Goal: Communication & Community: Answer question/provide support

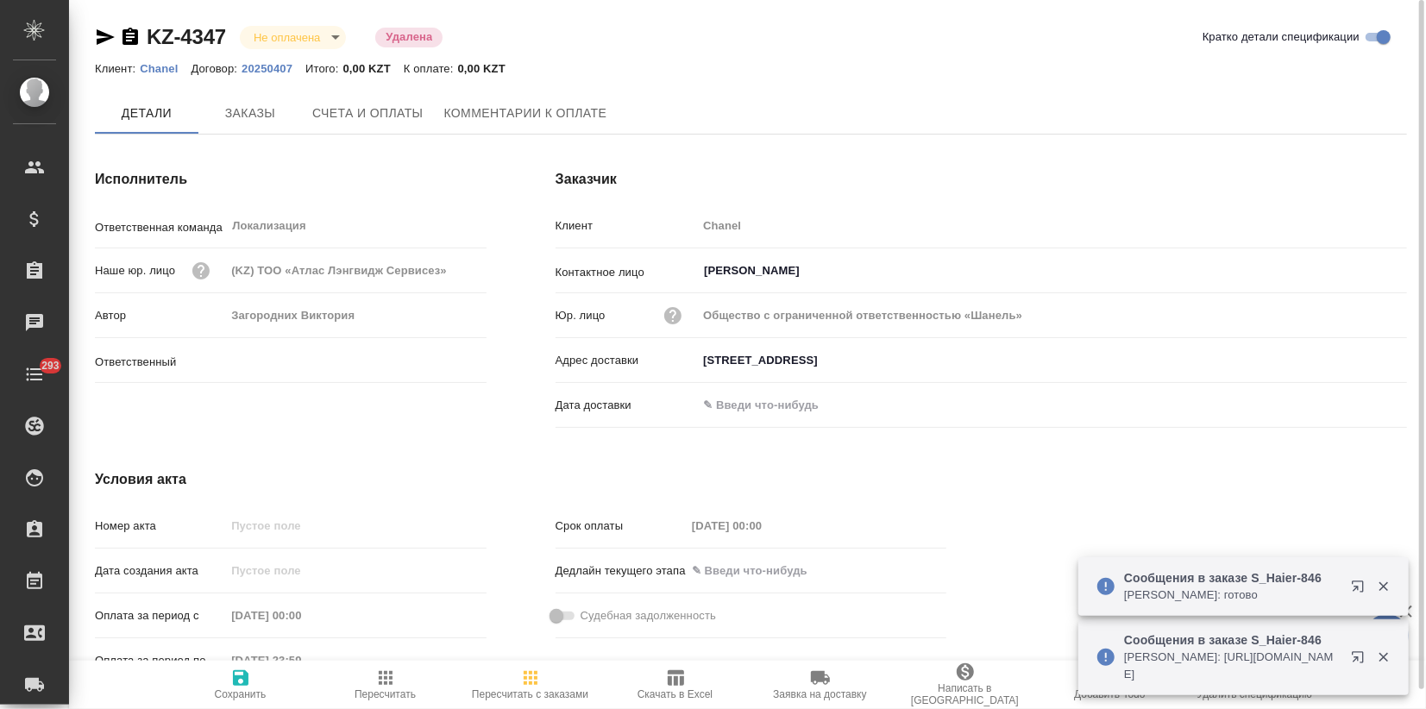
type input "Загородних Виктория"
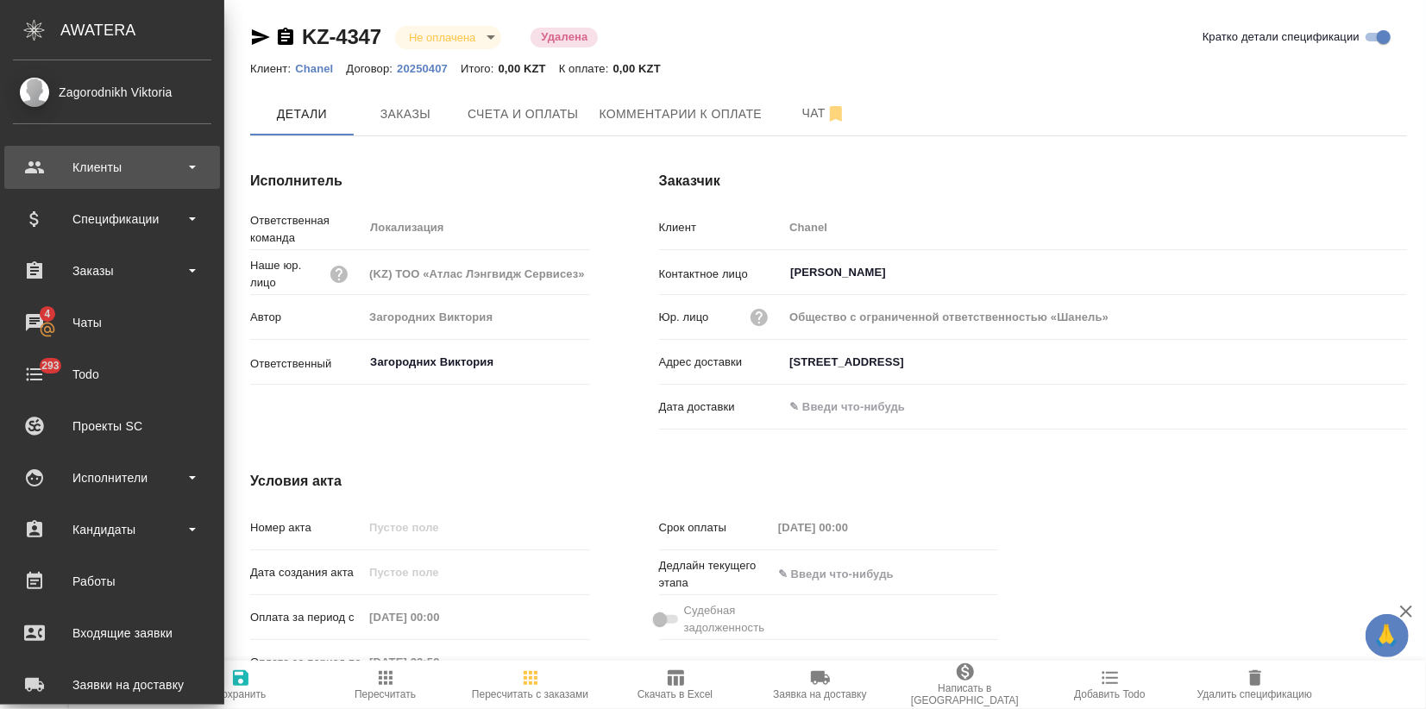
click at [66, 164] on div "Клиенты" at bounding box center [112, 167] width 198 height 26
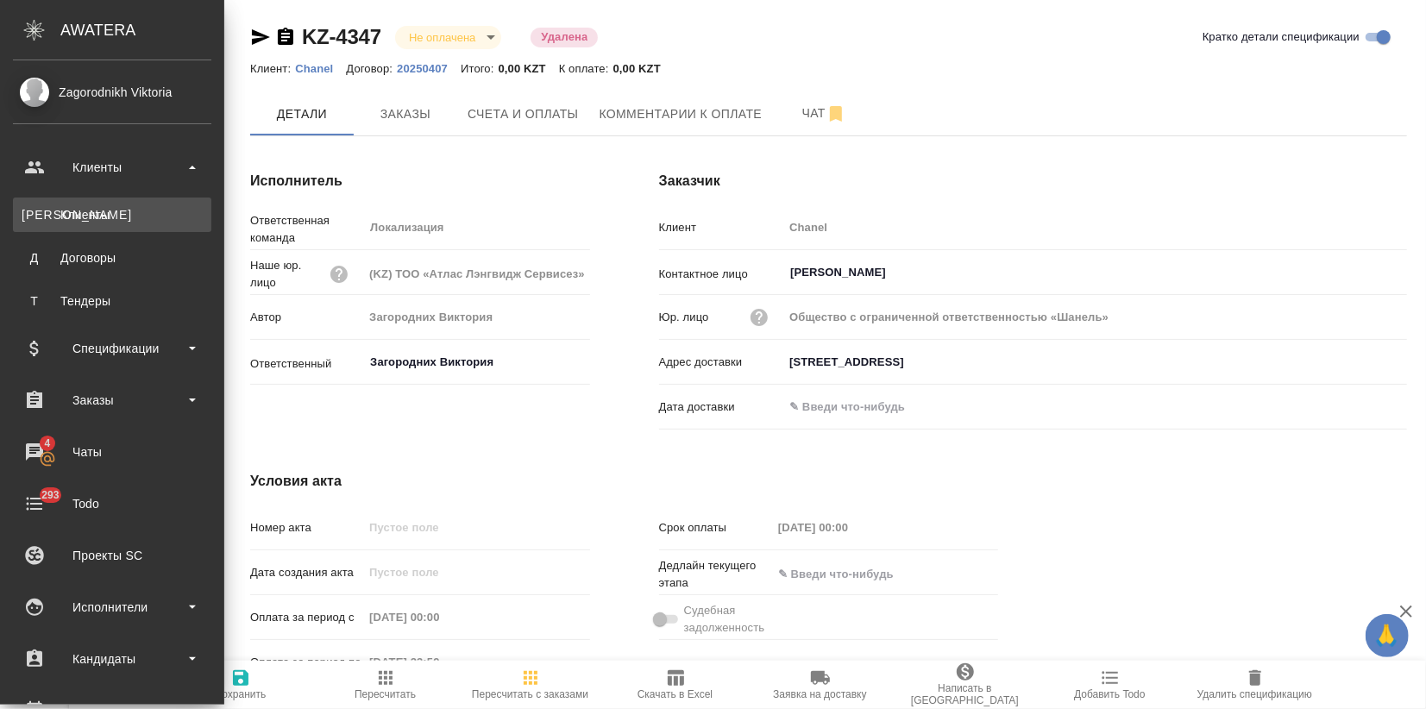
click at [99, 217] on div "Клиенты" at bounding box center [112, 214] width 181 height 17
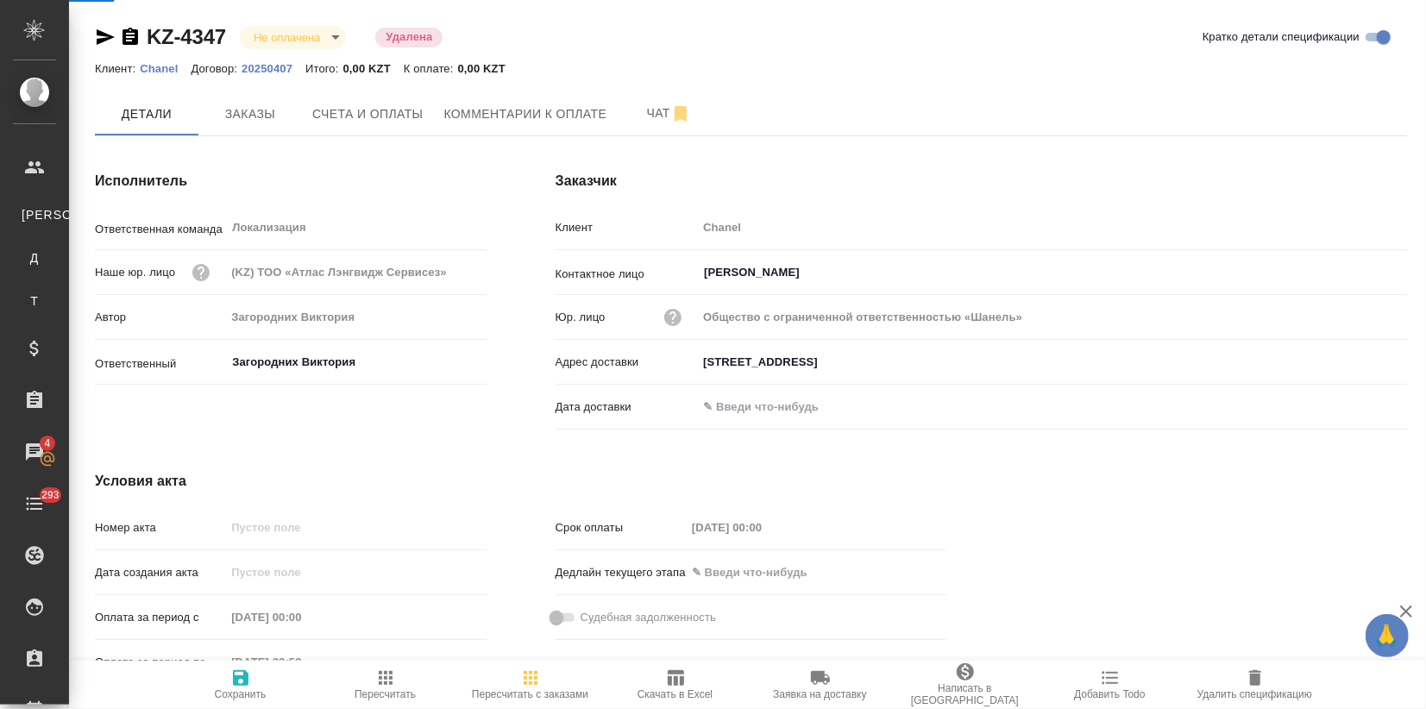
select select "RU"
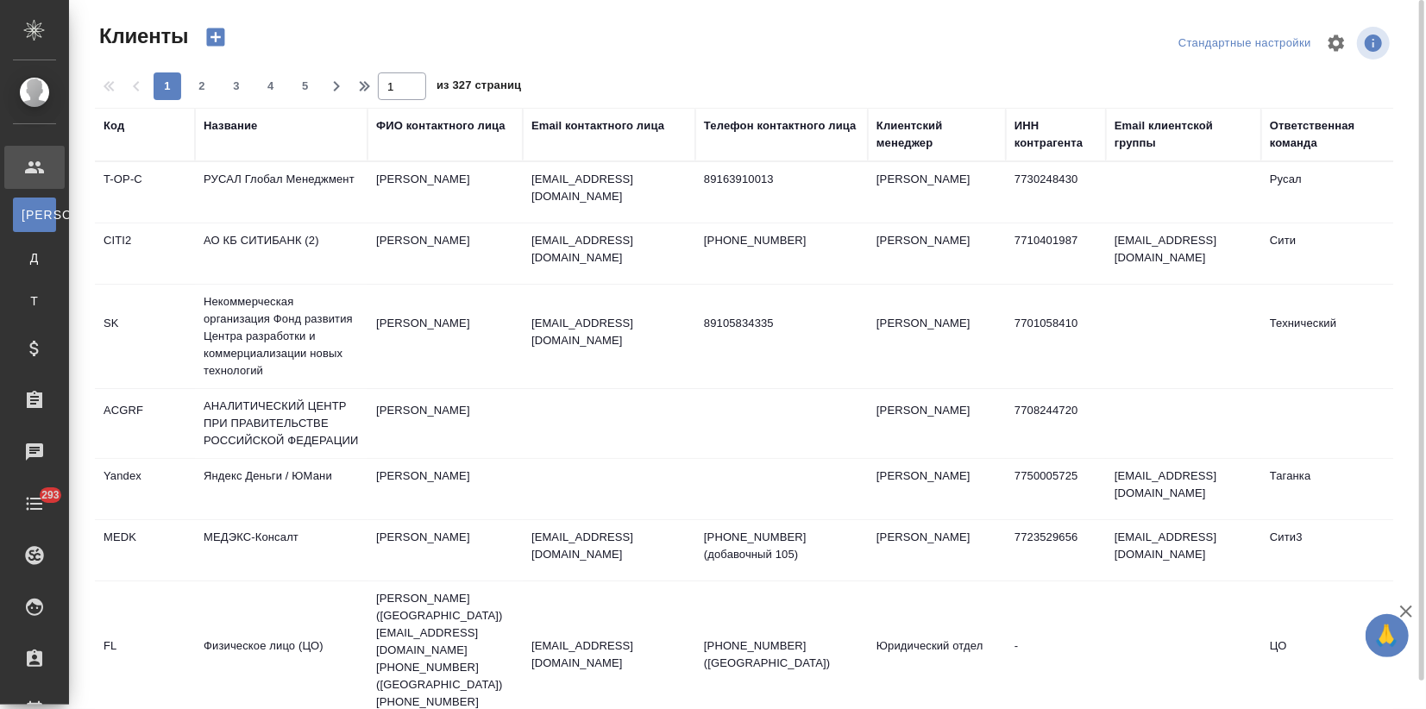
click at [235, 129] on div "Название" at bounding box center [230, 125] width 53 height 17
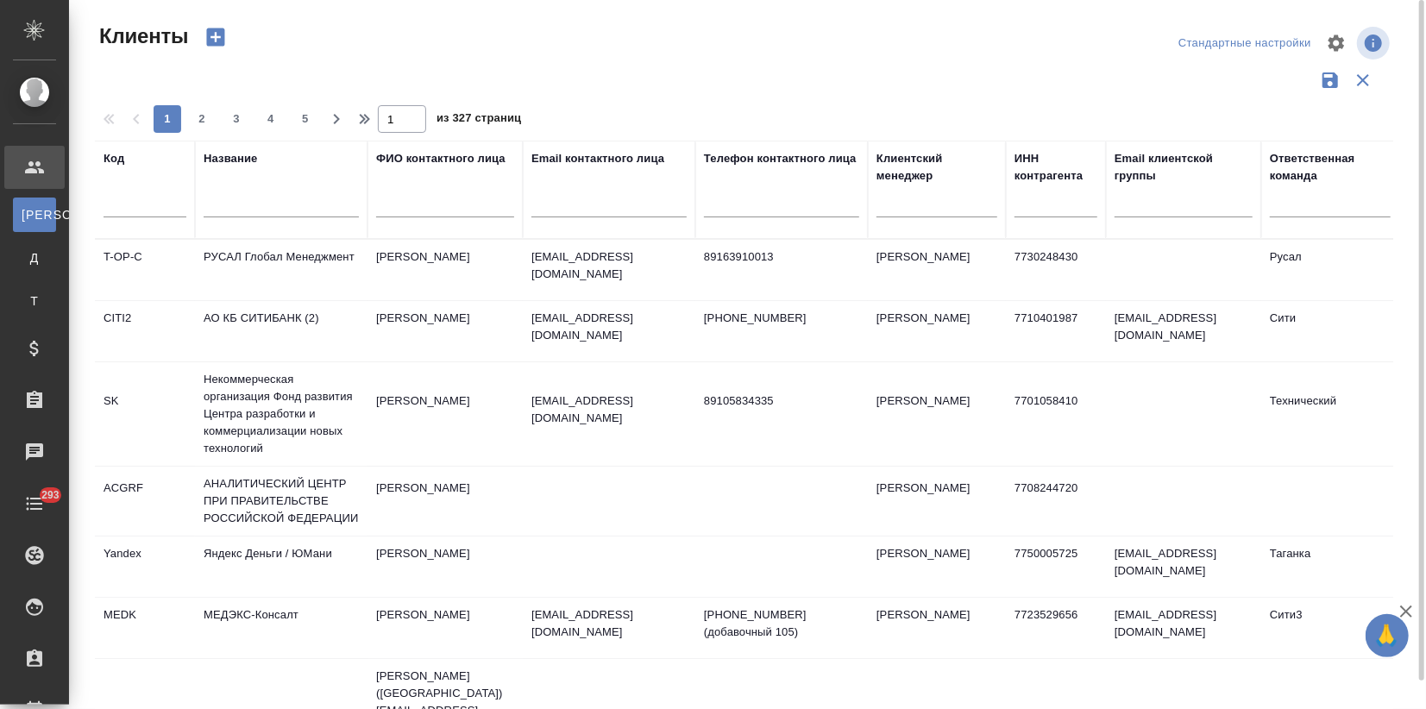
drag, startPoint x: 262, startPoint y: 184, endPoint x: 257, endPoint y: 192, distance: 9.3
click at [262, 184] on div "Название" at bounding box center [281, 189] width 155 height 79
click at [259, 196] on input "text" at bounding box center [281, 207] width 155 height 22
type input "п"
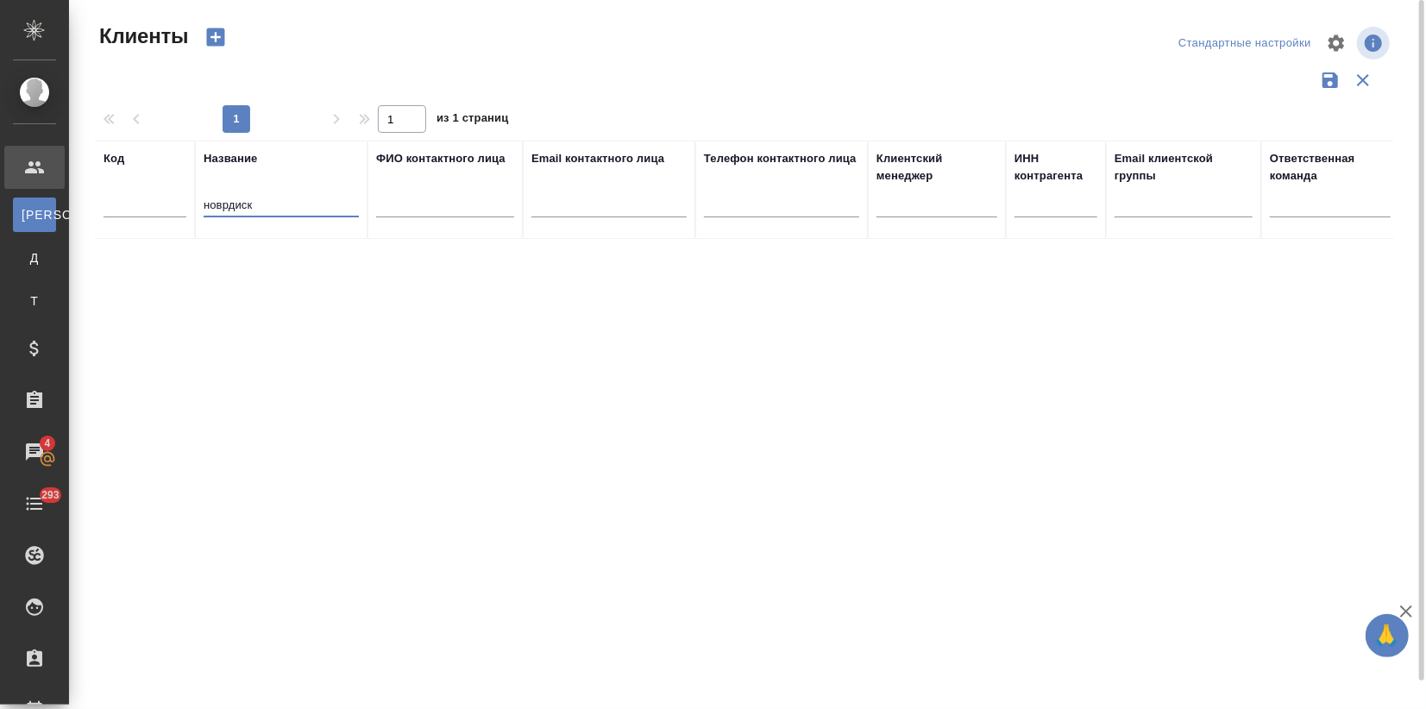
click at [225, 203] on input "новрдиск" at bounding box center [281, 207] width 155 height 22
click at [223, 207] on input "новрдиск" at bounding box center [281, 207] width 155 height 22
click at [265, 207] on input "новордиск" at bounding box center [281, 207] width 155 height 22
click at [228, 204] on input "новордиск" at bounding box center [281, 207] width 155 height 22
type input "н"
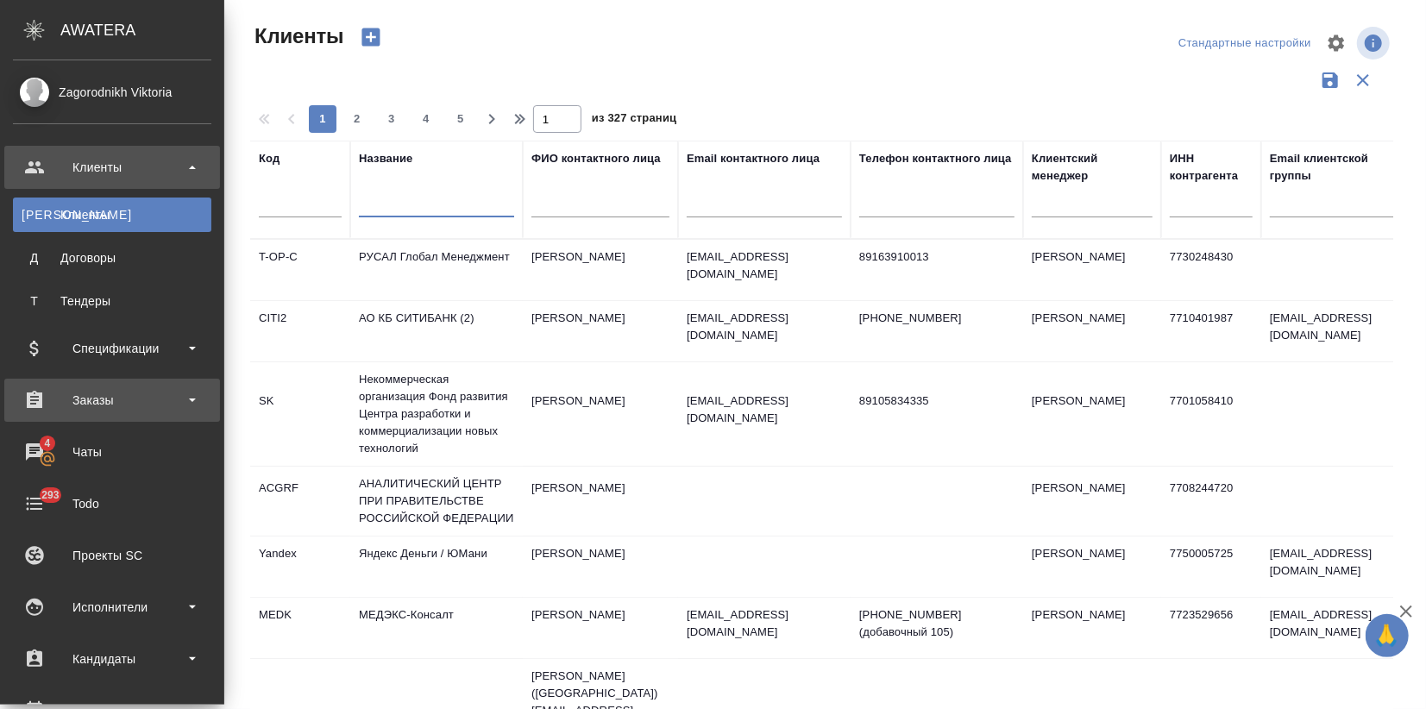
click at [94, 397] on div "Заказы" at bounding box center [112, 400] width 198 height 26
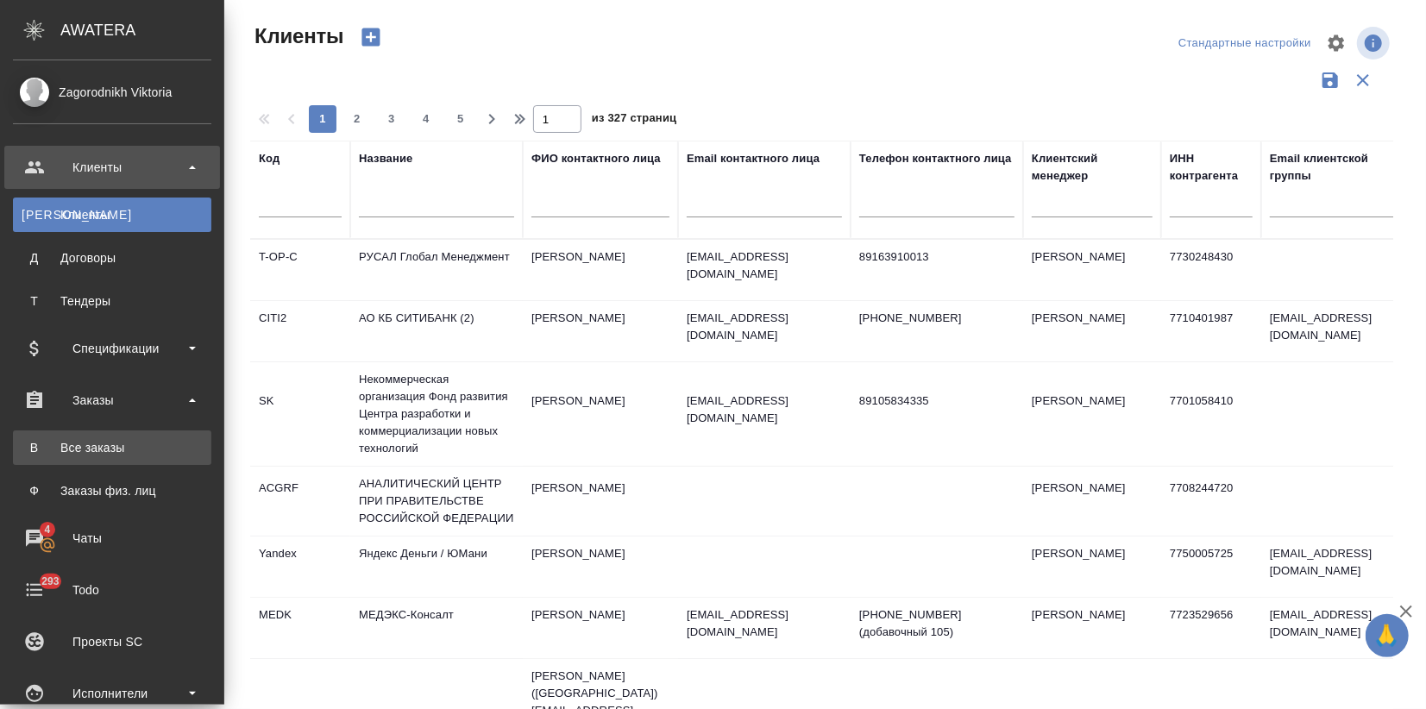
click at [69, 445] on div "Все заказы" at bounding box center [112, 447] width 181 height 17
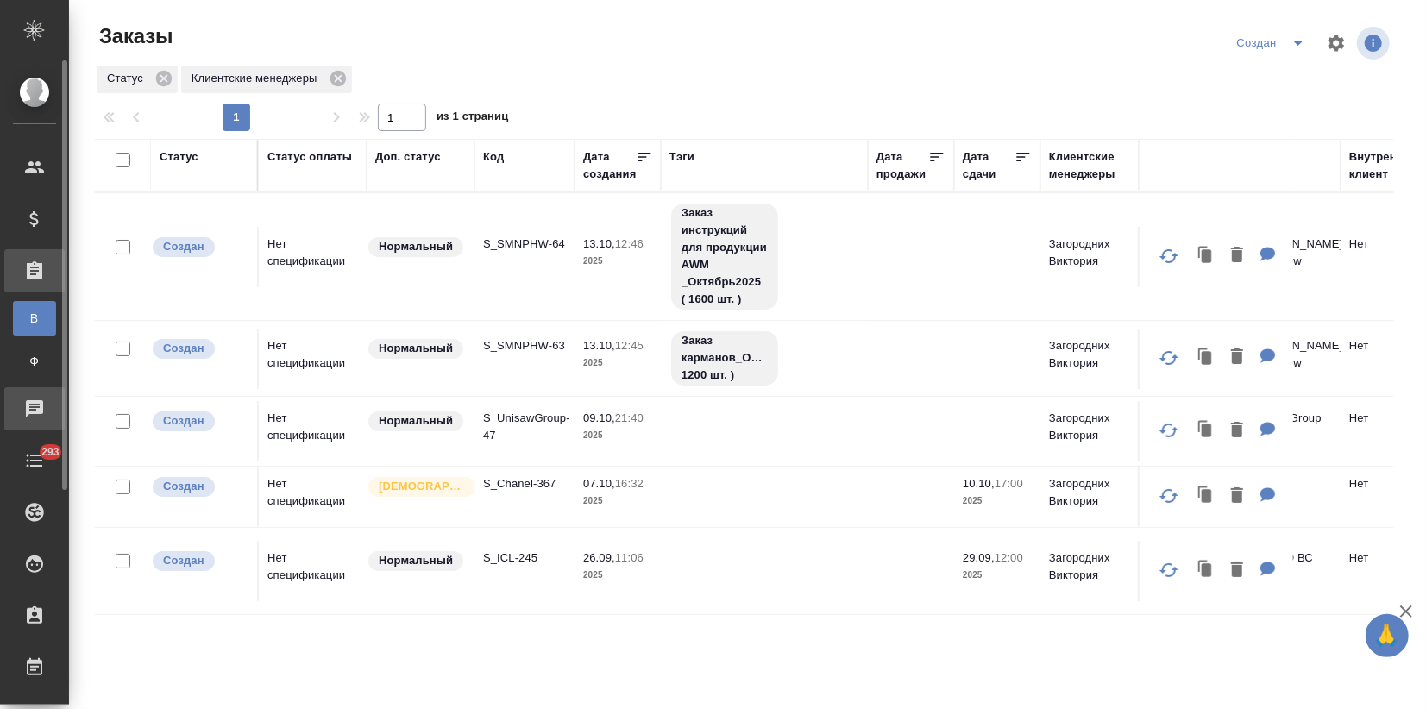
click at [41, 406] on icon at bounding box center [34, 408] width 17 height 17
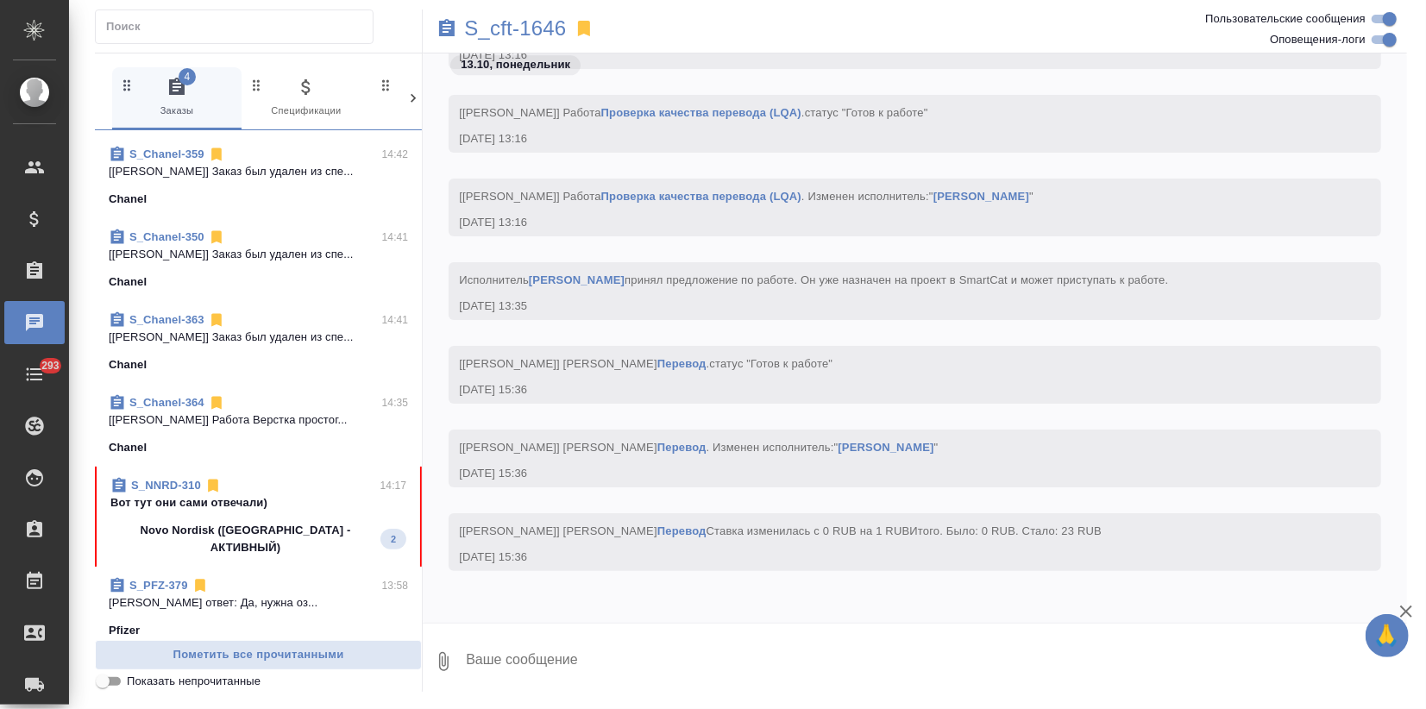
scroll to position [670, 0]
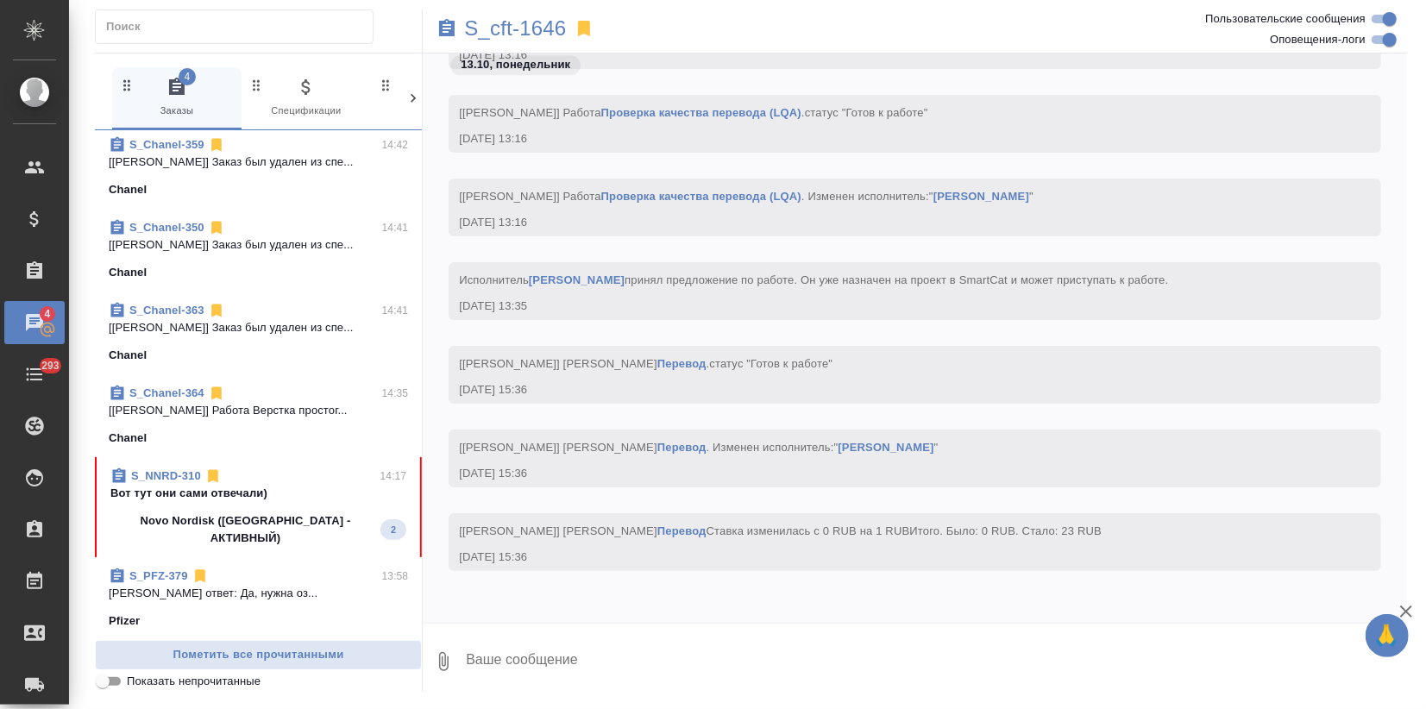
click at [148, 472] on link "S_NNRD-310" at bounding box center [166, 475] width 70 height 13
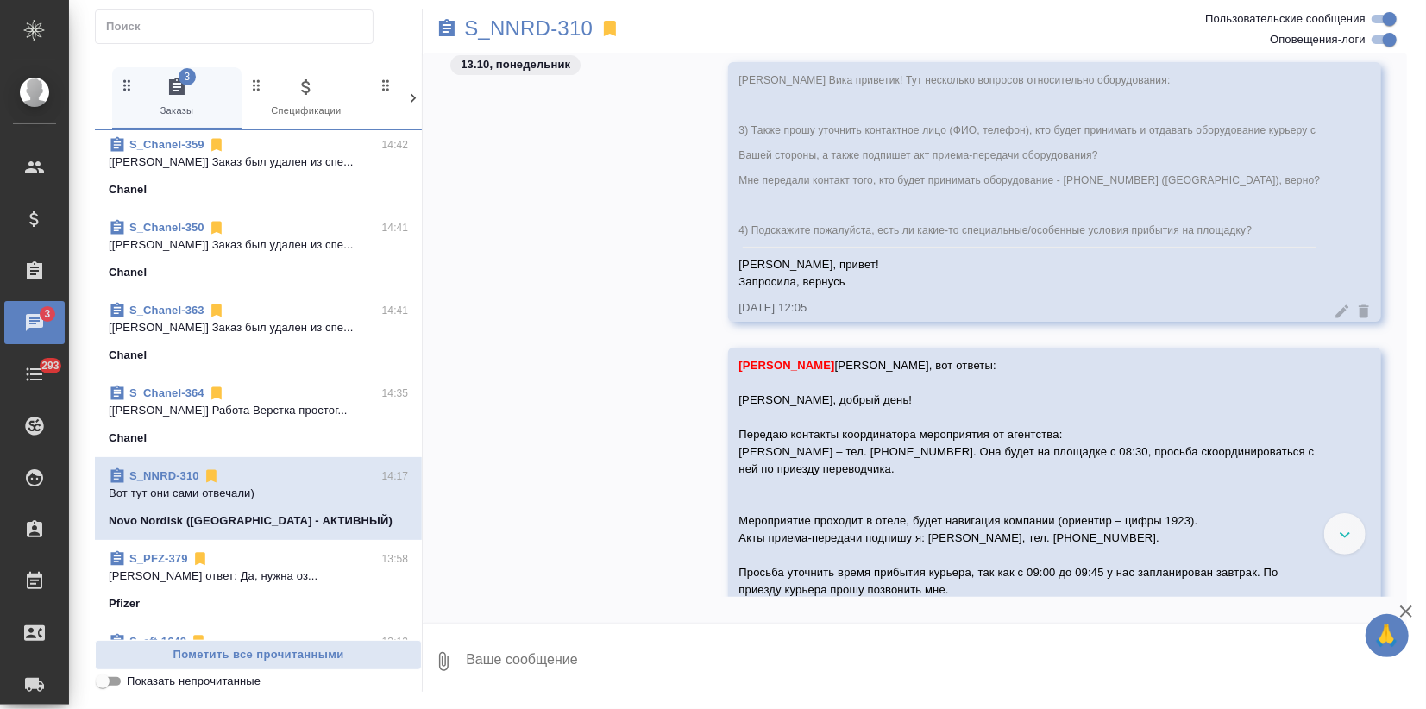
scroll to position [9154, 0]
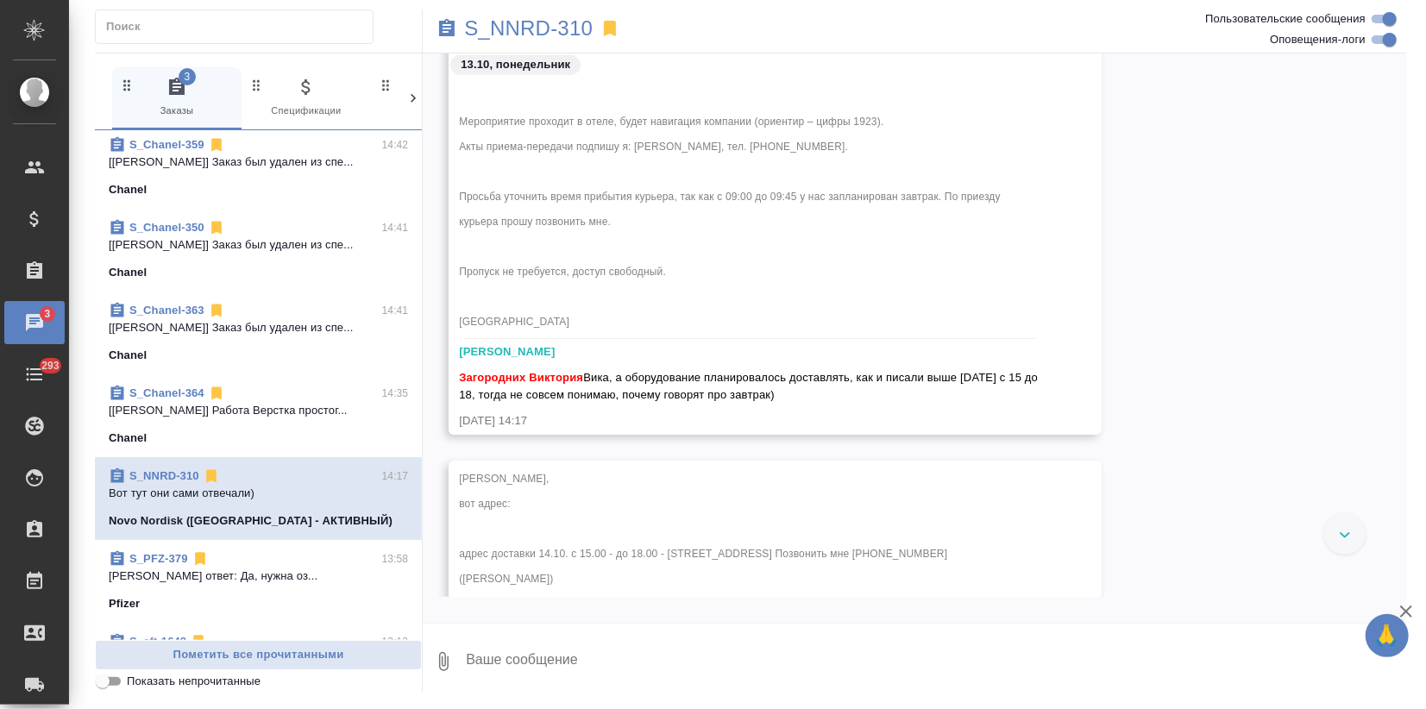
click at [1320, 531] on div "Иринка, вот адрес: адрес доставки 14.10. с 15.00 - до 18.00 - Пресненская набер…" at bounding box center [915, 631] width 984 height 340
click at [1340, 537] on icon at bounding box center [1345, 535] width 11 height 6
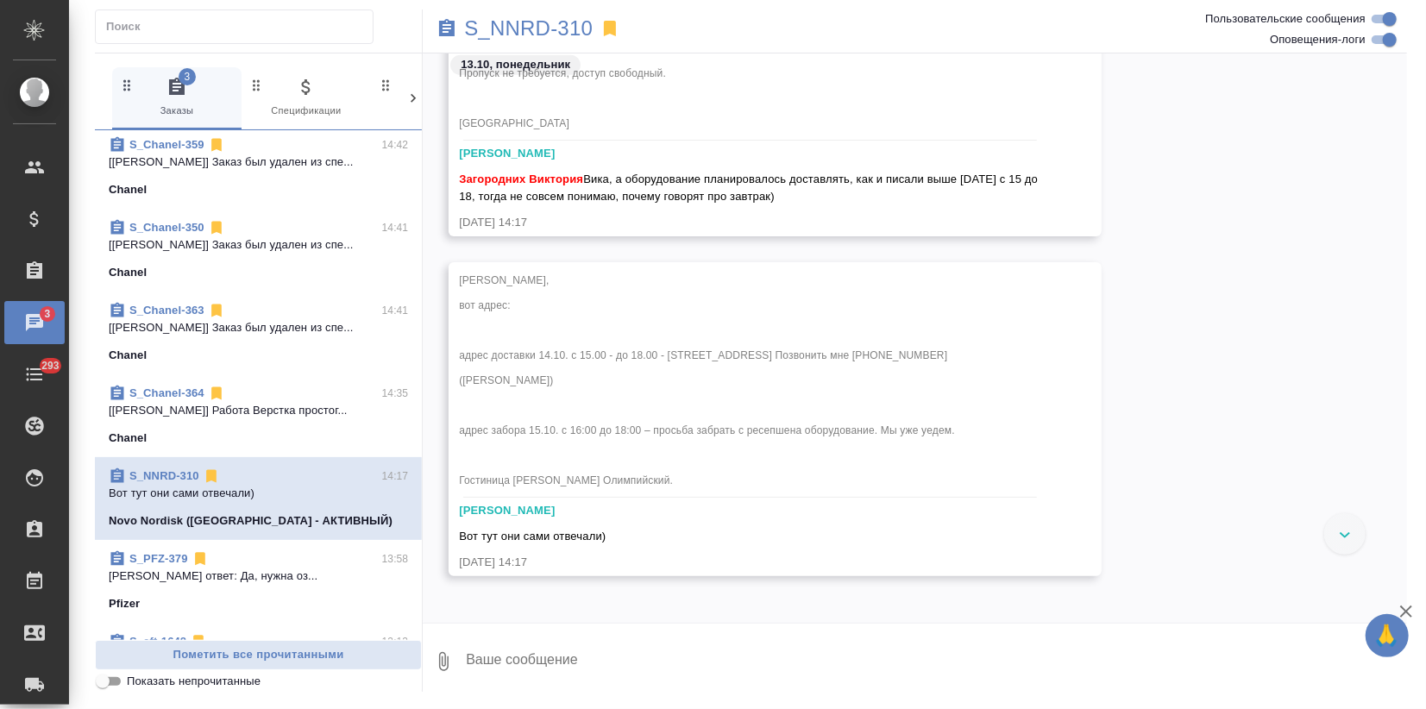
scroll to position [9379, 0]
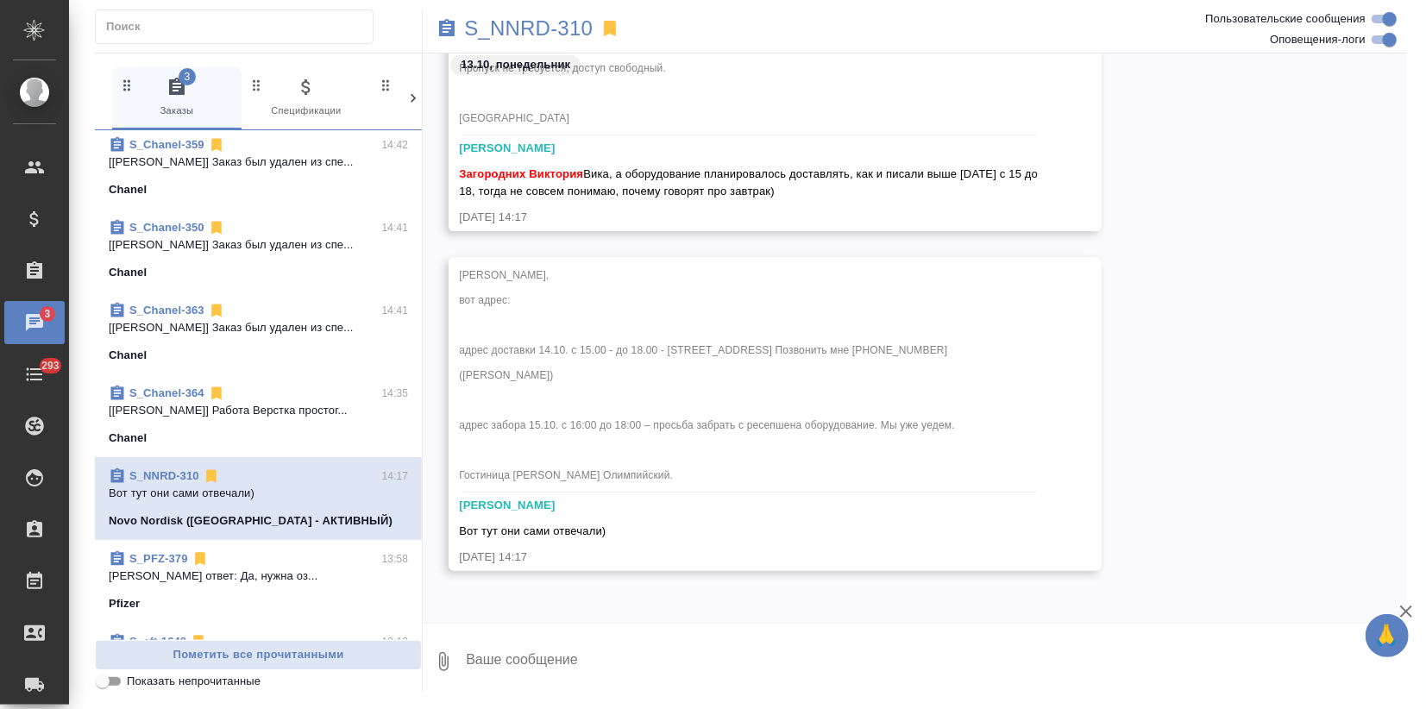
click at [1411, 621] on icon "button" at bounding box center [1406, 611] width 21 height 21
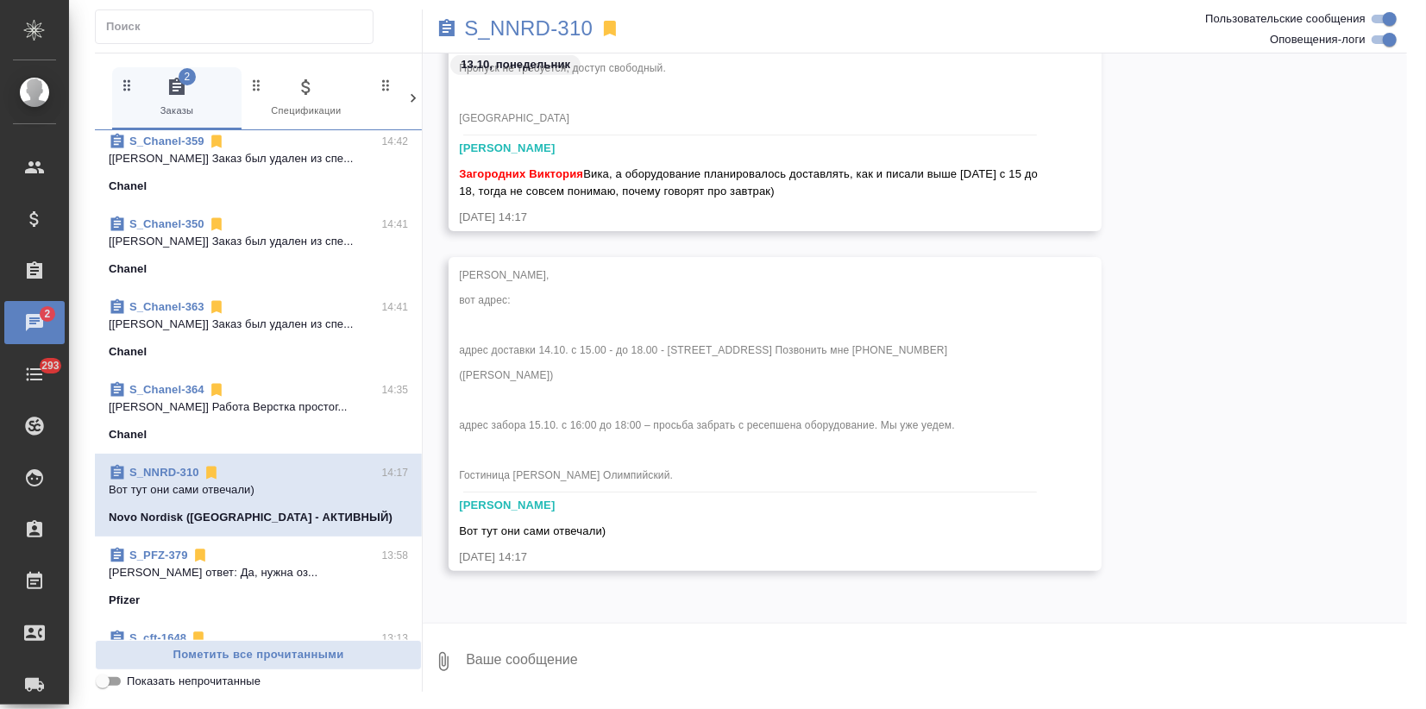
scroll to position [668, 0]
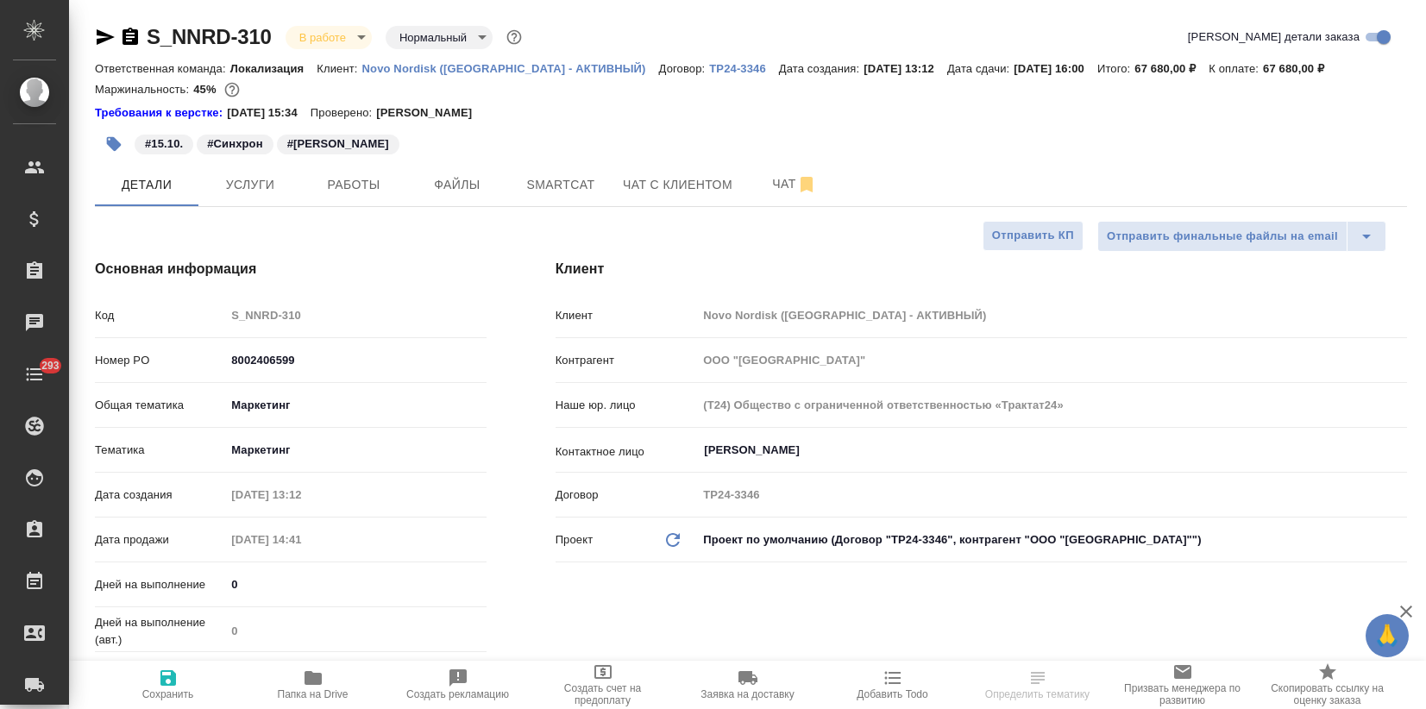
select select "RU"
click at [427, 62] on p "Novo Nordisk ([GEOGRAPHIC_DATA] - АКТИВНЫЙ)" at bounding box center [510, 68] width 297 height 13
select select "RU"
type textarea "x"
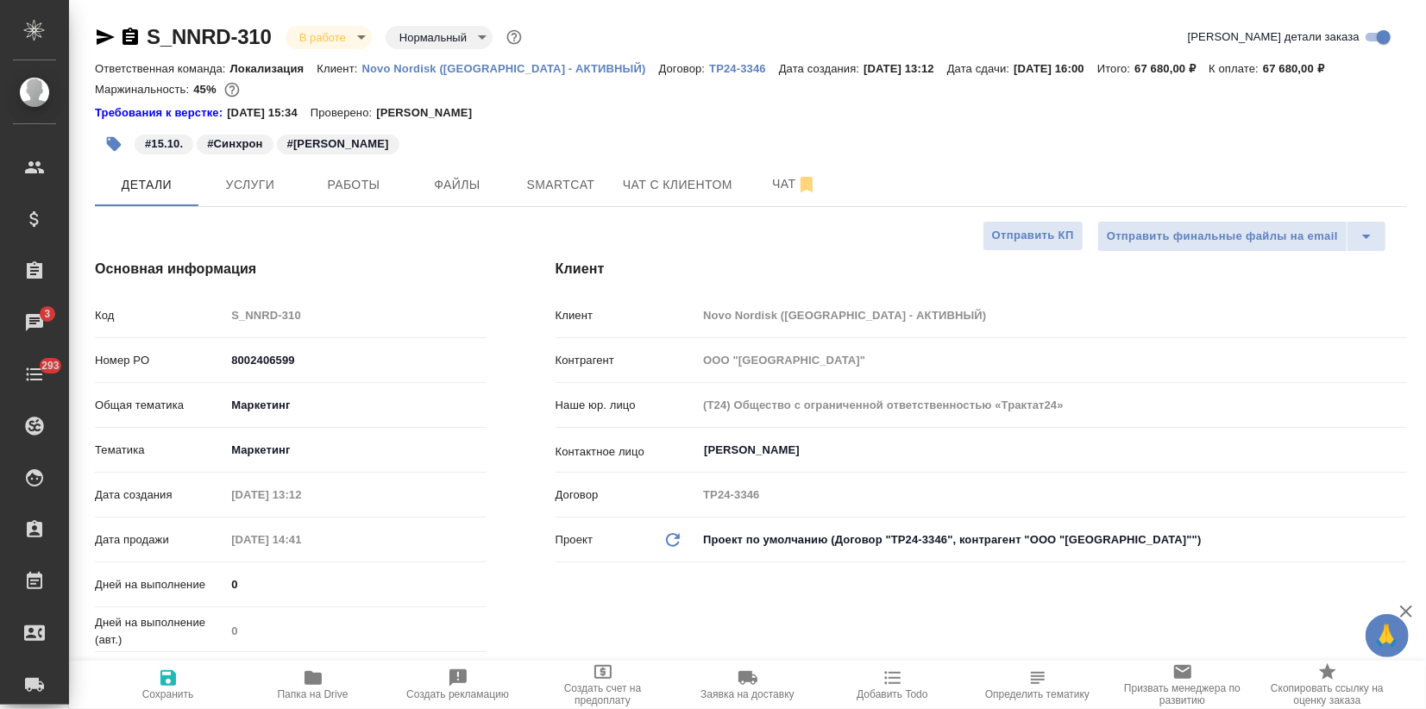
type textarea "x"
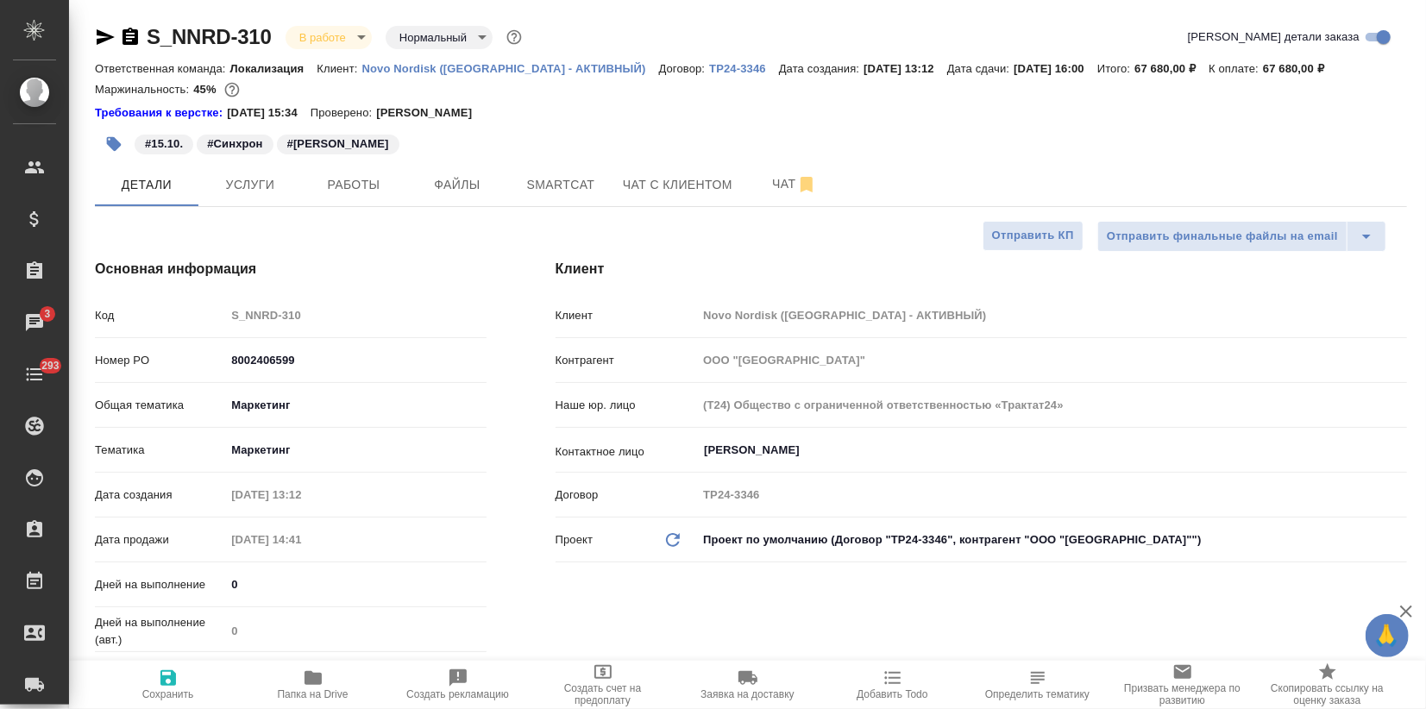
type textarea "x"
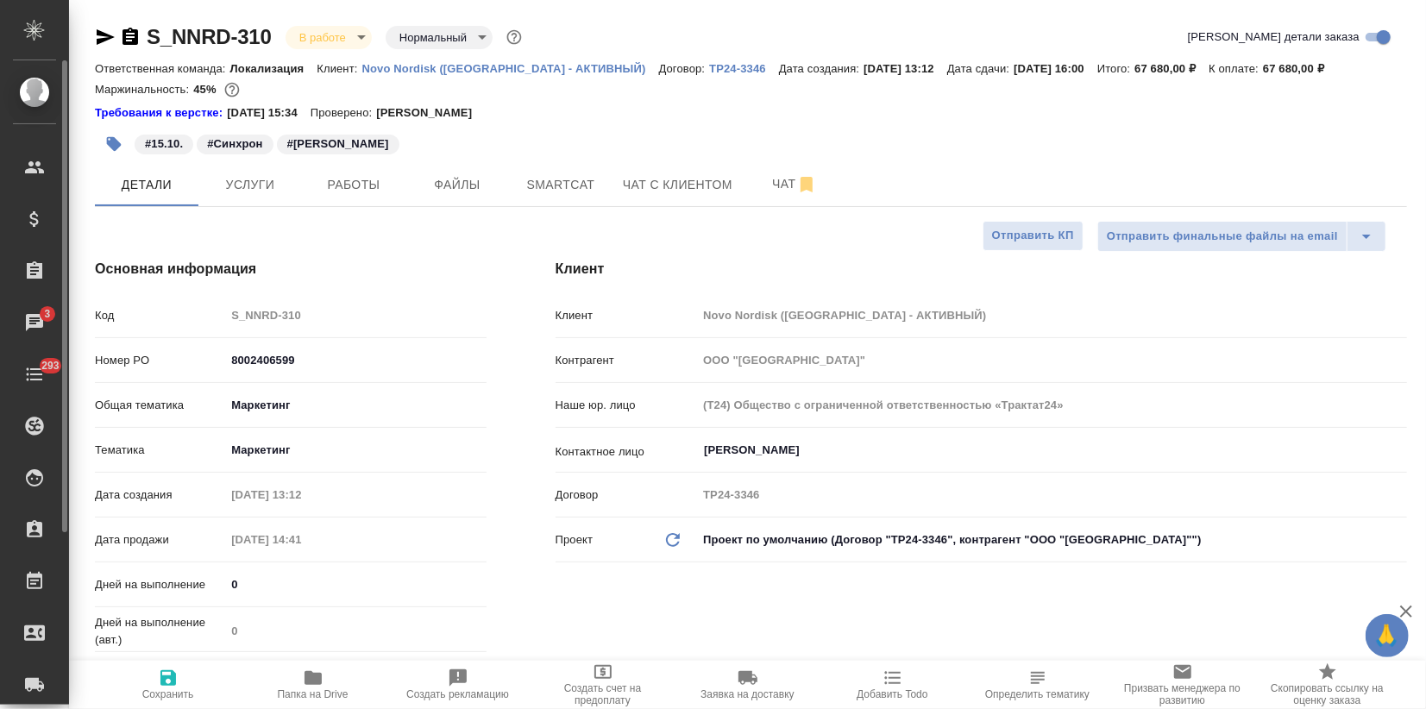
type textarea "x"
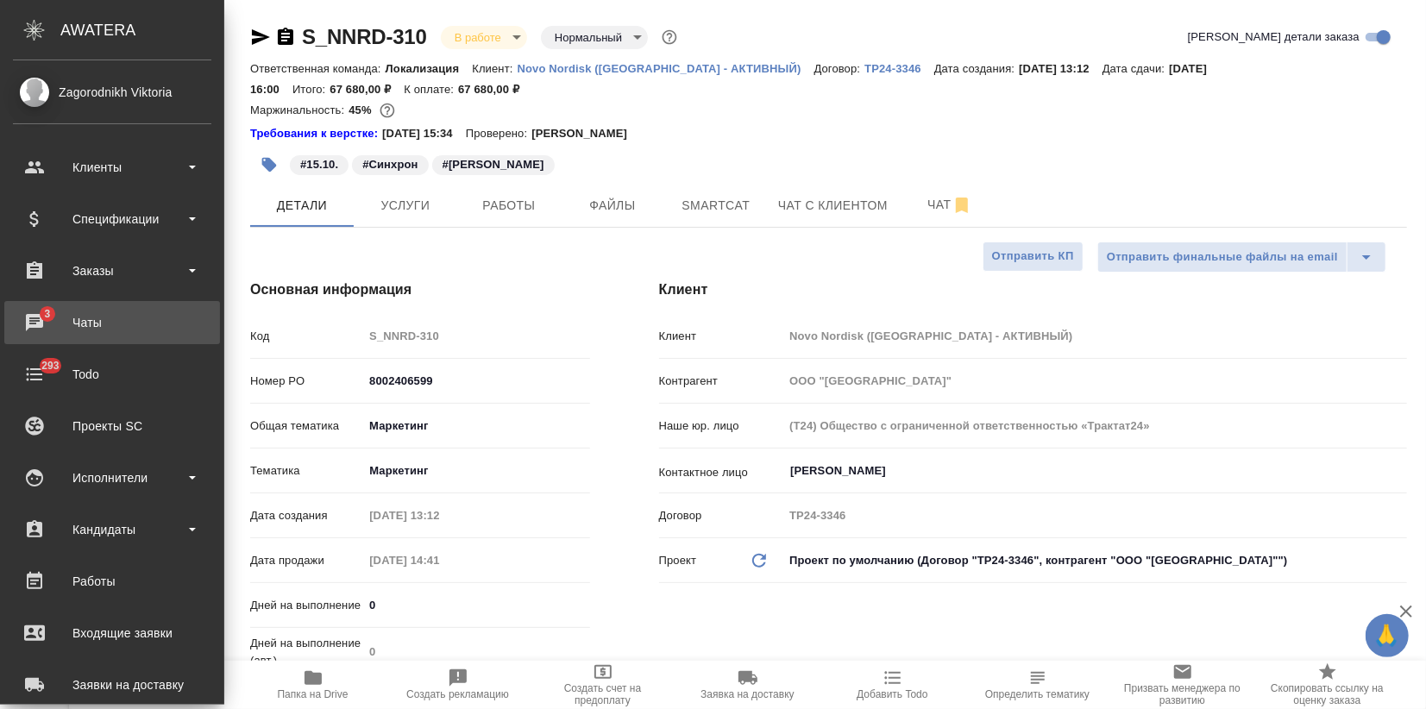
click at [57, 322] on div "Чаты" at bounding box center [112, 323] width 198 height 26
type textarea "x"
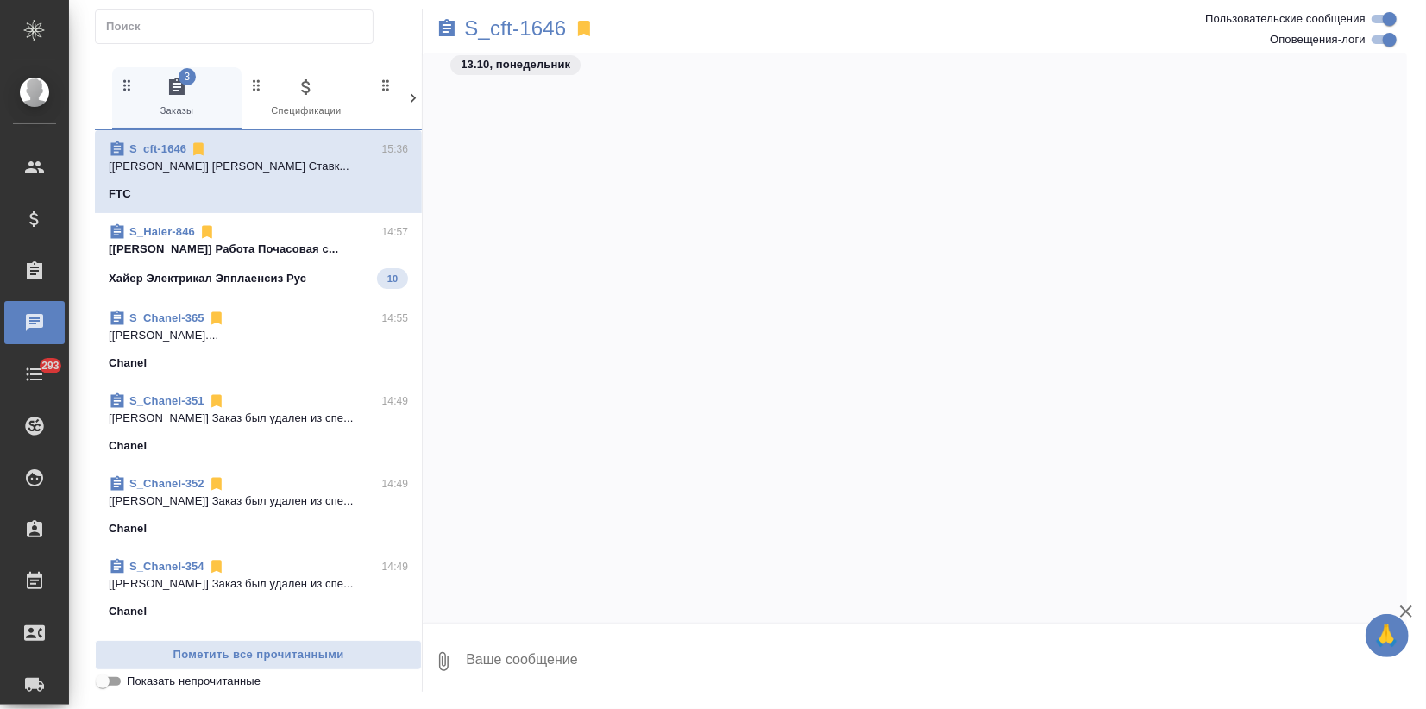
scroll to position [2787, 0]
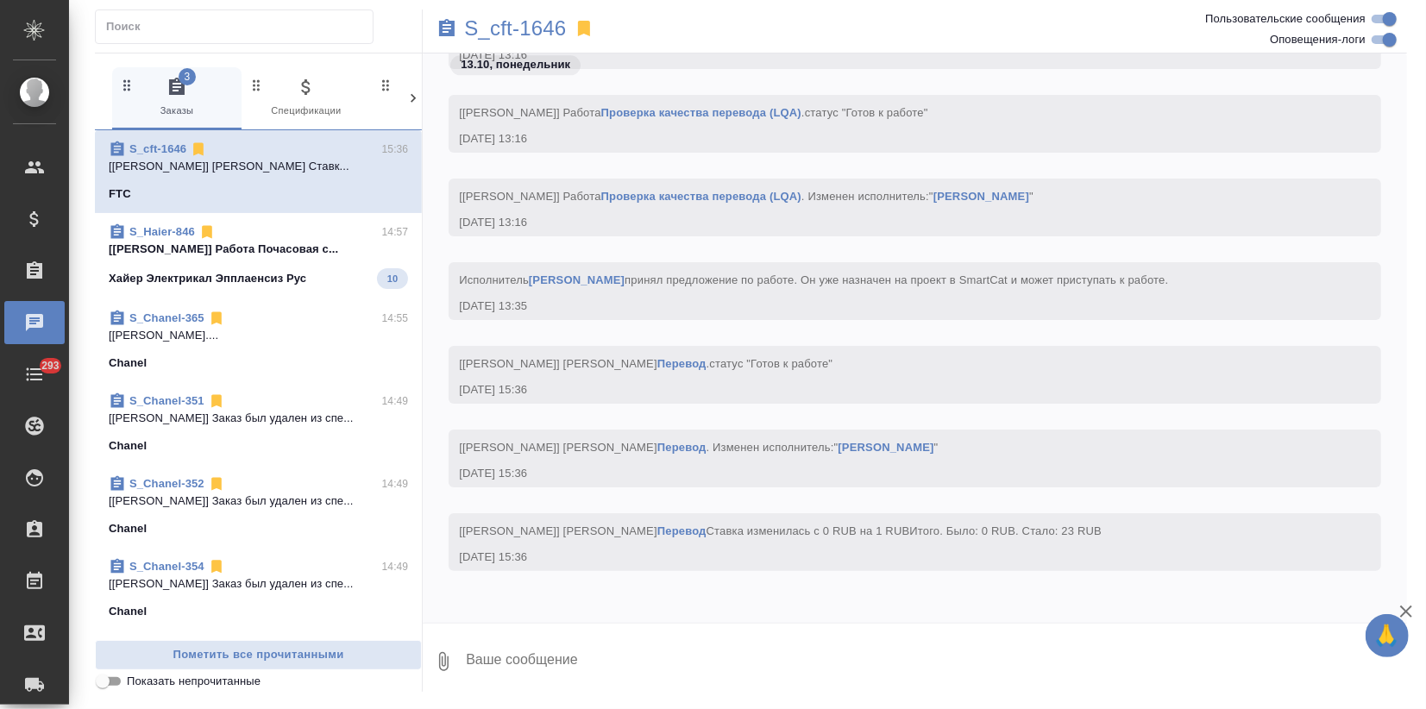
click at [210, 251] on p "[Заборова Александра] Работа Почасовая с..." at bounding box center [258, 249] width 299 height 17
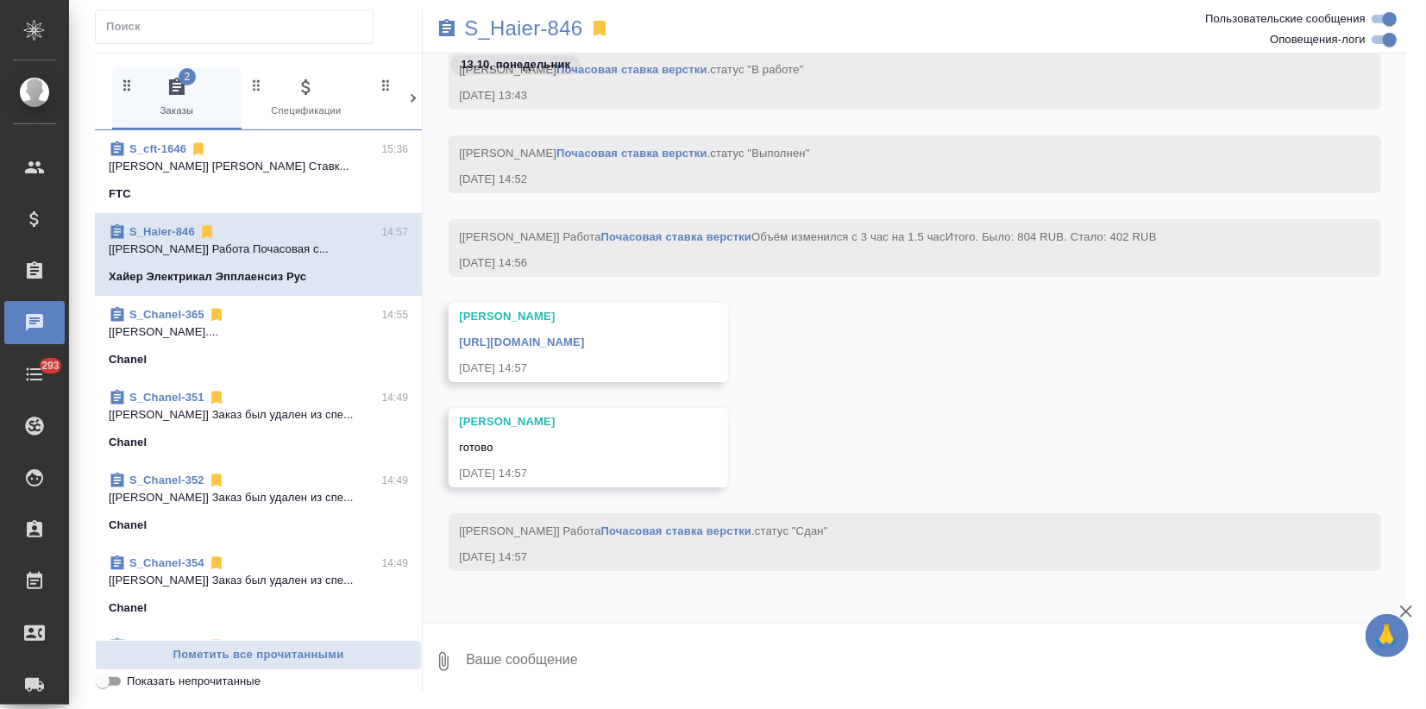
scroll to position [8121, 0]
click at [538, 662] on textarea at bounding box center [935, 661] width 943 height 59
type textarea "Спасибо большое!❤️"
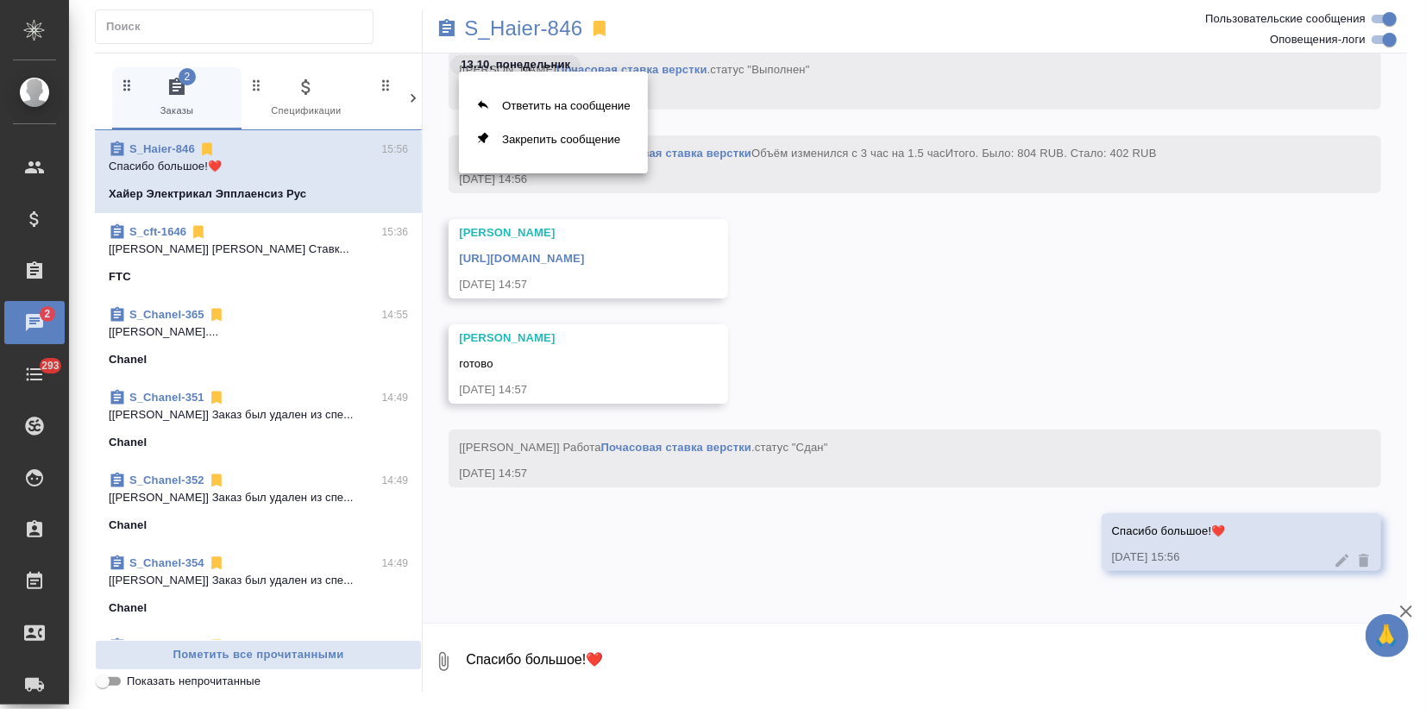
click at [586, 242] on div at bounding box center [713, 354] width 1426 height 709
click at [513, 252] on link "https://drive.awatera.com/apps/files/files/10636456?dir=/Shares/%D0%A5%D0%B0%D0…" at bounding box center [521, 258] width 125 height 13
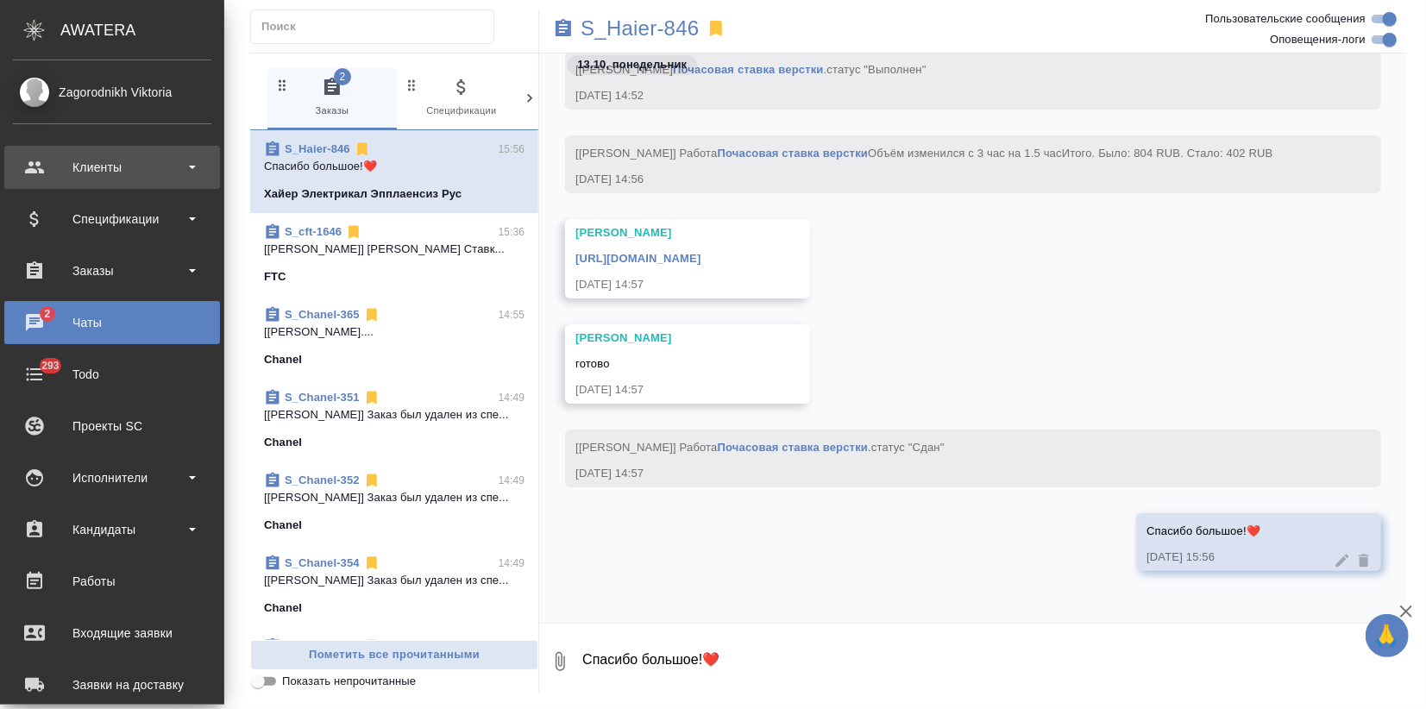
click at [82, 172] on div "Клиенты" at bounding box center [112, 167] width 198 height 26
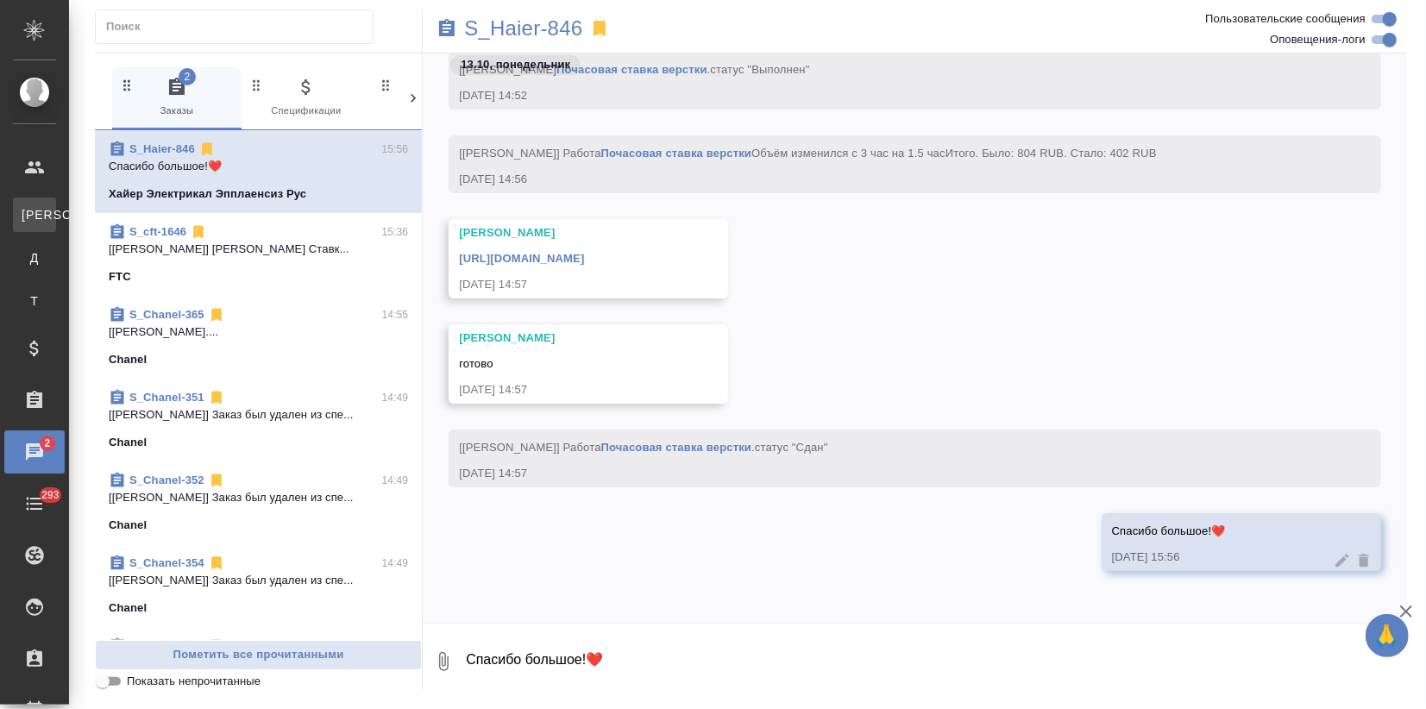
click at [56, 204] on link "К Клиенты" at bounding box center [34, 215] width 43 height 35
select select "RU"
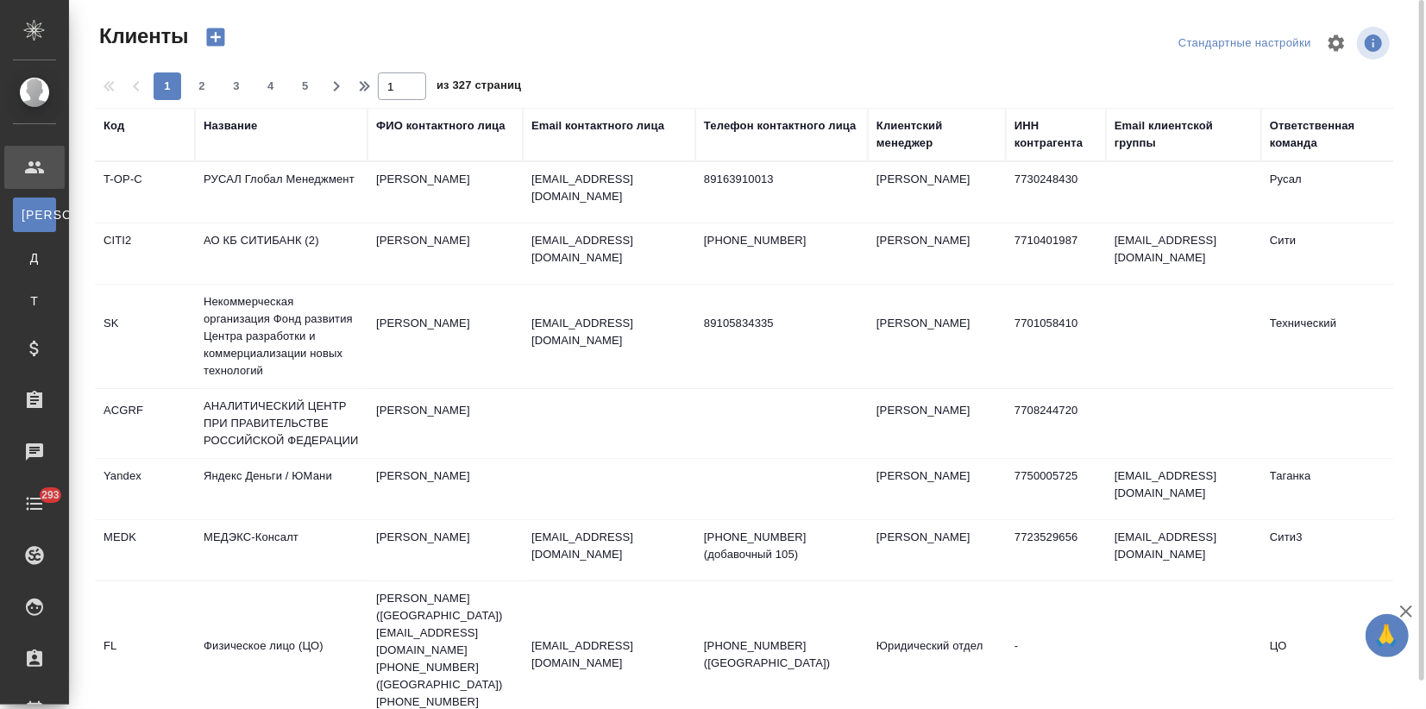
click at [215, 124] on div "Название" at bounding box center [230, 125] width 53 height 17
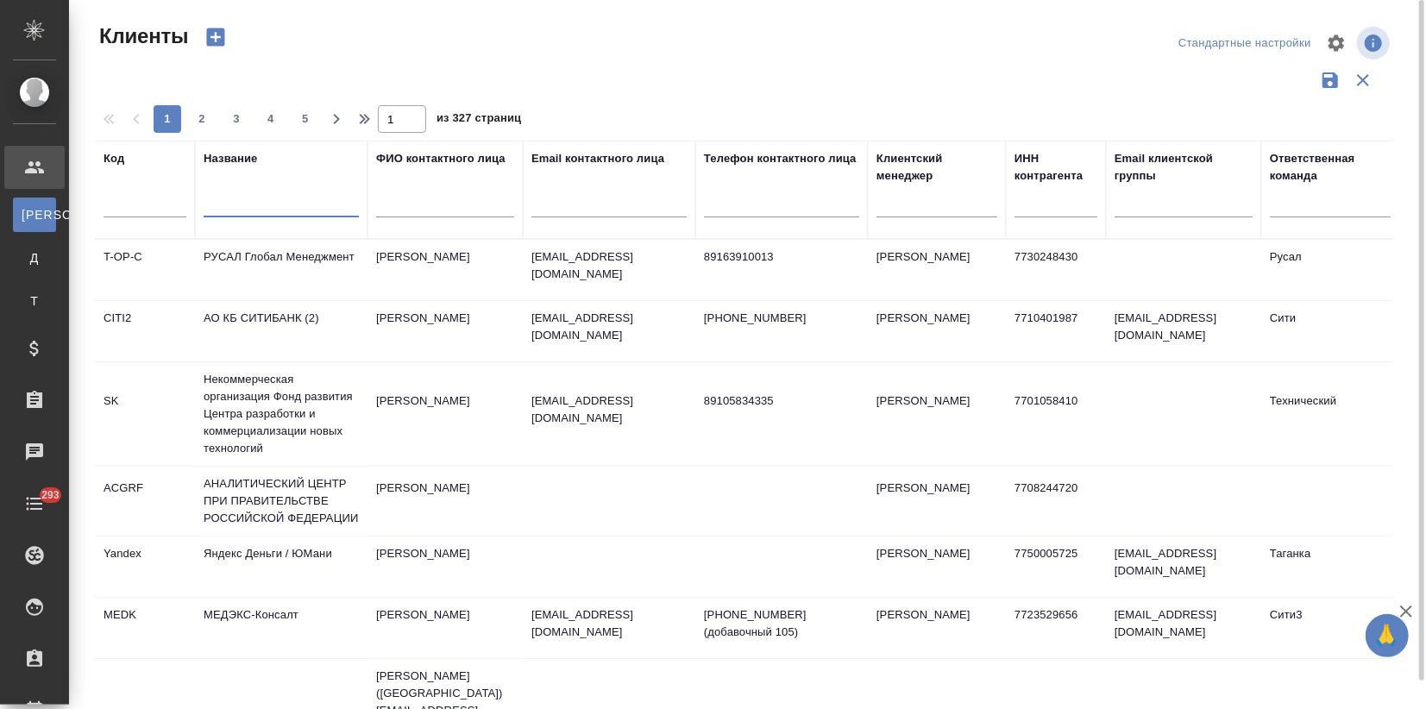
click at [224, 201] on input "text" at bounding box center [281, 207] width 155 height 22
paste input "Chanel"
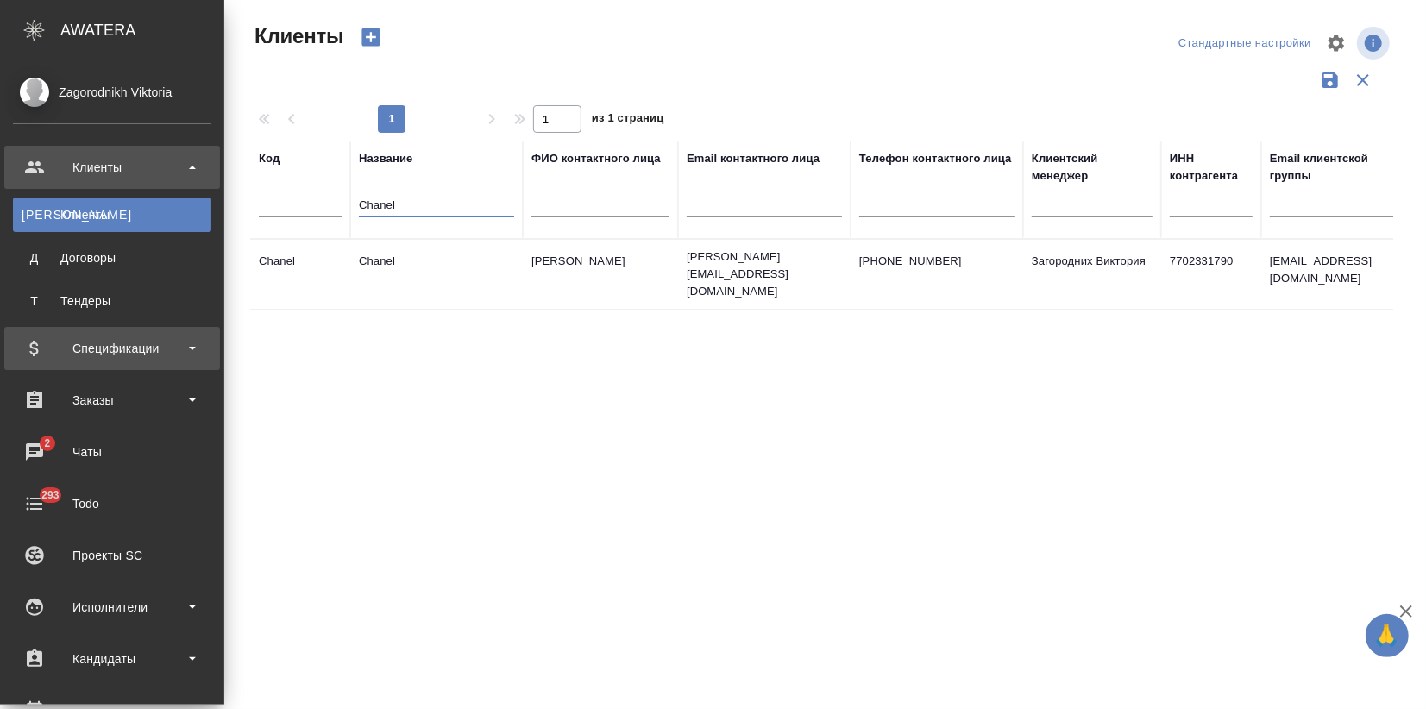
type input "Chanel"
click at [62, 359] on div "Спецификации" at bounding box center [112, 349] width 198 height 26
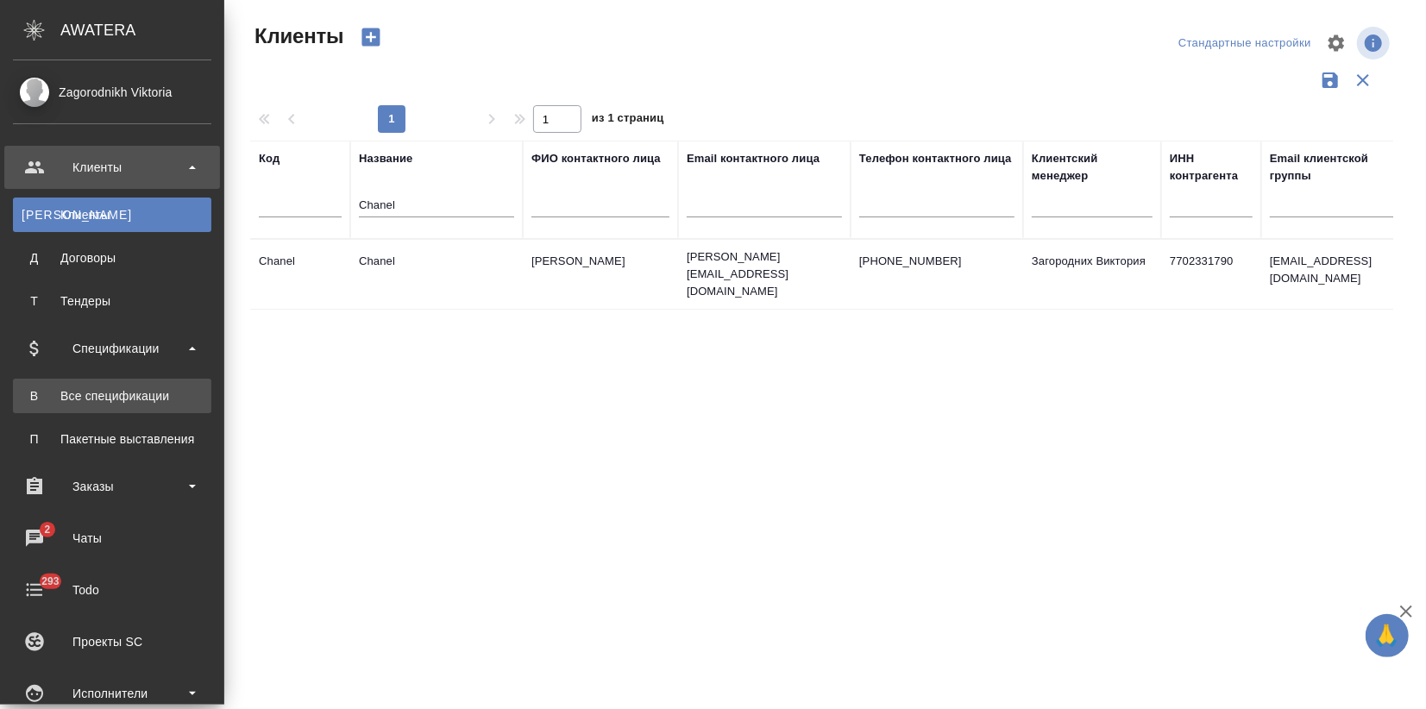
click at [117, 404] on link "В Все спецификации" at bounding box center [112, 396] width 198 height 35
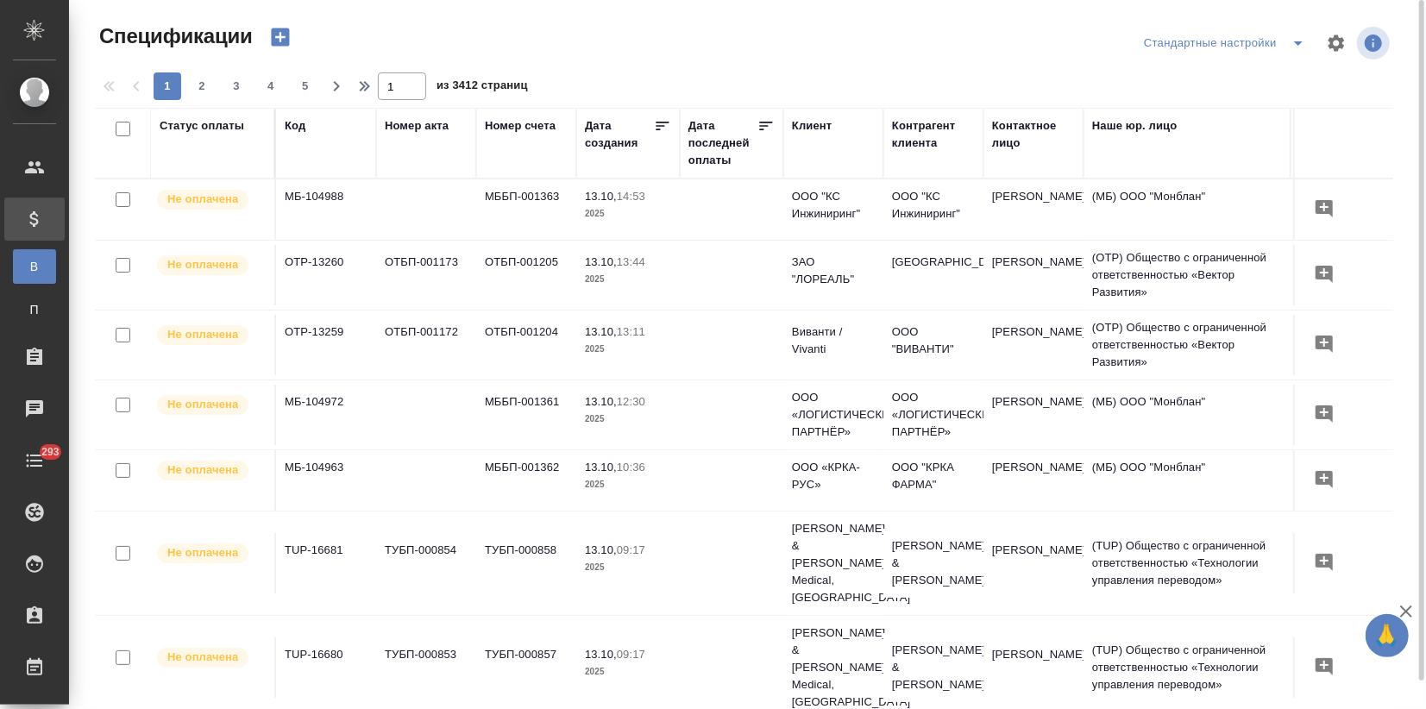
click at [270, 39] on icon "button" at bounding box center [280, 37] width 24 height 24
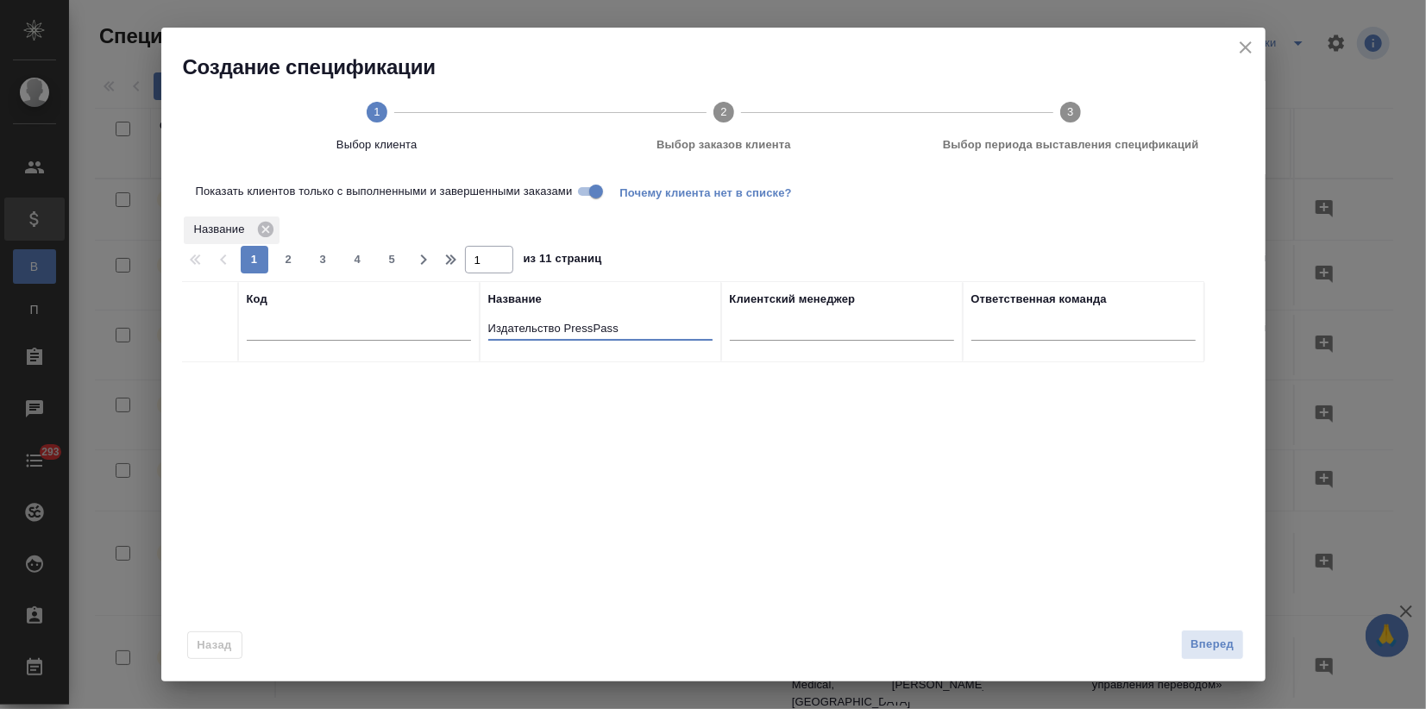
drag, startPoint x: 631, startPoint y: 329, endPoint x: 333, endPoint y: 331, distance: 297.6
click at [333, 331] on tr "Код Название Издательство PressPass Клиентский менеджер Ответственная команда" at bounding box center [693, 321] width 1022 height 81
paste input "Chanel"
type input "Chanel"
click at [214, 377] on input "checkbox" at bounding box center [210, 383] width 15 height 15
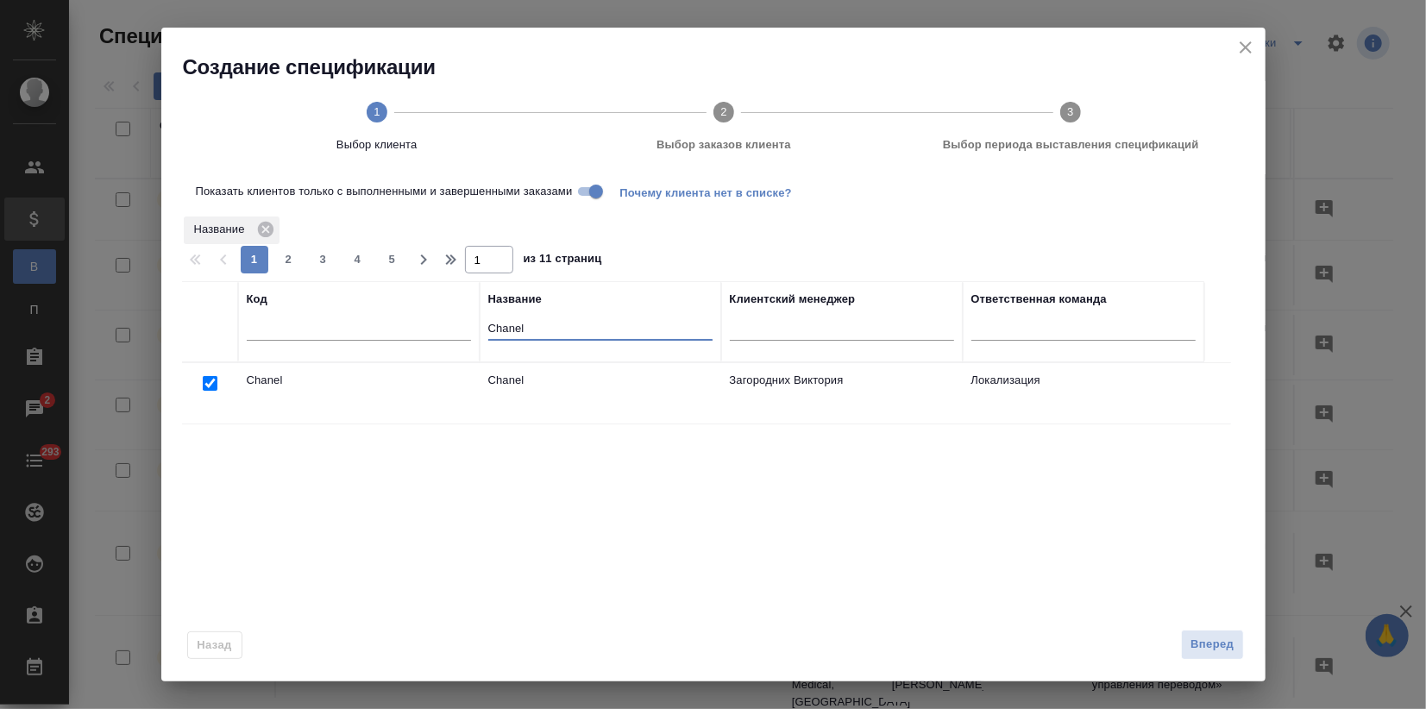
checkbox input "true"
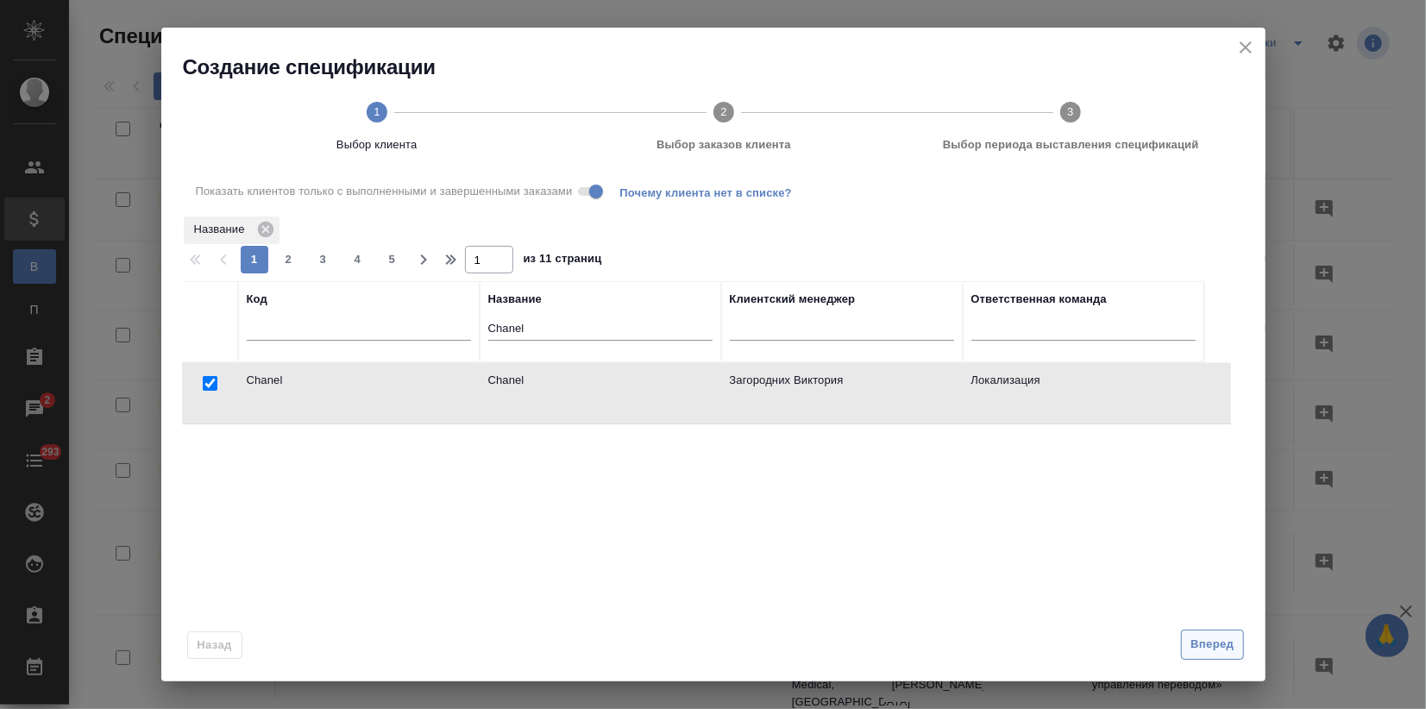
drag, startPoint x: 1228, startPoint y: 646, endPoint x: 1209, endPoint y: 651, distance: 20.5
click at [1228, 646] on span "Вперед" at bounding box center [1212, 645] width 43 height 20
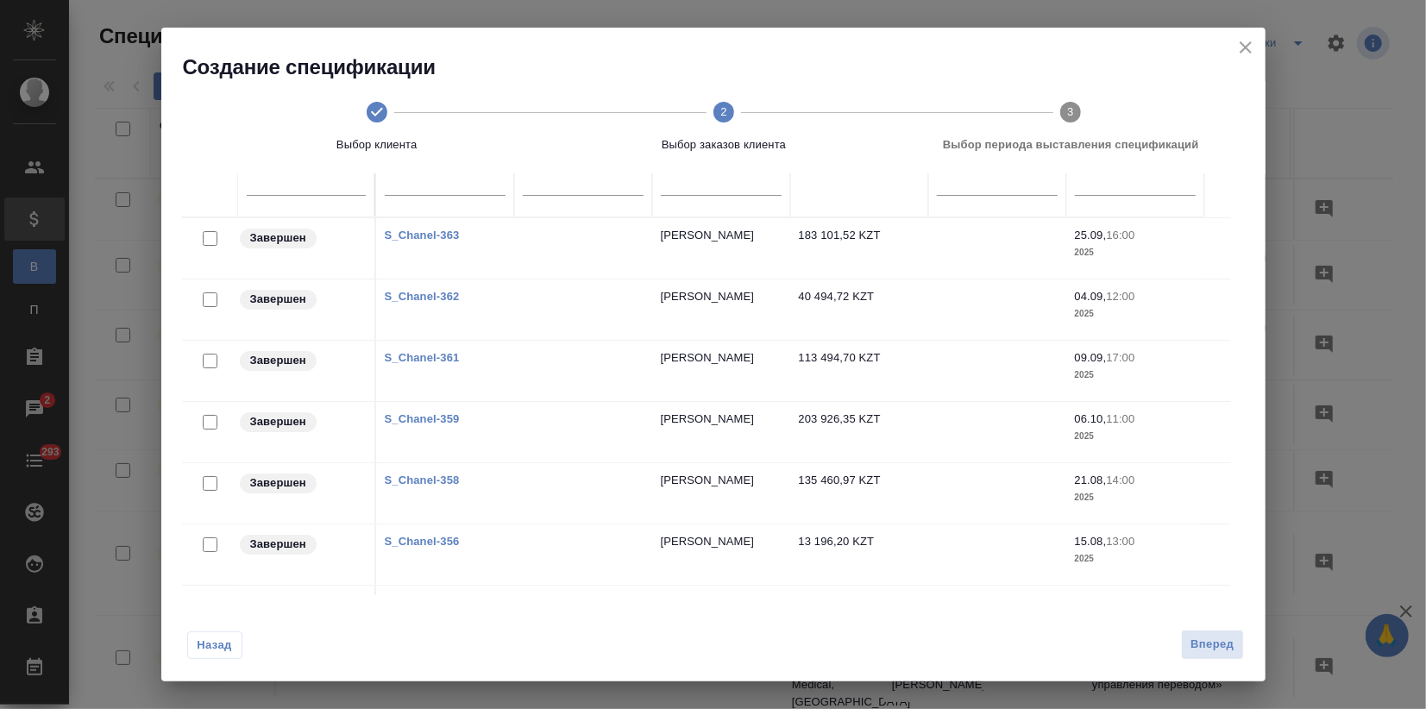
click at [204, 293] on input "checkbox" at bounding box center [210, 299] width 15 height 15
checkbox input "true"
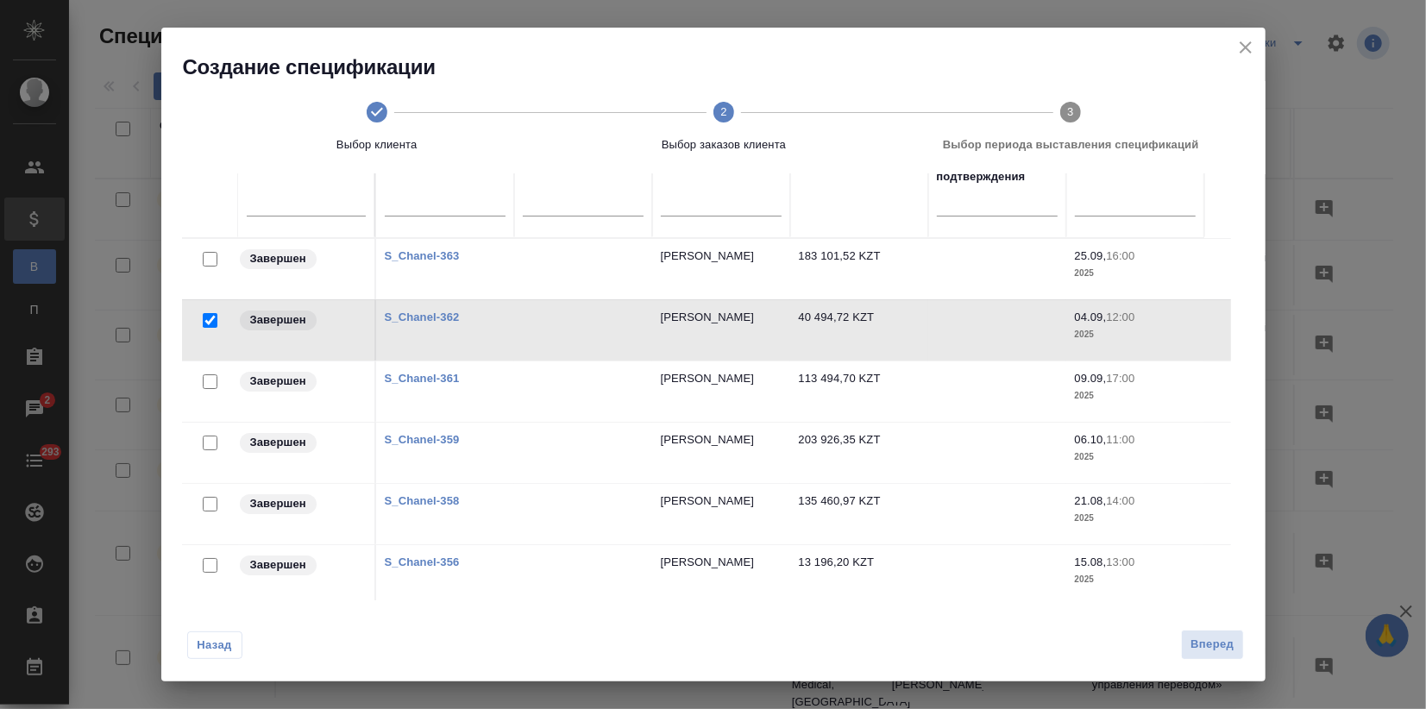
scroll to position [138, 0]
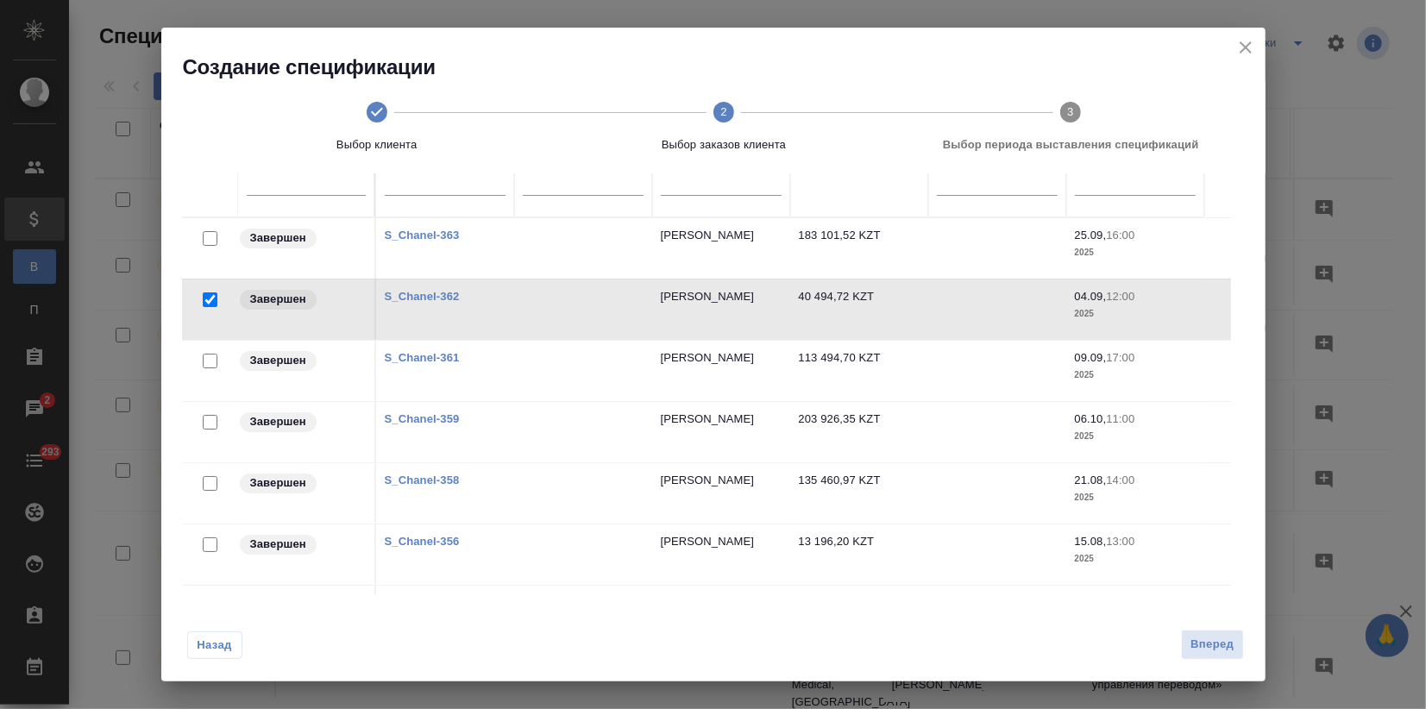
click at [208, 486] on input "checkbox" at bounding box center [210, 483] width 15 height 15
checkbox input "true"
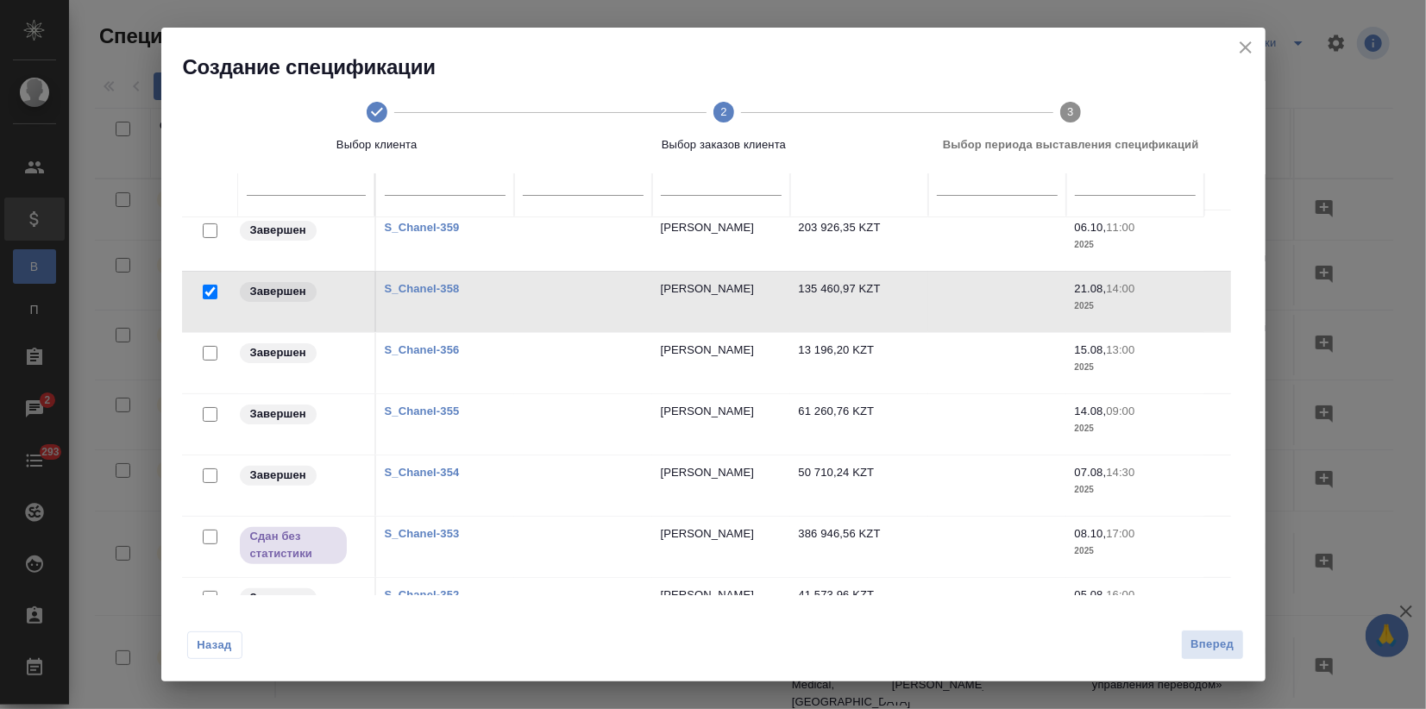
scroll to position [287, 0]
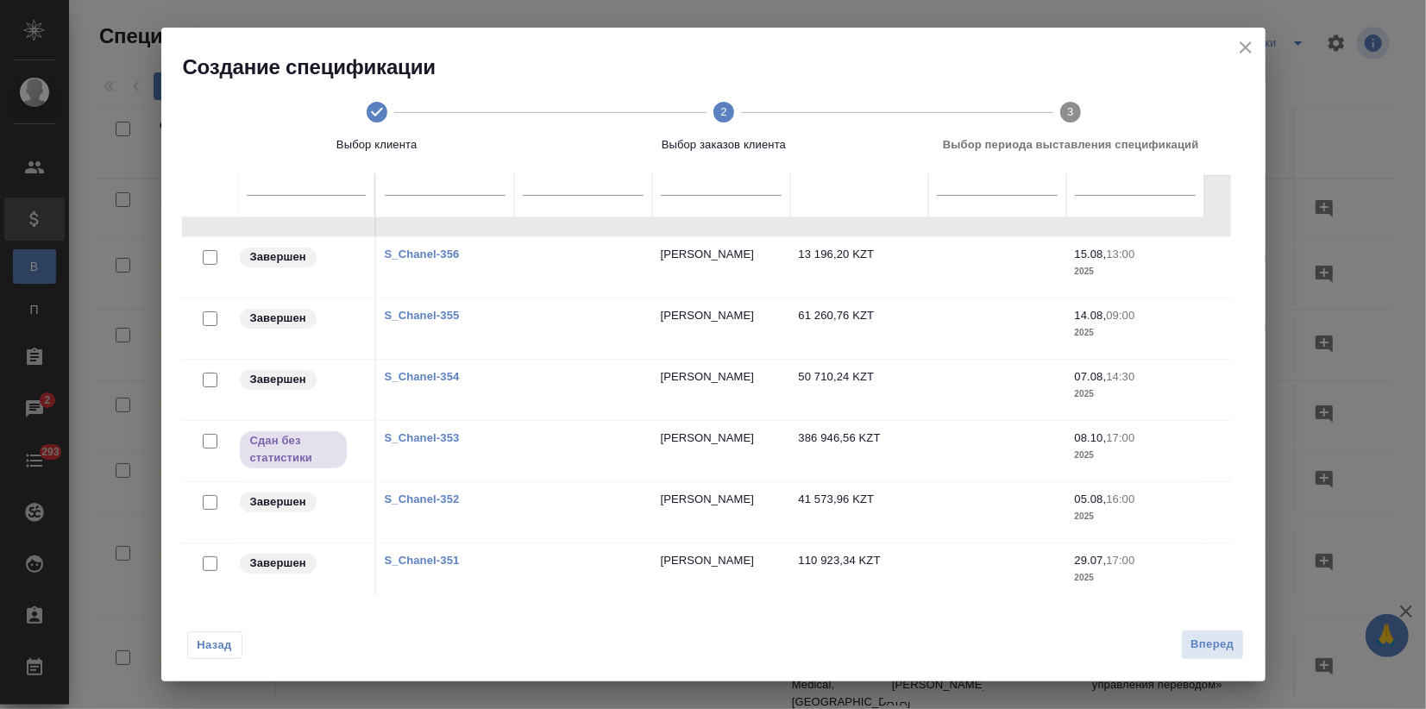
click at [211, 259] on input "checkbox" at bounding box center [210, 257] width 15 height 15
checkbox input "true"
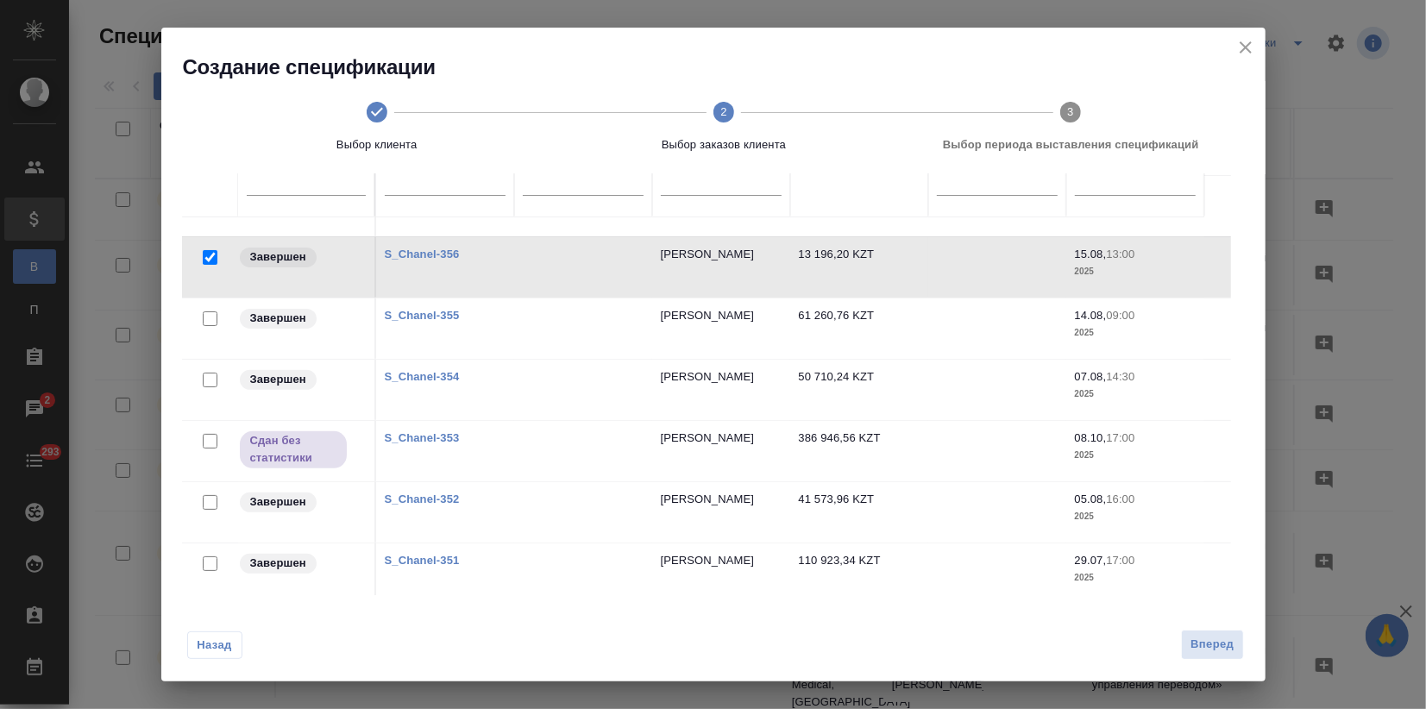
click at [209, 313] on input "checkbox" at bounding box center [210, 318] width 15 height 15
checkbox input "true"
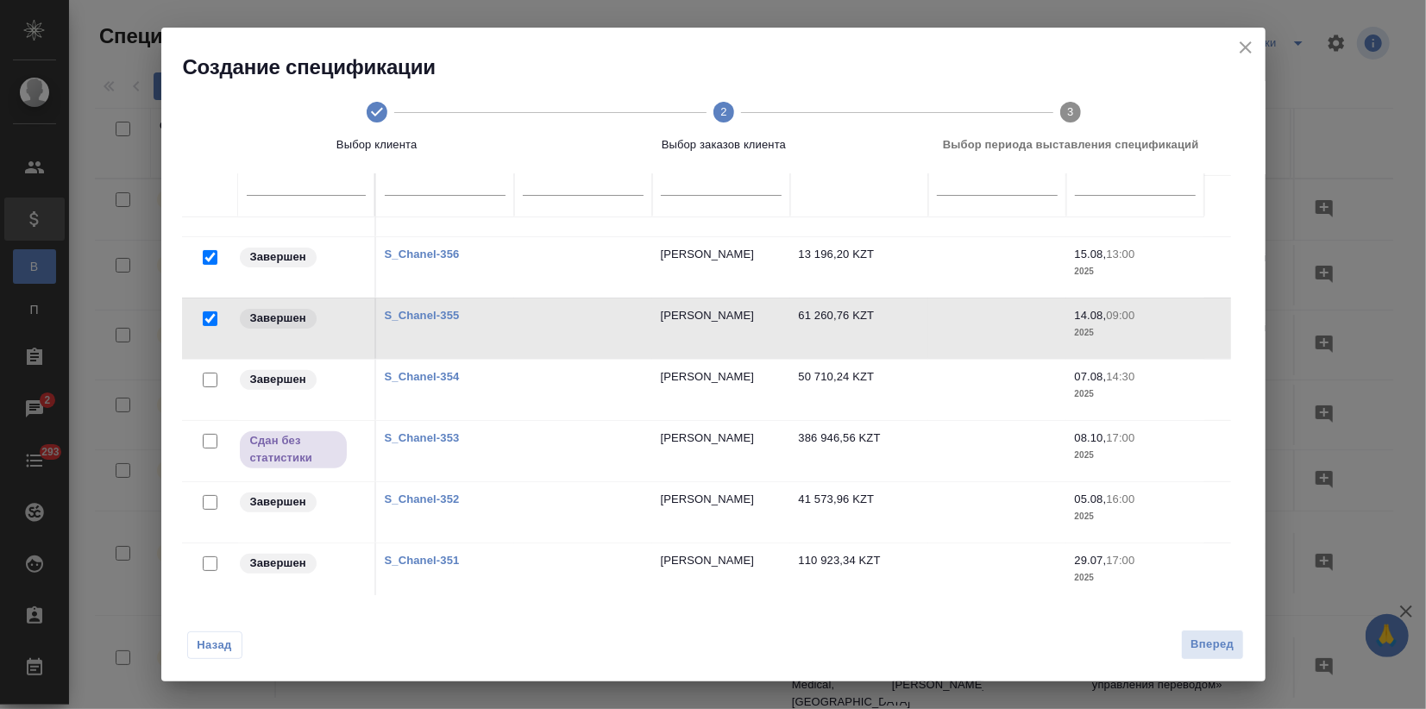
click at [206, 380] on input "checkbox" at bounding box center [210, 380] width 15 height 15
checkbox input "true"
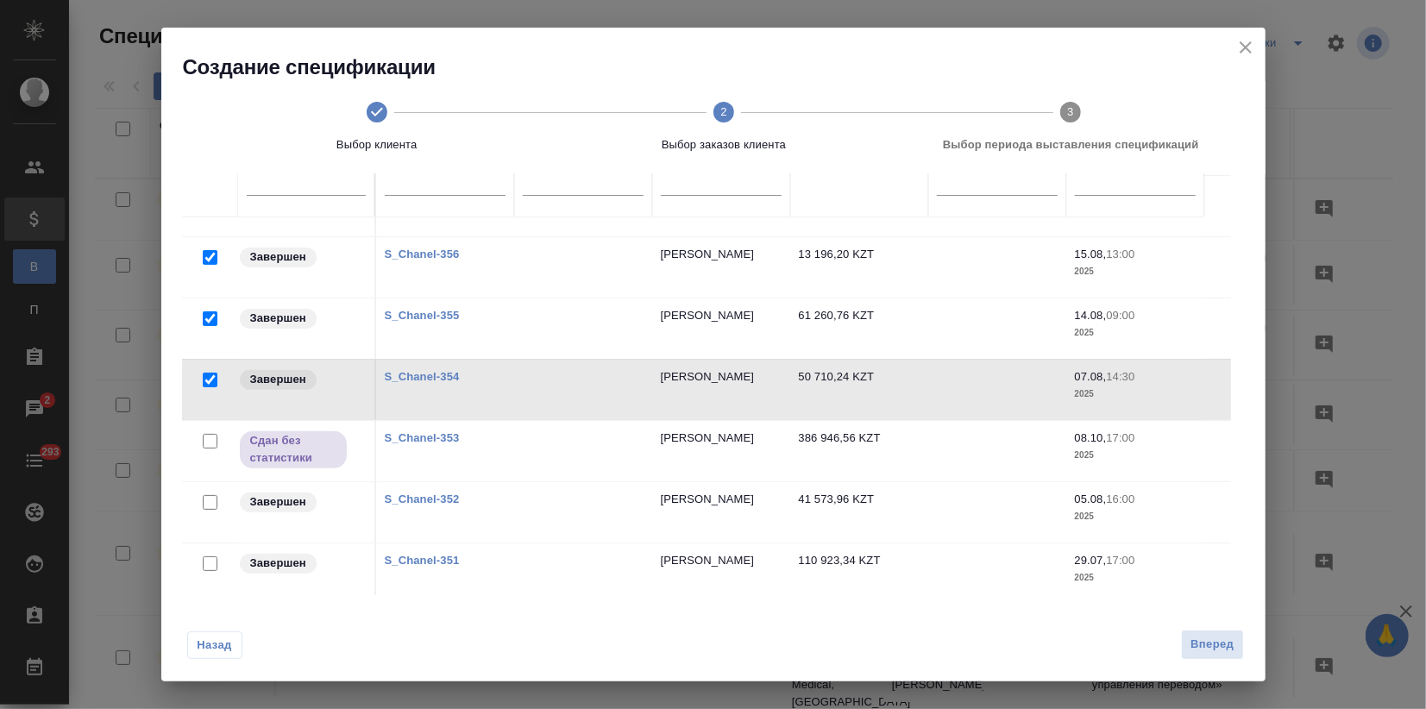
click at [204, 502] on input "checkbox" at bounding box center [210, 502] width 15 height 15
checkbox input "true"
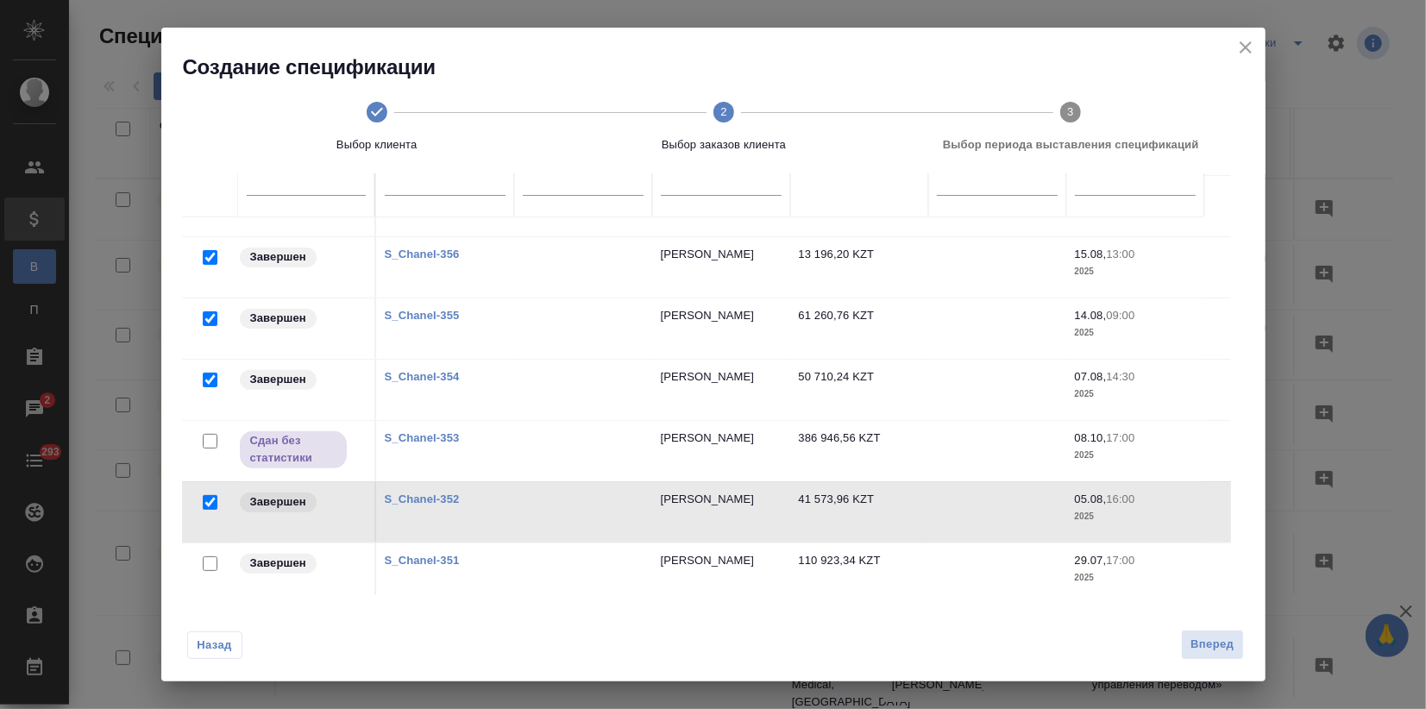
click at [207, 562] on input "checkbox" at bounding box center [210, 563] width 15 height 15
checkbox input "true"
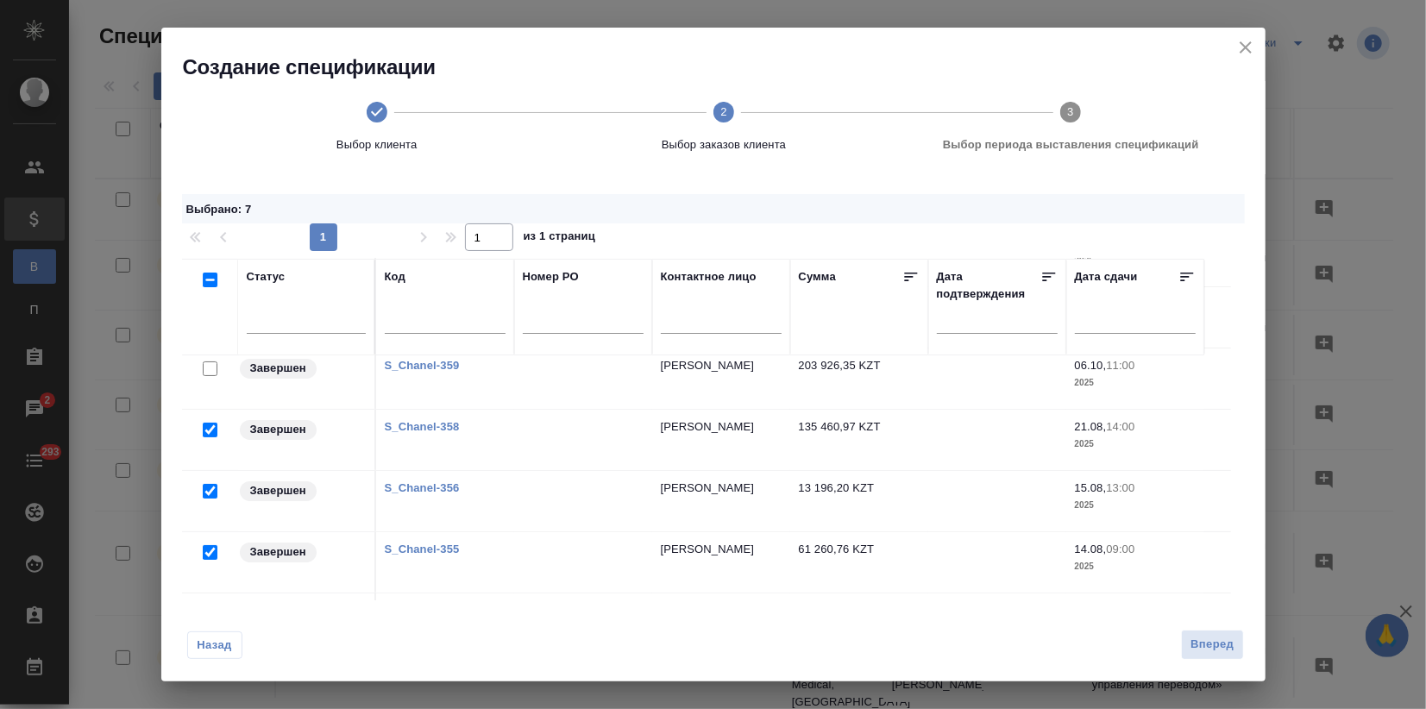
scroll to position [0, 0]
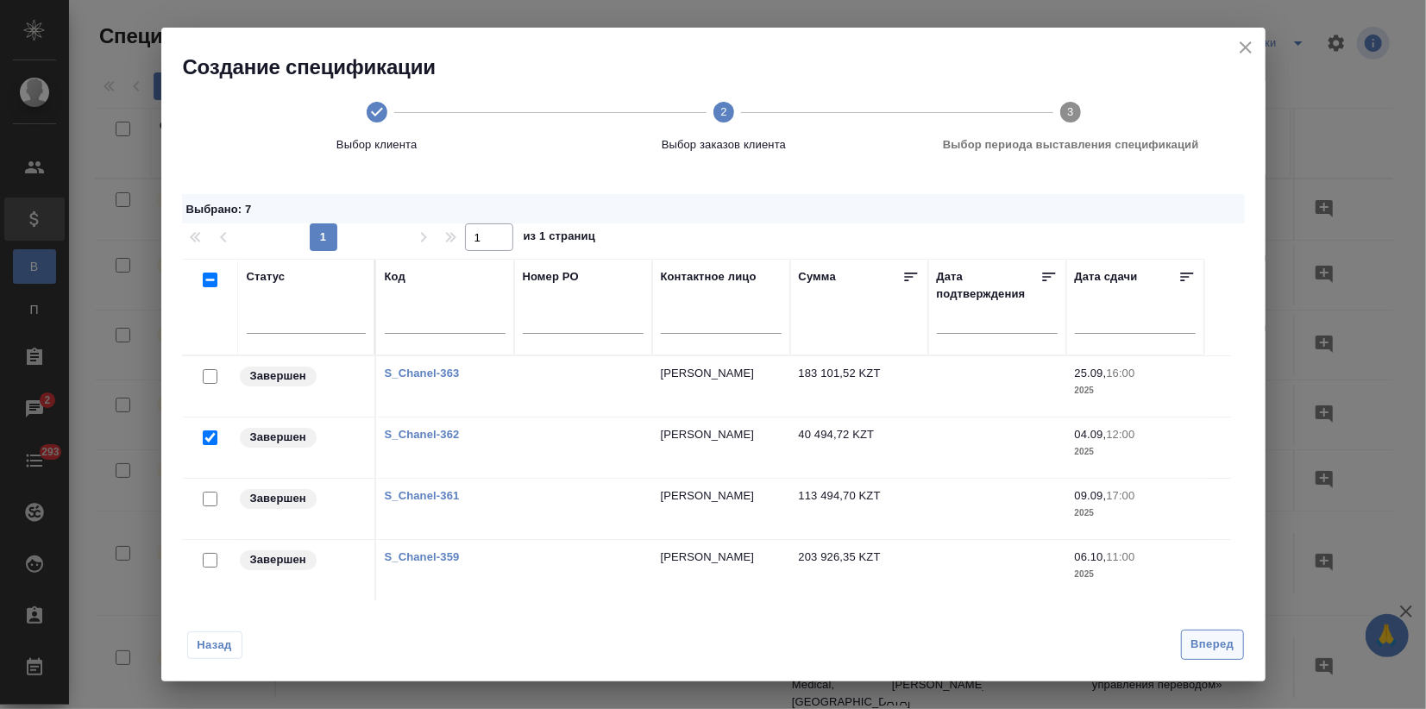
click at [1237, 649] on button "Вперед" at bounding box center [1212, 645] width 62 height 30
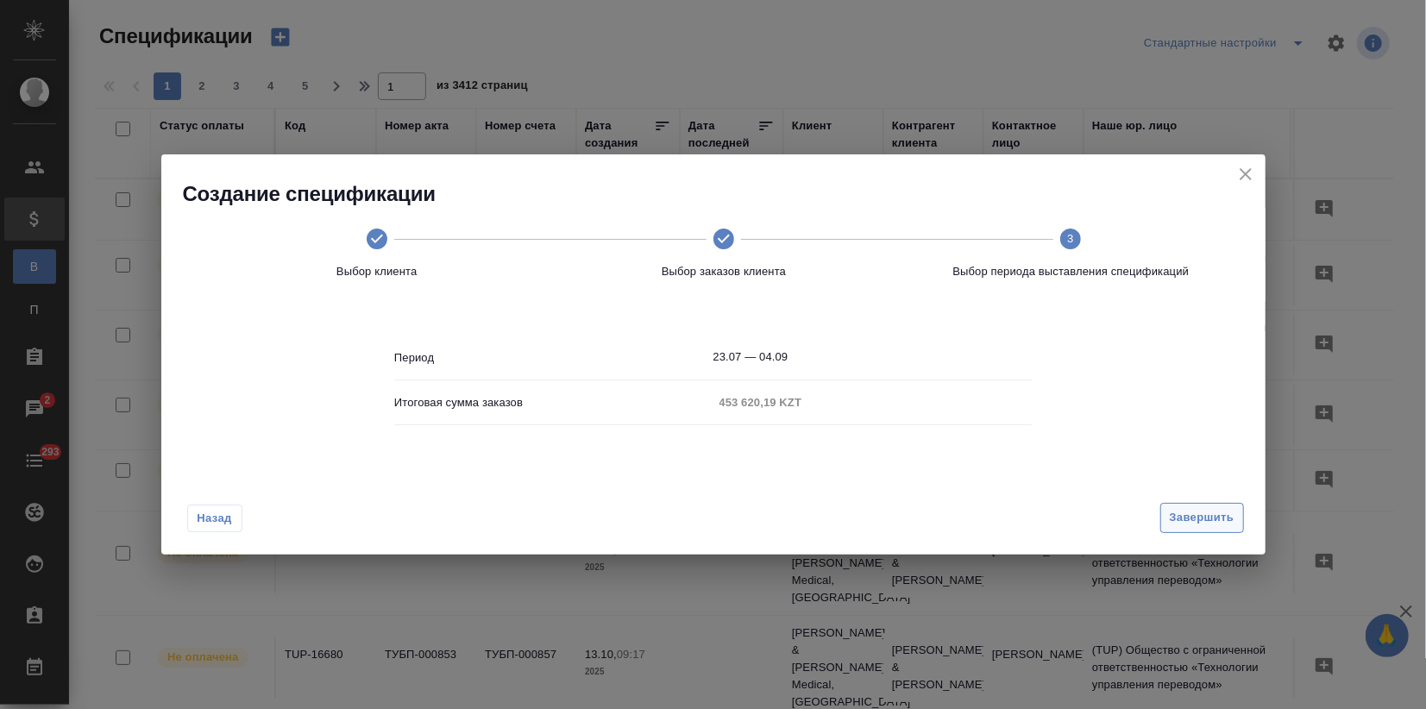
click at [1189, 521] on span "Завершить" at bounding box center [1202, 518] width 65 height 20
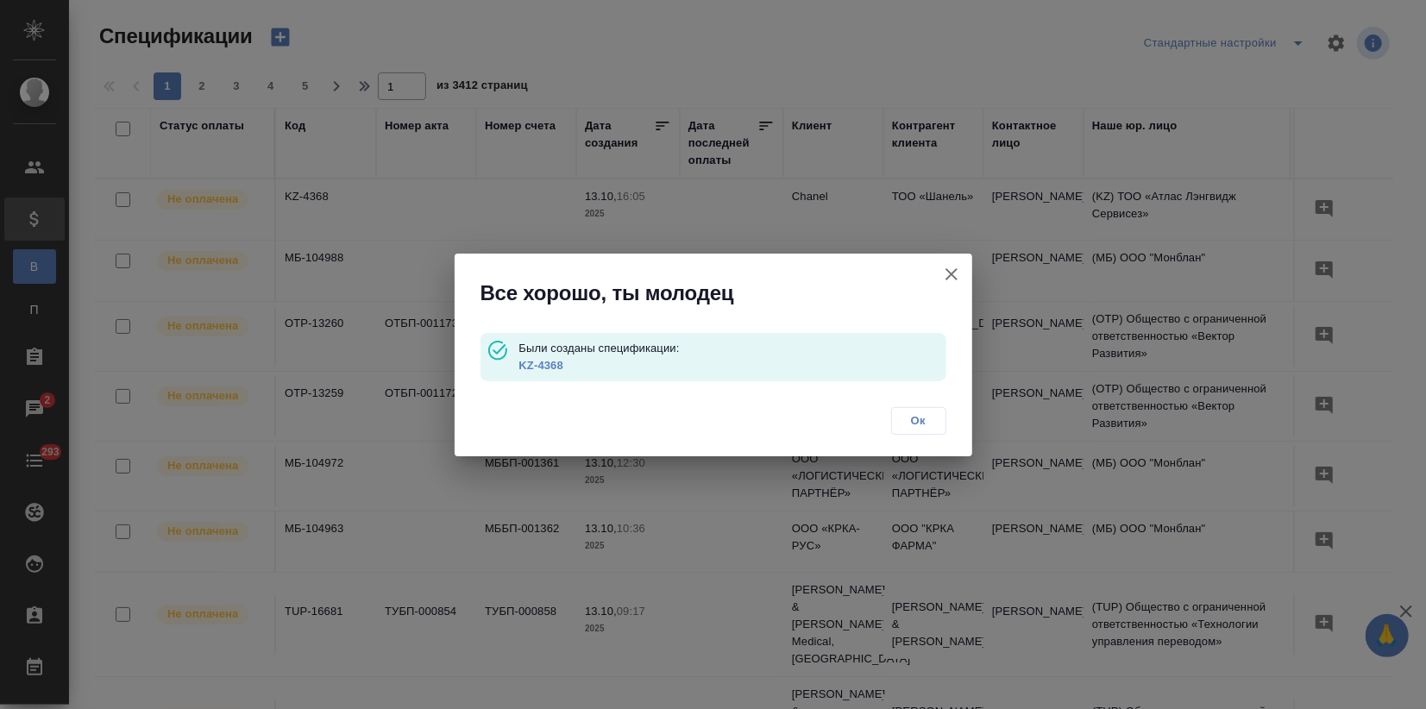
click at [531, 361] on link "KZ-4368" at bounding box center [540, 365] width 44 height 13
drag, startPoint x: 957, startPoint y: 271, endPoint x: 307, endPoint y: 33, distance: 691.9
click at [956, 271] on icon "button" at bounding box center [951, 274] width 21 height 21
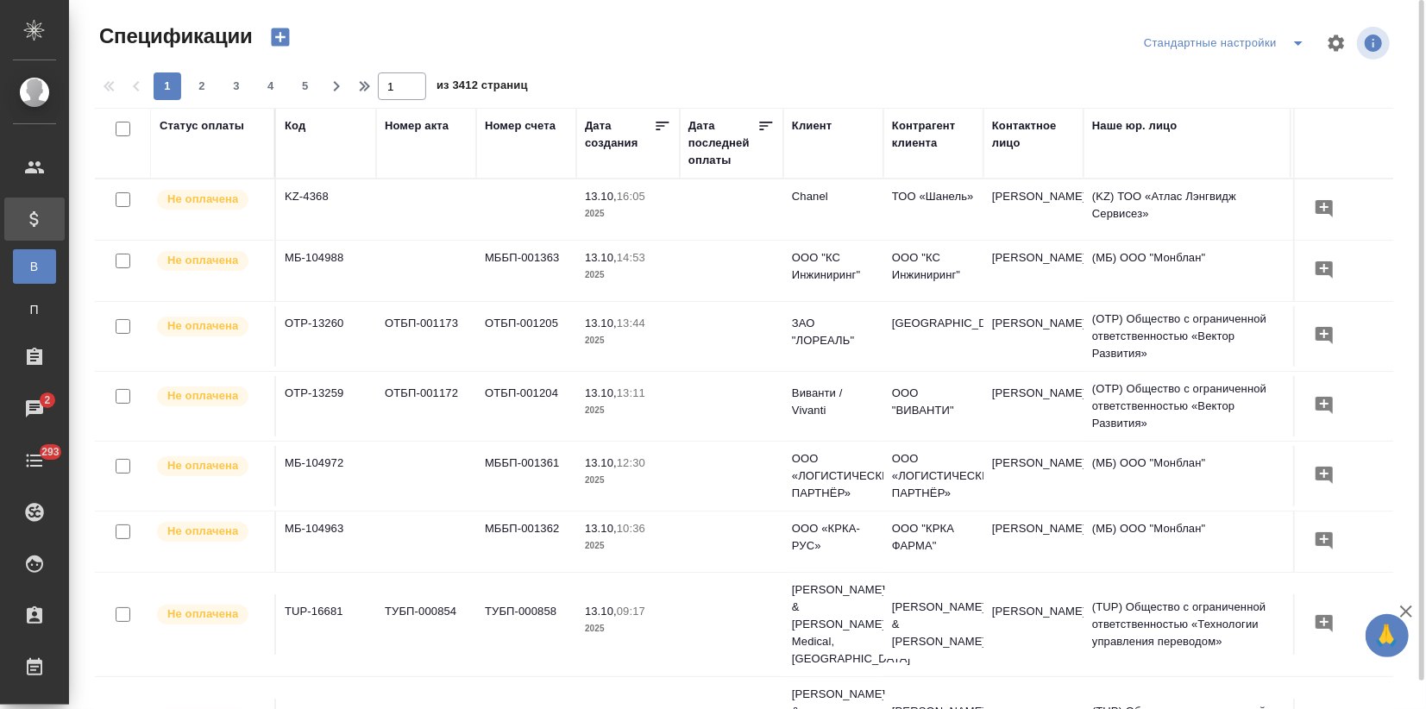
click at [281, 35] on icon "button" at bounding box center [280, 37] width 24 height 24
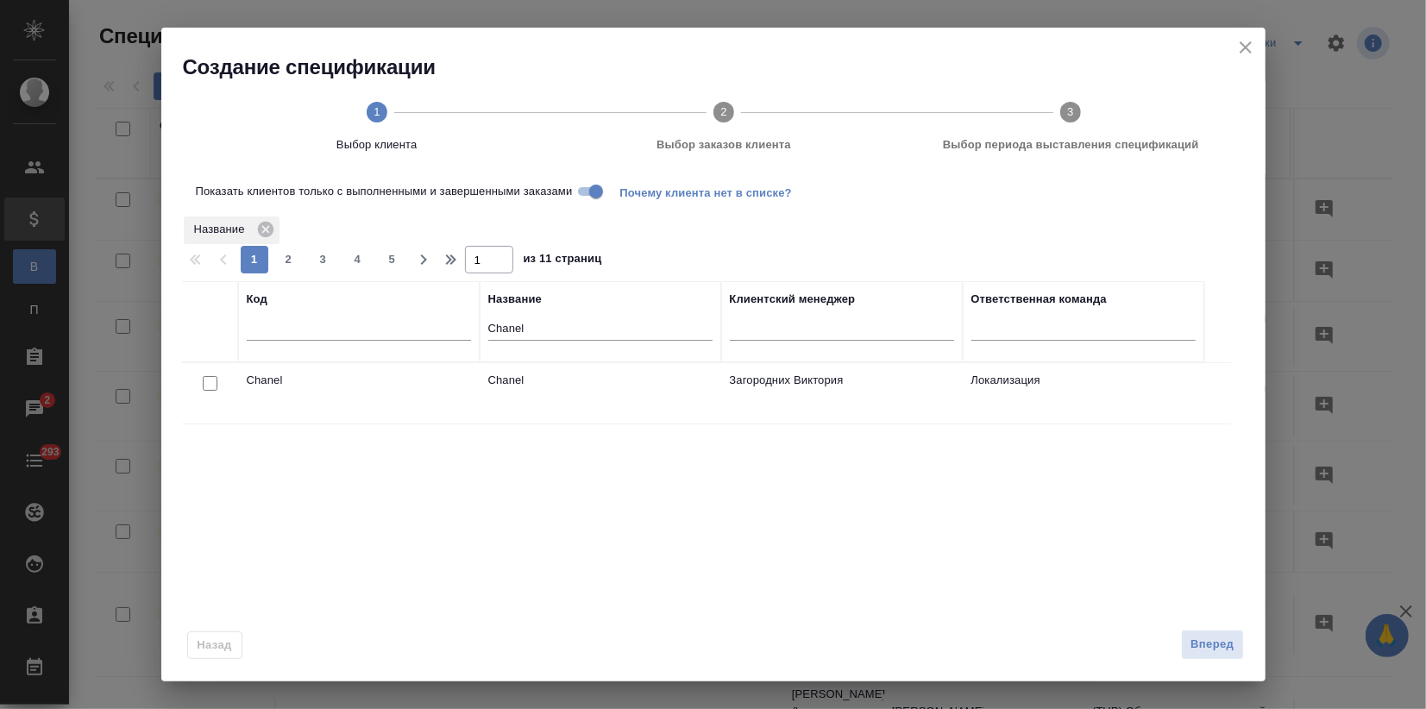
click at [208, 380] on input "checkbox" at bounding box center [210, 383] width 15 height 15
checkbox input "true"
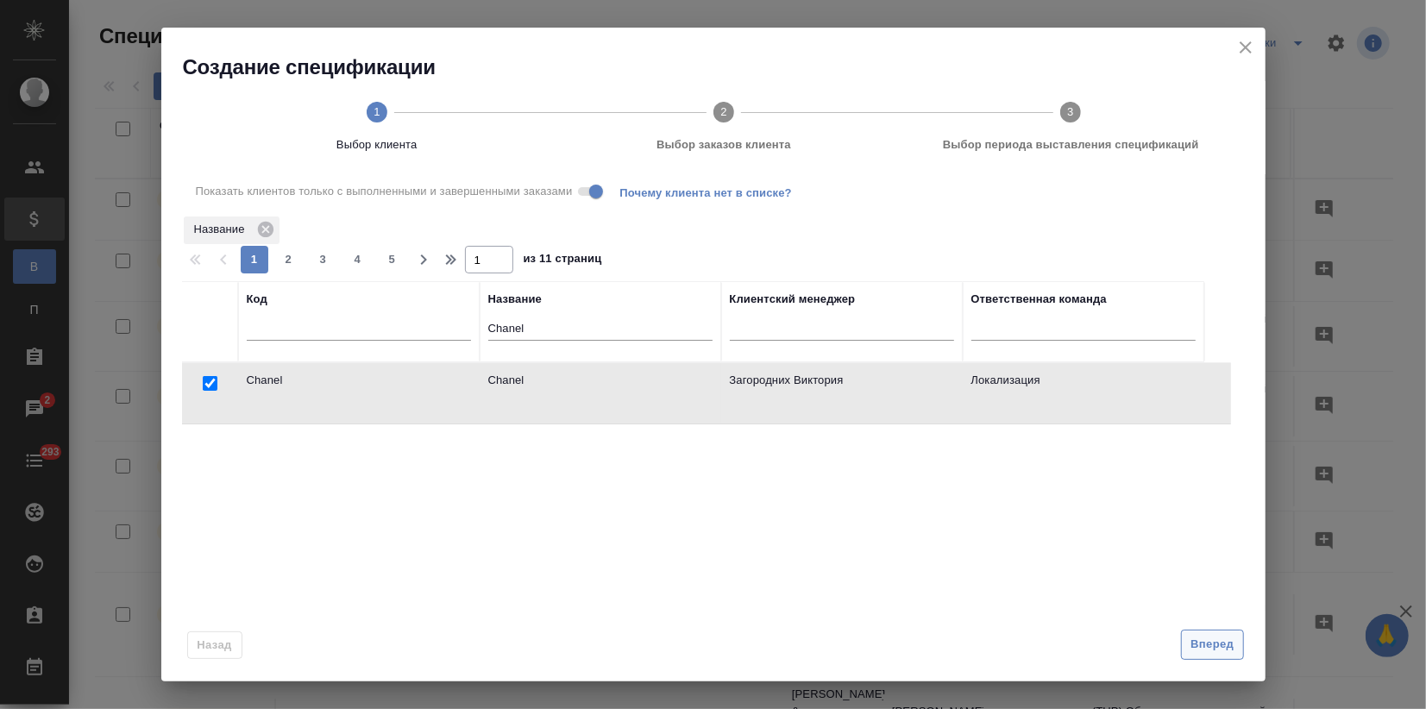
click at [1203, 642] on span "Вперед" at bounding box center [1212, 645] width 43 height 20
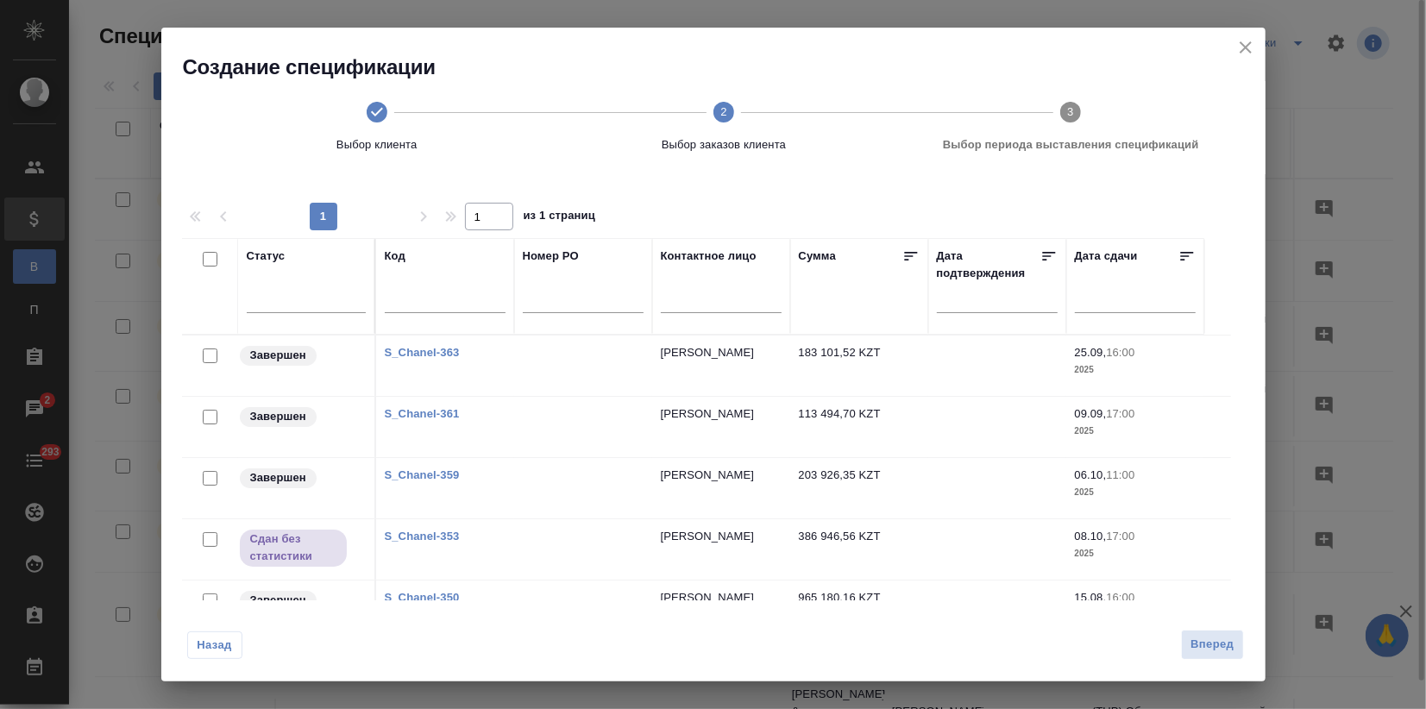
click at [1236, 38] on icon "close" at bounding box center [1245, 47] width 21 height 21
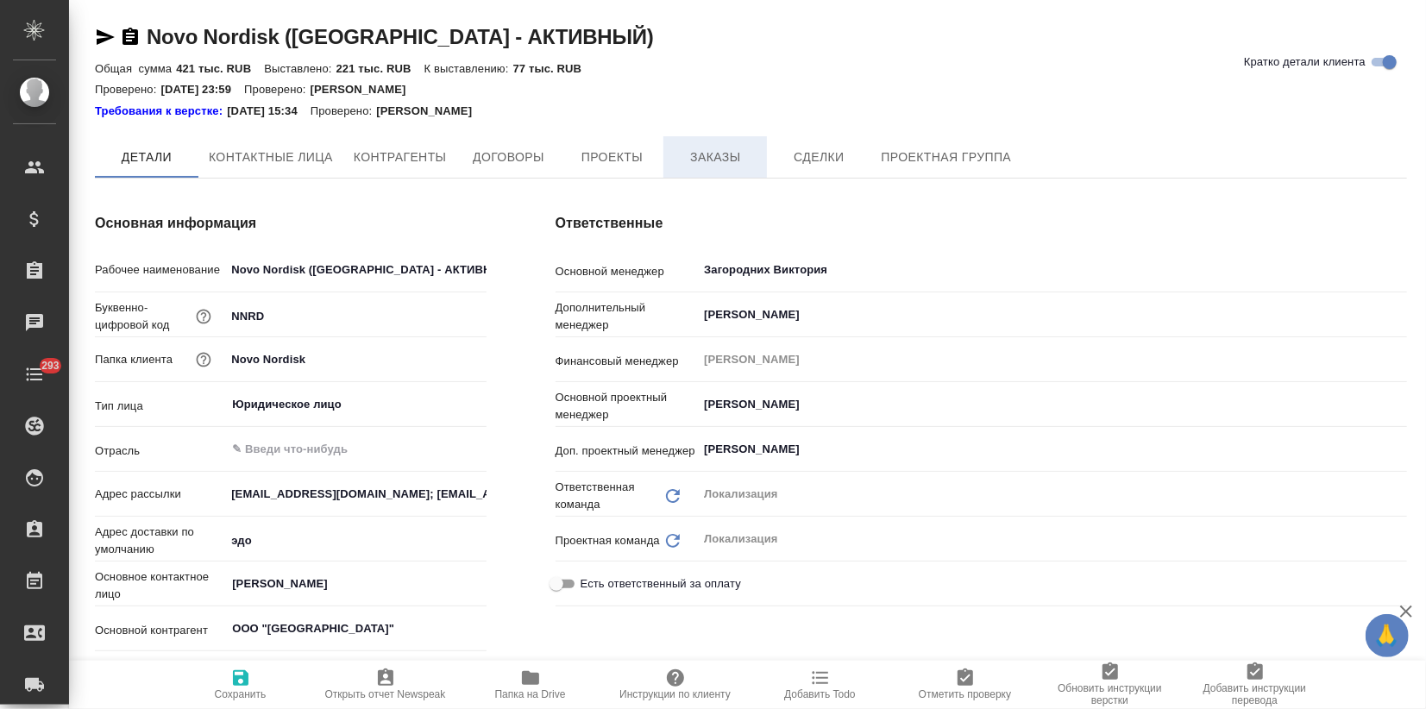
type textarea "x"
click at [745, 154] on span "Заказы" at bounding box center [715, 158] width 83 height 22
type textarea "x"
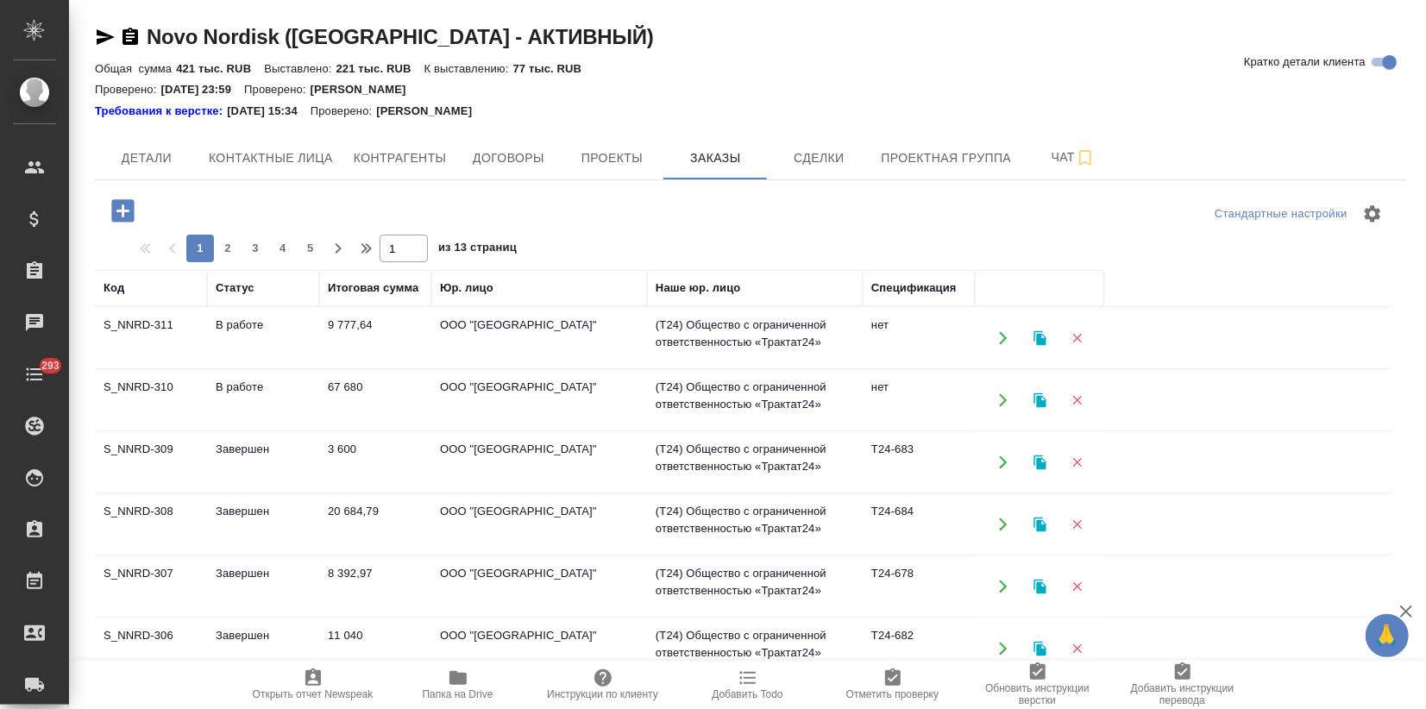
scroll to position [192, 0]
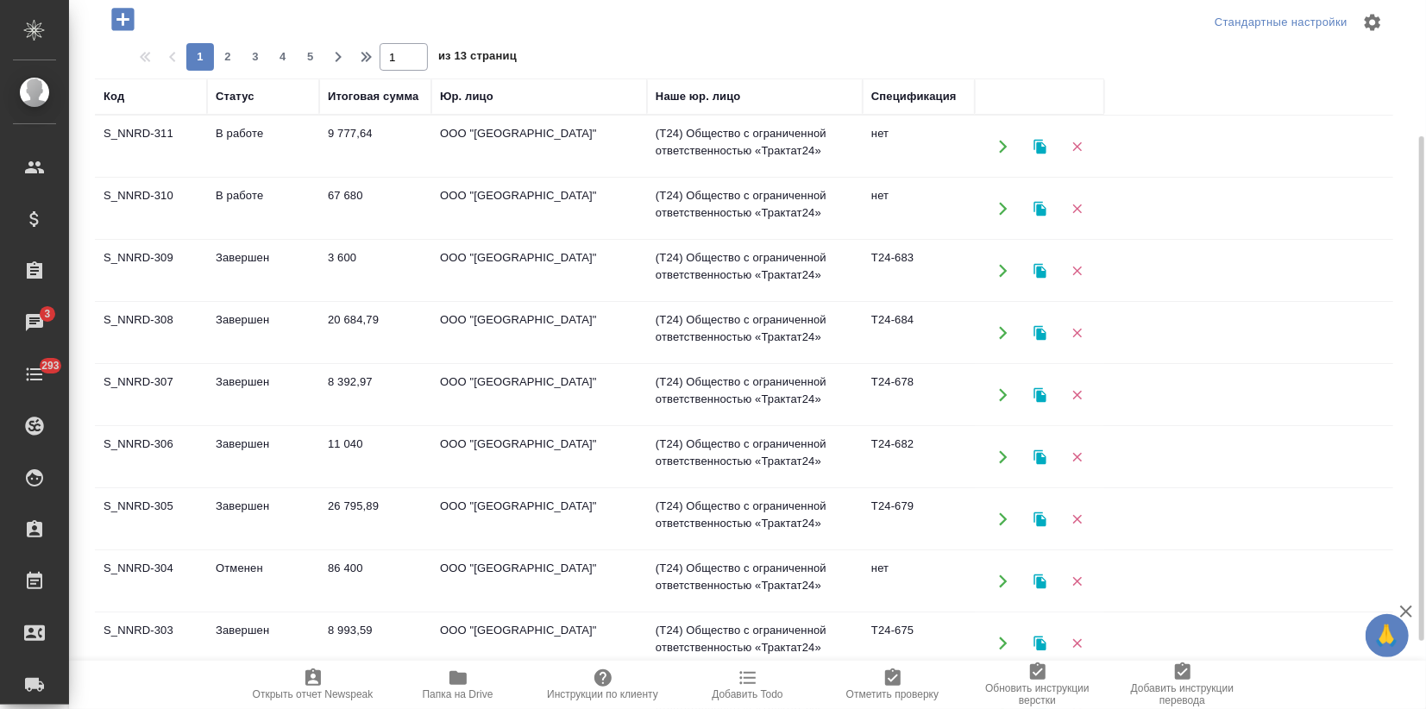
click at [298, 504] on td "Завершен" at bounding box center [263, 519] width 112 height 60
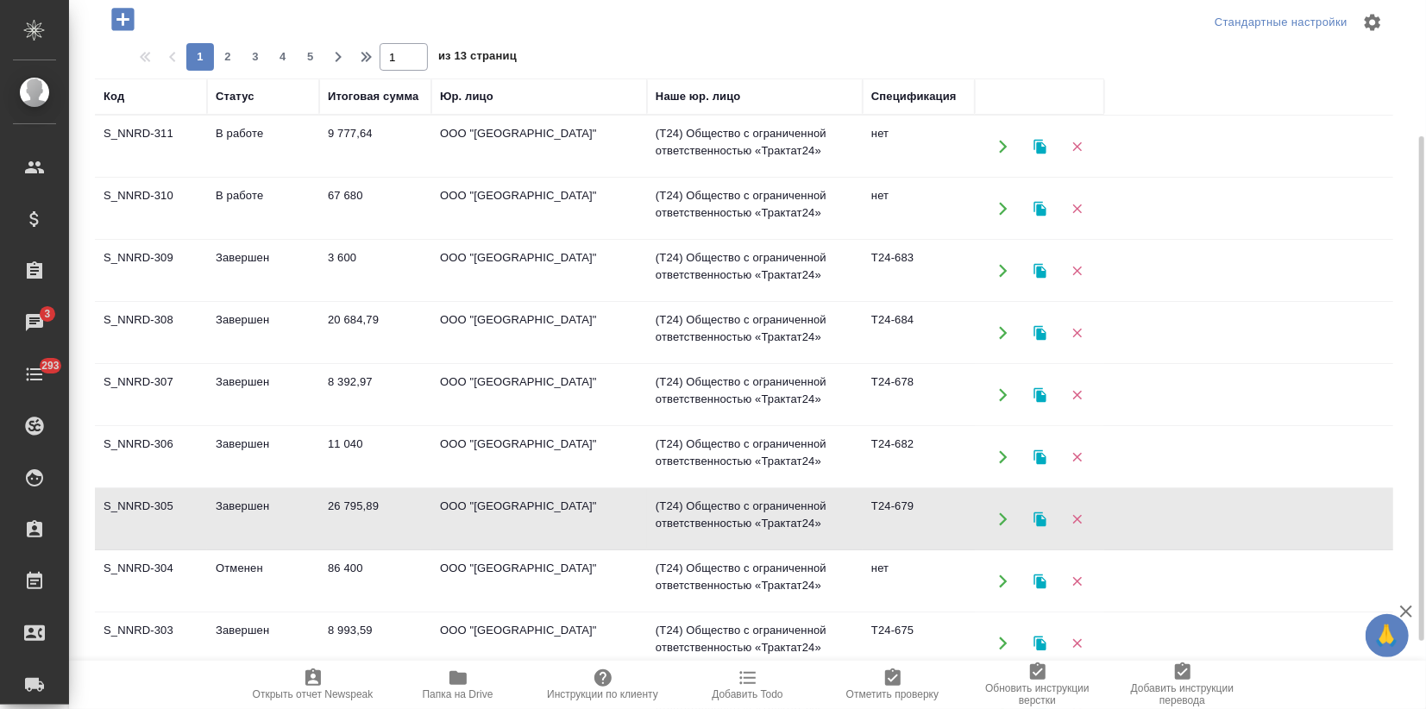
click at [298, 504] on td "Завершен" at bounding box center [263, 519] width 112 height 60
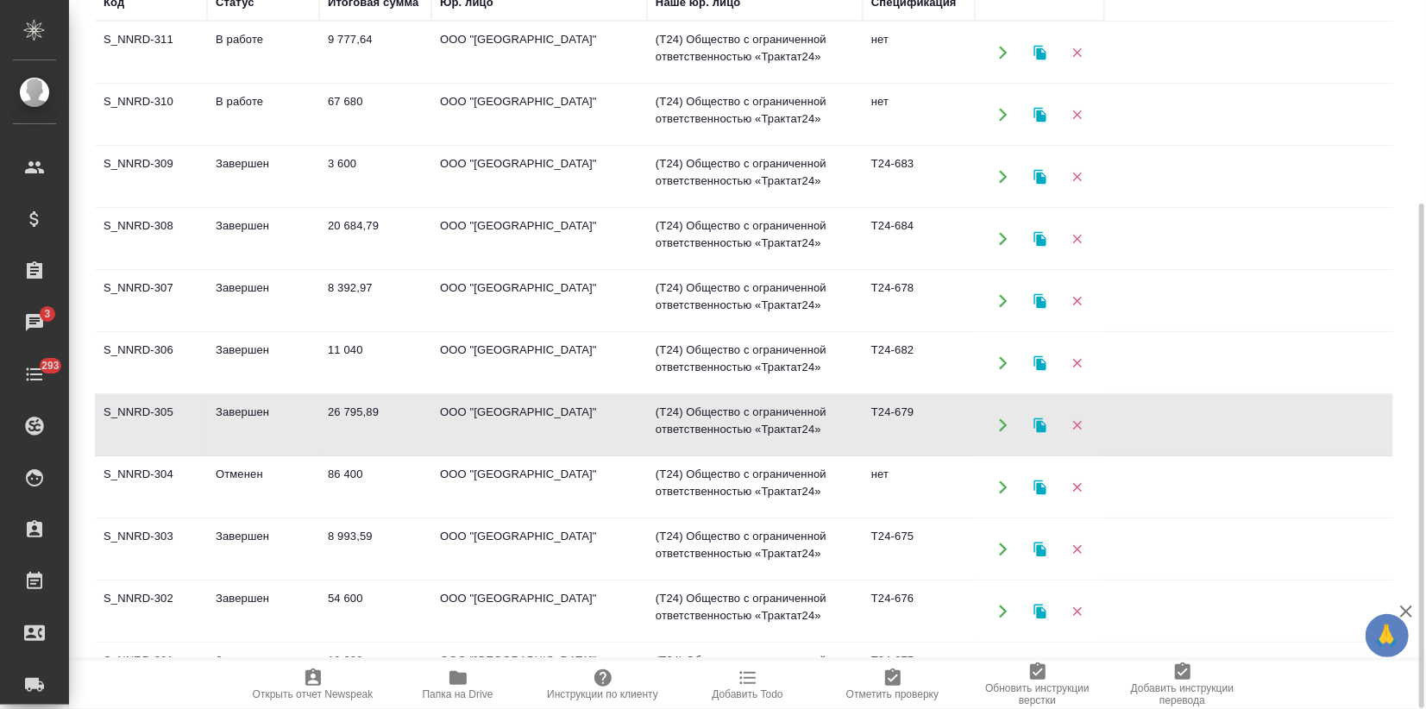
click at [279, 594] on td "Завершен" at bounding box center [263, 611] width 112 height 60
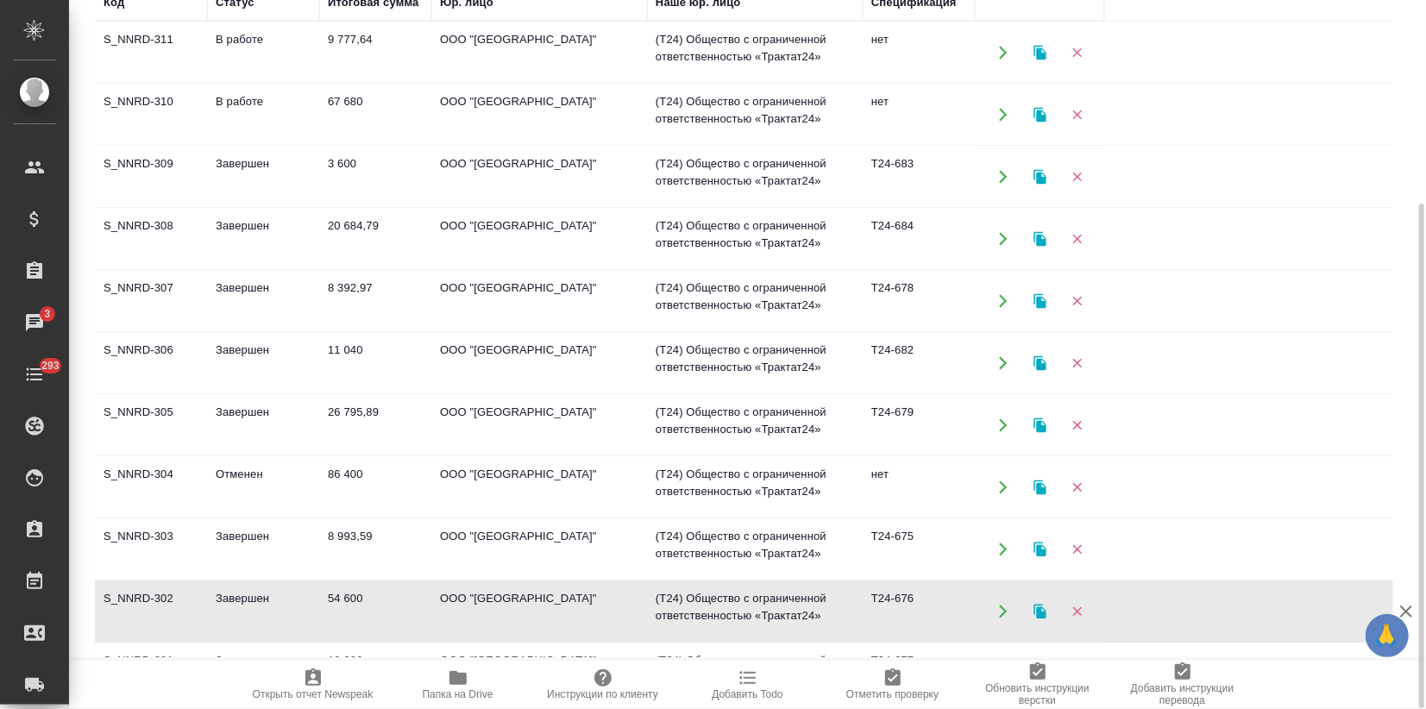
click at [269, 597] on td "Завершен" at bounding box center [263, 611] width 112 height 60
click at [269, 601] on td "Завершен" at bounding box center [263, 611] width 112 height 60
click at [338, 123] on td "67 680" at bounding box center [375, 115] width 112 height 60
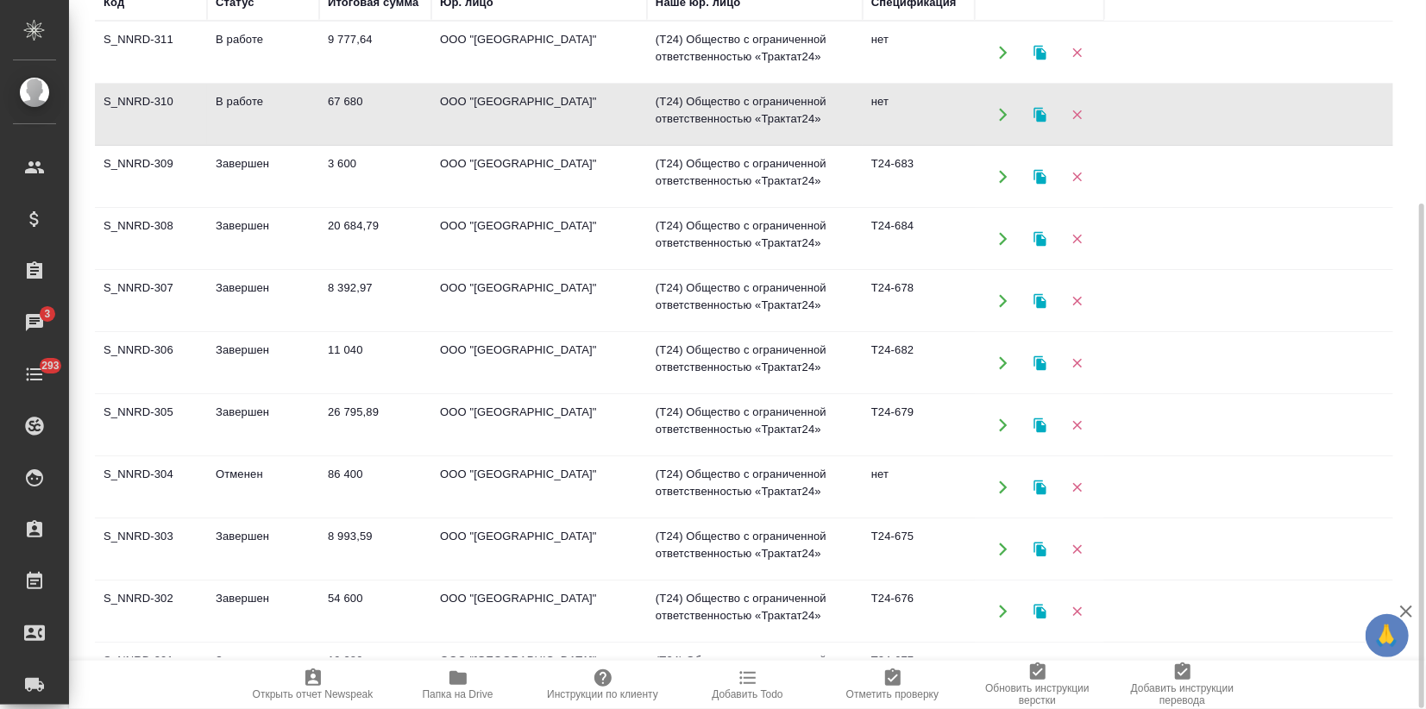
click at [337, 123] on td "67 680" at bounding box center [375, 115] width 112 height 60
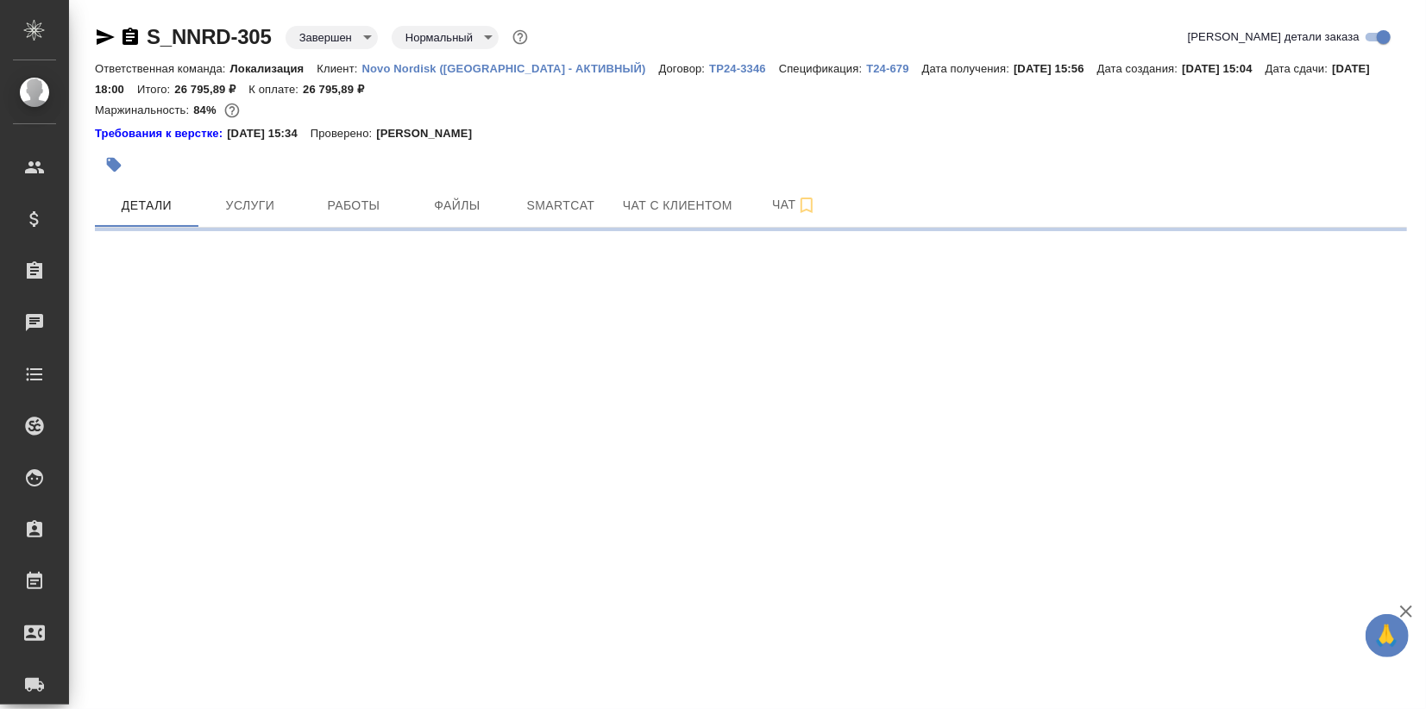
select select "RU"
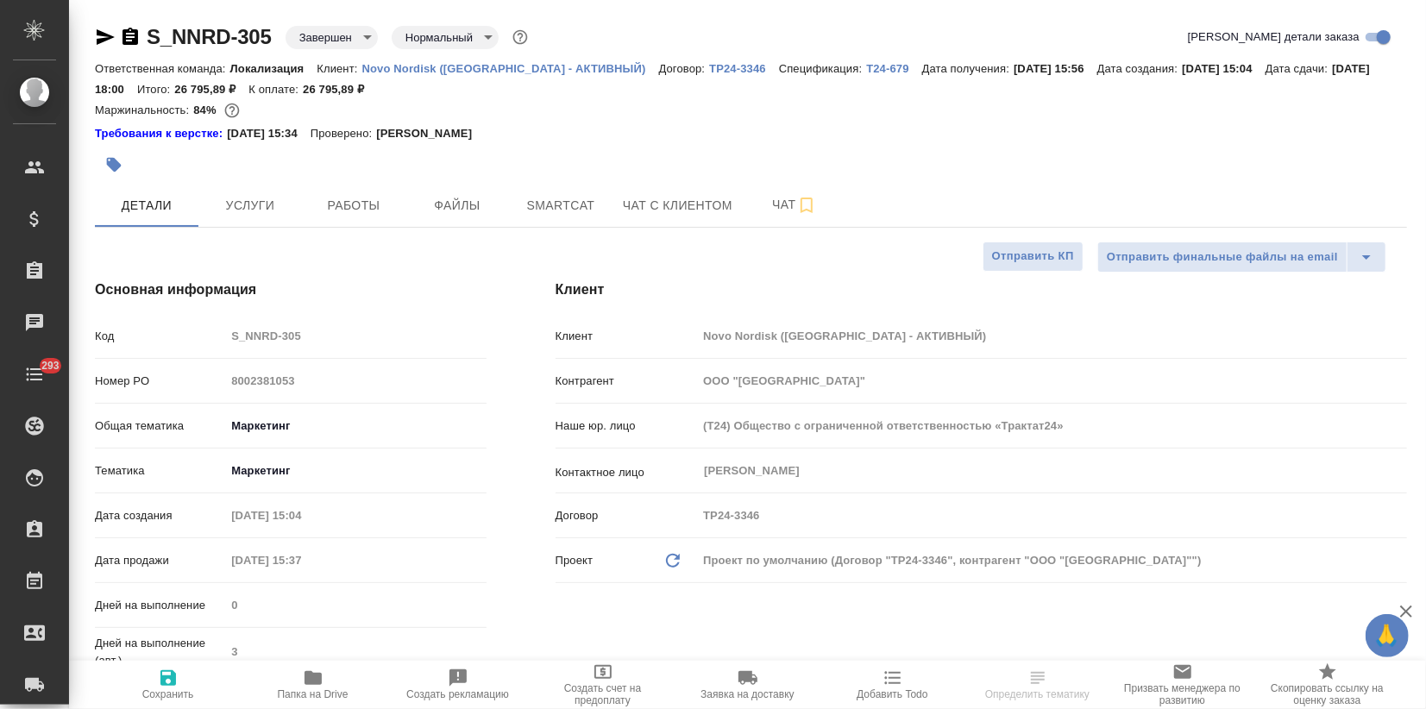
type textarea "x"
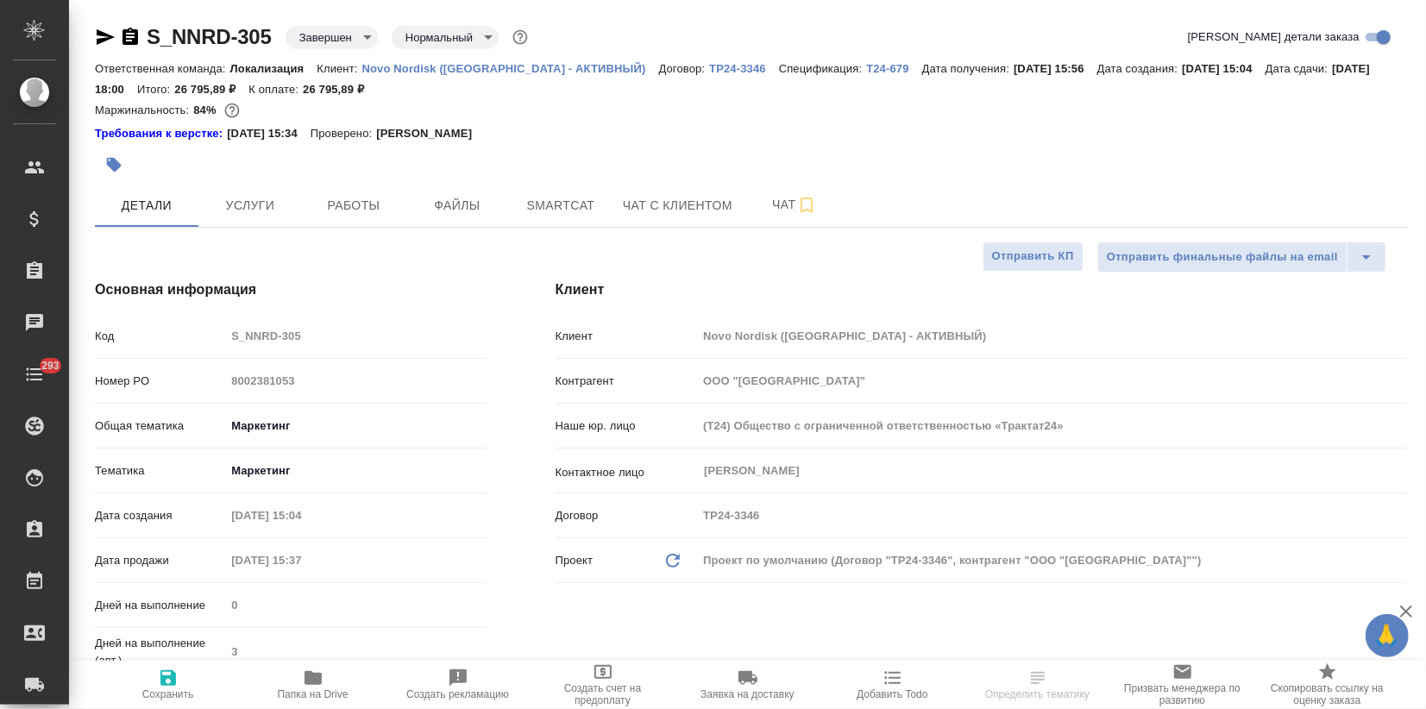
type textarea "x"
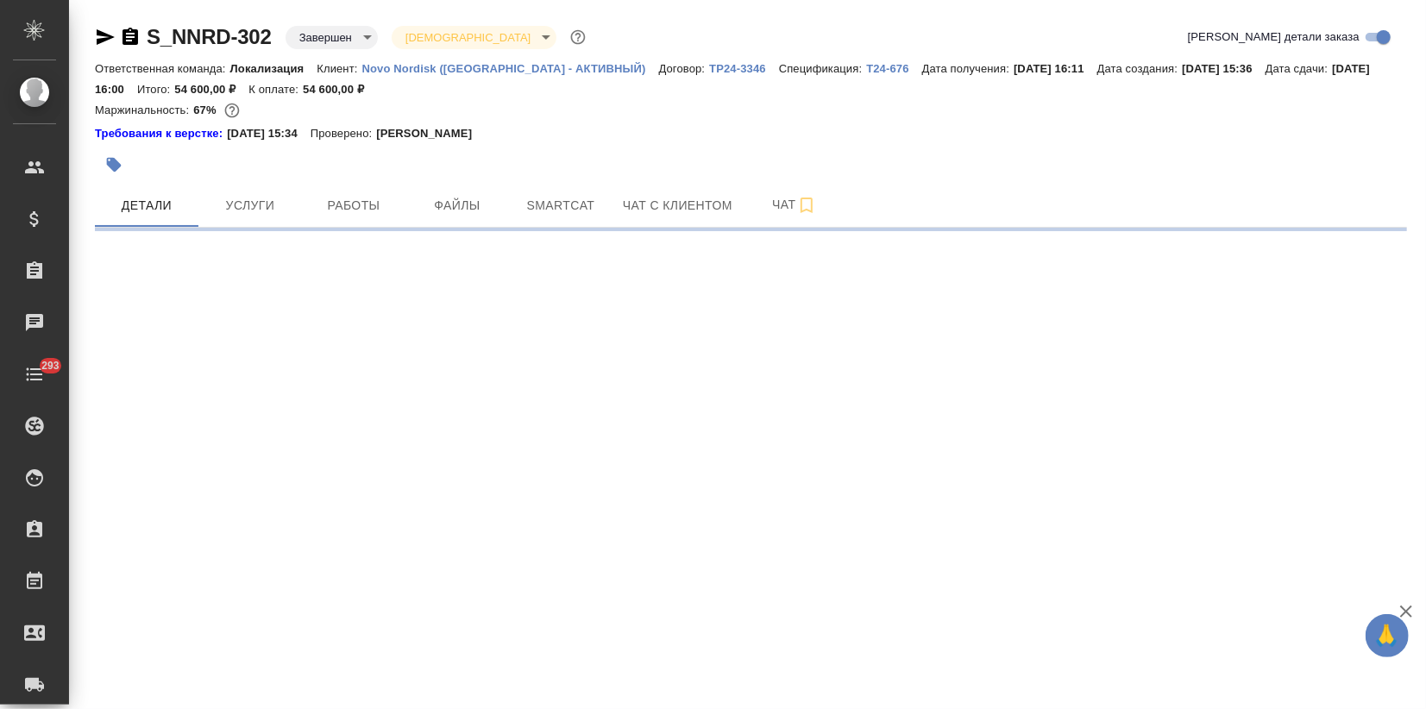
select select "RU"
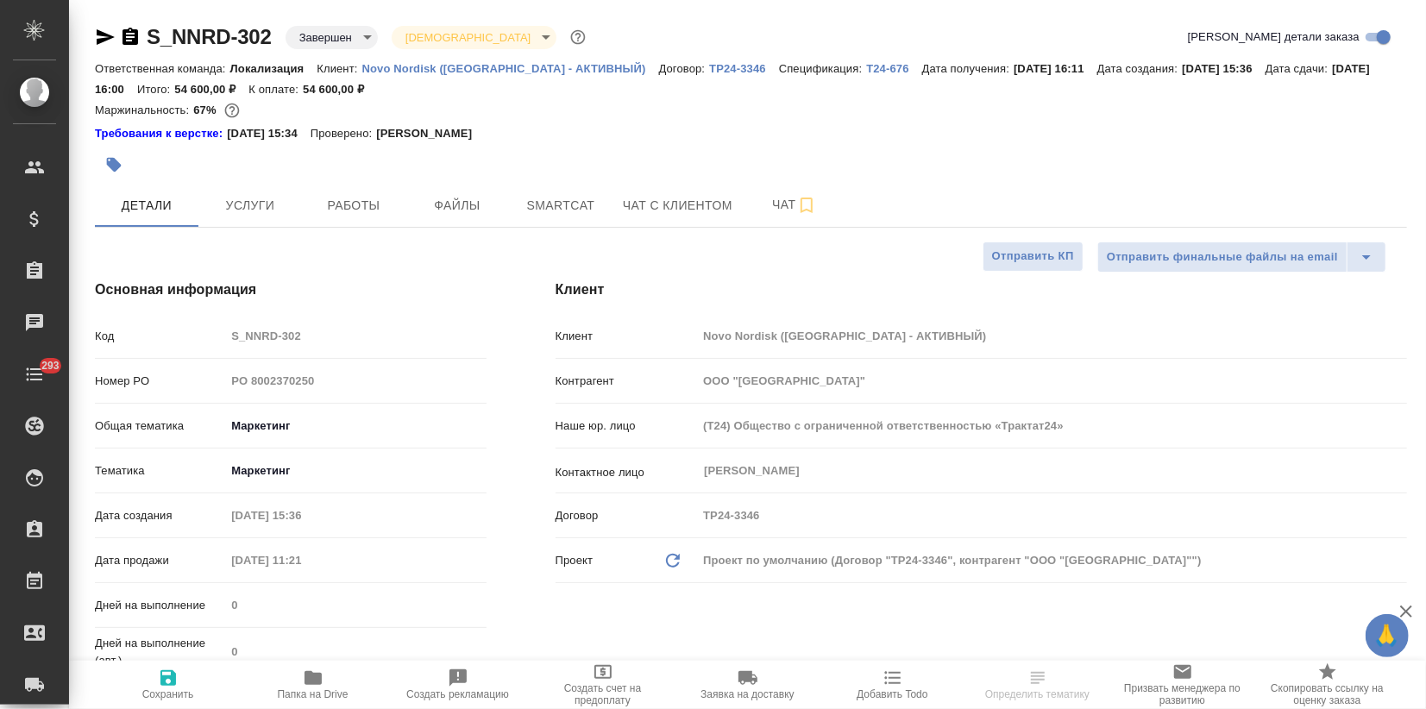
type textarea "x"
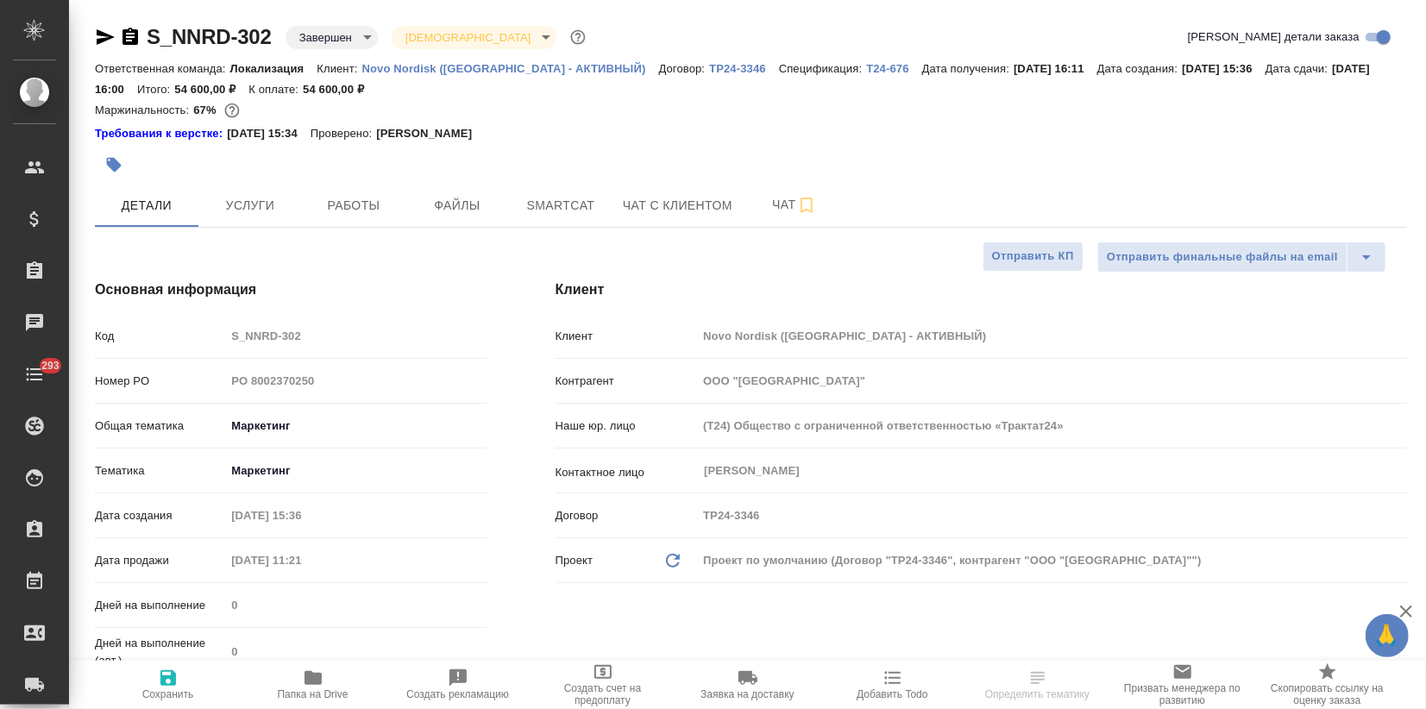
type textarea "x"
click at [253, 225] on button "Услуги" at bounding box center [250, 205] width 104 height 43
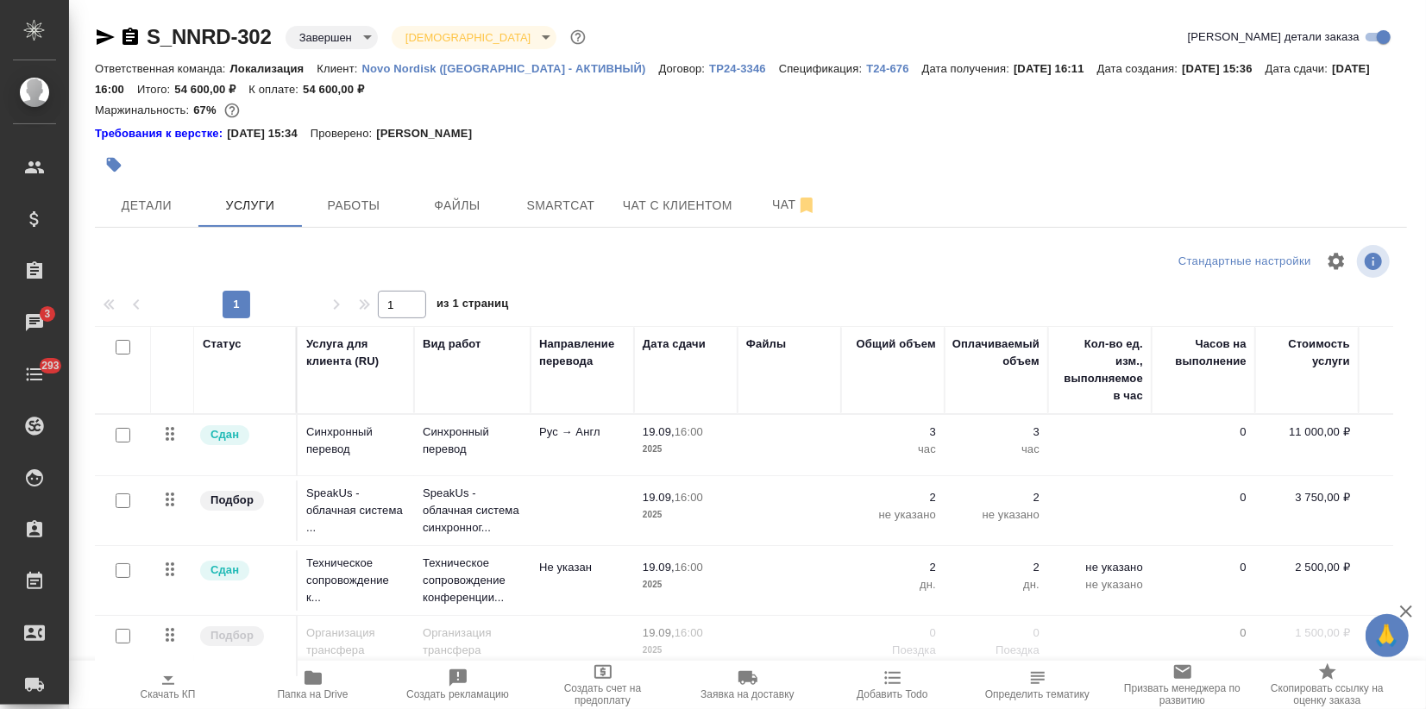
click at [497, 75] on div "Ответственная команда: Локализация Клиент: Novo Nordisk (РФ - АКТИВНЫЙ) Договор…" at bounding box center [751, 78] width 1312 height 41
click at [499, 68] on p "Novo Nordisk ([GEOGRAPHIC_DATA] - АКТИВНЫЙ)" at bounding box center [510, 68] width 297 height 13
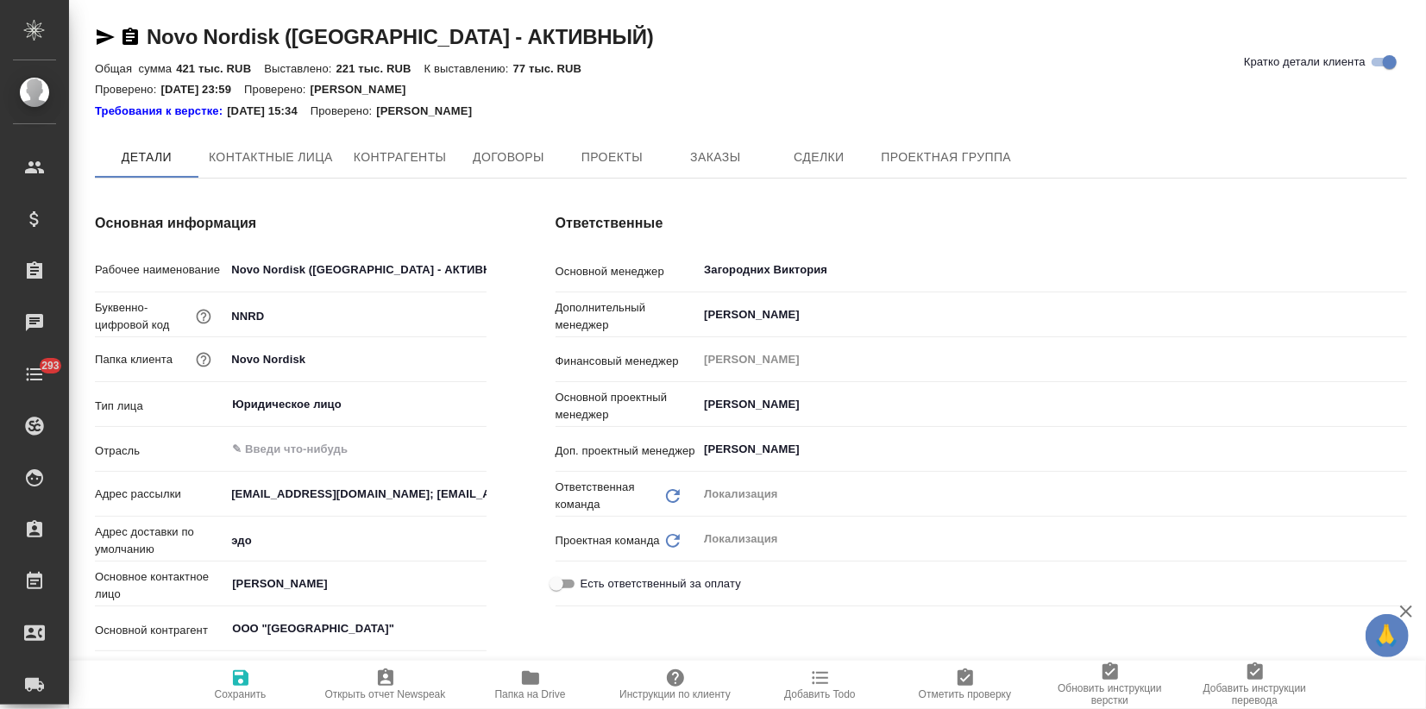
type textarea "x"
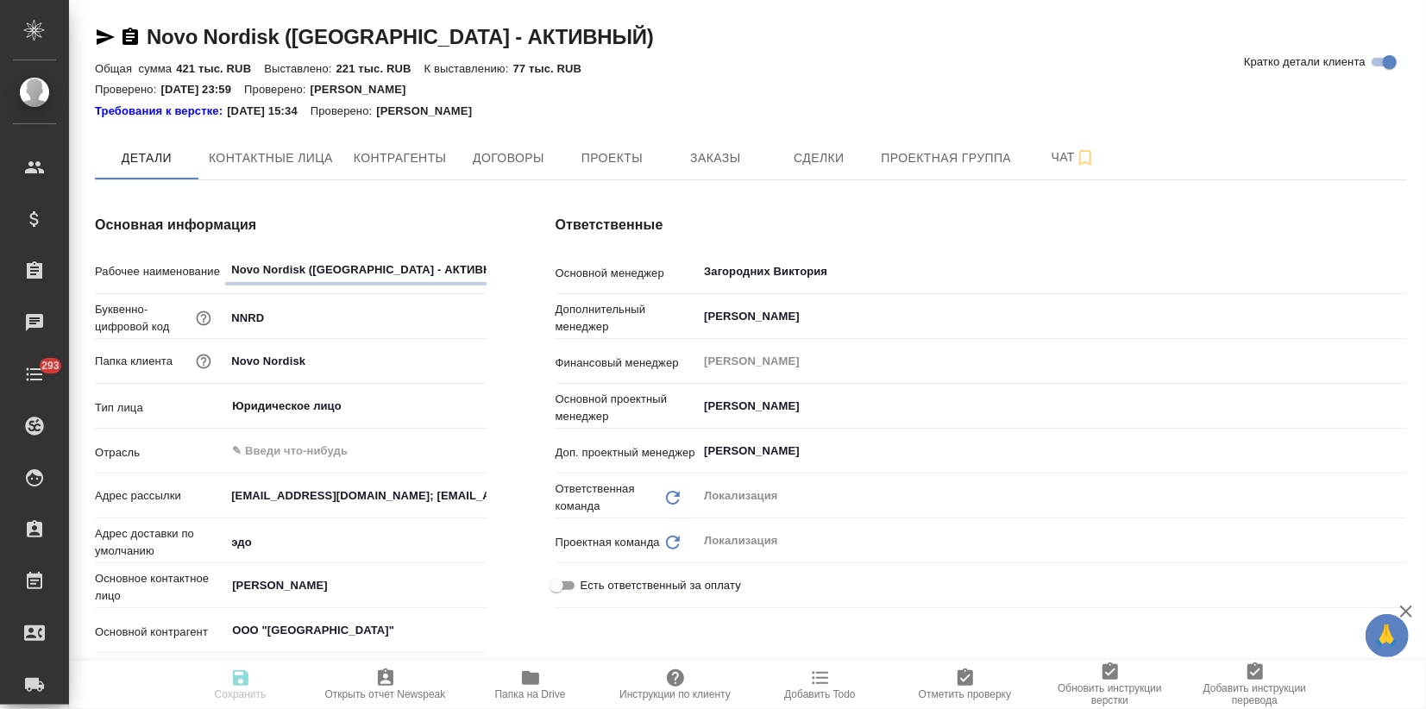
type textarea "x"
click at [541, 674] on span "Папка на Drive" at bounding box center [530, 684] width 124 height 33
type textarea "x"
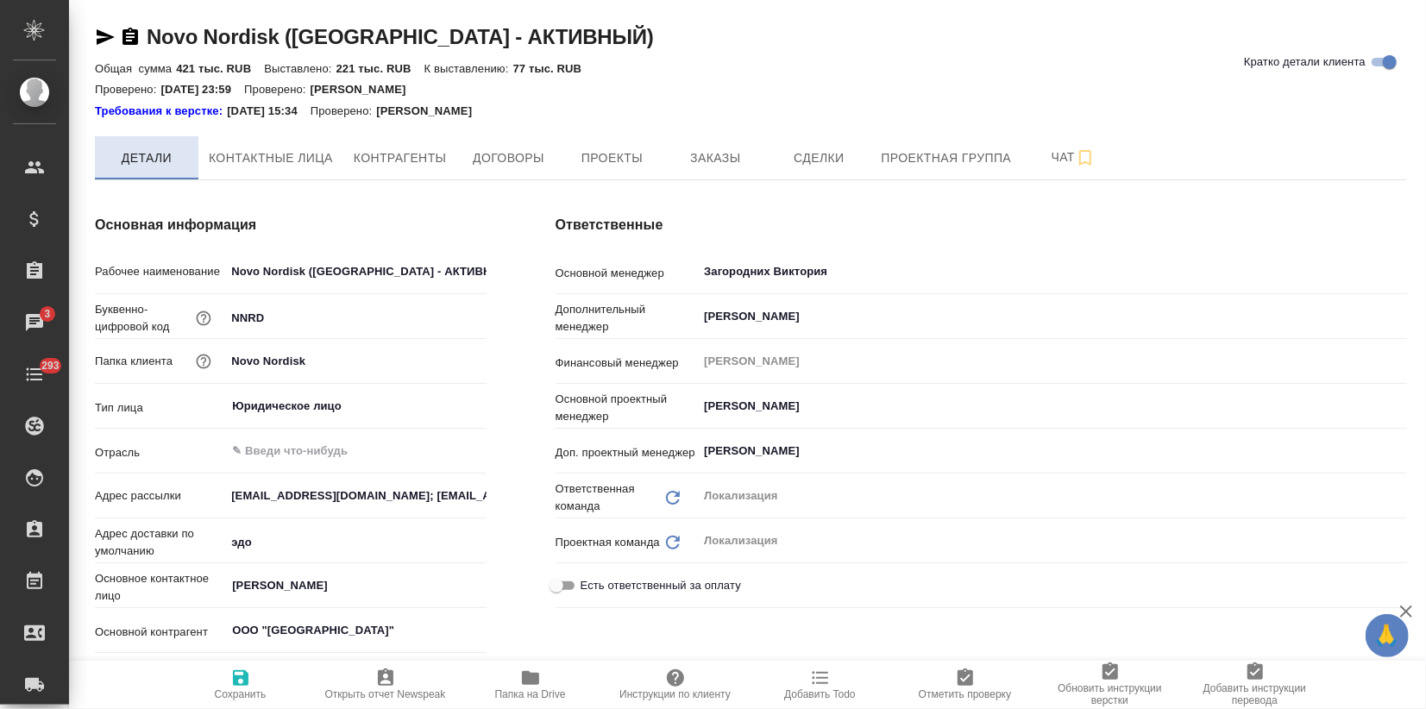
type textarea "x"
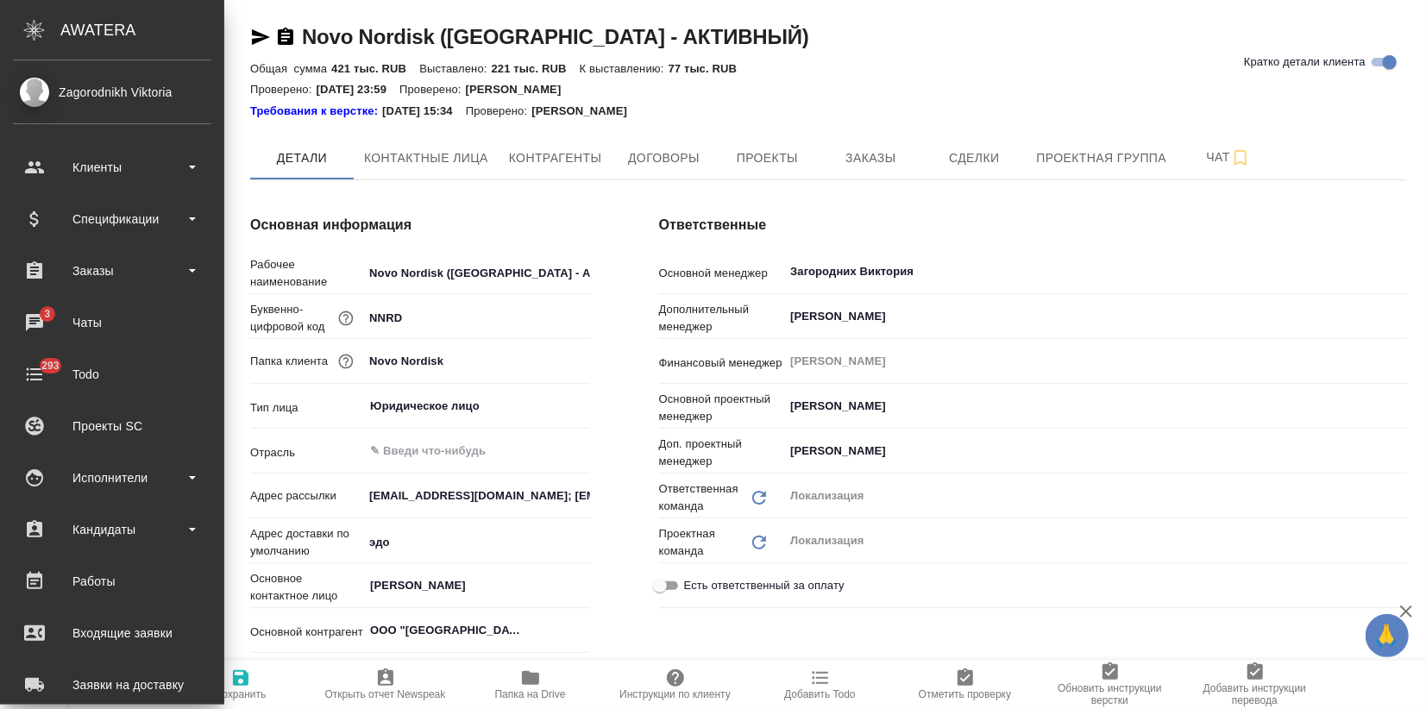
type textarea "x"
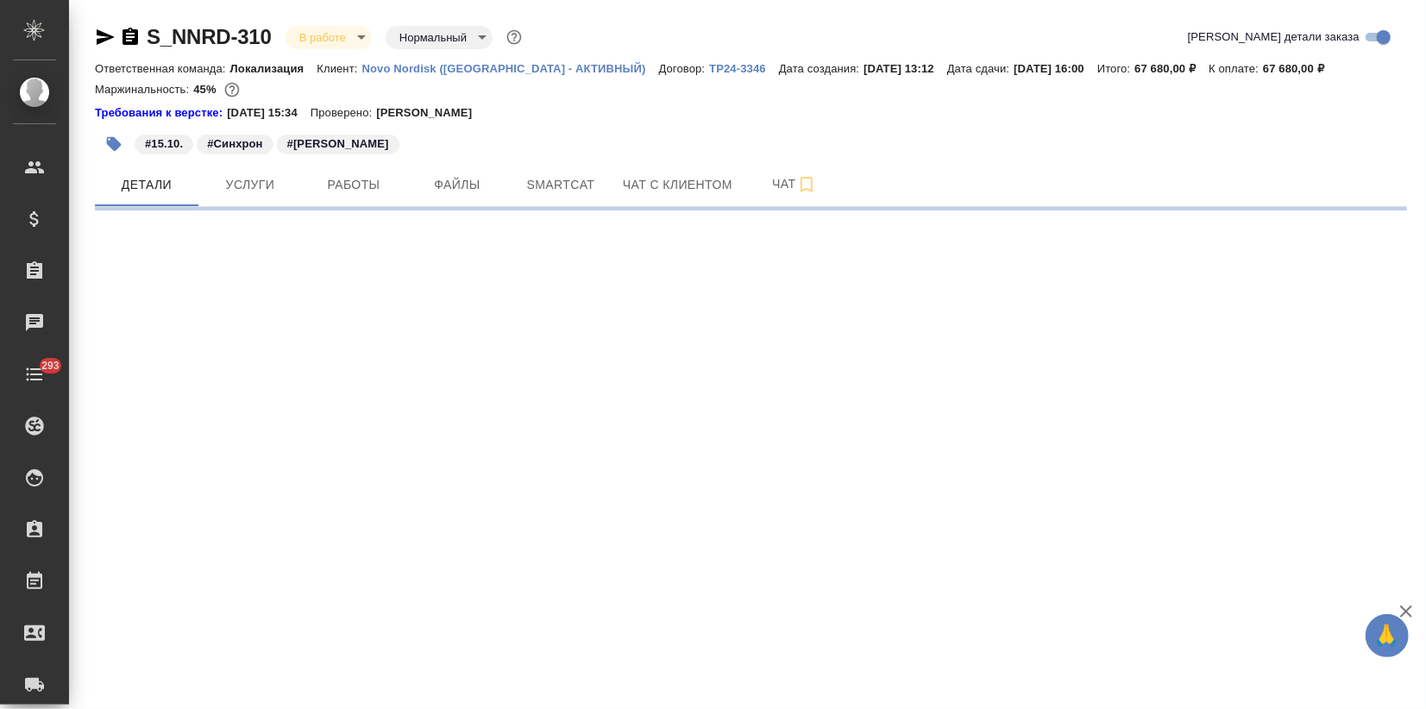
select select "RU"
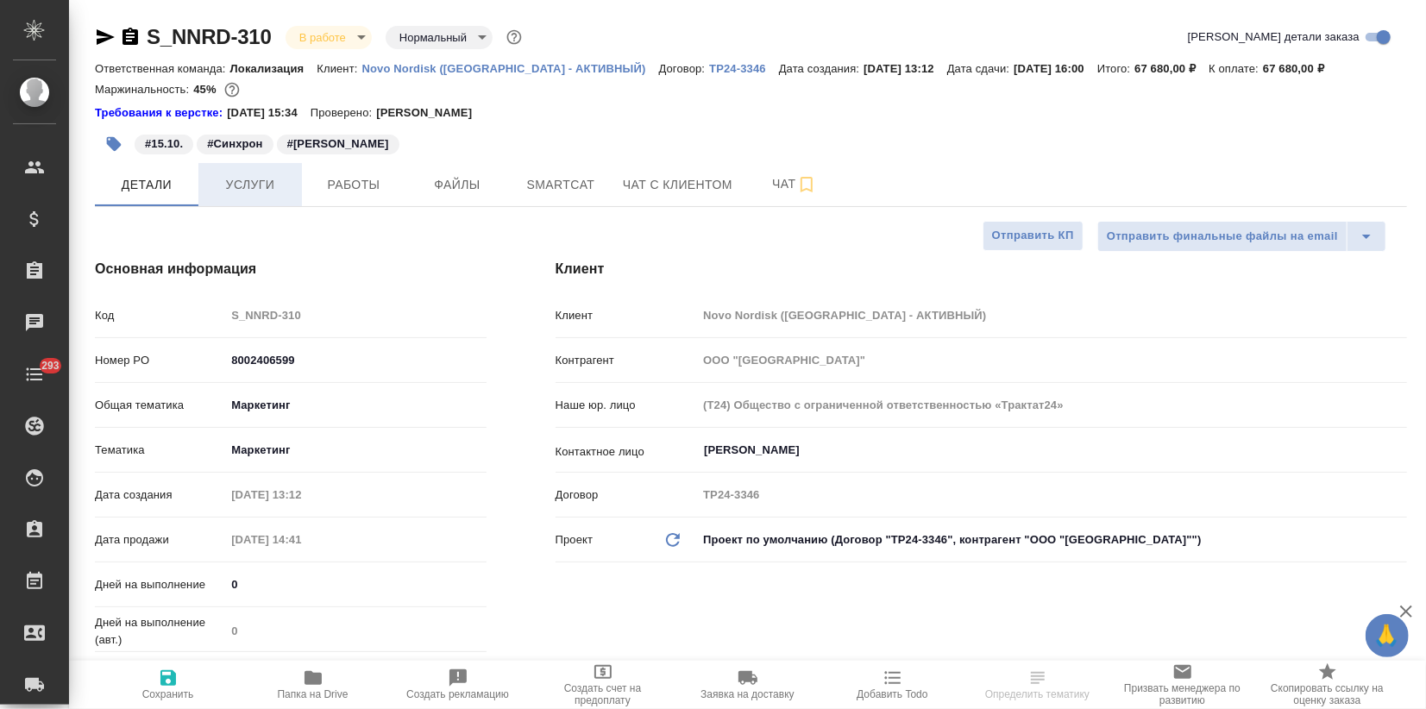
type textarea "x"
click at [271, 198] on button "Услуги" at bounding box center [250, 184] width 104 height 43
type textarea "x"
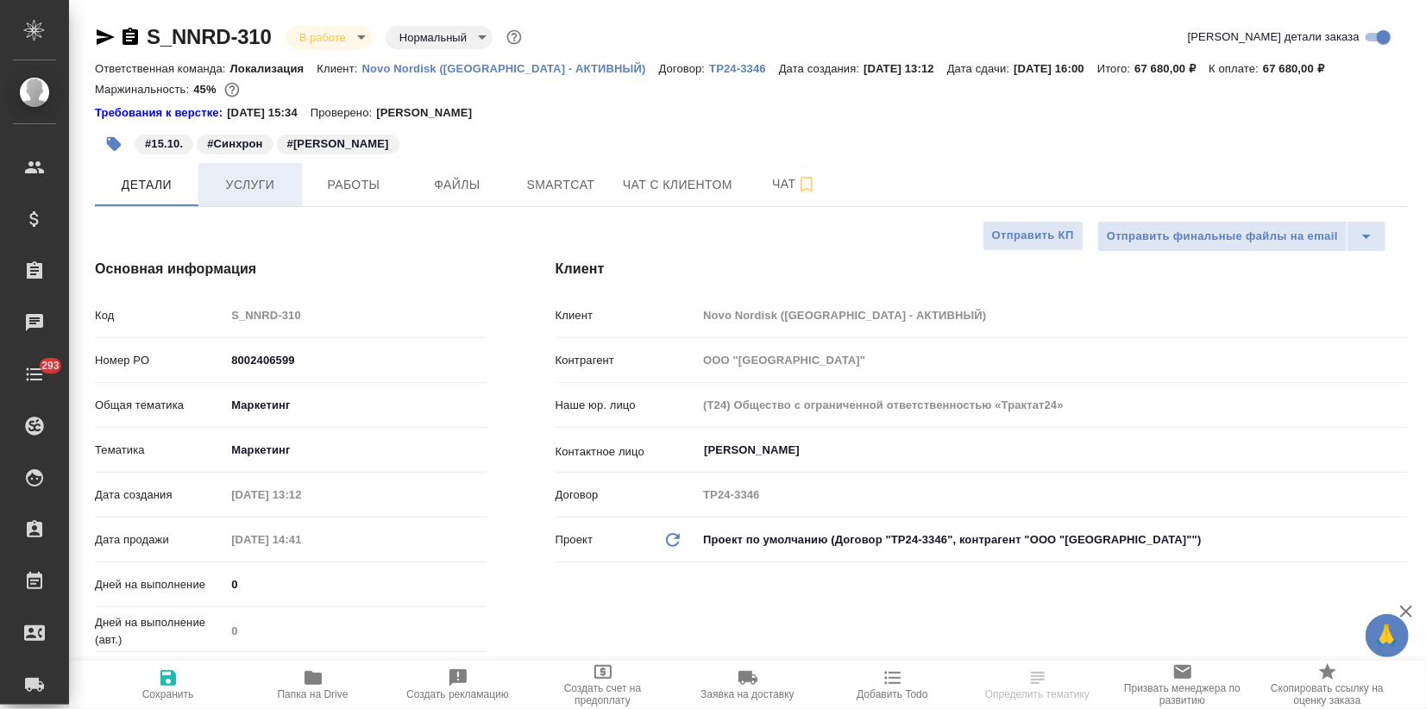
type textarea "x"
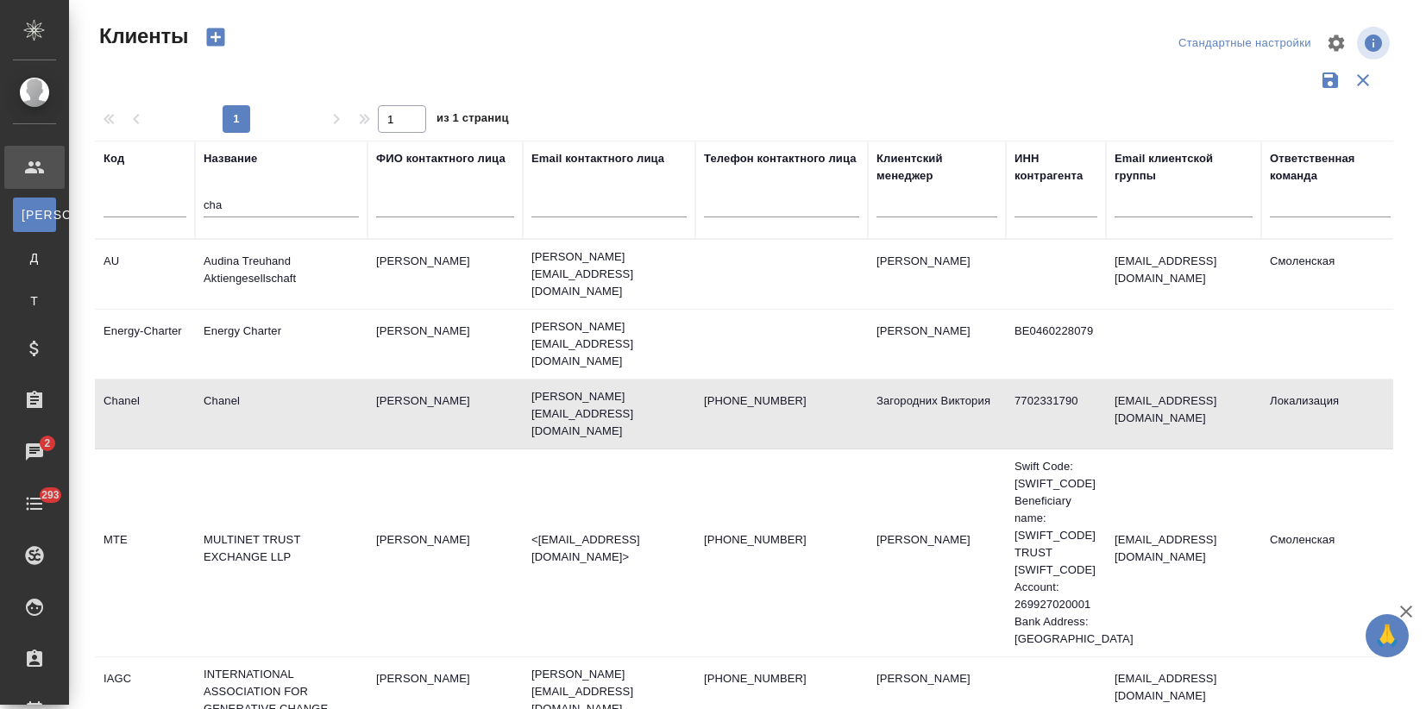
select select "RU"
click at [263, 403] on td "Chanel" at bounding box center [281, 414] width 173 height 60
click at [262, 403] on td "Chanel" at bounding box center [281, 414] width 173 height 60
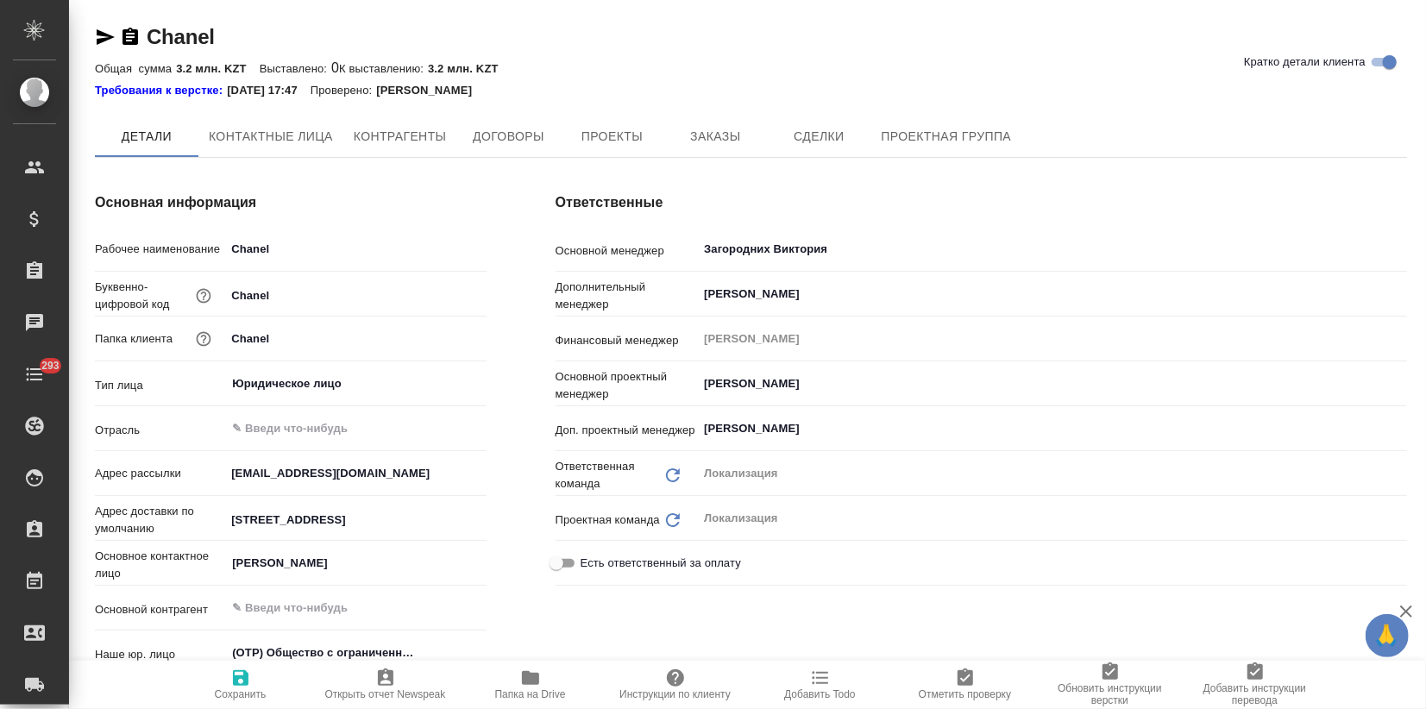
type textarea "x"
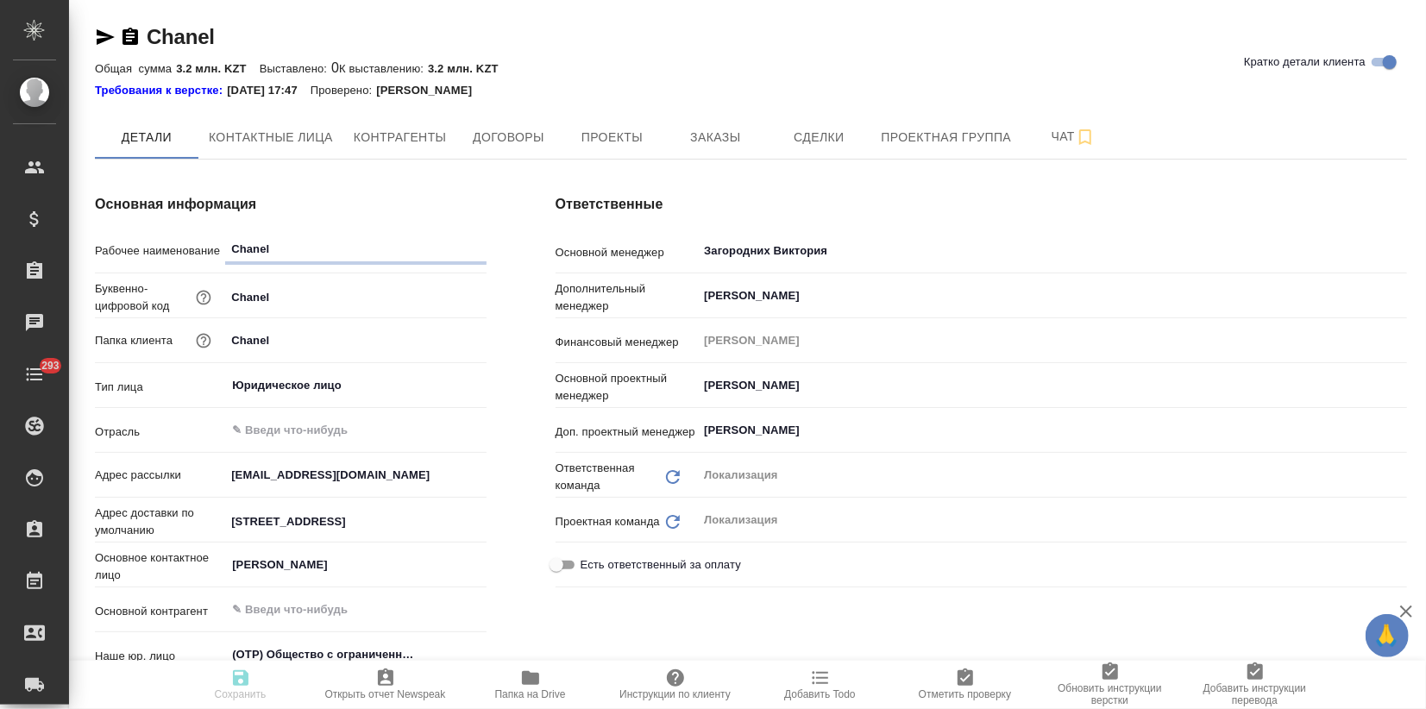
type textarea "x"
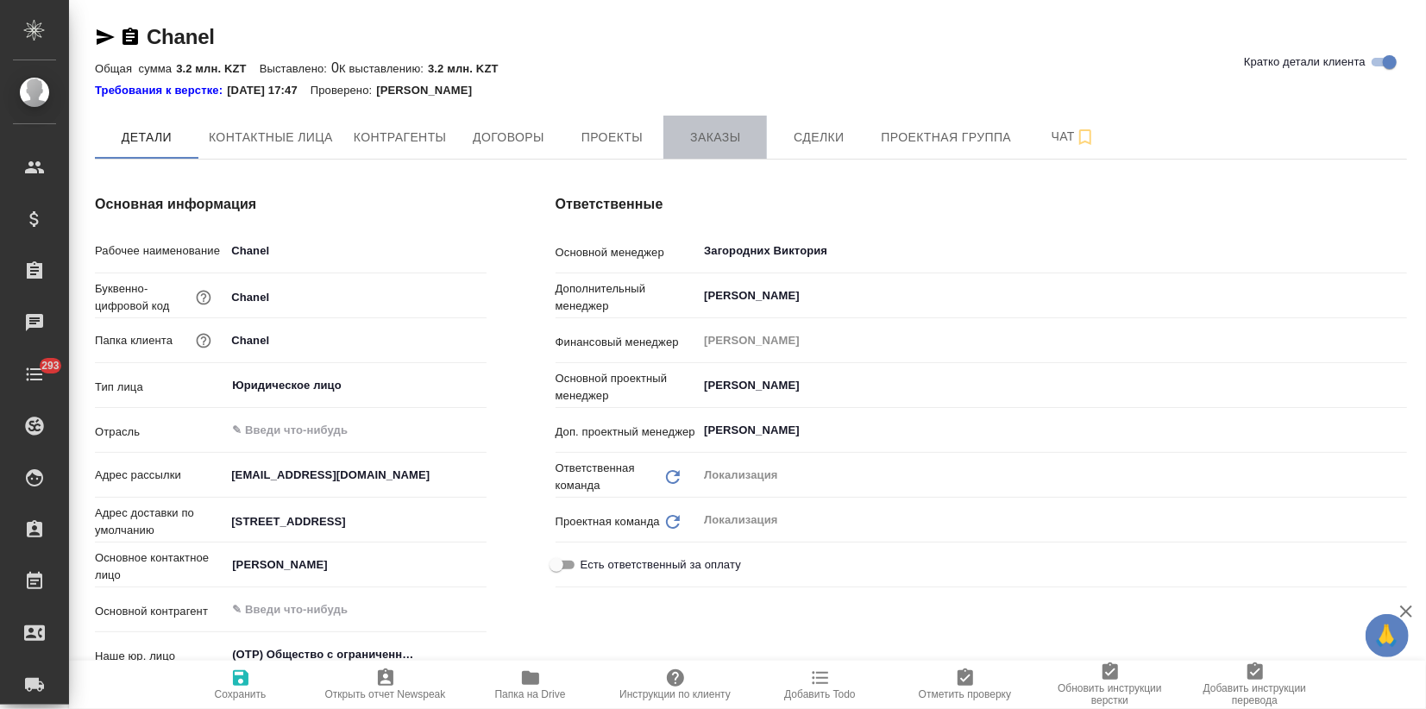
click at [698, 138] on span "Заказы" at bounding box center [715, 138] width 83 height 22
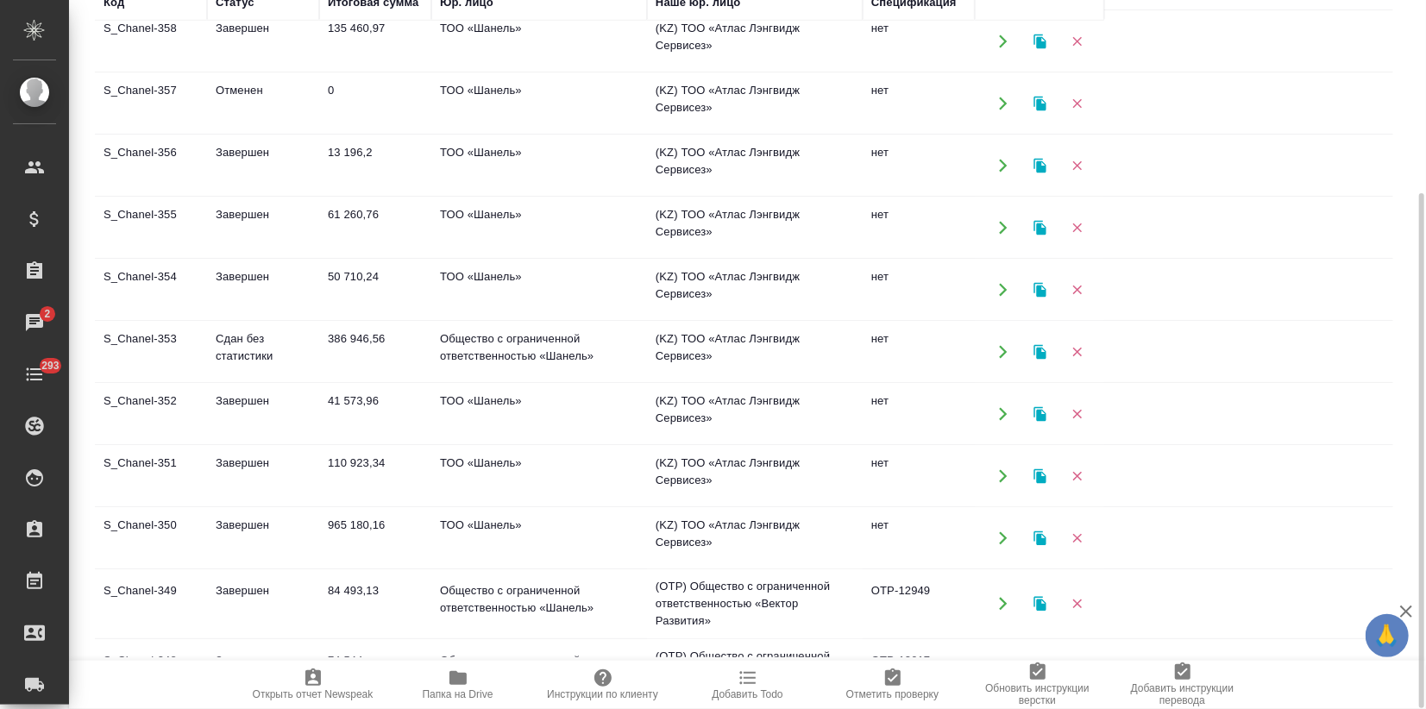
scroll to position [598, 0]
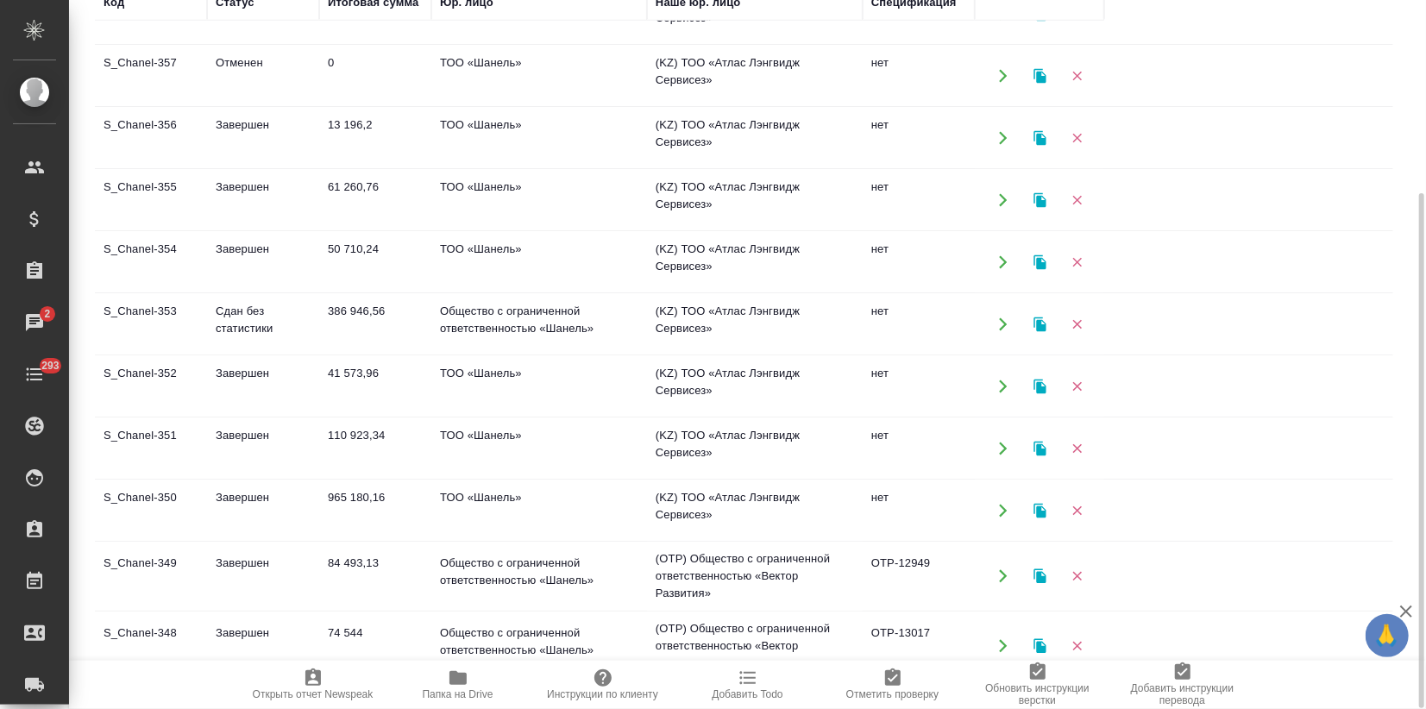
click at [411, 504] on td "965 180,16" at bounding box center [375, 511] width 112 height 60
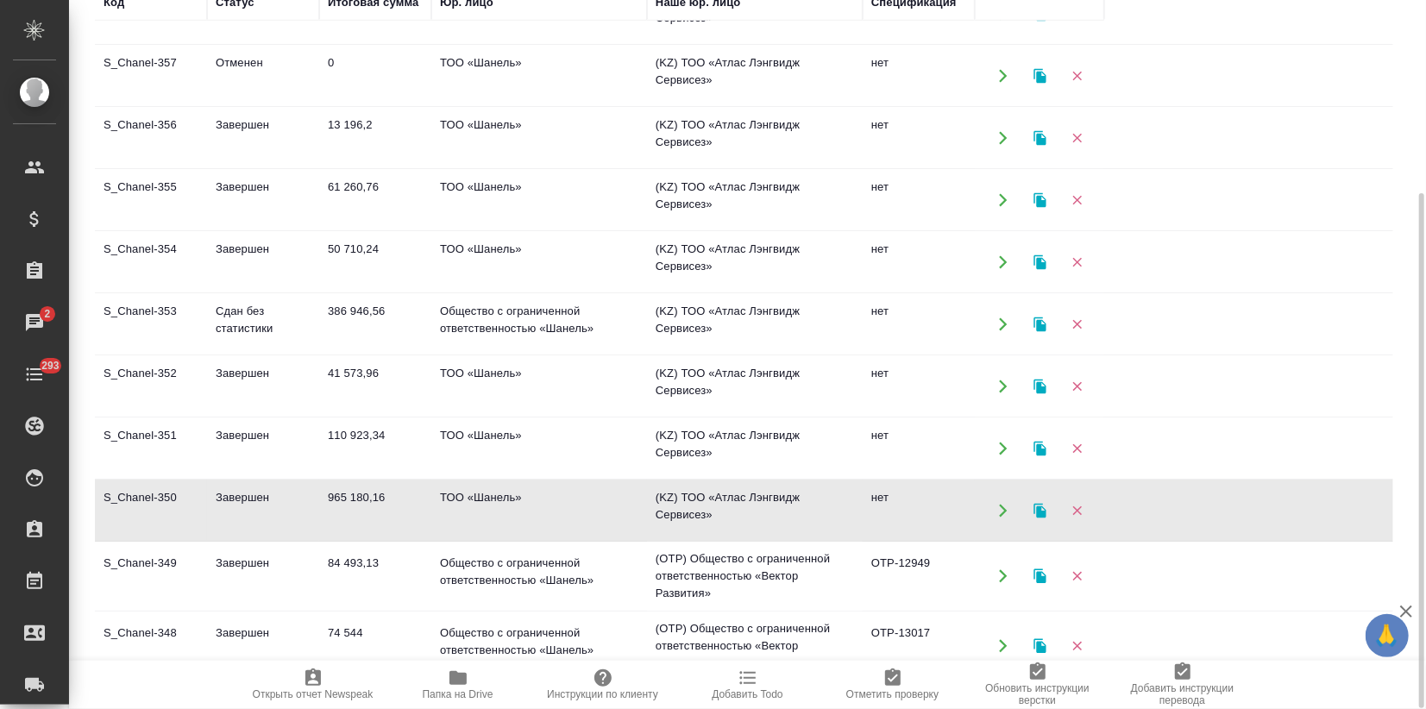
click at [411, 504] on td "965 180,16" at bounding box center [375, 511] width 112 height 60
click at [543, 322] on td "Общество с ограниченной ответственностью «Шанель»" at bounding box center [539, 324] width 216 height 60
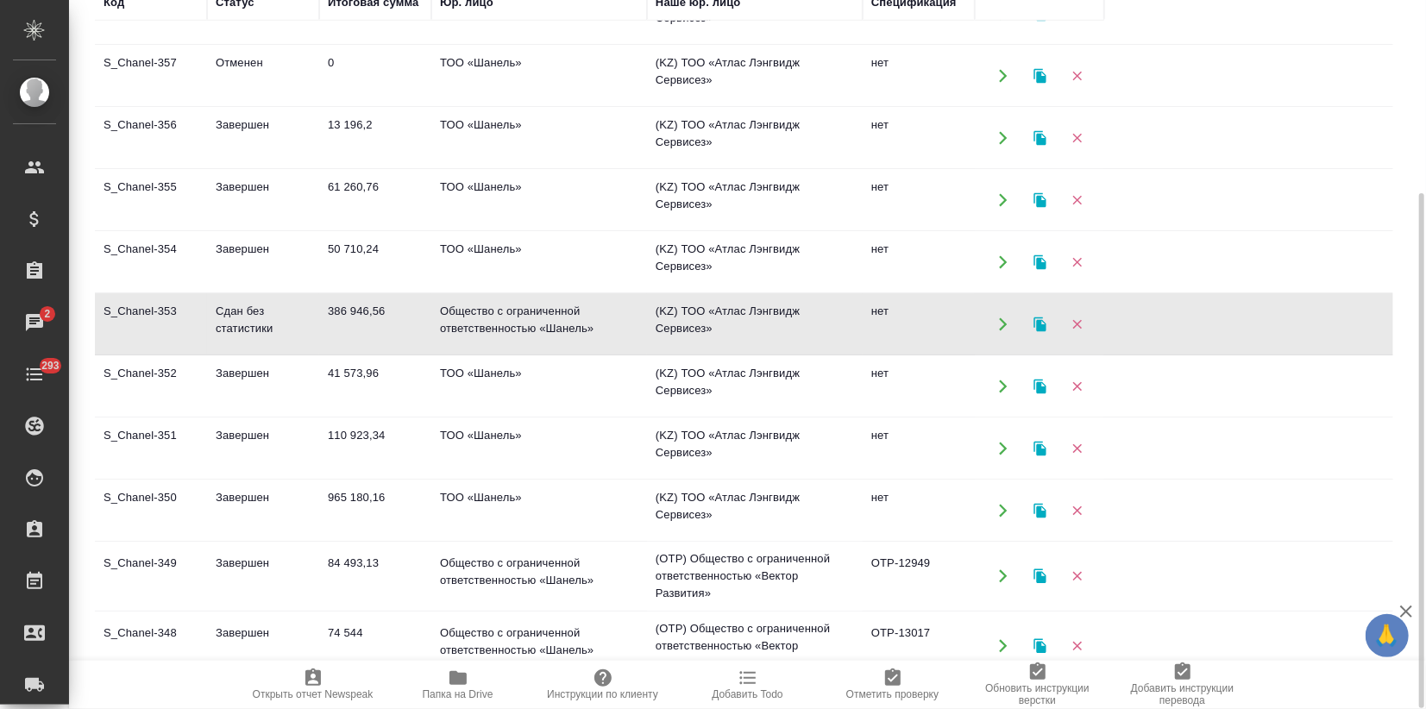
click at [543, 322] on td "Общество с ограниченной ответственностью «Шанель»" at bounding box center [539, 324] width 216 height 60
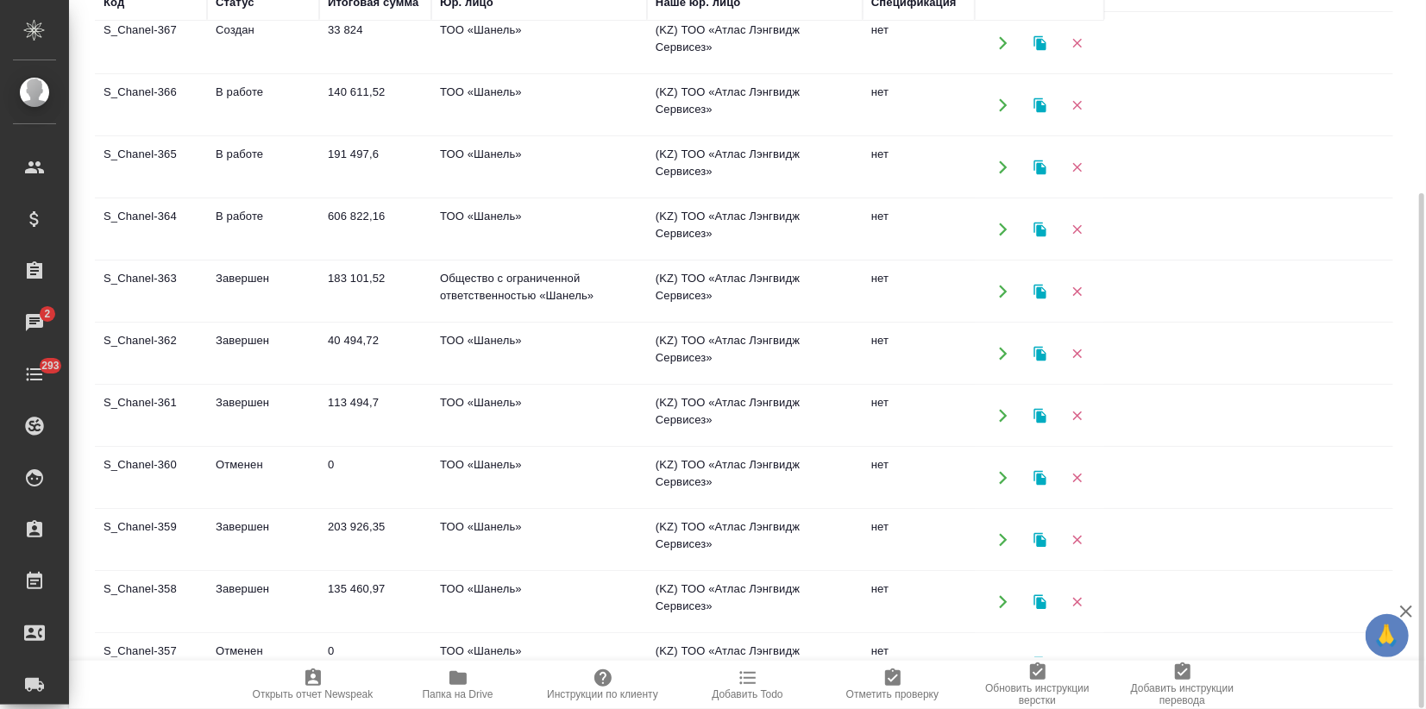
scroll to position [0, 0]
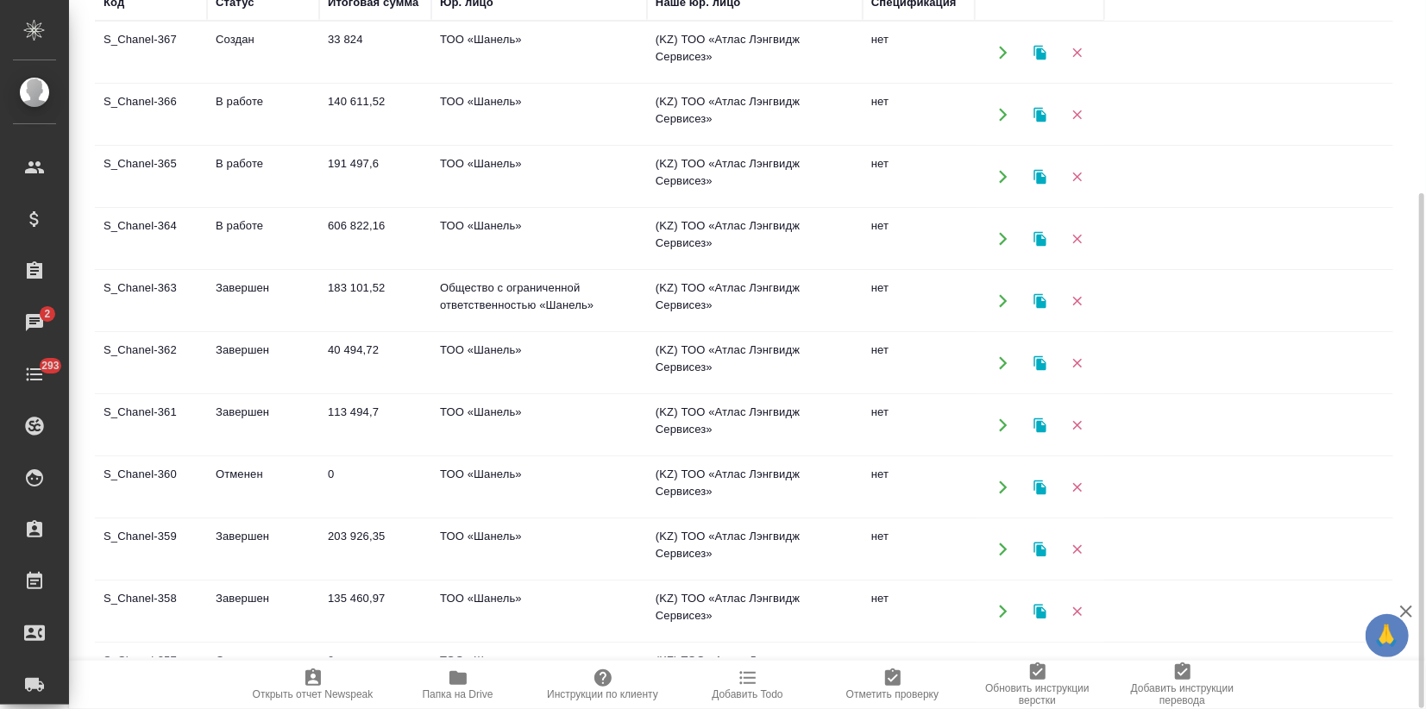
click at [393, 323] on td "183 101,52" at bounding box center [375, 301] width 112 height 60
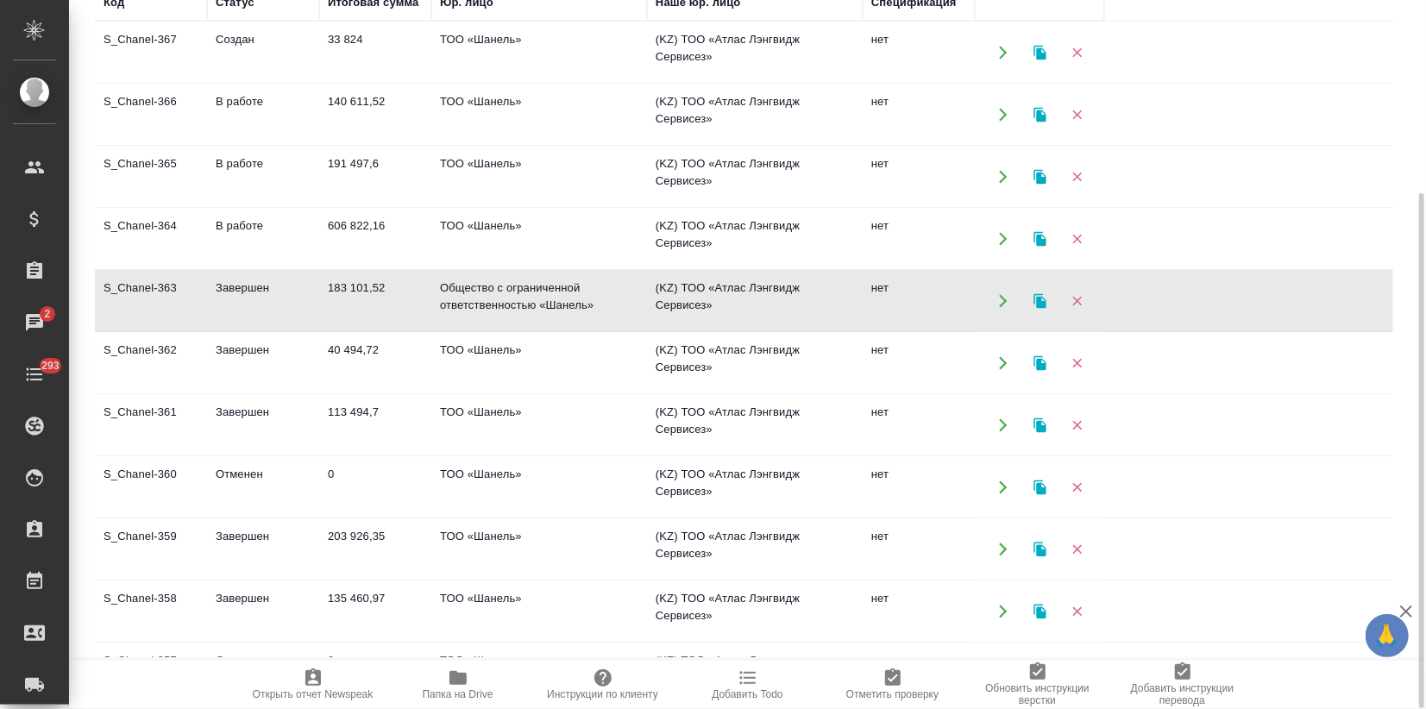
click at [407, 298] on td "183 101,52" at bounding box center [375, 301] width 112 height 60
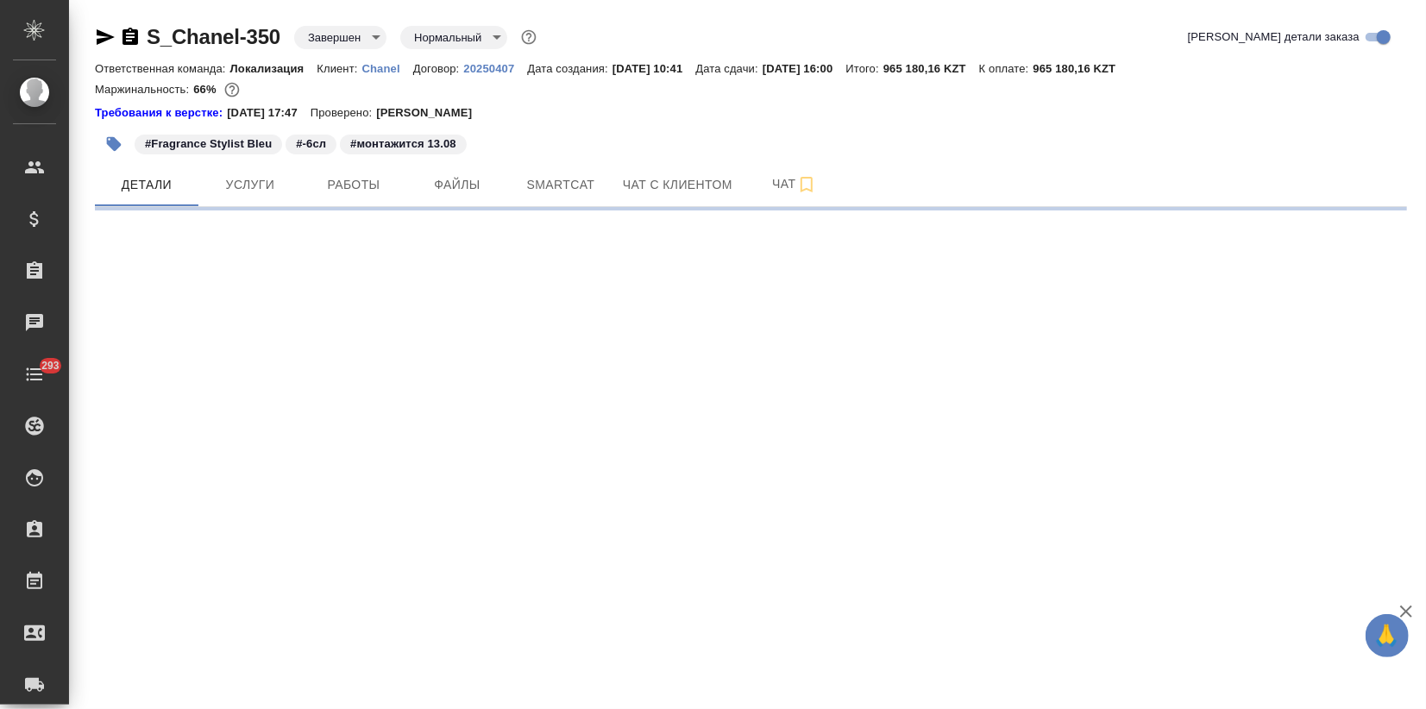
select select "RU"
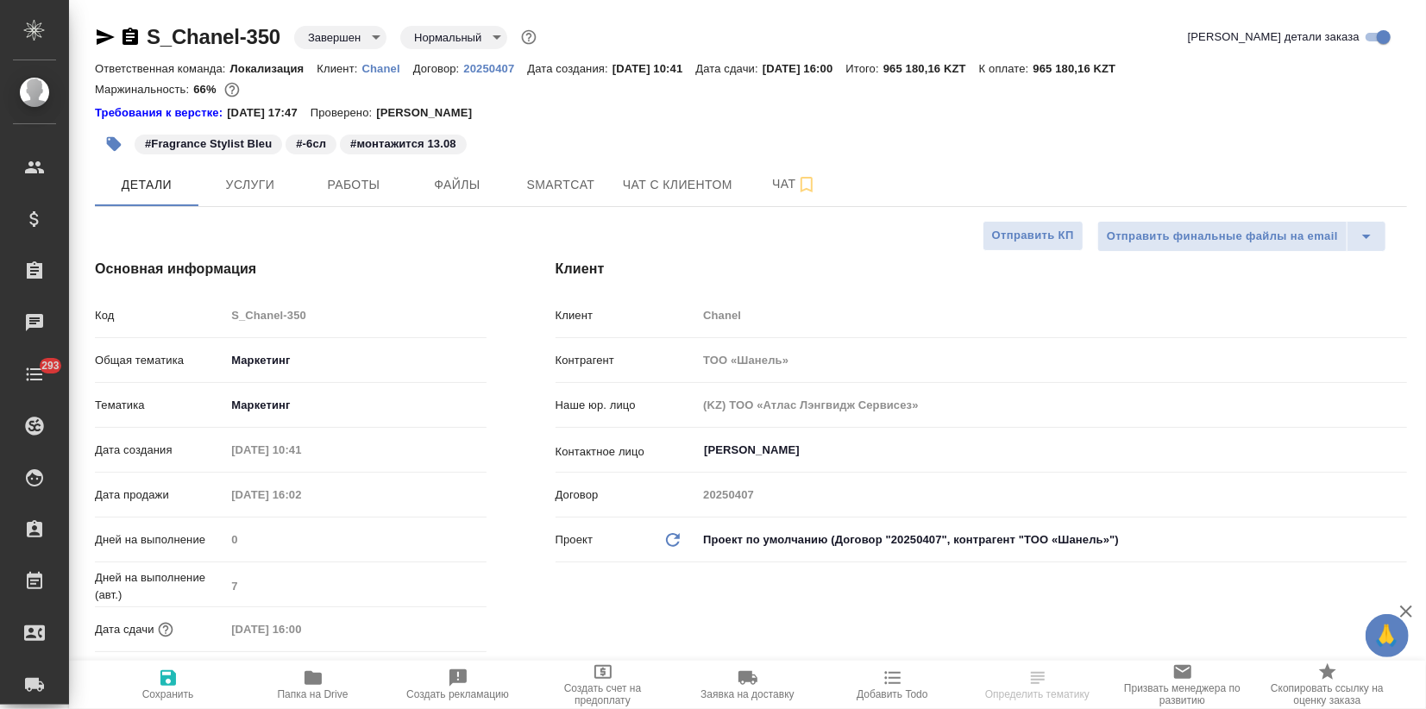
type textarea "x"
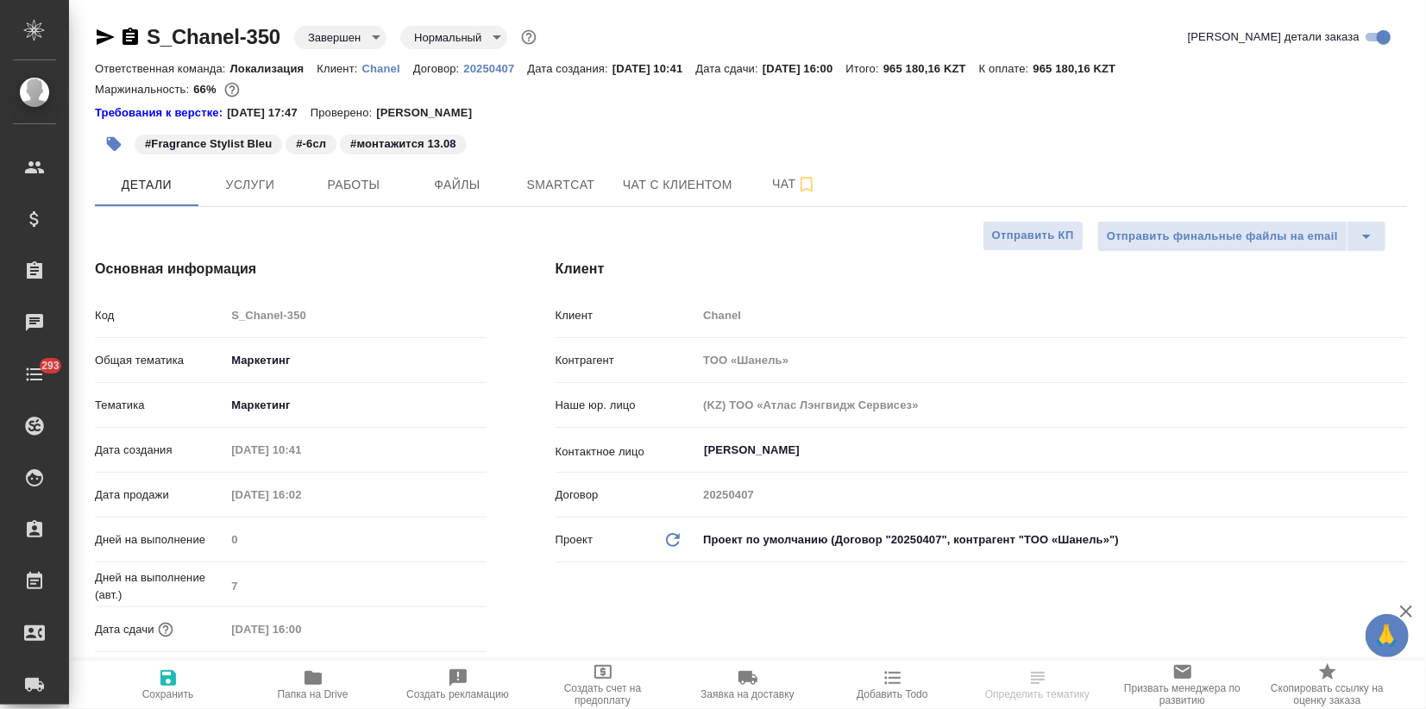
type textarea "x"
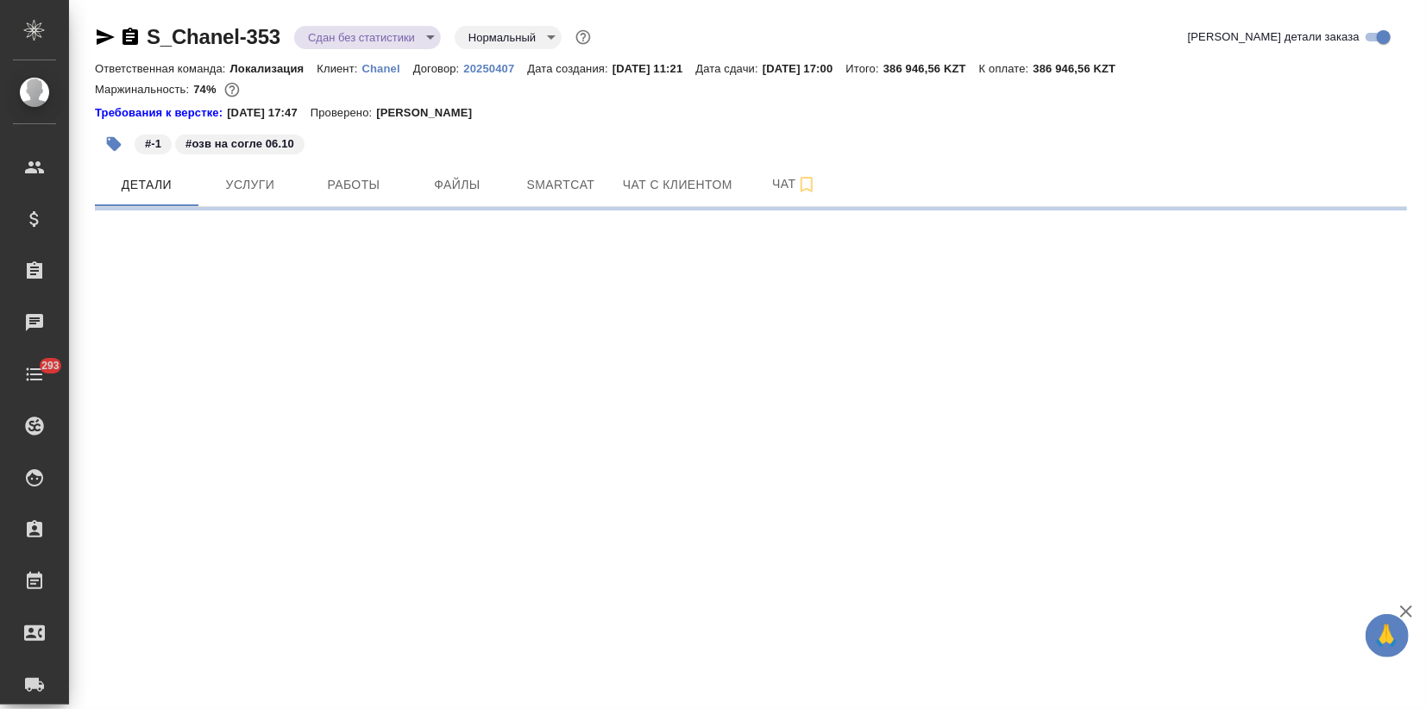
select select "RU"
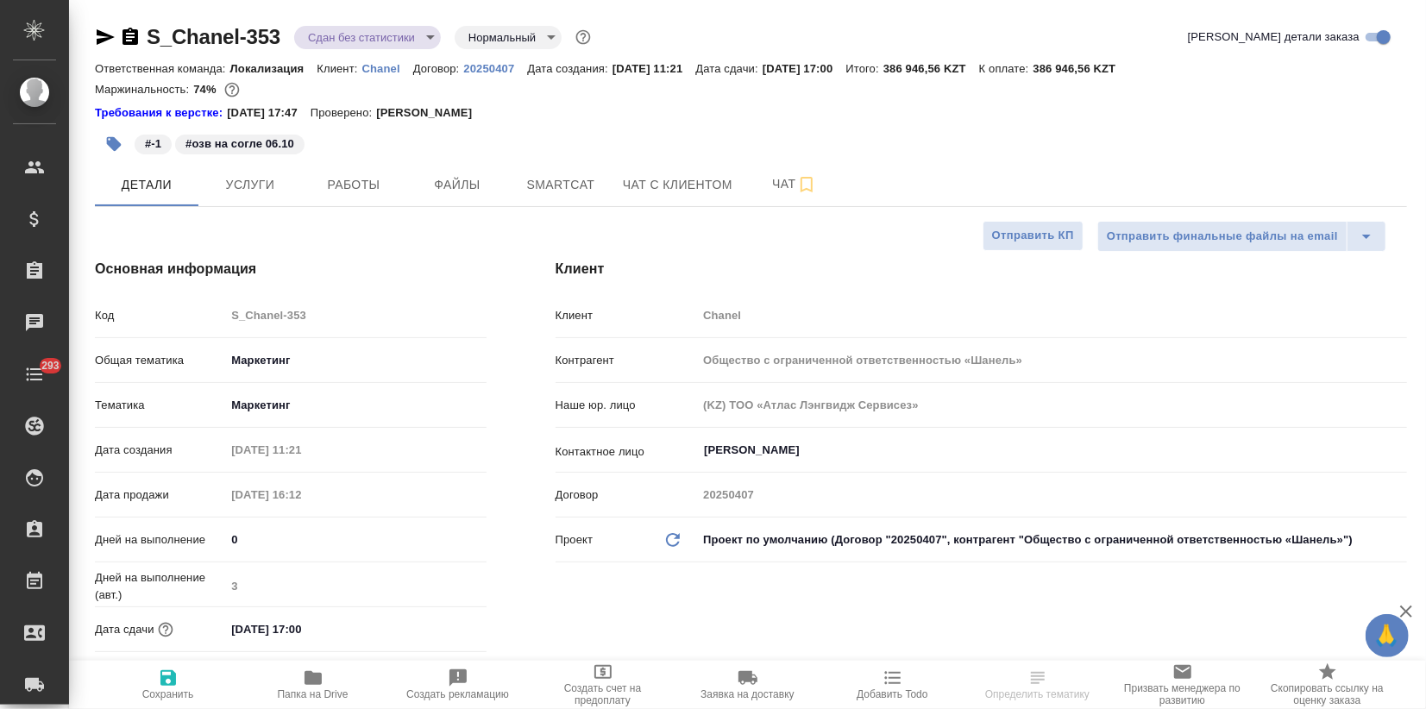
type textarea "x"
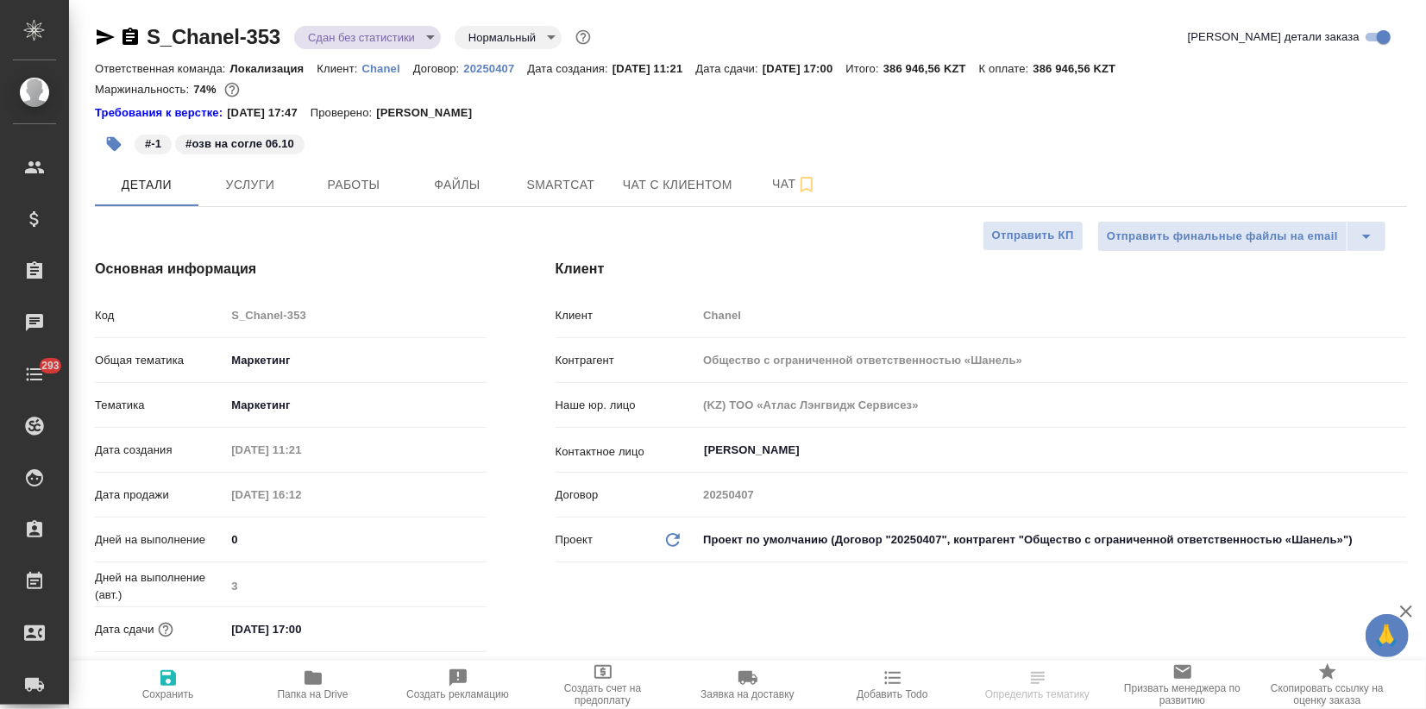
type textarea "x"
click at [828, 541] on body "🙏 .cls-1 fill:#fff; AWATERA Zagorodnikh [PERSON_NAME] Спецификации Заказы Чаты …" at bounding box center [713, 354] width 1426 height 709
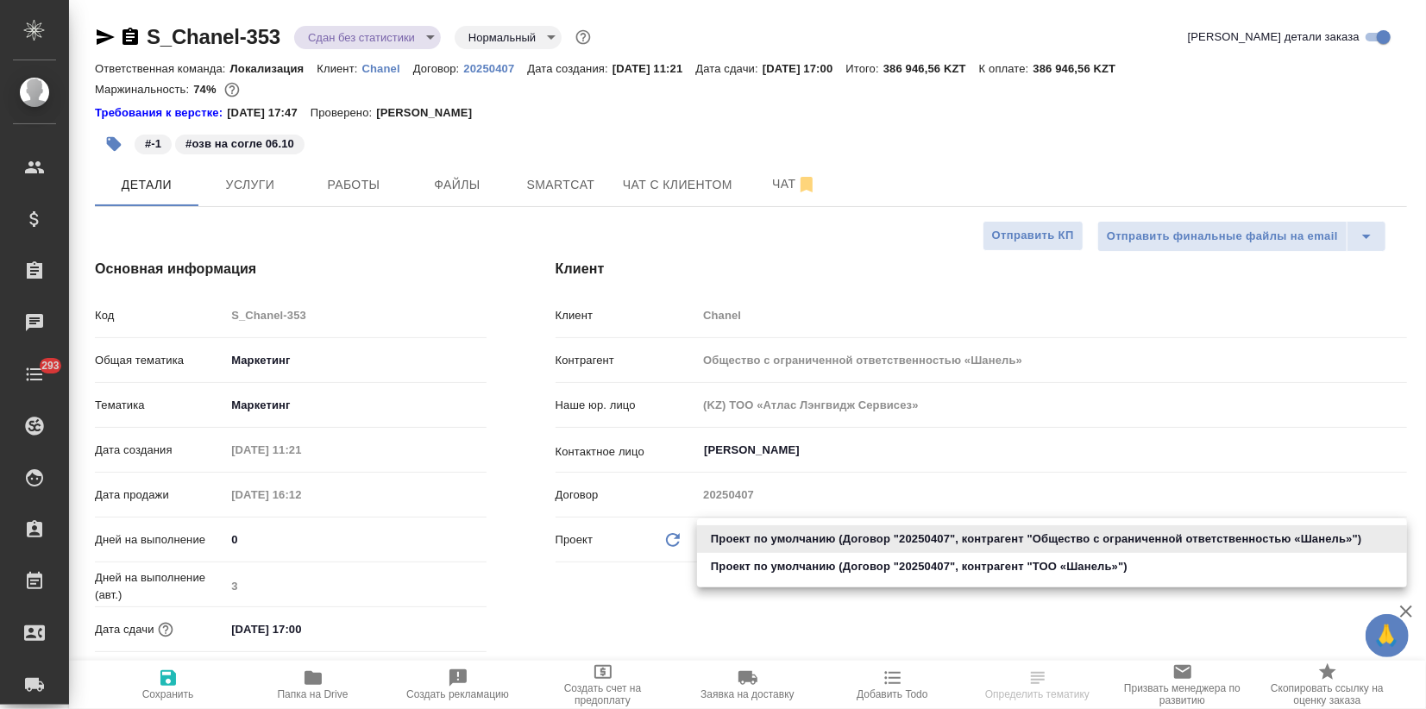
click at [813, 562] on li "Проект по умолчанию (Договор "20250407", контрагент "ТОО «Шaнель»")" at bounding box center [1052, 567] width 710 height 28
type input "68ecc7e2b6bfaa7a9a4390a8"
type textarea "x"
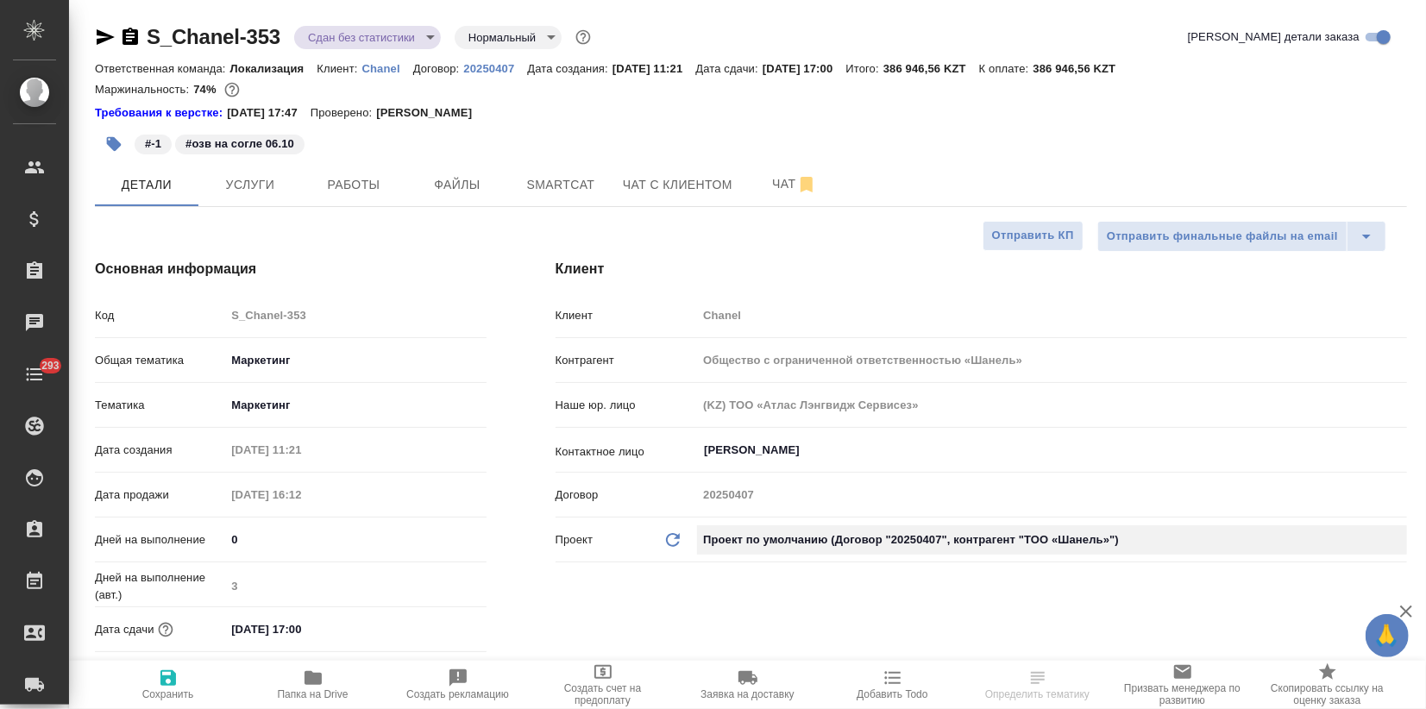
type input "ТОО «Шaнель»"
type textarea "x"
click at [172, 672] on icon "button" at bounding box center [168, 678] width 16 height 16
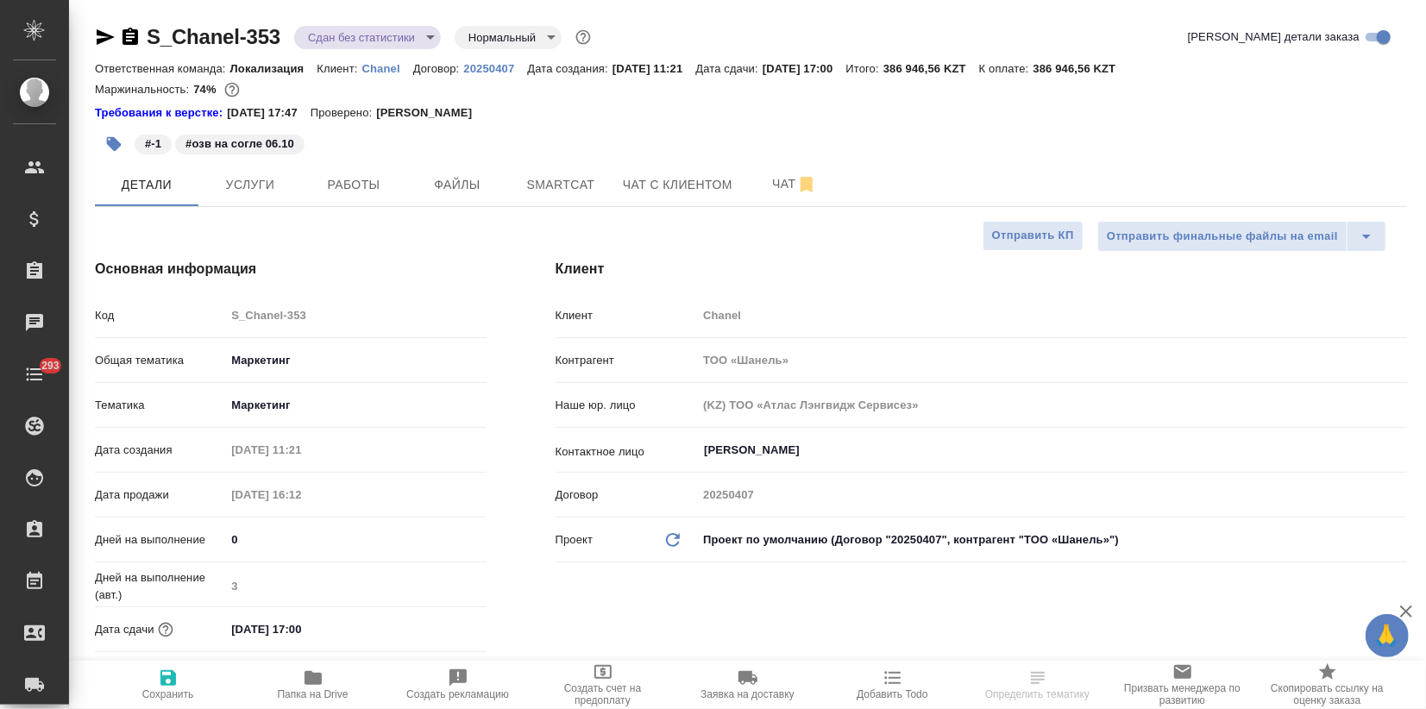
type textarea "x"
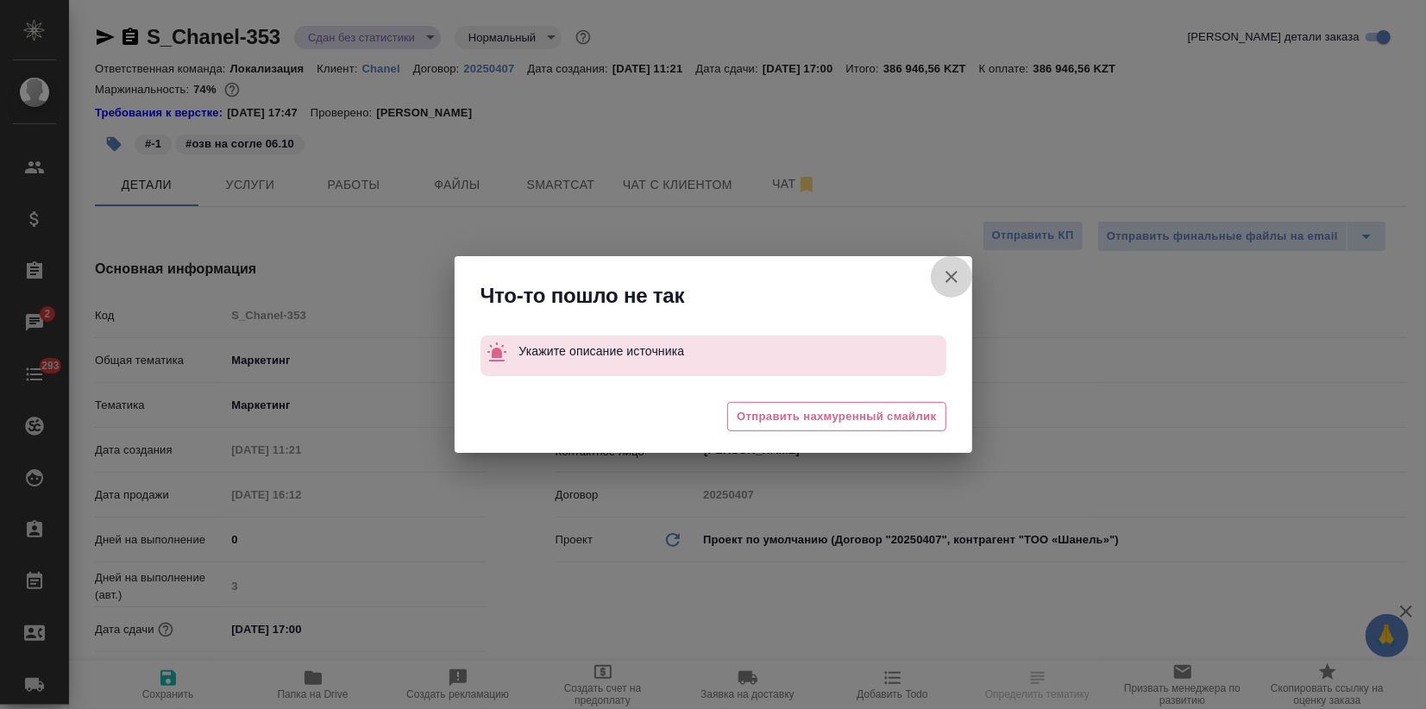
click at [955, 277] on icon "button" at bounding box center [951, 277] width 21 height 21
type textarea "x"
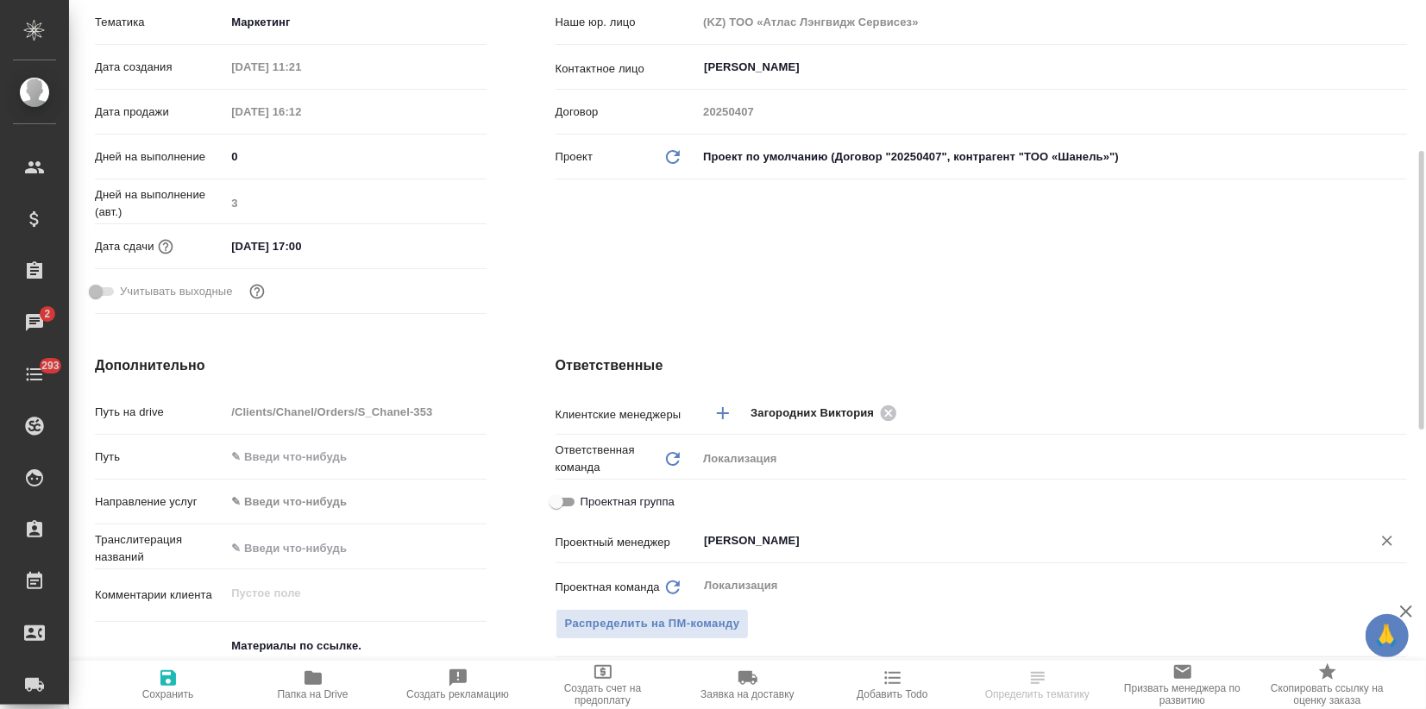
scroll to position [575, 0]
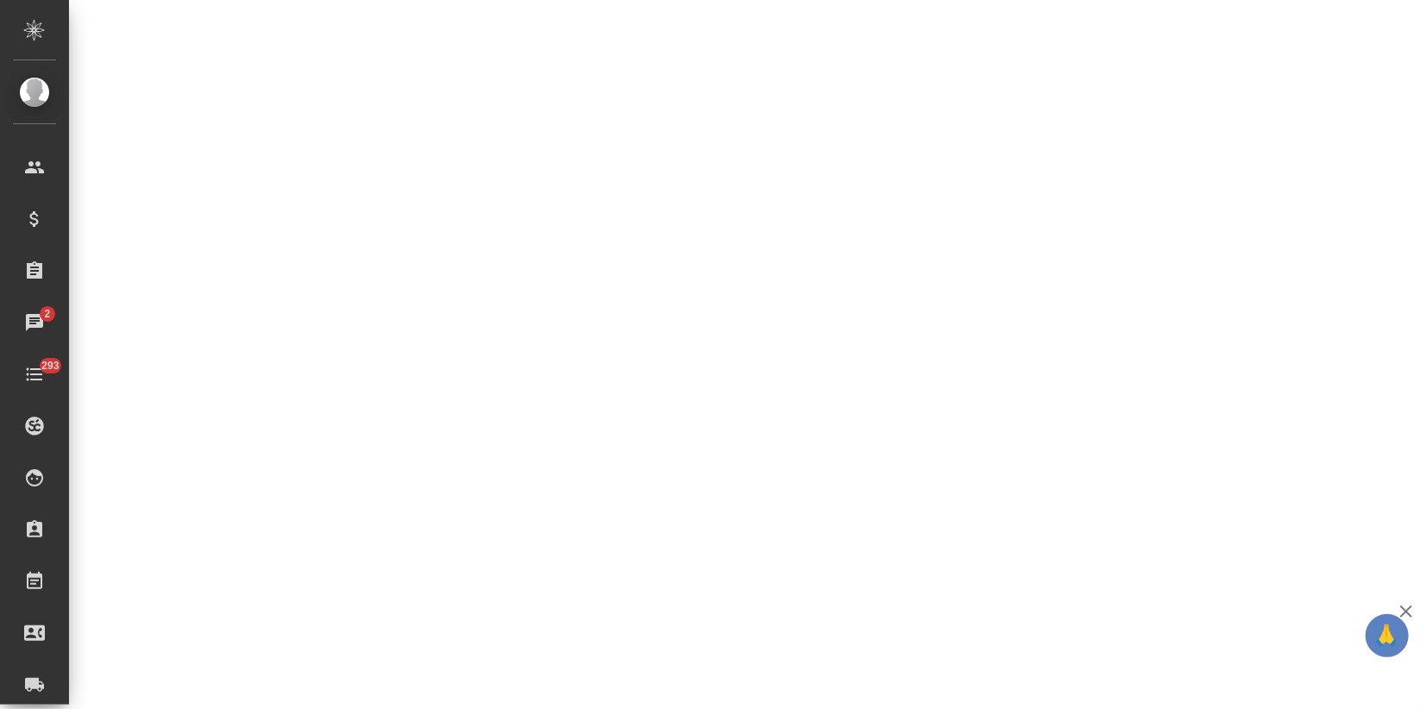
select select "RU"
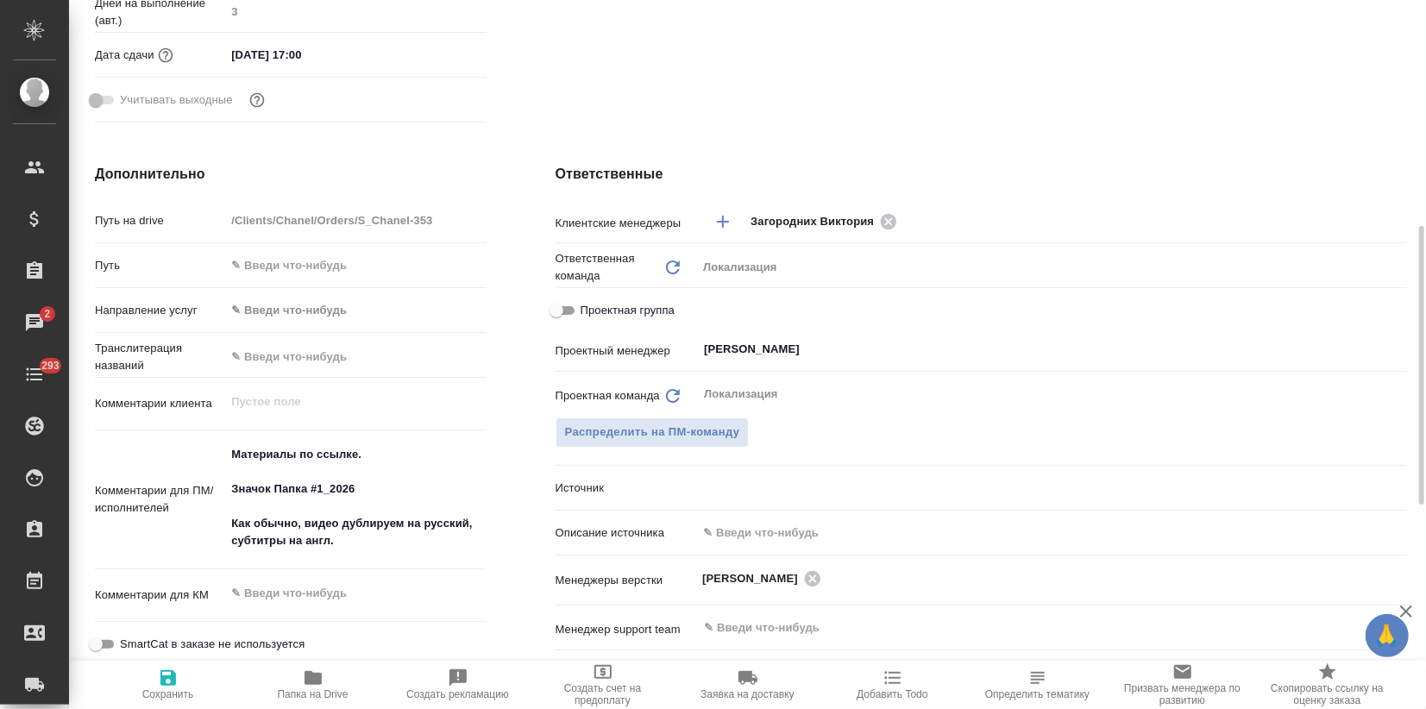
type textarea "x"
click at [732, 488] on body "🙏 .cls-1 fill:#fff; AWATERA Zagorodnikh Viktoria Клиенты Спецификации Заказы 2 …" at bounding box center [713, 354] width 1426 height 709
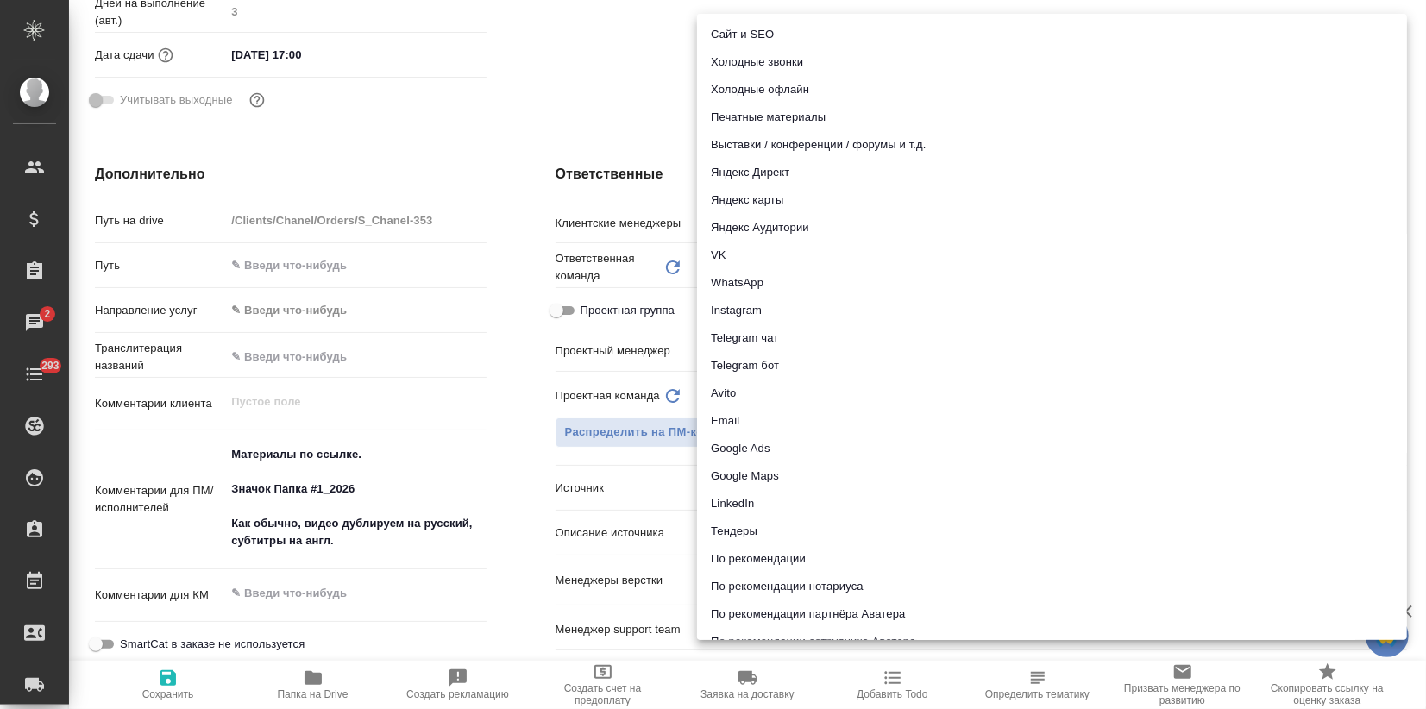
scroll to position [77, 0]
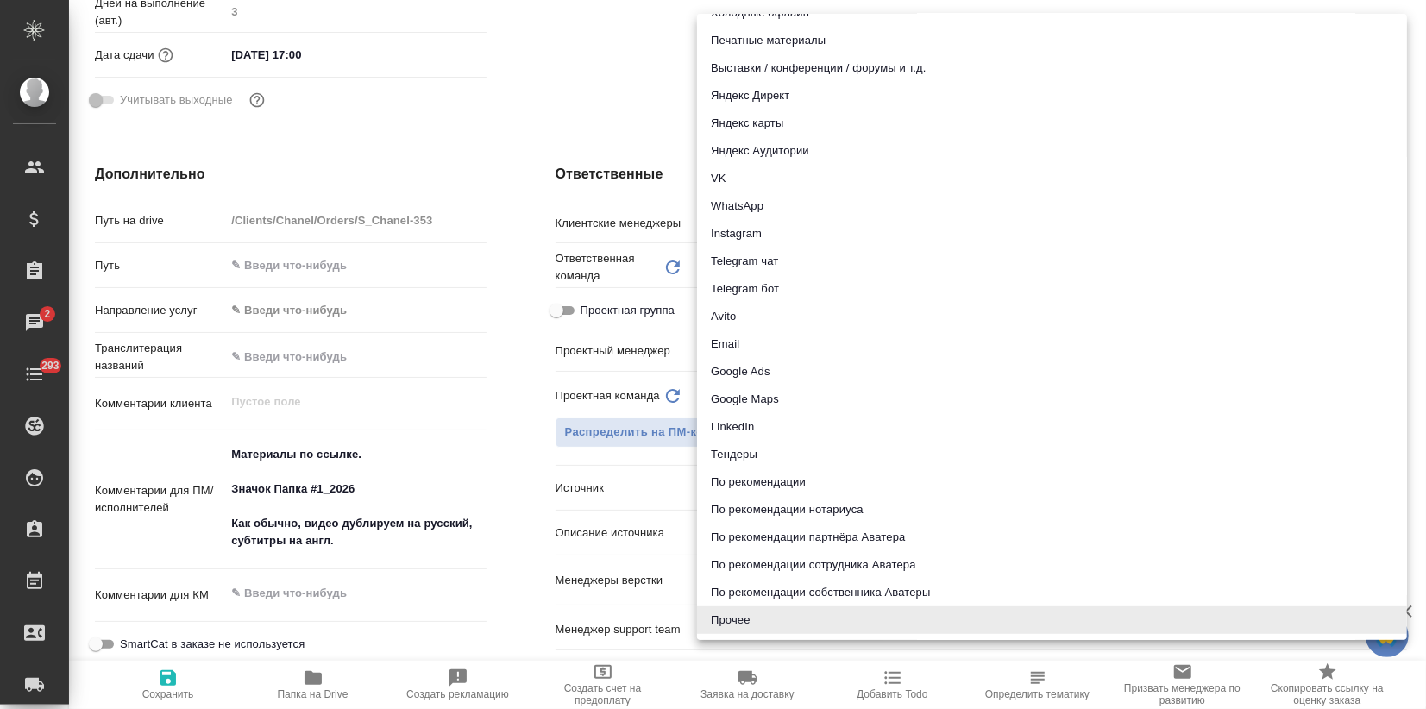
click at [724, 332] on li "Email" at bounding box center [1052, 344] width 710 height 28
type textarea "x"
type input "emailAds"
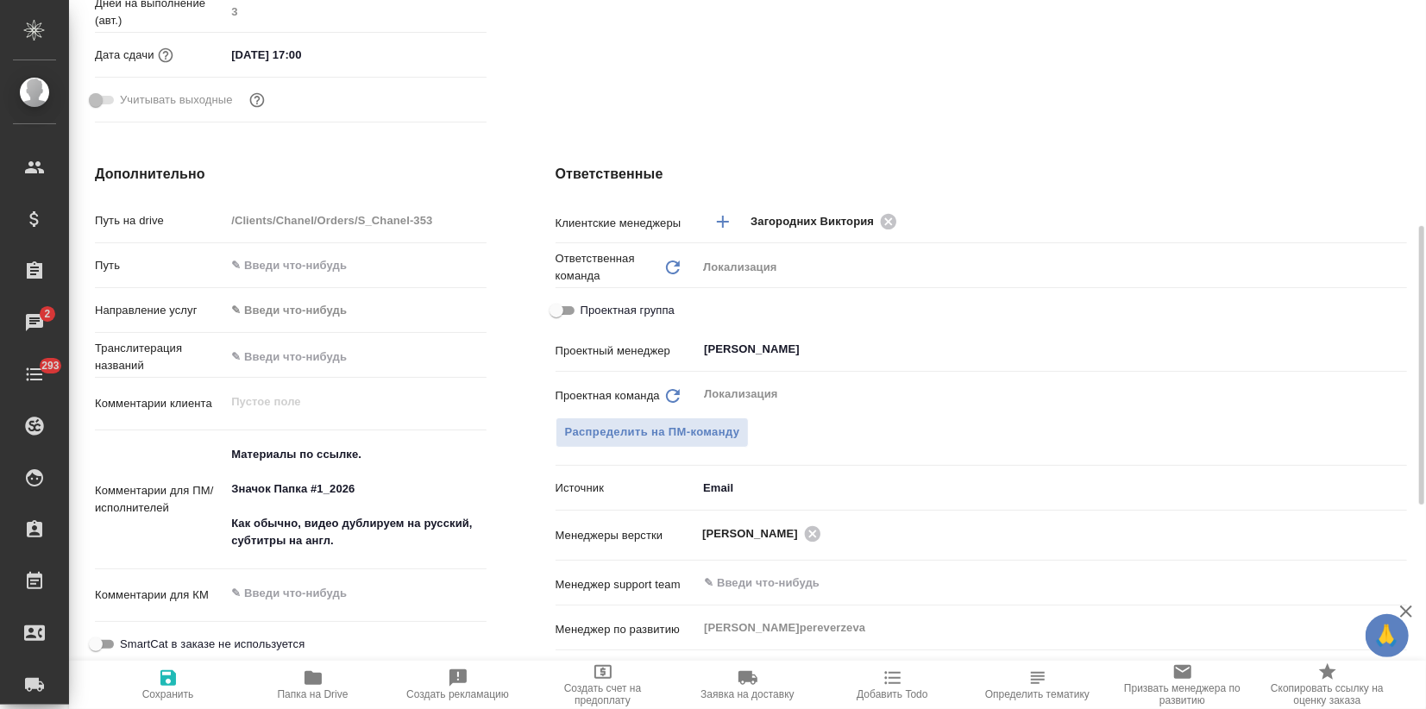
click at [173, 679] on icon "button" at bounding box center [168, 678] width 16 height 16
type textarea "x"
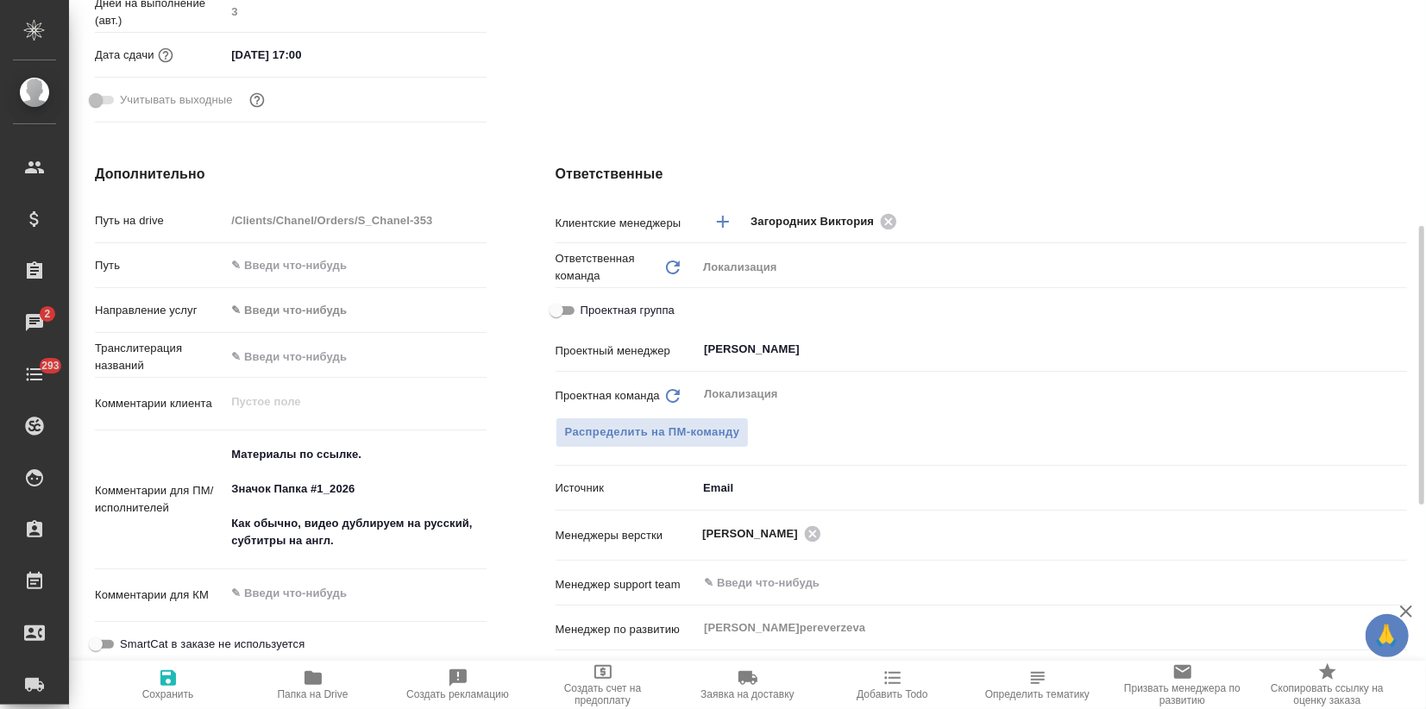
type textarea "x"
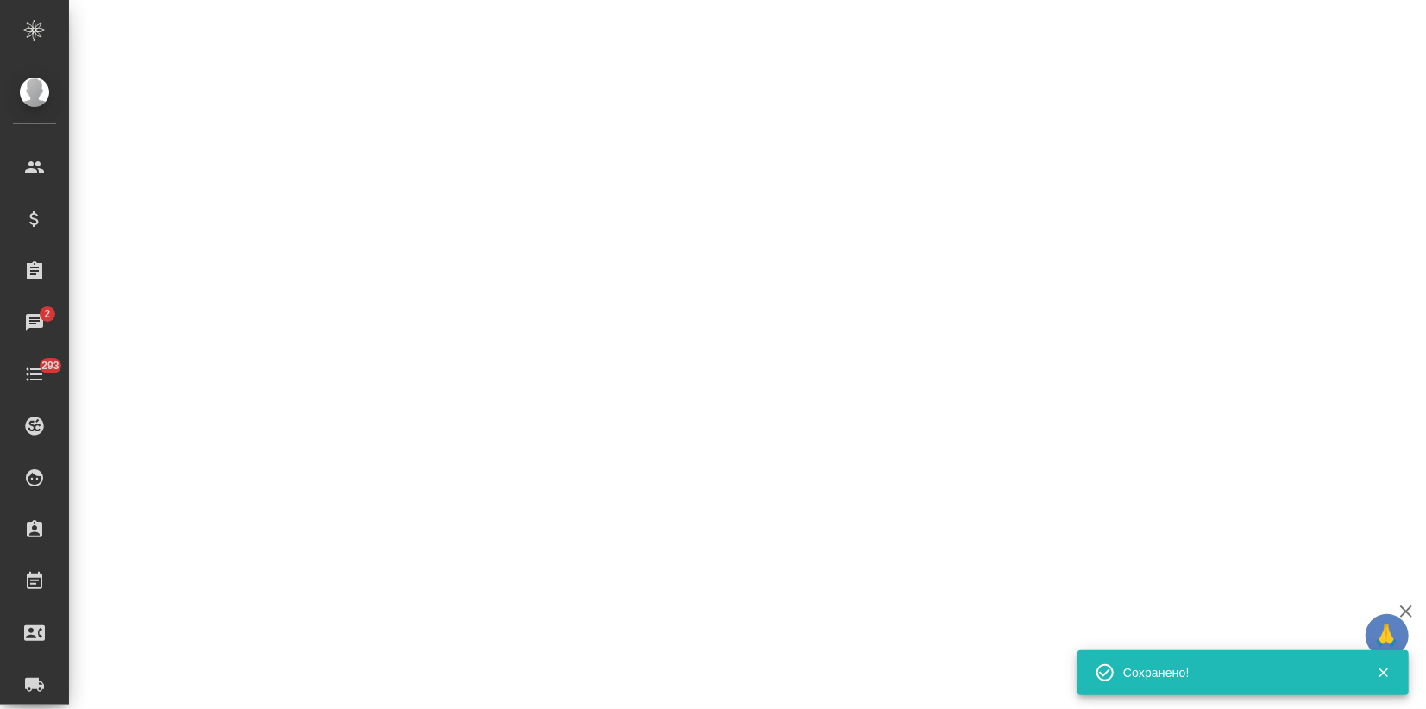
select select "RU"
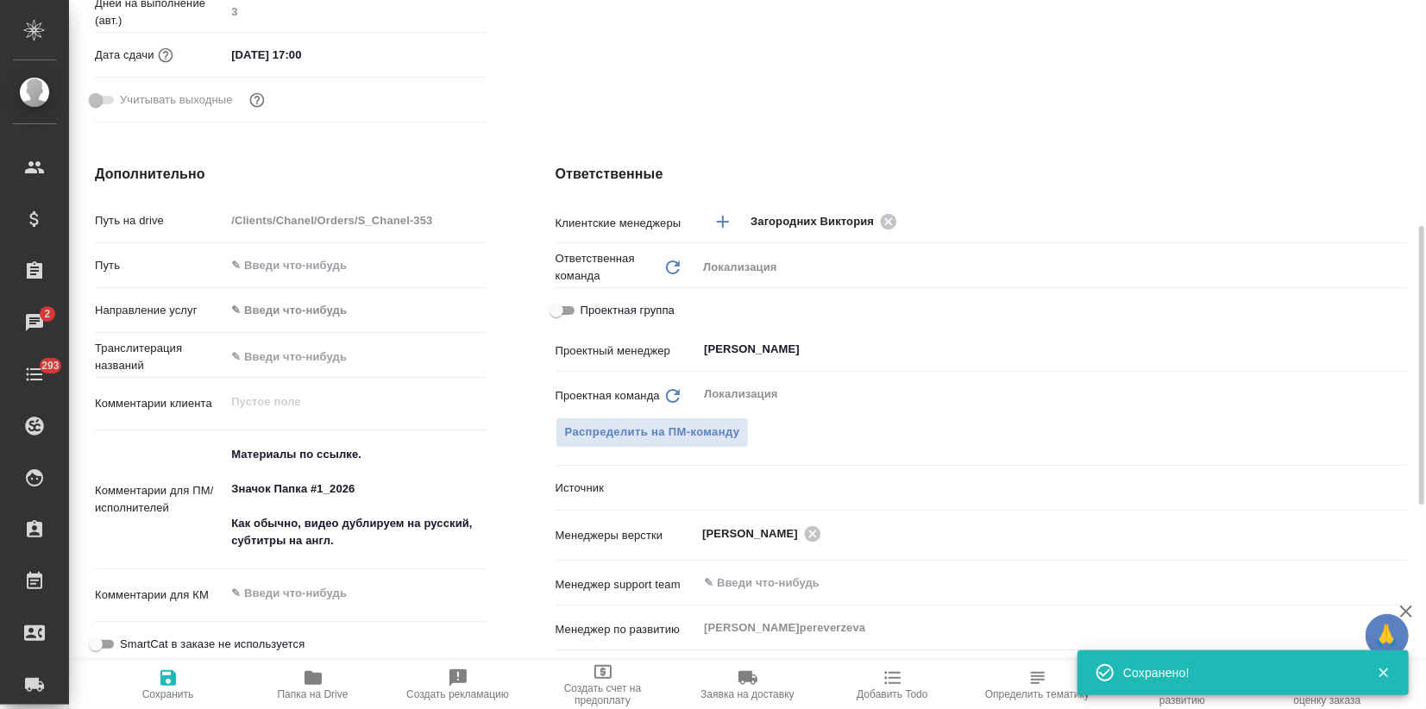
type textarea "x"
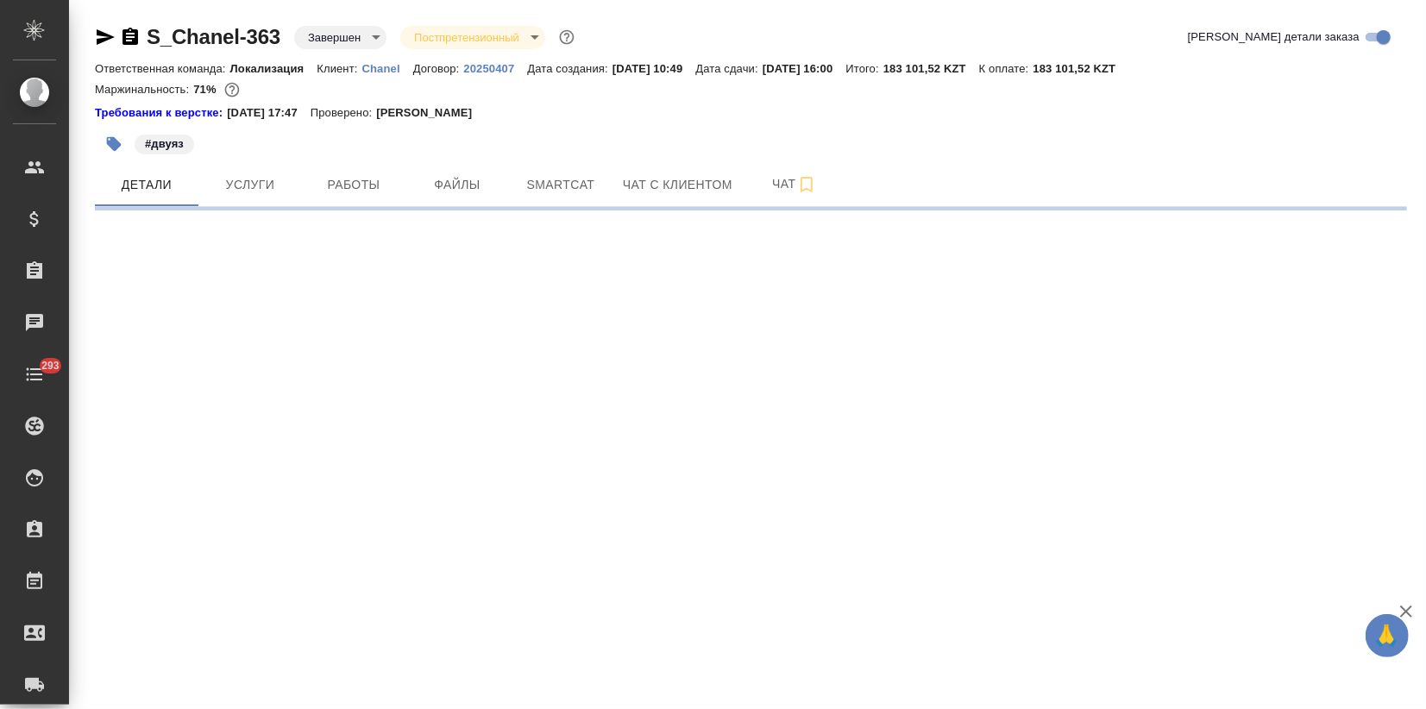
select select "RU"
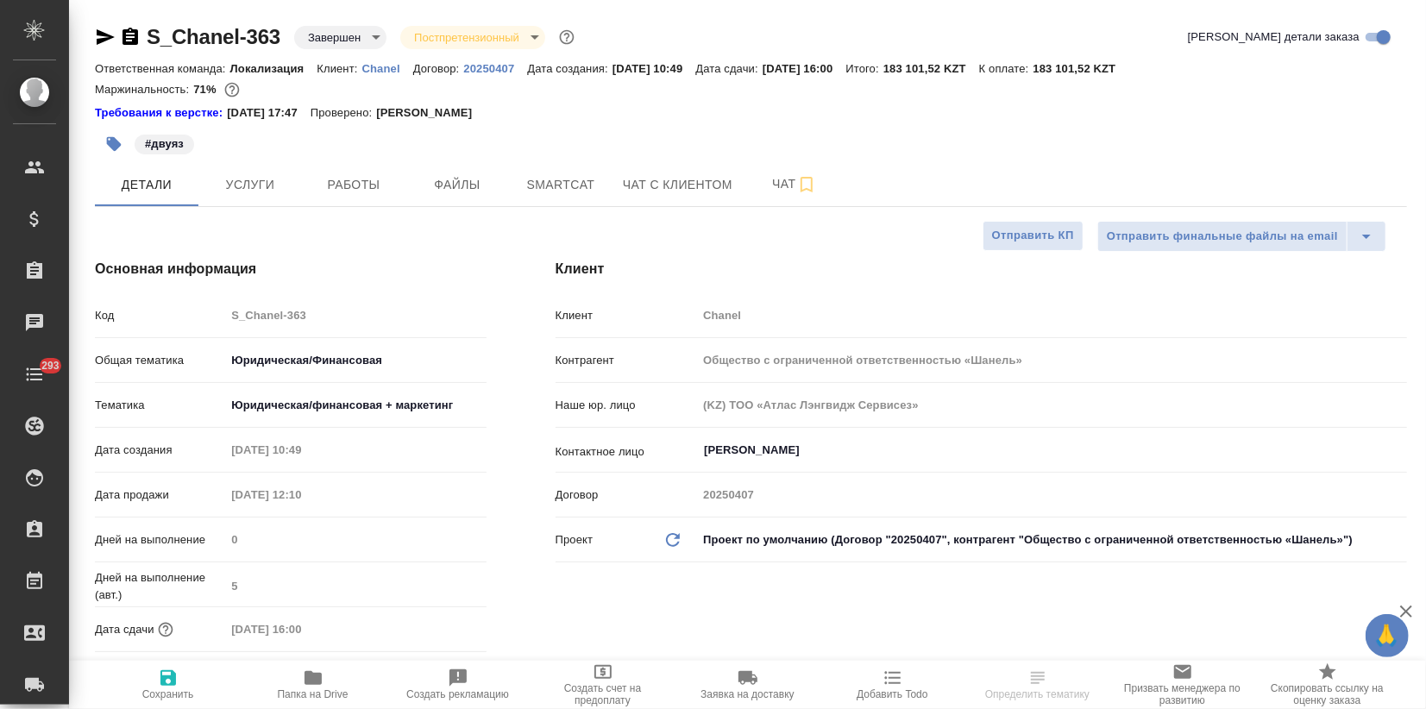
type textarea "x"
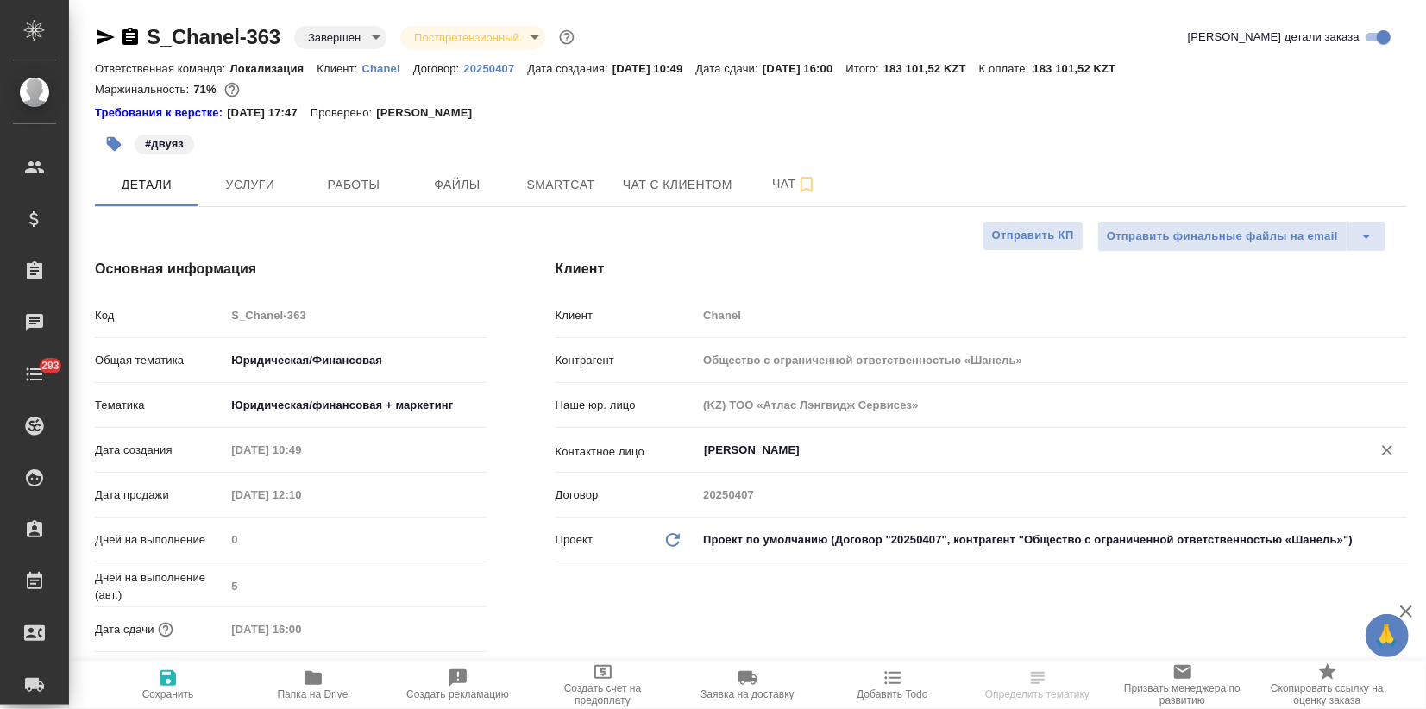
type textarea "x"
click at [727, 543] on body "🙏 .cls-1 fill:#fff; AWATERA Zagorodnikh [PERSON_NAME] Спецификации Заказы Чаты …" at bounding box center [713, 354] width 1426 height 709
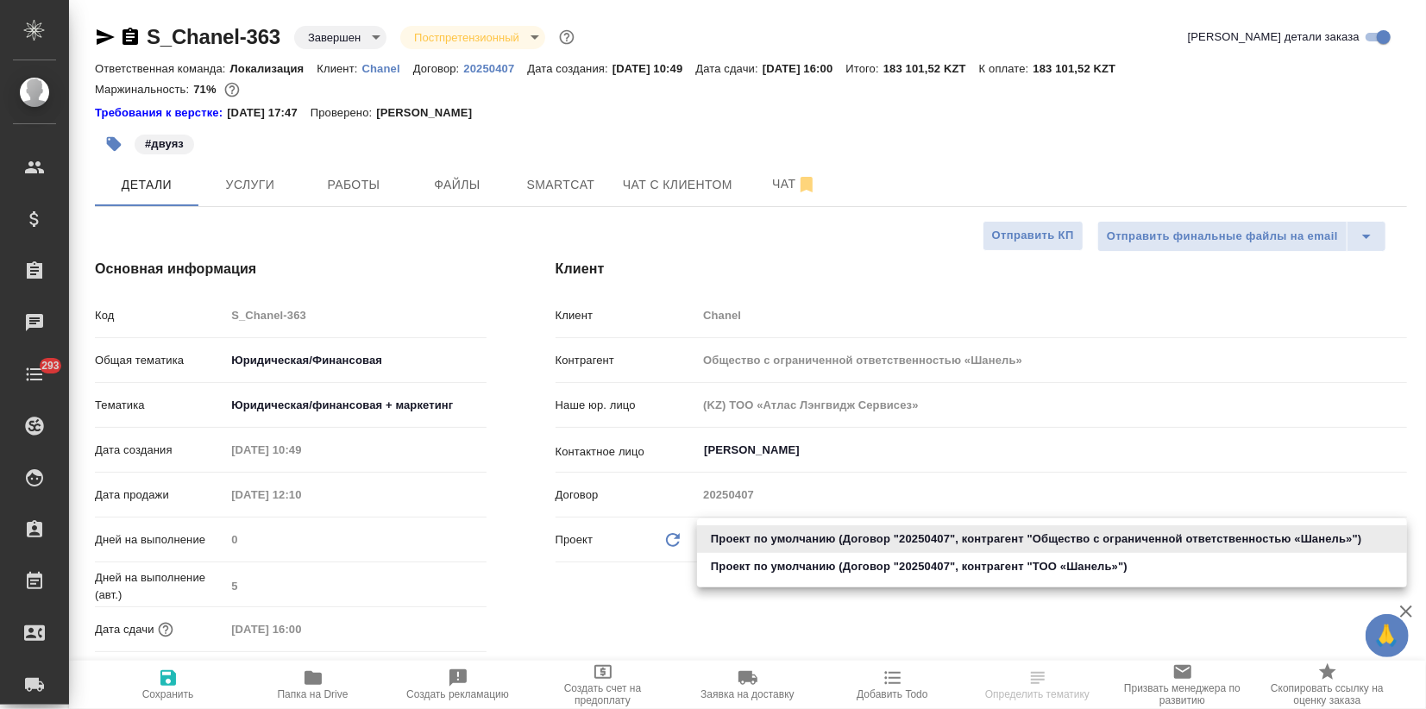
click at [745, 567] on li "Проект по умолчанию (Договор "20250407", контрагент "ТОО «Шaнель»")" at bounding box center [1052, 567] width 710 height 28
type input "68ecc7e2b6bfaa7a9a4390a8"
type textarea "x"
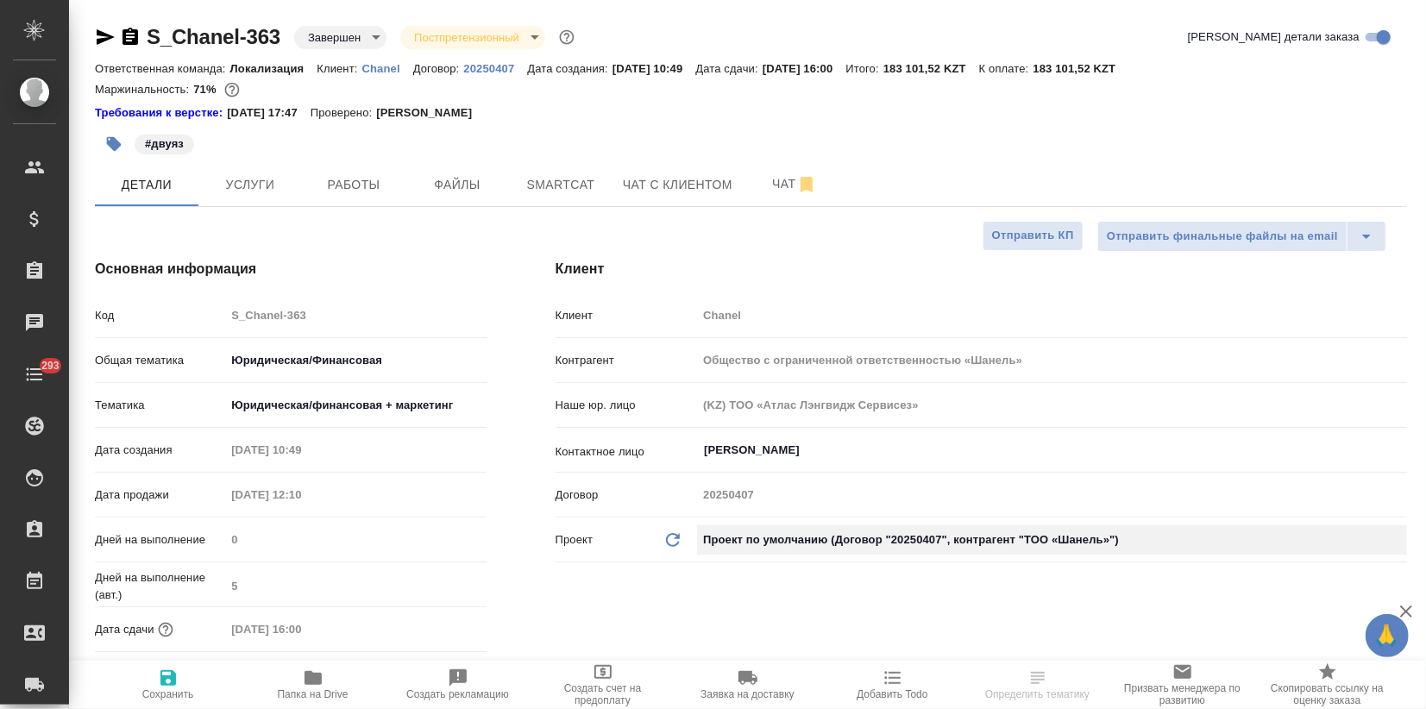
type input "ТОО «Шaнель»"
type textarea "x"
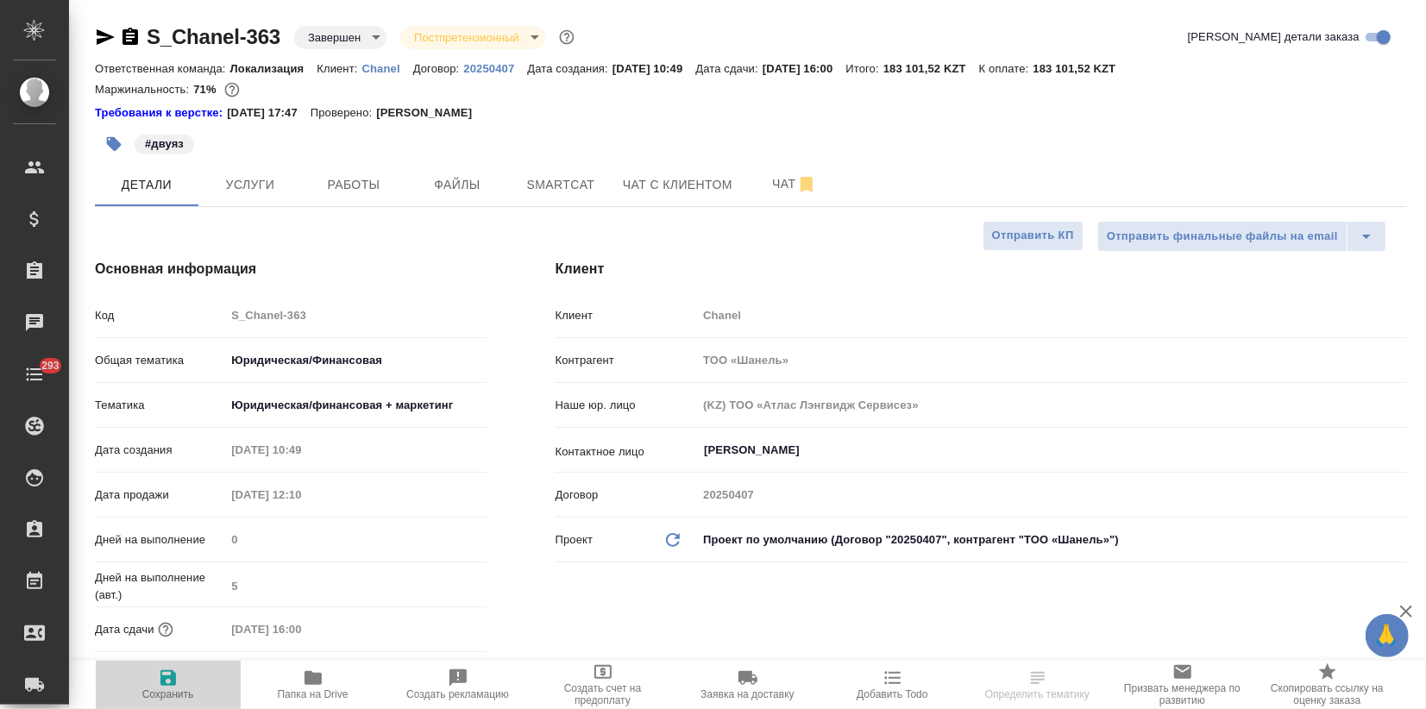
click at [172, 683] on icon "button" at bounding box center [168, 678] width 16 height 16
type textarea "x"
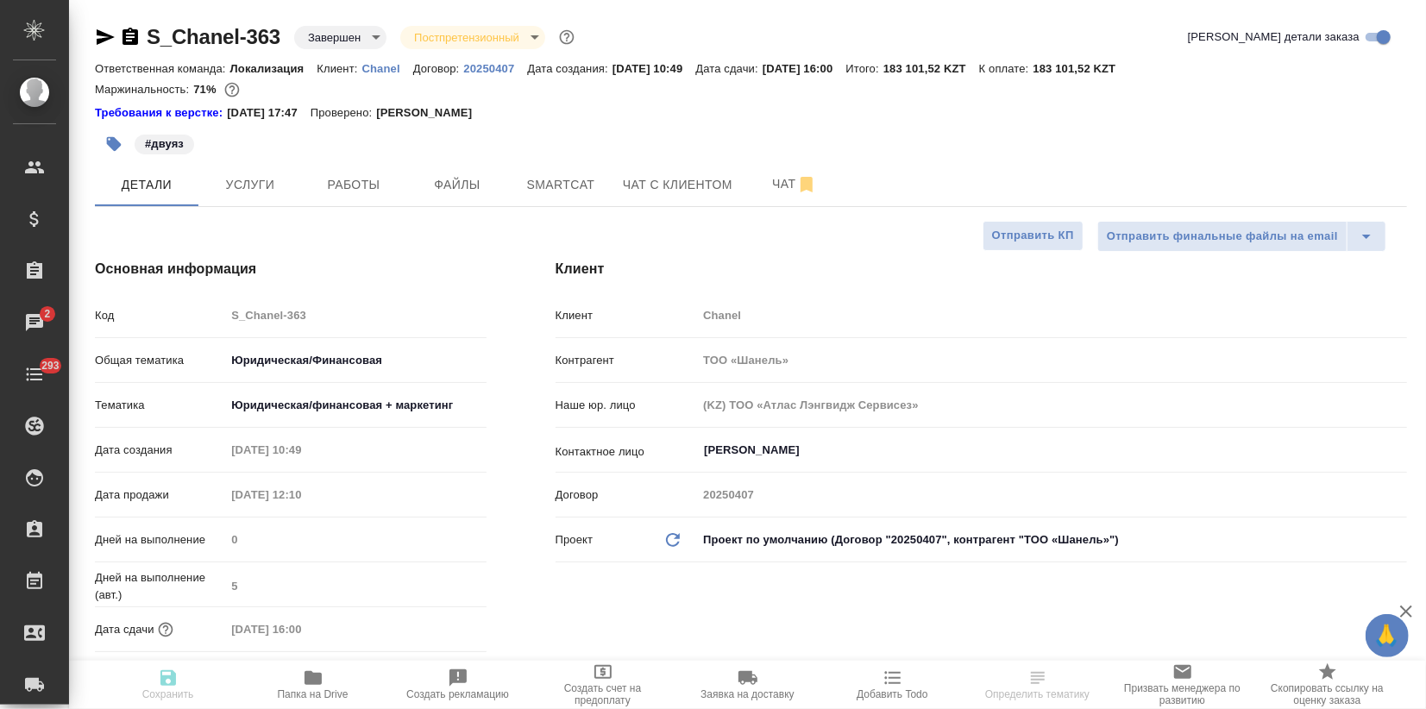
type textarea "x"
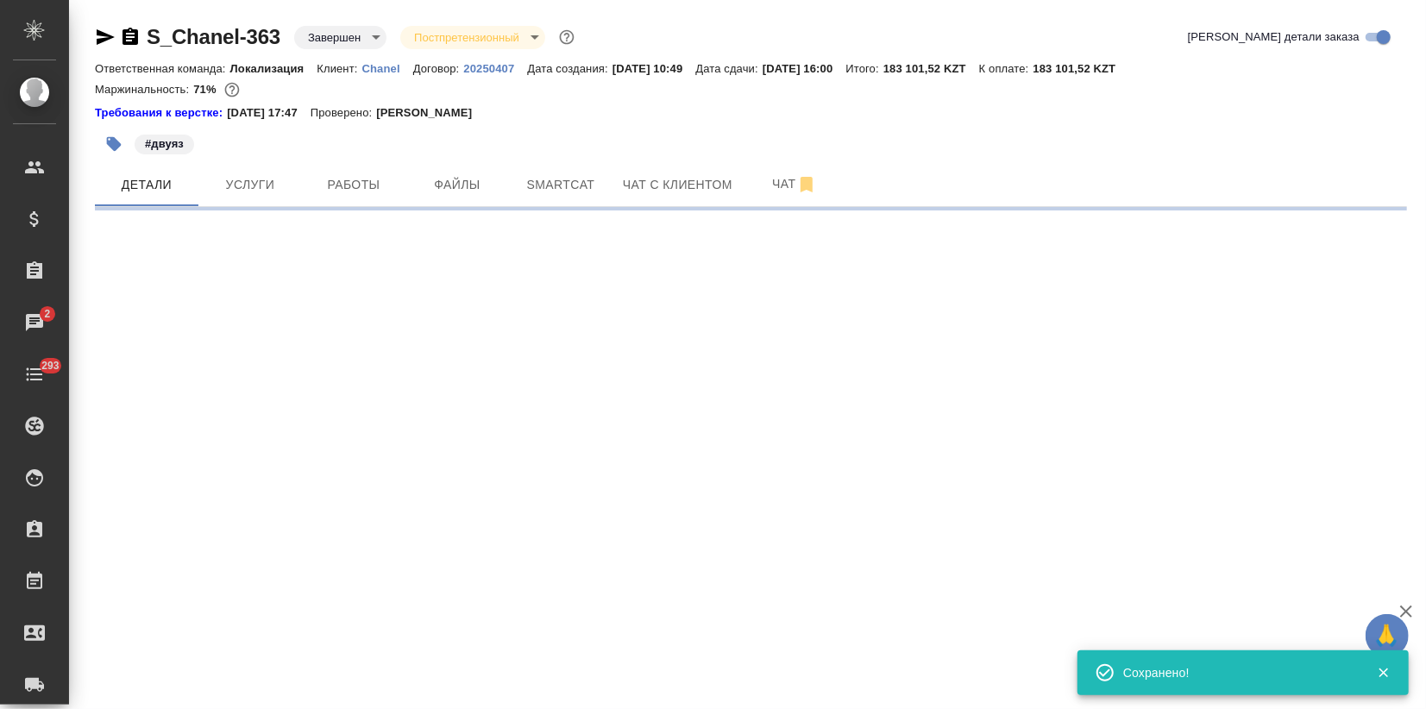
select select "RU"
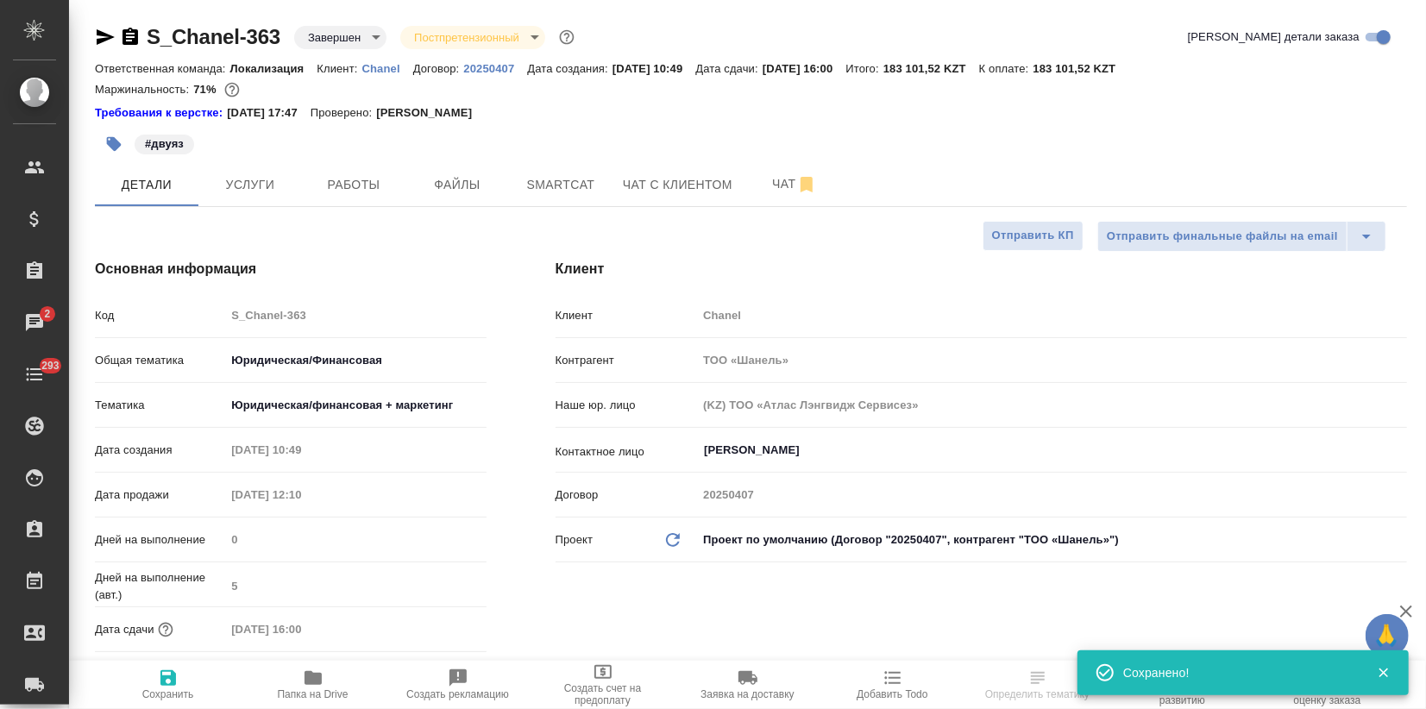
type textarea "x"
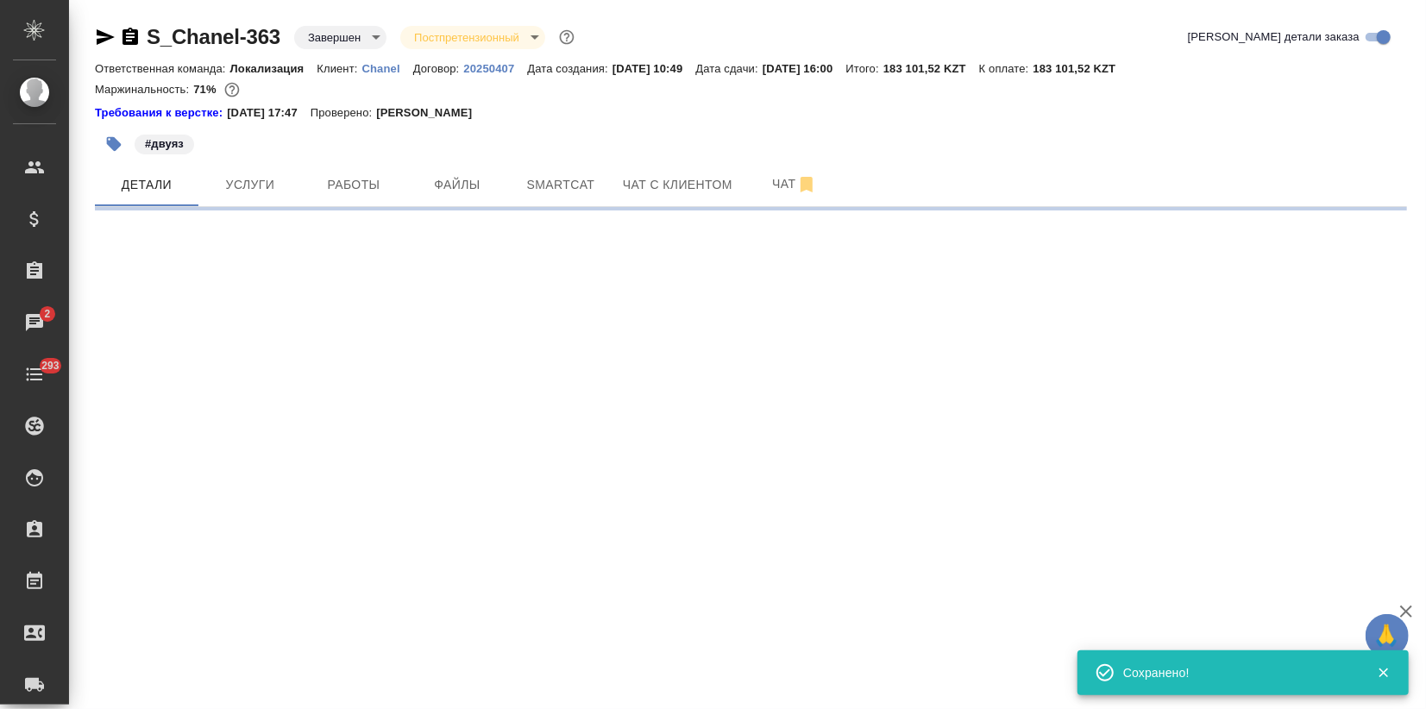
select select "RU"
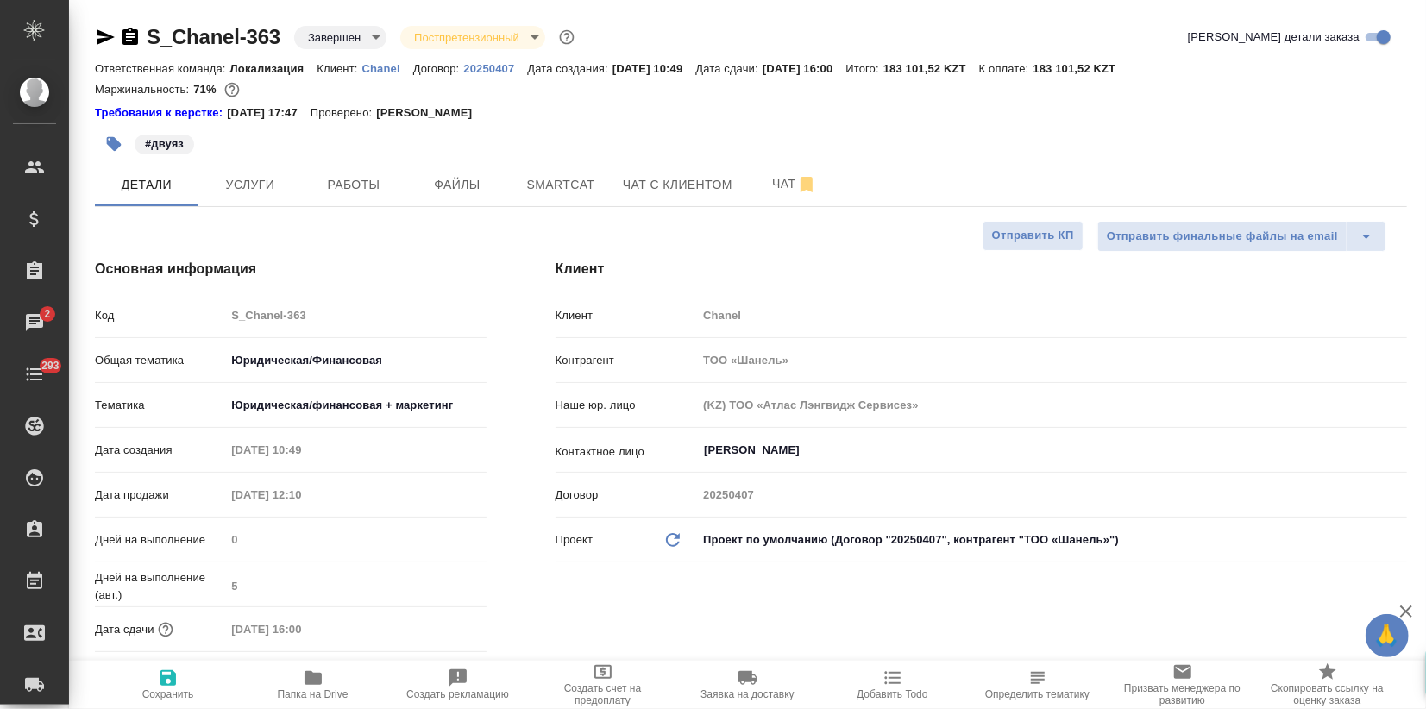
type textarea "x"
drag, startPoint x: 166, startPoint y: 678, endPoint x: 173, endPoint y: 667, distance: 13.6
click at [165, 677] on icon "button" at bounding box center [168, 678] width 16 height 16
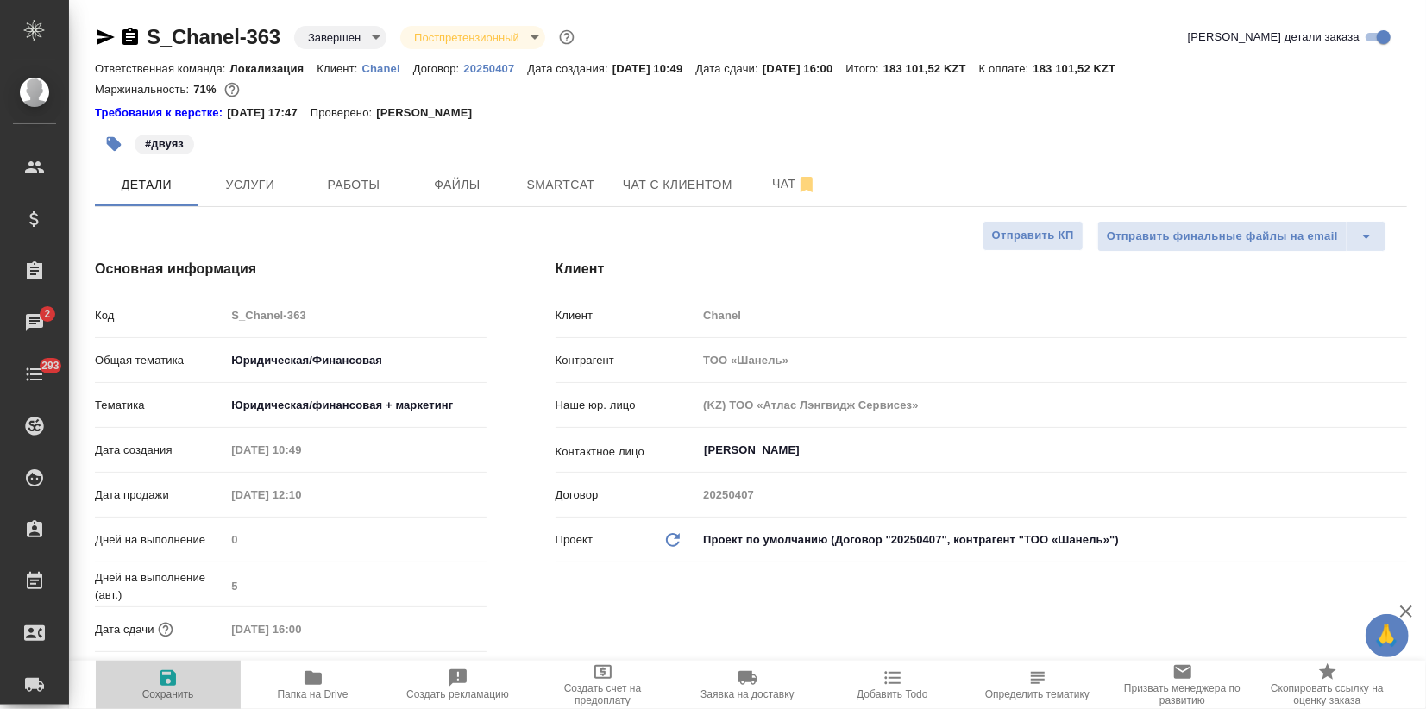
type textarea "x"
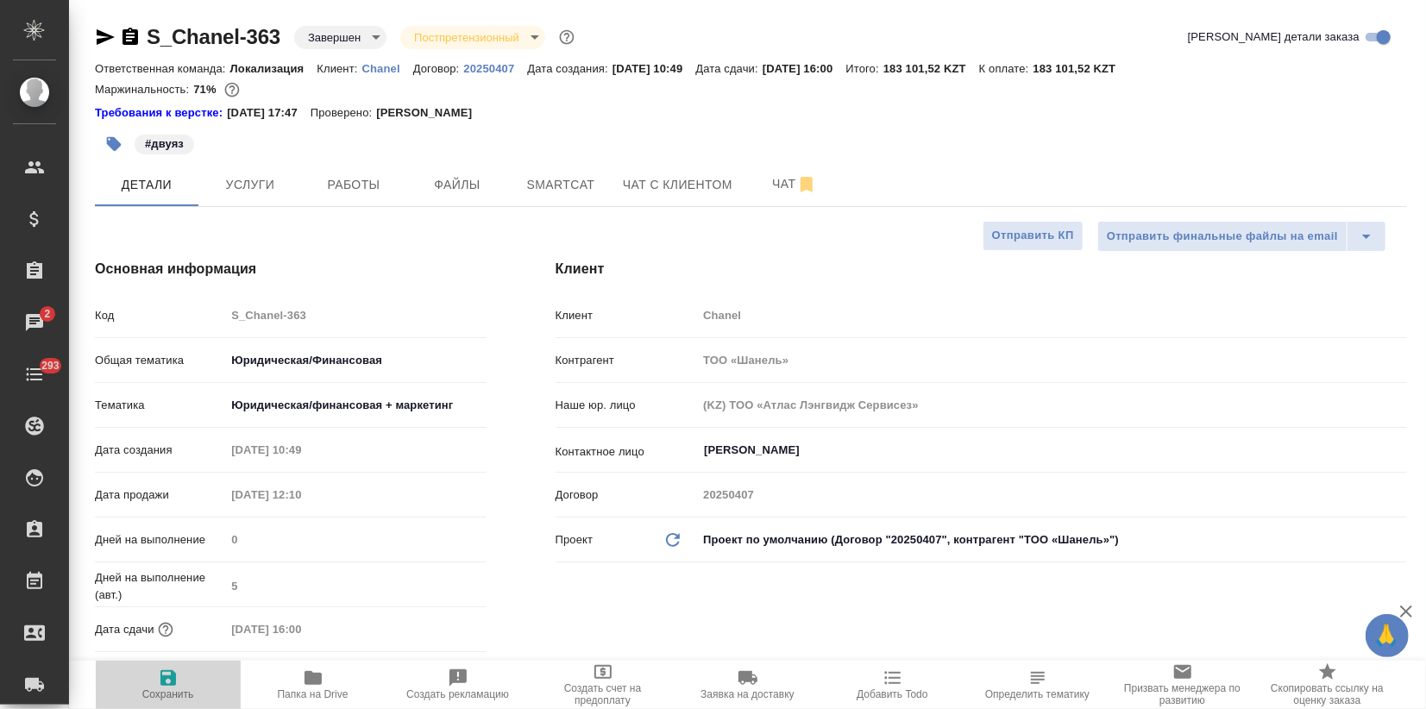
type textarea "x"
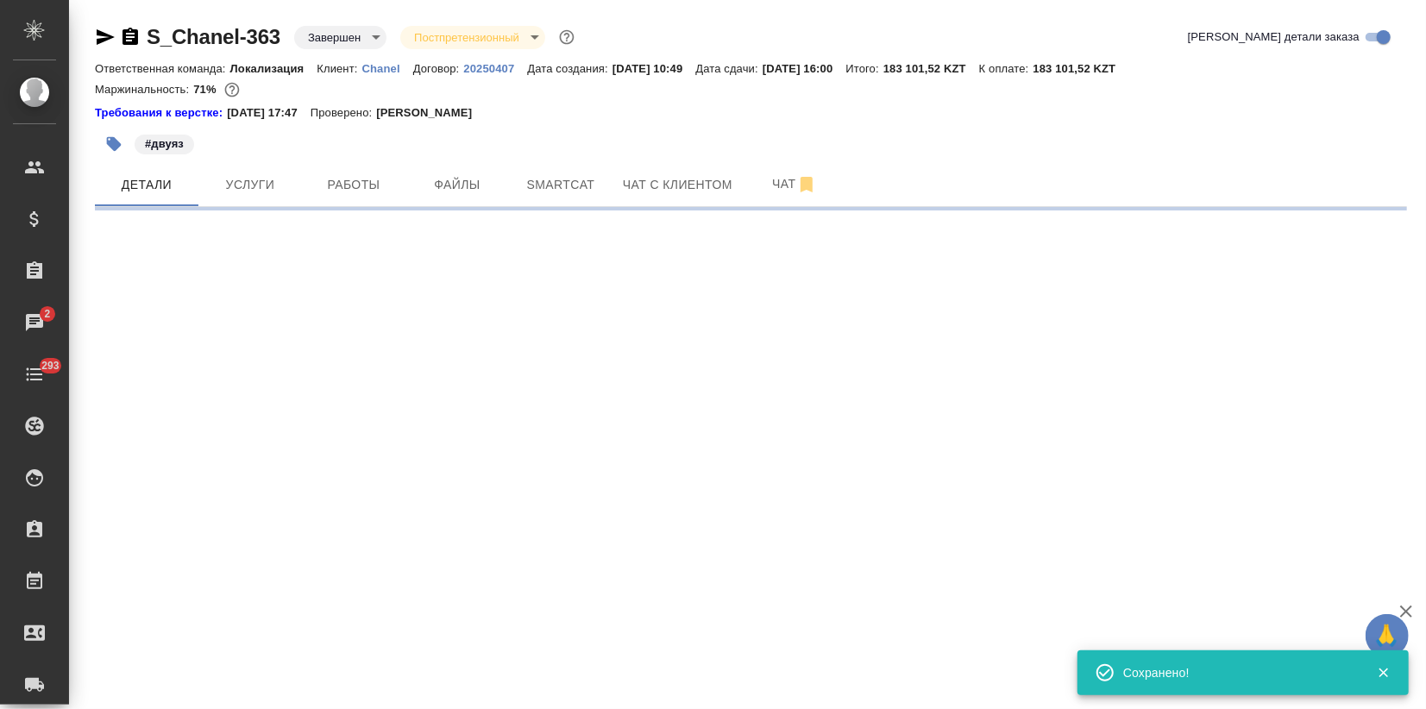
select select "RU"
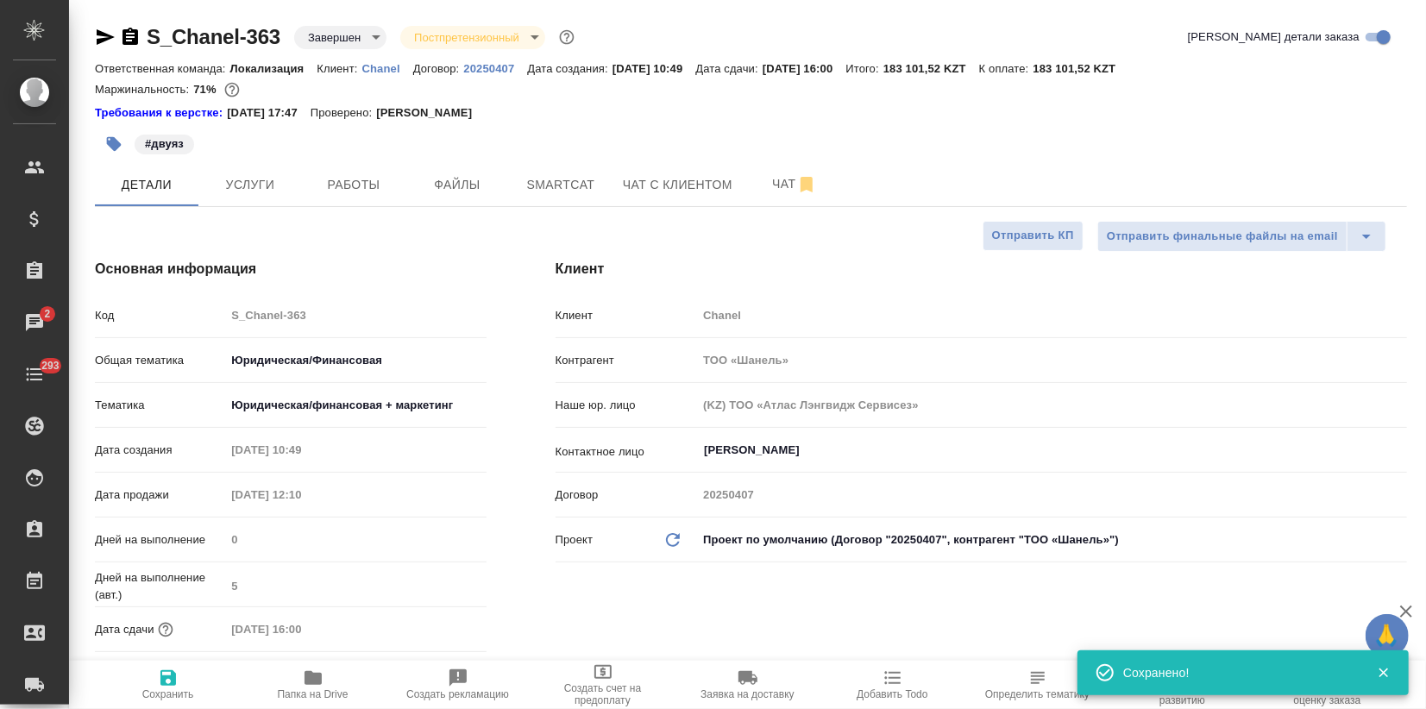
type textarea "x"
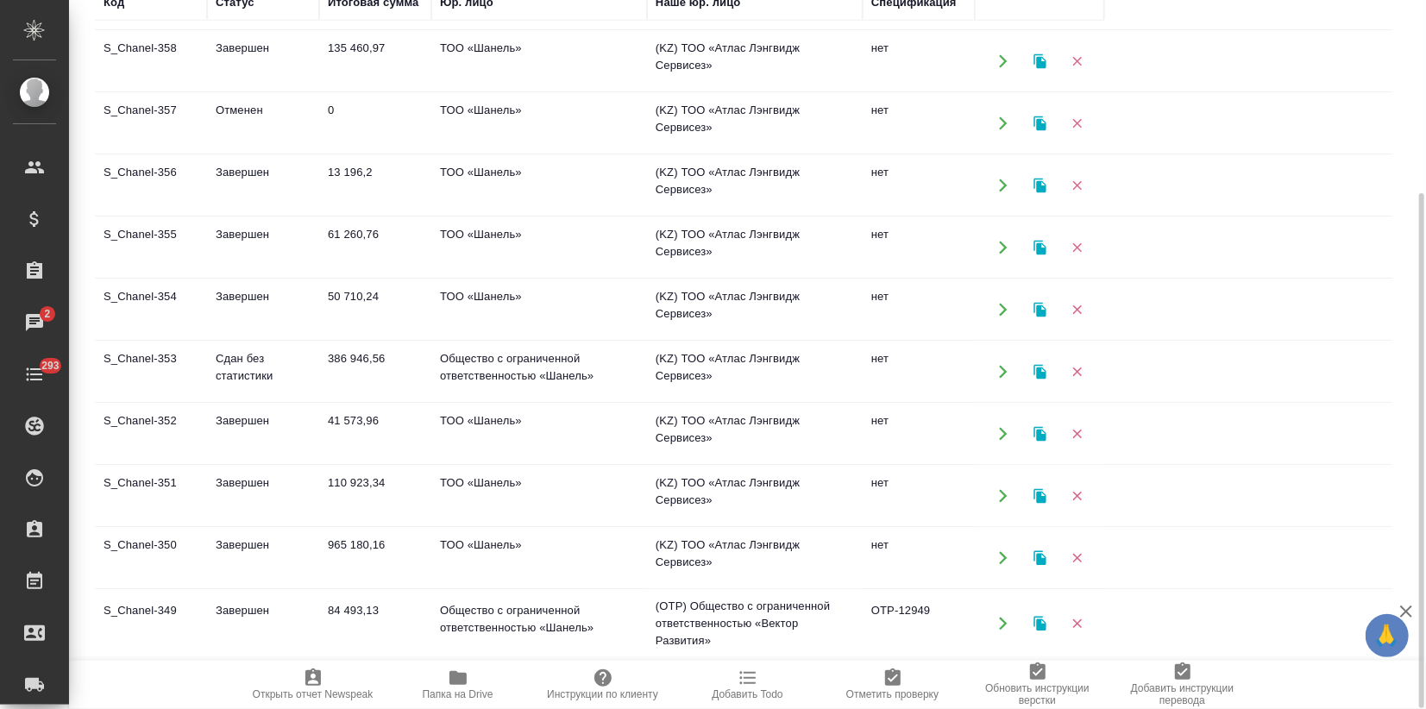
scroll to position [556, 0]
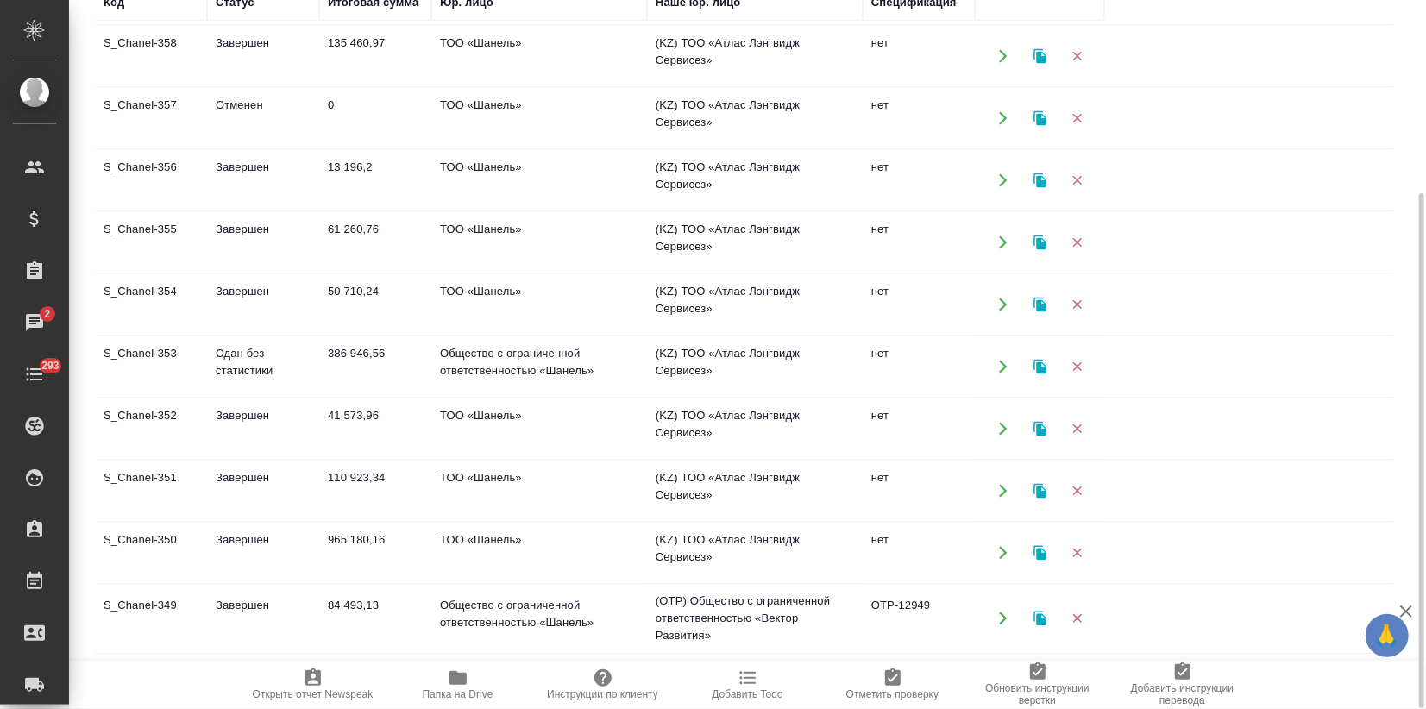
click at [388, 366] on td "386 946,56" at bounding box center [375, 366] width 112 height 60
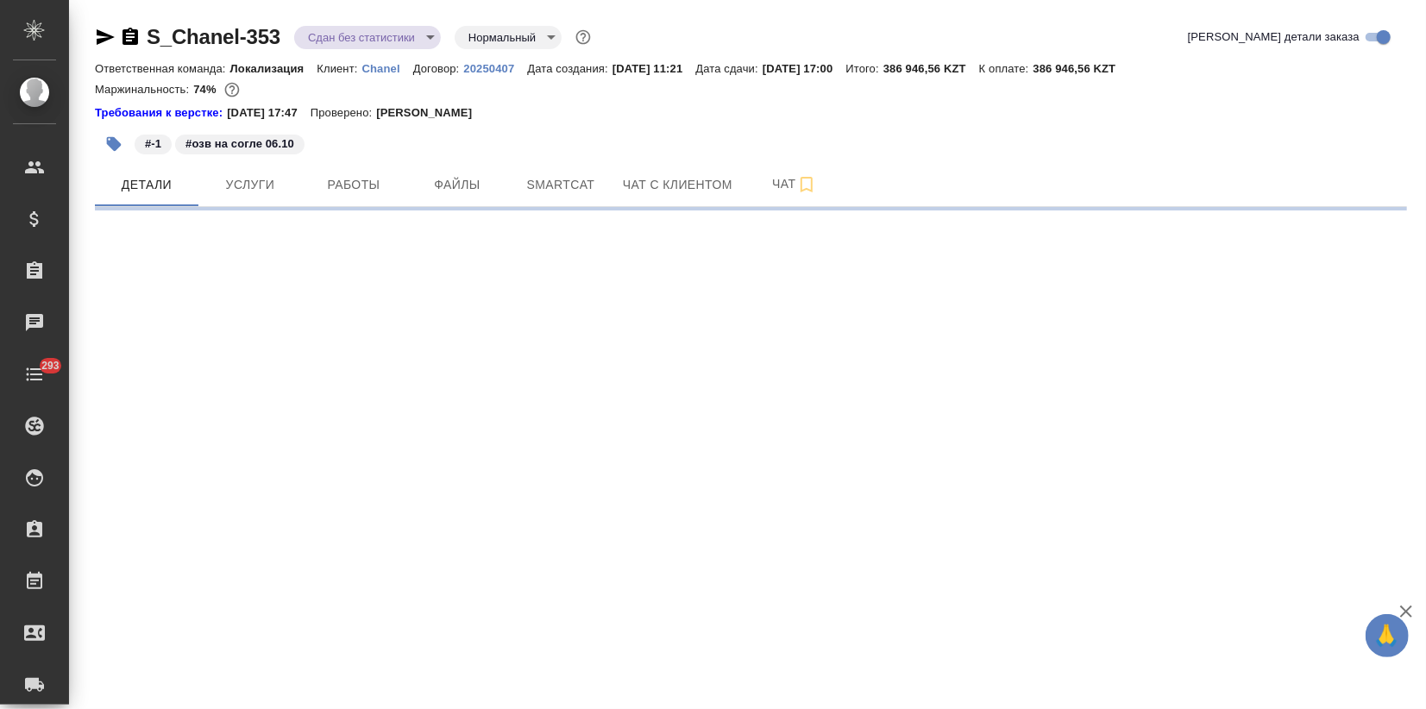
select select "RU"
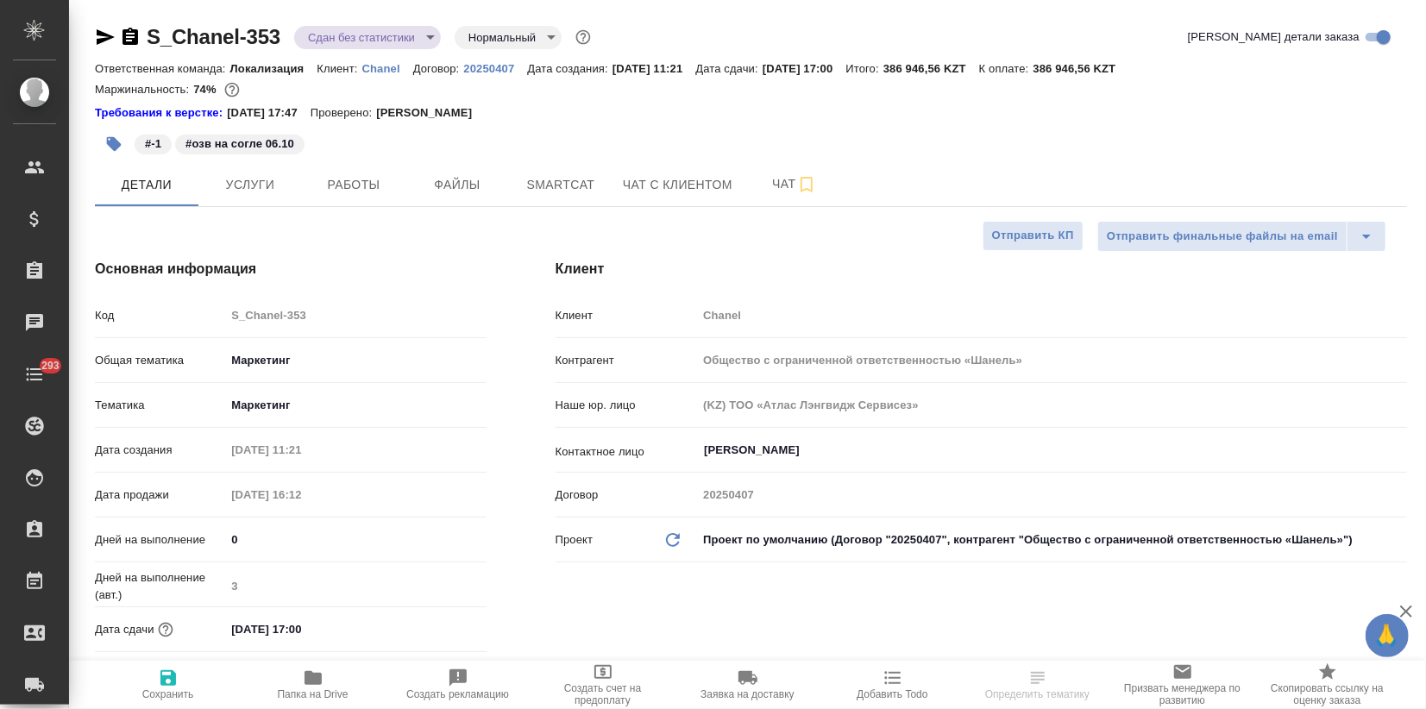
type textarea "x"
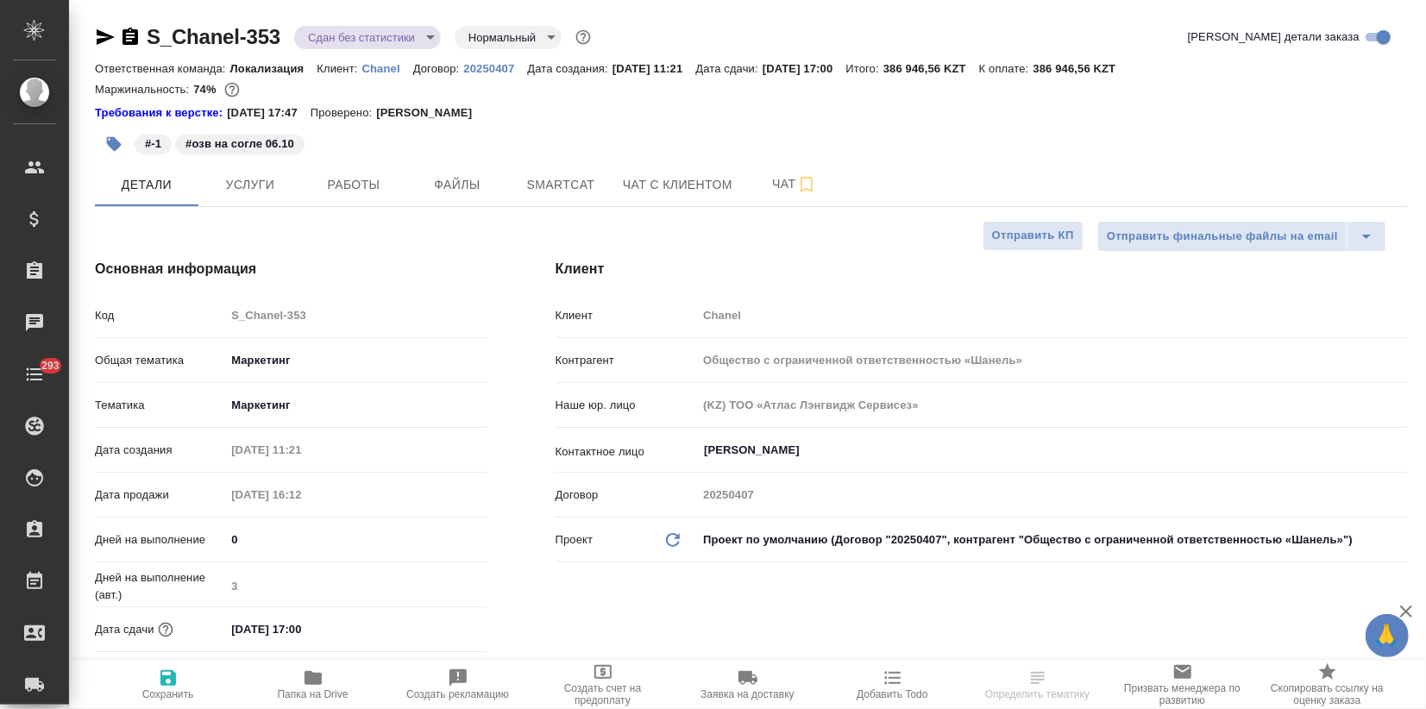
type textarea "x"
click at [789, 542] on body "🙏 .cls-1 fill:#fff; AWATERA Zagorodnikh Viktoria Клиенты Спецификации Заказы Ча…" at bounding box center [713, 354] width 1426 height 709
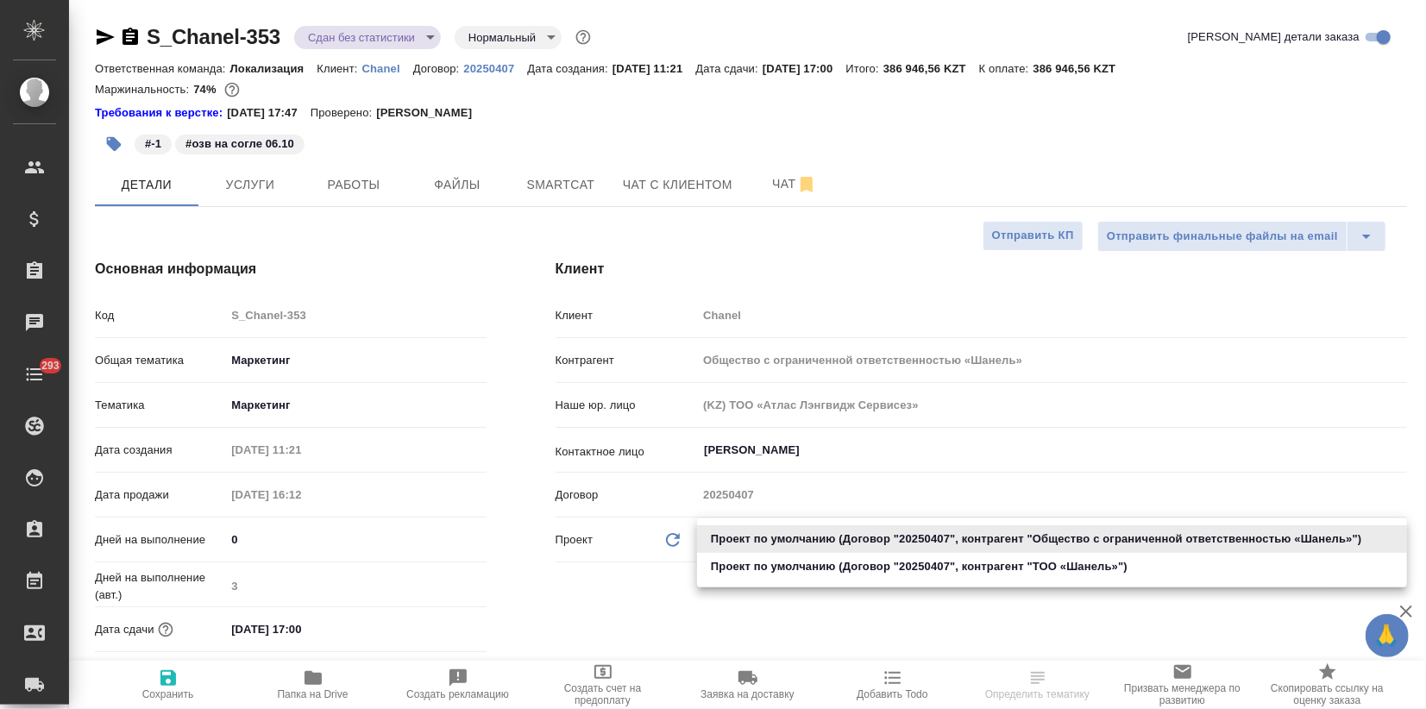
click at [769, 566] on li "Проект по умолчанию (Договор "20250407", контрагент "ТОО «Шaнель»")" at bounding box center [1052, 567] width 710 height 28
type input "68ecc7e2b6bfaa7a9a4390a8"
type textarea "x"
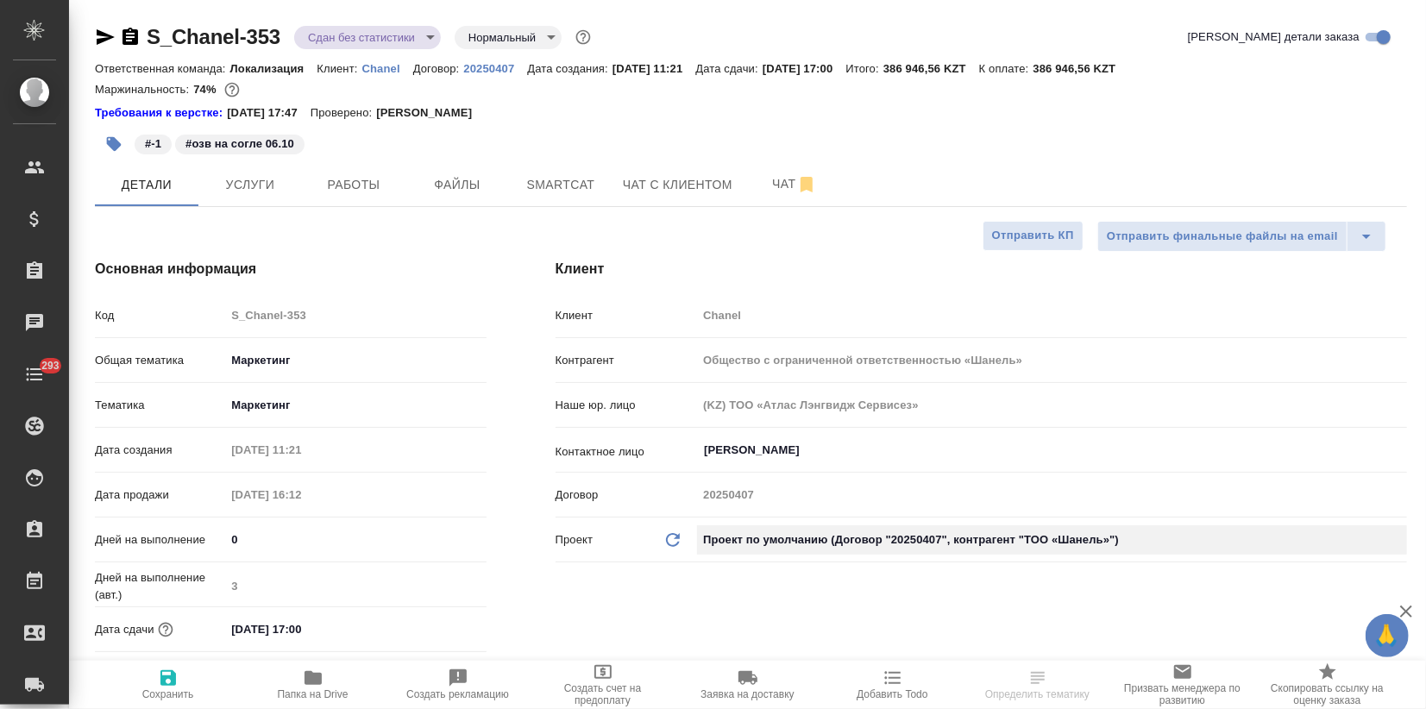
type input "ТОО «Шaнель»"
type textarea "x"
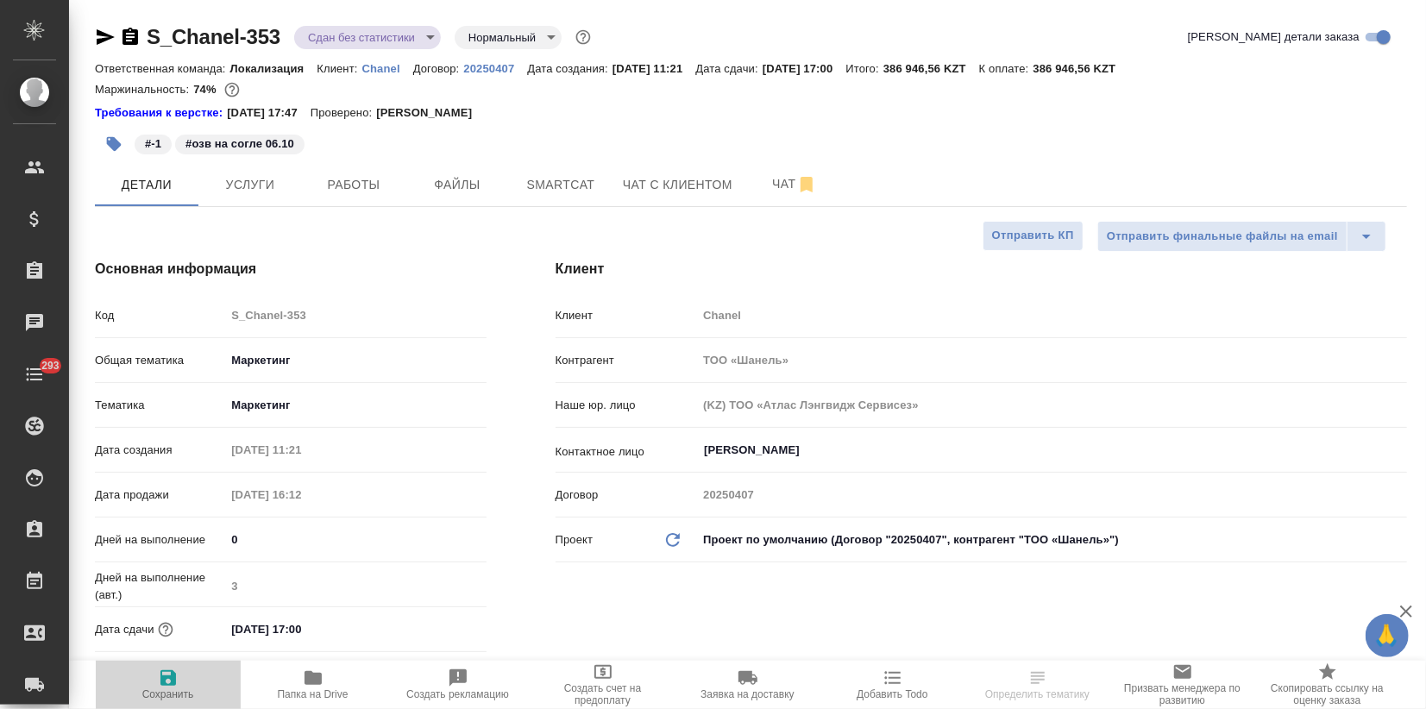
click at [179, 682] on span "Сохранить" at bounding box center [168, 684] width 124 height 33
type textarea "x"
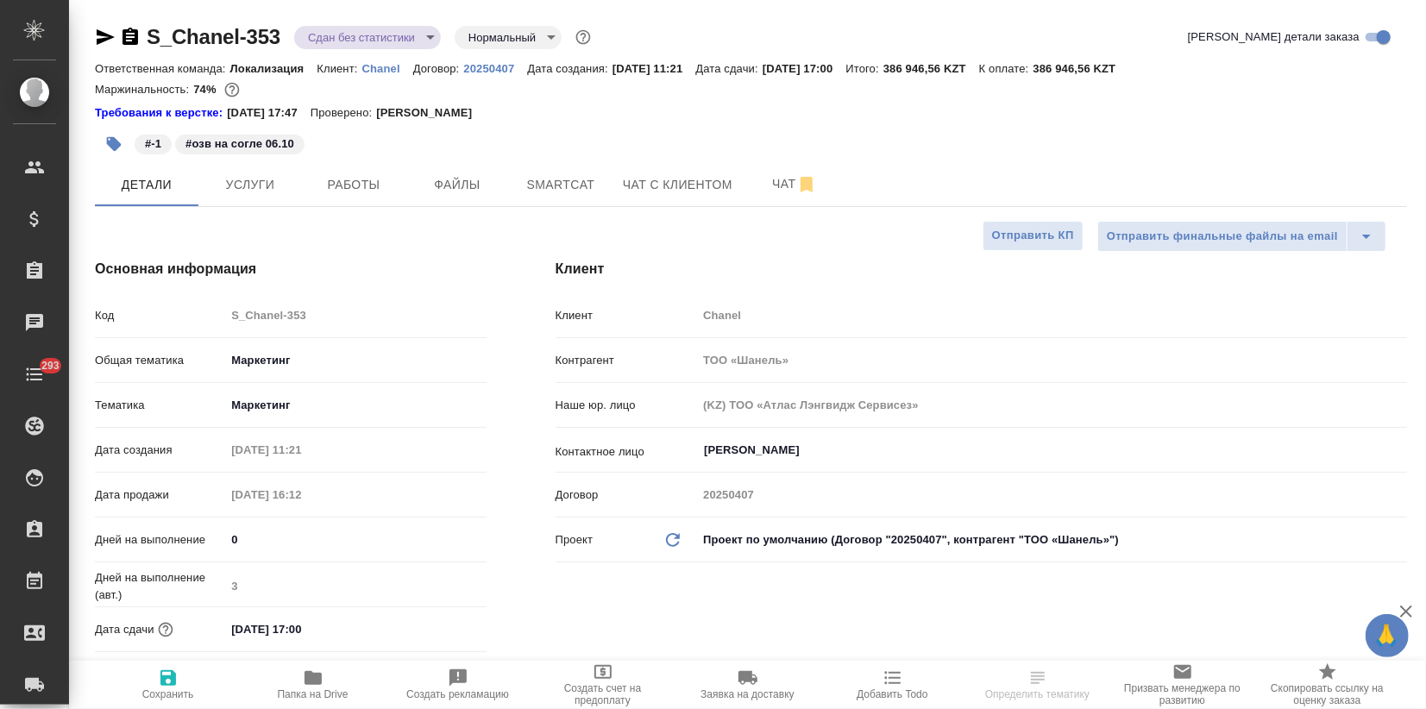
type textarea "x"
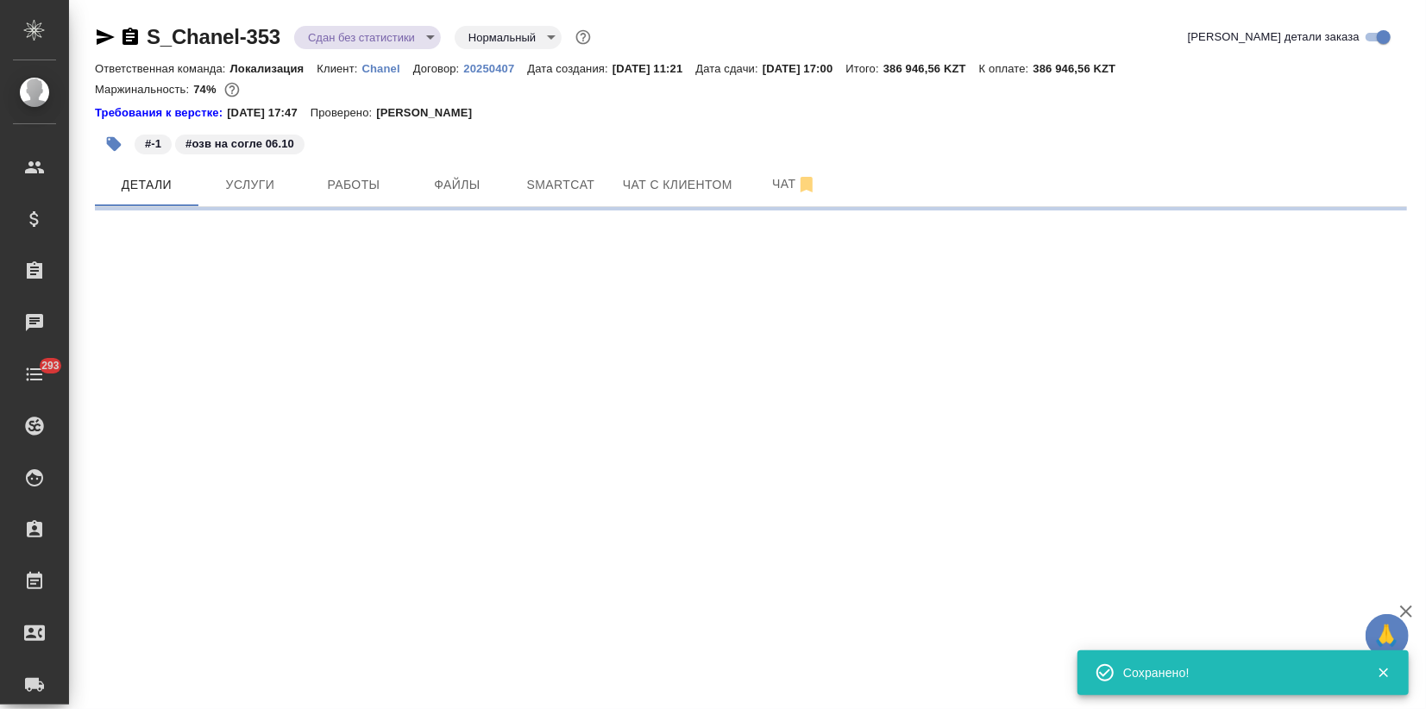
select select "RU"
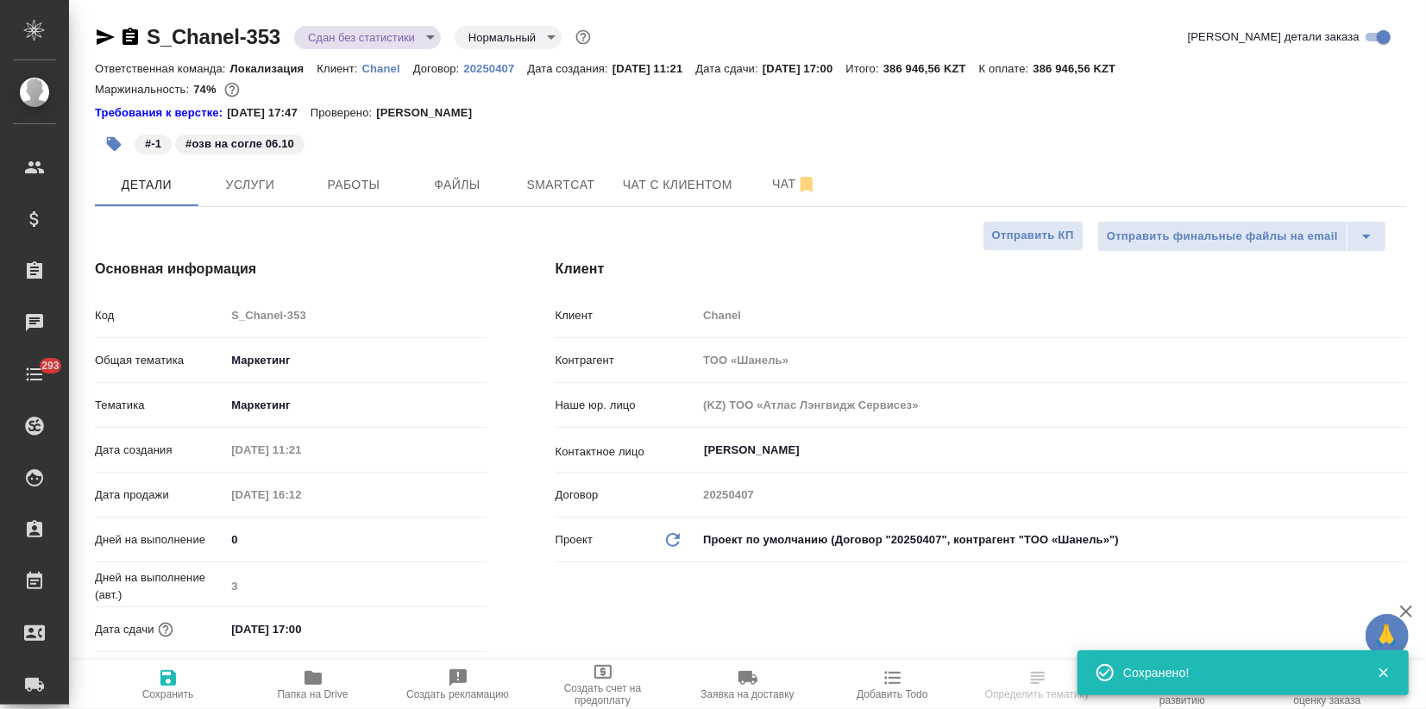
type textarea "x"
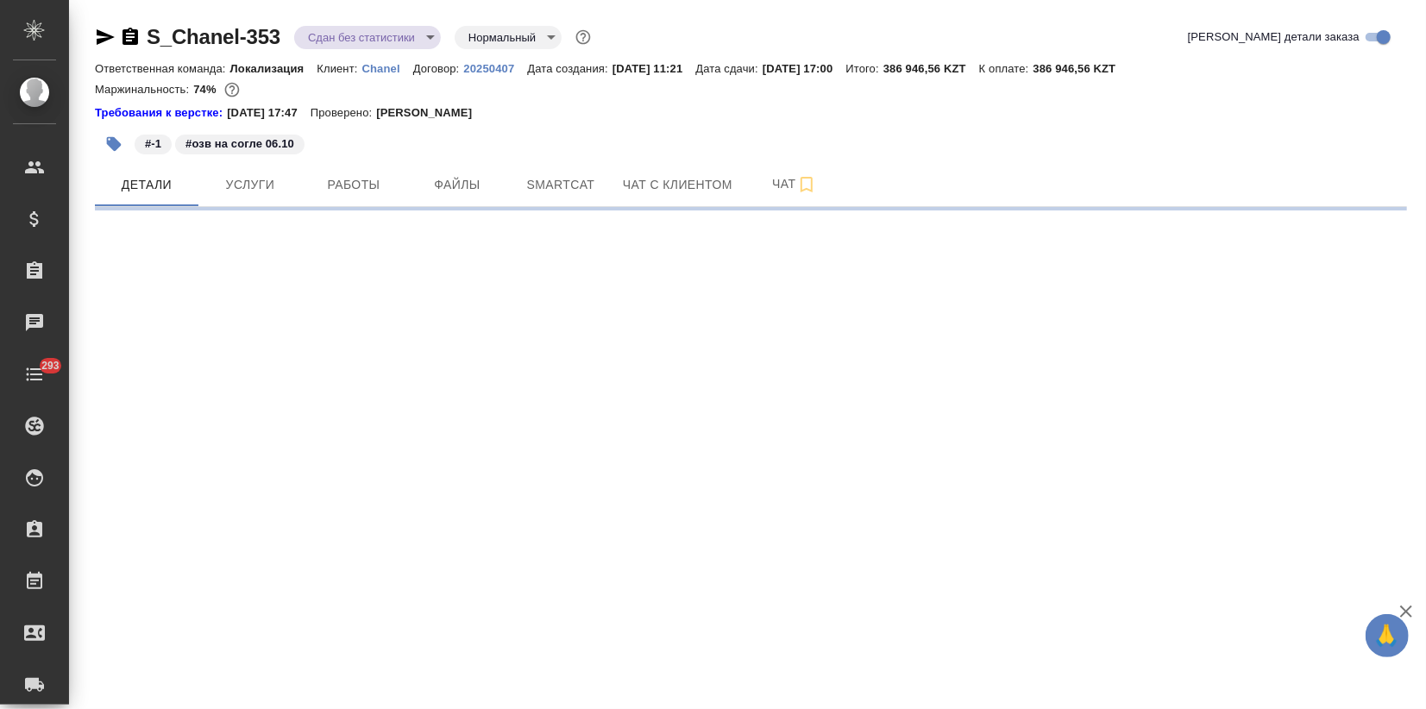
select select "RU"
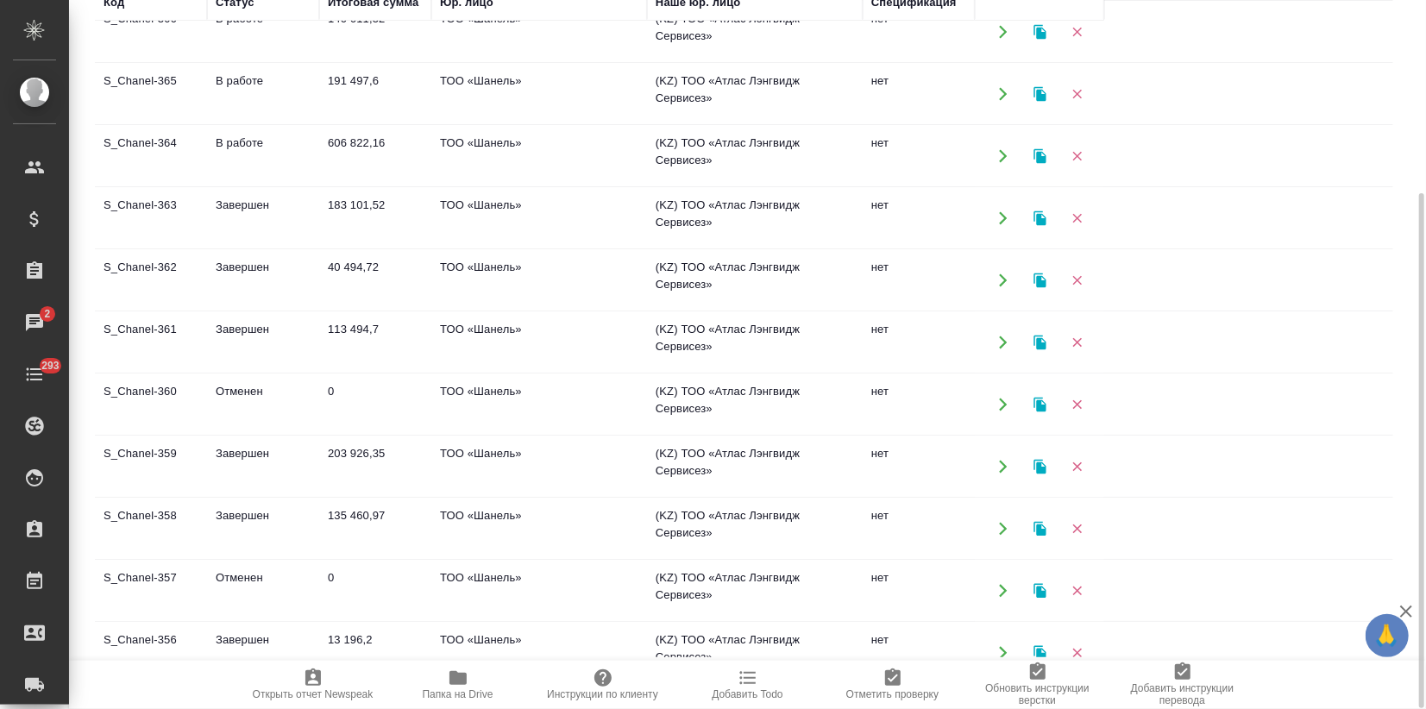
scroll to position [14, 0]
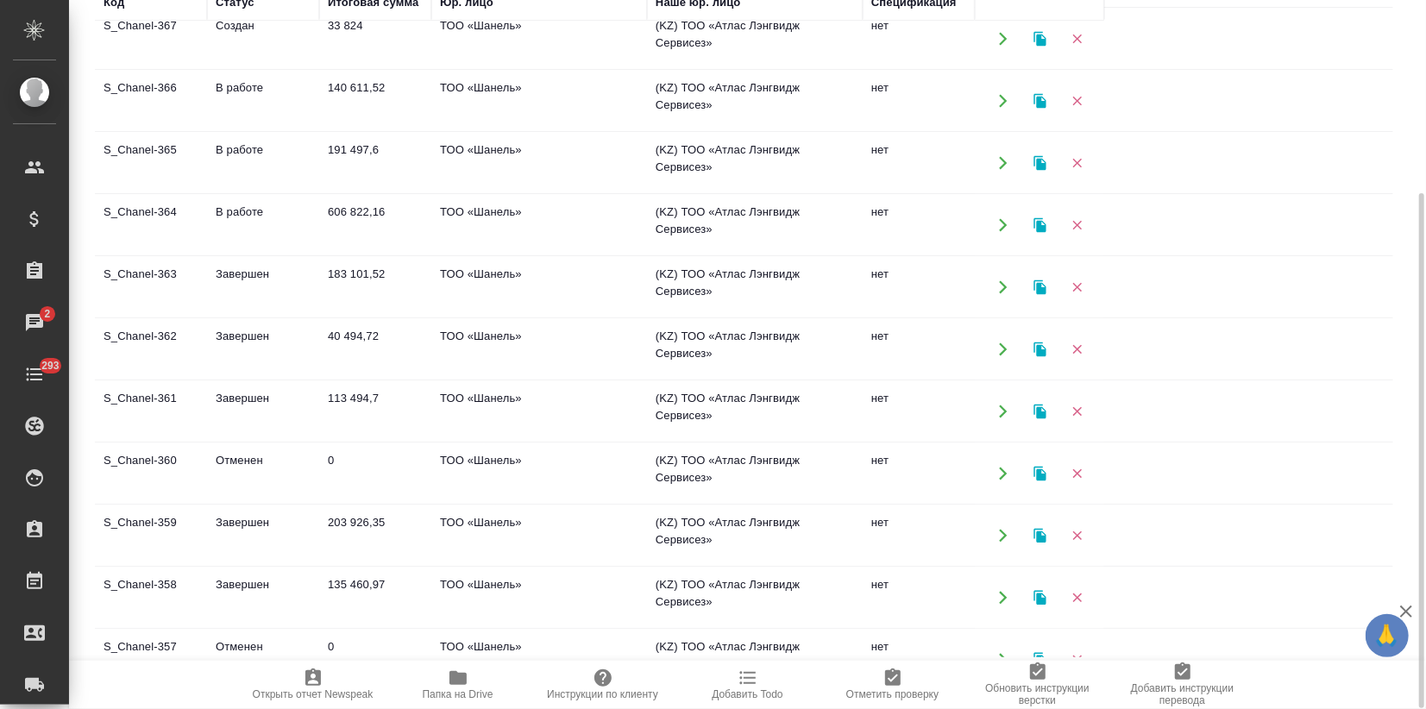
click at [357, 281] on td "183 101,52" at bounding box center [375, 287] width 112 height 60
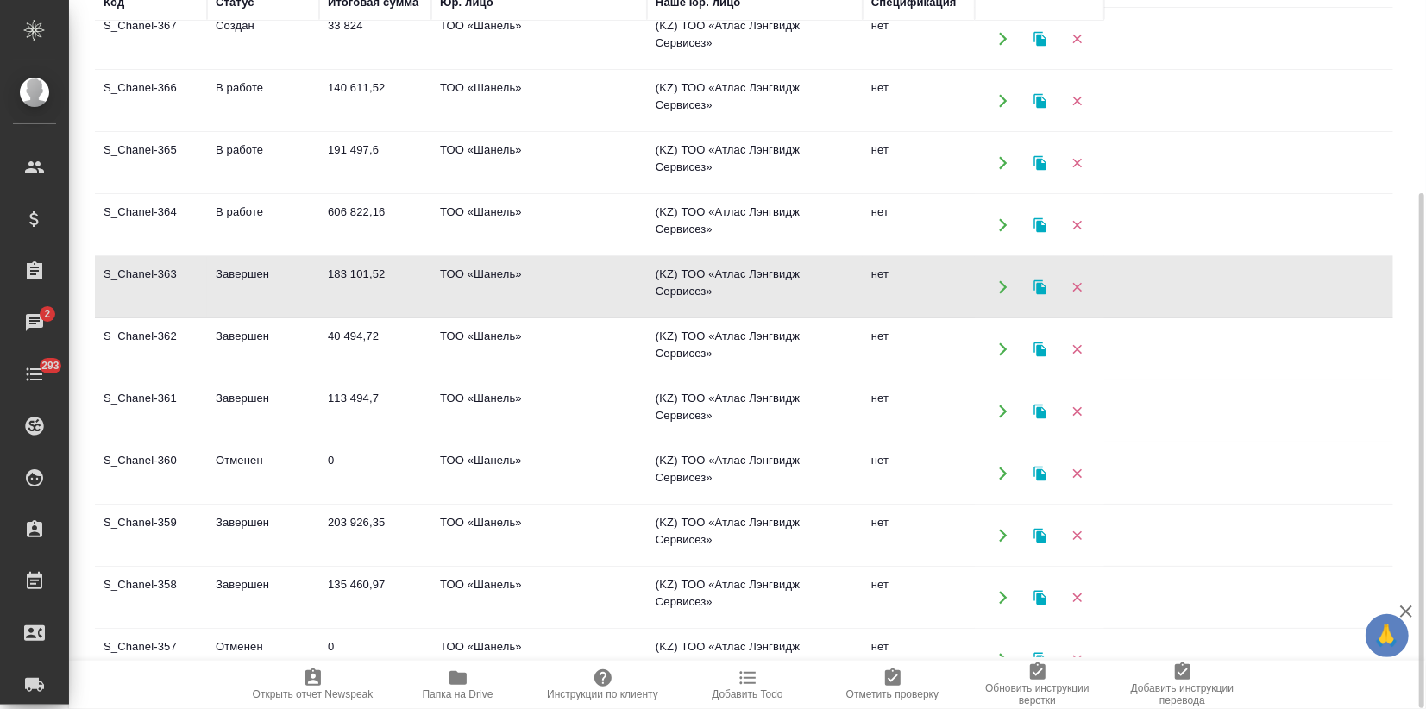
click at [357, 281] on td "183 101,52" at bounding box center [375, 287] width 112 height 60
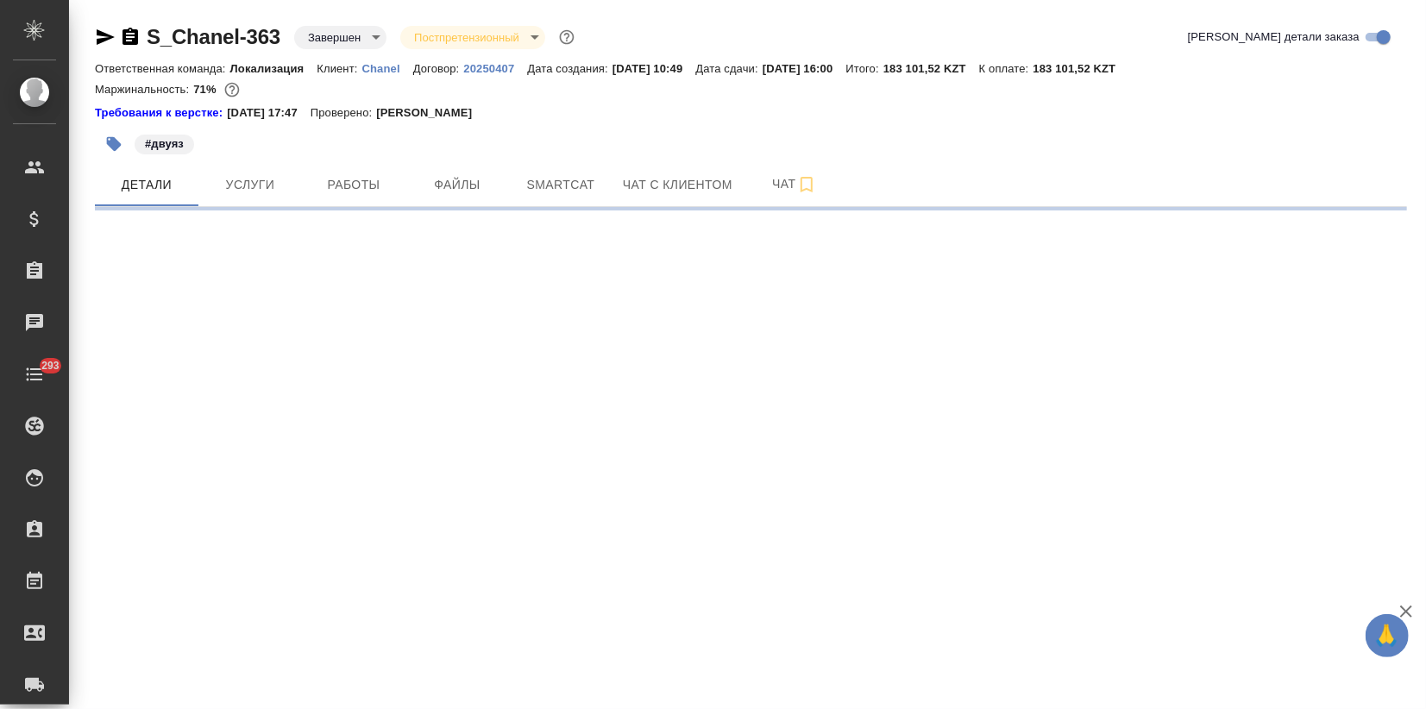
select select "RU"
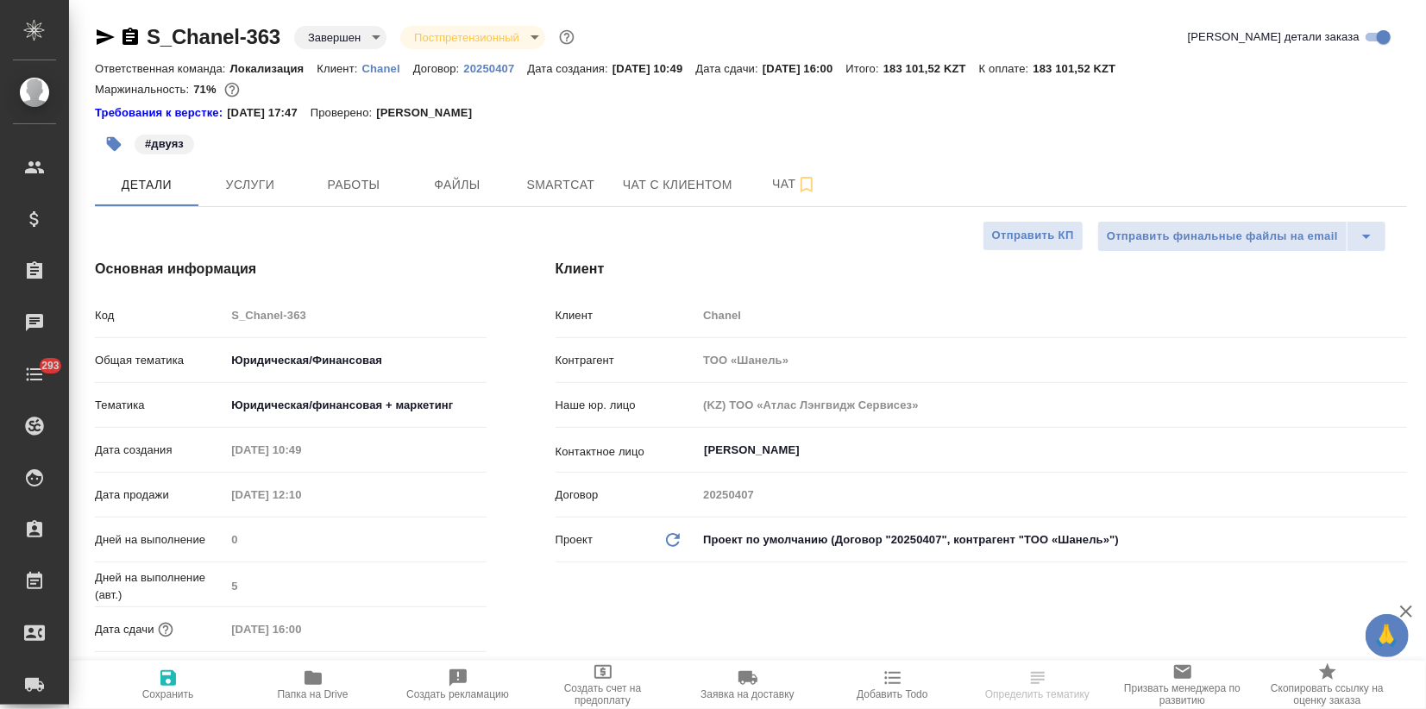
type textarea "x"
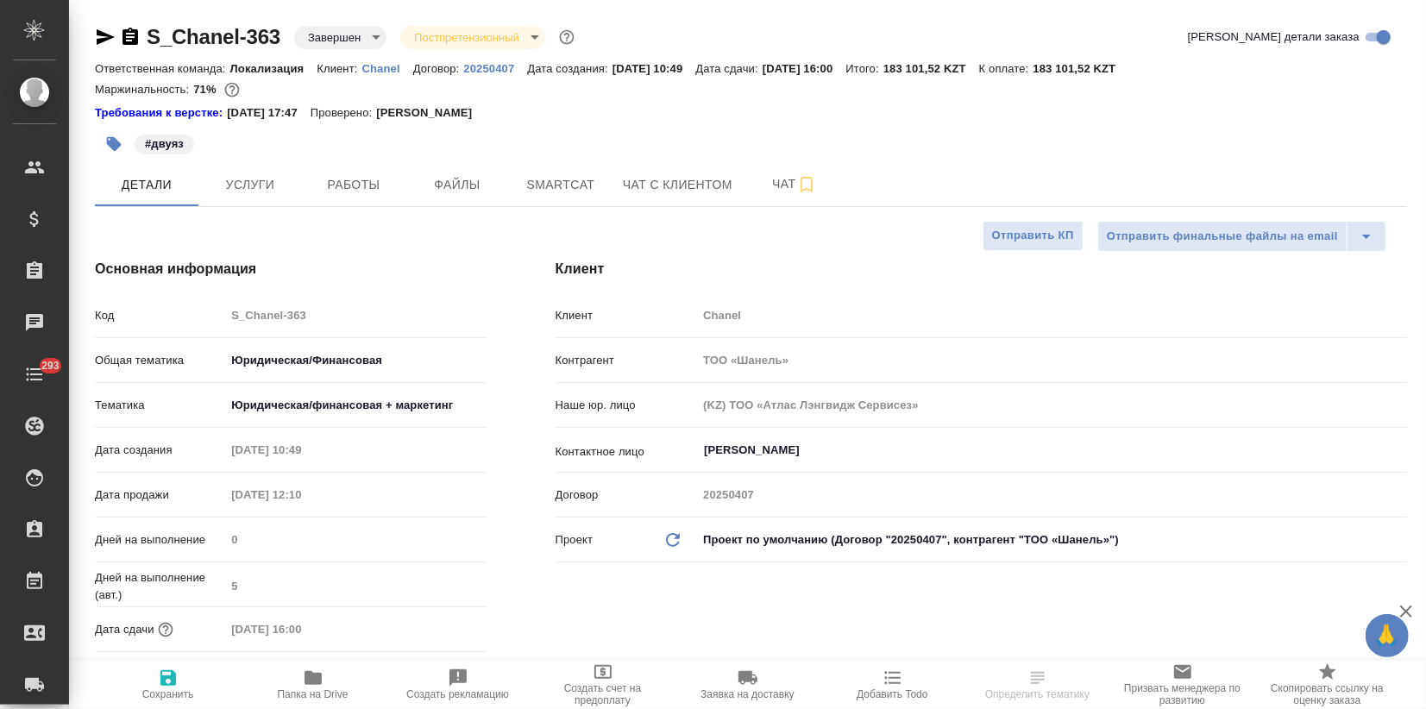
type textarea "x"
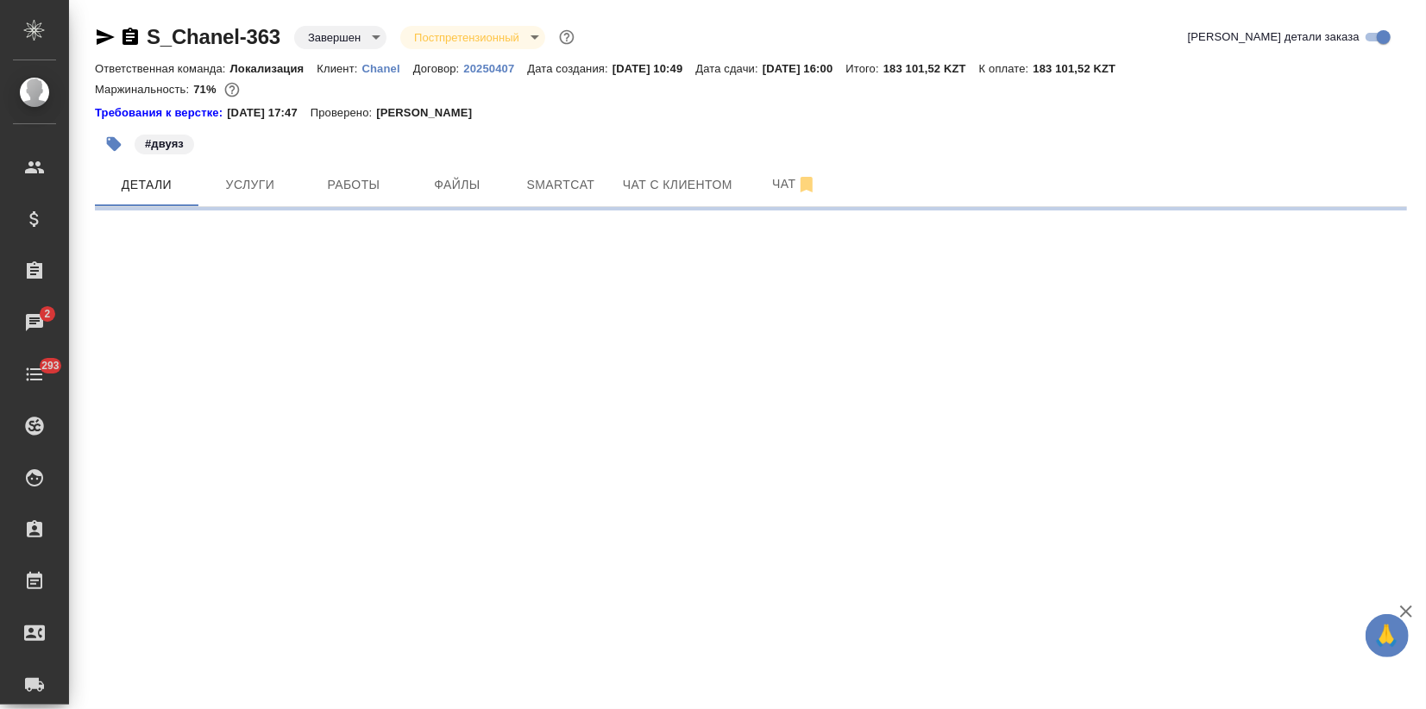
select select "RU"
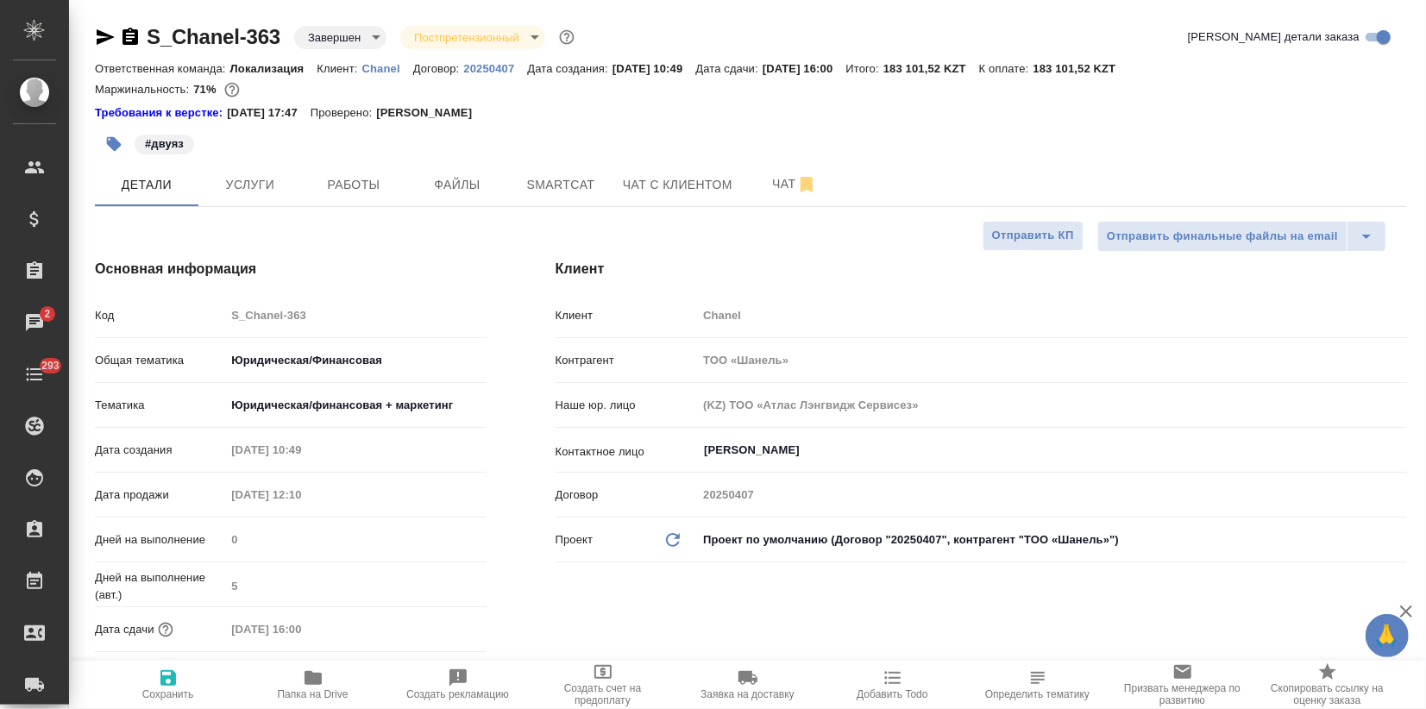
type textarea "x"
drag, startPoint x: 360, startPoint y: 60, endPoint x: 407, endPoint y: 63, distance: 47.6
click at [407, 63] on div "Ответственная команда: Локализация Клиент: Chanel Договор: 20250407 Дата создан…" at bounding box center [751, 68] width 1312 height 21
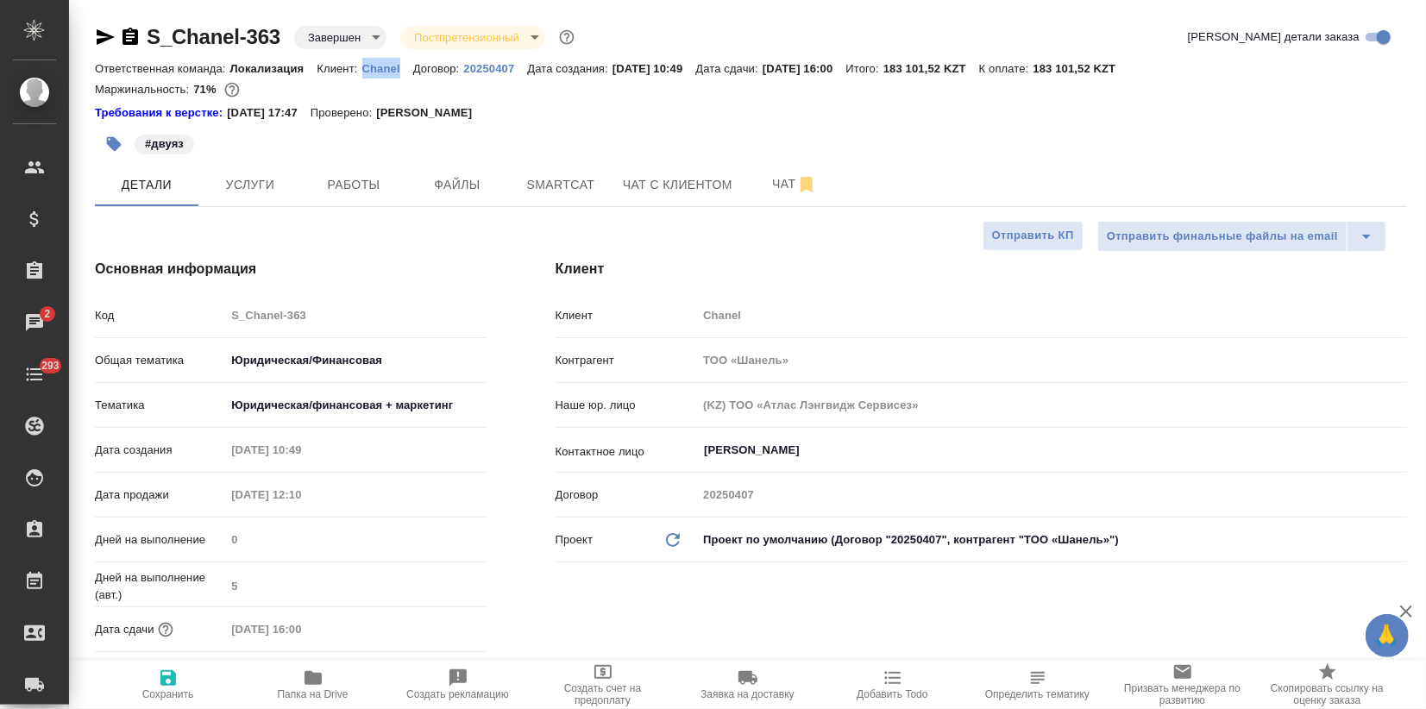
copy p "Chanel"
type textarea "x"
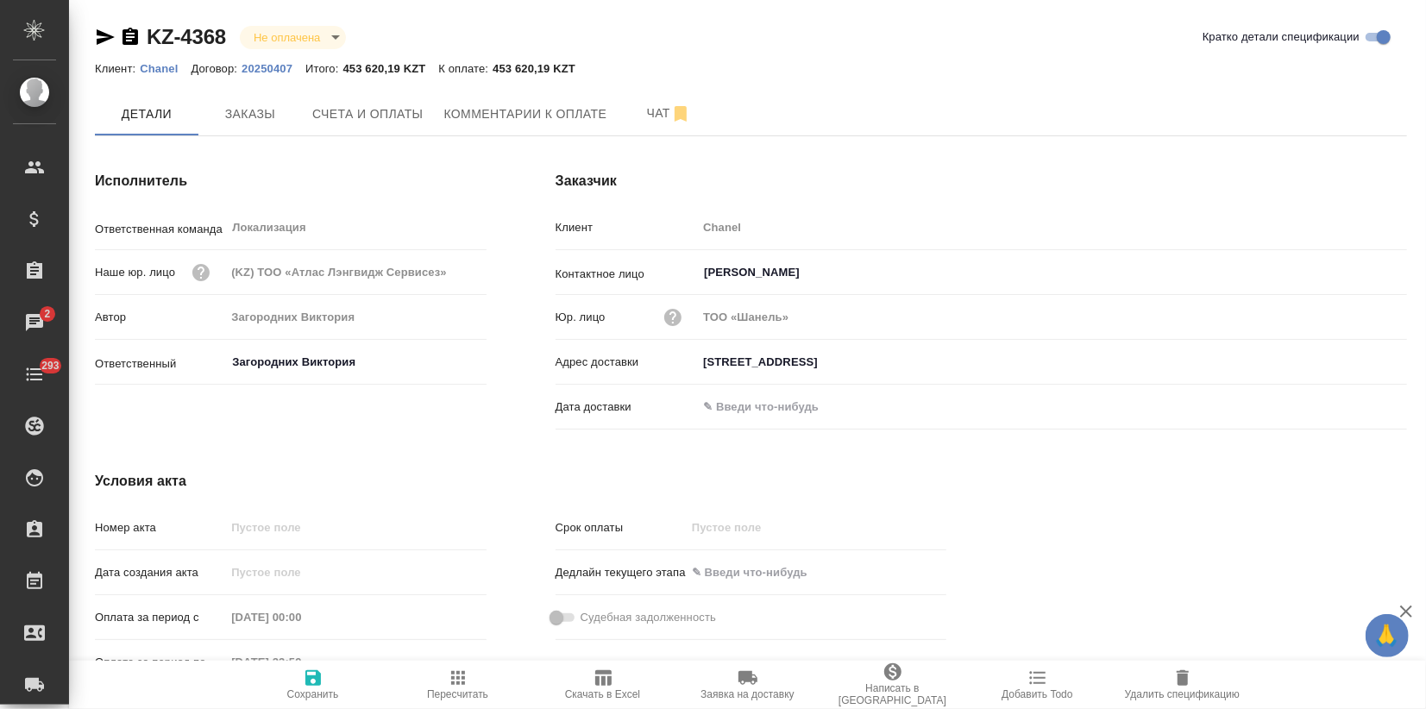
click at [1172, 685] on icon "button" at bounding box center [1182, 678] width 21 height 21
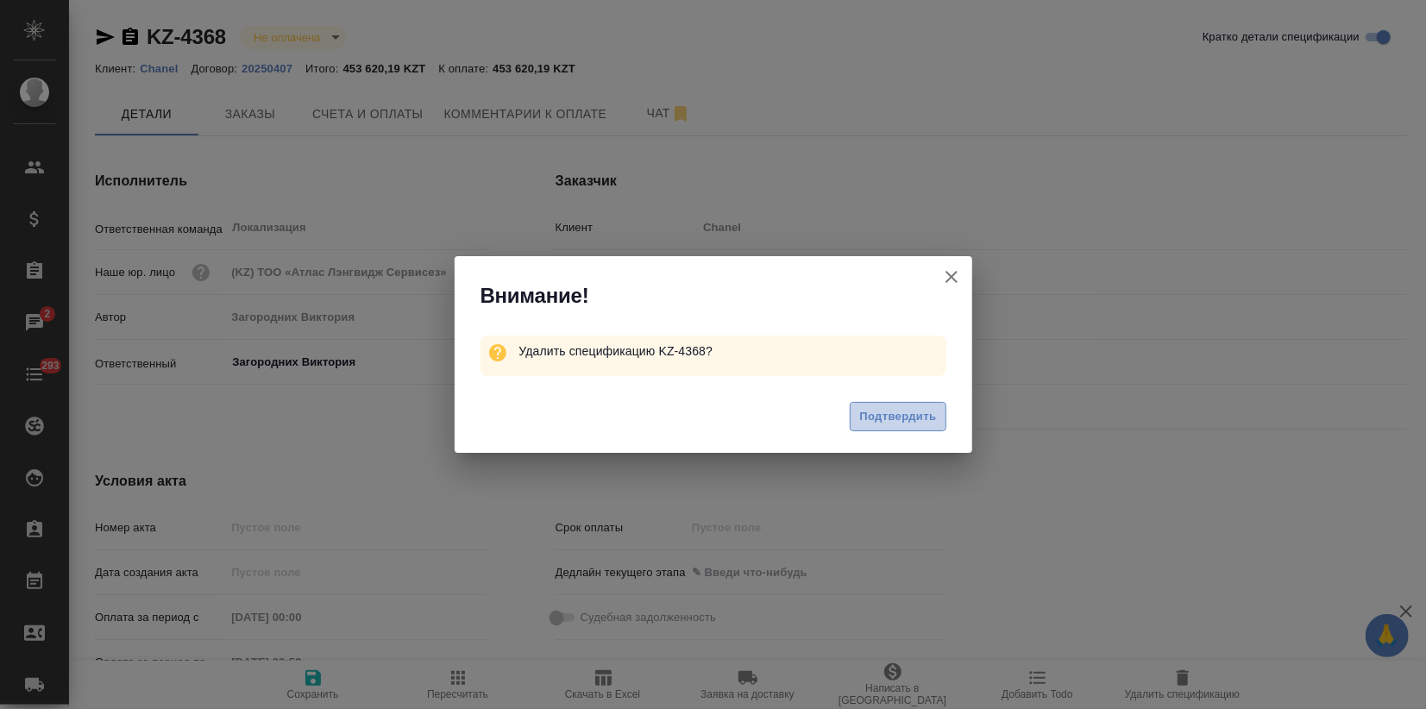
click at [911, 405] on button "Подтвердить" at bounding box center [898, 417] width 96 height 30
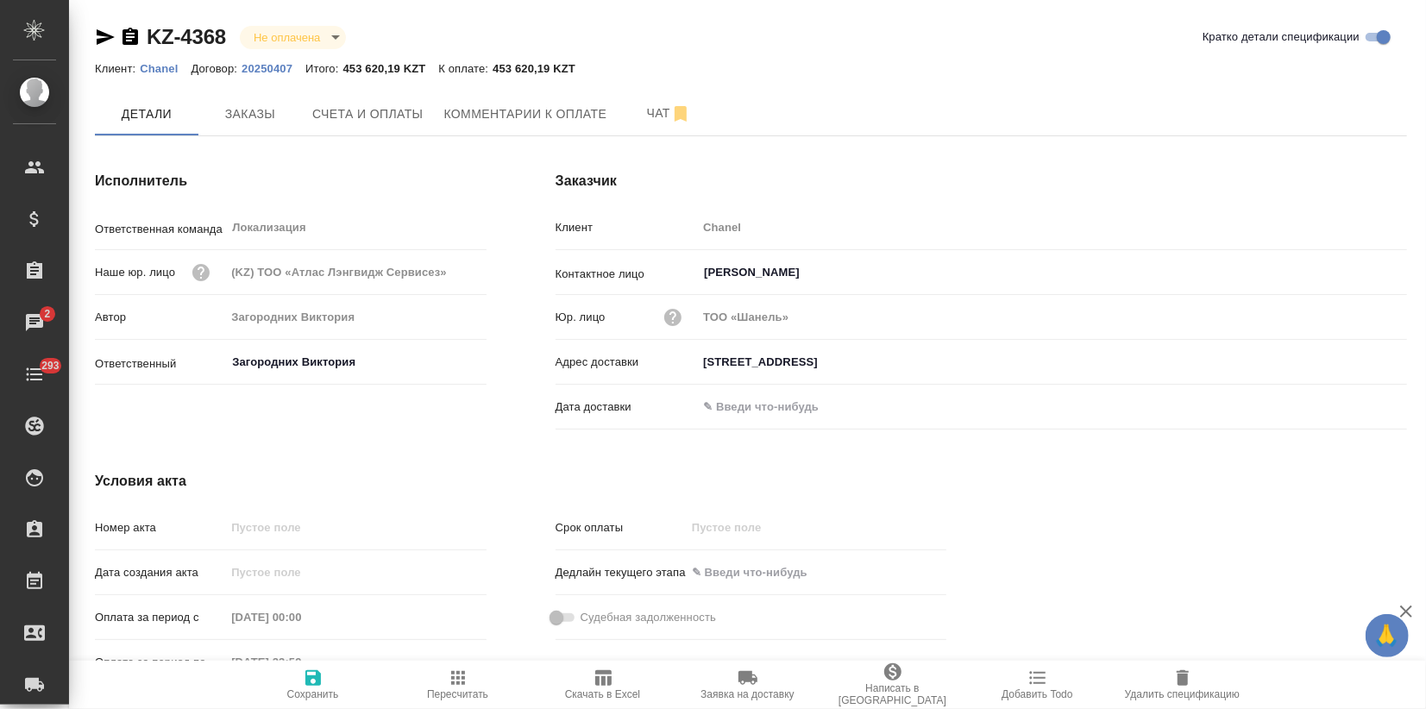
click at [904, 421] on div at bounding box center [713, 354] width 1426 height 709
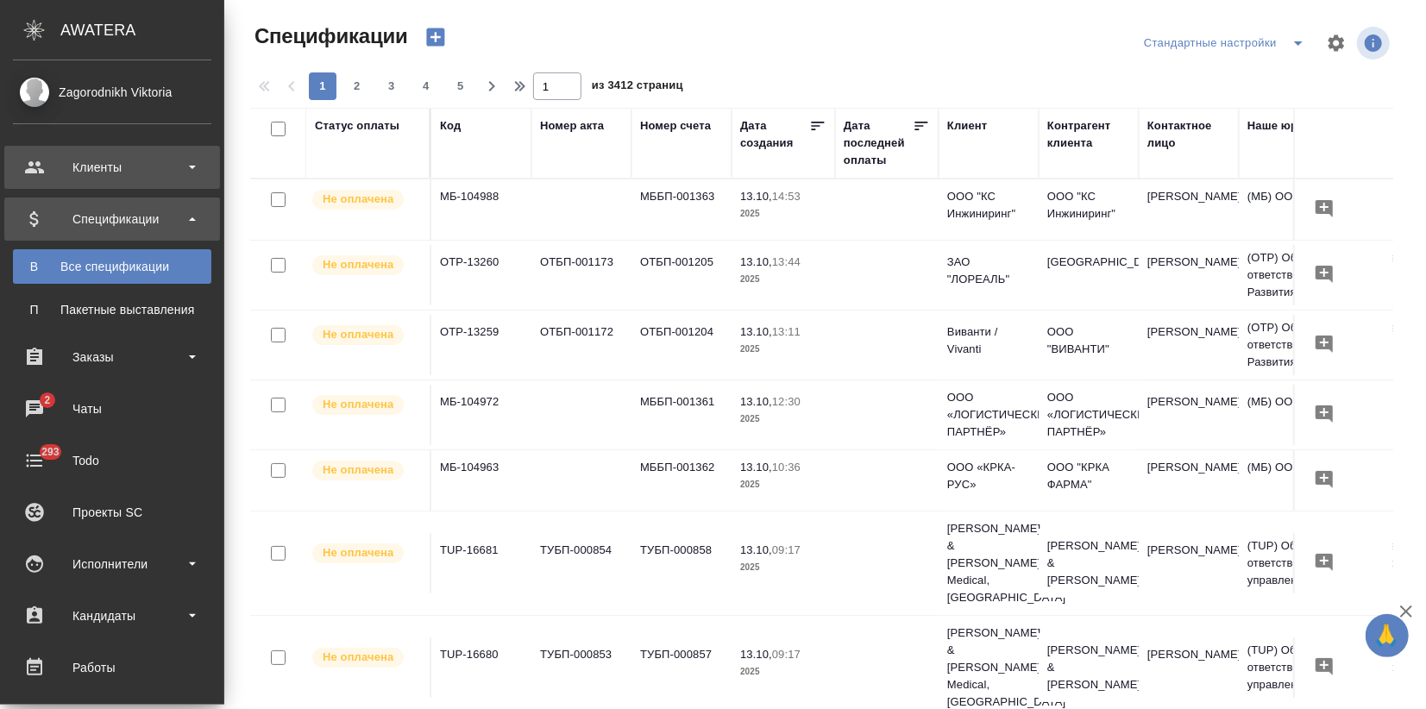
click at [59, 167] on div "Клиенты" at bounding box center [112, 167] width 198 height 26
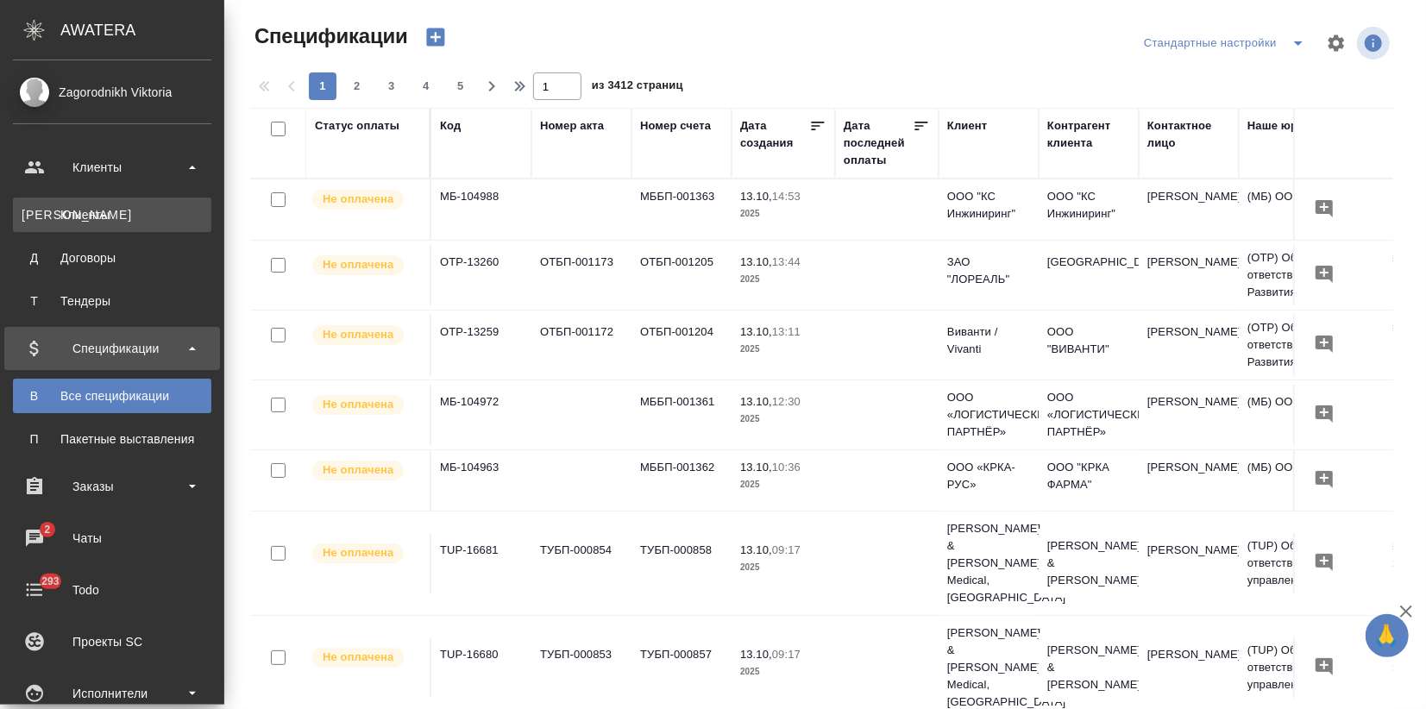
click at [68, 214] on div "Клиенты" at bounding box center [112, 214] width 181 height 17
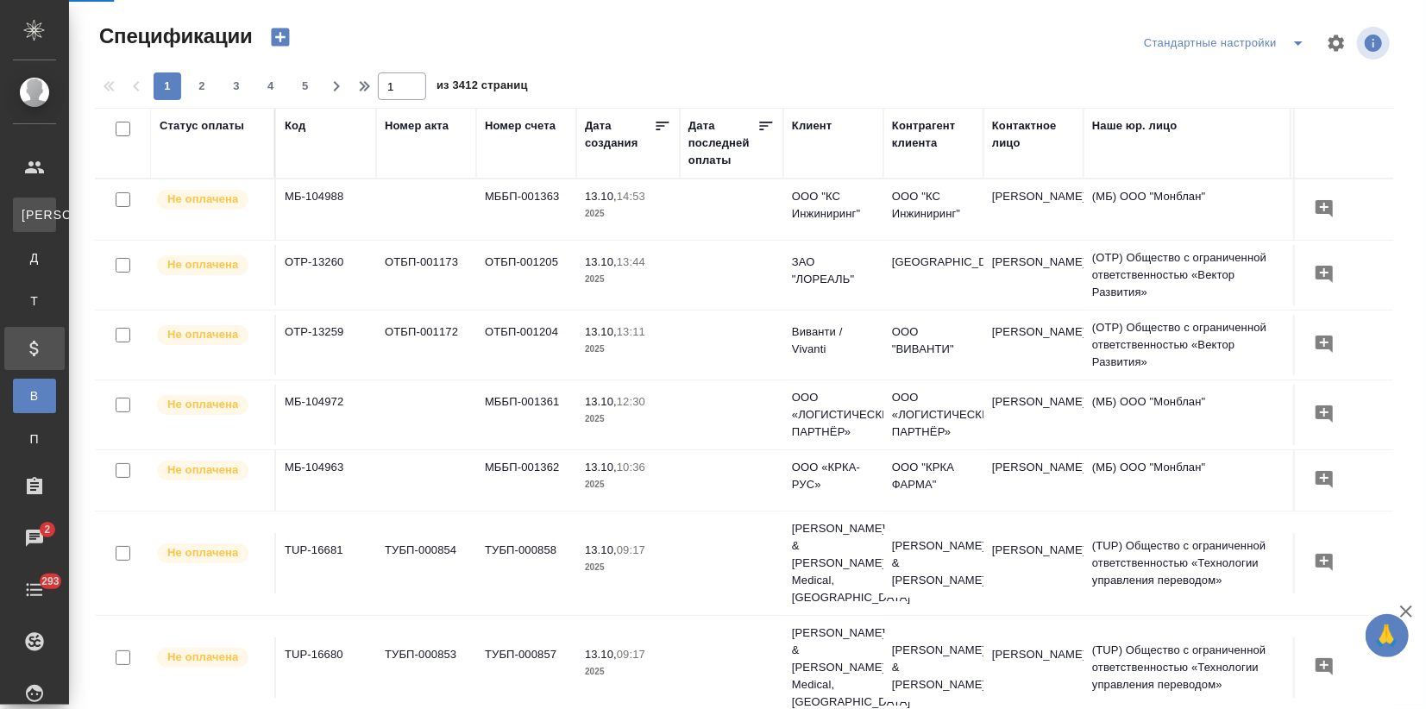
select select "RU"
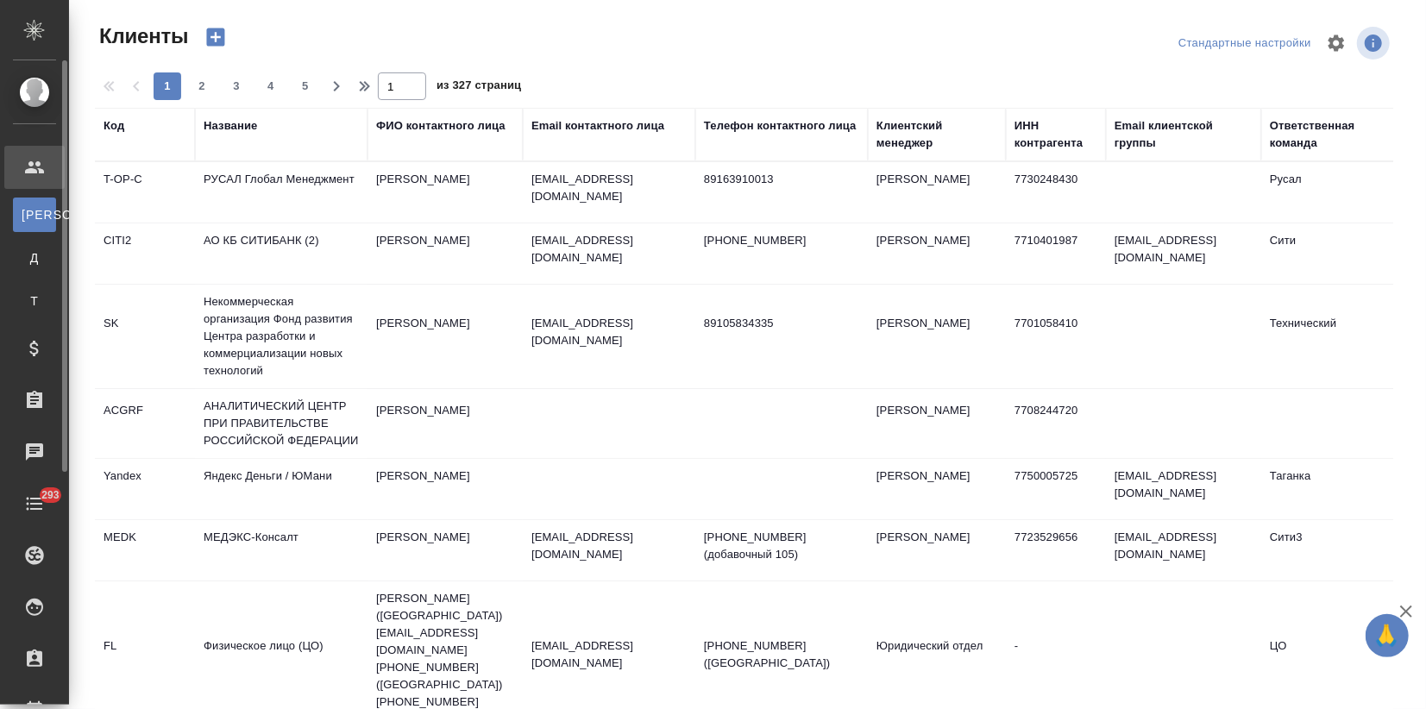
click at [34, 173] on div "Клиенты" at bounding box center [12, 167] width 43 height 26
click at [41, 211] on icon at bounding box center [34, 219] width 21 height 21
click at [42, 175] on icon at bounding box center [34, 167] width 21 height 21
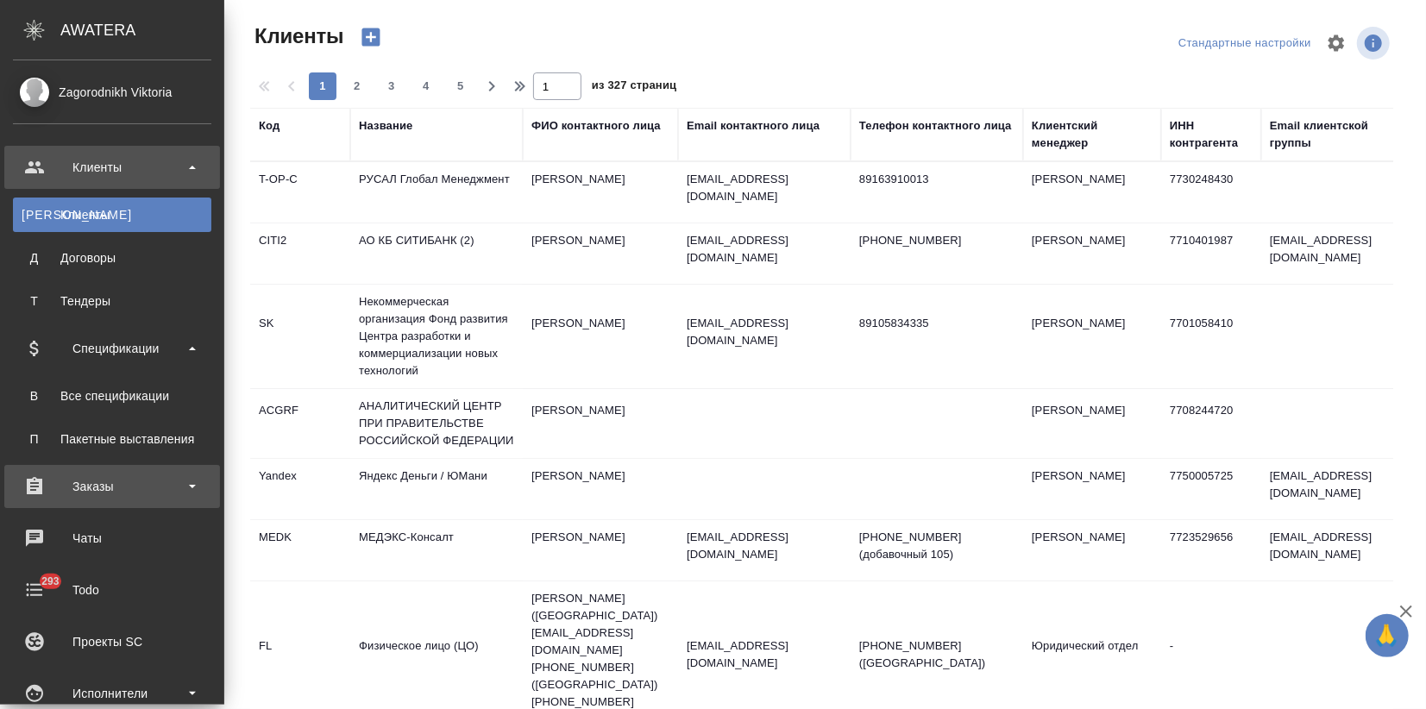
click at [110, 496] on div "Заказы" at bounding box center [112, 487] width 198 height 26
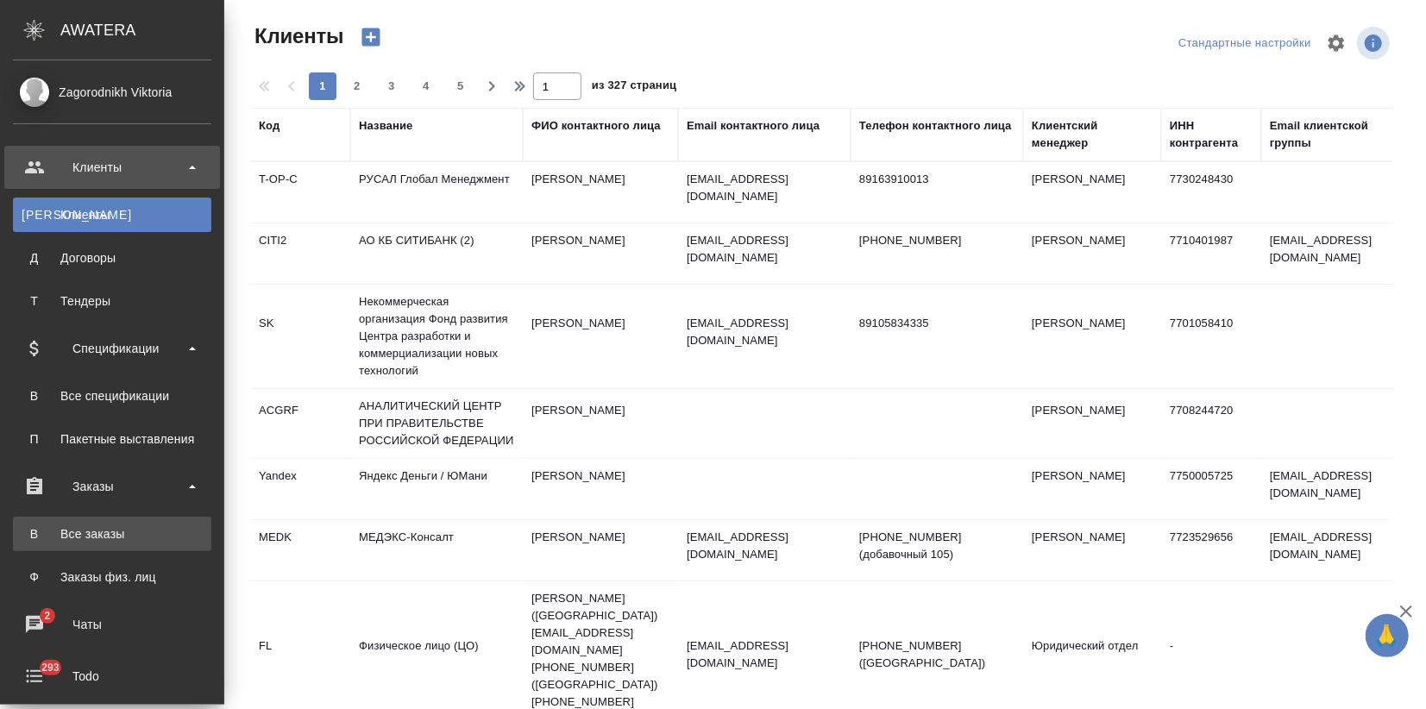
click at [115, 520] on link "В Все заказы" at bounding box center [112, 534] width 198 height 35
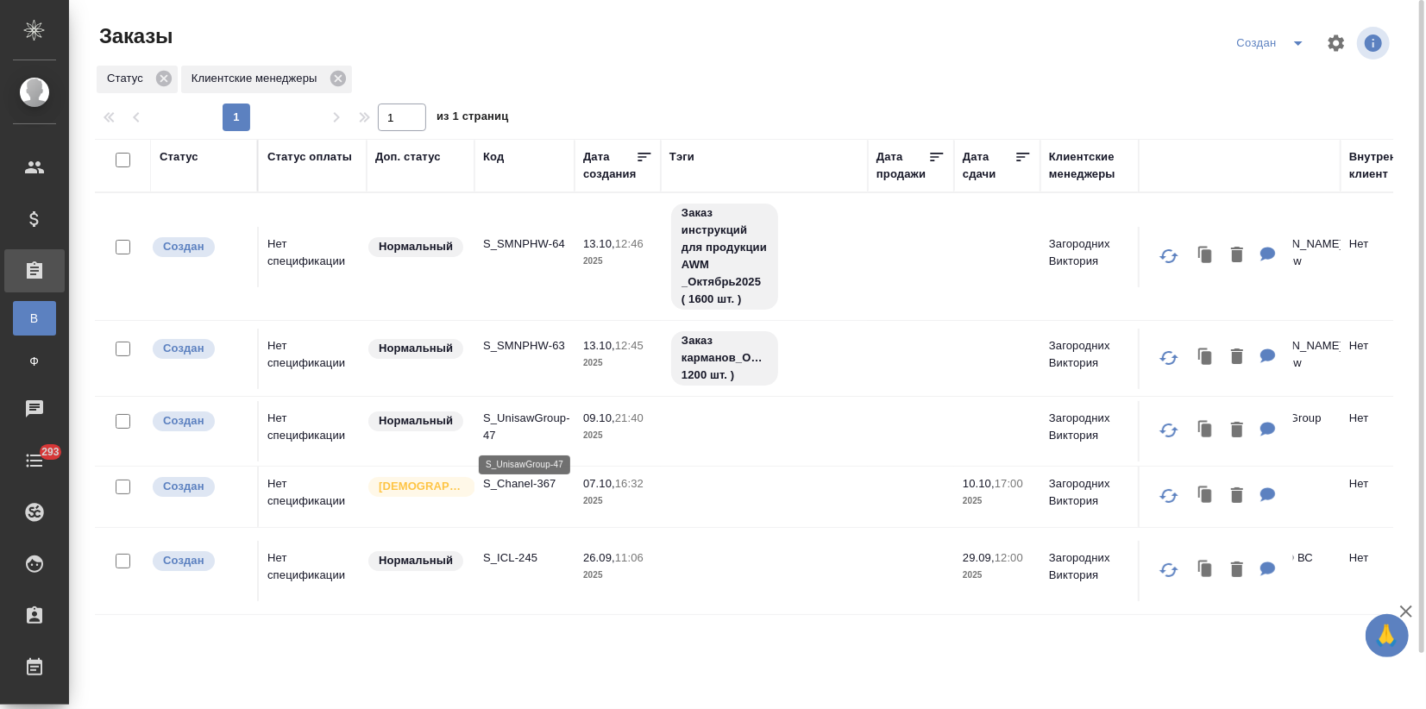
click at [499, 437] on p "S_UnisawGroup-47" at bounding box center [524, 427] width 83 height 35
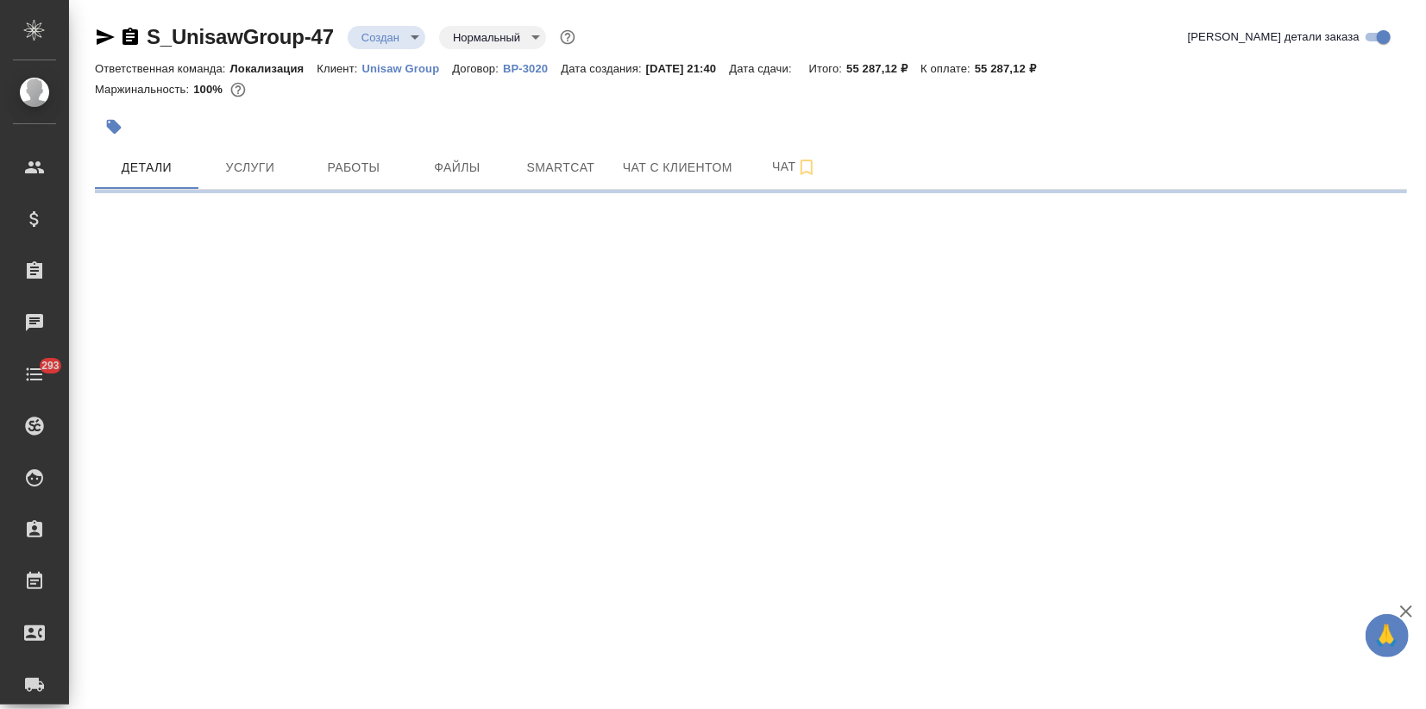
select select "RU"
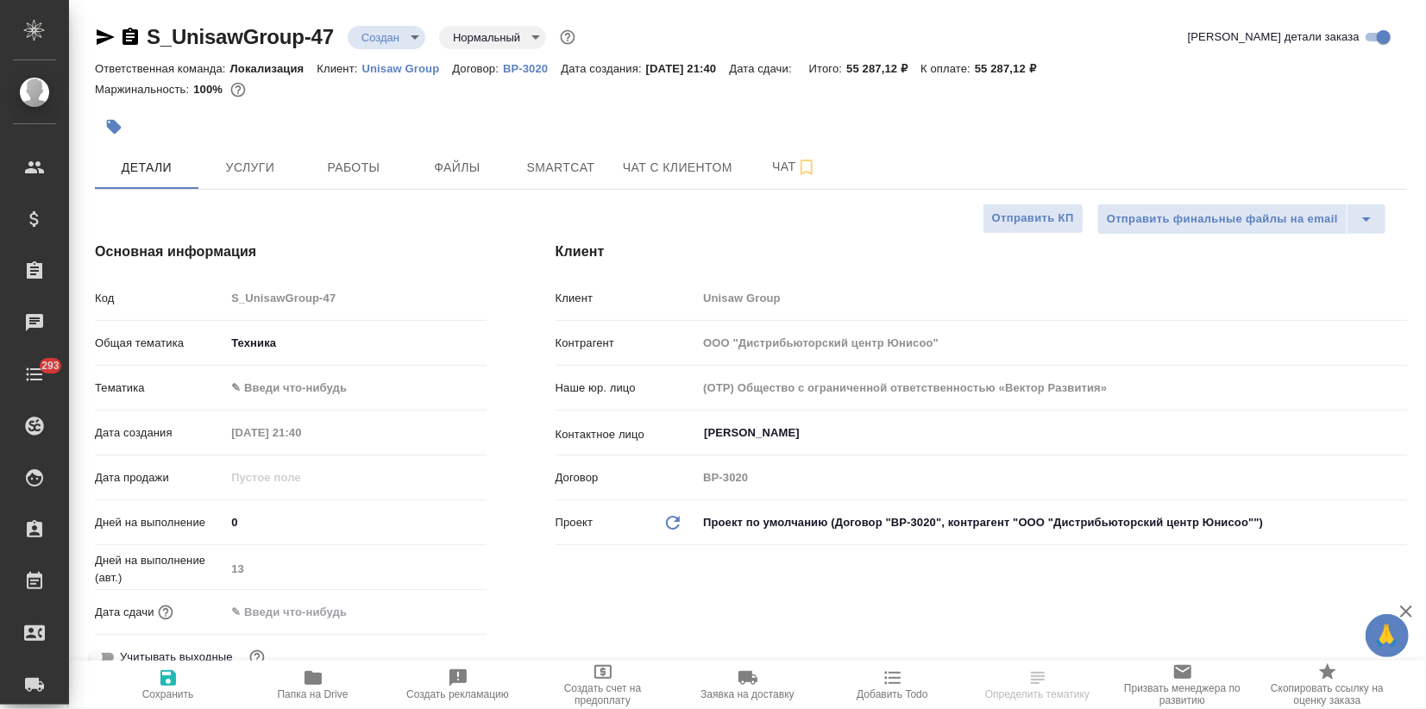
type textarea "x"
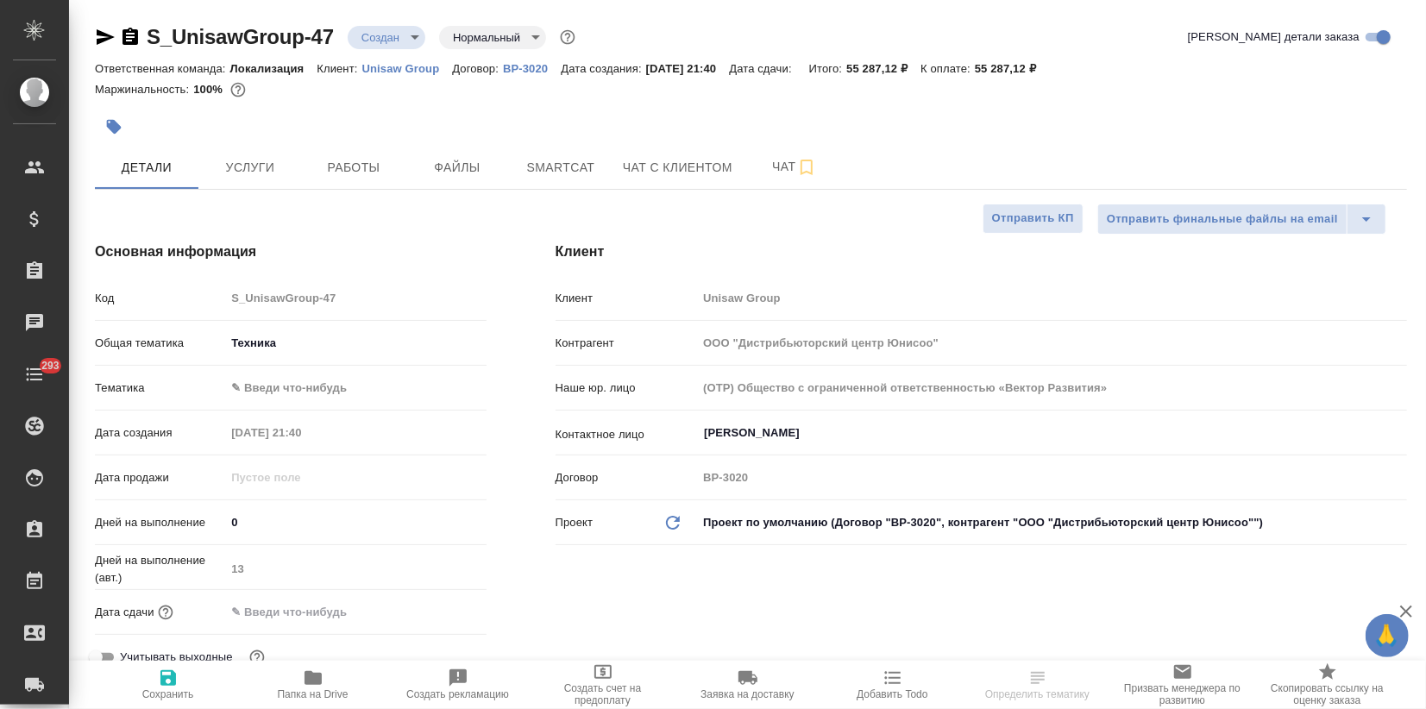
type textarea "x"
click at [448, 167] on span "Файлы" at bounding box center [457, 168] width 83 height 22
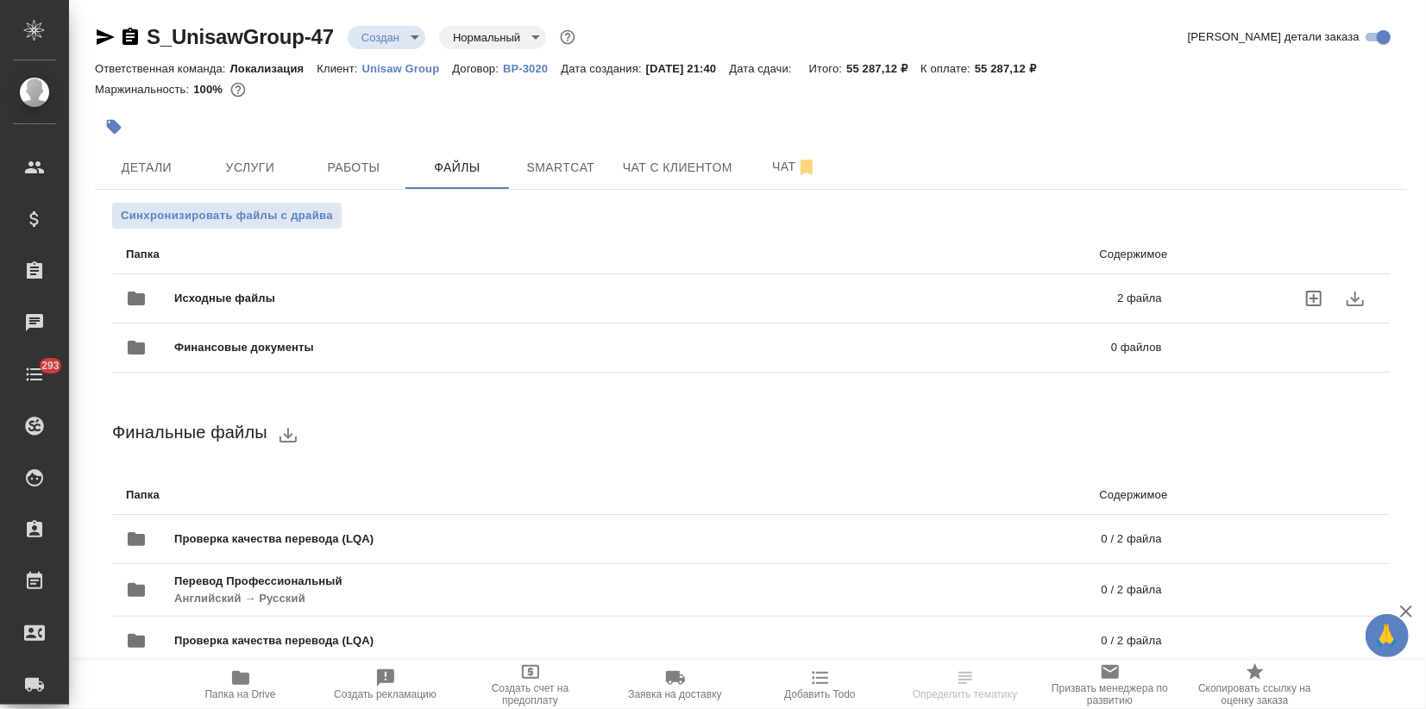
click at [211, 293] on span "Исходные файлы" at bounding box center [435, 298] width 522 height 17
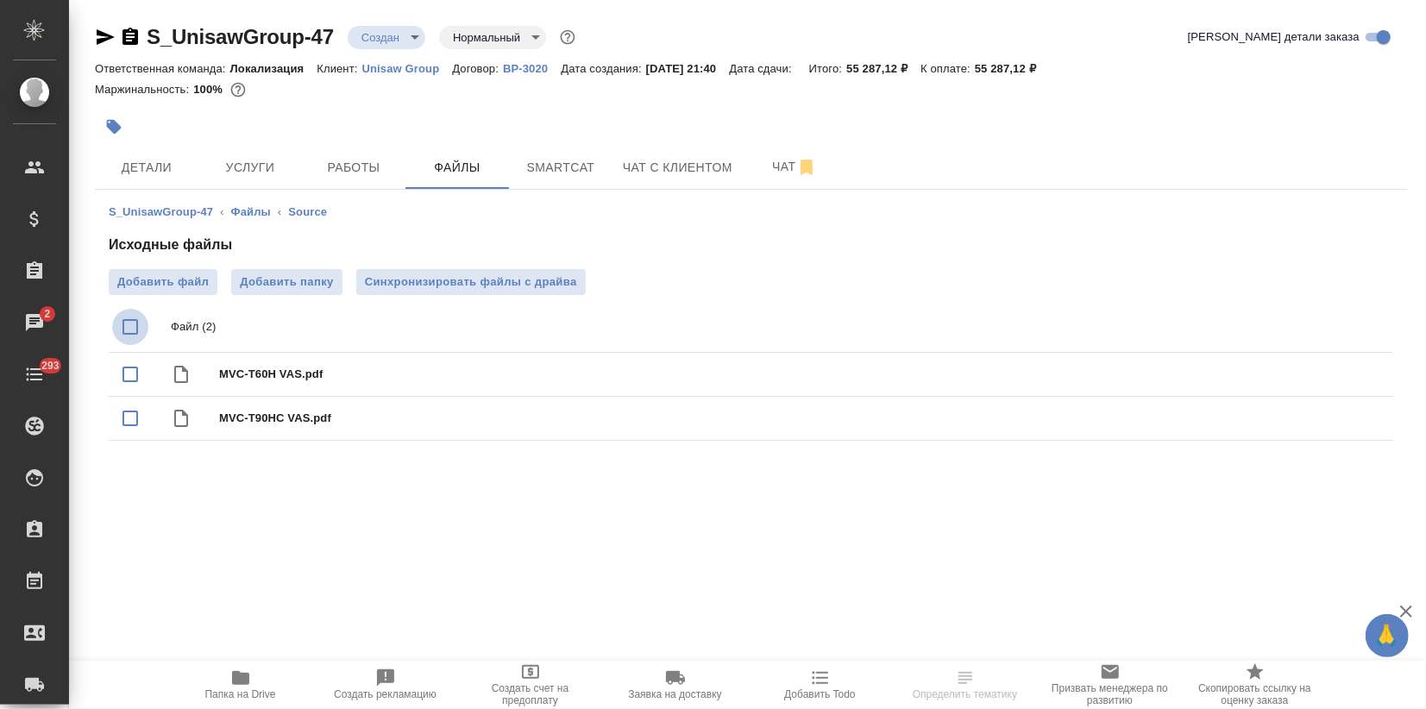
click at [130, 317] on input "checkbox" at bounding box center [130, 327] width 36 height 36
checkbox input "true"
click at [1347, 323] on button "delete" at bounding box center [1358, 327] width 41 height 41
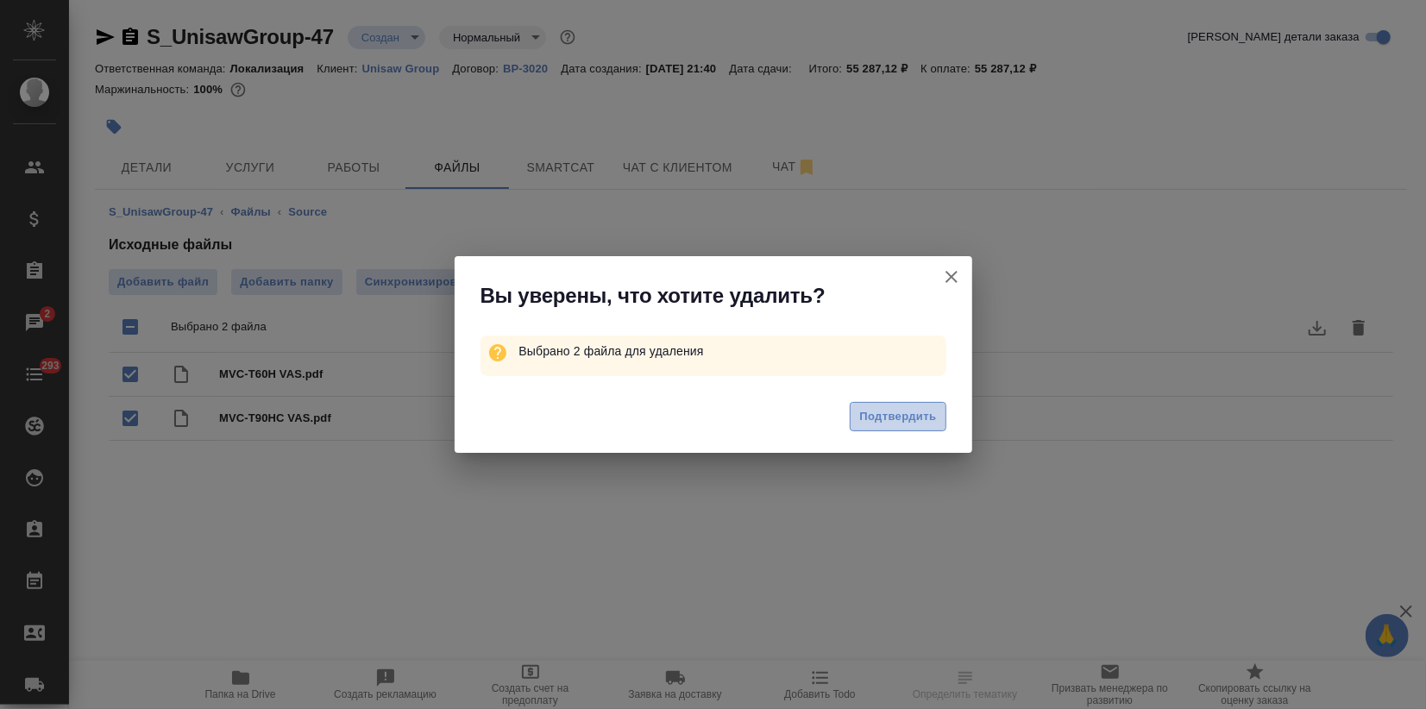
drag, startPoint x: 897, startPoint y: 414, endPoint x: 600, endPoint y: 402, distance: 297.9
click at [893, 414] on span "Подтвердить" at bounding box center [897, 417] width 77 height 20
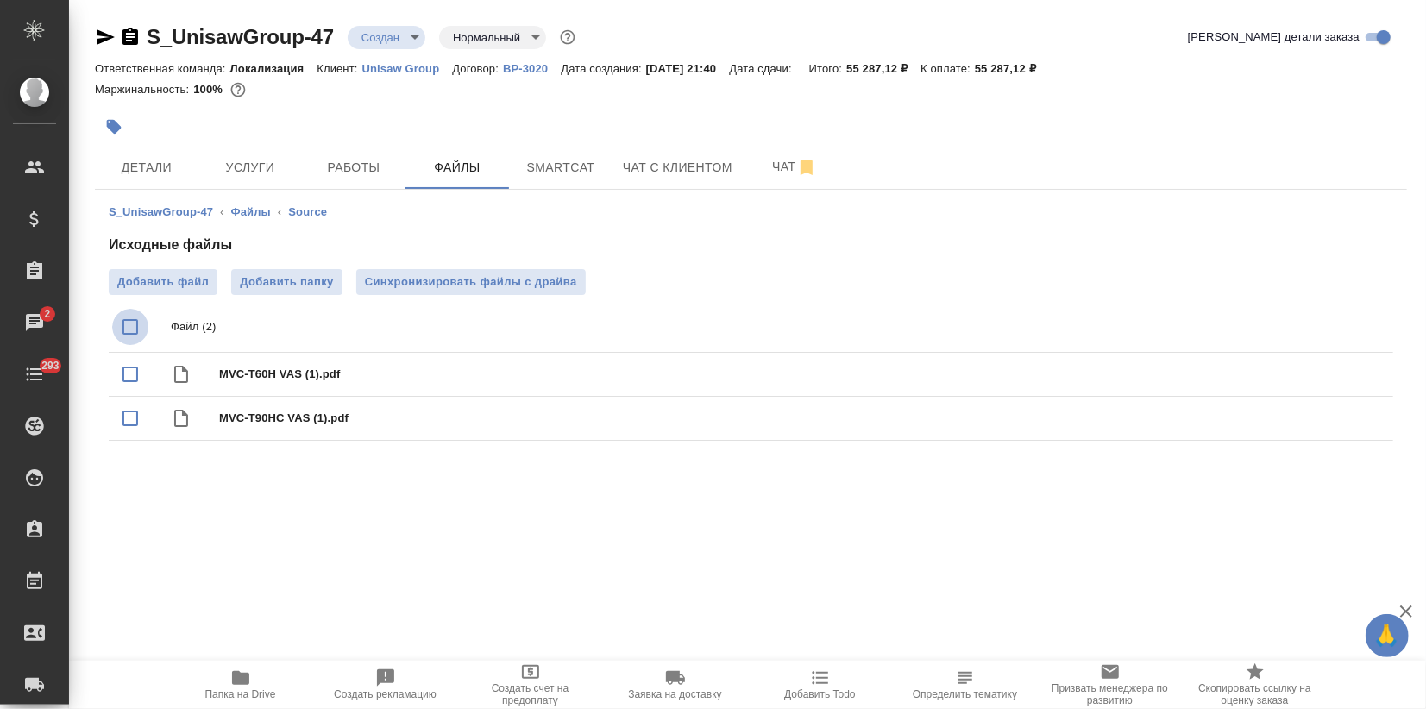
click at [127, 320] on input "checkbox" at bounding box center [130, 327] width 36 height 36
checkbox input "true"
click at [1361, 322] on icon "delete" at bounding box center [1359, 328] width 12 height 16
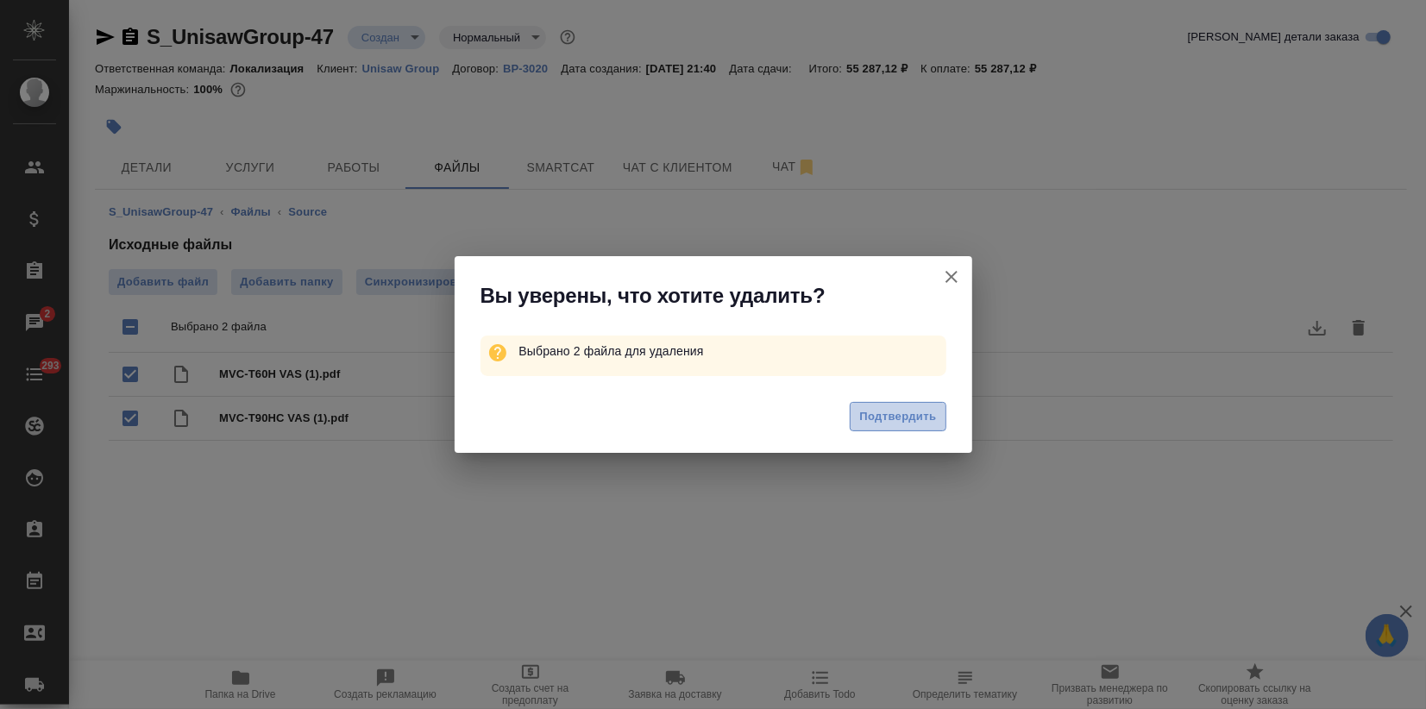
drag, startPoint x: 886, startPoint y: 422, endPoint x: 864, endPoint y: 421, distance: 21.6
click at [883, 421] on span "Подтвердить" at bounding box center [897, 417] width 77 height 20
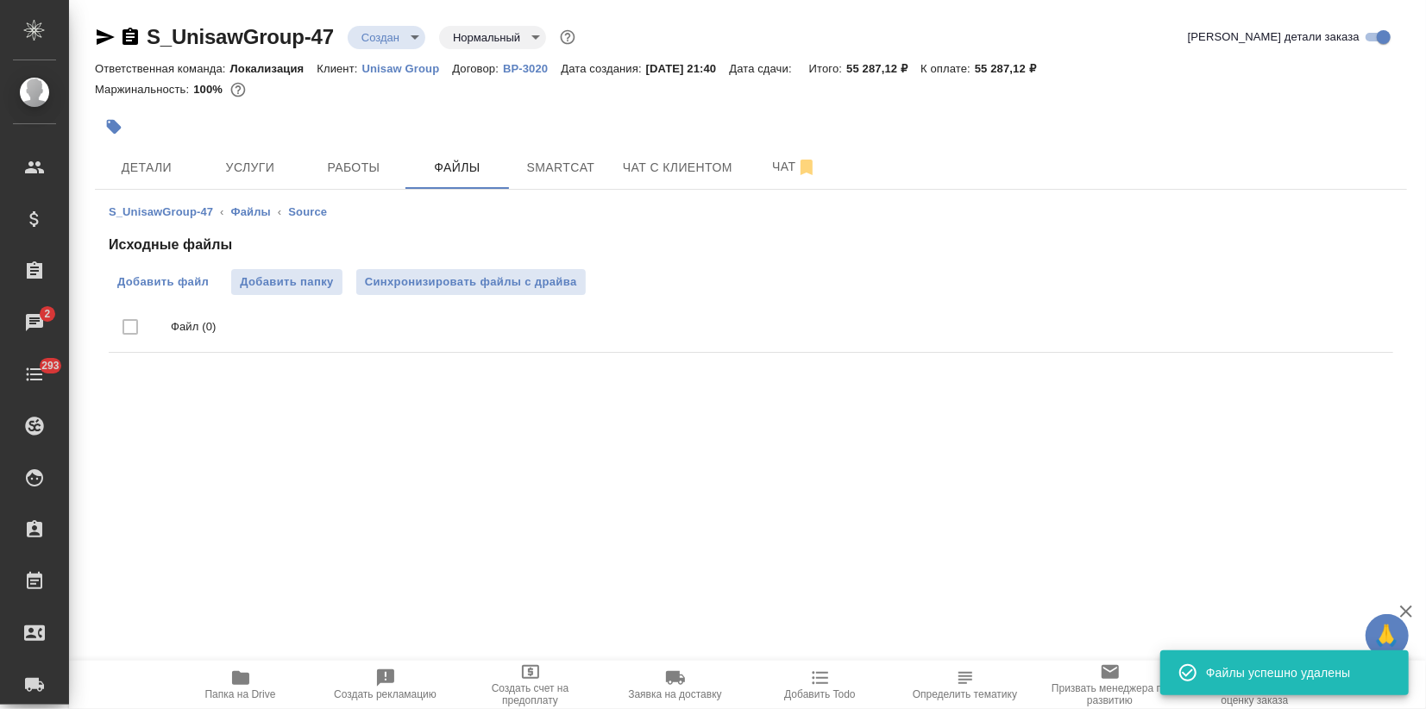
click at [178, 278] on span "Добавить файл" at bounding box center [162, 281] width 91 height 17
click at [0, 0] on input "Добавить файл" at bounding box center [0, 0] width 0 height 0
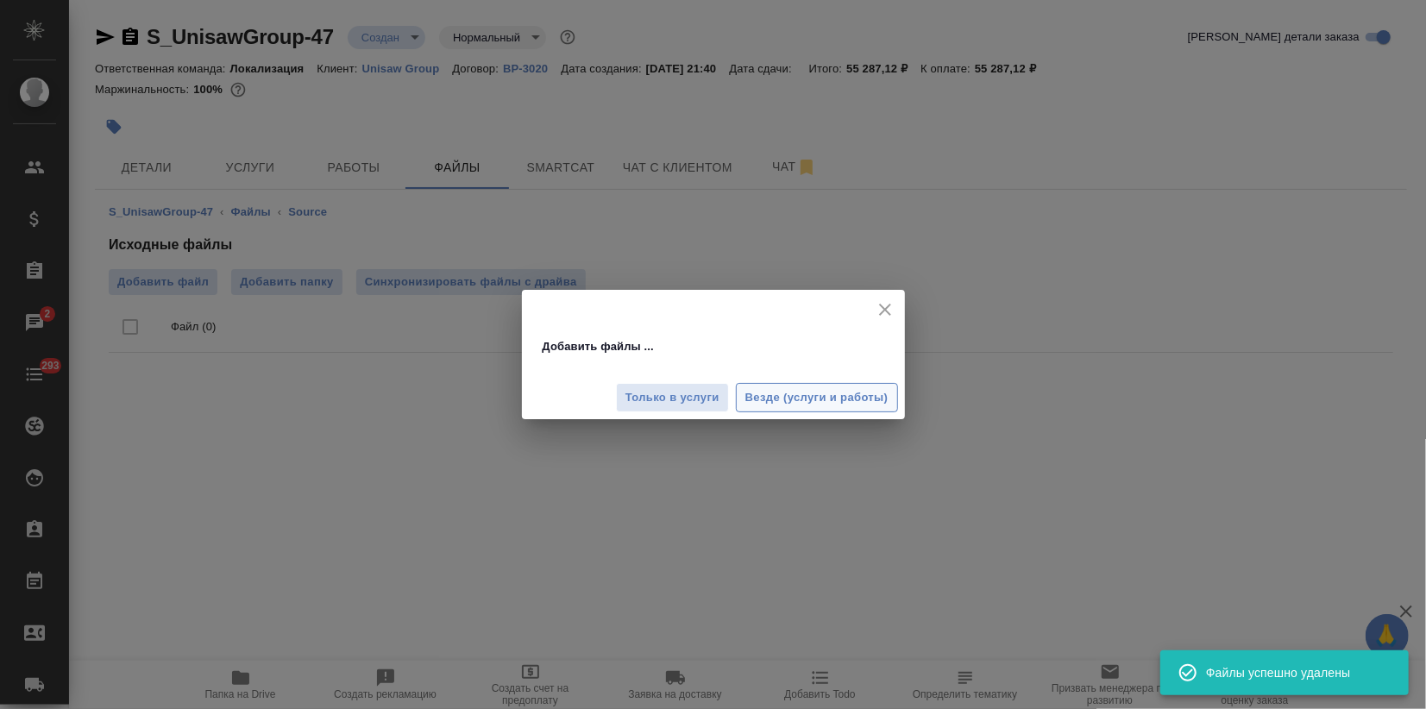
click at [798, 400] on span "Везде (услуги и работы)" at bounding box center [816, 398] width 143 height 20
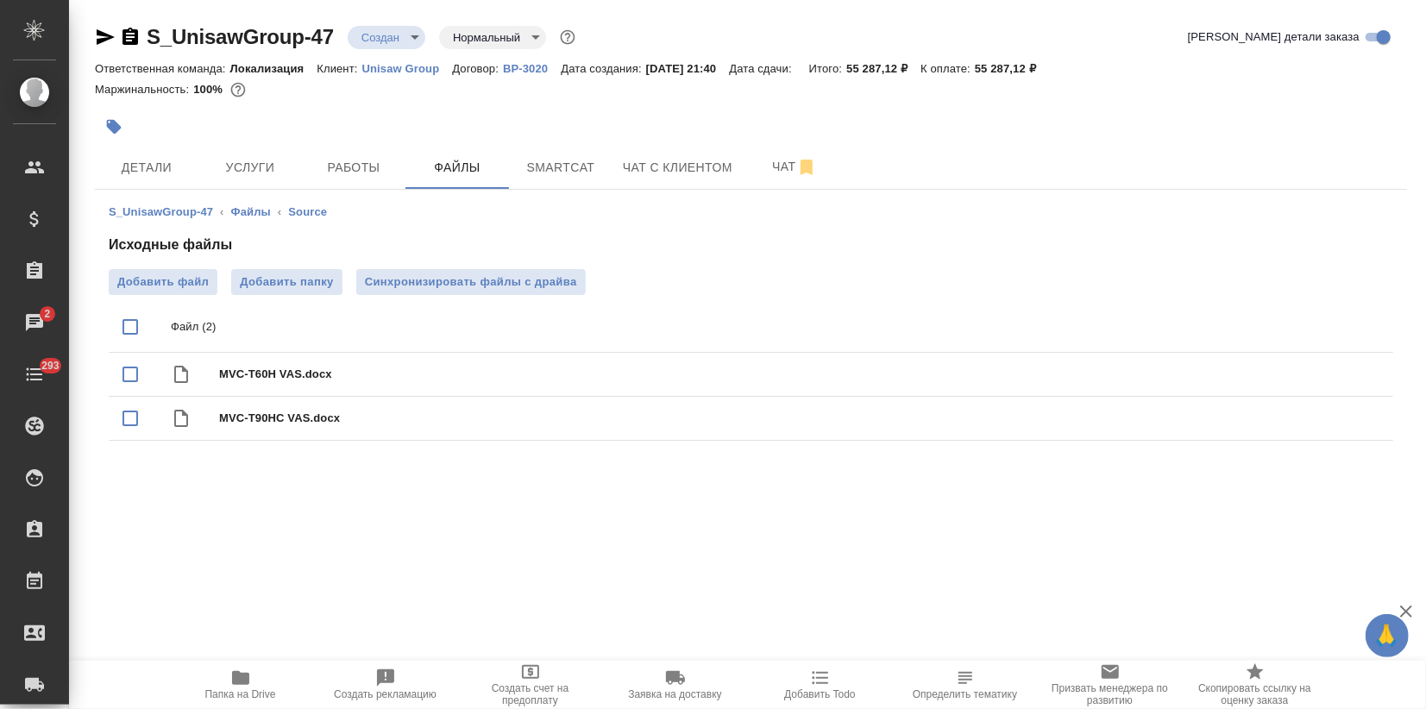
click at [932, 634] on div ".cls-1 fill:#fff; AWATERA Zagorodnikh Viktoria Клиенты Спецификации Заказы 2 Ча…" at bounding box center [713, 354] width 1426 height 709
click at [110, 125] on icon "button" at bounding box center [114, 127] width 15 height 15
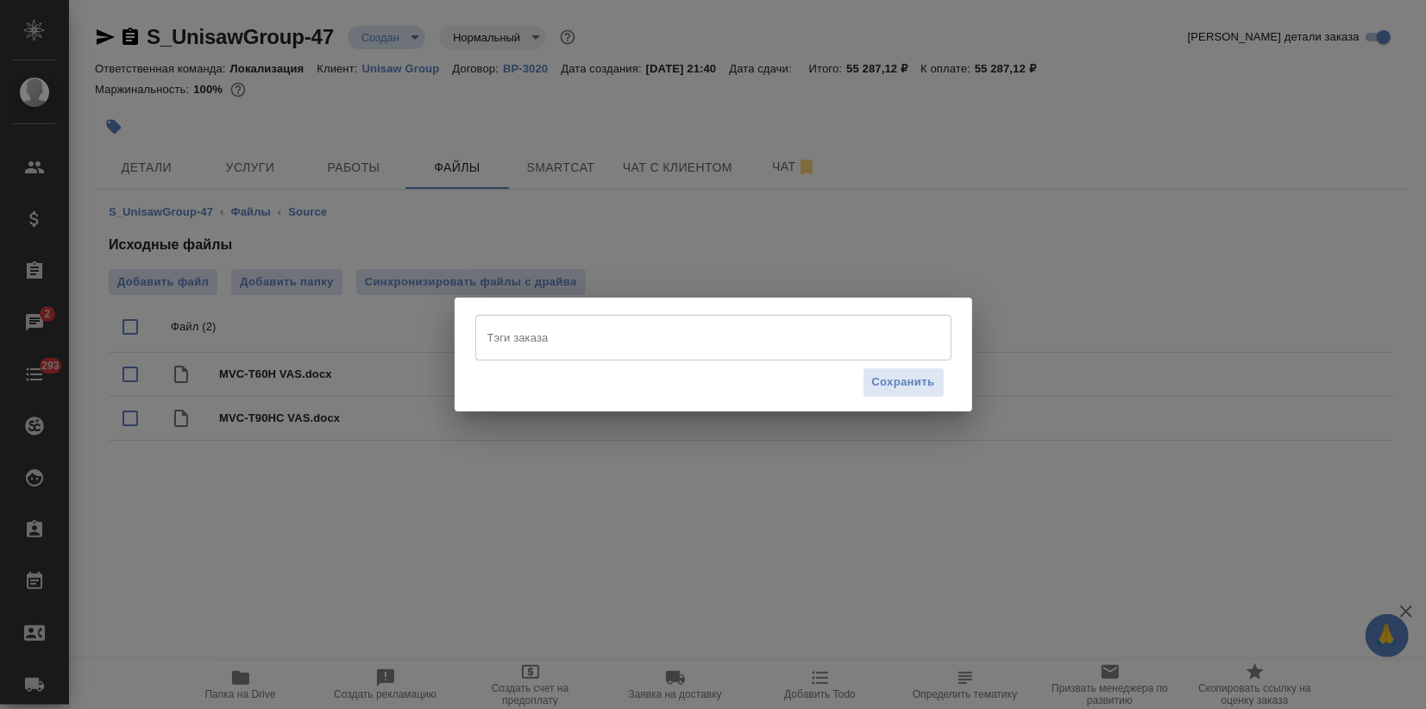
click at [520, 343] on input "Тэги заказа" at bounding box center [697, 337] width 428 height 29
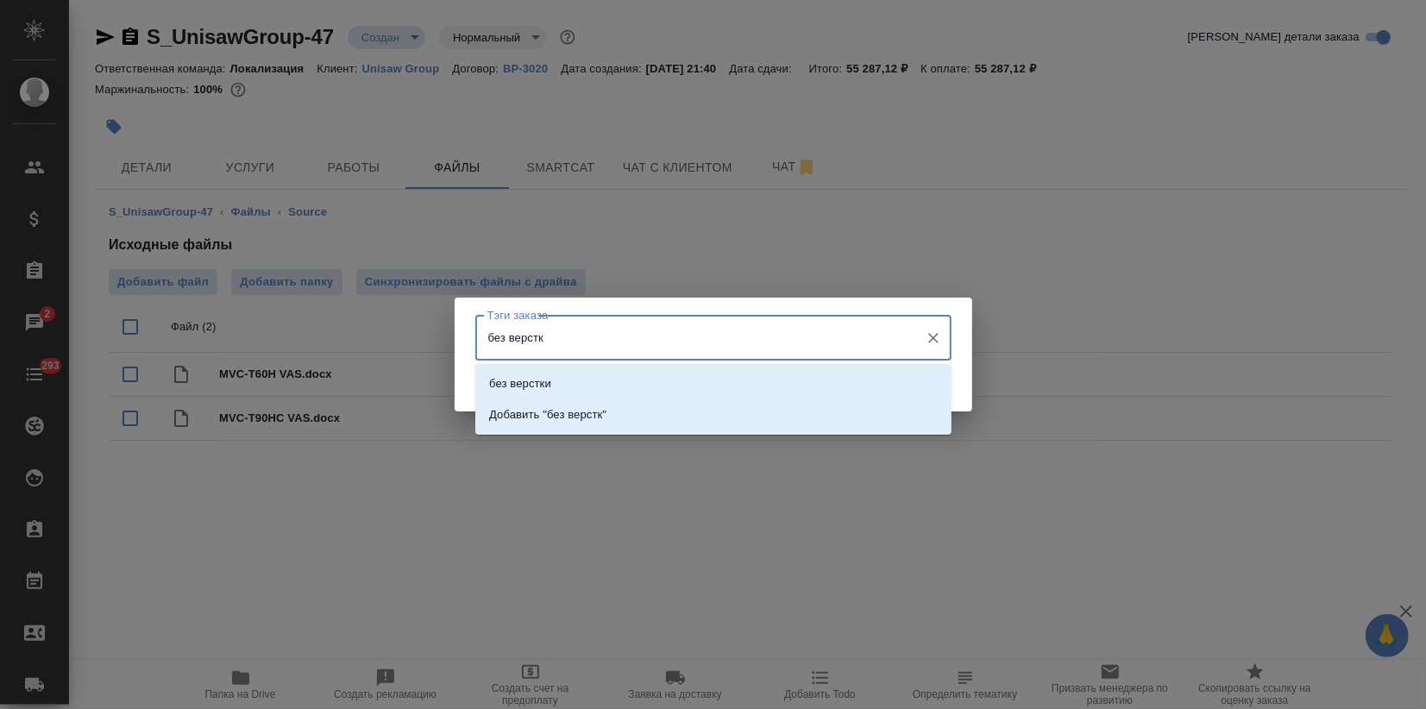
type input "без верстки"
click at [518, 386] on p "без верстки" at bounding box center [520, 383] width 62 height 17
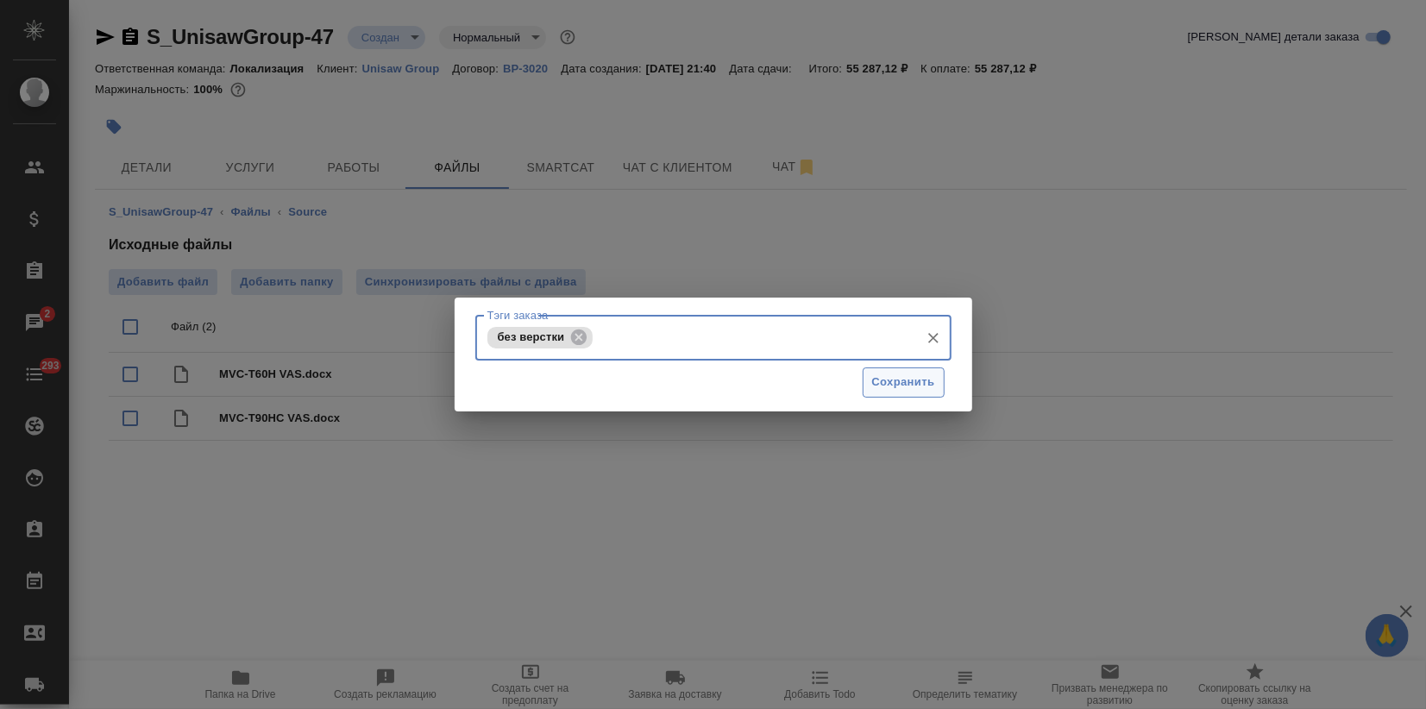
click at [904, 385] on span "Сохранить" at bounding box center [903, 383] width 63 height 20
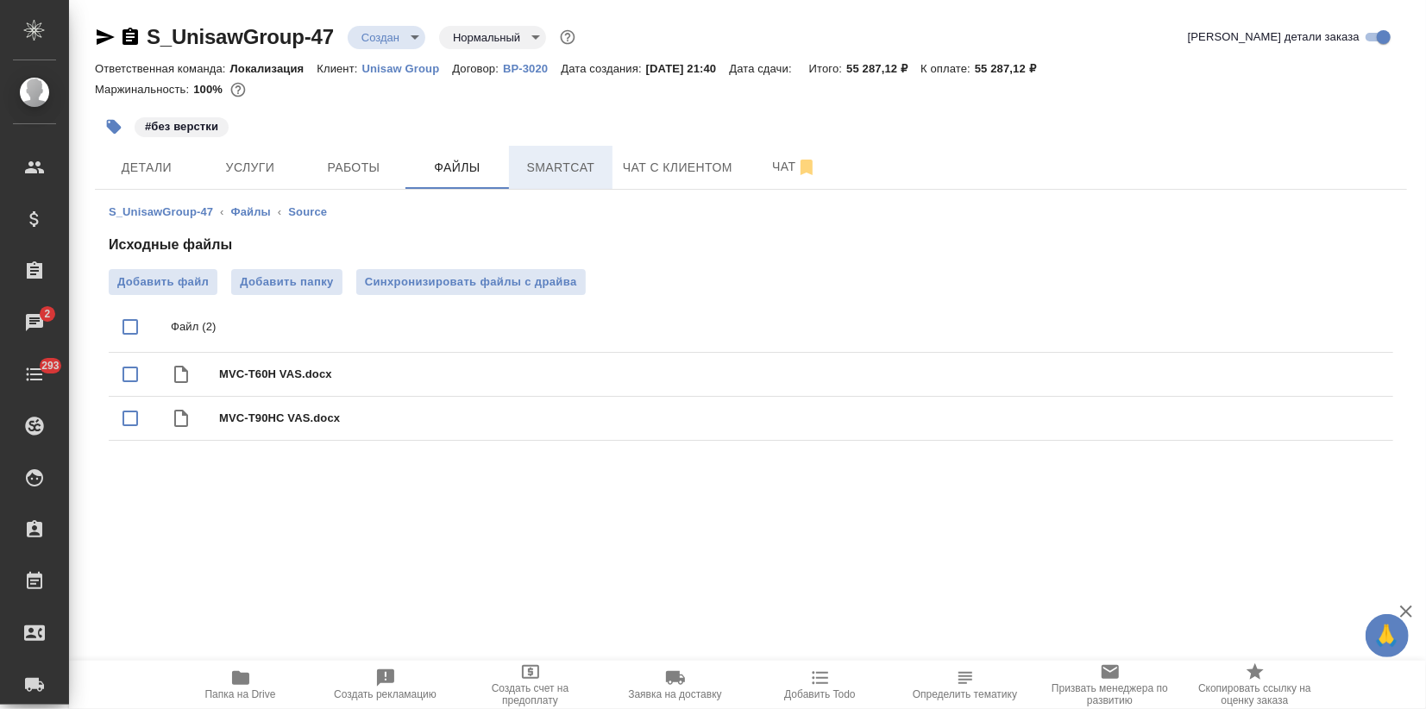
click at [569, 159] on span "Smartcat" at bounding box center [560, 168] width 83 height 22
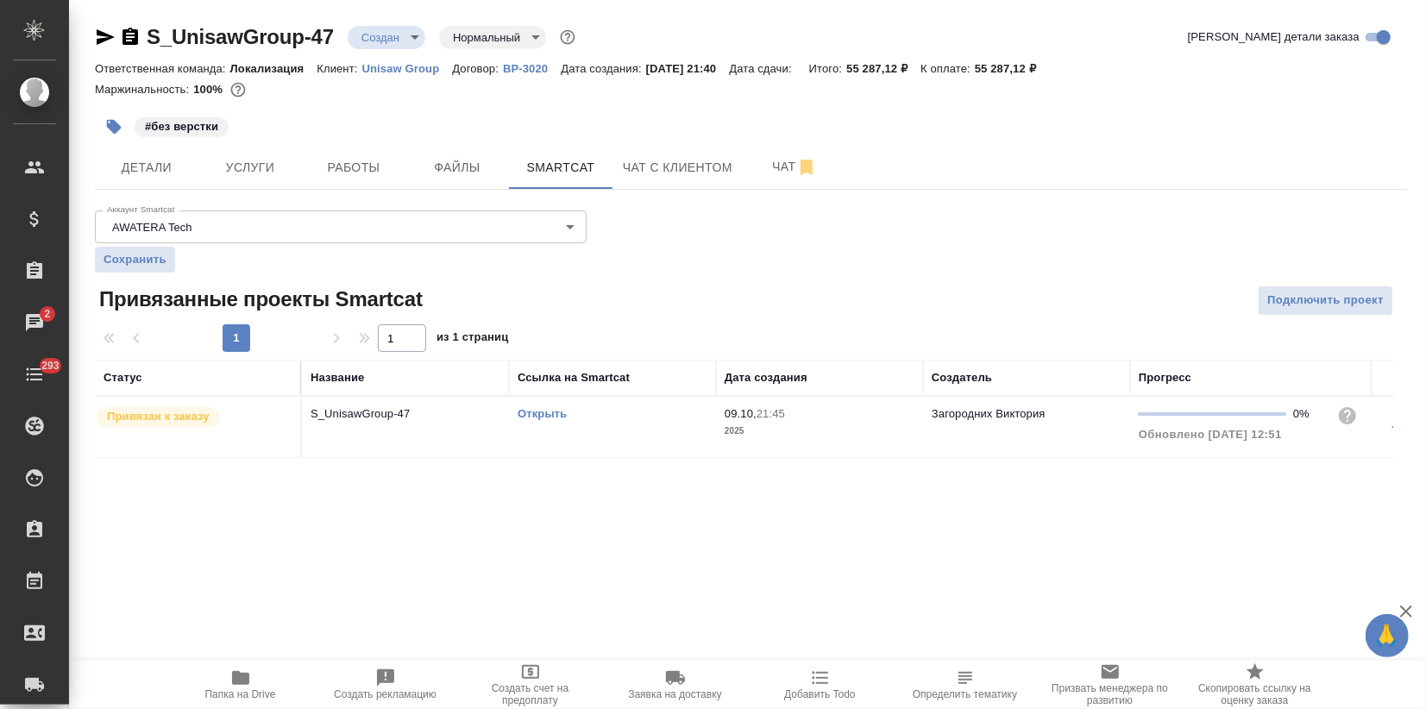
click at [525, 412] on link "Открыть" at bounding box center [542, 413] width 49 height 13
click at [251, 157] on span "Услуги" at bounding box center [250, 168] width 83 height 22
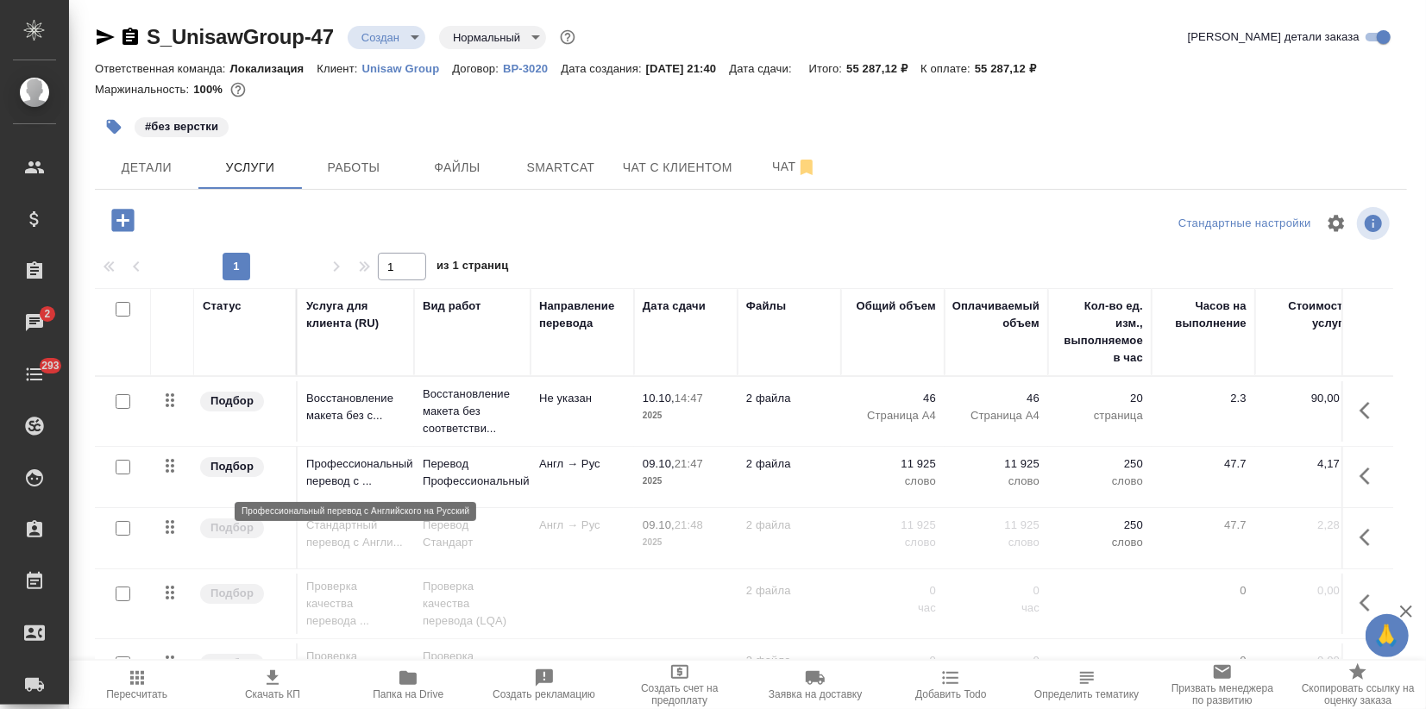
click at [393, 471] on p "Профессиональный перевод с ..." at bounding box center [355, 473] width 99 height 35
click at [393, 472] on p "Профессиональный перевод с ..." at bounding box center [355, 473] width 99 height 35
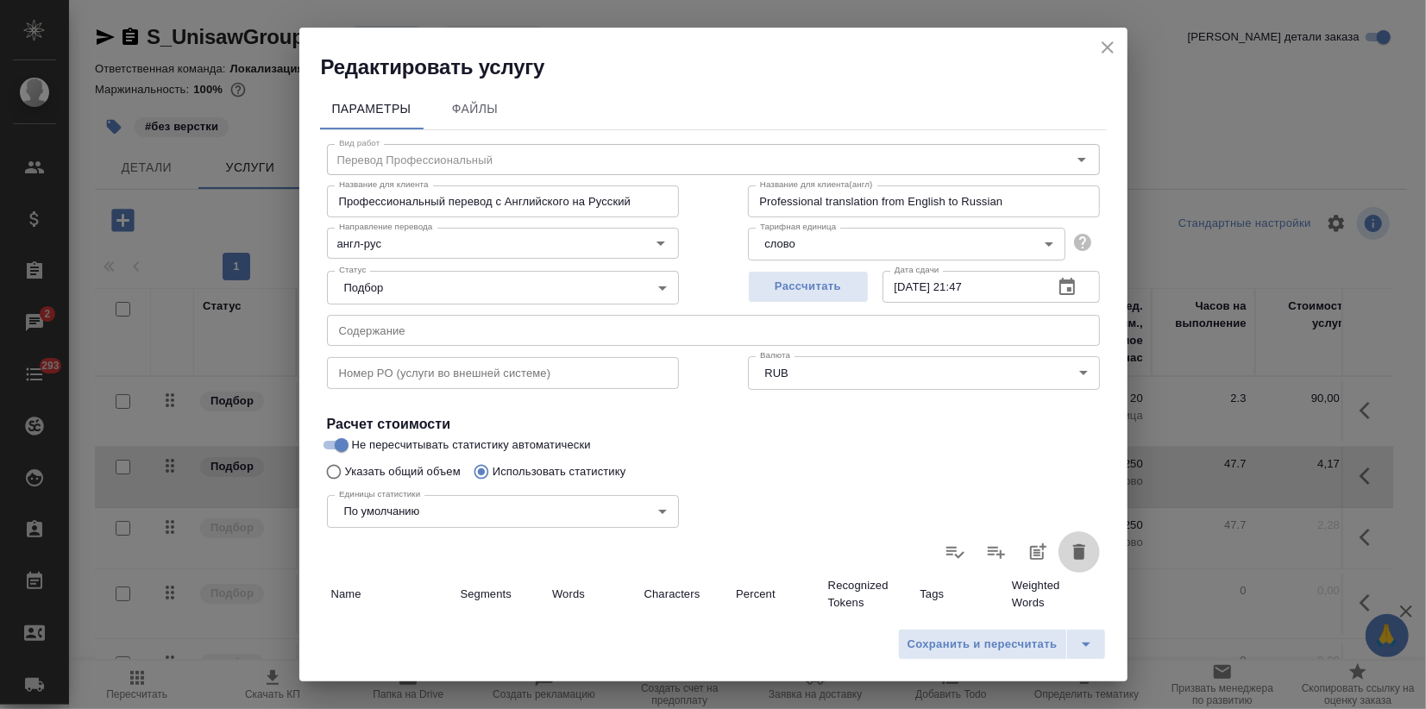
click at [1069, 550] on icon "button" at bounding box center [1079, 552] width 21 height 21
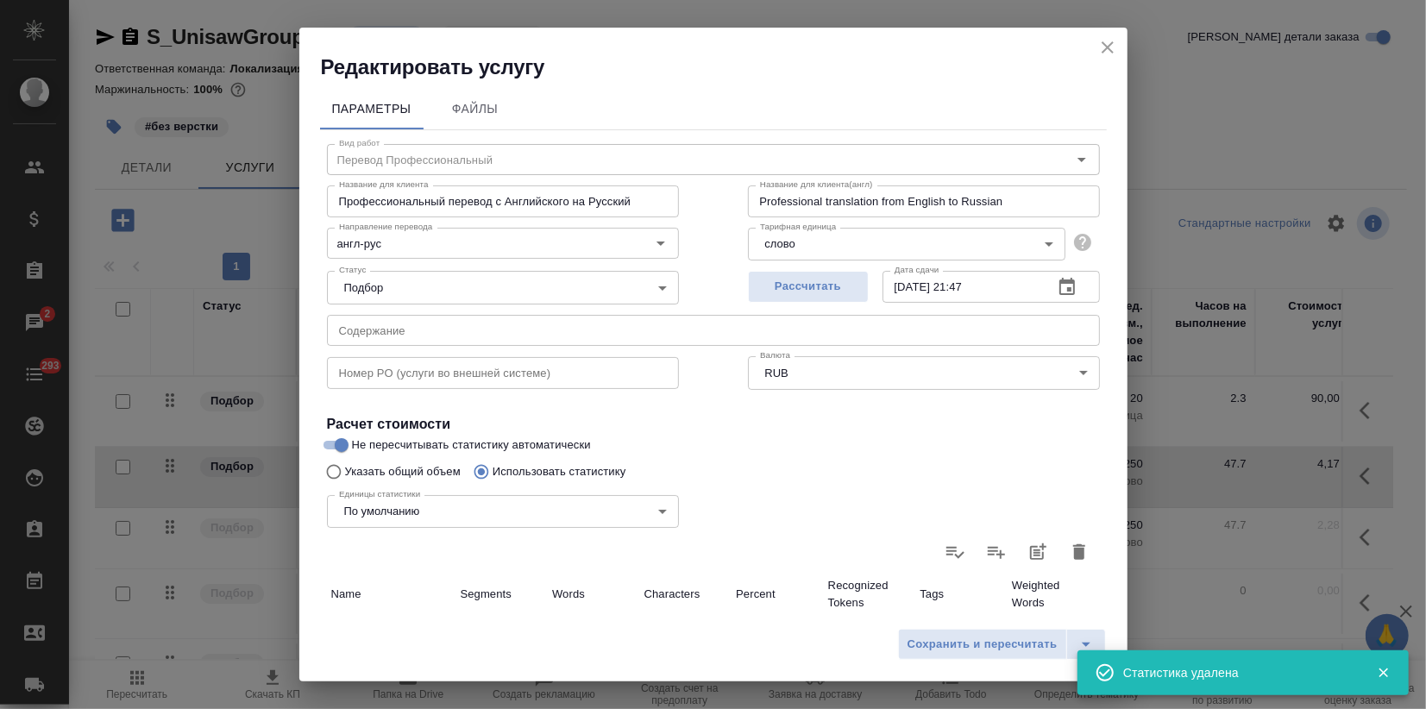
type input "0"
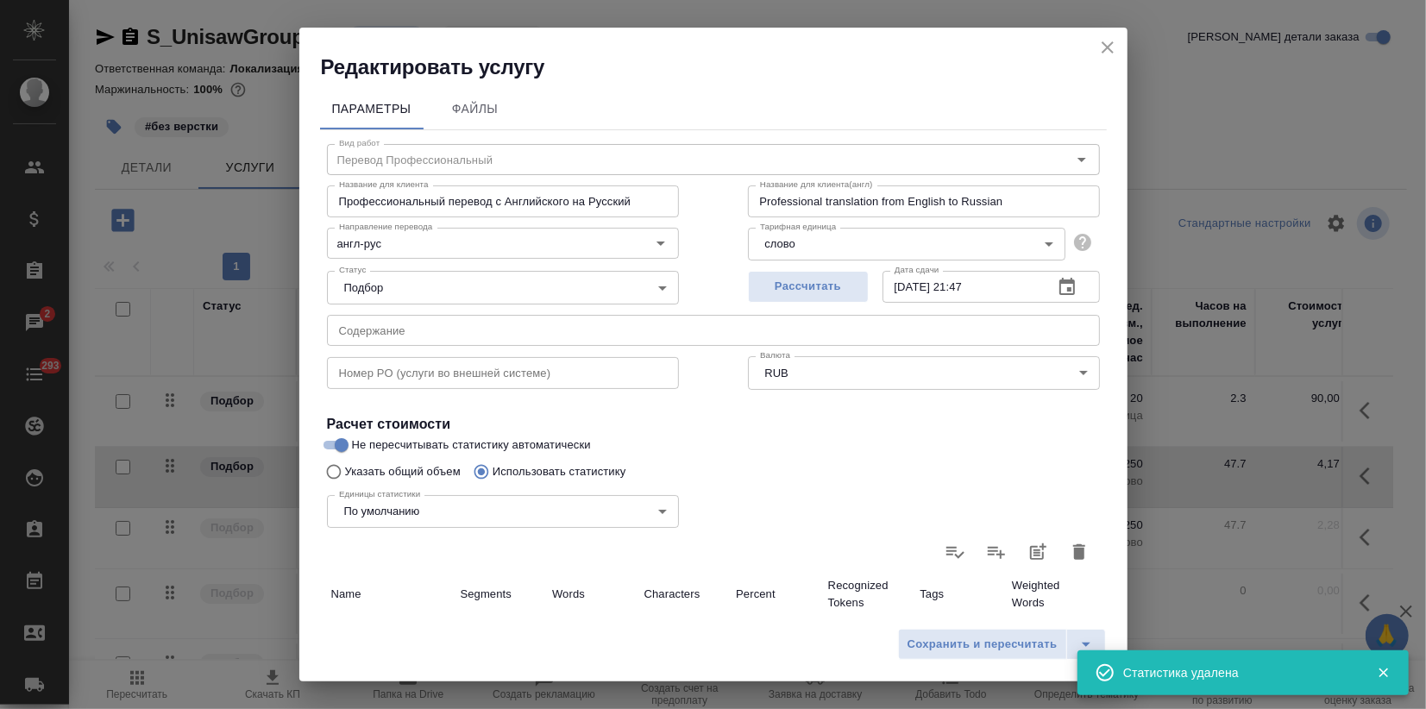
type input "0"
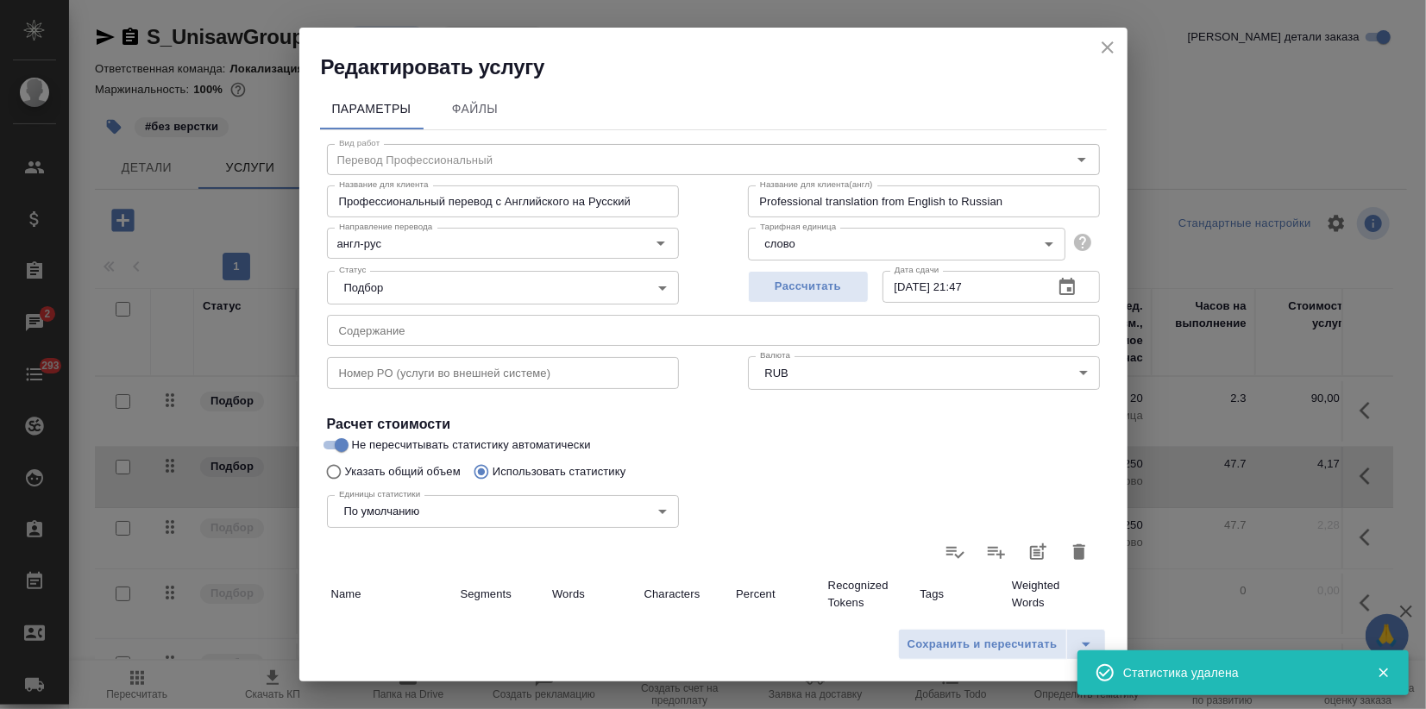
type input "0"
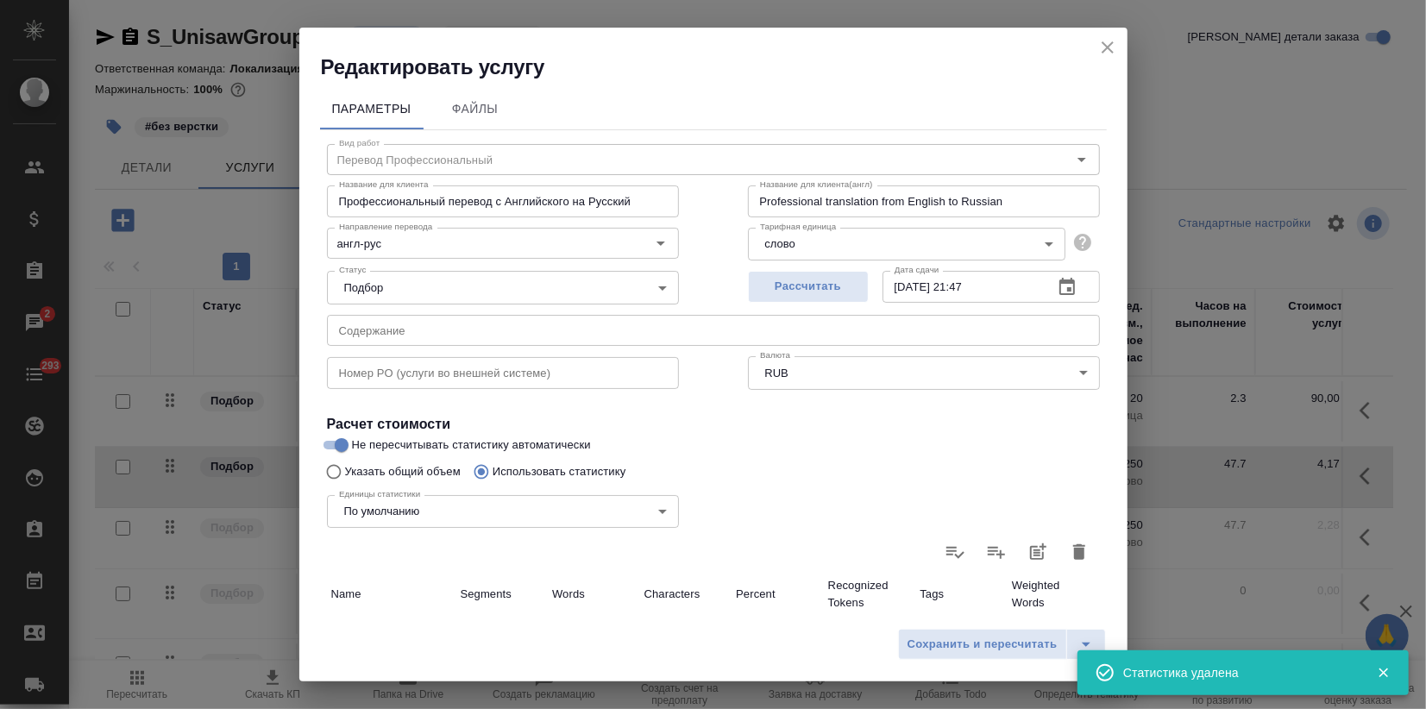
type input "0"
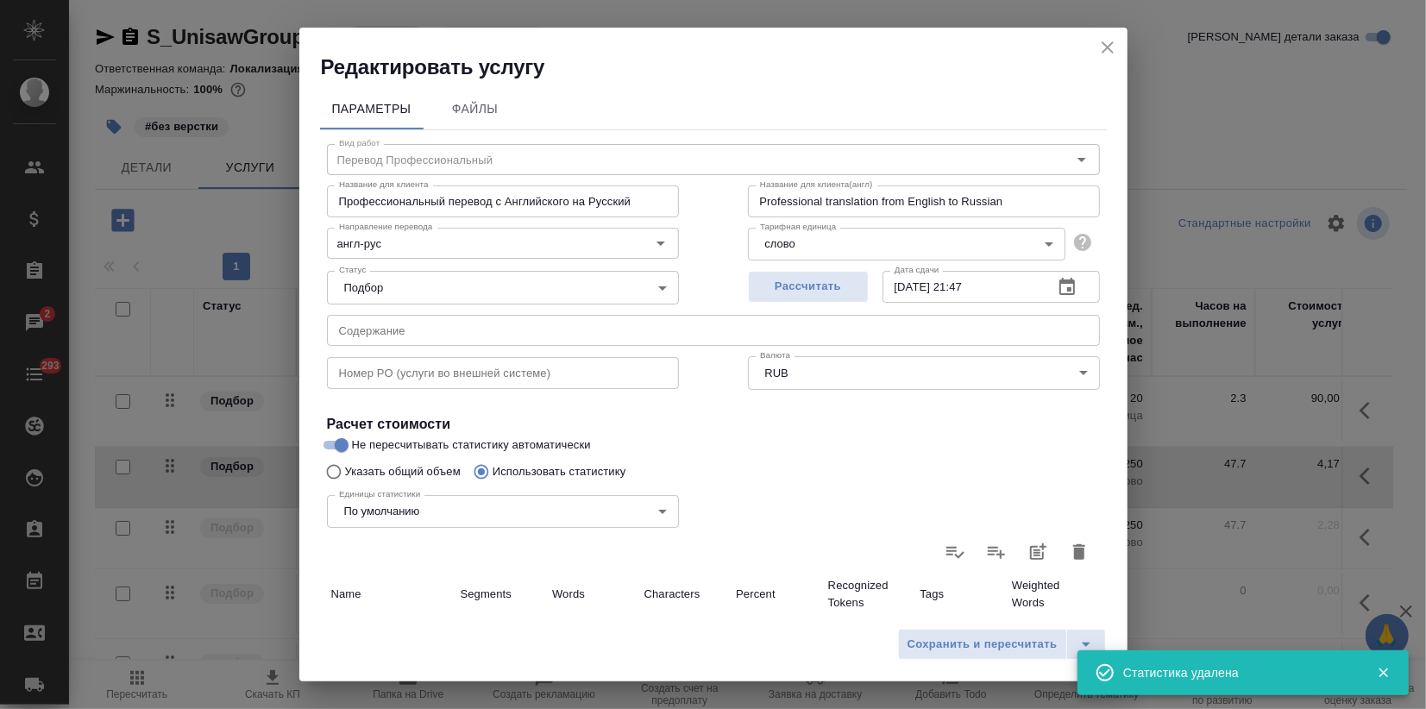
type input "0"
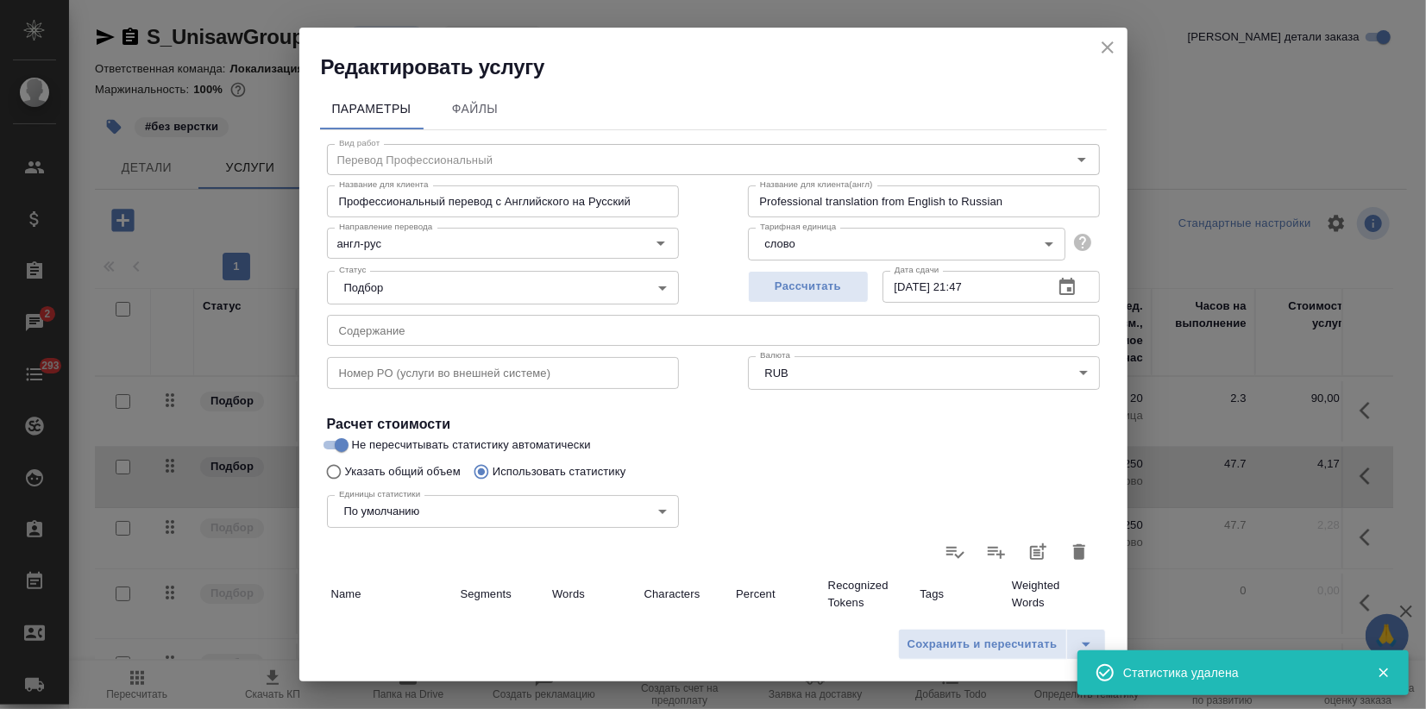
type input "0"
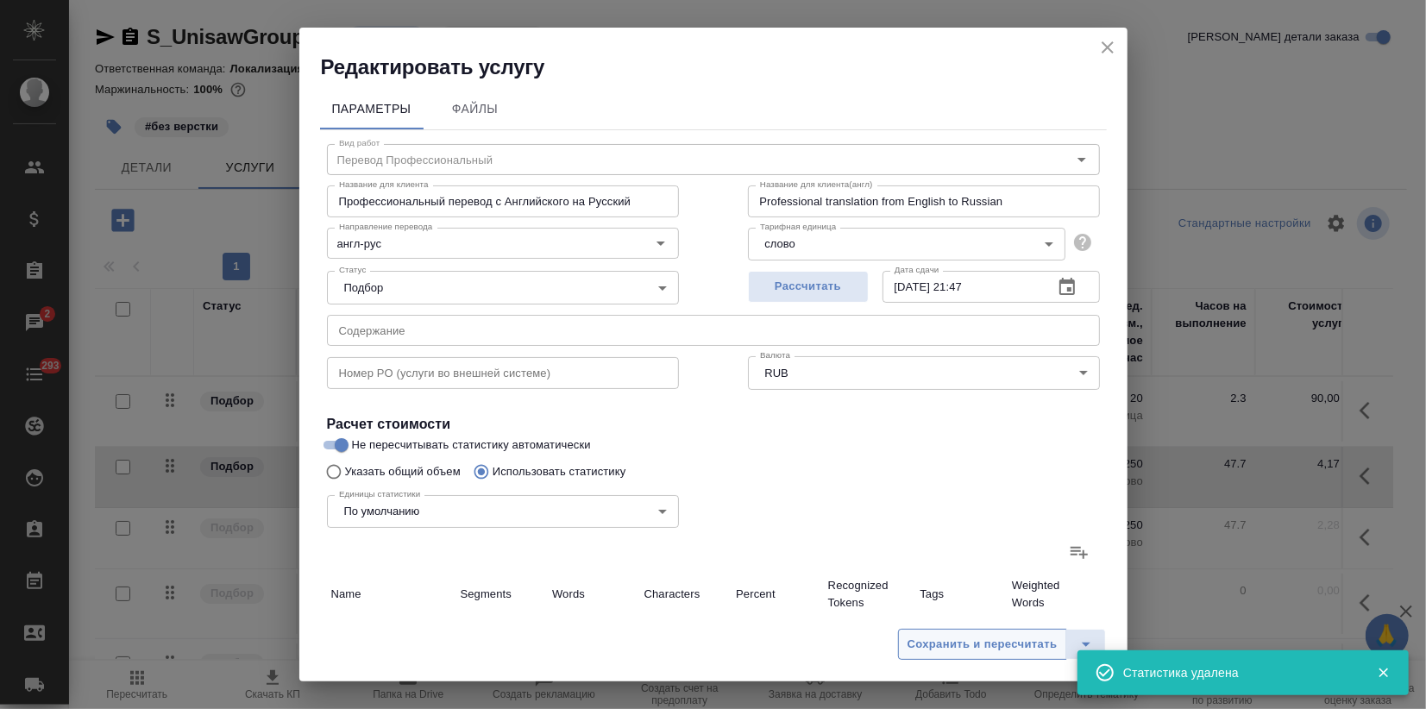
click at [972, 647] on span "Сохранить и пересчитать" at bounding box center [983, 645] width 150 height 20
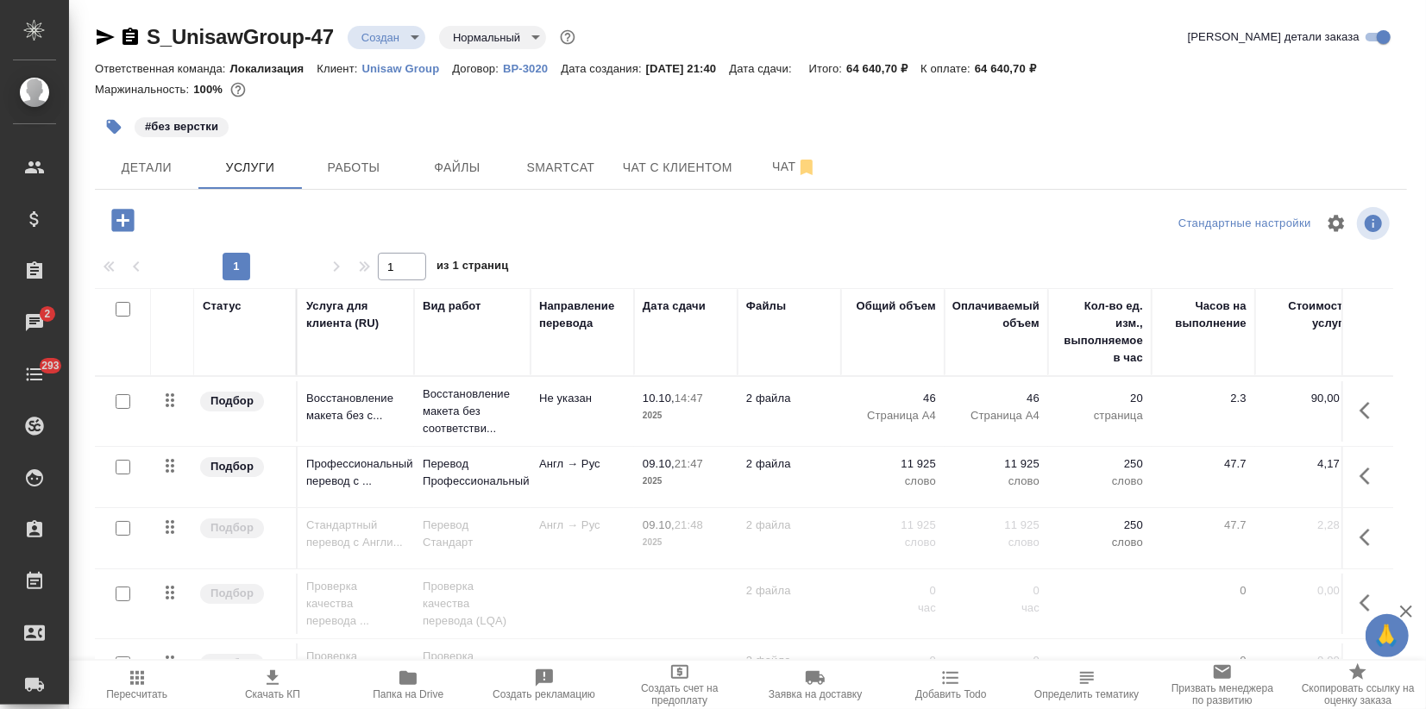
click at [593, 476] on td "Англ → Рус" at bounding box center [583, 477] width 104 height 60
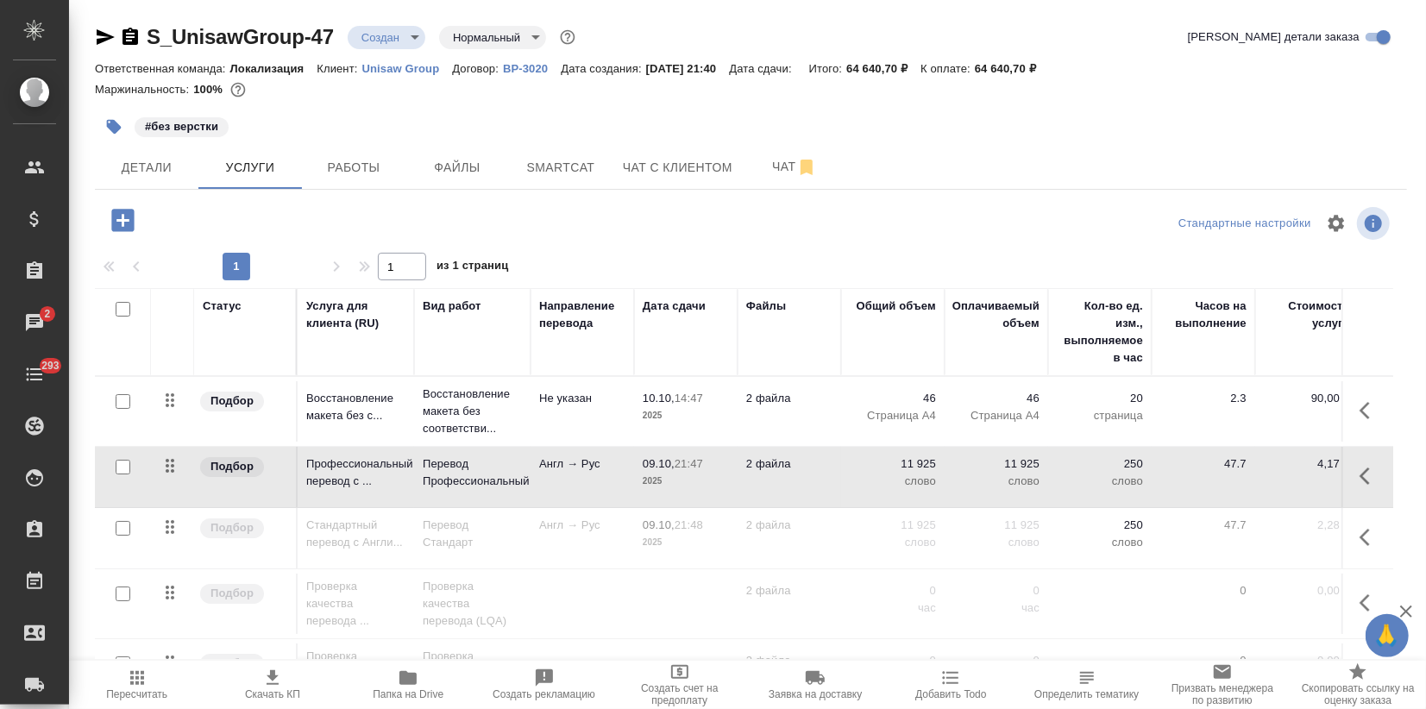
click at [593, 476] on td "Англ → Рус" at bounding box center [583, 477] width 104 height 60
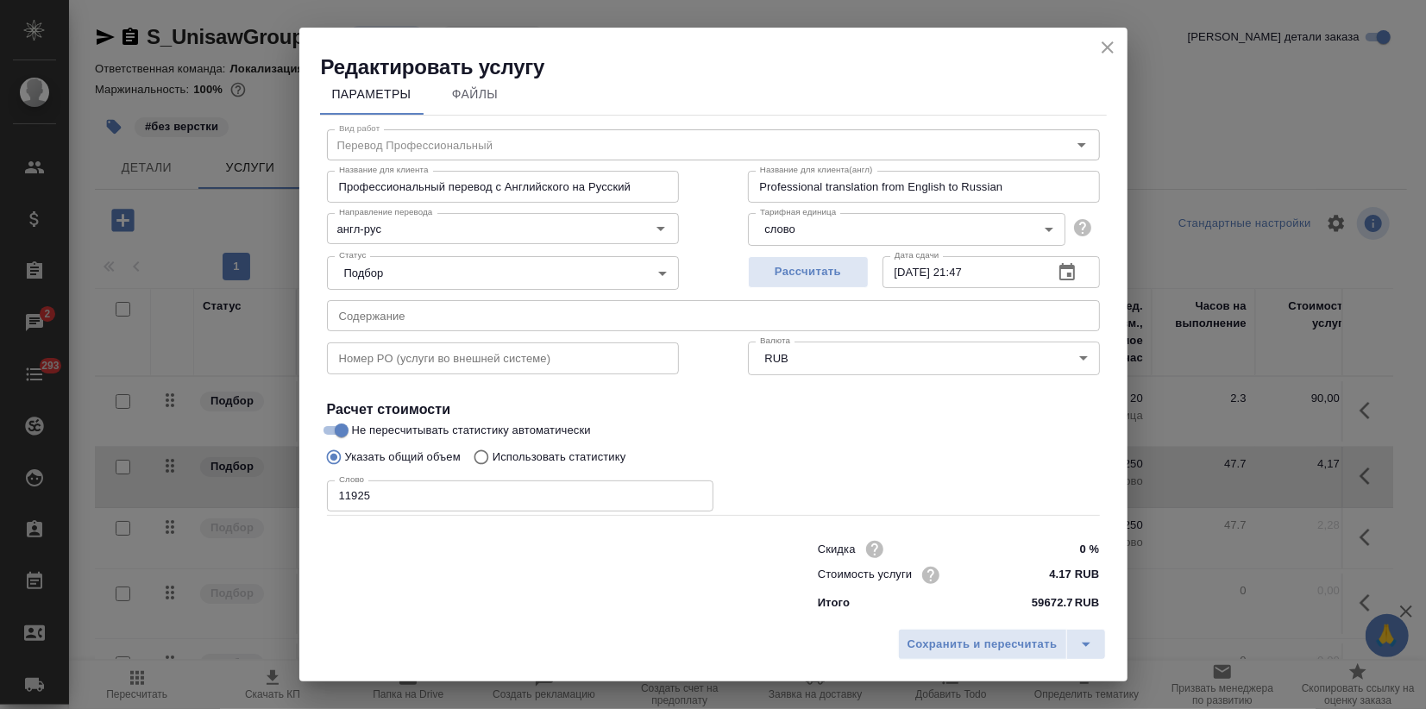
scroll to position [19, 0]
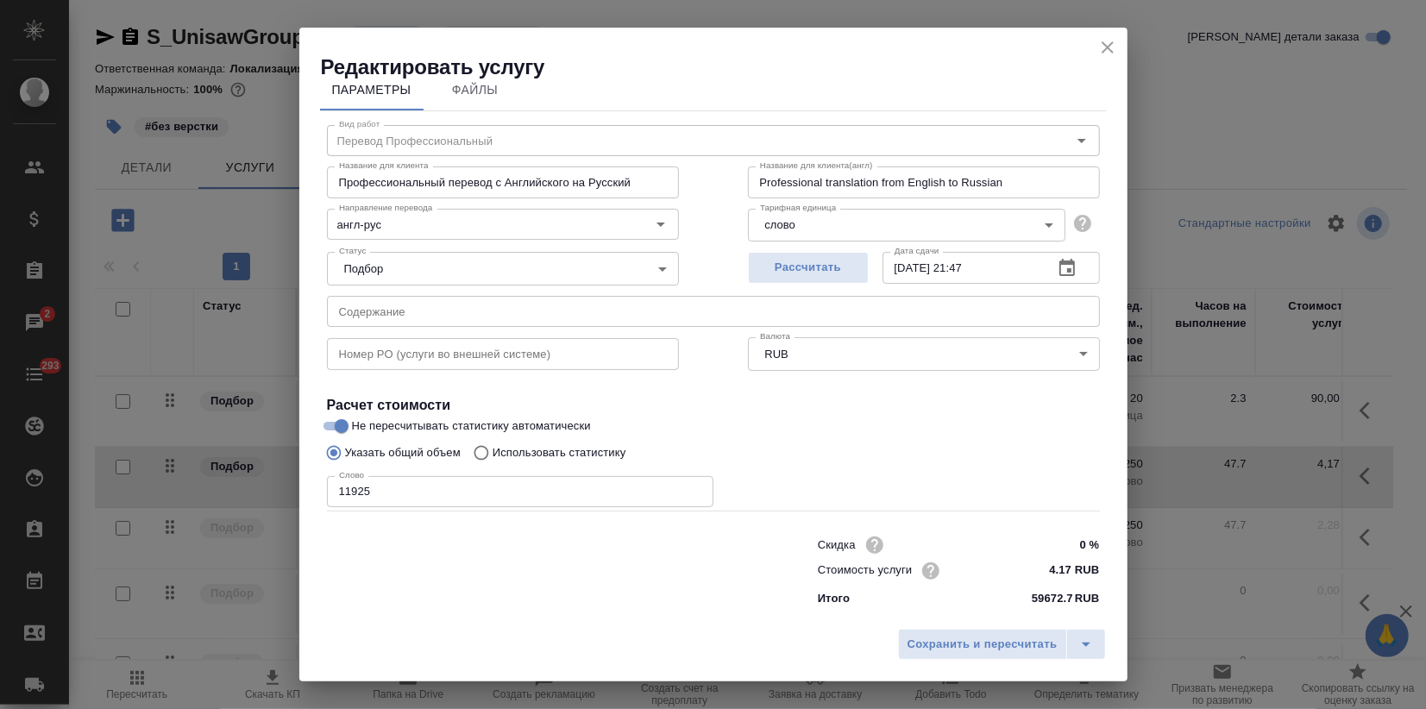
click at [567, 444] on p "Использовать статистику" at bounding box center [560, 452] width 134 height 17
click at [493, 443] on input "Использовать статистику" at bounding box center [479, 453] width 28 height 33
radio input "true"
radio input "false"
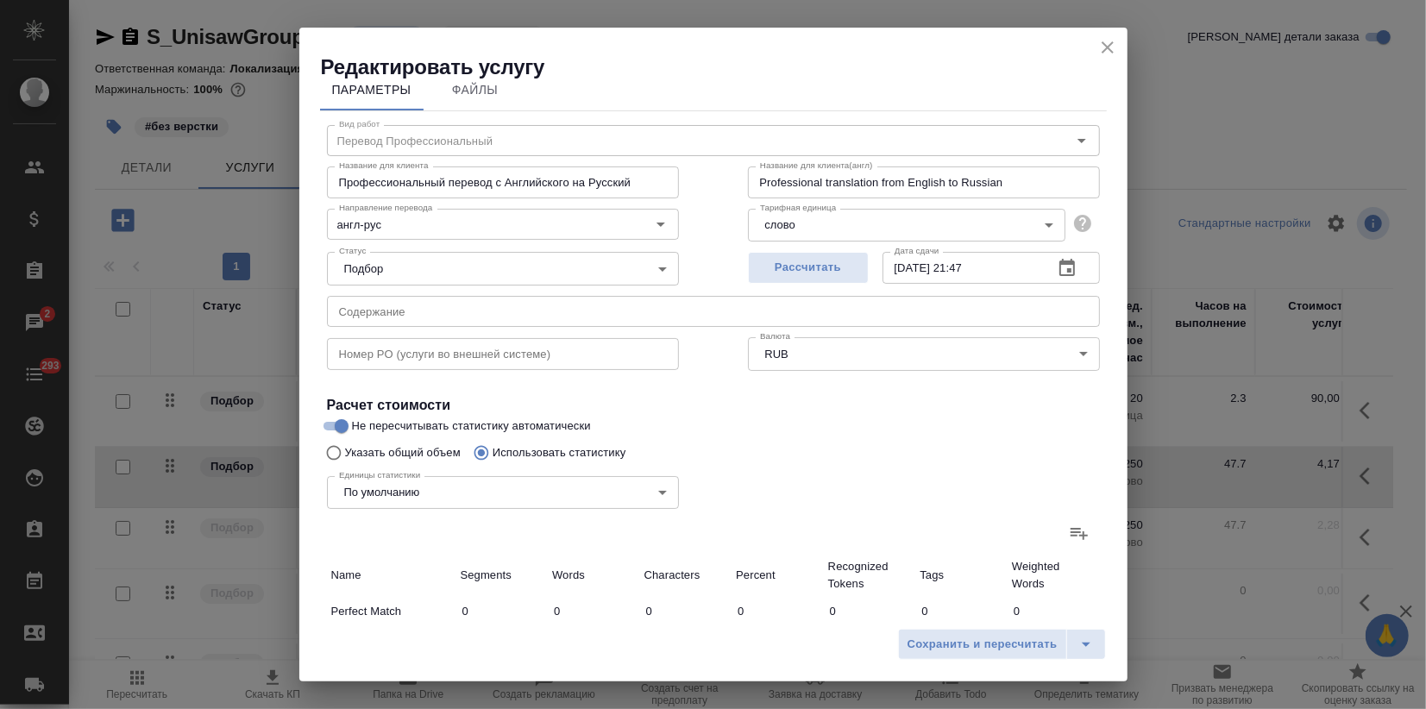
click at [1071, 536] on icon at bounding box center [1079, 534] width 17 height 12
click at [0, 0] on input "file" at bounding box center [0, 0] width 0 height 0
click at [1069, 540] on icon at bounding box center [1079, 533] width 21 height 21
click at [0, 0] on input "file" at bounding box center [0, 0] width 0 height 0
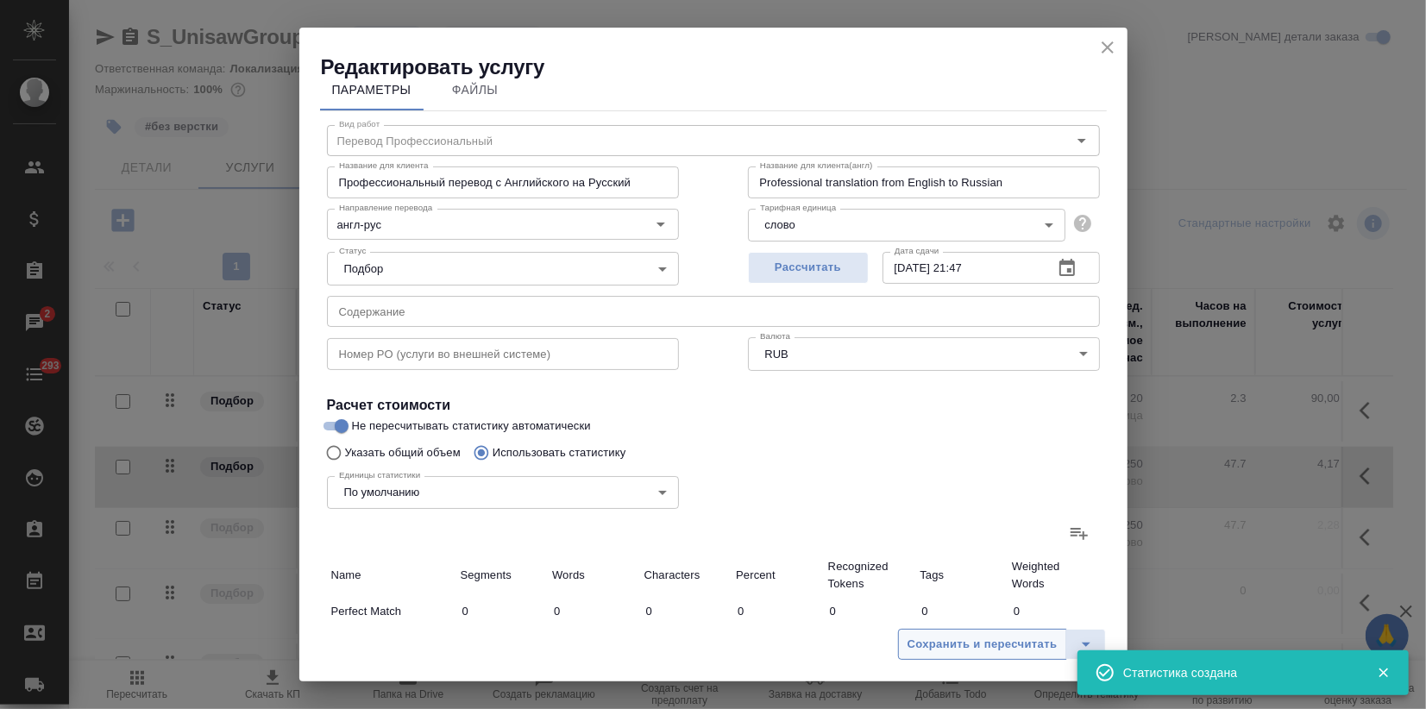
type input "62"
type input "376"
type input "293"
type input "730"
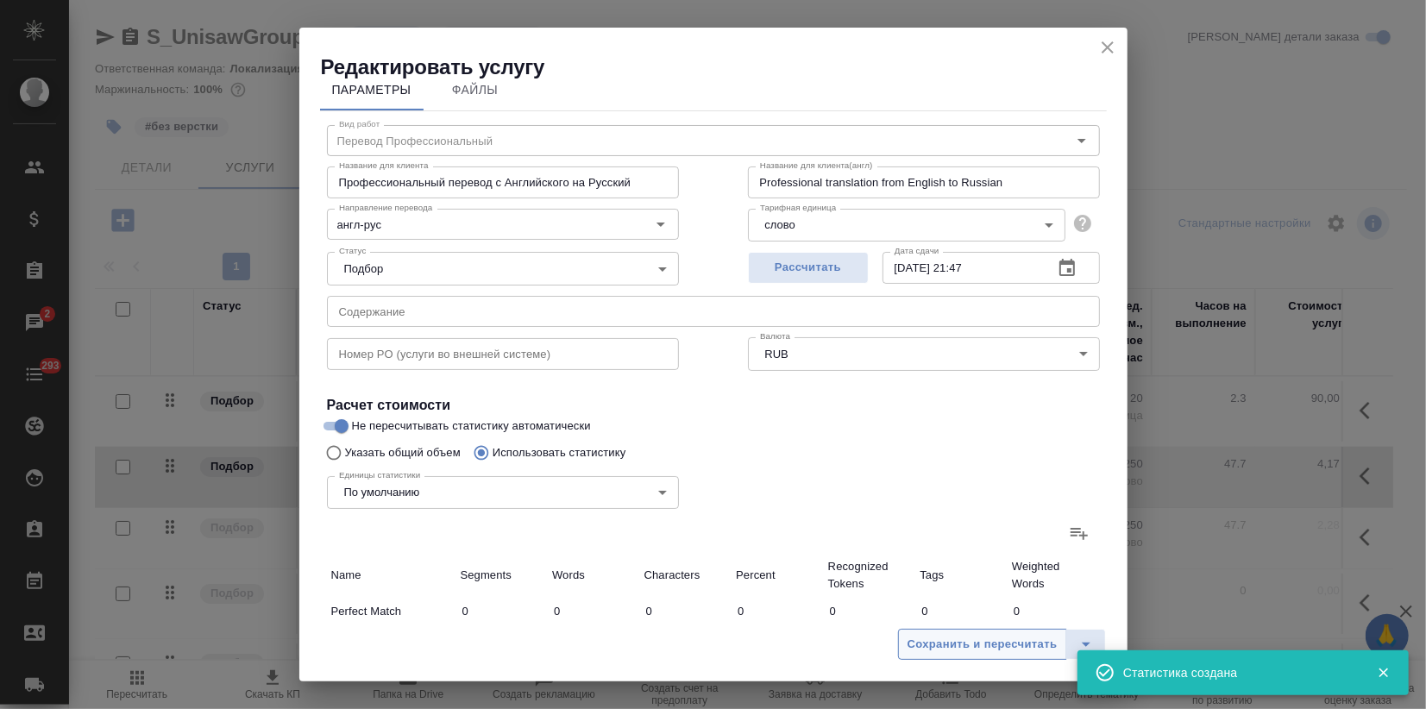
type input "4133"
type input "224"
type input "1457"
type input "8679"
type input "193"
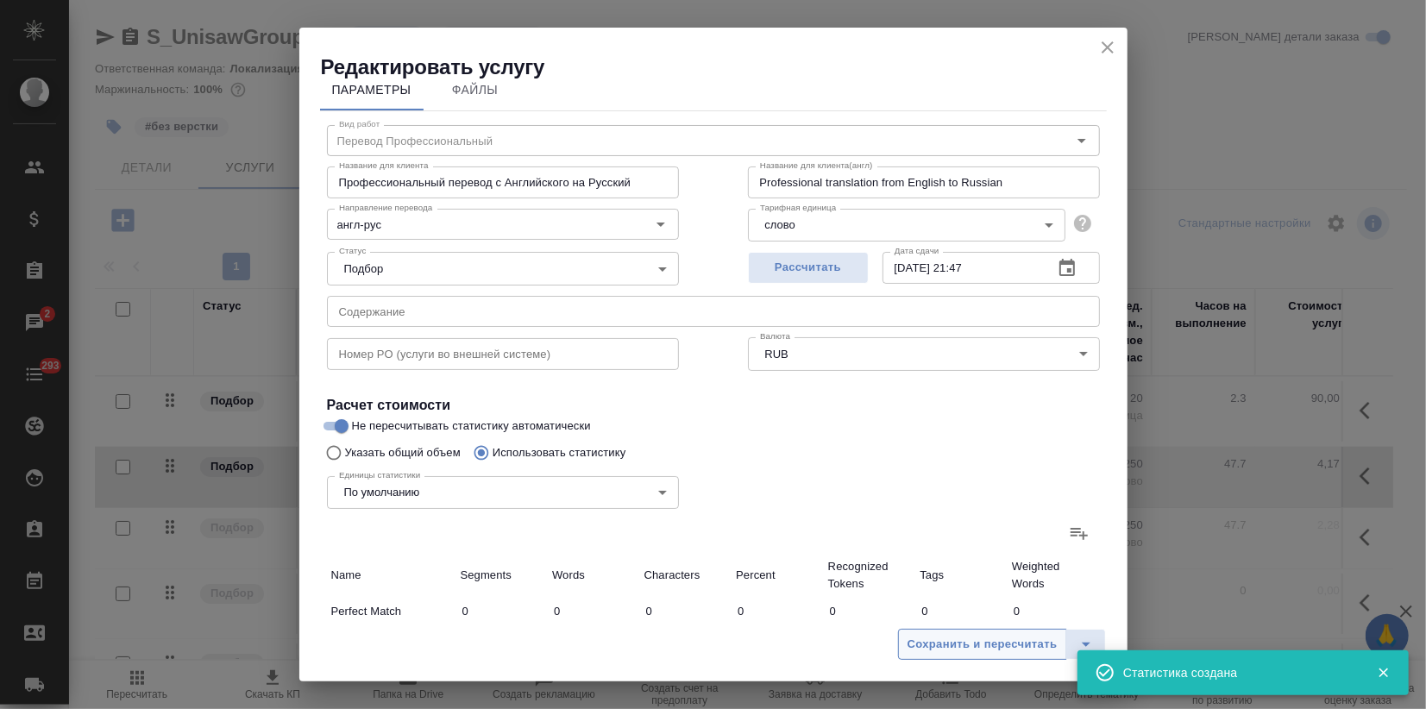
type input "271"
type input "1437"
type input "38"
type input "51"
type input "292"
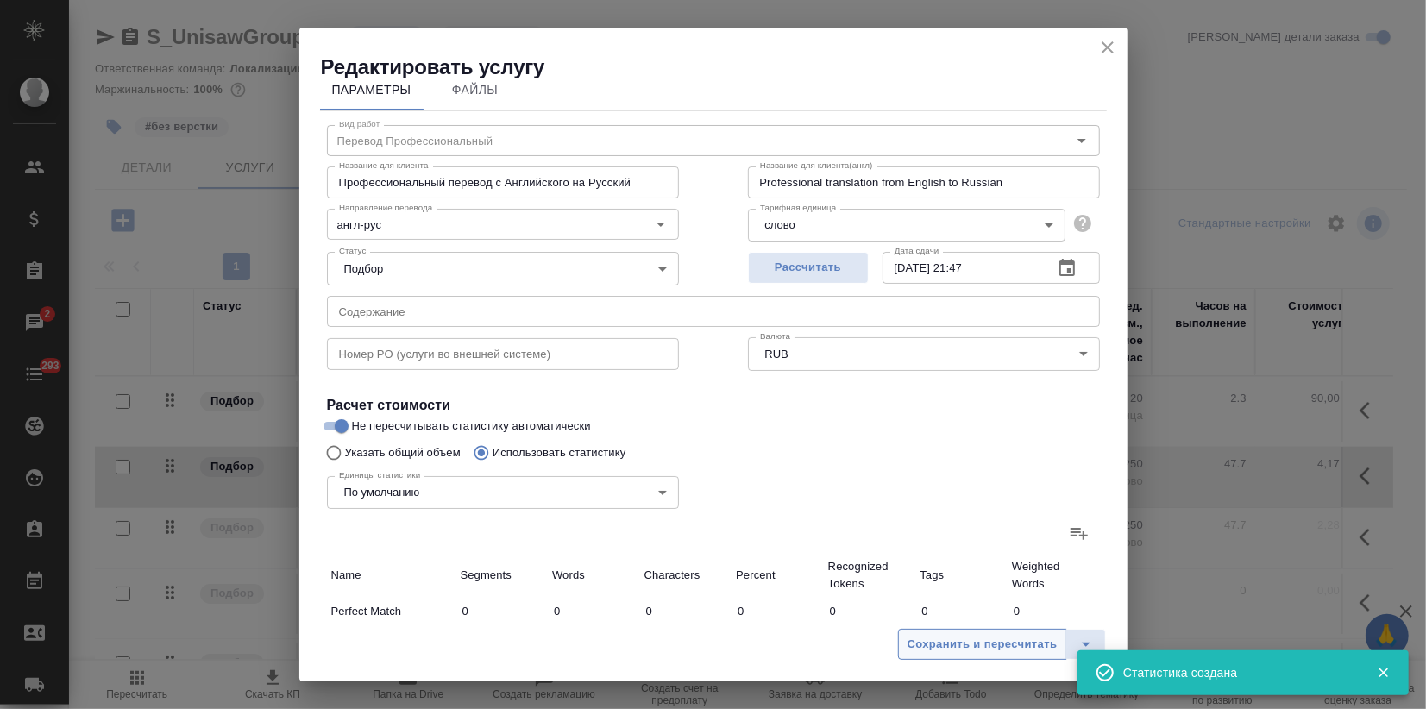
type input "23"
type input "67"
type input "414"
type input "68"
type input "231"
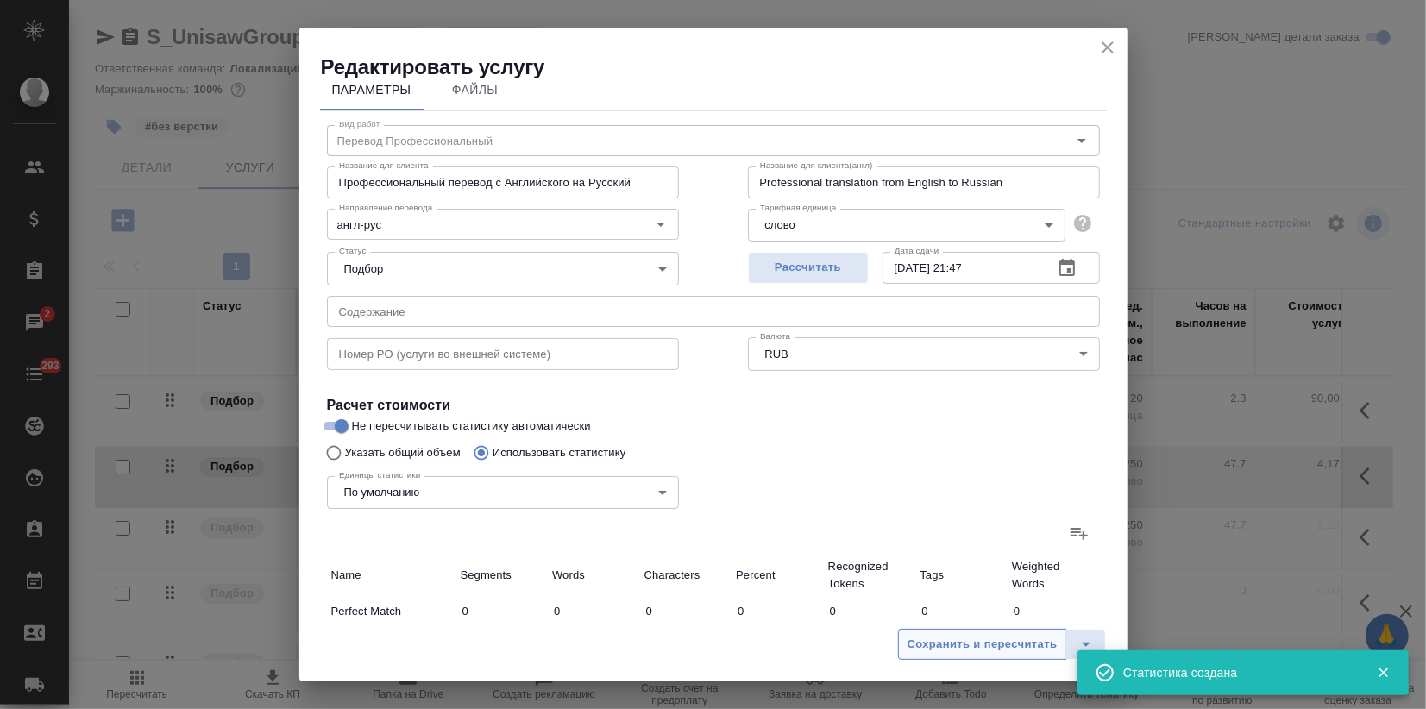
type input "1339"
type input "1076"
type input "8056"
type input "47005"
type input "1460"
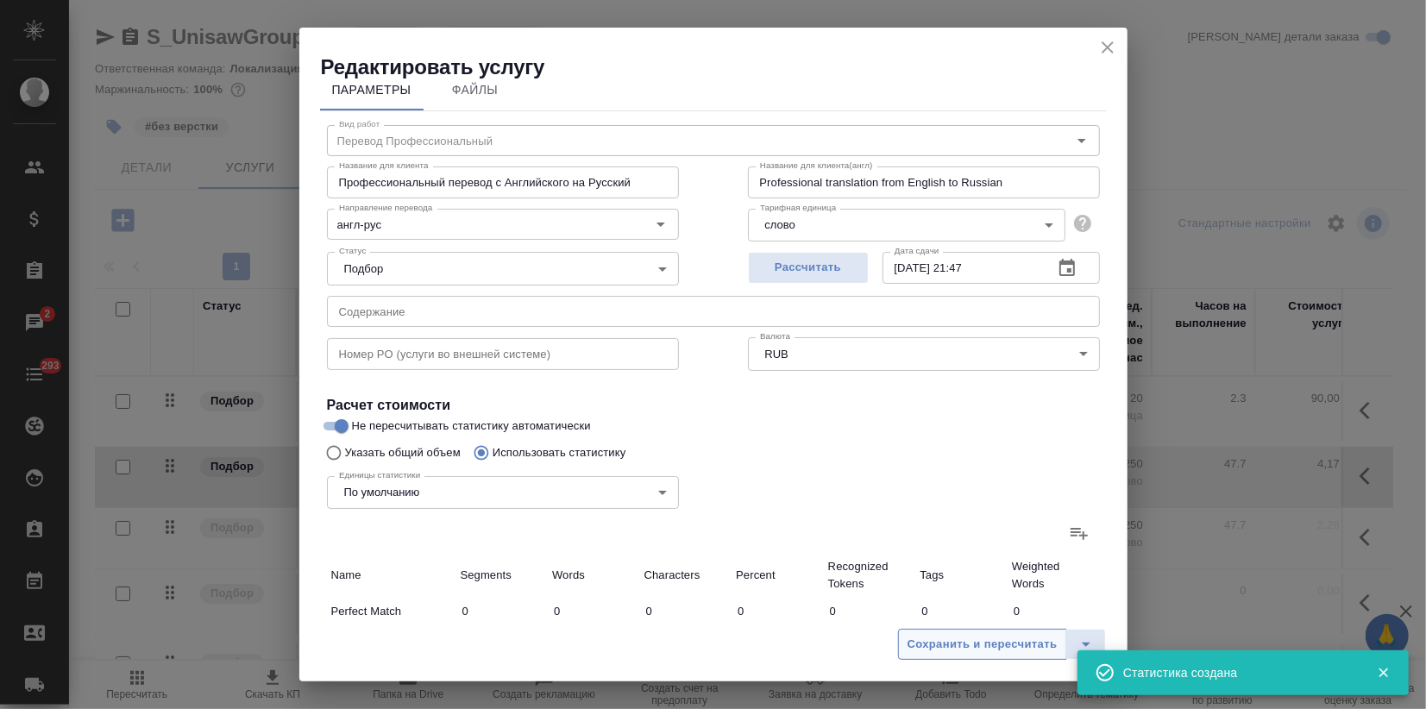
type input "8738"
type input "50863"
type input "1977"
type input "10925"
type input "63675"
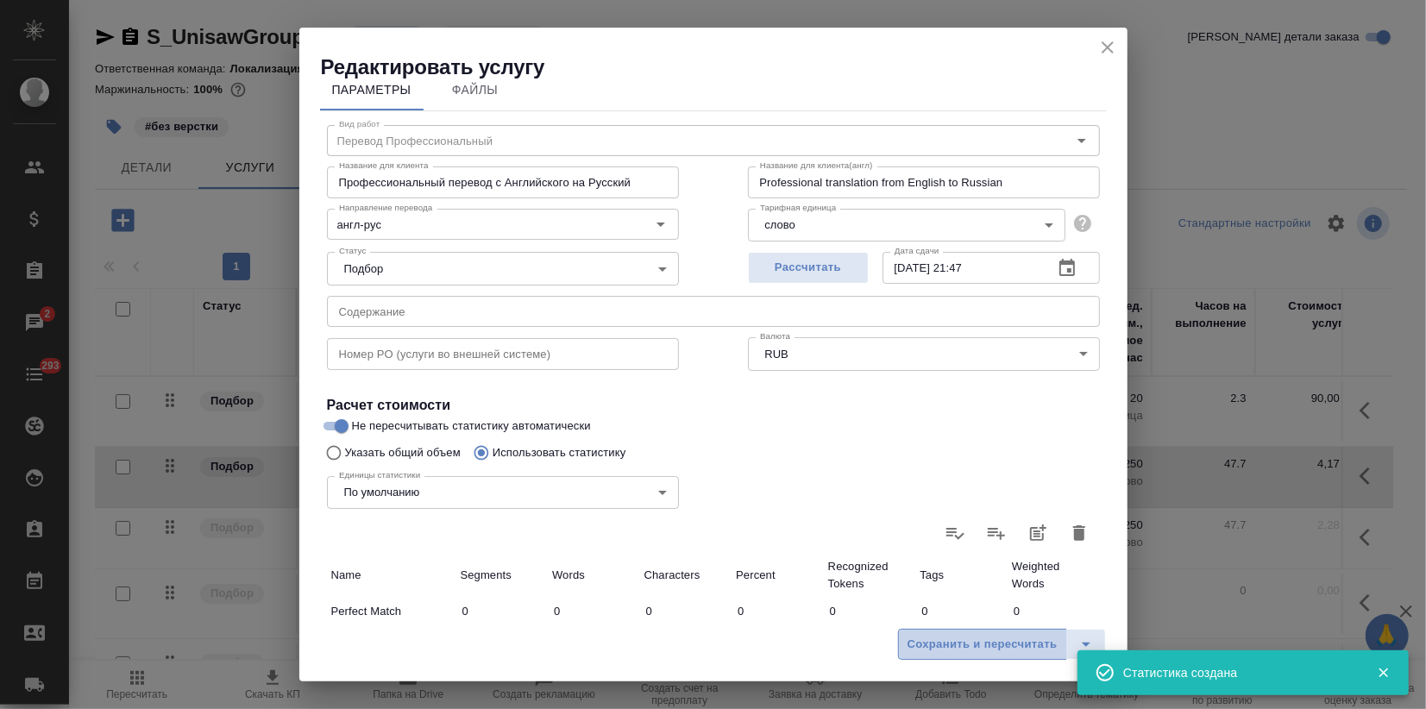
click at [958, 638] on span "Сохранить и пересчитать" at bounding box center [983, 645] width 150 height 20
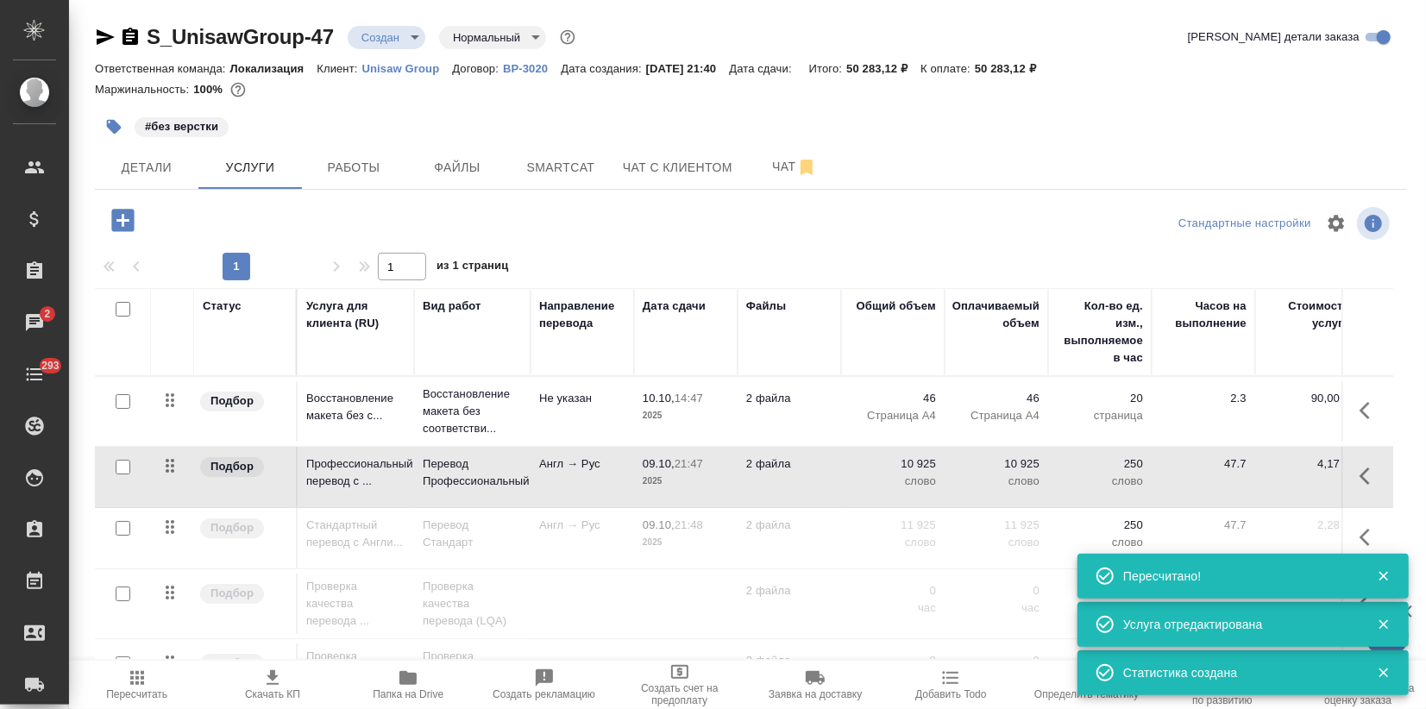
click at [618, 496] on td "Англ → Рус" at bounding box center [583, 477] width 104 height 60
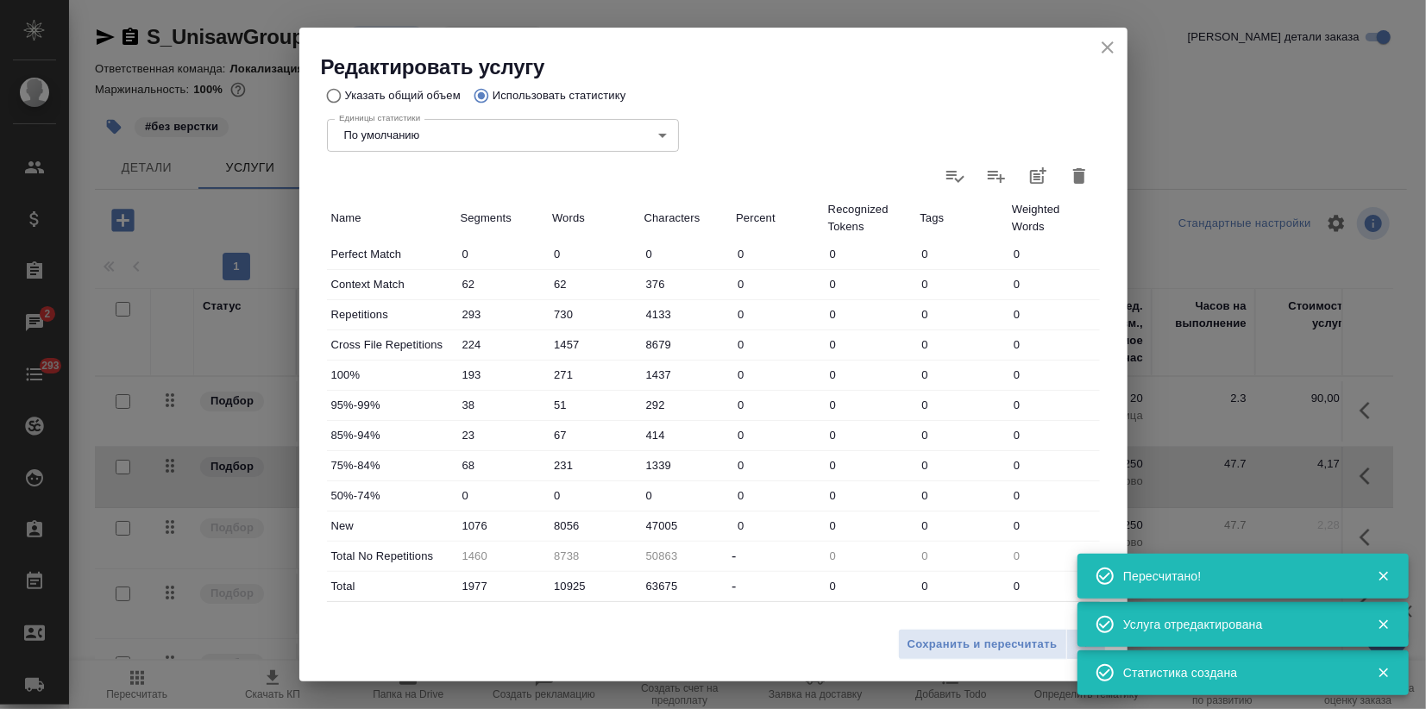
scroll to position [465, 0]
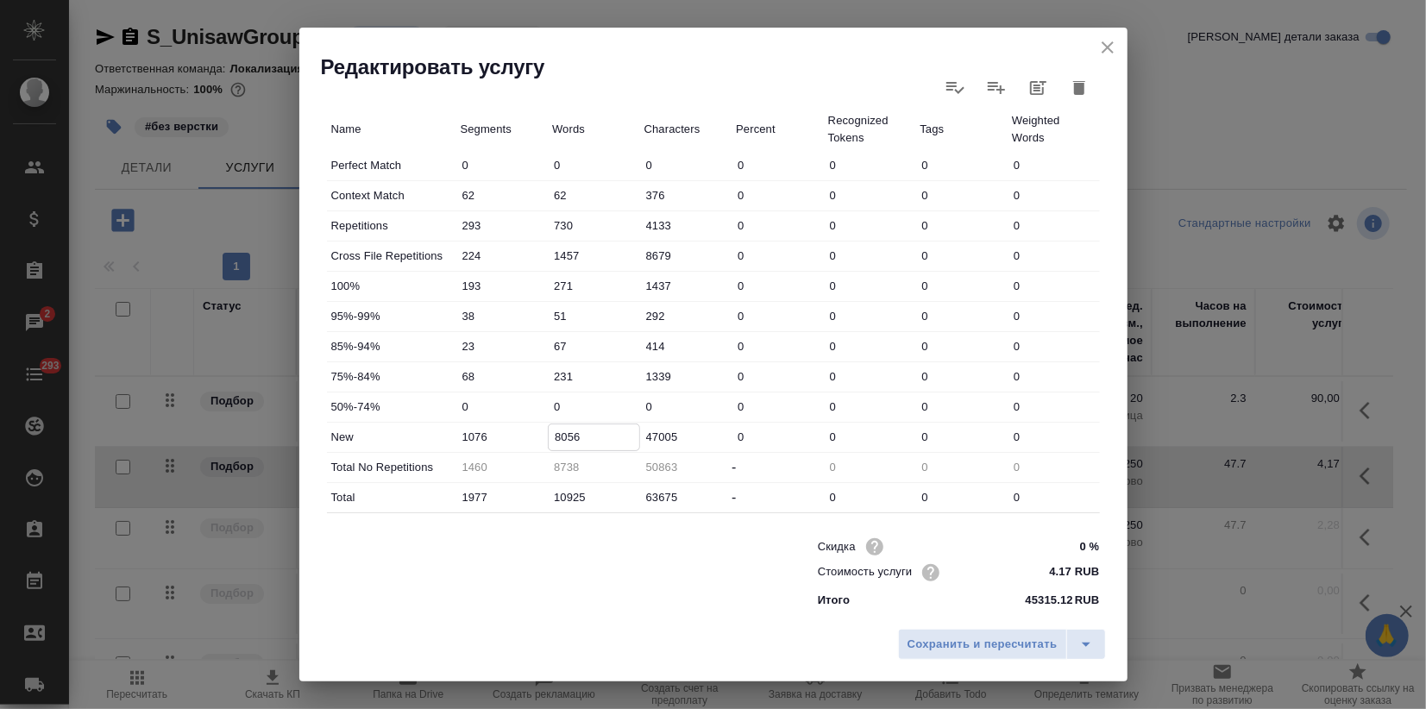
drag, startPoint x: 558, startPoint y: 432, endPoint x: 585, endPoint y: 451, distance: 32.8
click at [592, 427] on input "8056" at bounding box center [594, 436] width 91 height 25
type input "8627"
click at [950, 643] on span "Сохранить и пересчитать" at bounding box center [983, 645] width 150 height 20
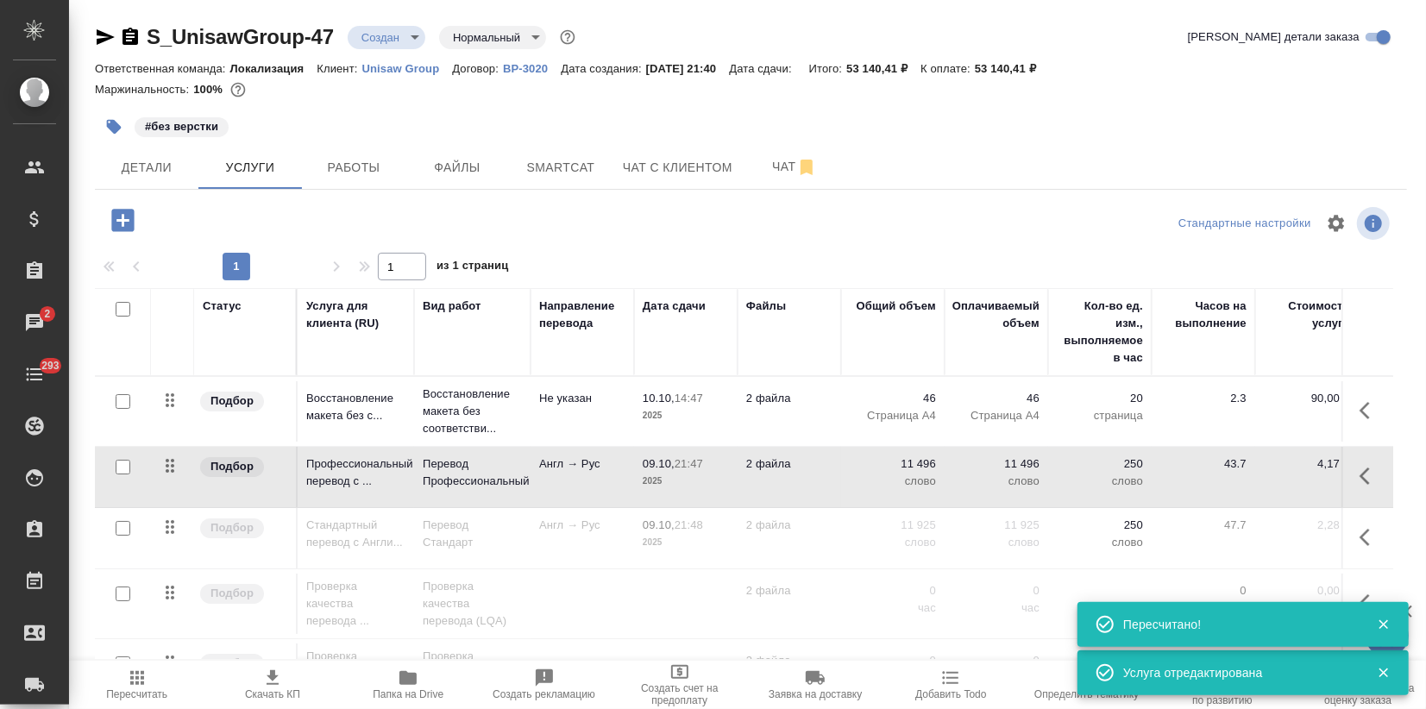
click at [614, 540] on td "Англ → Рус" at bounding box center [583, 538] width 104 height 60
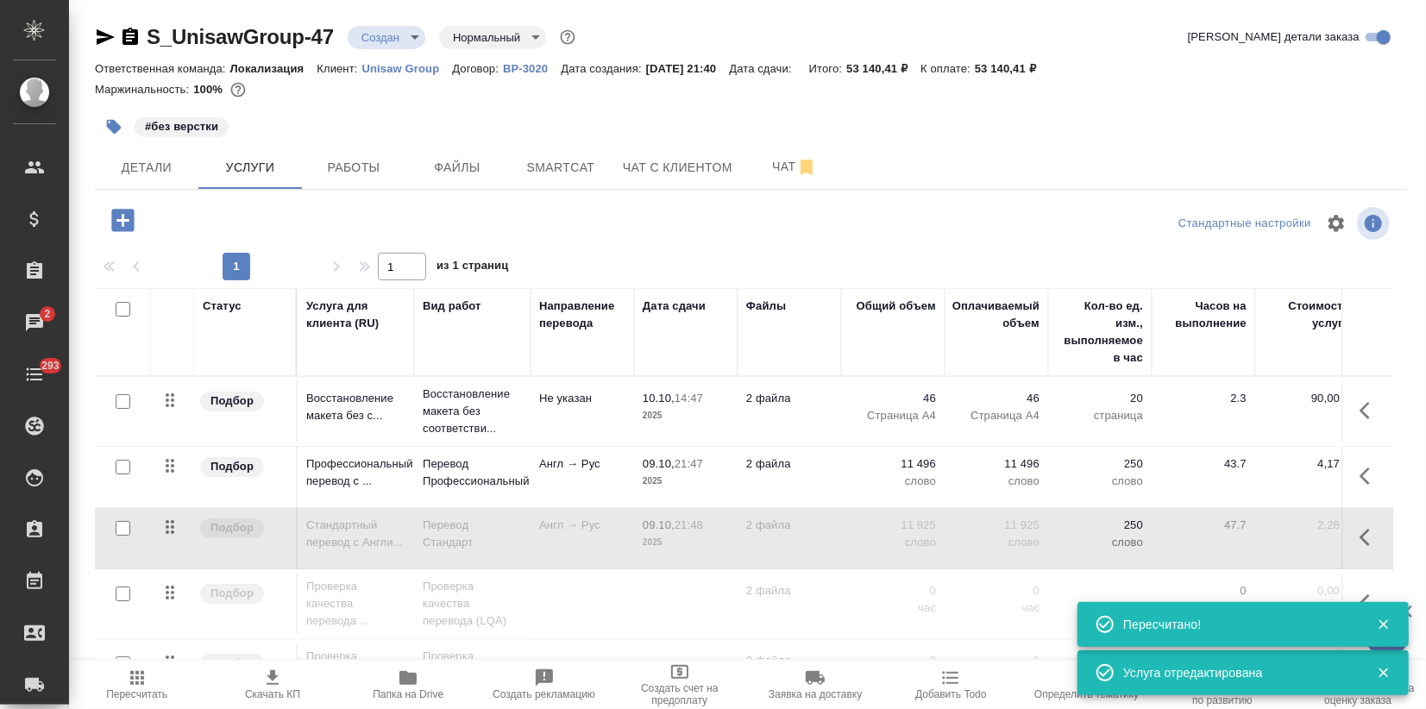
click at [614, 540] on td "Англ → Рус" at bounding box center [583, 538] width 104 height 60
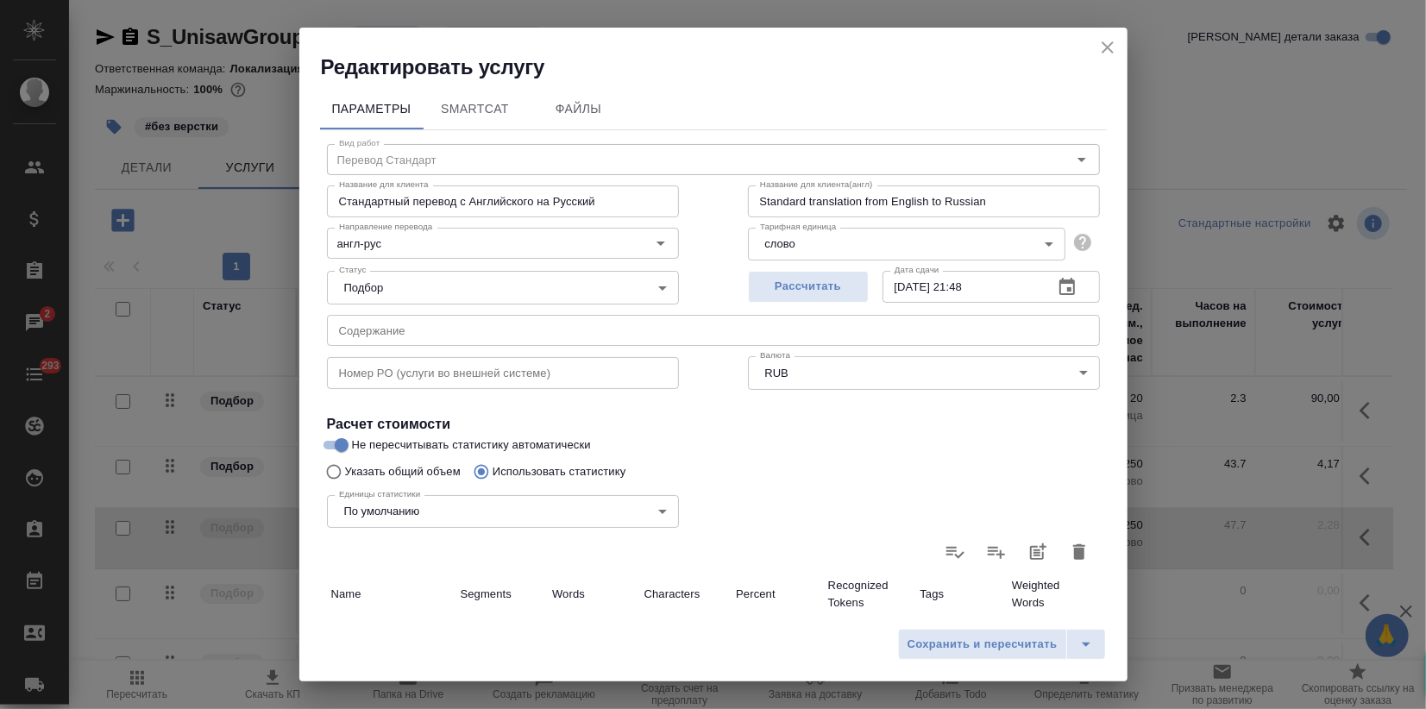
drag, startPoint x: 1056, startPoint y: 544, endPoint x: 1010, endPoint y: 530, distance: 48.0
click at [1069, 544] on icon "button" at bounding box center [1079, 552] width 21 height 21
type input "0"
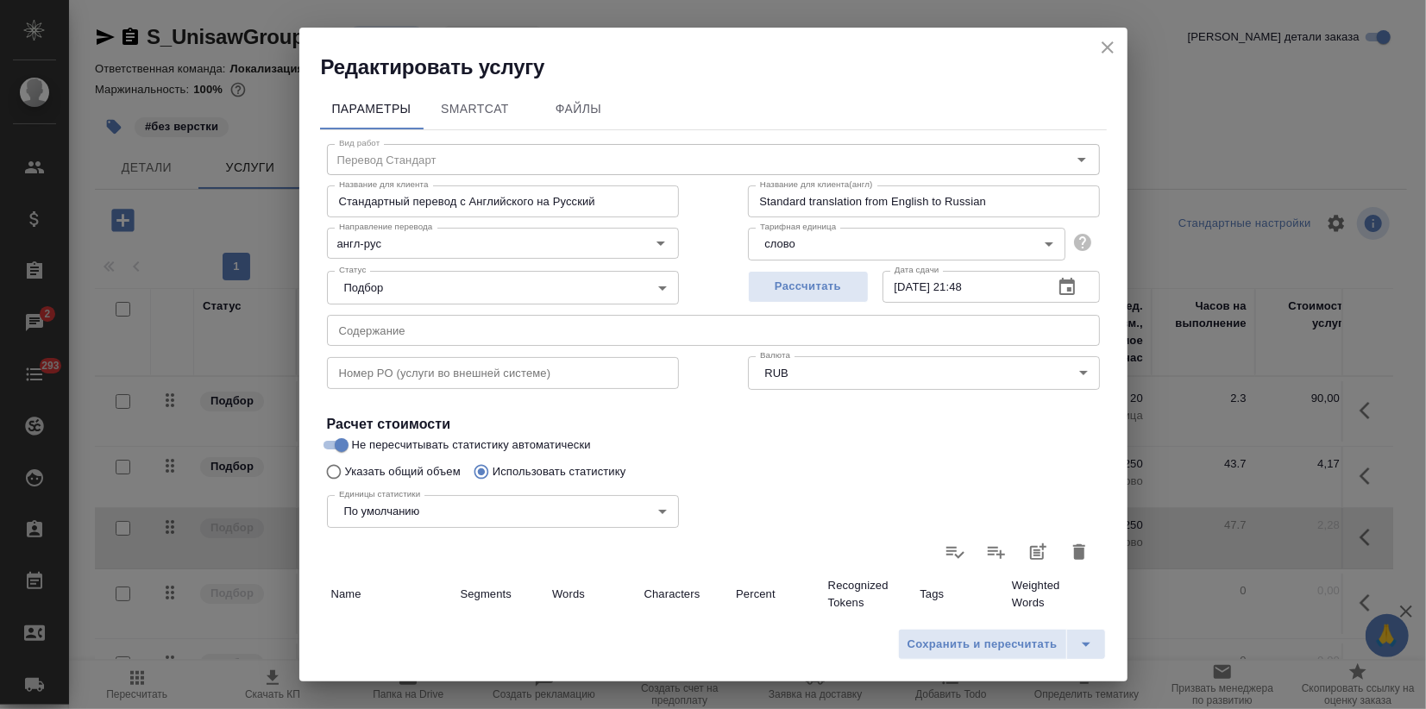
type input "0"
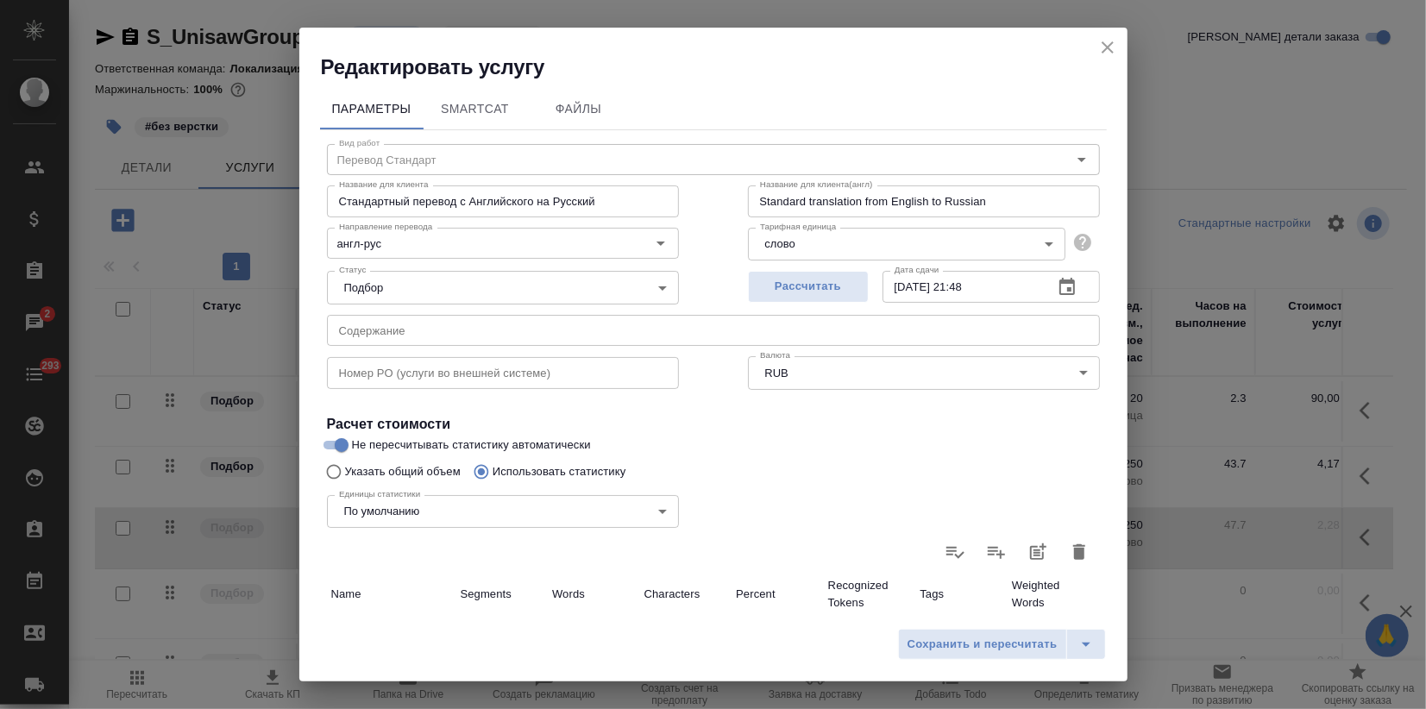
type input "0"
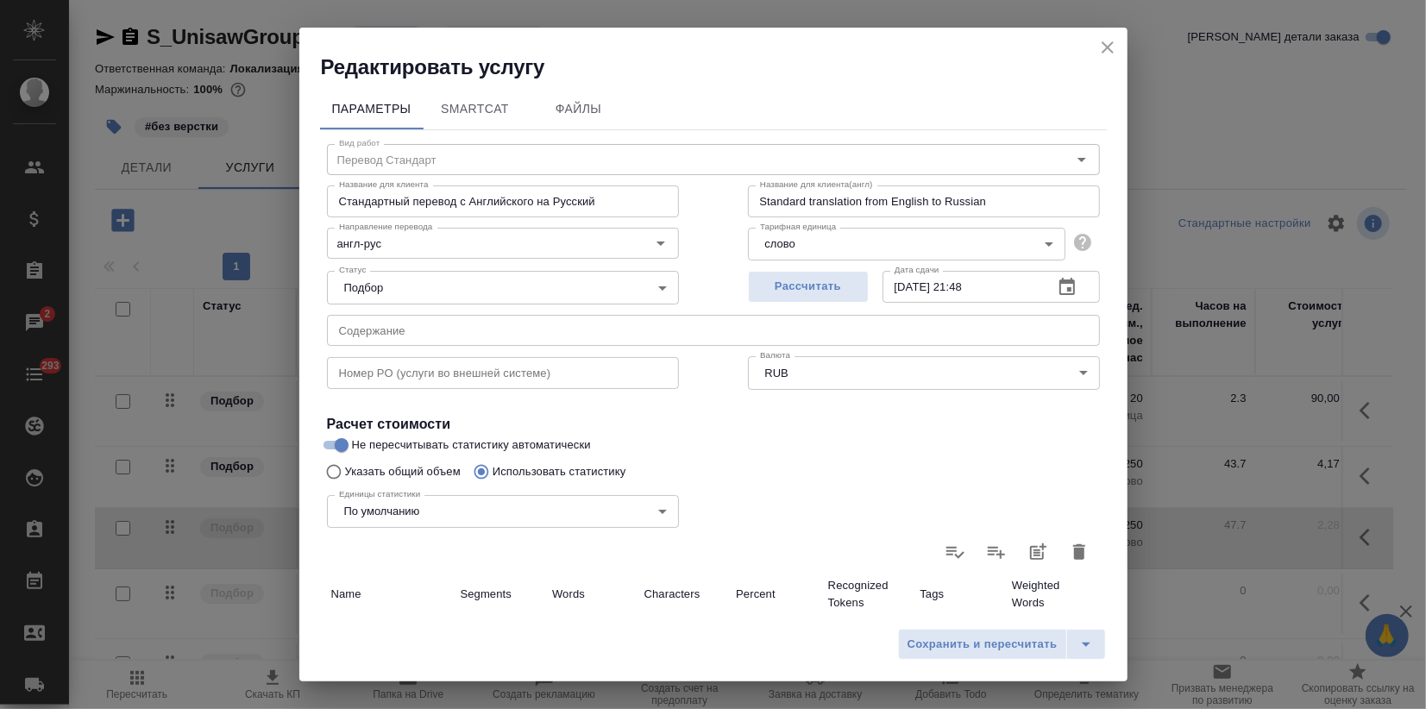
type input "0"
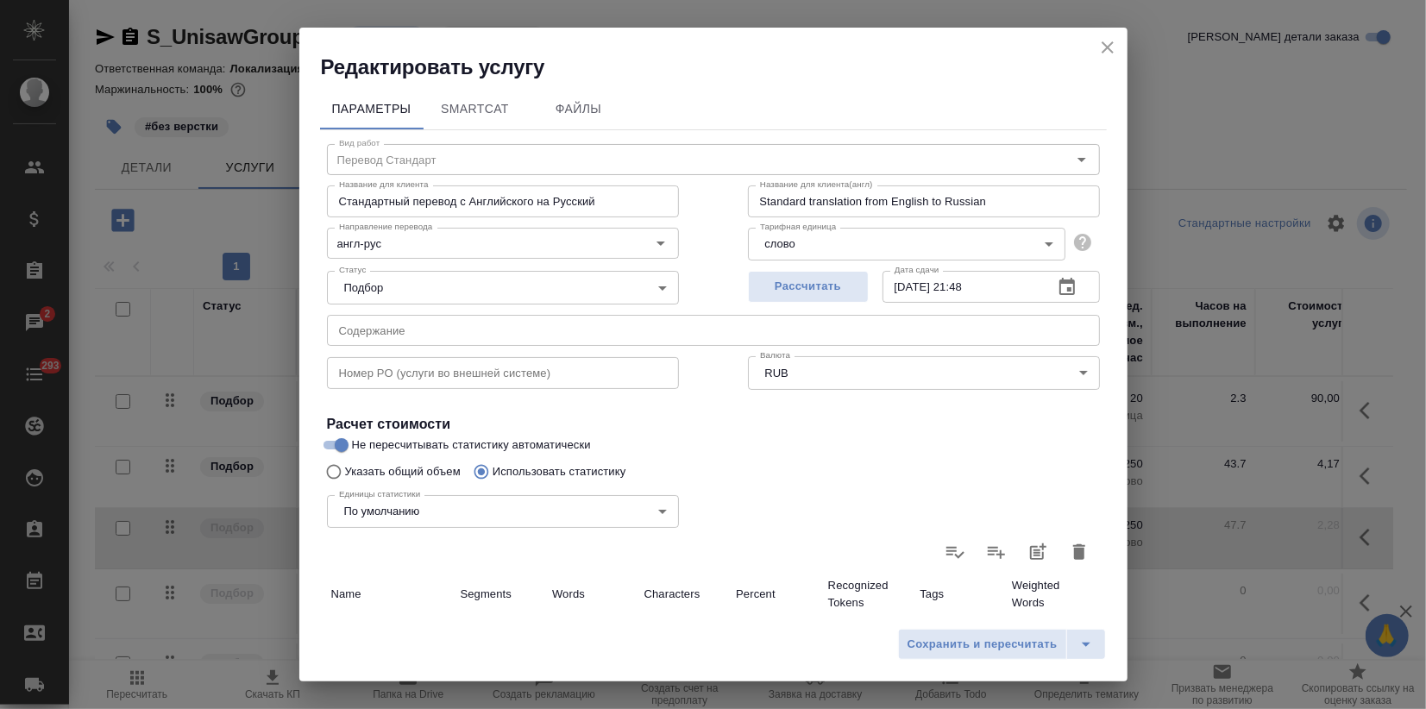
type input "0"
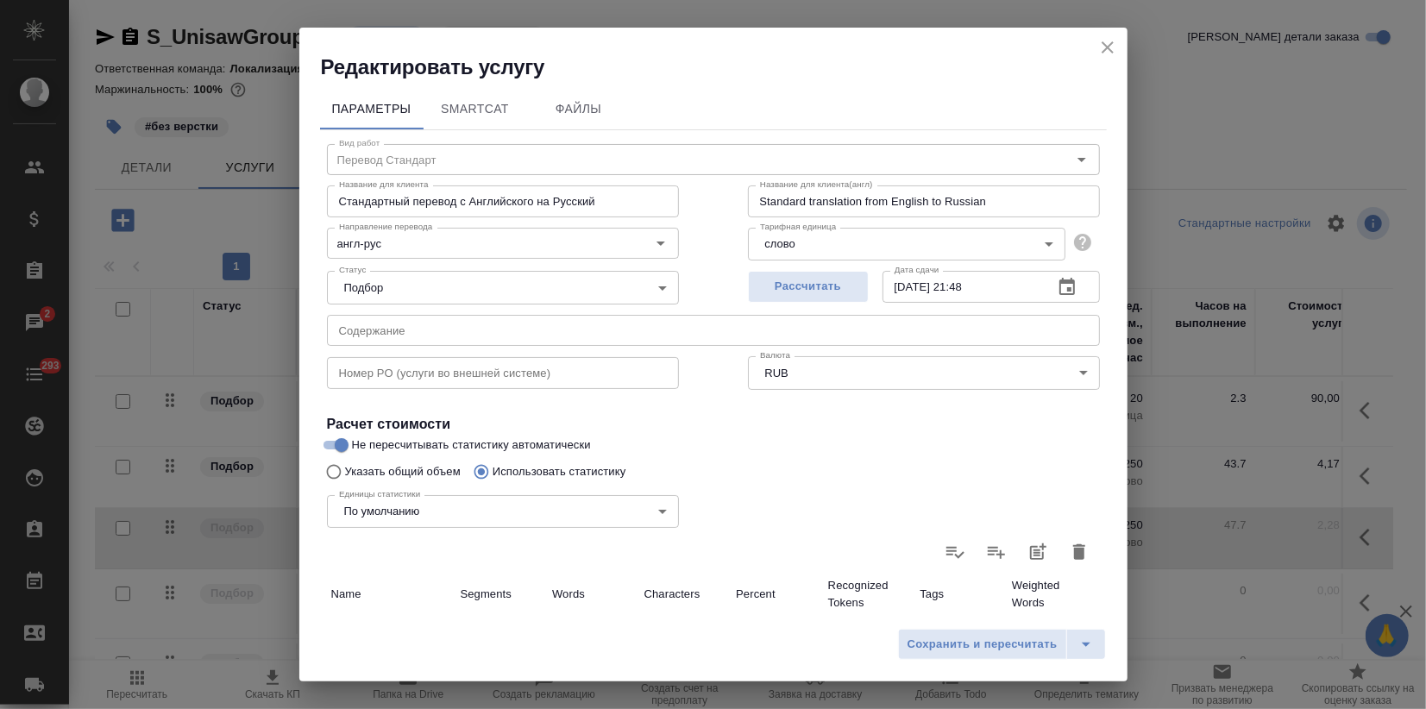
type input "0"
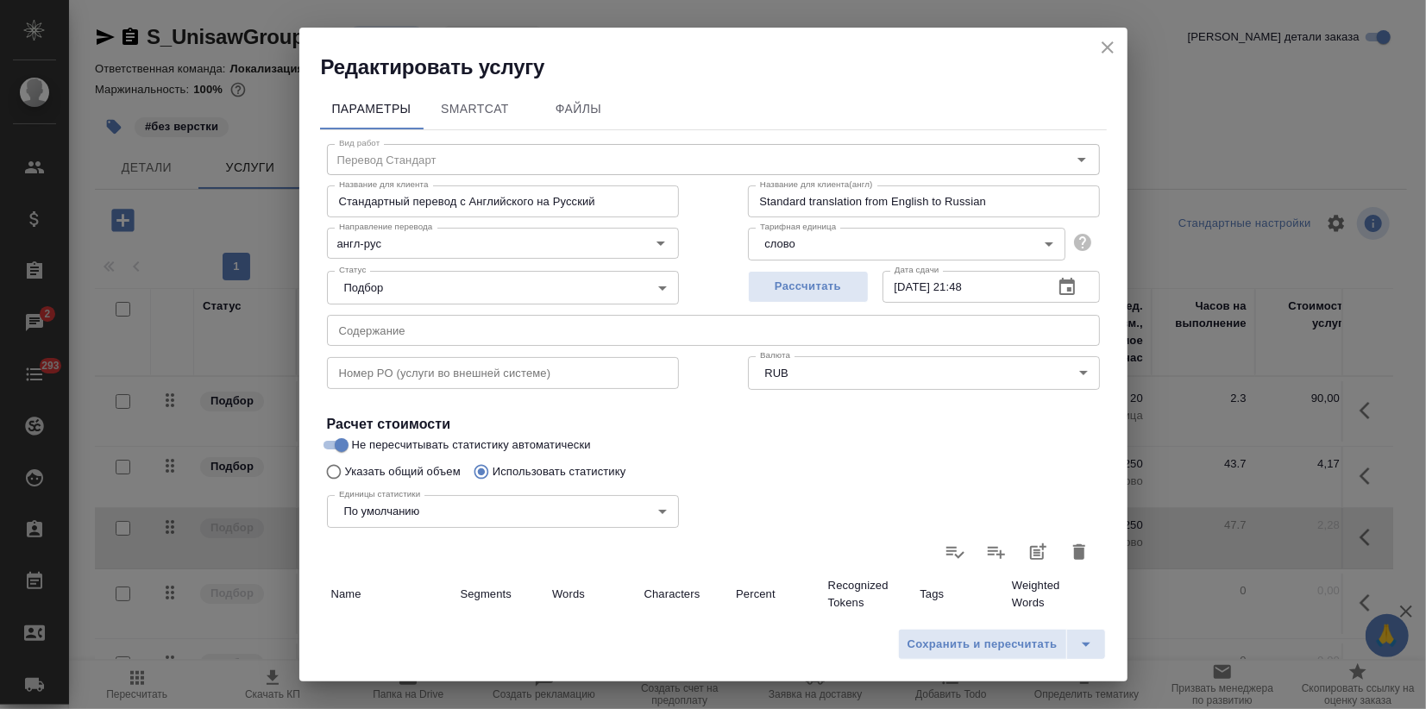
type input "0"
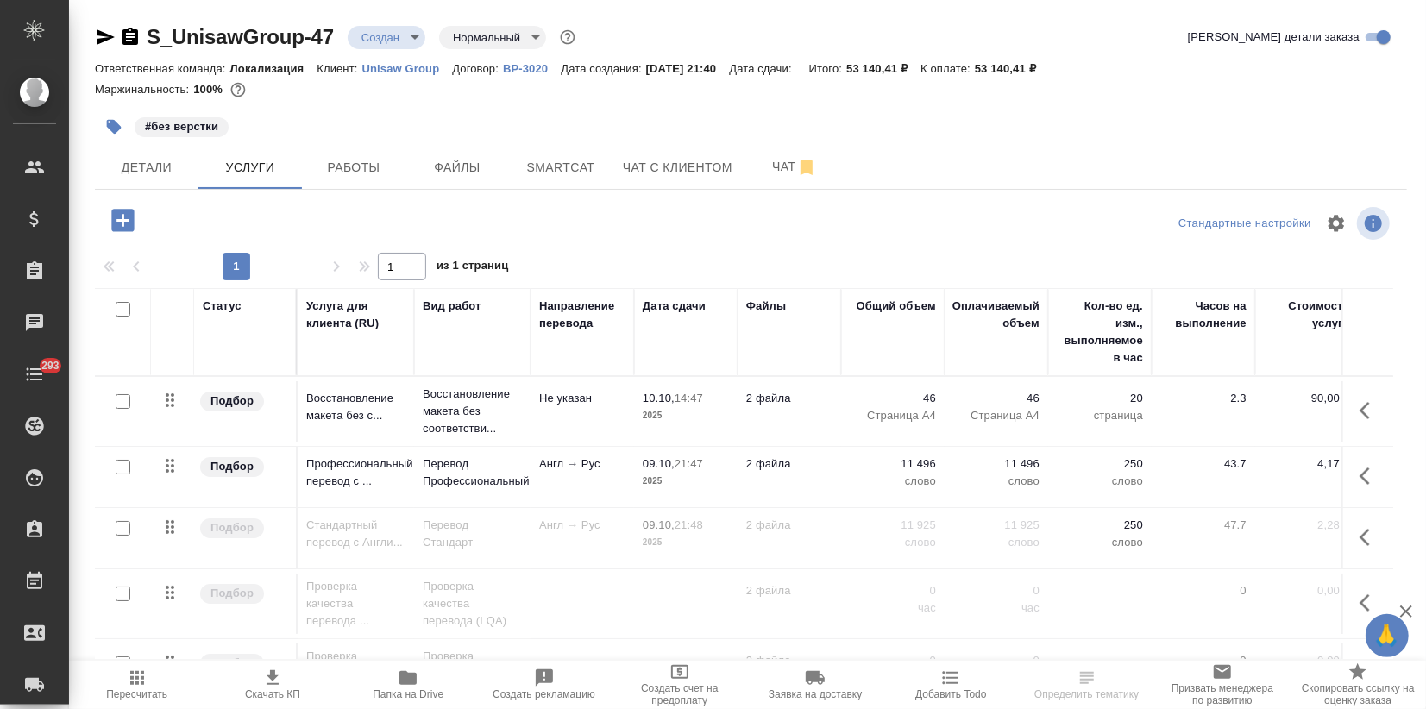
click at [535, 476] on td "Англ → Рус" at bounding box center [583, 477] width 104 height 60
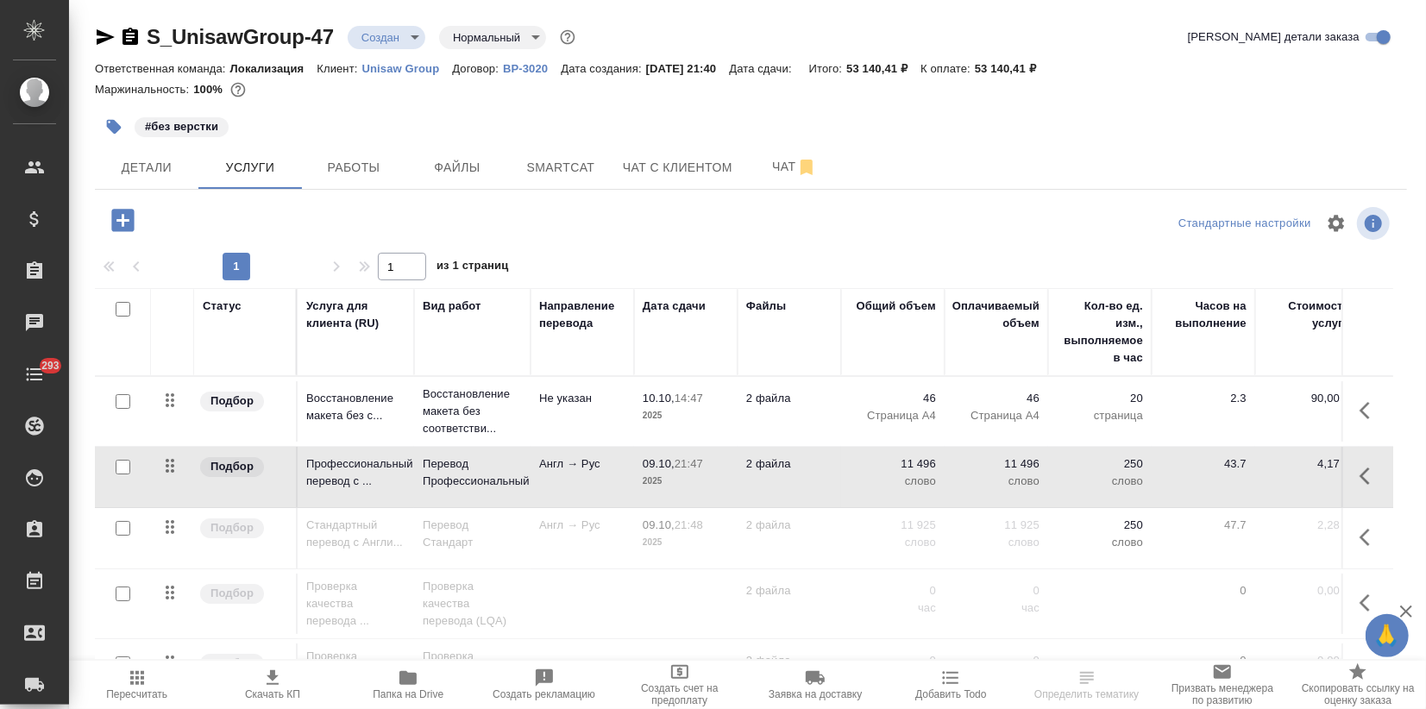
click at [535, 476] on td "Англ → Рус" at bounding box center [583, 477] width 104 height 60
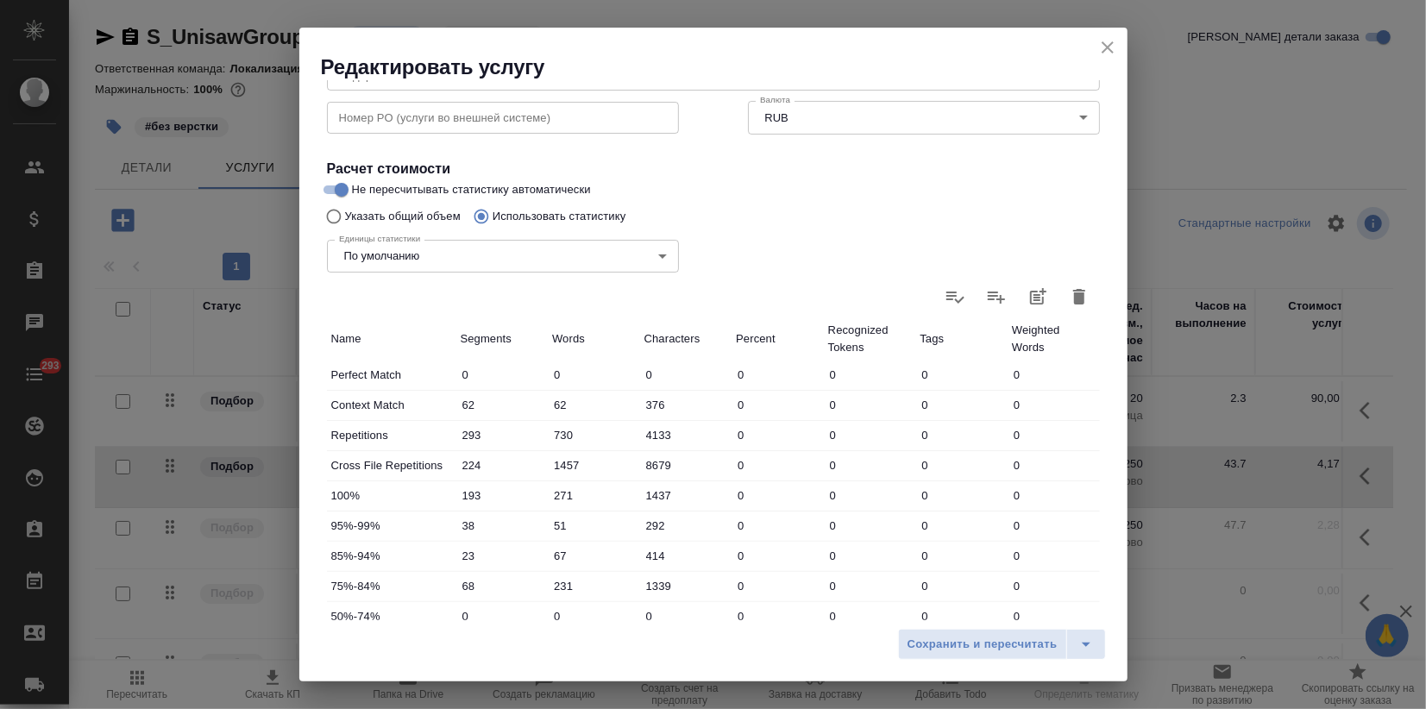
scroll to position [465, 0]
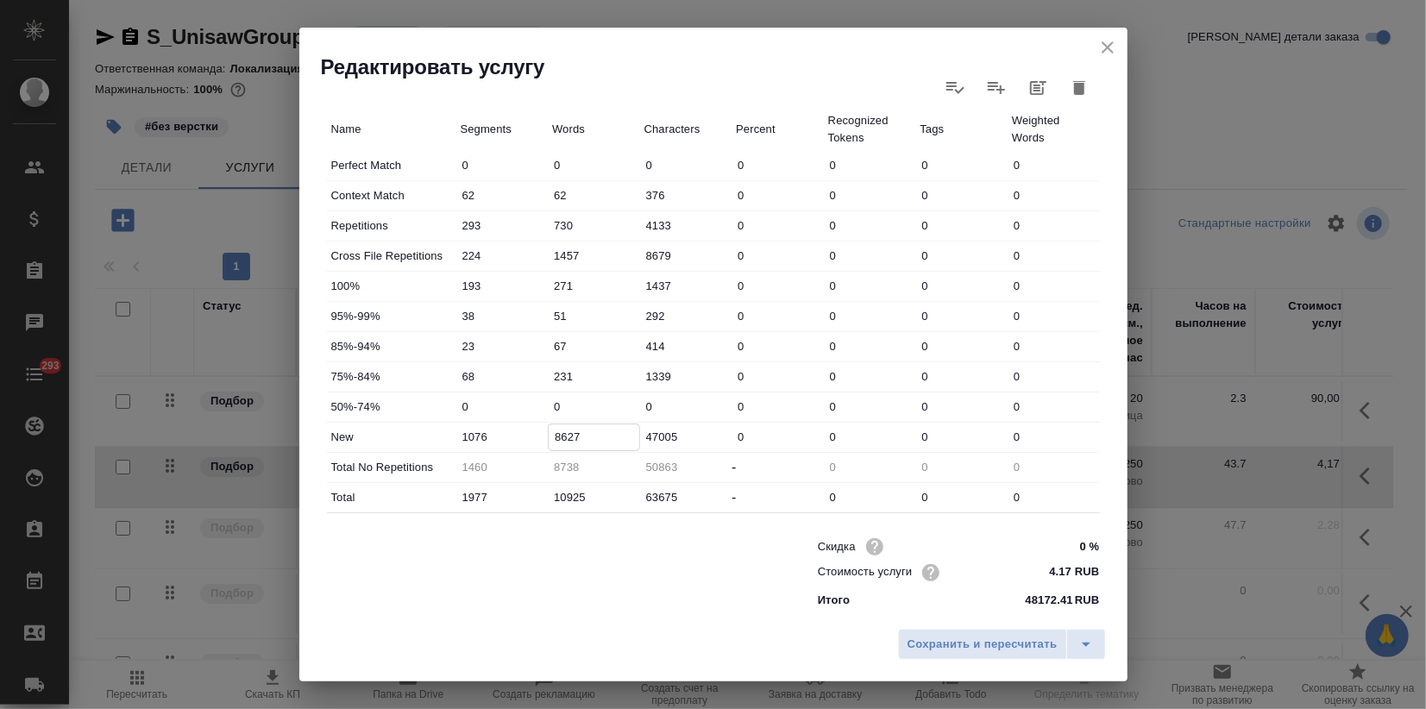
drag, startPoint x: 583, startPoint y: 437, endPoint x: 506, endPoint y: 456, distance: 79.1
click at [498, 434] on div "New 1076 8627 47005 0 0 0 0" at bounding box center [713, 437] width 773 height 29
click at [1111, 41] on icon "close" at bounding box center [1107, 47] width 21 height 21
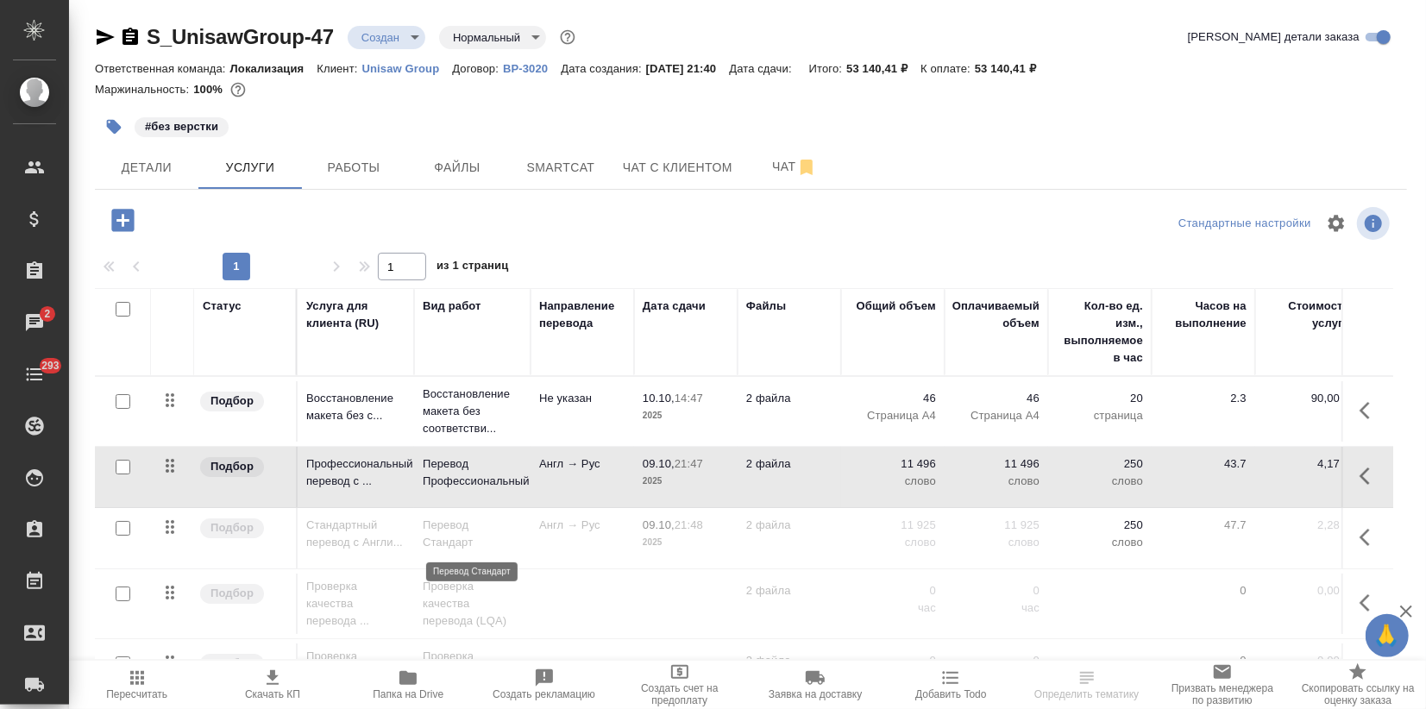
click at [510, 537] on p "Перевод Стандарт" at bounding box center [472, 534] width 99 height 35
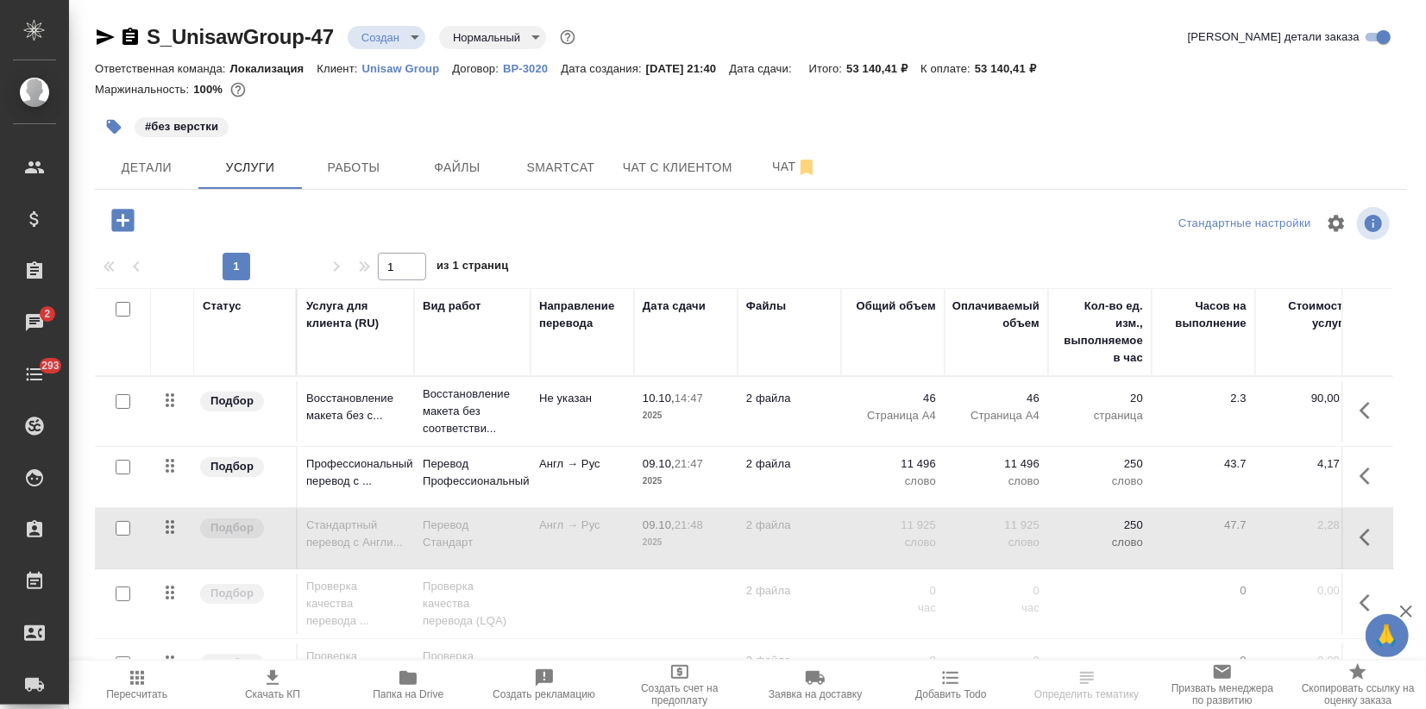
click at [125, 518] on div at bounding box center [123, 529] width 39 height 24
click at [122, 529] on input "checkbox" at bounding box center [123, 528] width 15 height 15
checkbox input "true"
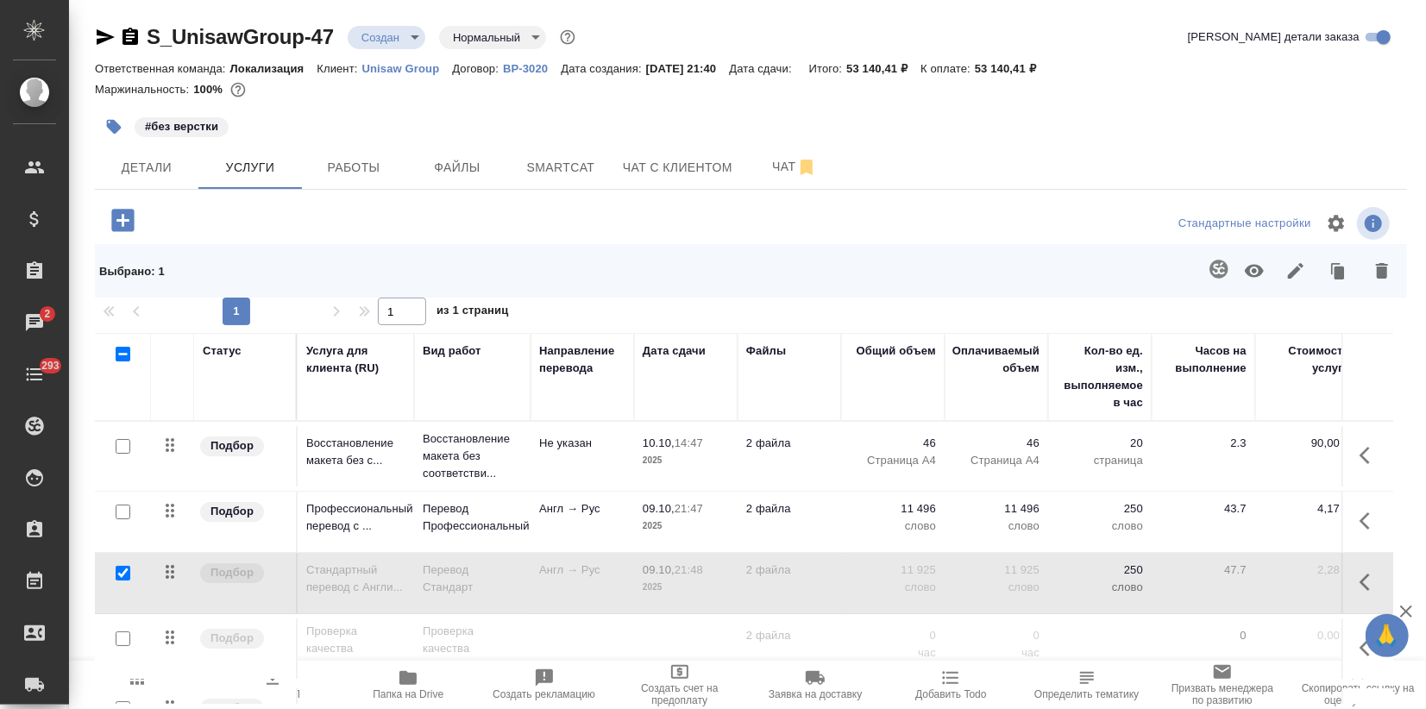
click at [1250, 254] on button "button" at bounding box center [1254, 270] width 41 height 45
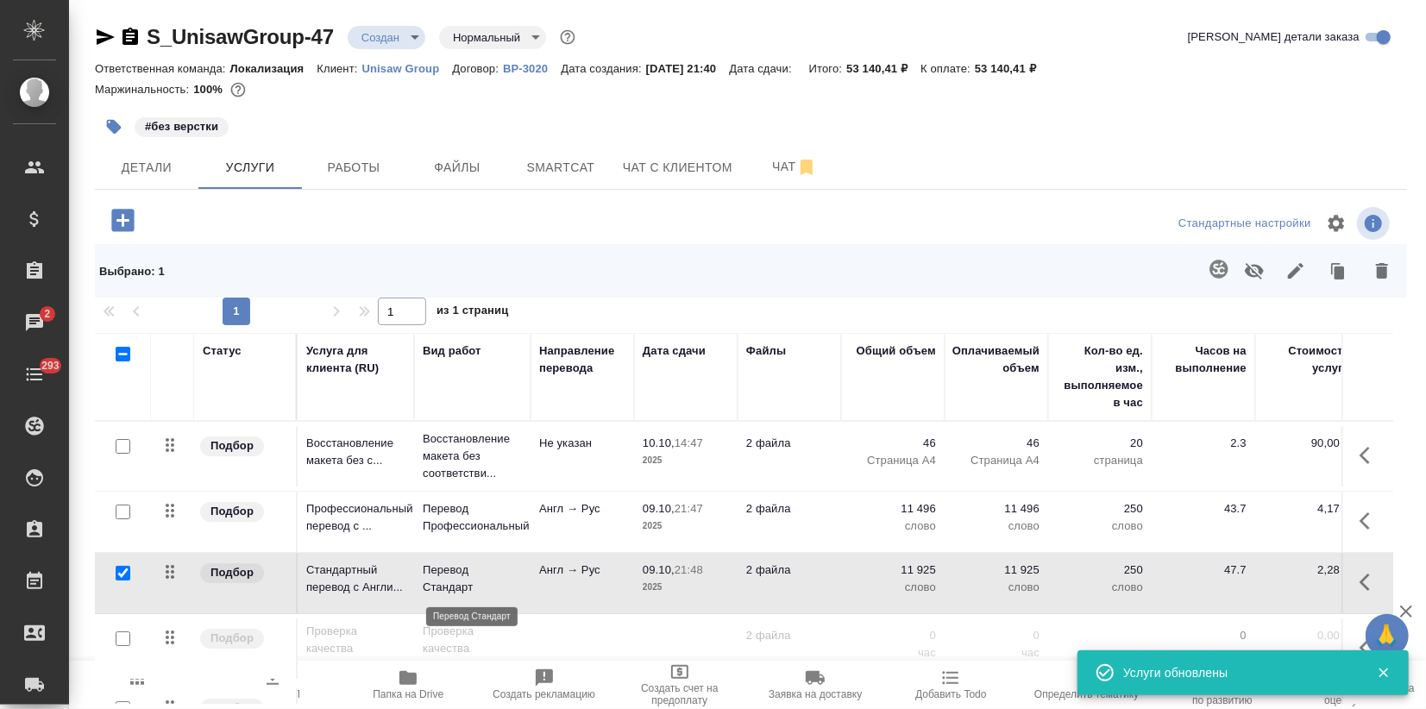
click at [497, 578] on p "Перевод Стандарт" at bounding box center [472, 579] width 99 height 35
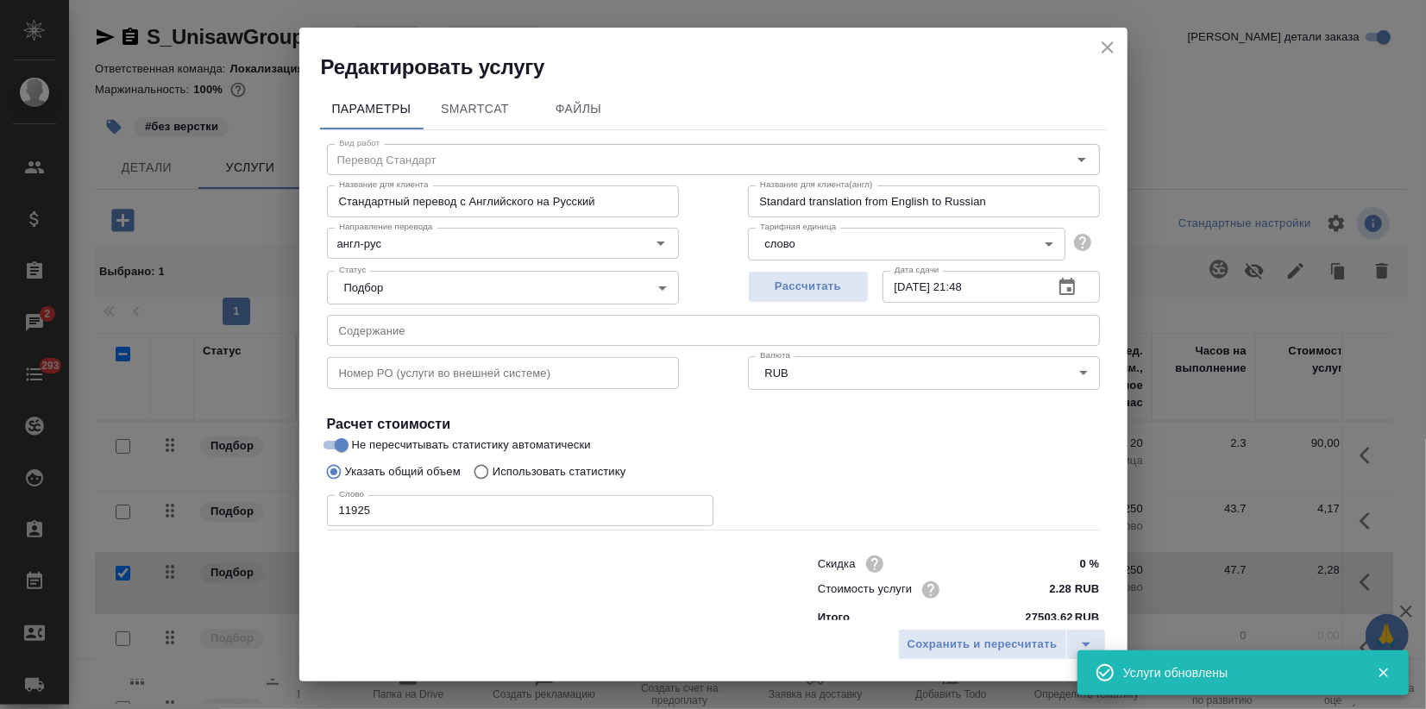
click at [148, 510] on div "Редактировать услугу Параметры SmartCat Файлы Вид работ Перевод Стандарт Вид ра…" at bounding box center [713, 354] width 1426 height 709
paste input "8627"
type input "8627"
click at [990, 644] on span "Сохранить и пересчитать" at bounding box center [983, 645] width 150 height 20
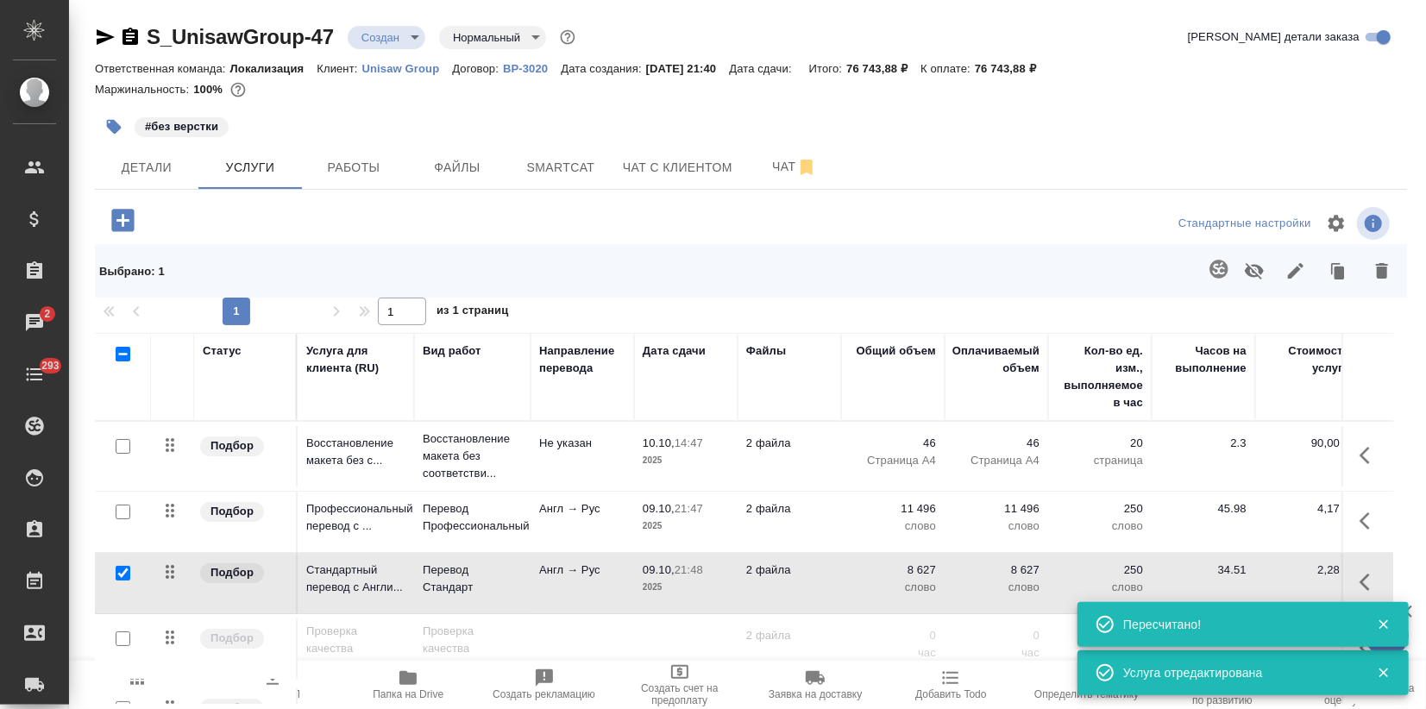
click at [116, 445] on input "checkbox" at bounding box center [123, 446] width 15 height 15
checkbox input "true"
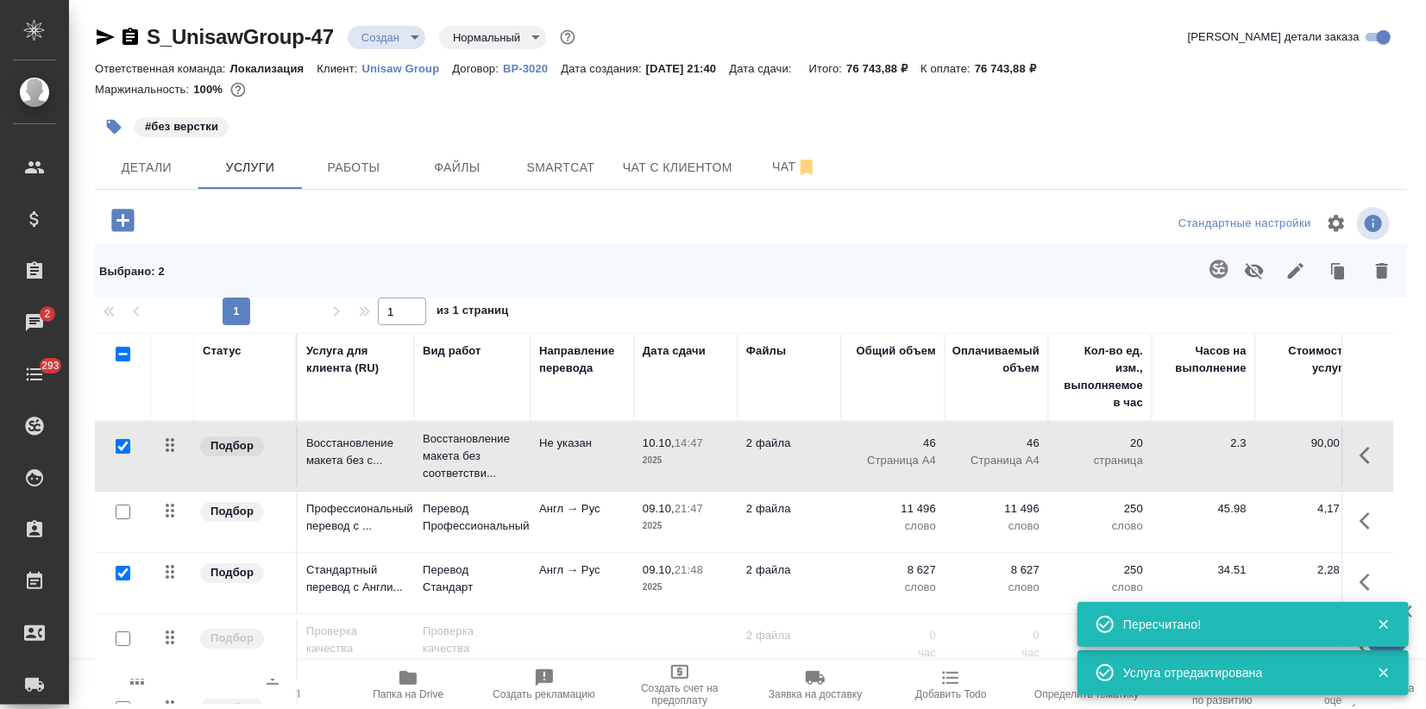
click at [1260, 269] on icon "button" at bounding box center [1254, 271] width 19 height 16
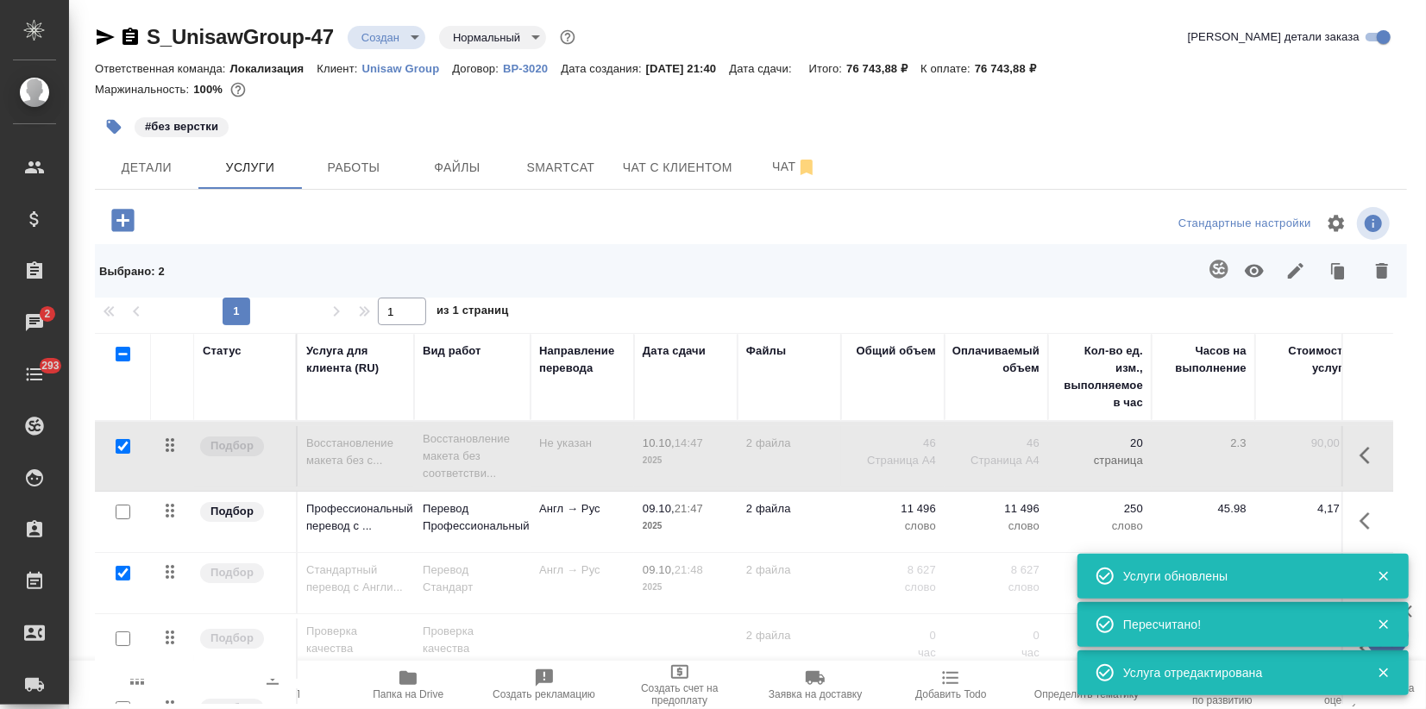
click at [146, 676] on td at bounding box center [123, 649] width 56 height 60
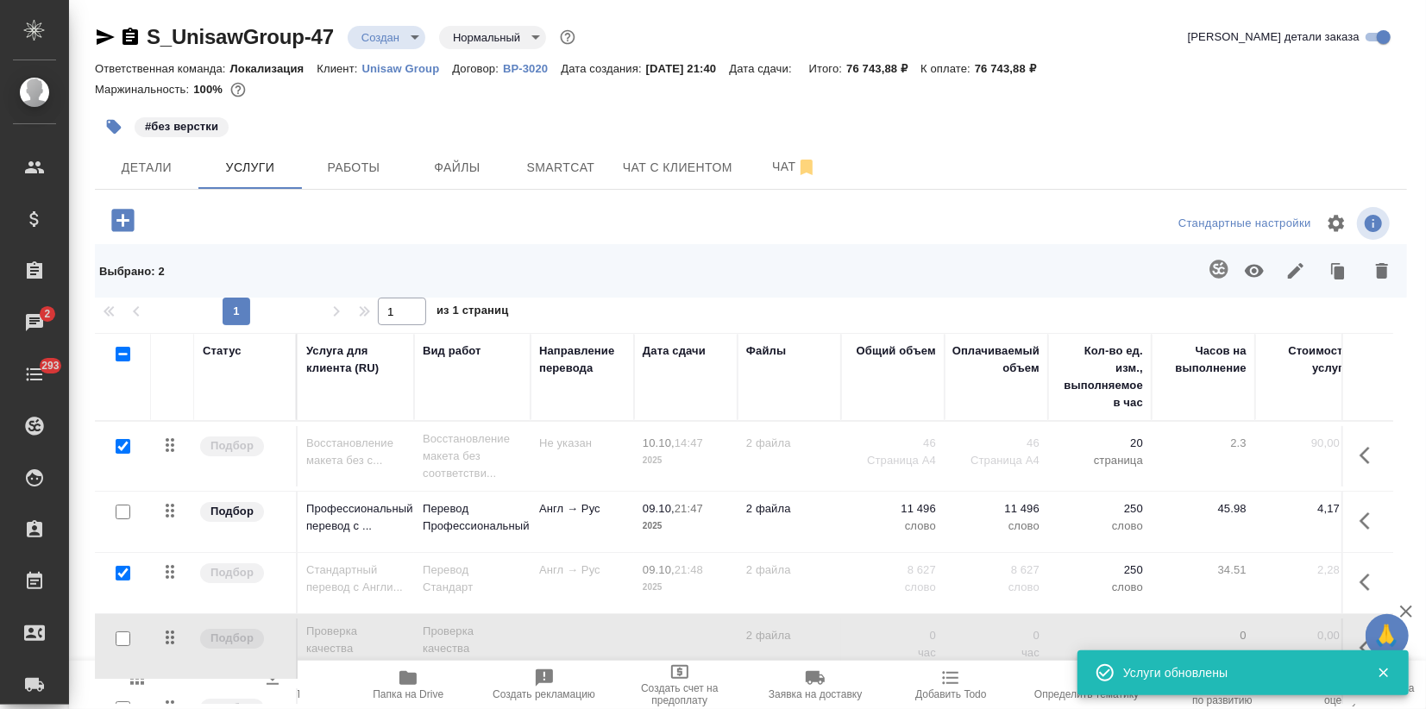
click at [139, 691] on span "Пересчитать" at bounding box center [136, 694] width 61 height 12
click at [281, 691] on span "Скачать КП" at bounding box center [272, 694] width 55 height 12
click at [120, 506] on input "checkbox" at bounding box center [123, 512] width 15 height 15
checkbox input "true"
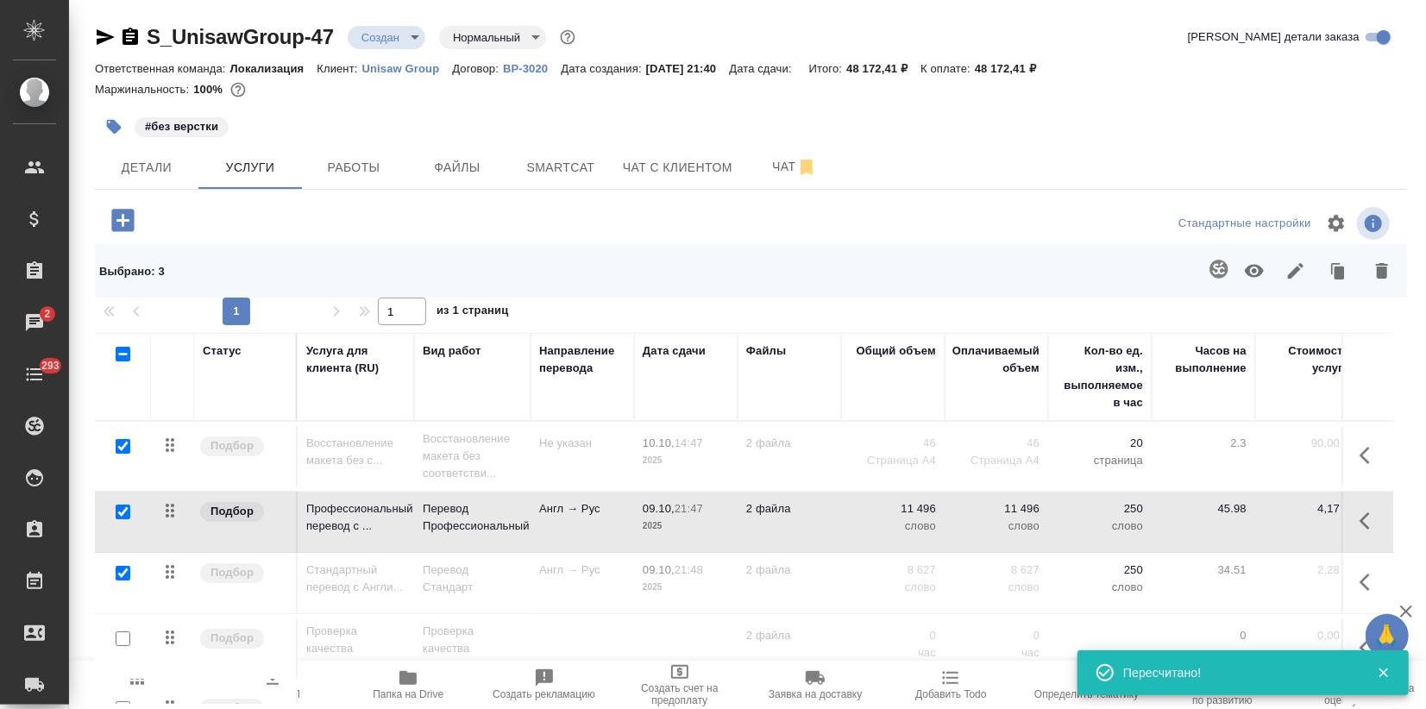
click at [126, 445] on input "checkbox" at bounding box center [123, 446] width 15 height 15
checkbox input "false"
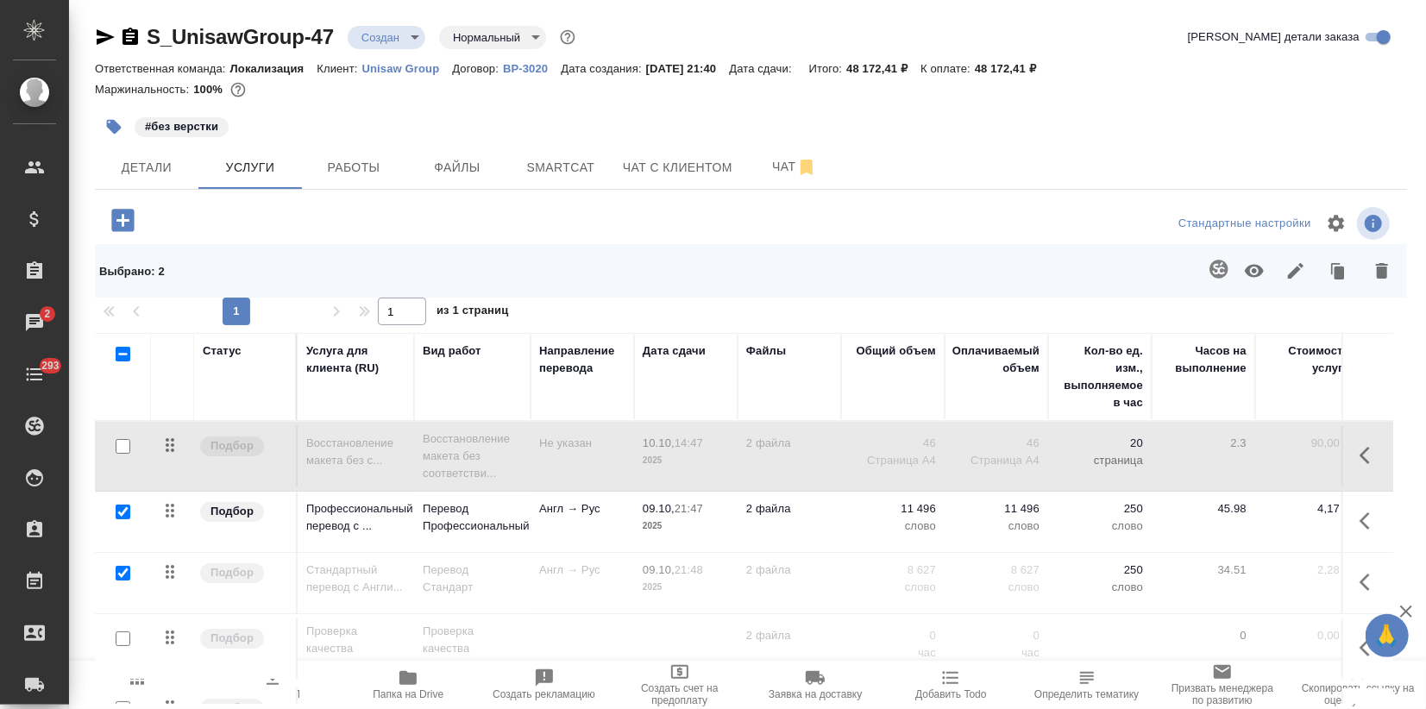
click at [124, 571] on input "checkbox" at bounding box center [123, 573] width 15 height 15
checkbox input "false"
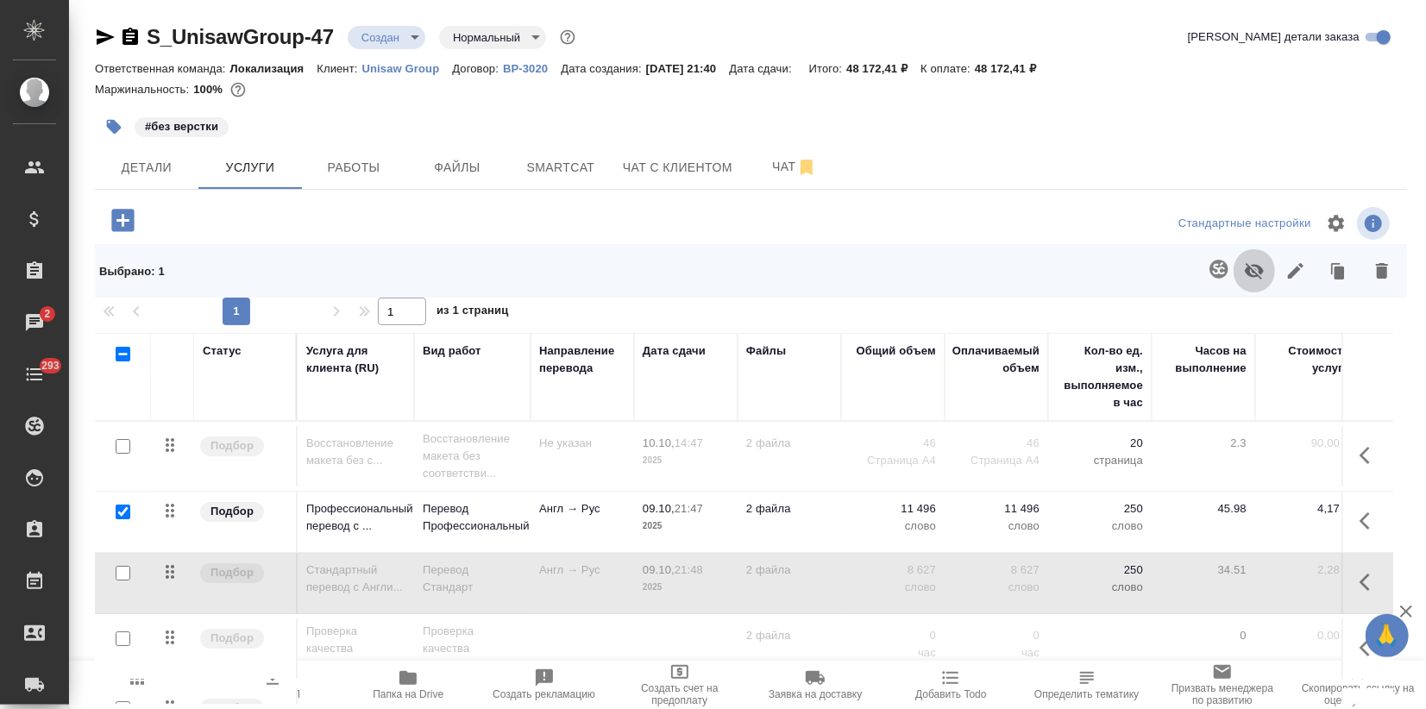
click at [1248, 270] on icon "button" at bounding box center [1254, 271] width 19 height 16
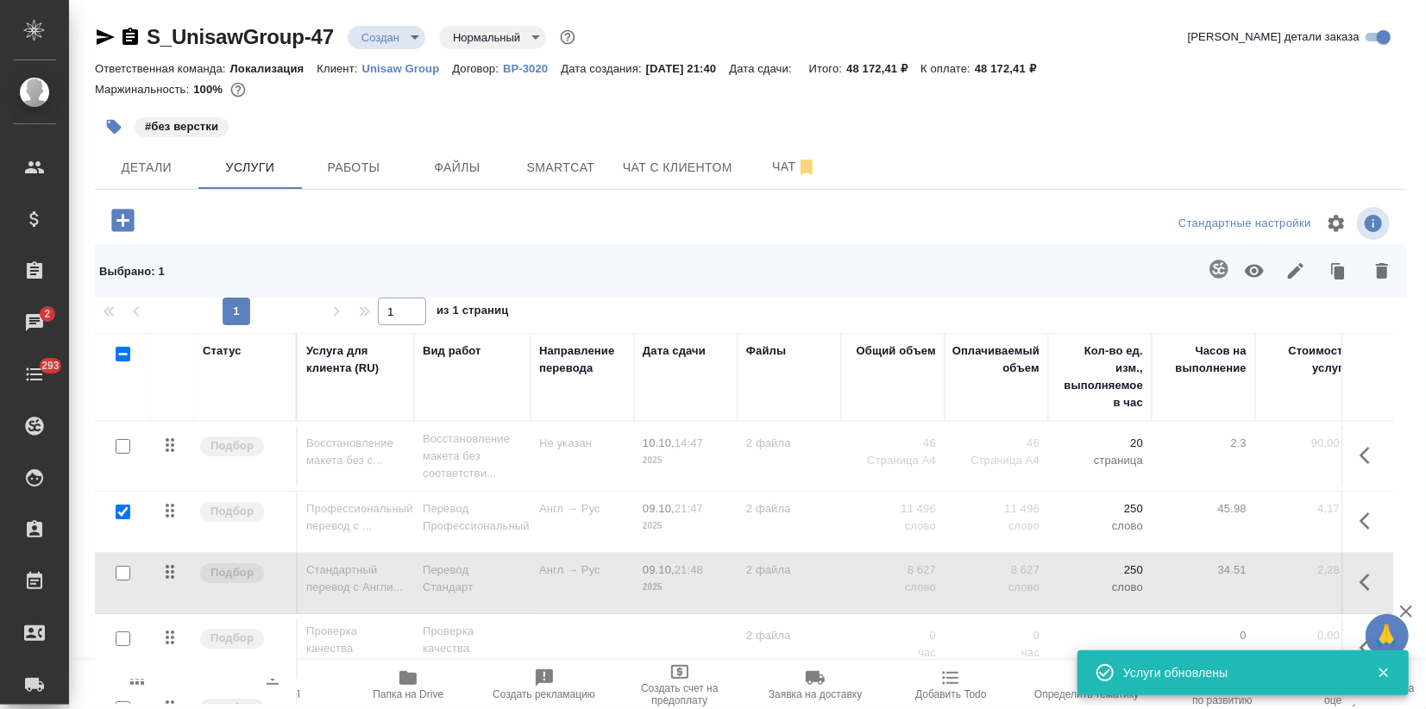
click at [116, 506] on input "checkbox" at bounding box center [123, 512] width 15 height 15
checkbox input "false"
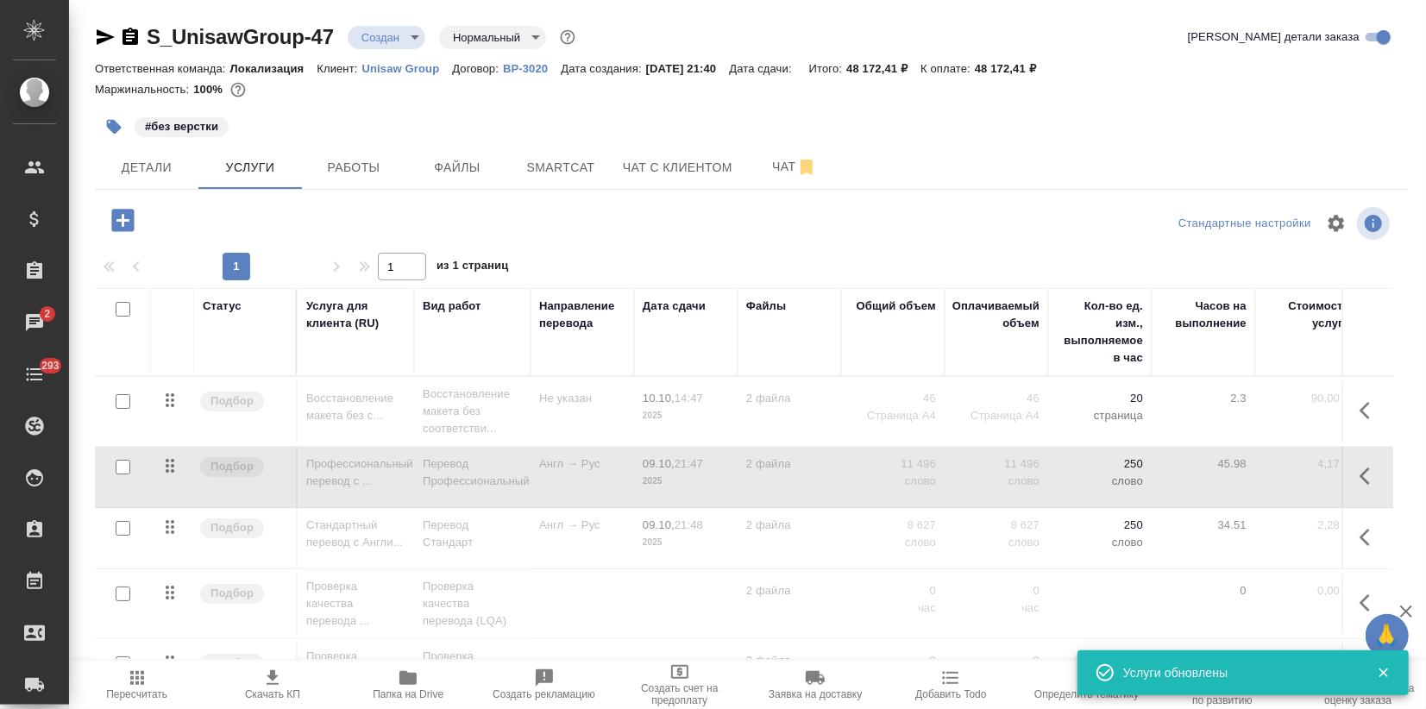
click at [123, 527] on input "checkbox" at bounding box center [123, 528] width 15 height 15
checkbox input "true"
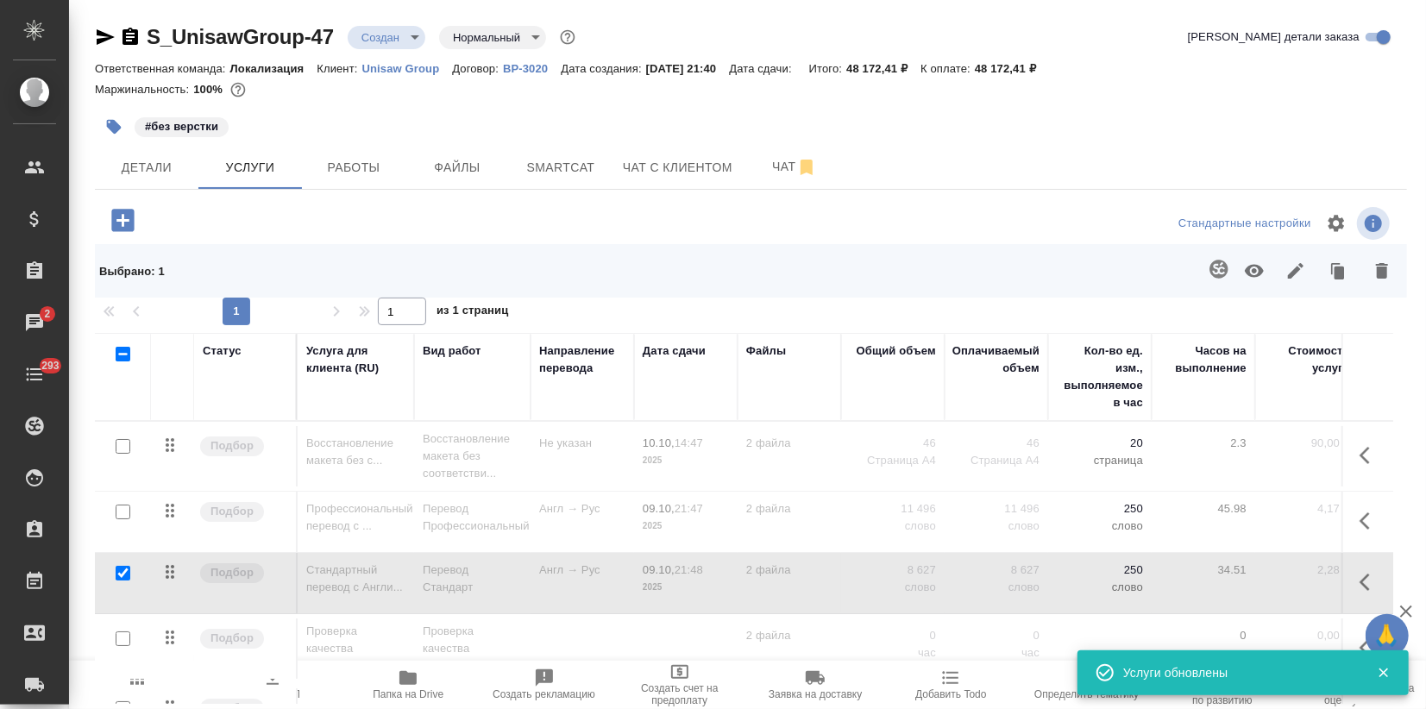
click at [1263, 261] on icon "button" at bounding box center [1254, 271] width 21 height 21
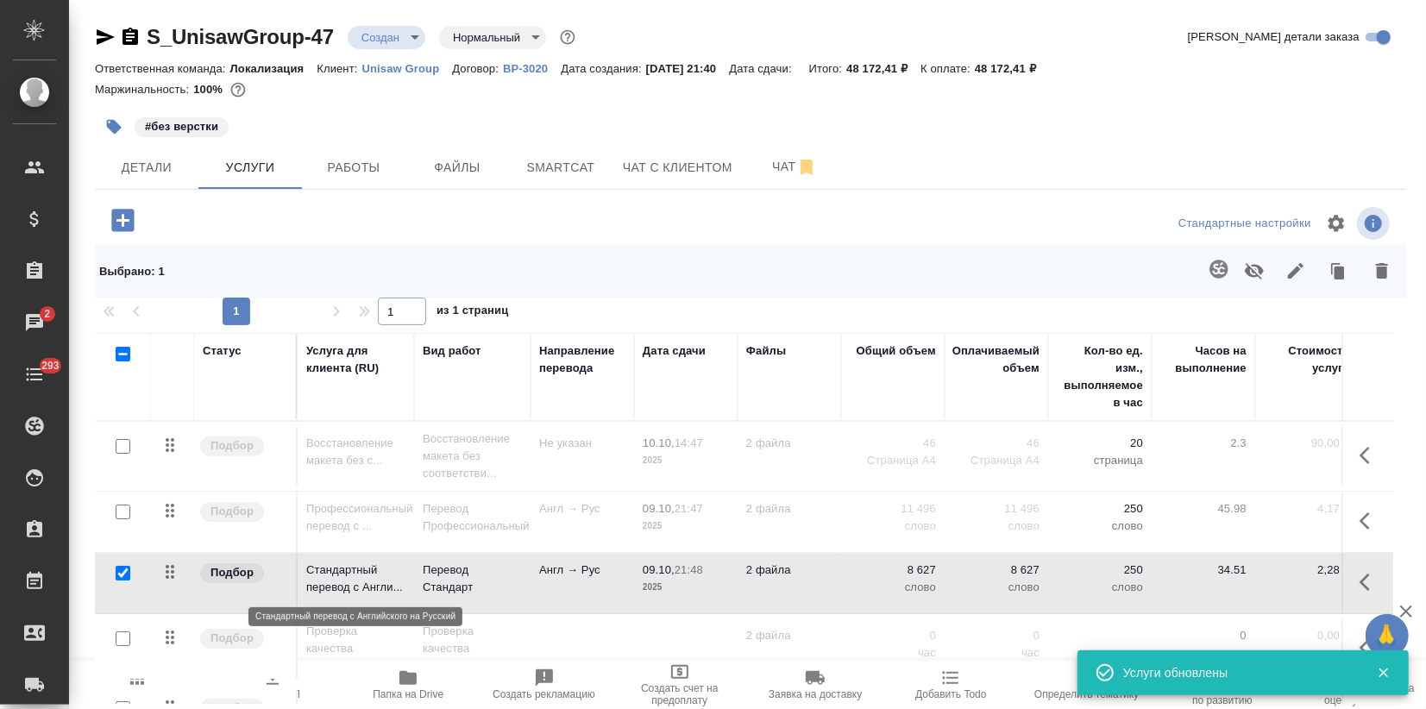
click at [327, 576] on p "Стандартный перевод с Англи..." at bounding box center [355, 579] width 99 height 35
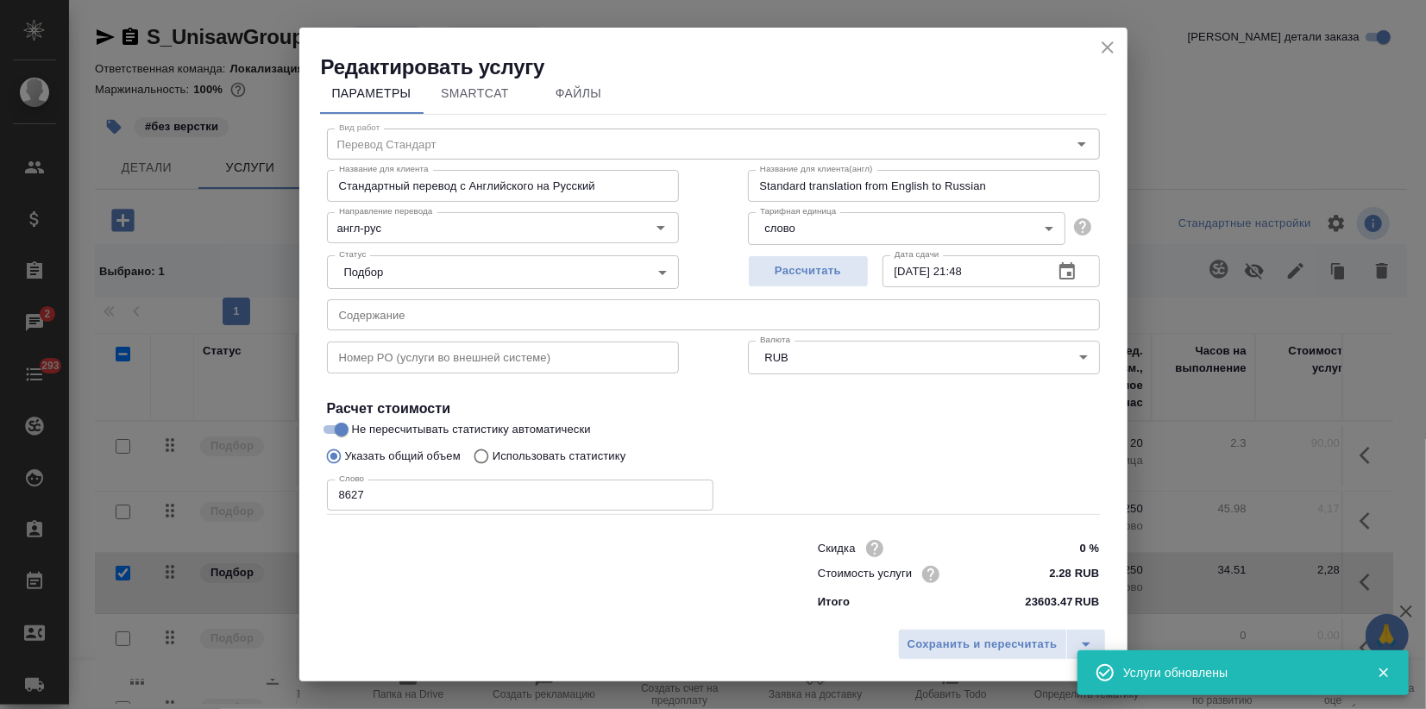
scroll to position [19, 0]
click at [550, 450] on p "Использовать статистику" at bounding box center [560, 452] width 134 height 17
click at [493, 450] on input "Использовать статистику" at bounding box center [479, 453] width 28 height 33
radio input "true"
radio input "false"
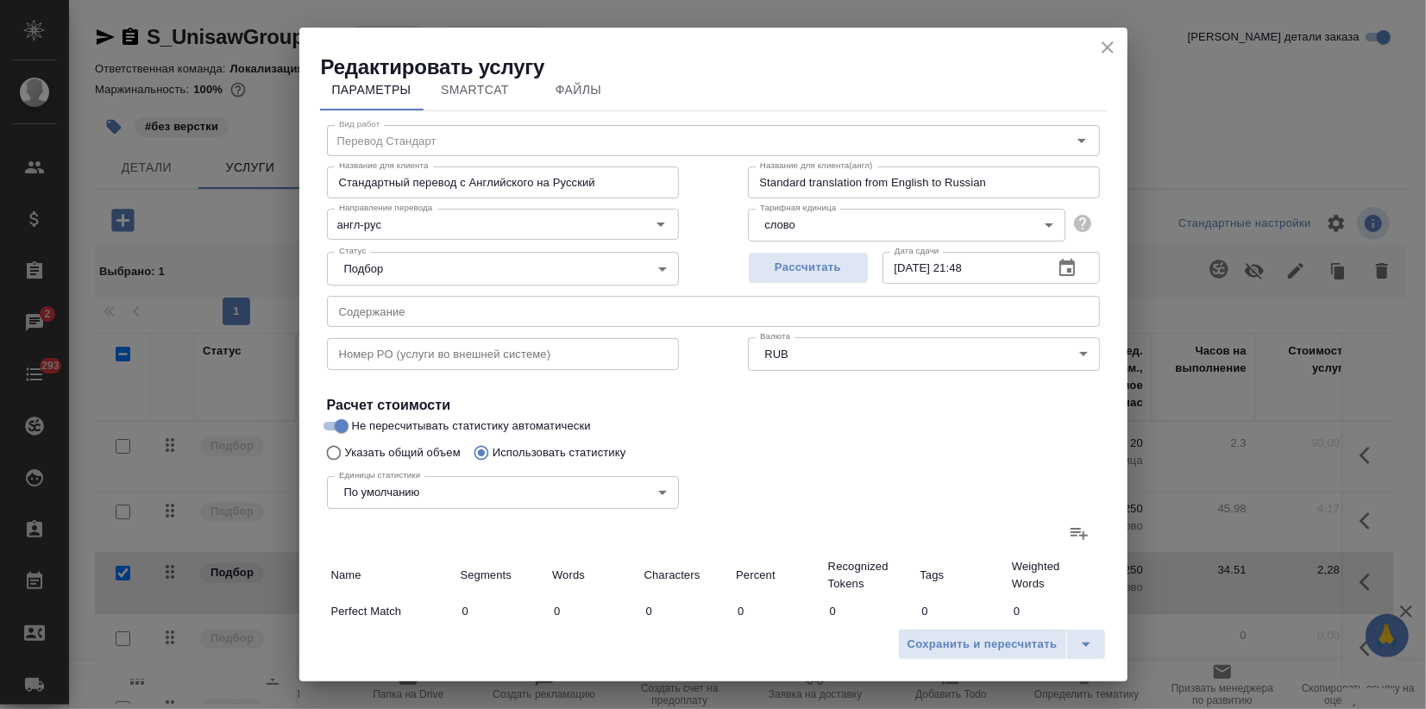
click at [1072, 539] on icon at bounding box center [1079, 533] width 21 height 21
click at [0, 0] on input "file" at bounding box center [0, 0] width 0 height 0
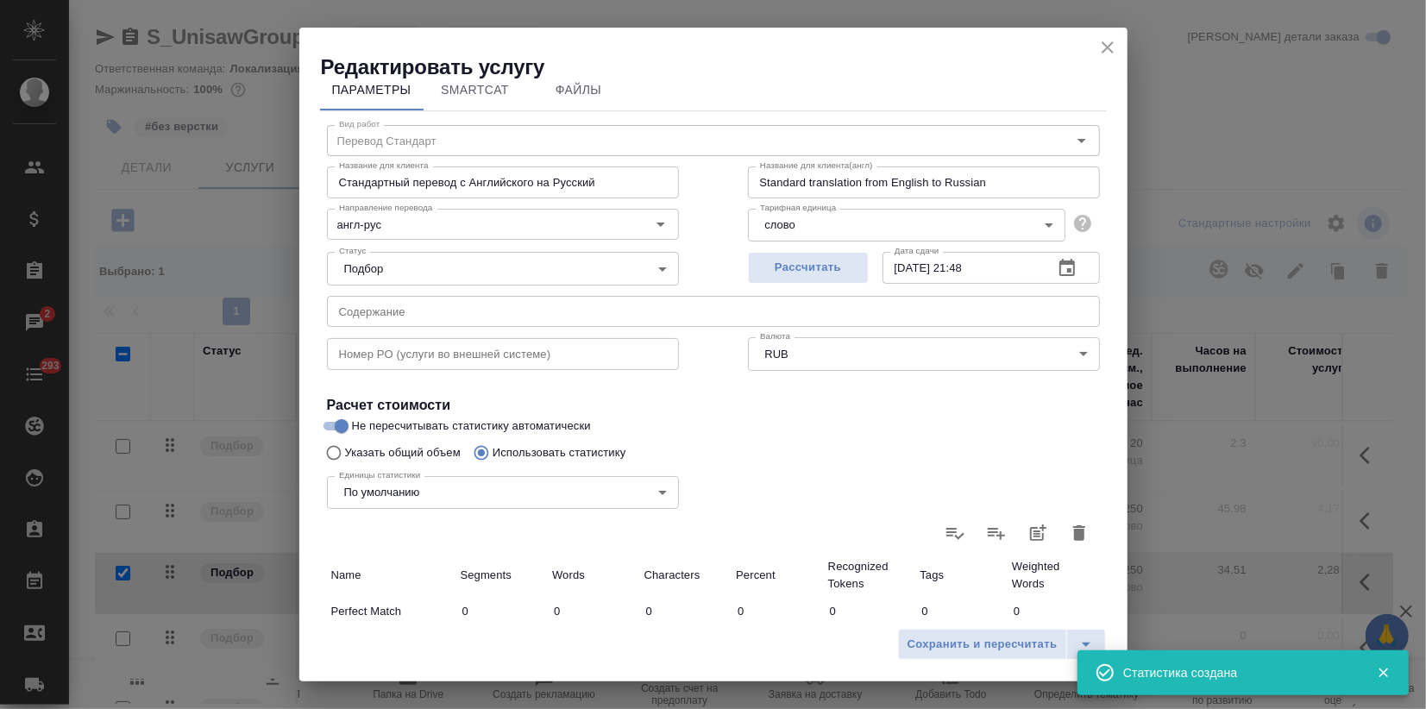
type input "62"
type input "376"
type input "293"
type input "730"
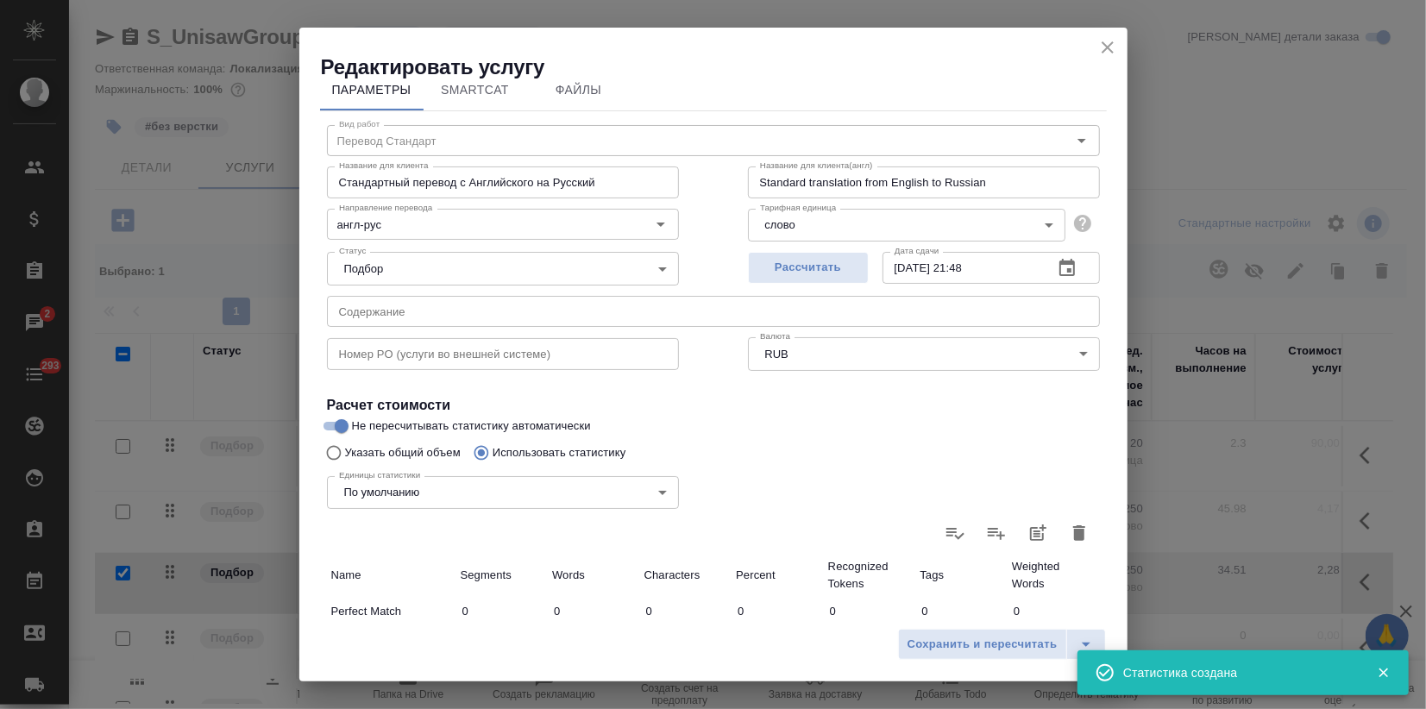
type input "4133"
type input "224"
type input "1457"
type input "8679"
type input "193"
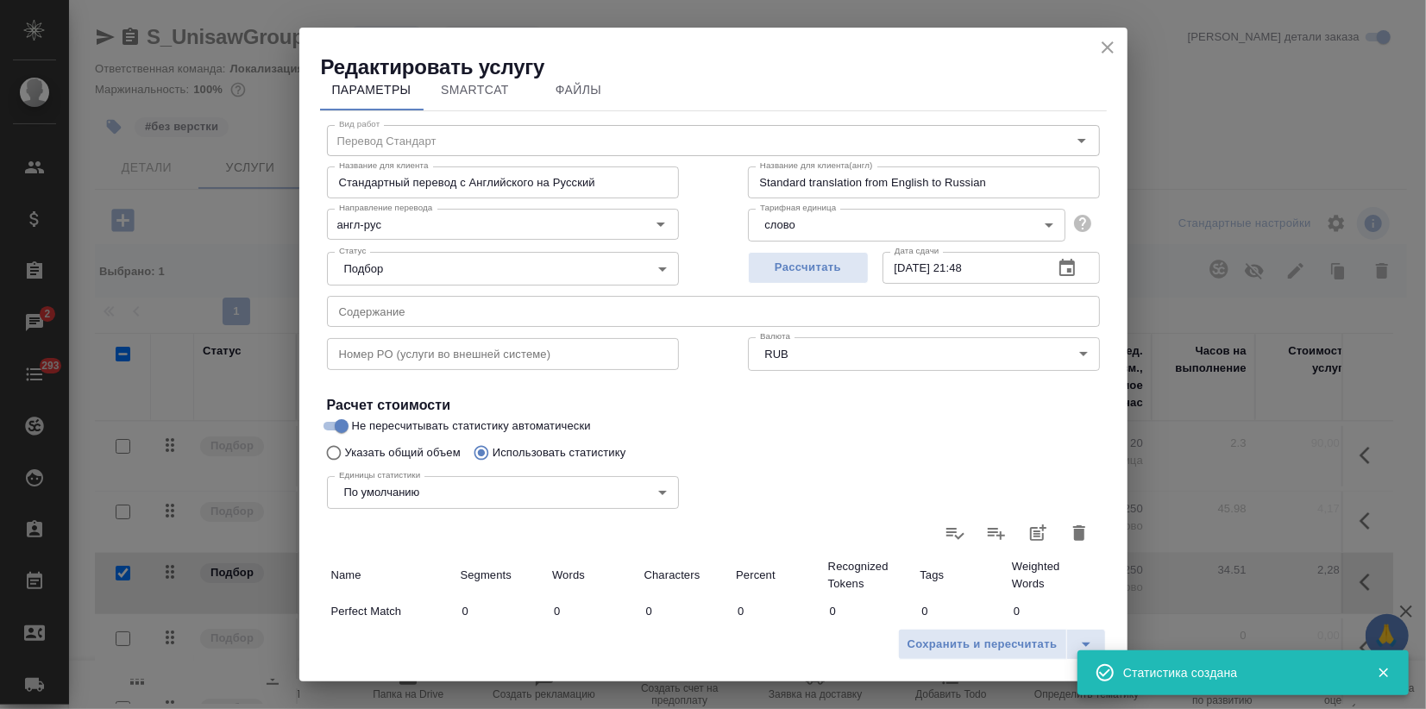
type input "271"
type input "1437"
type input "38"
type input "51"
type input "292"
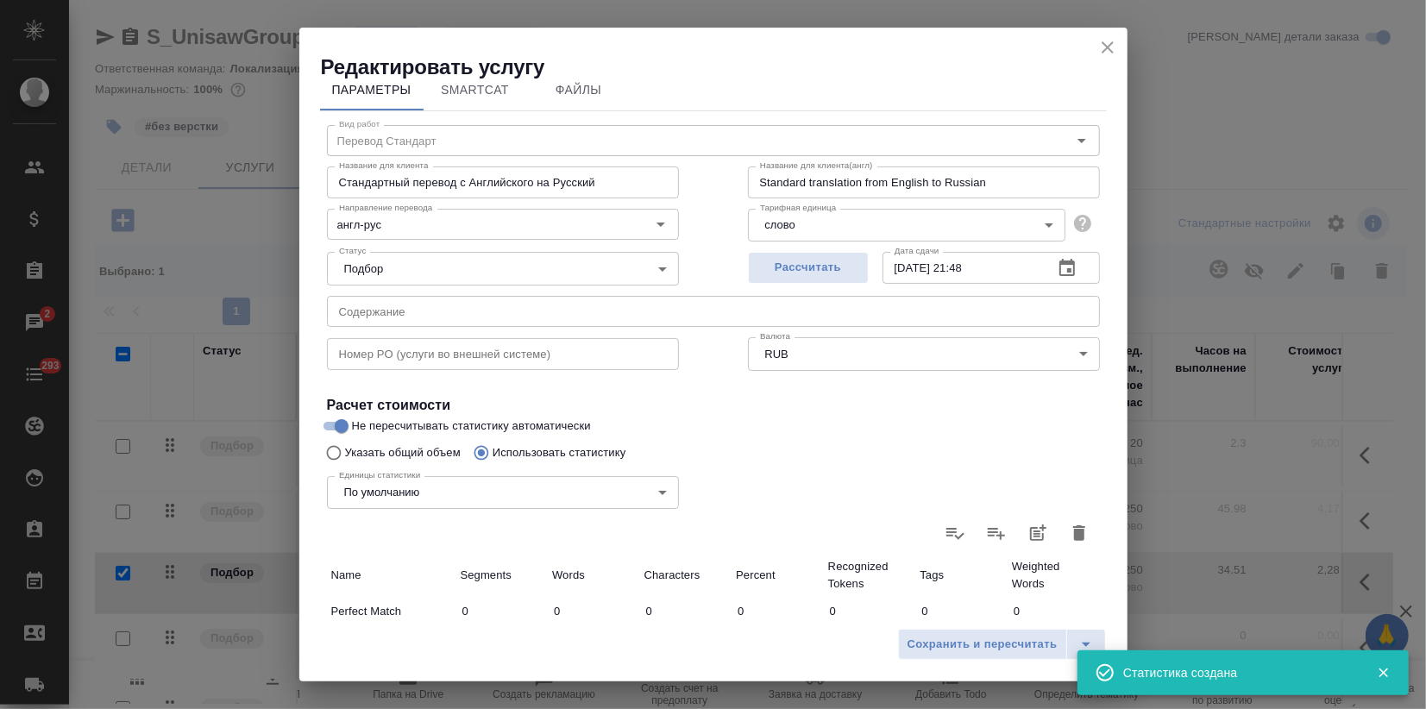
type input "23"
type input "67"
type input "414"
type input "68"
type input "231"
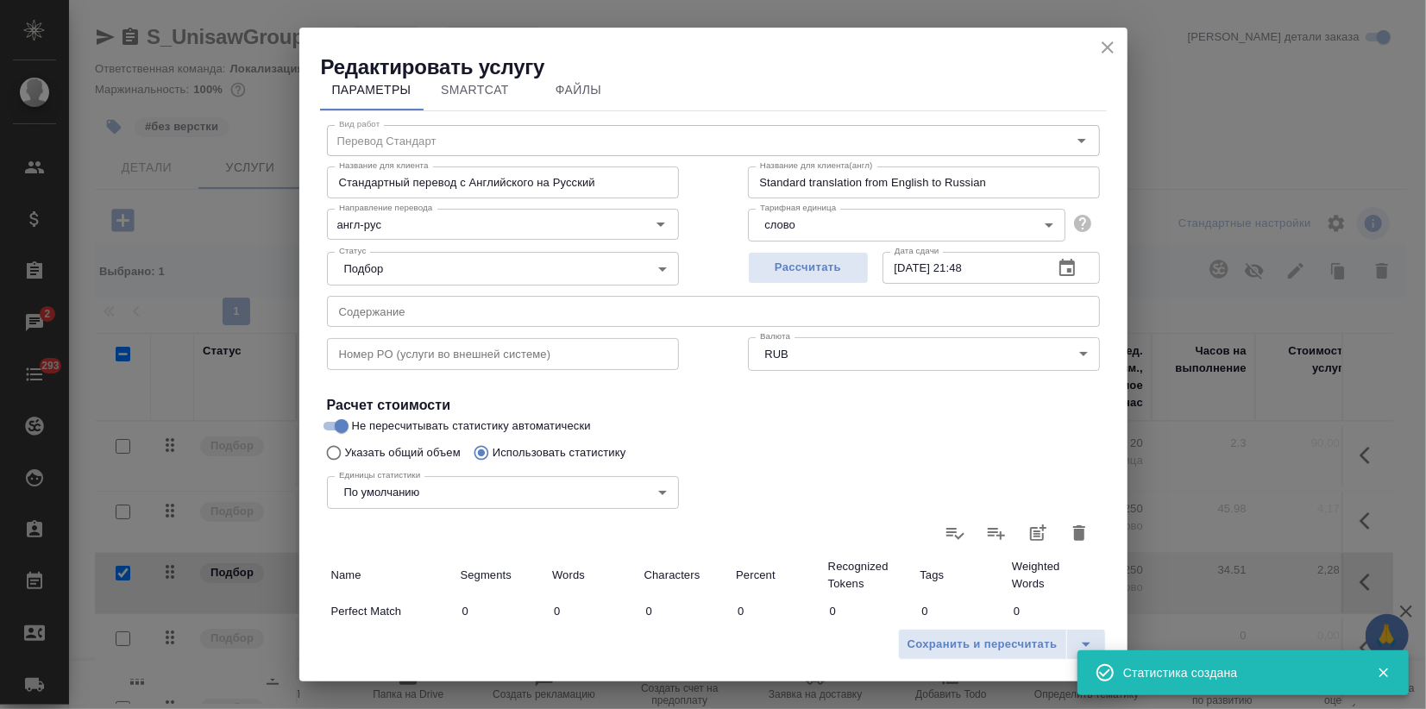
type input "1339"
type input "1076"
type input "8056"
type input "47005"
type input "1460"
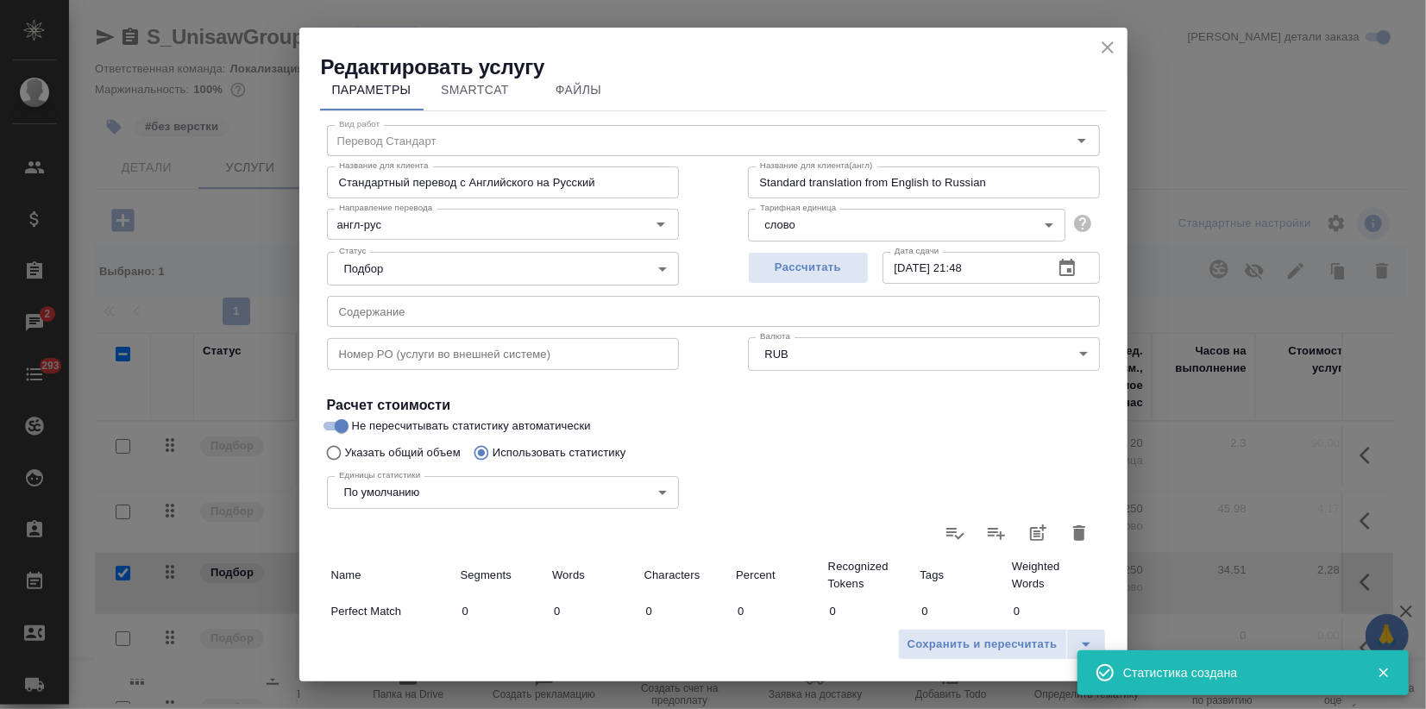
type input "8738"
type input "50863"
type input "1977"
type input "10925"
type input "63675"
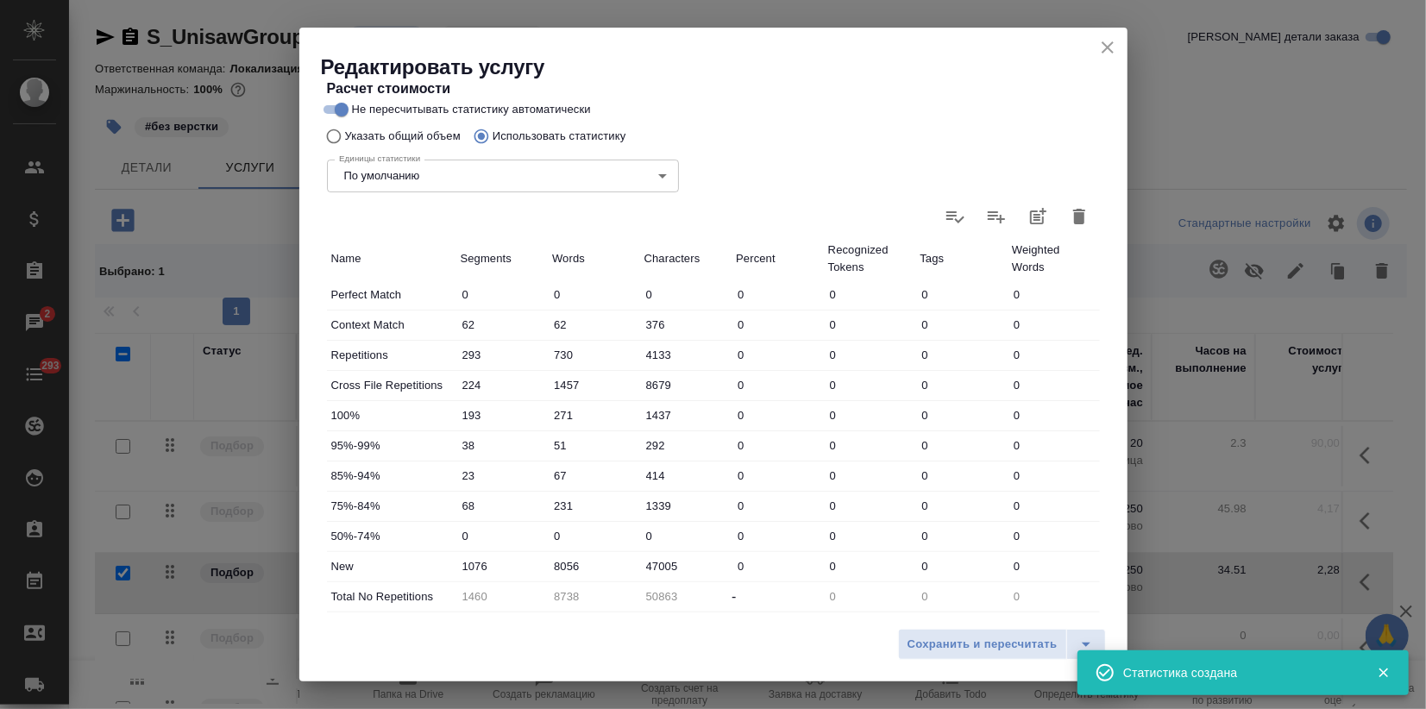
scroll to position [402, 0]
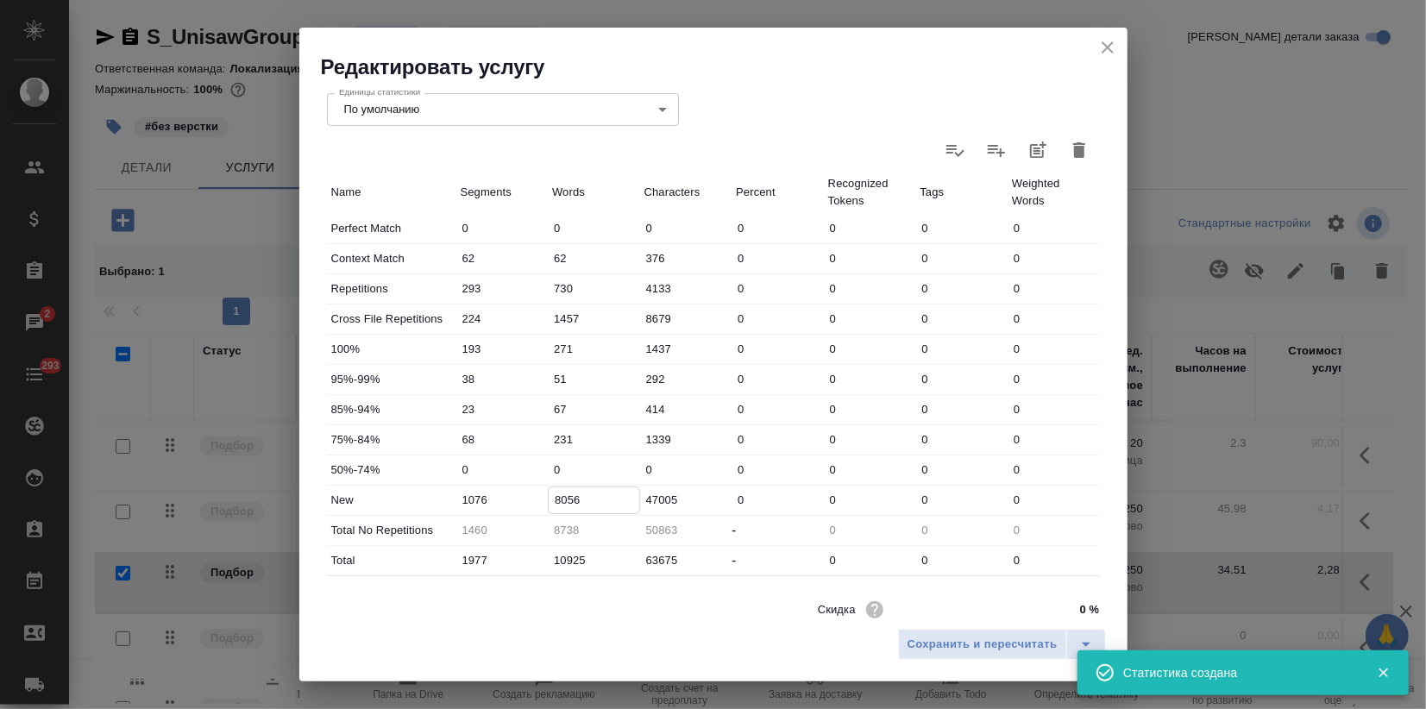
drag, startPoint x: 555, startPoint y: 497, endPoint x: 577, endPoint y: 494, distance: 22.6
click at [577, 494] on input "8056" at bounding box center [594, 499] width 91 height 25
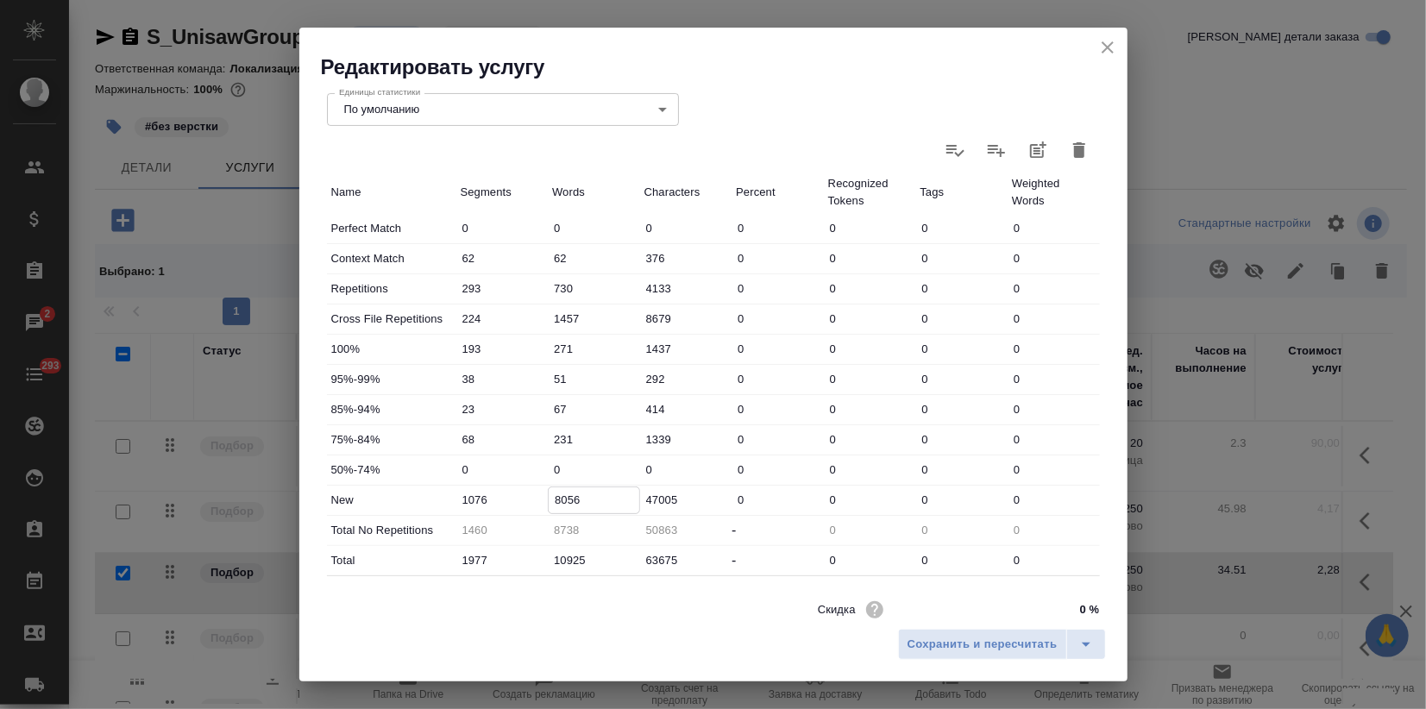
drag, startPoint x: 577, startPoint y: 496, endPoint x: 562, endPoint y: 496, distance: 15.5
click at [562, 496] on input "8056" at bounding box center [594, 499] width 91 height 25
type input "8657"
click at [971, 654] on span "Сохранить и пересчитать" at bounding box center [983, 645] width 150 height 20
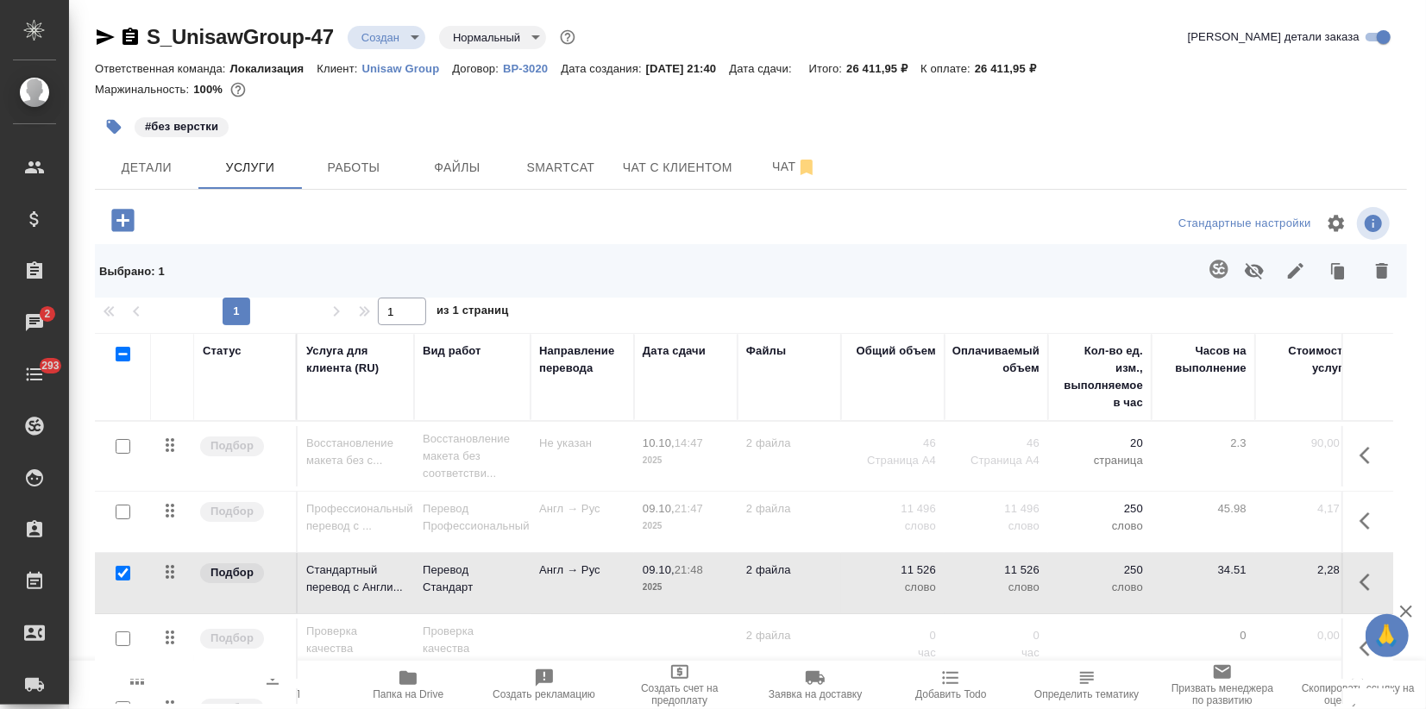
click at [701, 512] on p "21:47" at bounding box center [689, 508] width 28 height 13
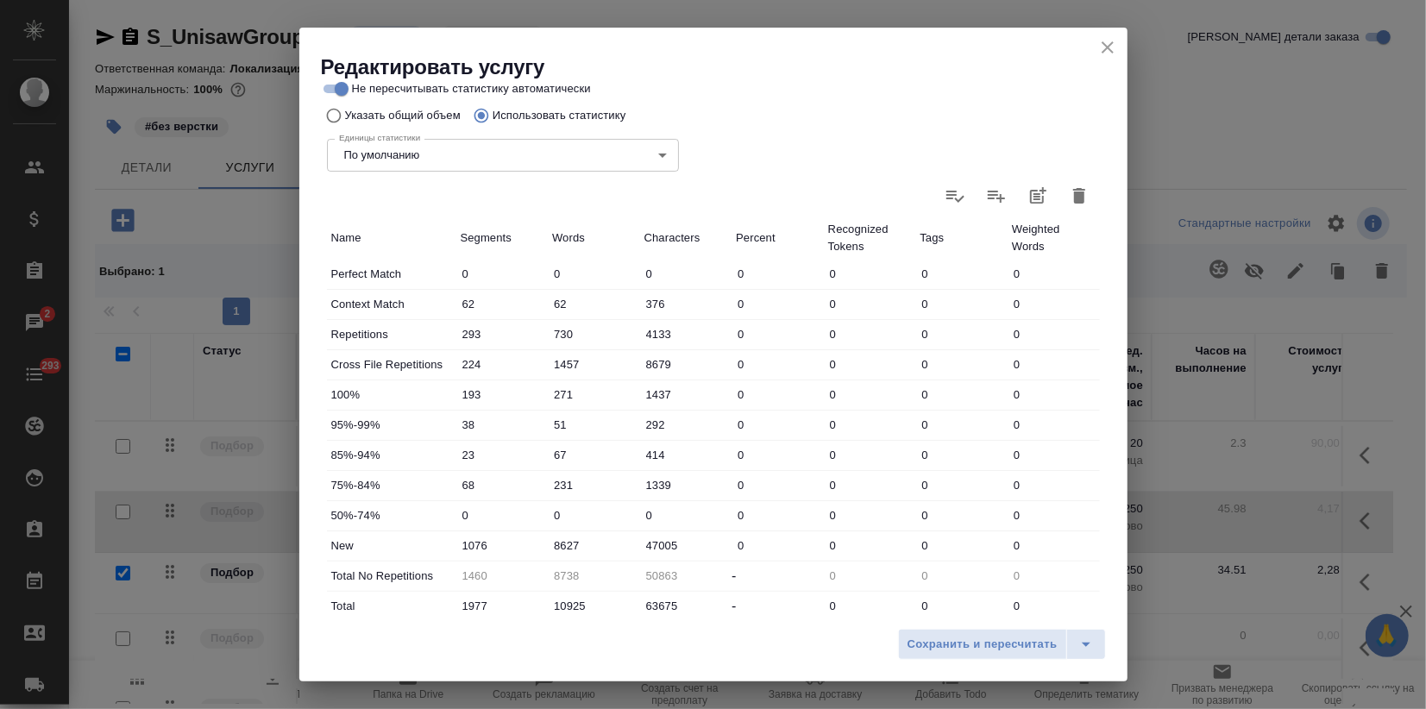
scroll to position [465, 0]
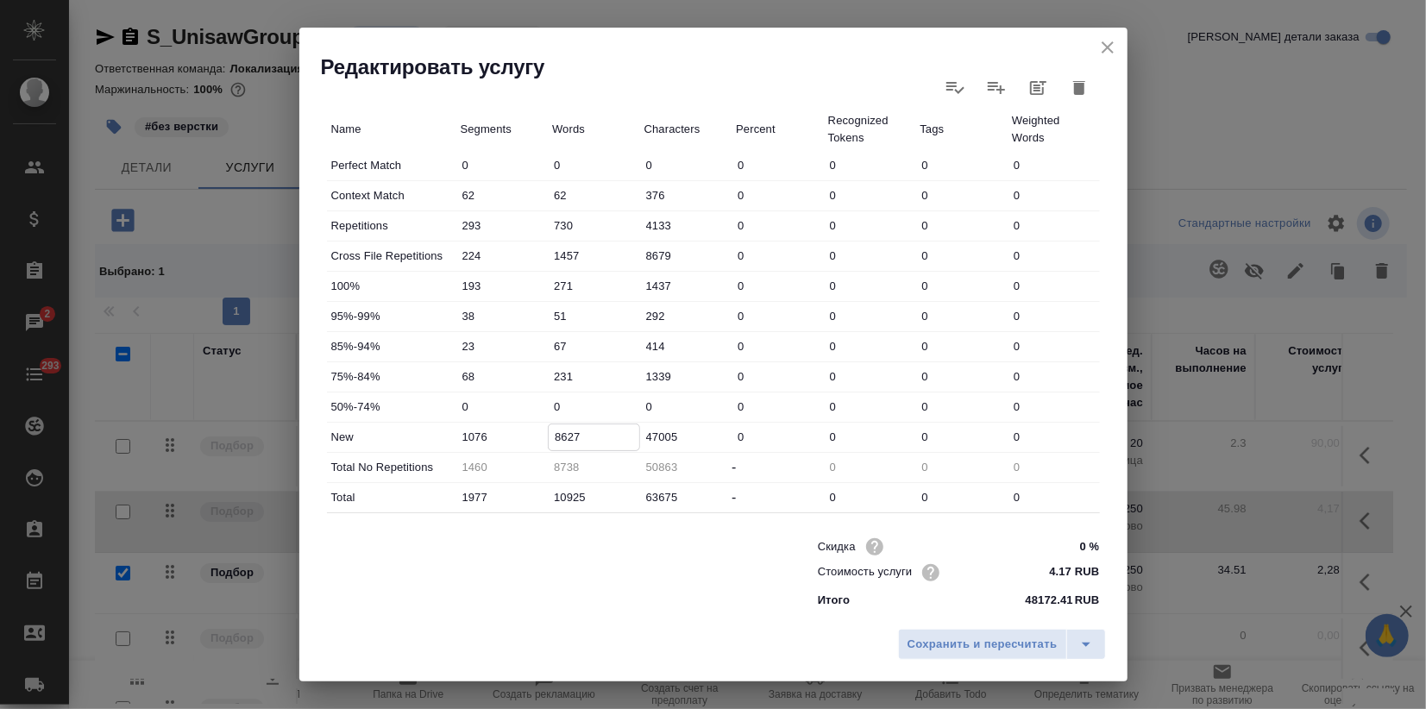
drag, startPoint x: 577, startPoint y: 435, endPoint x: 547, endPoint y: 436, distance: 30.2
click at [549, 436] on input "8627" at bounding box center [594, 436] width 91 height 25
click at [1106, 40] on icon "close" at bounding box center [1107, 47] width 21 height 21
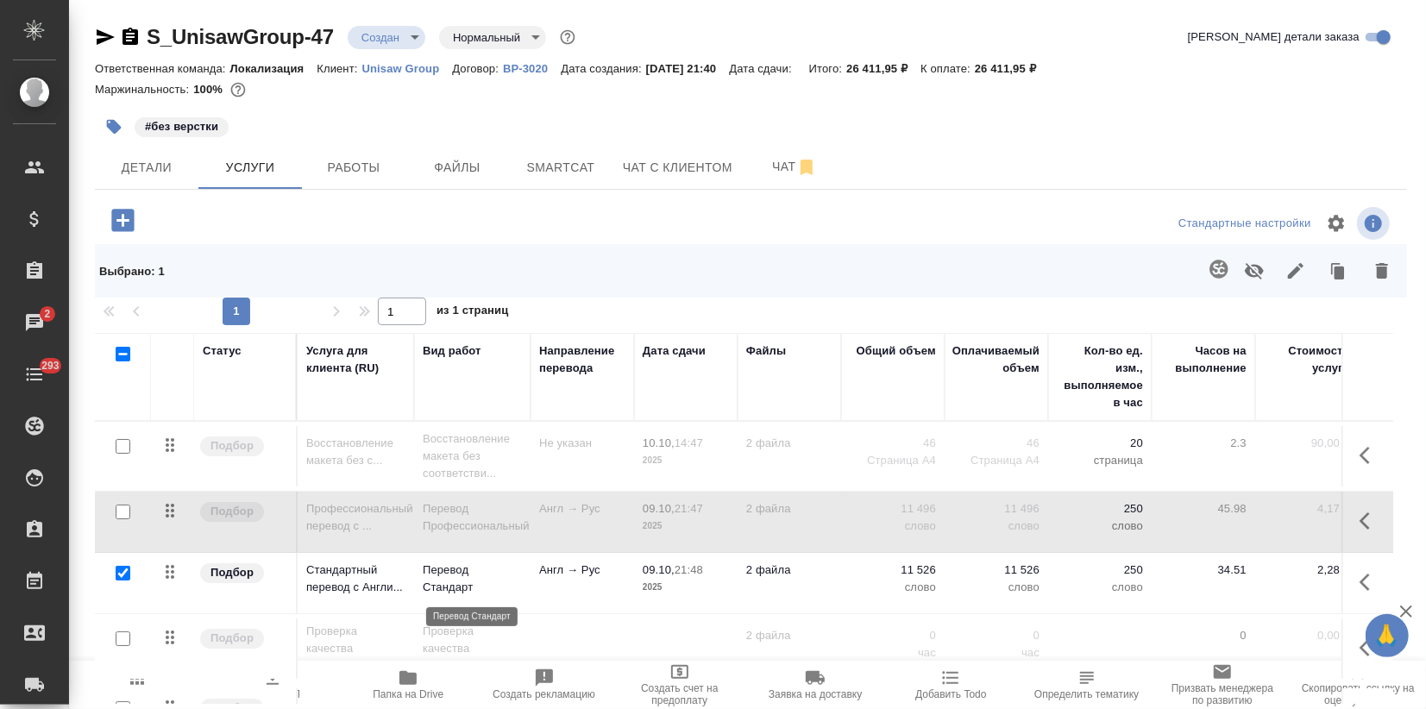
click at [511, 580] on p "Перевод Стандарт" at bounding box center [472, 579] width 99 height 35
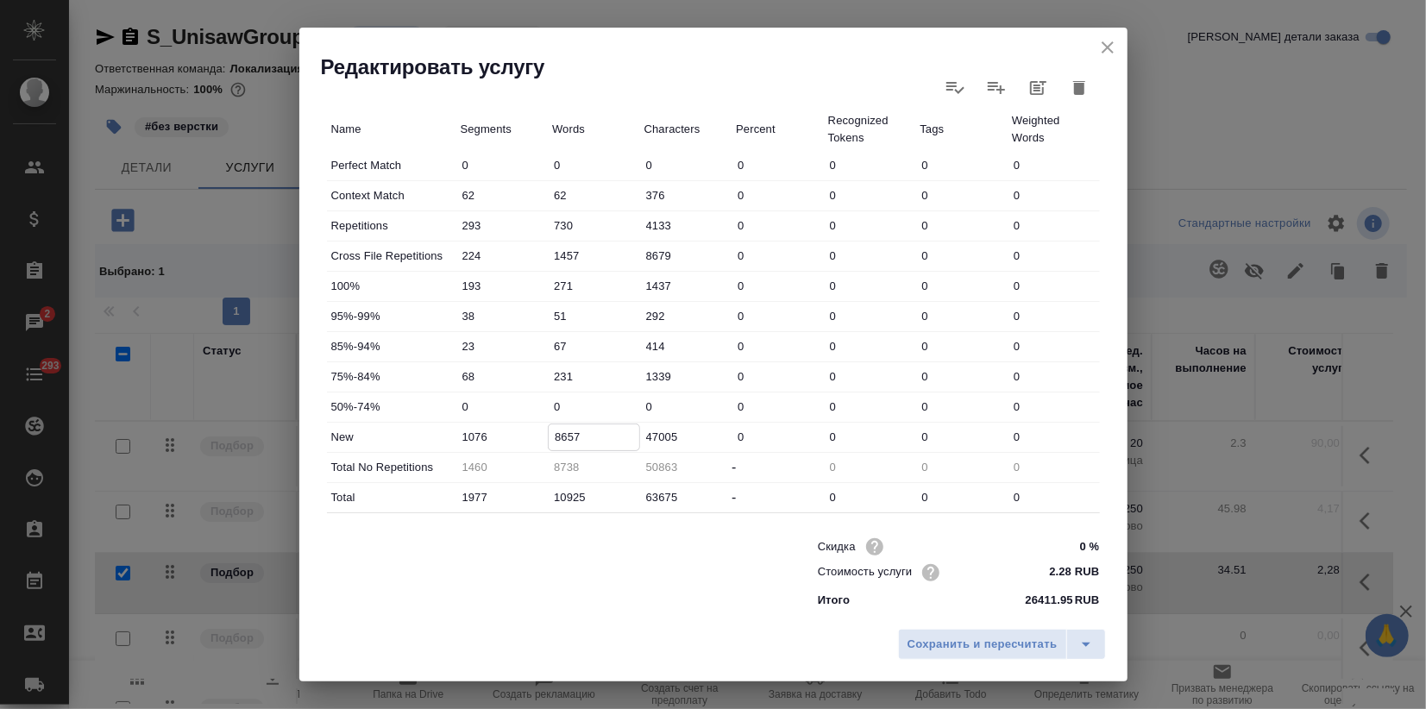
drag, startPoint x: 578, startPoint y: 435, endPoint x: 483, endPoint y: 458, distance: 97.7
click at [500, 430] on div "New 1076 8657 47005 0 0 0 0" at bounding box center [713, 437] width 773 height 29
paste input "2"
type input "8627"
click at [1007, 640] on span "Сохранить и пересчитать" at bounding box center [983, 645] width 150 height 20
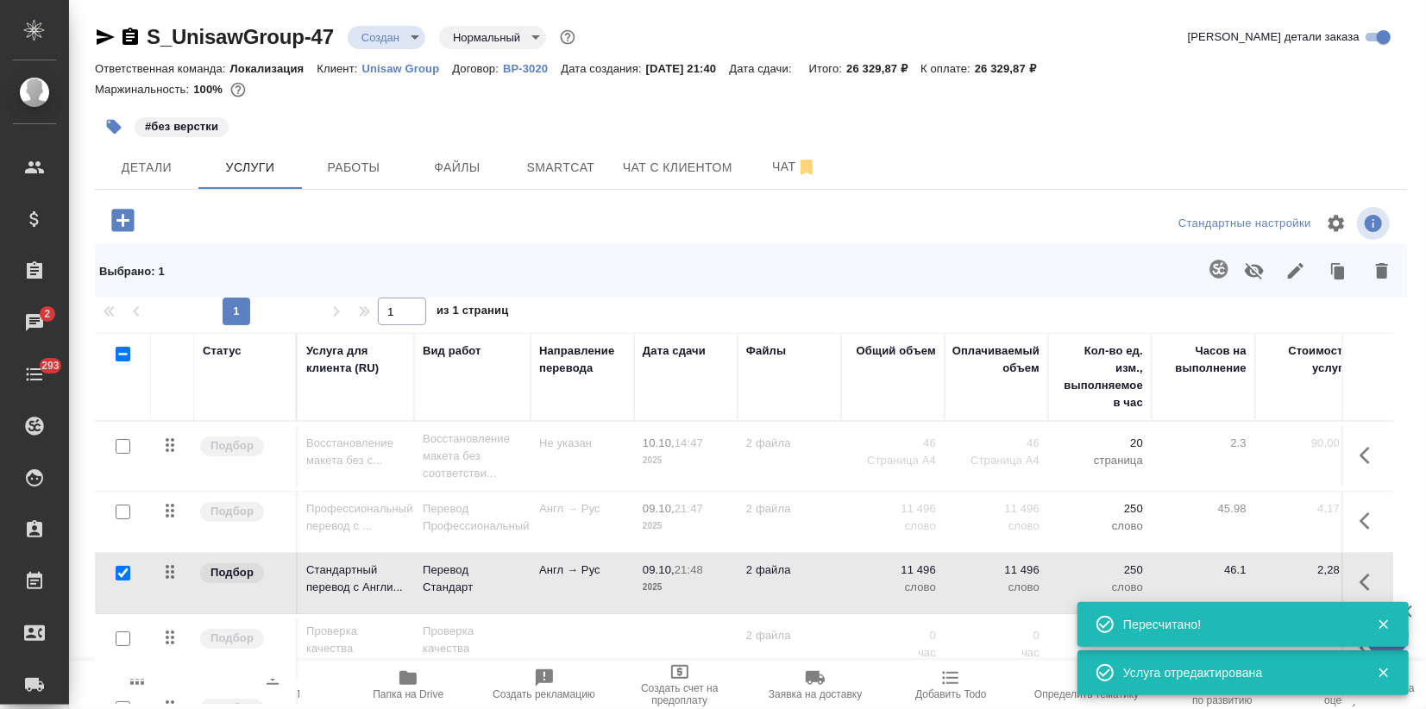
click at [148, 688] on td at bounding box center [123, 718] width 56 height 60
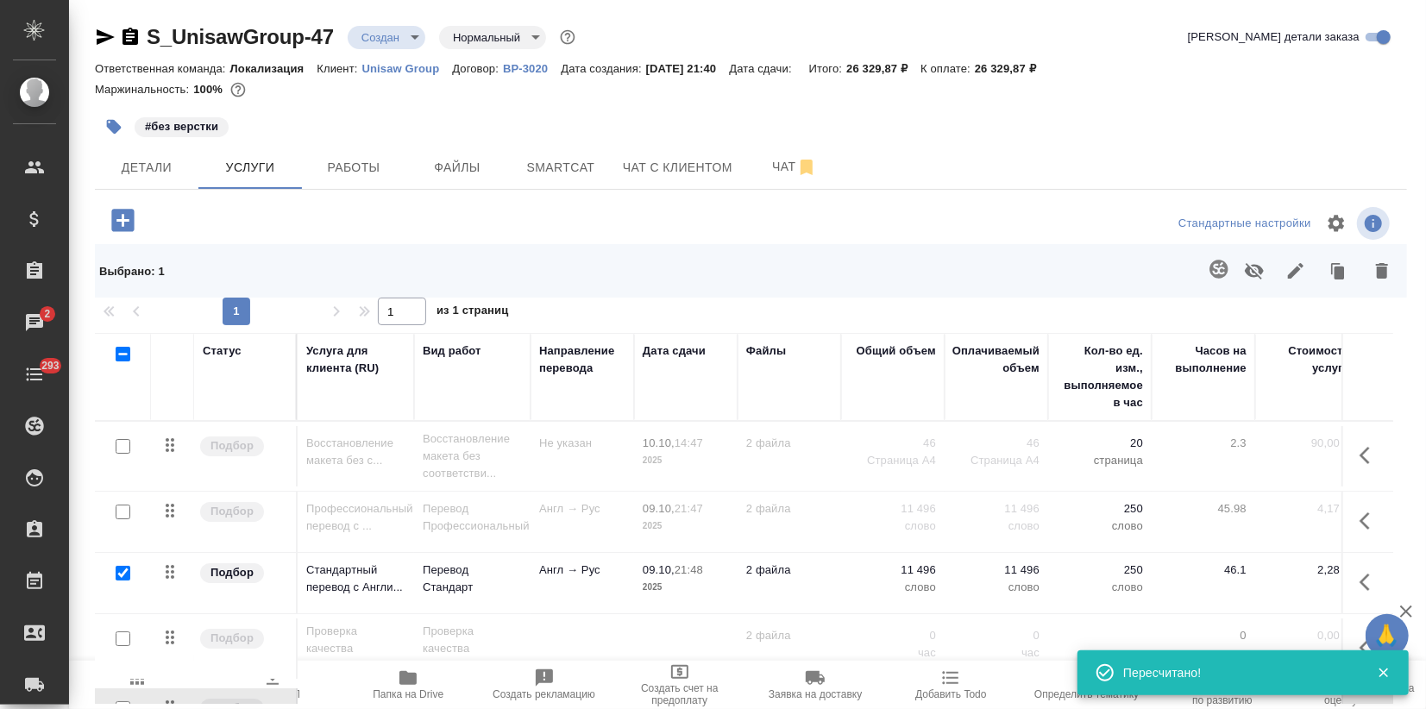
click at [1323, 113] on div "#без верстки" at bounding box center [751, 127] width 1312 height 38
click at [154, 696] on span "Пересчитать" at bounding box center [136, 694] width 61 height 12
click at [273, 692] on span "Скачать КП" at bounding box center [272, 694] width 55 height 12
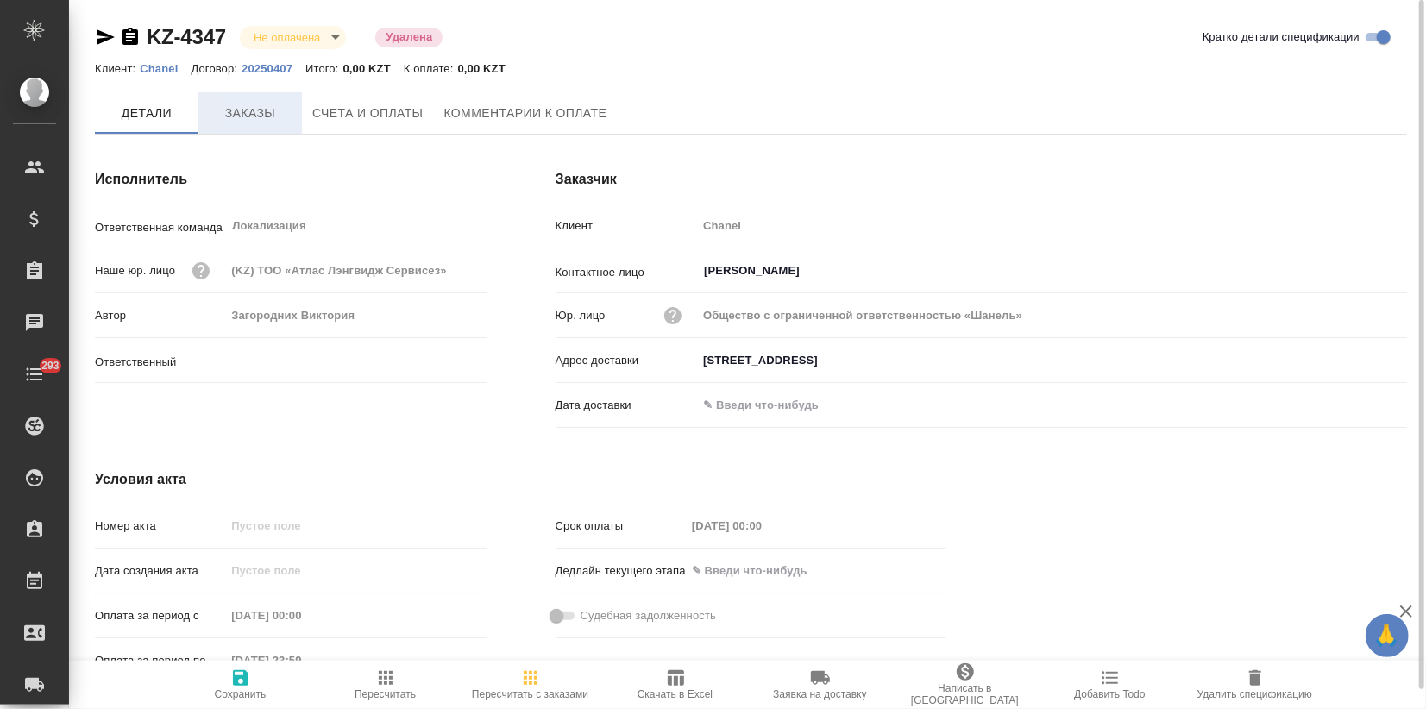
type input "Загородних Виктория"
drag, startPoint x: 104, startPoint y: 31, endPoint x: 101, endPoint y: 40, distance: 9.0
click at [103, 32] on icon "button" at bounding box center [105, 37] width 21 height 21
click at [97, 28] on icon "button" at bounding box center [105, 37] width 21 height 21
click at [104, 39] on icon "button" at bounding box center [106, 37] width 18 height 16
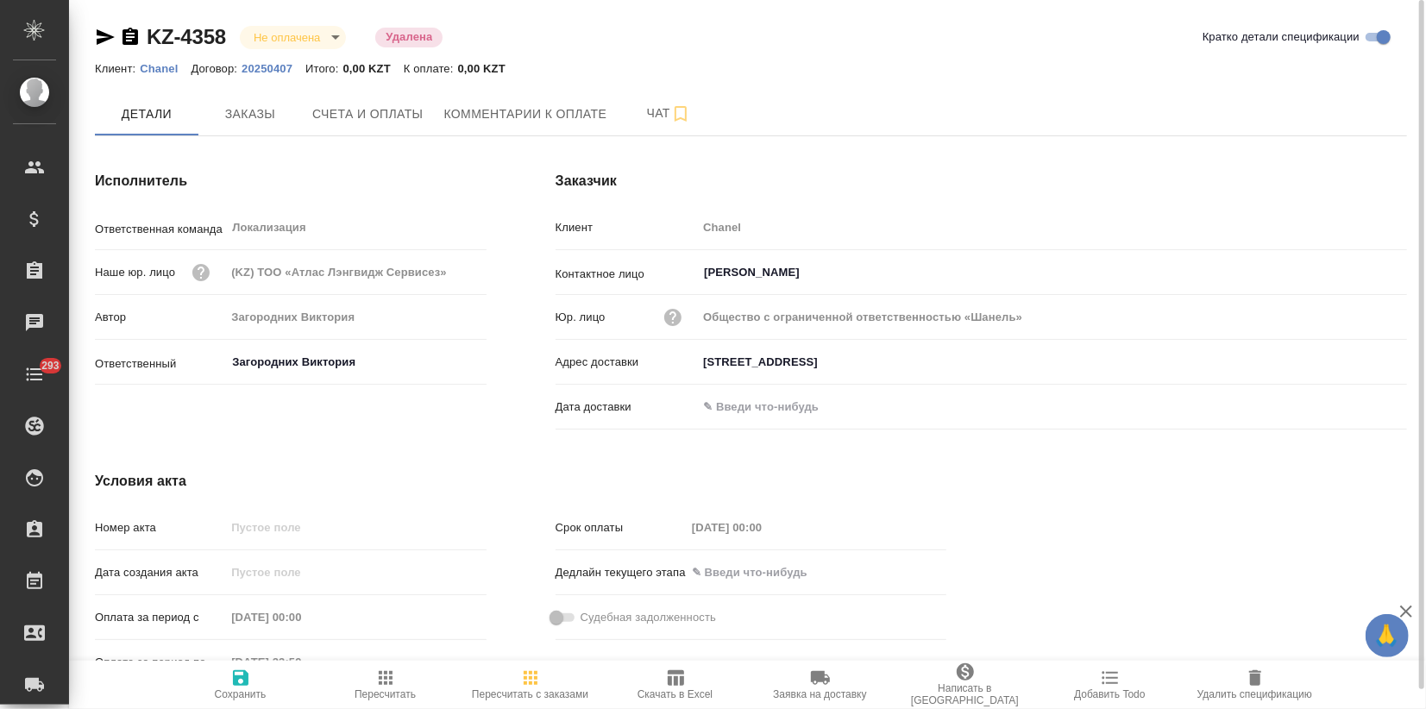
click at [104, 35] on icon "button" at bounding box center [106, 37] width 18 height 16
click at [96, 41] on icon "button" at bounding box center [105, 37] width 21 height 21
click at [97, 35] on icon "button" at bounding box center [106, 37] width 18 height 16
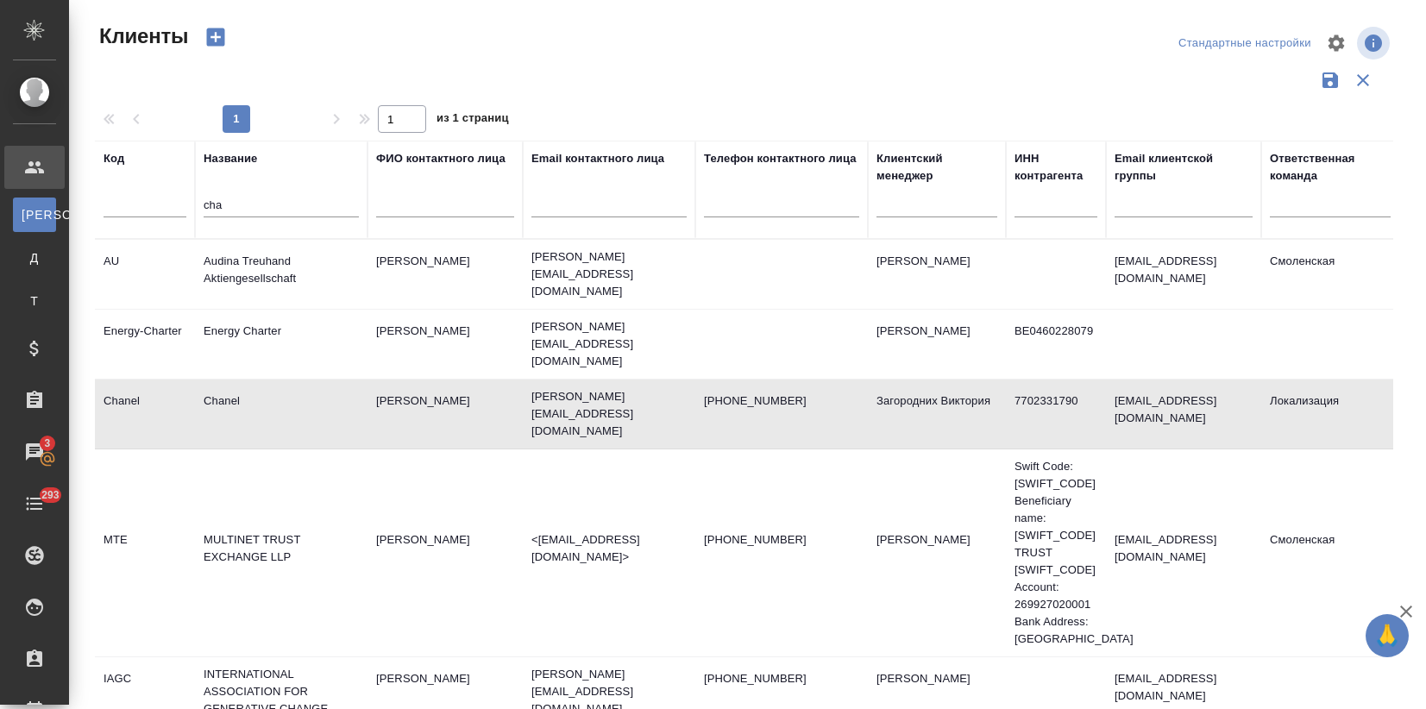
select select "RU"
click at [35, 445] on div "Чаты" at bounding box center [12, 452] width 43 height 26
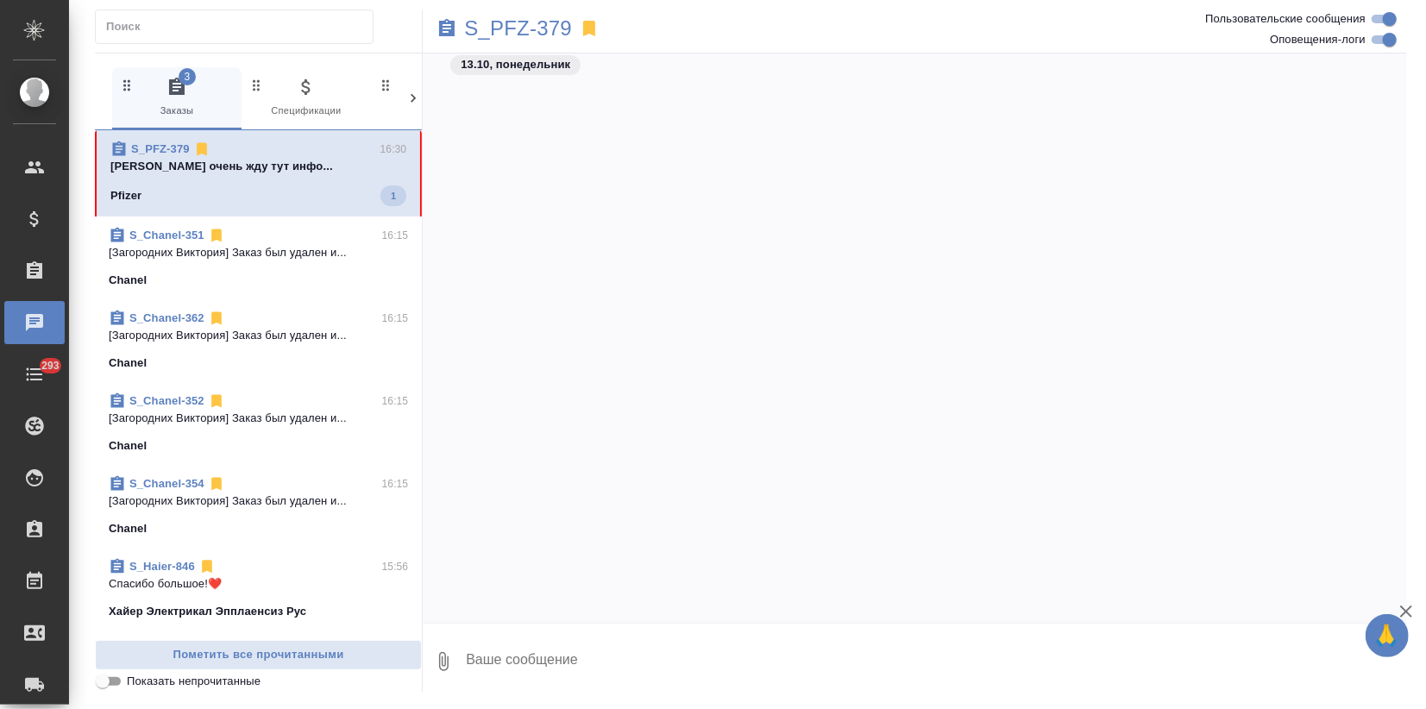
scroll to position [7538, 0]
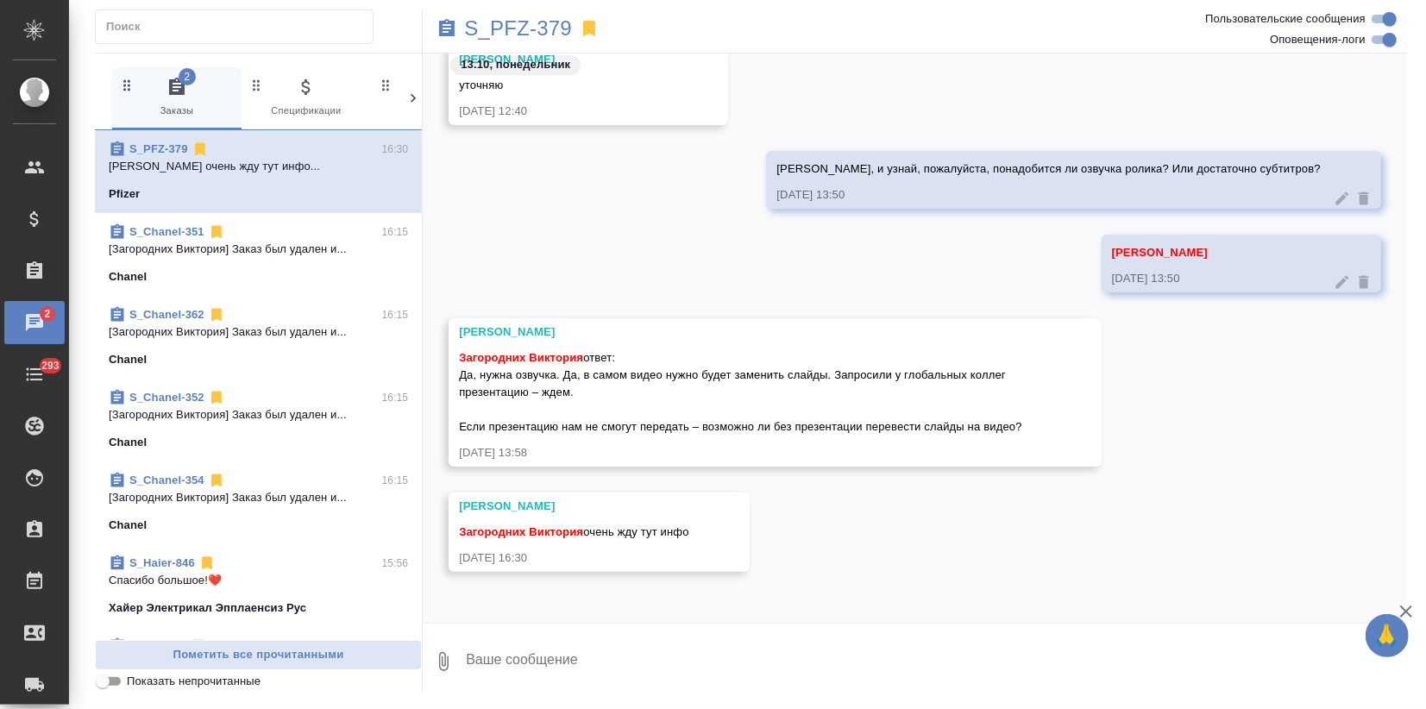
drag, startPoint x: 468, startPoint y: 375, endPoint x: 1013, endPoint y: 435, distance: 548.5
click at [1032, 429] on div "[PERSON_NAME] [PERSON_NAME] ответ: Да, нужна озвучка. Да, в самом видео нужно б…" at bounding box center [775, 392] width 653 height 148
copy span "Да, нужна озвучка. Да, в самом видео нужно будет заменить слайды. Запросили у г…"
click at [601, 676] on textarea at bounding box center [935, 661] width 943 height 59
type textarea "[PERSON_NAME], запросила, жду ответ испола"
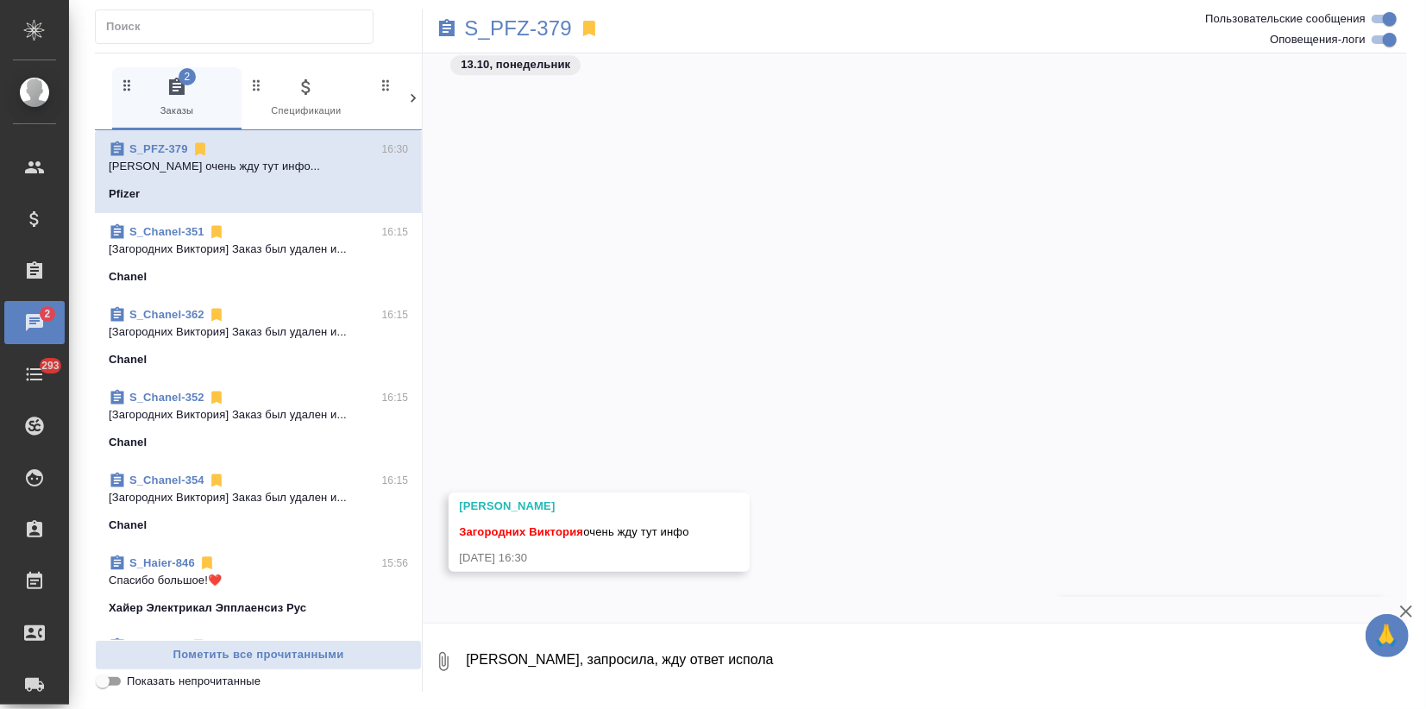
scroll to position [7622, 0]
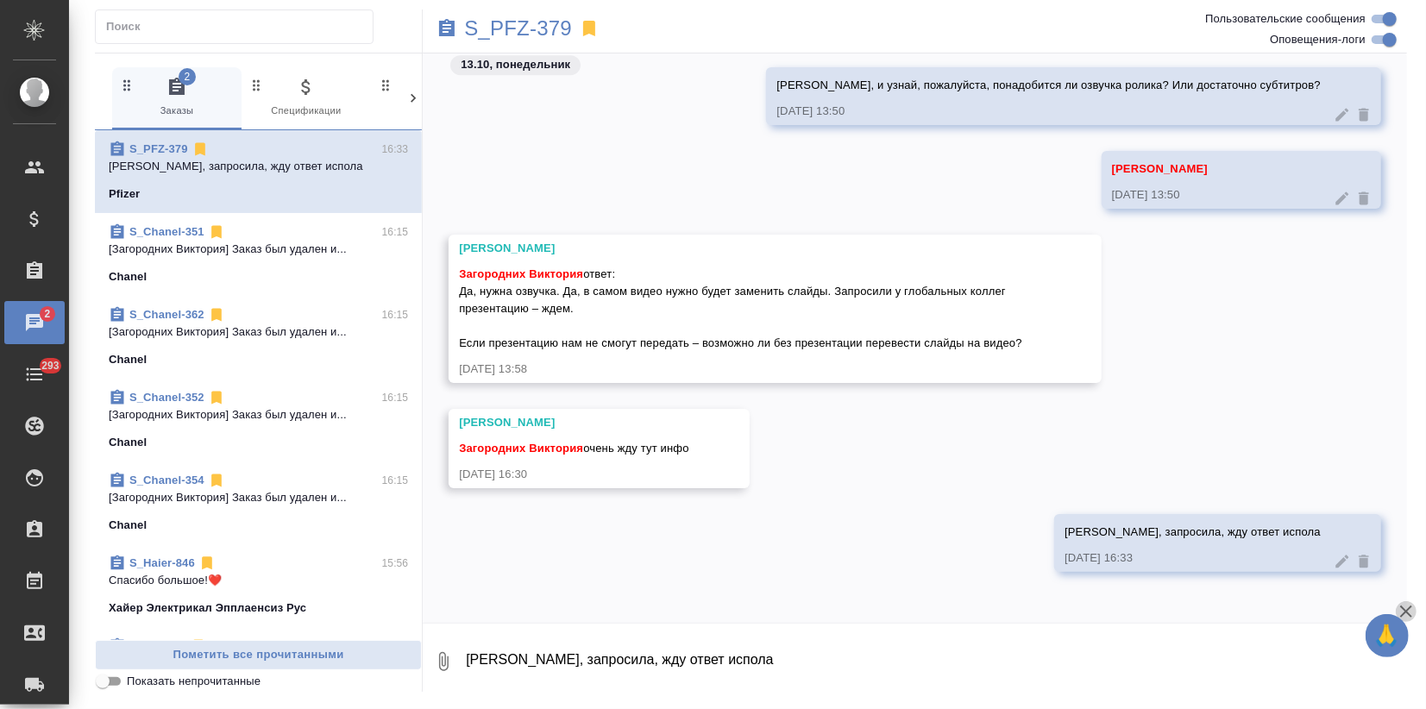
click at [1406, 612] on icon "button" at bounding box center [1406, 612] width 12 height 12
click at [494, 27] on p "S_PFZ-379" at bounding box center [518, 28] width 108 height 17
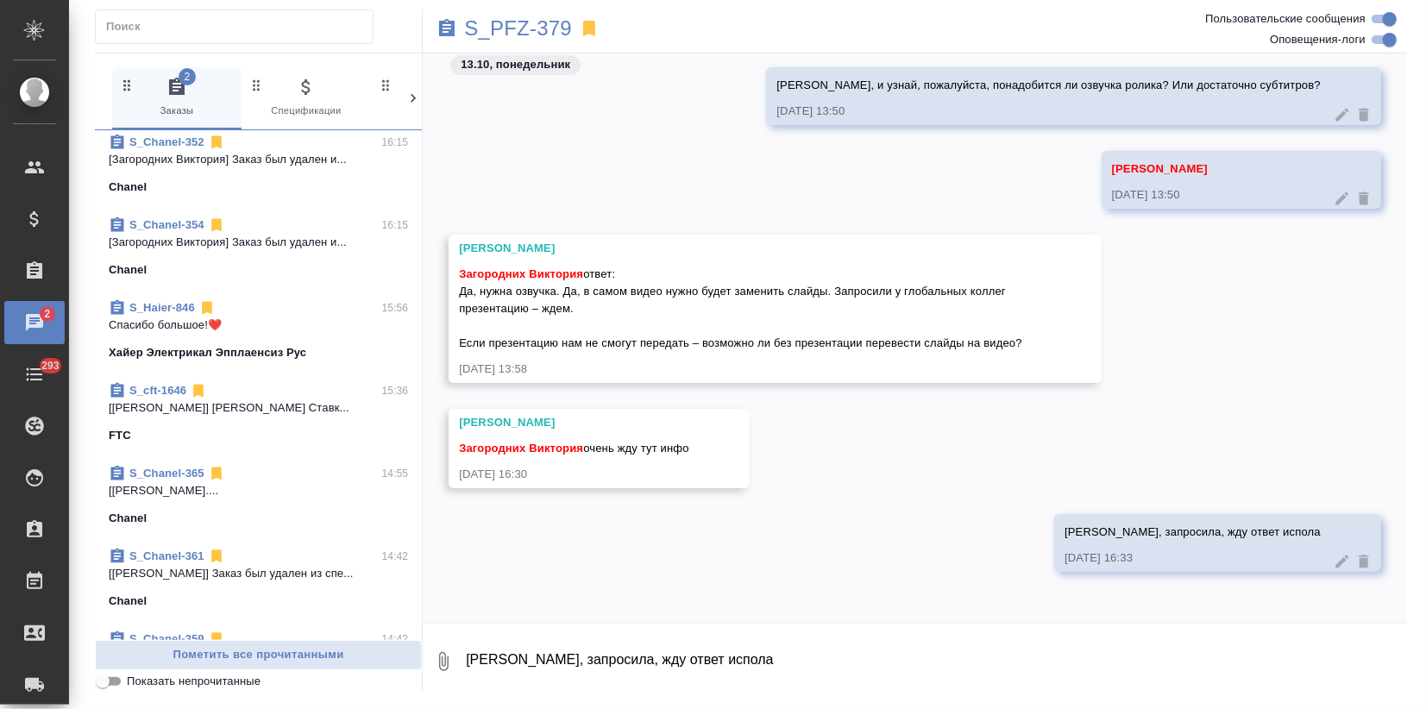
scroll to position [287, 0]
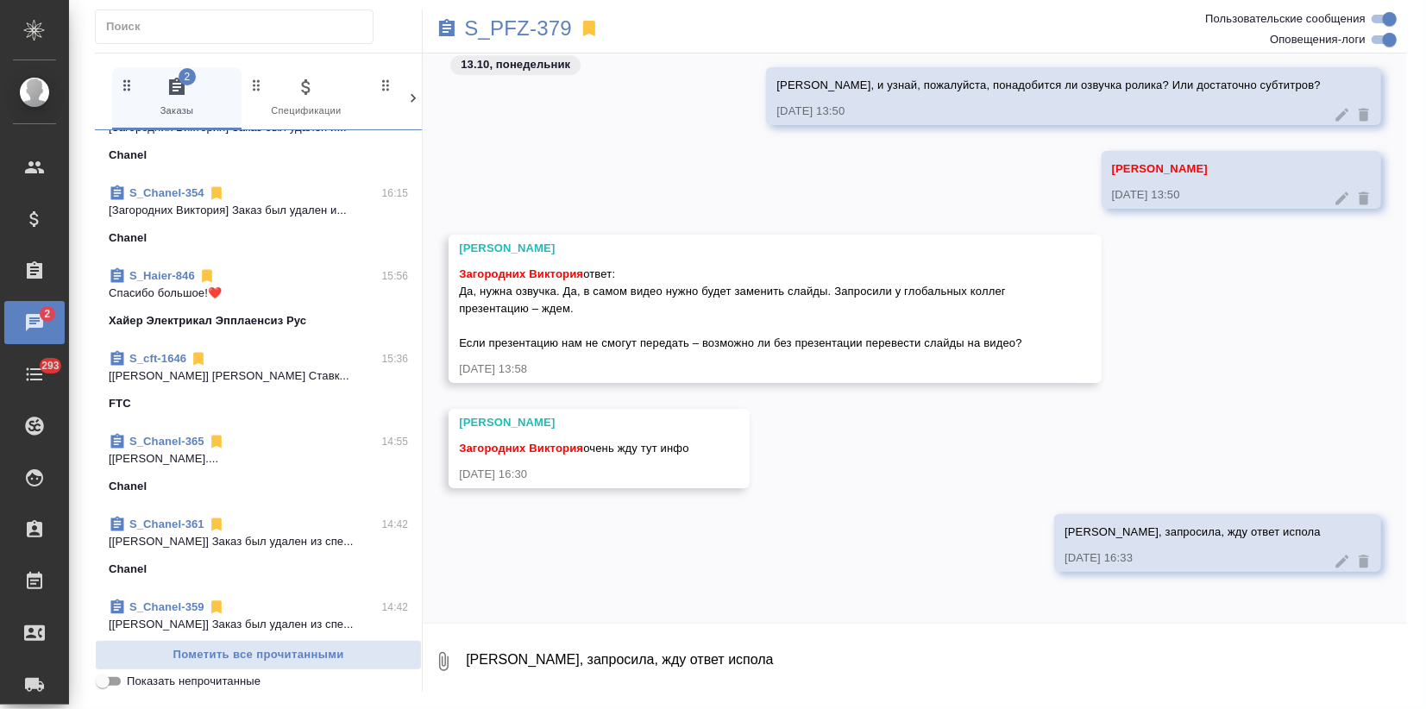
click at [184, 273] on link "S_Haier-846" at bounding box center [162, 275] width 66 height 13
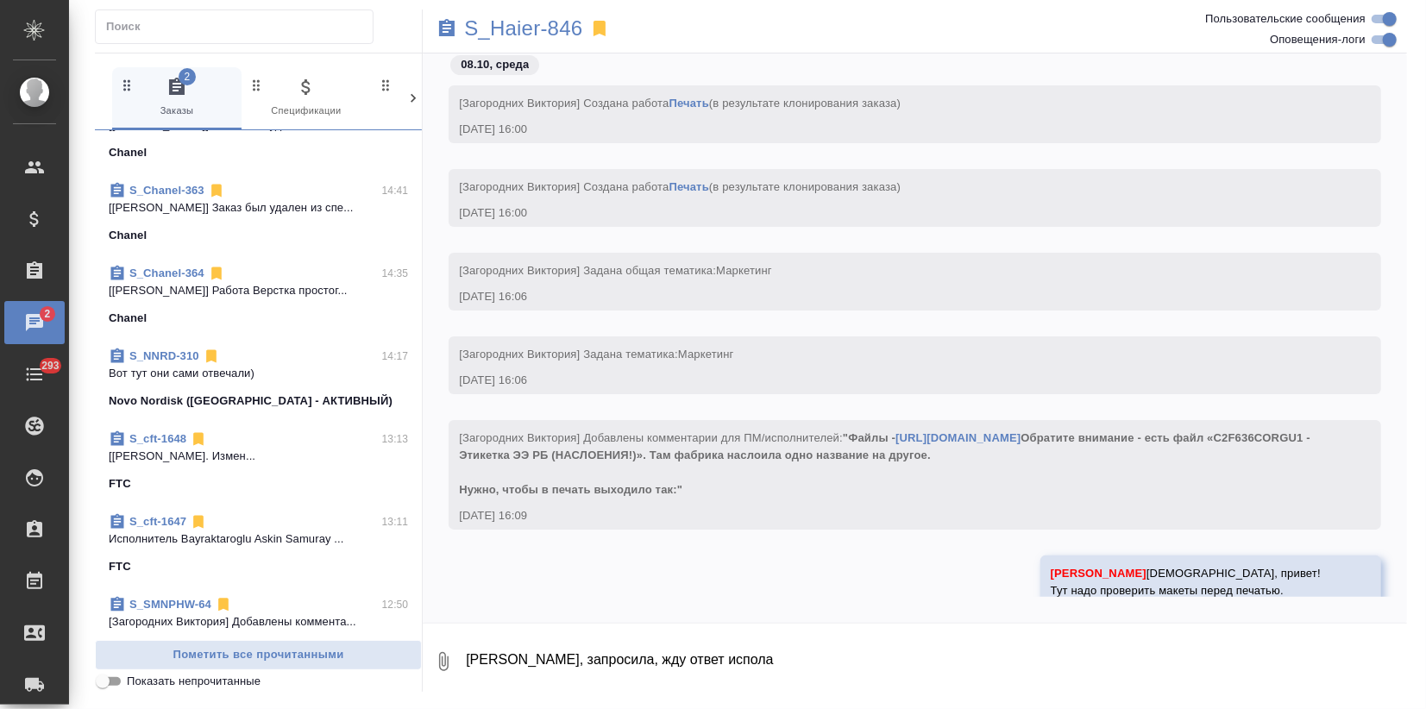
scroll to position [1054, 0]
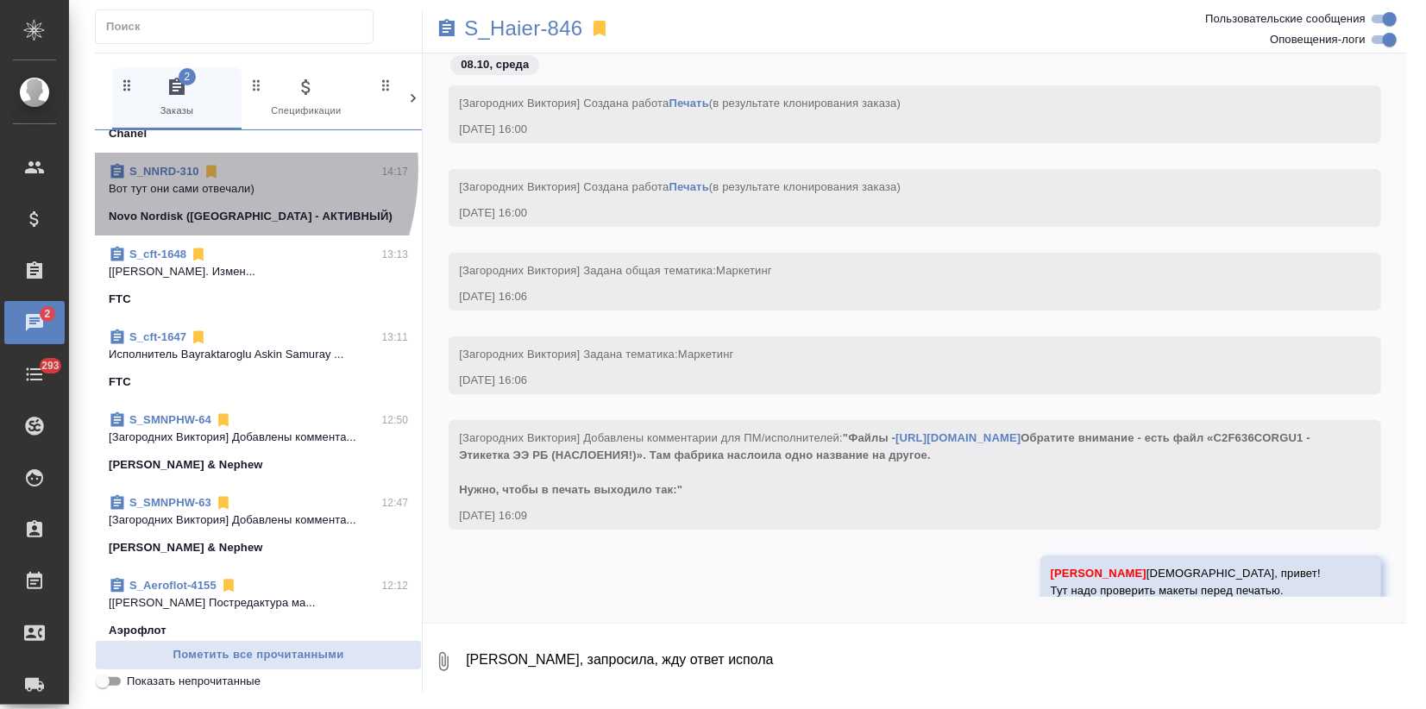
click at [170, 168] on link "S_NNRD-310" at bounding box center [164, 171] width 70 height 13
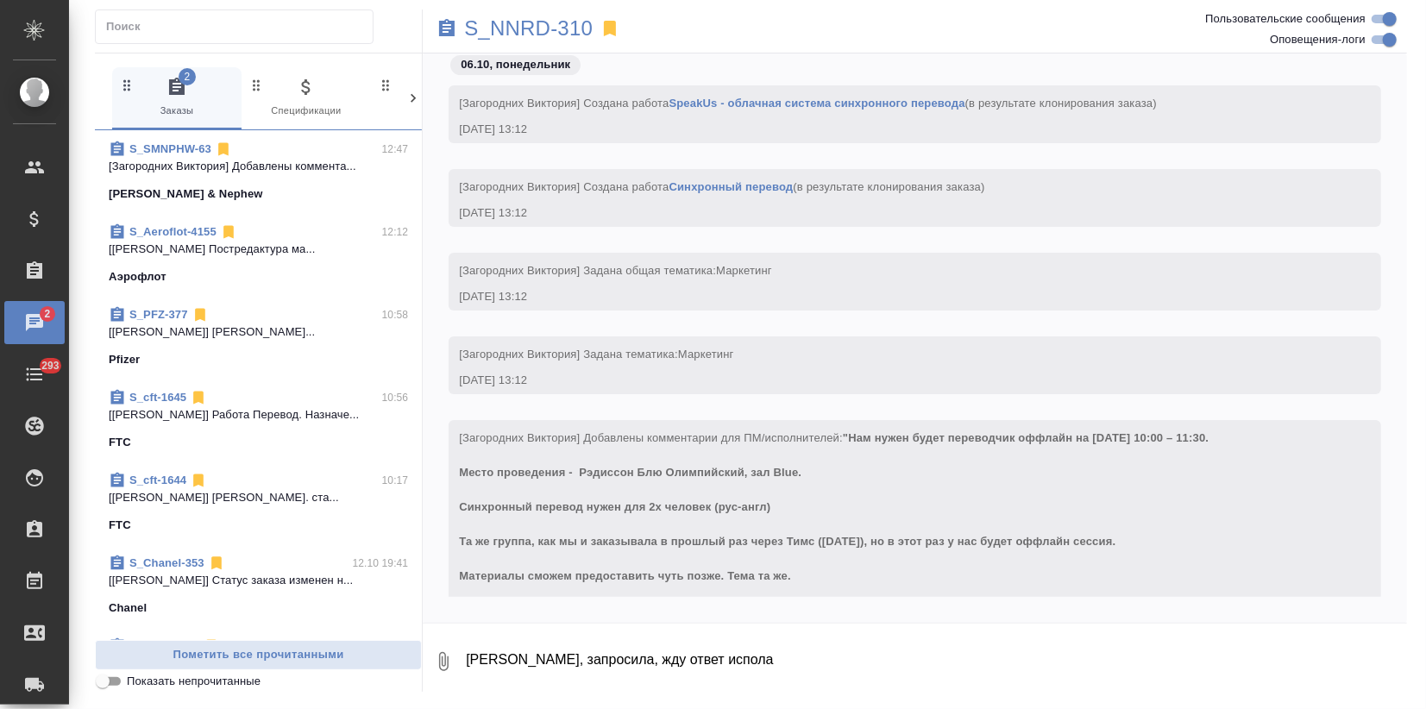
scroll to position [1437, 0]
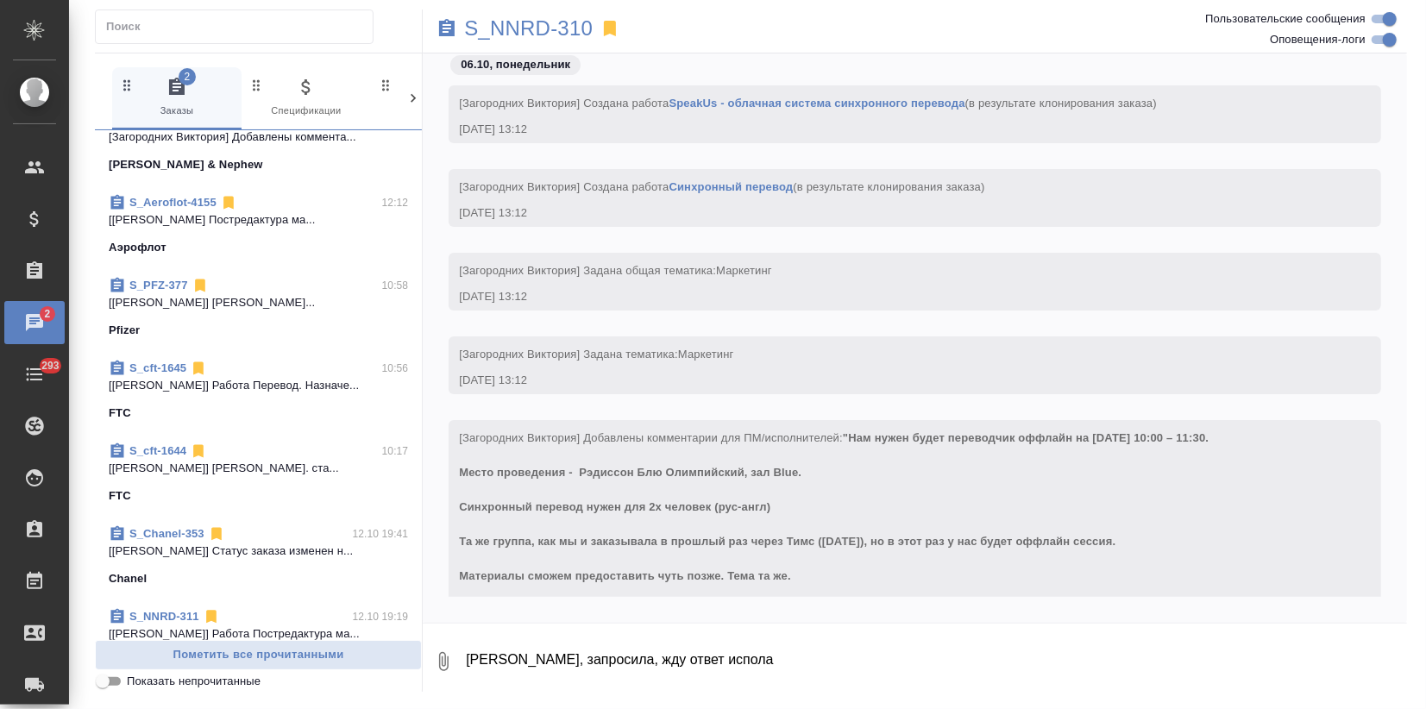
drag, startPoint x: 261, startPoint y: 220, endPoint x: 331, endPoint y: 247, distance: 75.6
click at [261, 220] on p "[Швецова Лариса] Работа Постредактура ма..." at bounding box center [258, 219] width 299 height 17
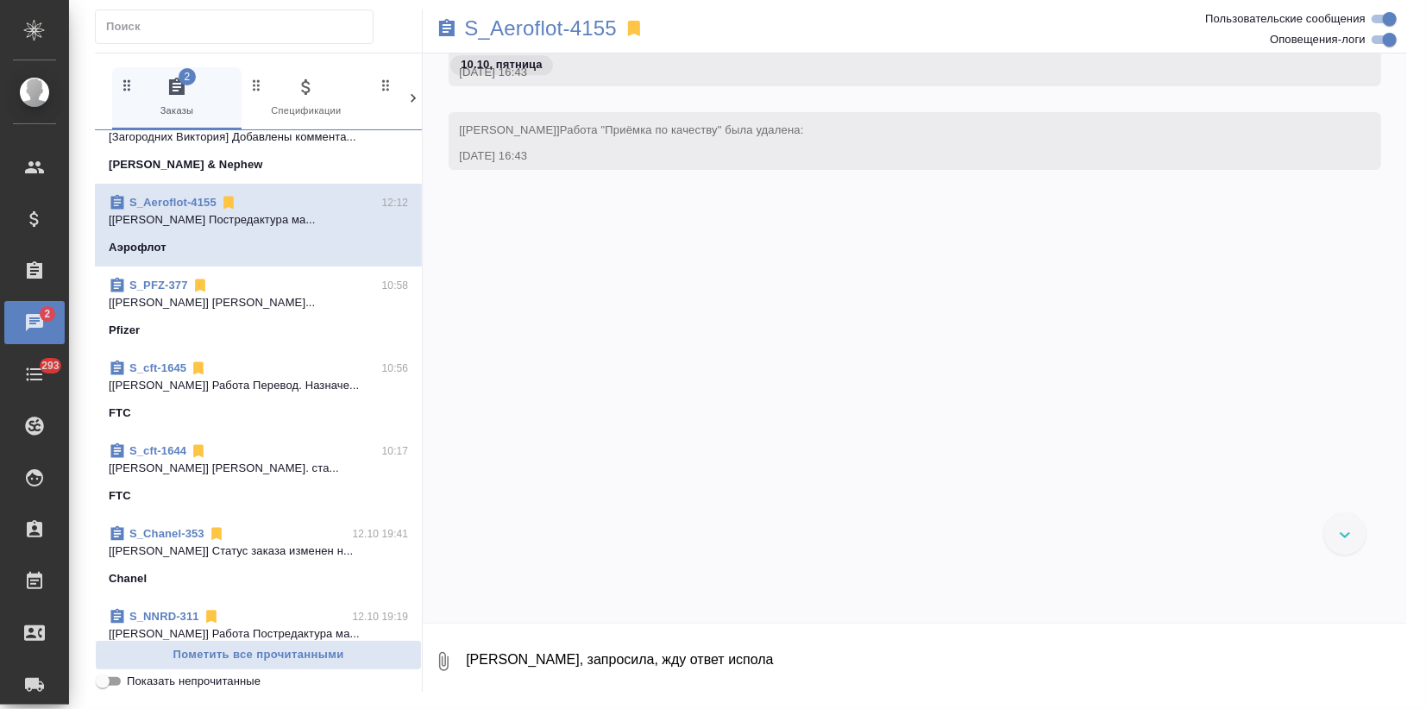
scroll to position [36981, 0]
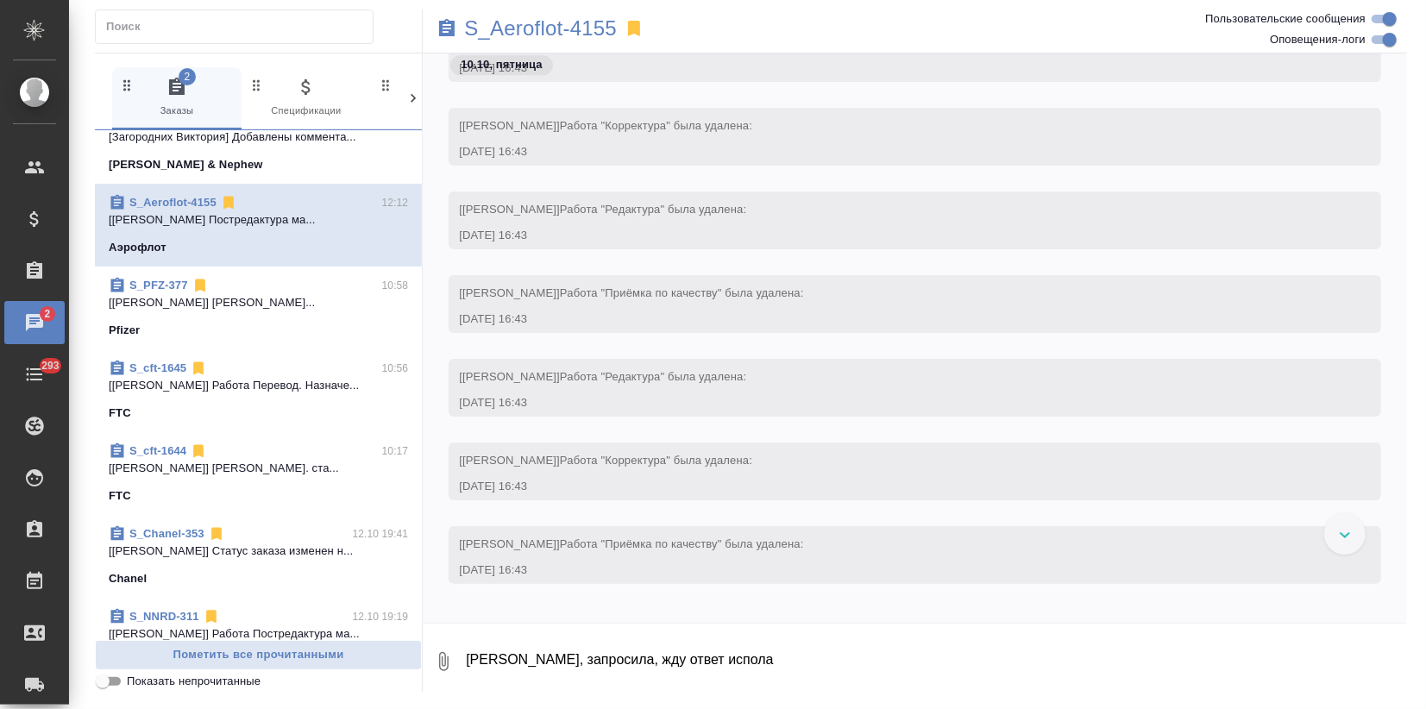
click at [173, 196] on link "S_Aeroflot-4155" at bounding box center [172, 202] width 87 height 13
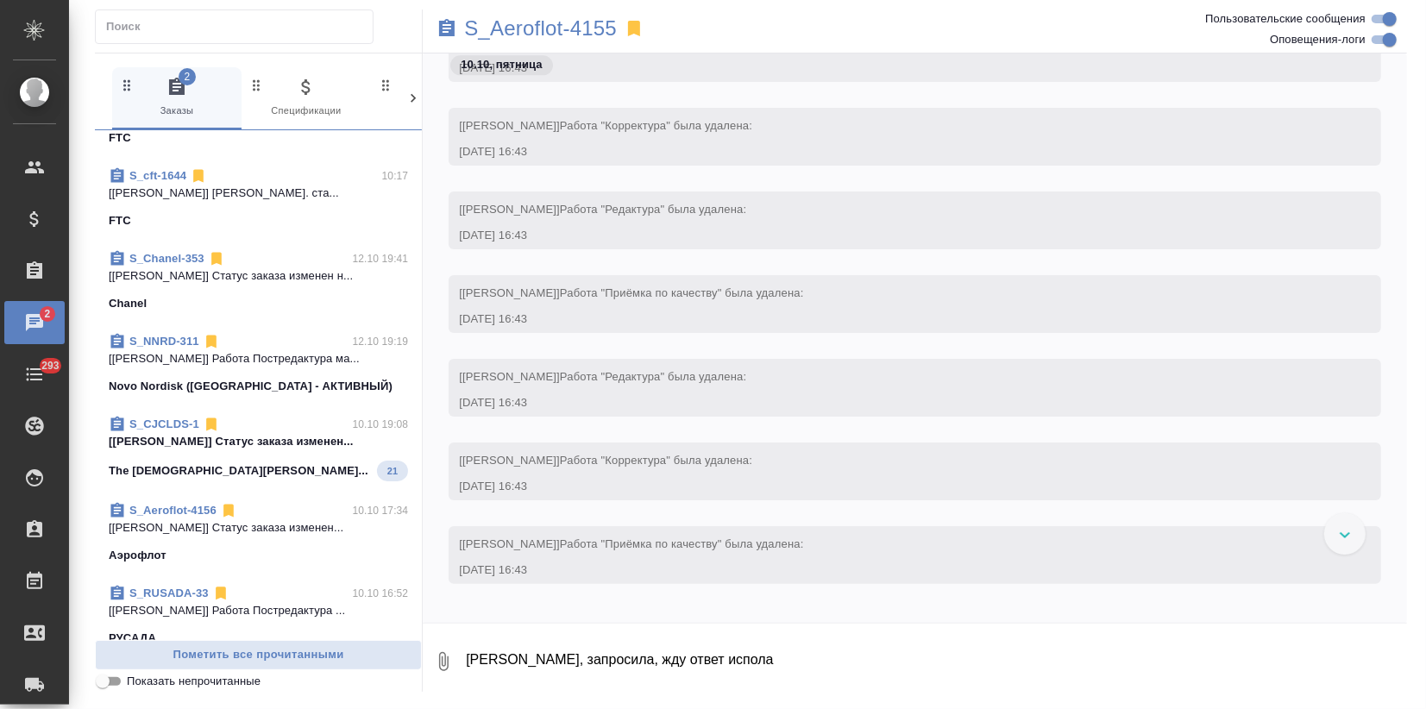
scroll to position [1725, 0]
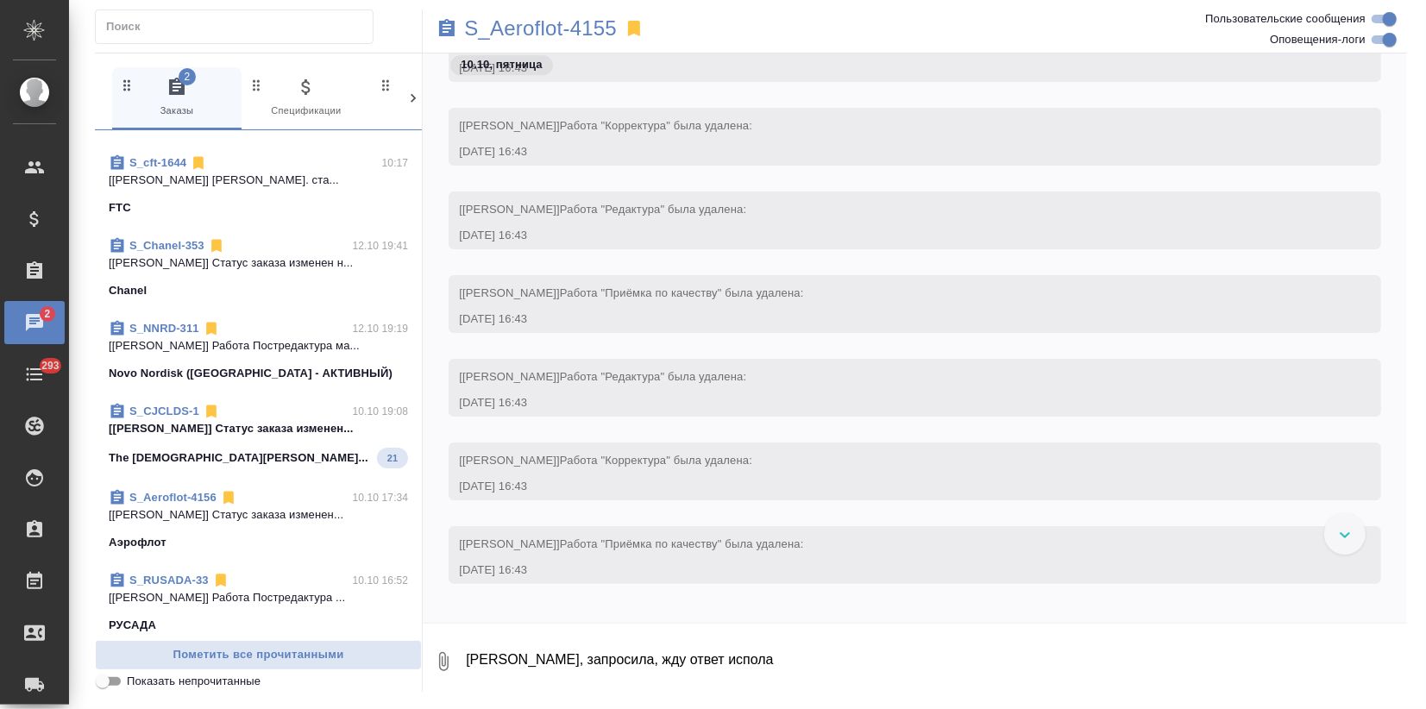
click at [163, 415] on link "S_CJCLDS-1" at bounding box center [164, 411] width 70 height 13
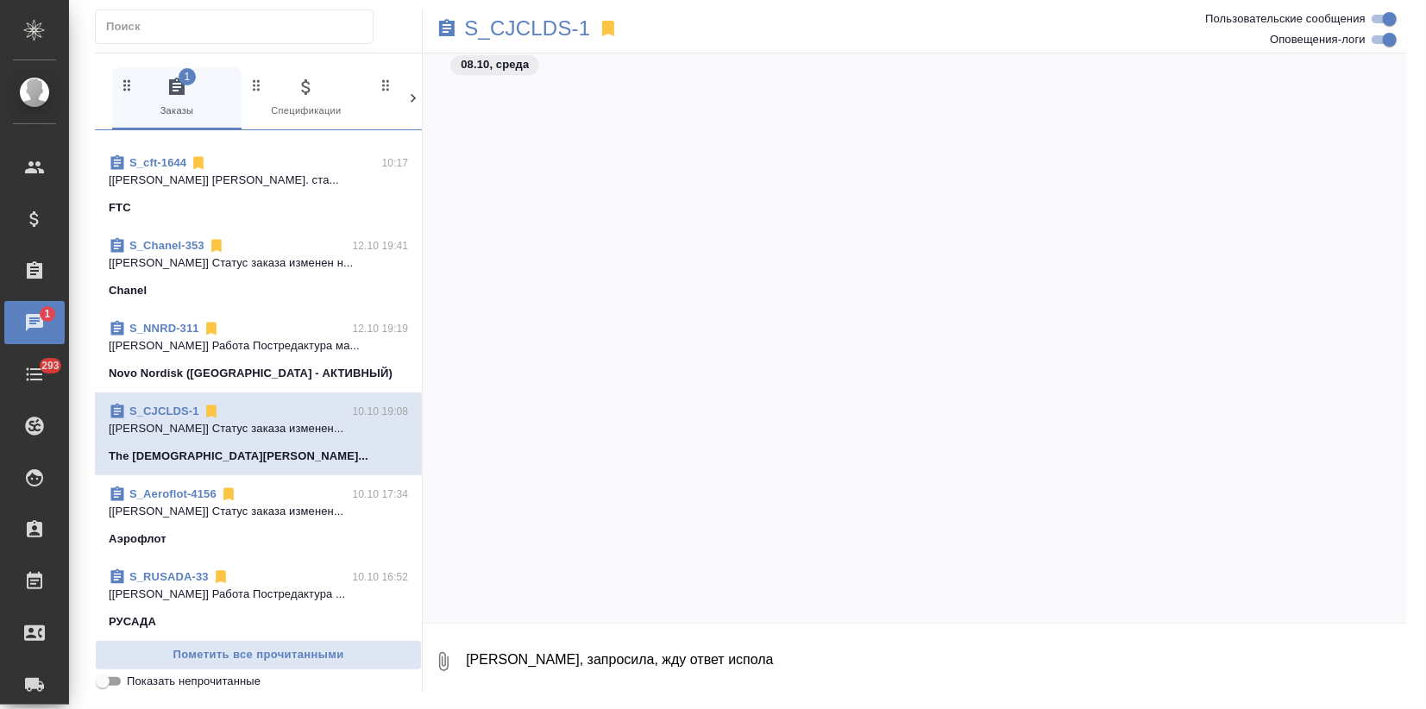
scroll to position [0, 0]
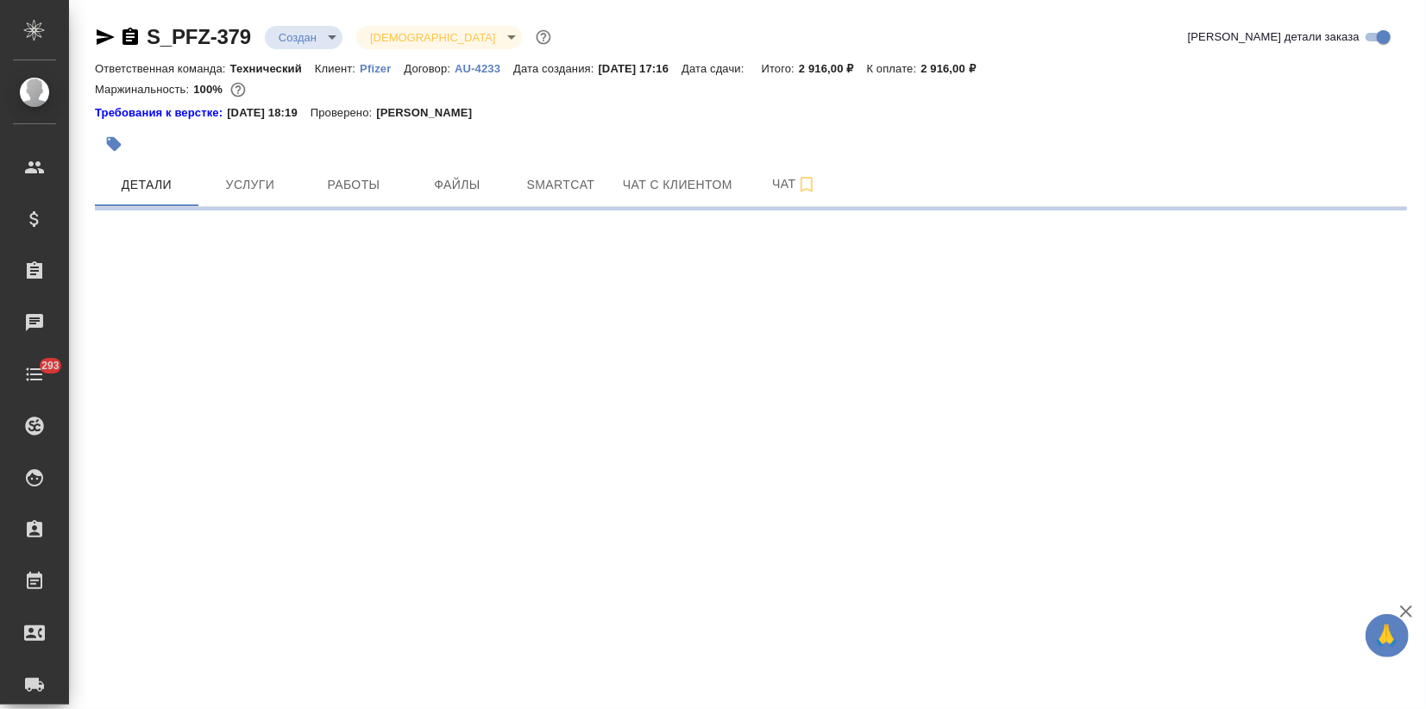
select select "RU"
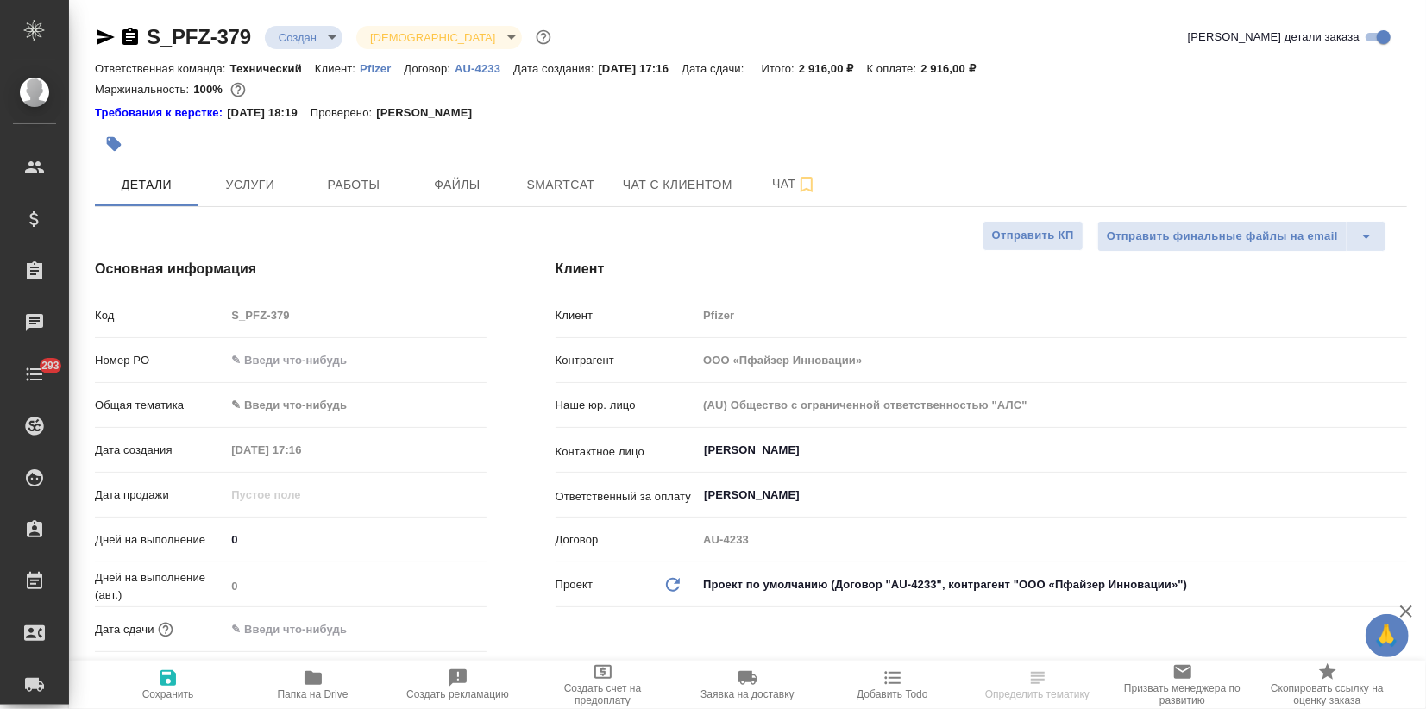
type textarea "x"
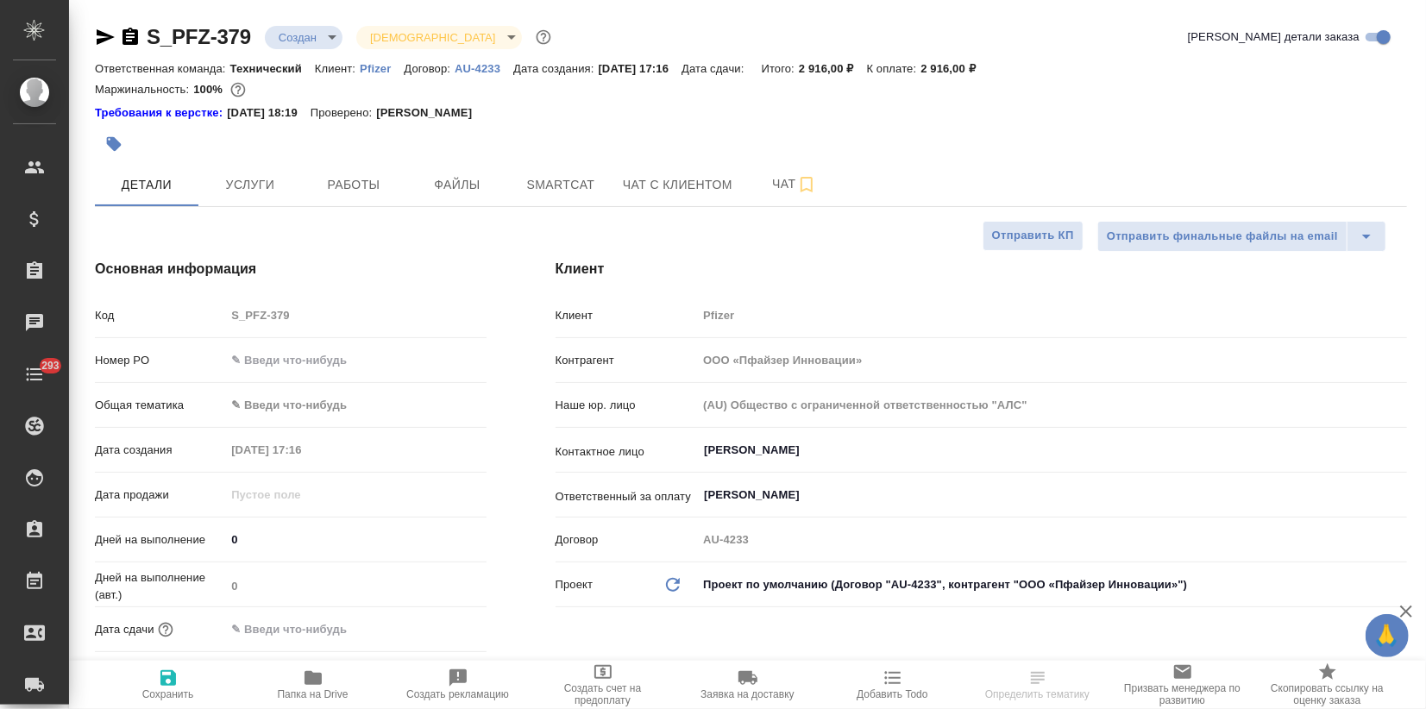
type textarea "x"
click at [319, 684] on icon "button" at bounding box center [313, 678] width 17 height 14
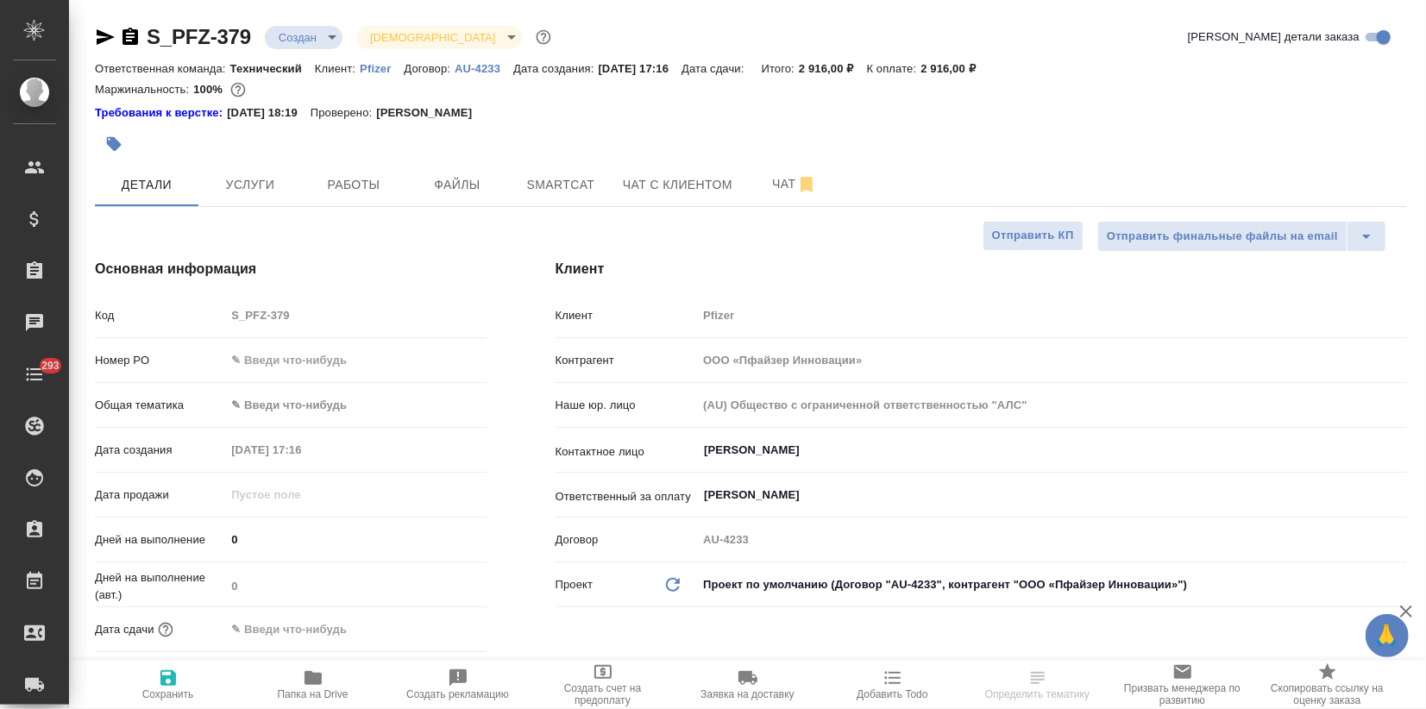
type textarea "x"
select select "RU"
type textarea "x"
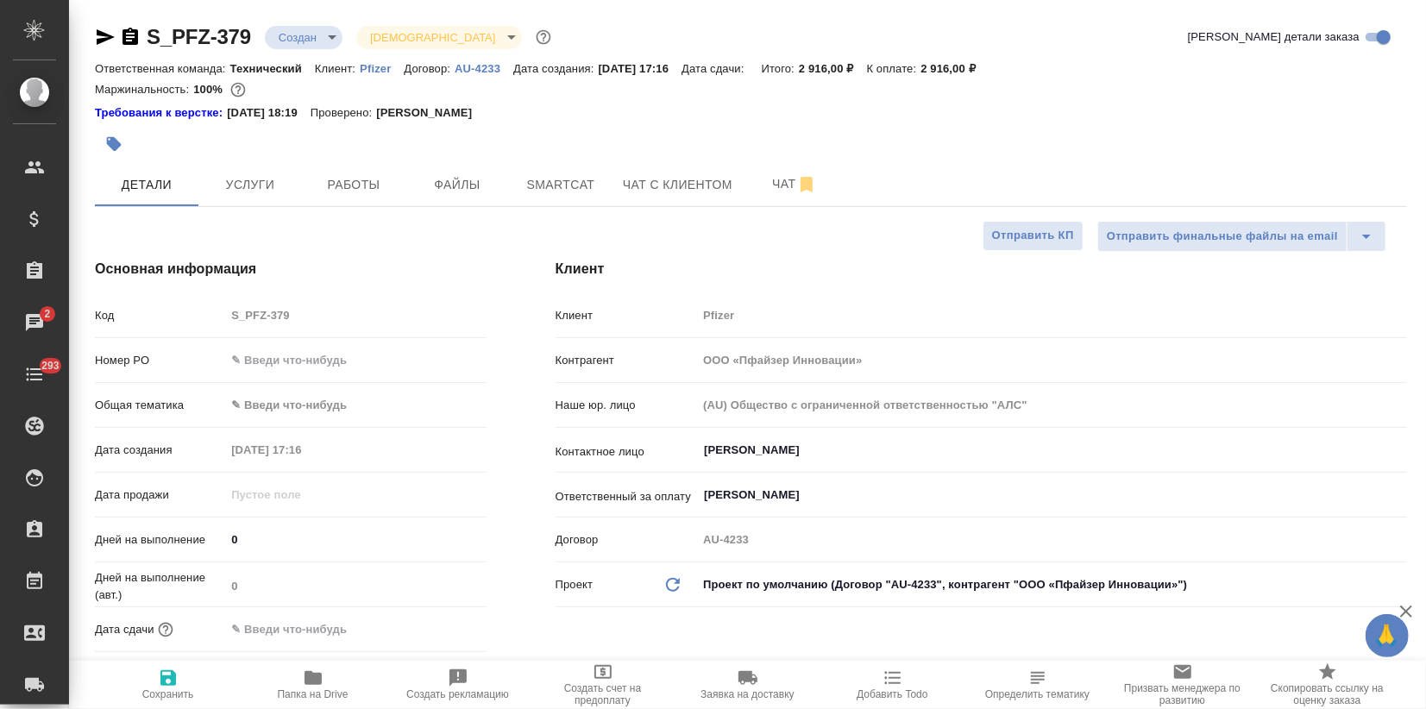
type textarea "x"
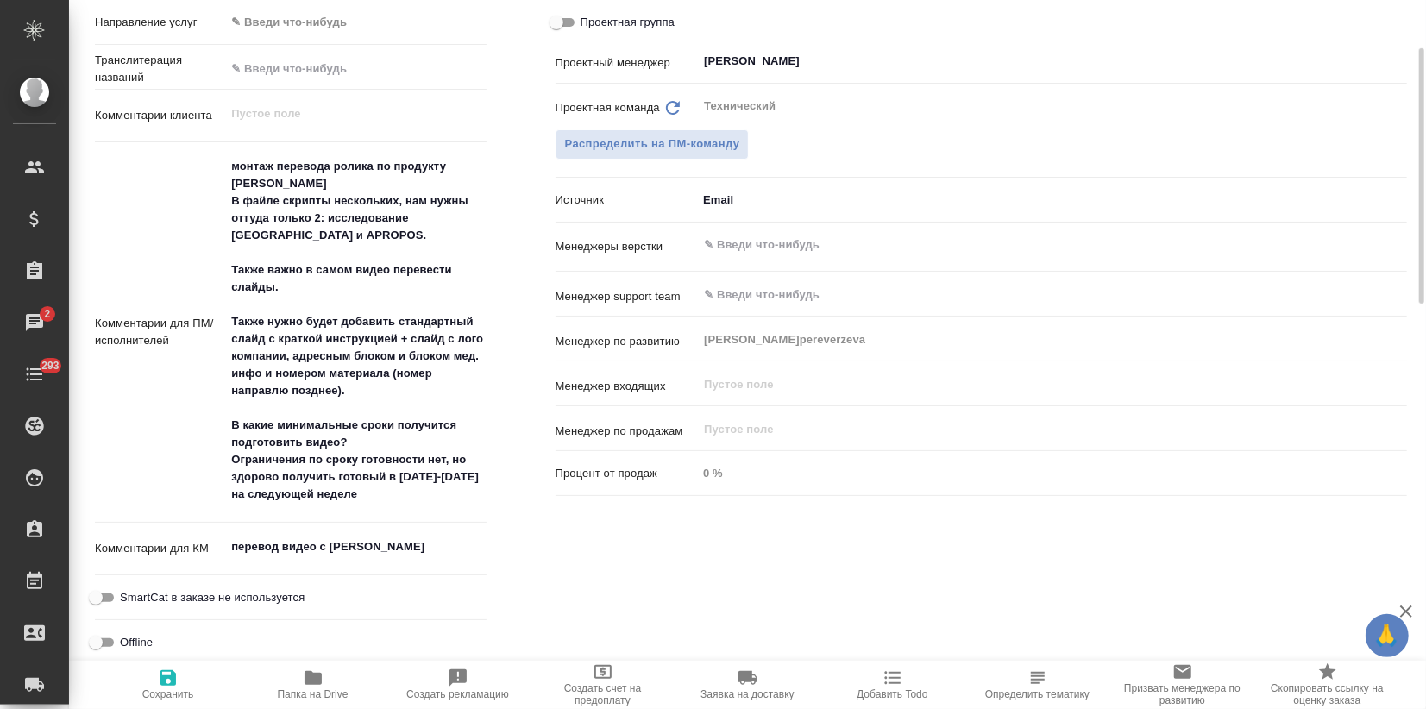
scroll to position [958, 0]
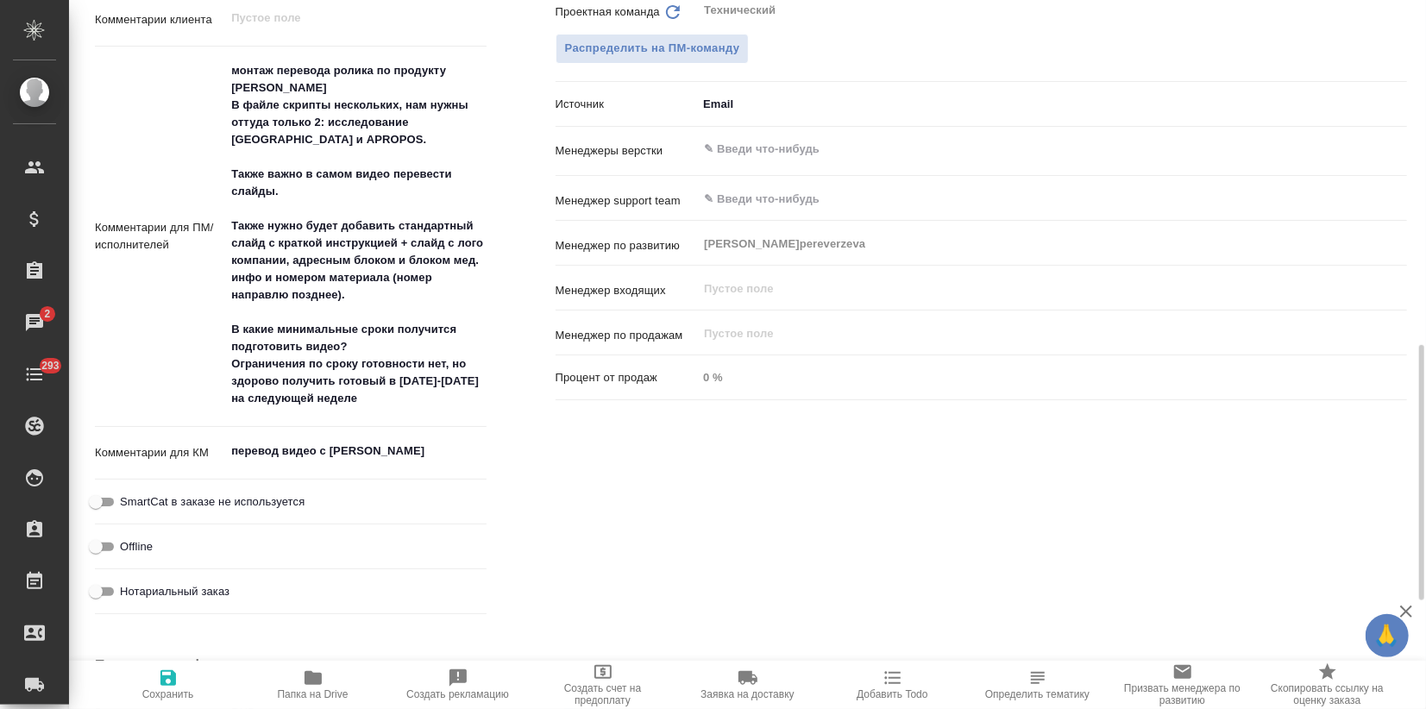
type textarea "x"
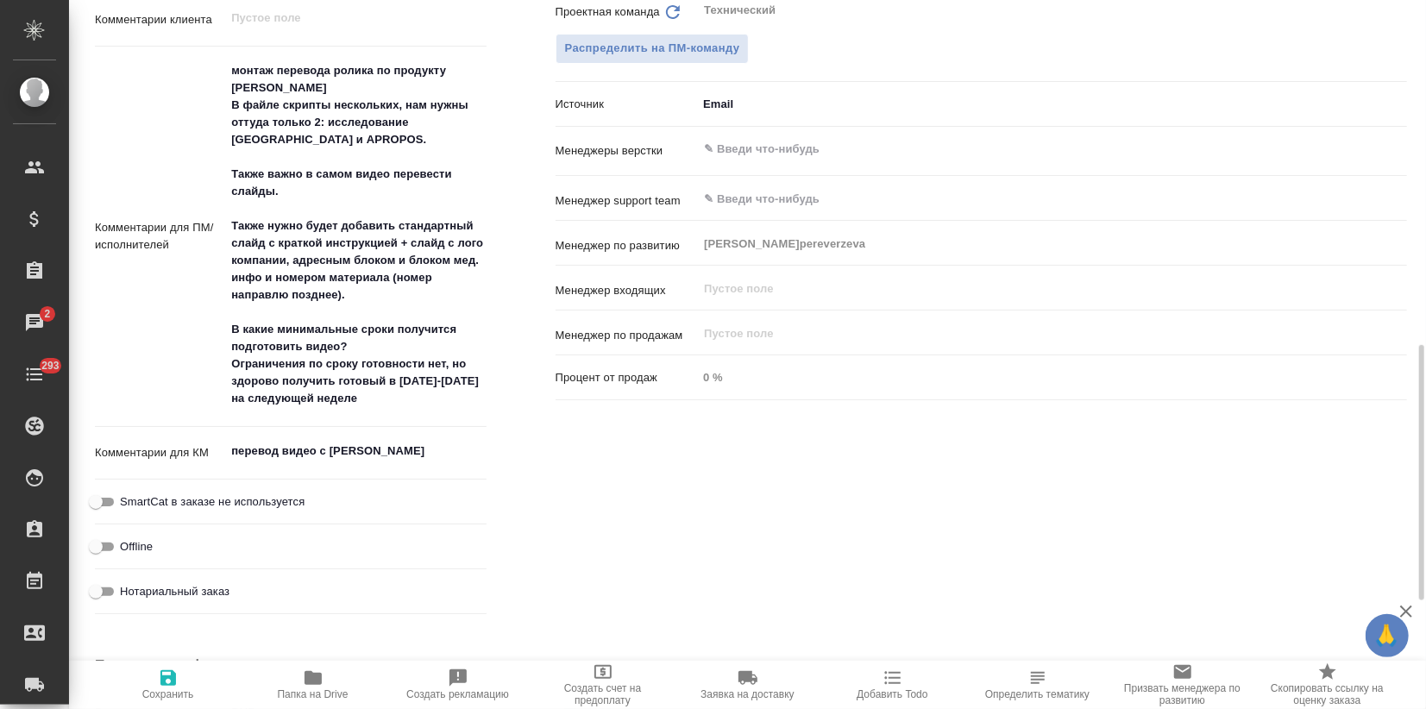
type textarea "x"
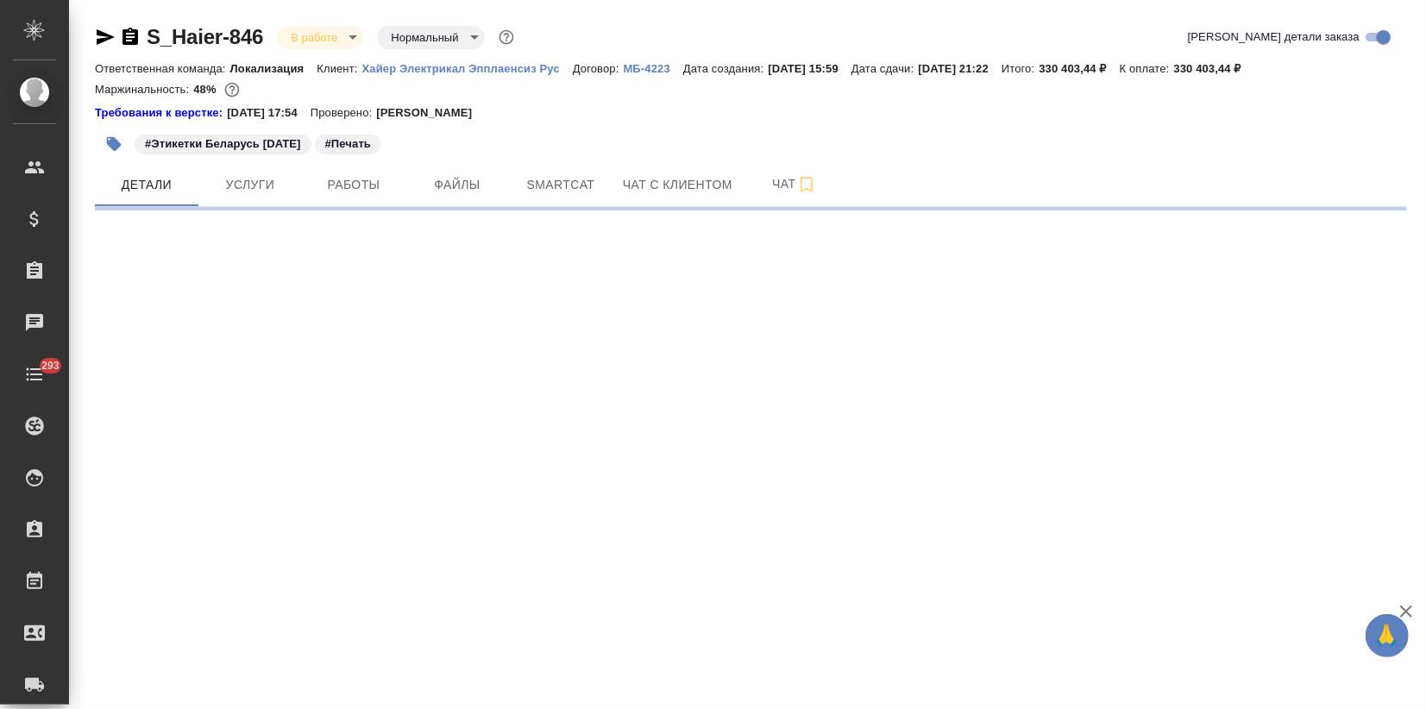
select select "RU"
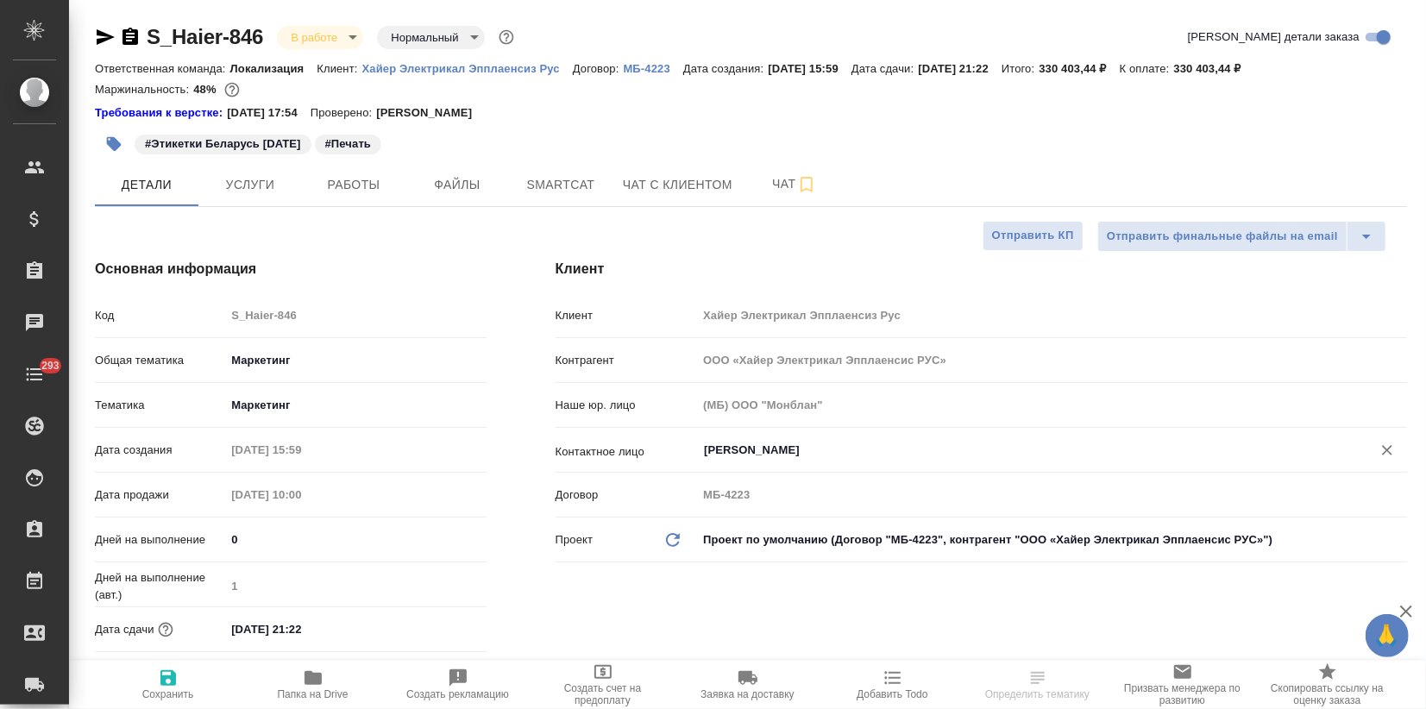
type textarea "x"
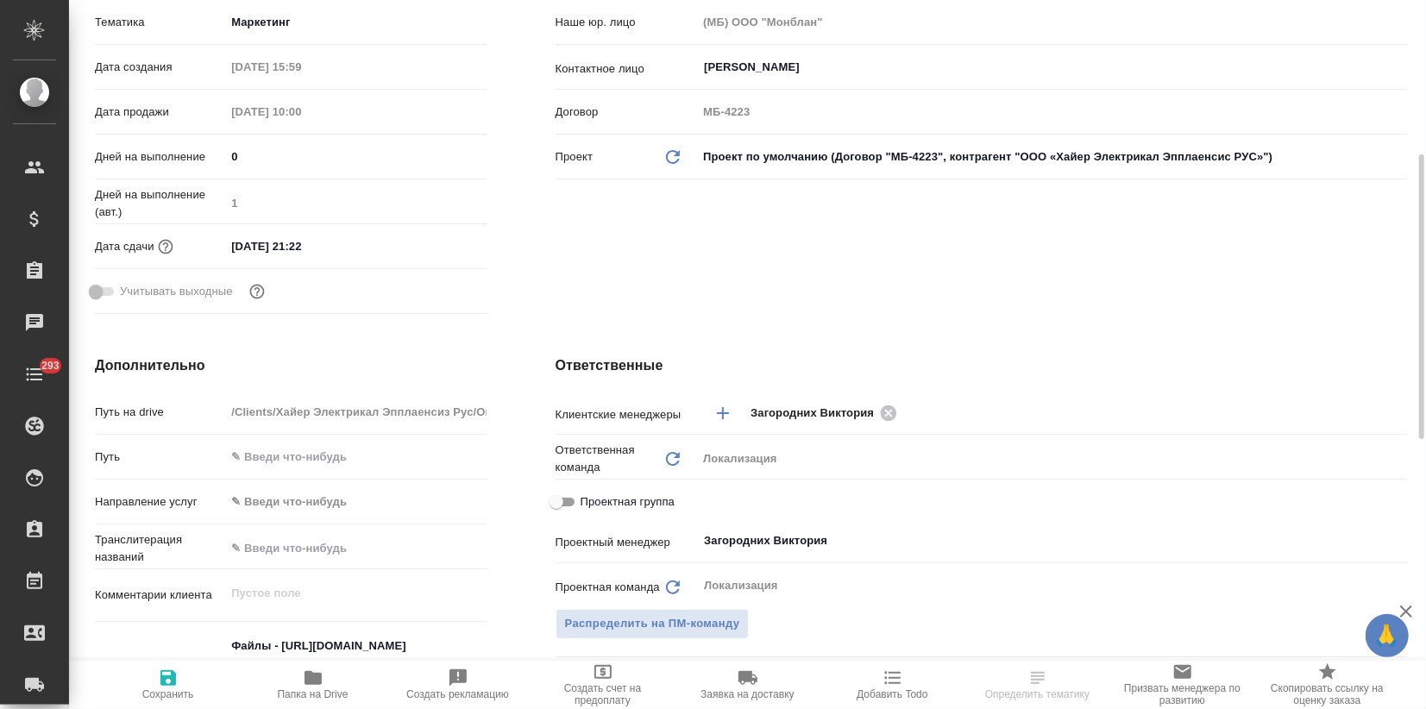
type textarea "x"
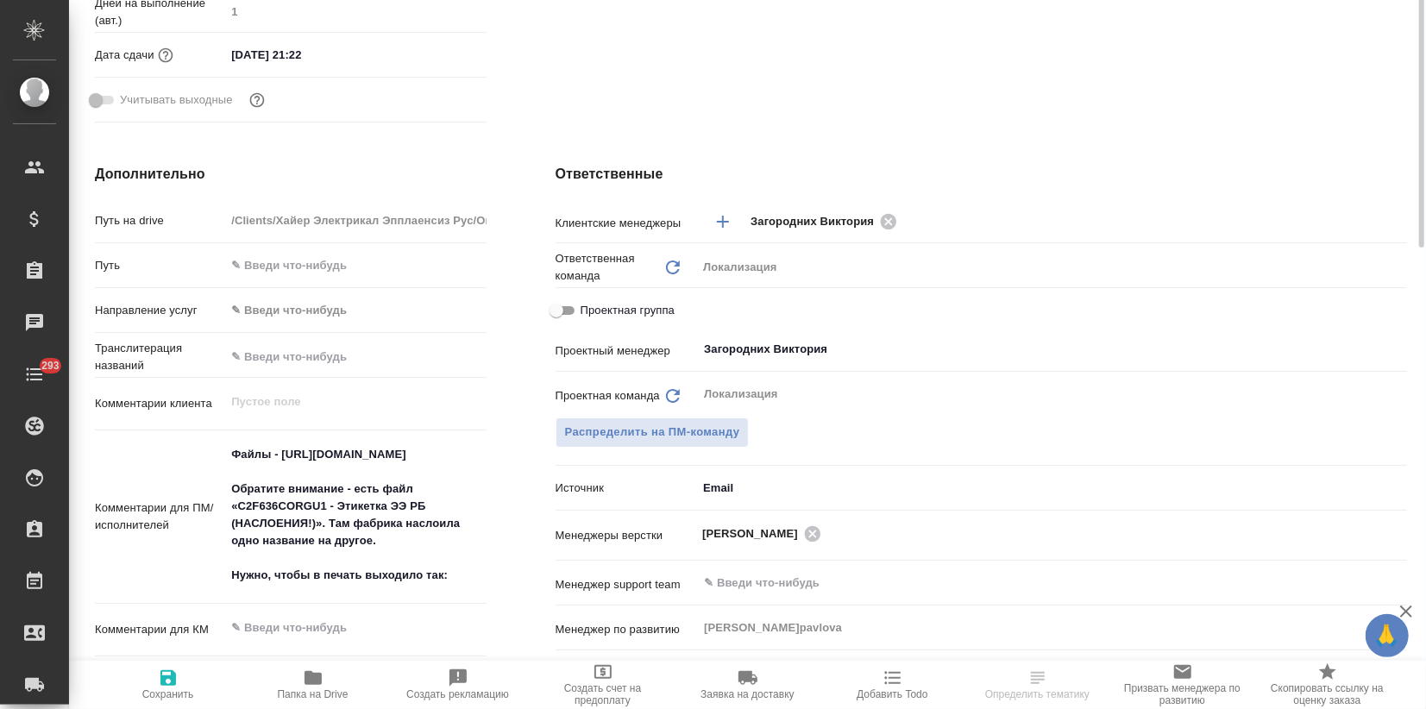
type textarea "x"
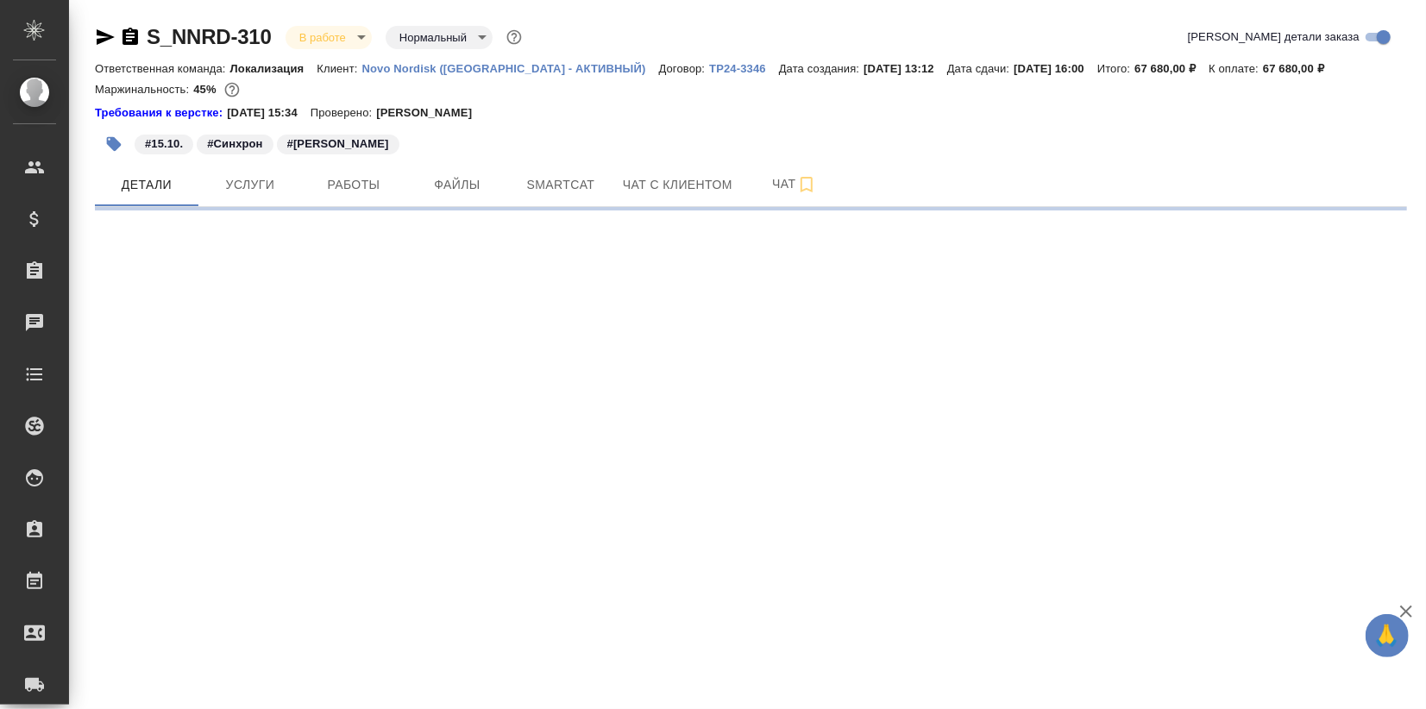
select select "RU"
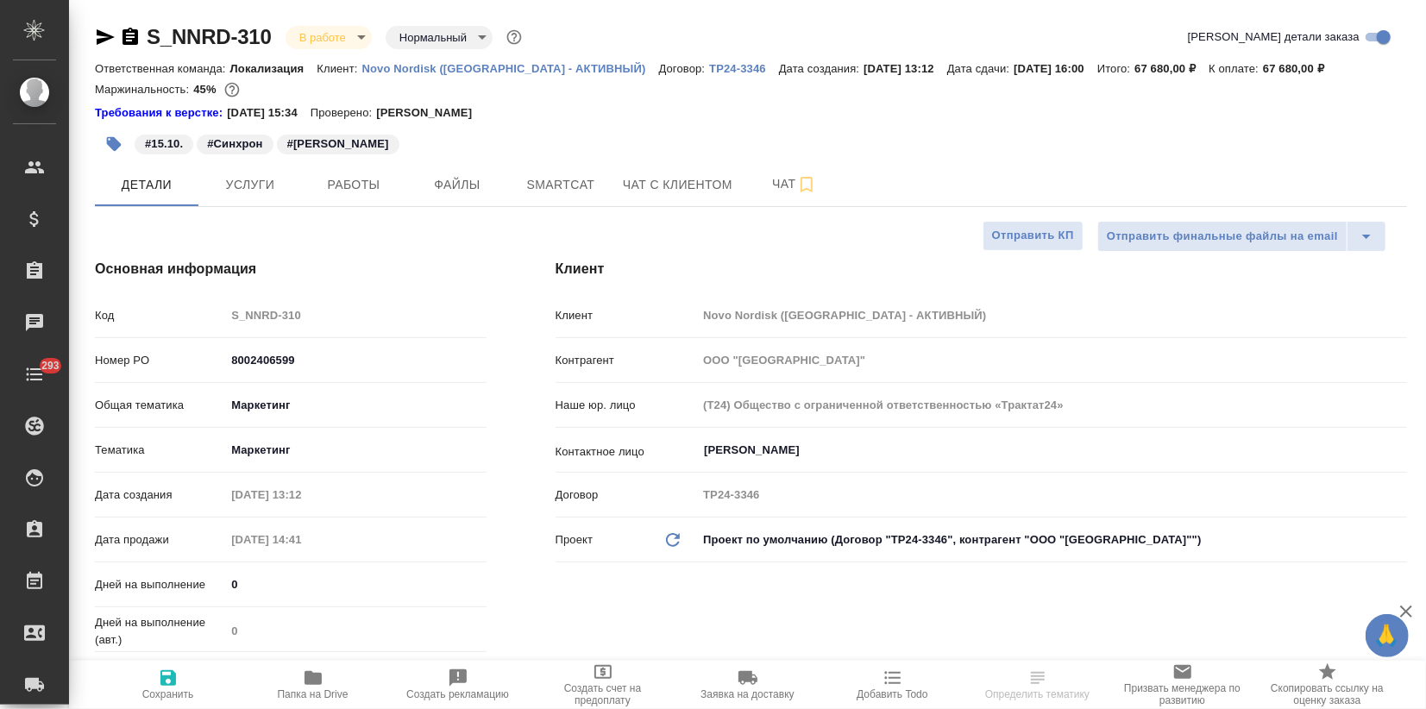
type textarea "x"
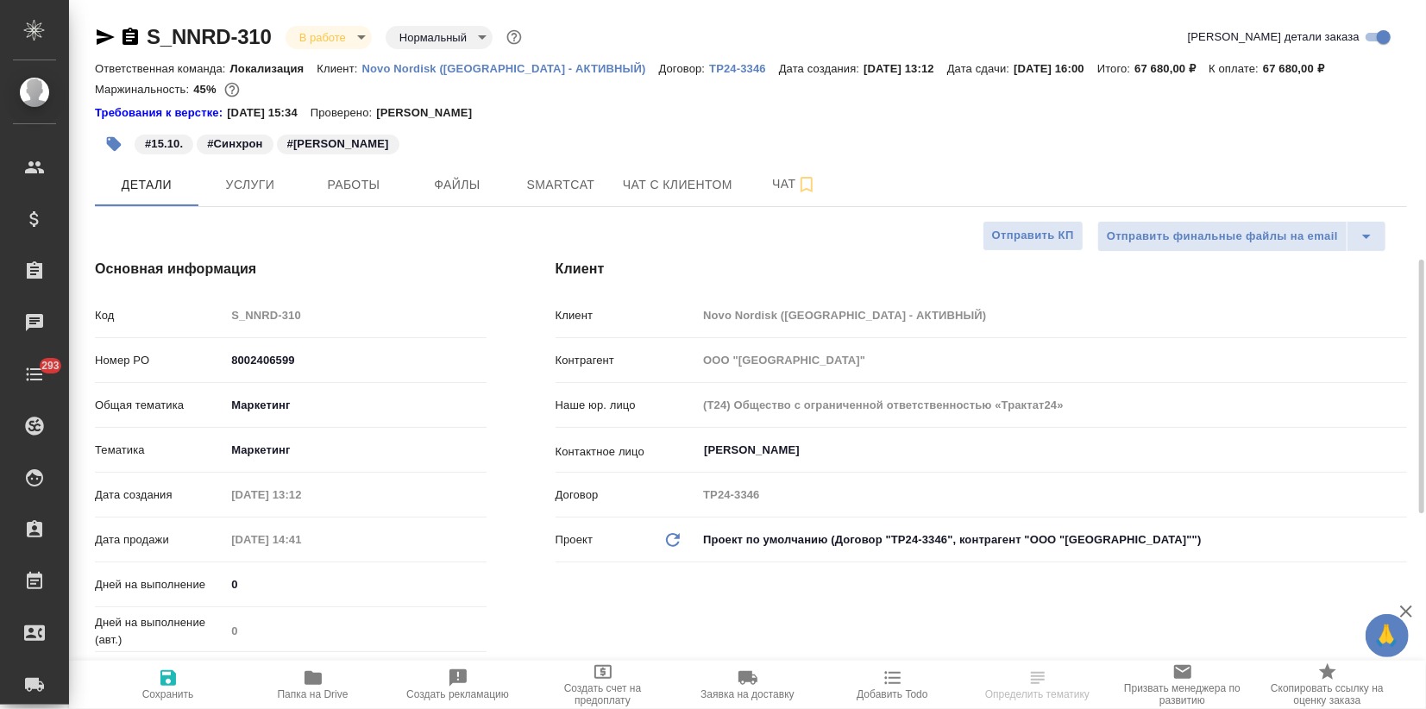
type textarea "x"
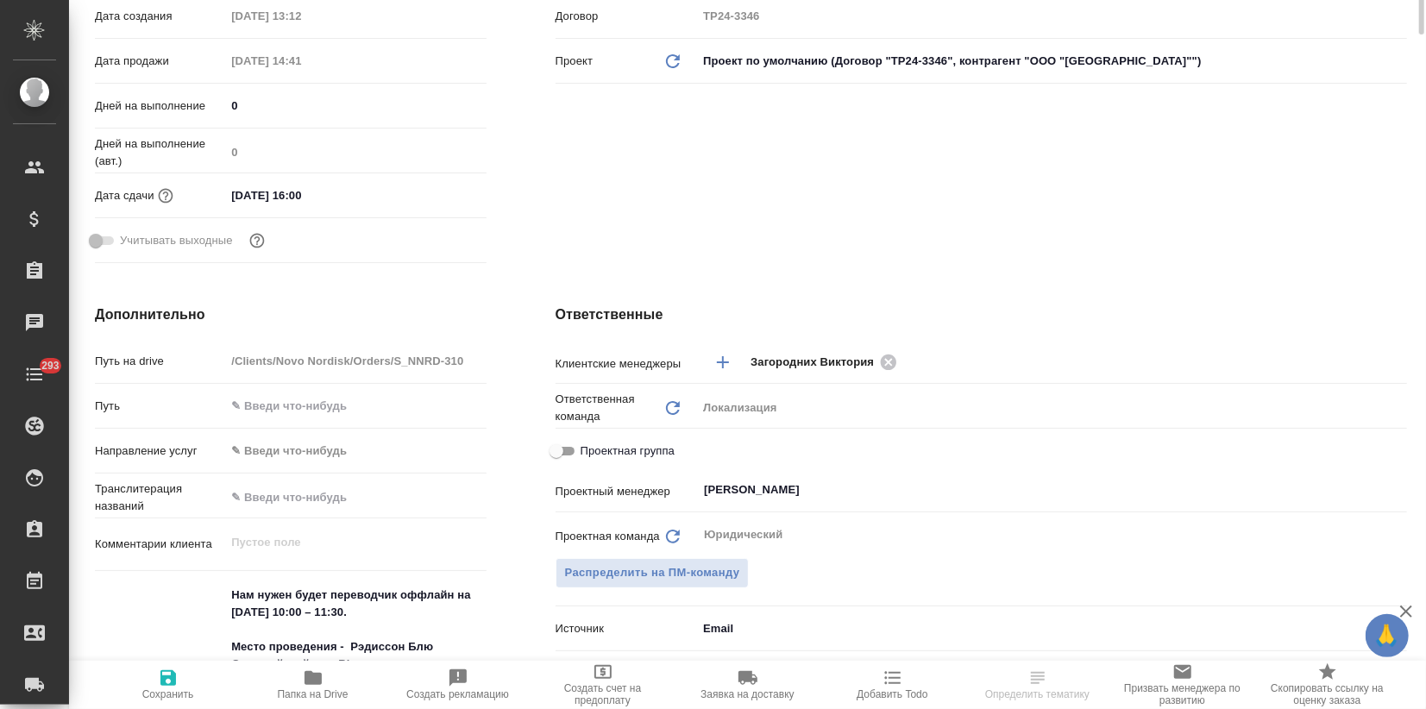
type textarea "x"
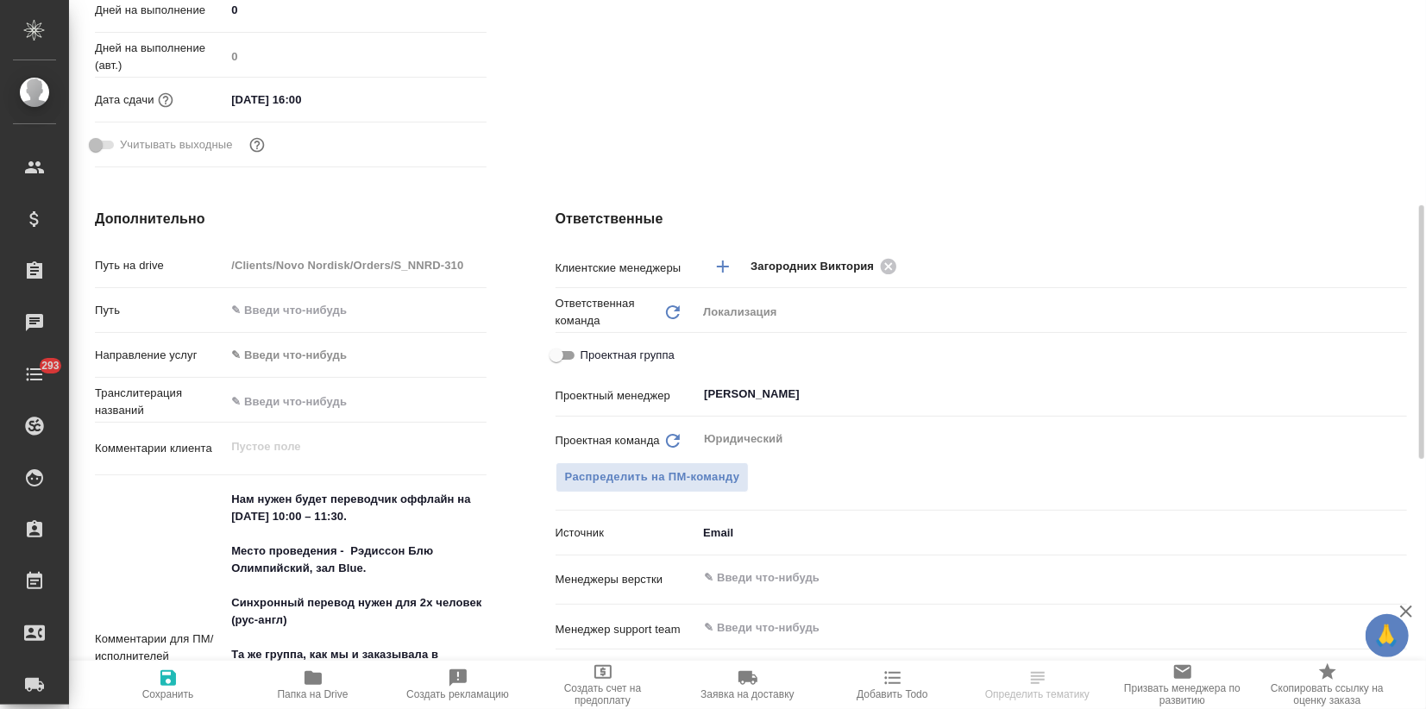
scroll to position [96, 0]
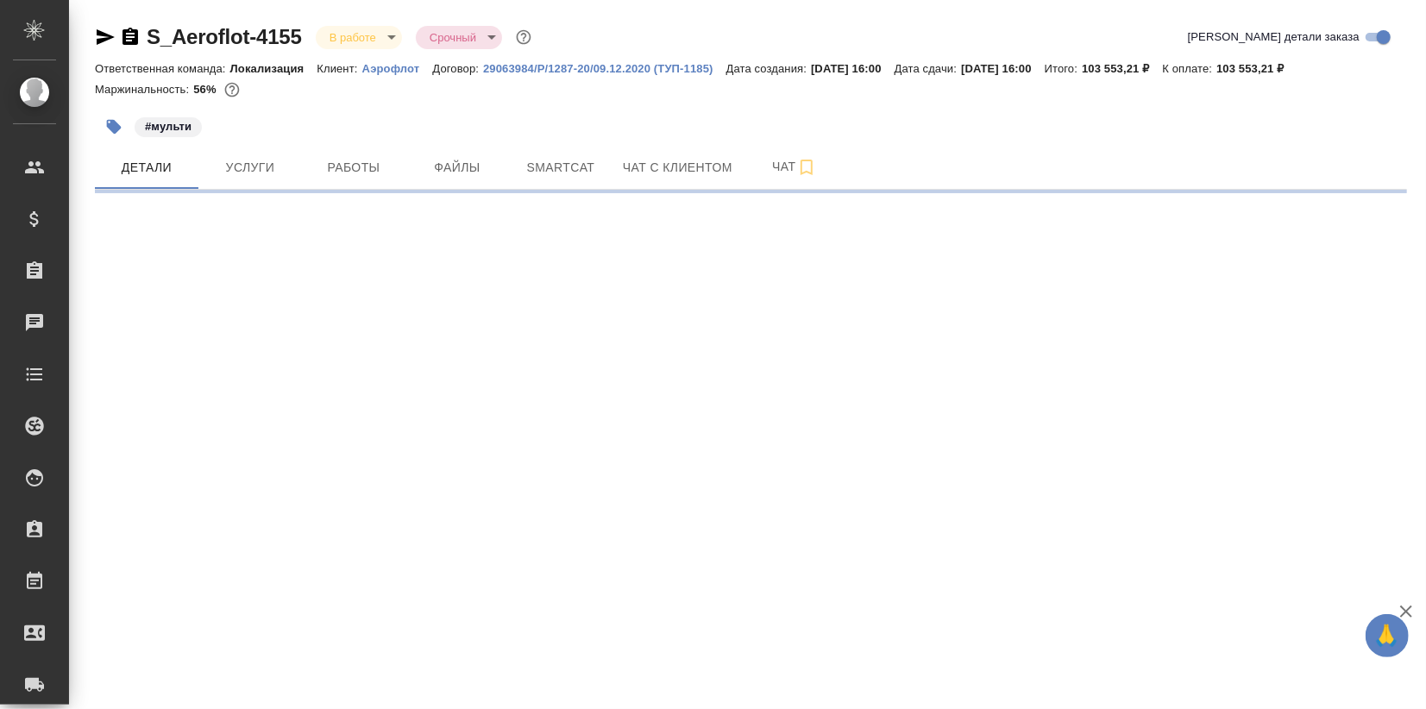
select select "RU"
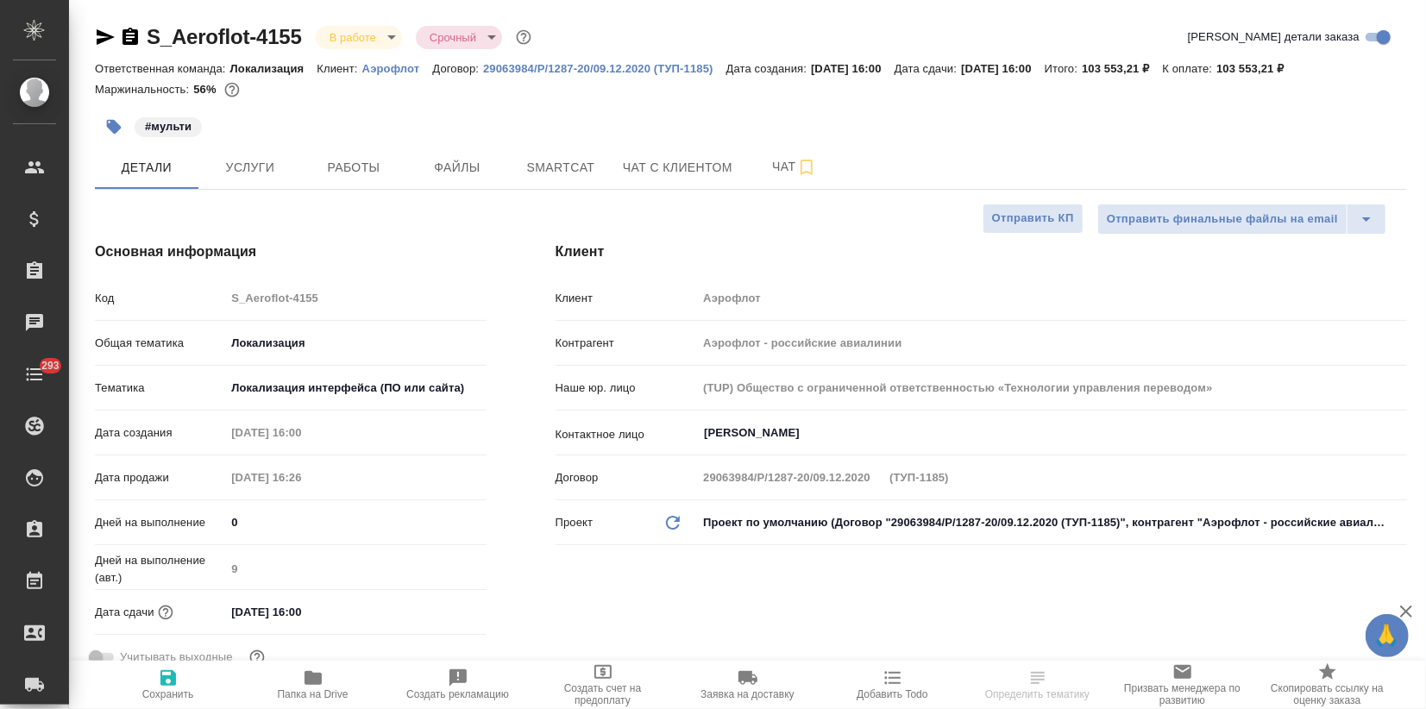
type textarea "x"
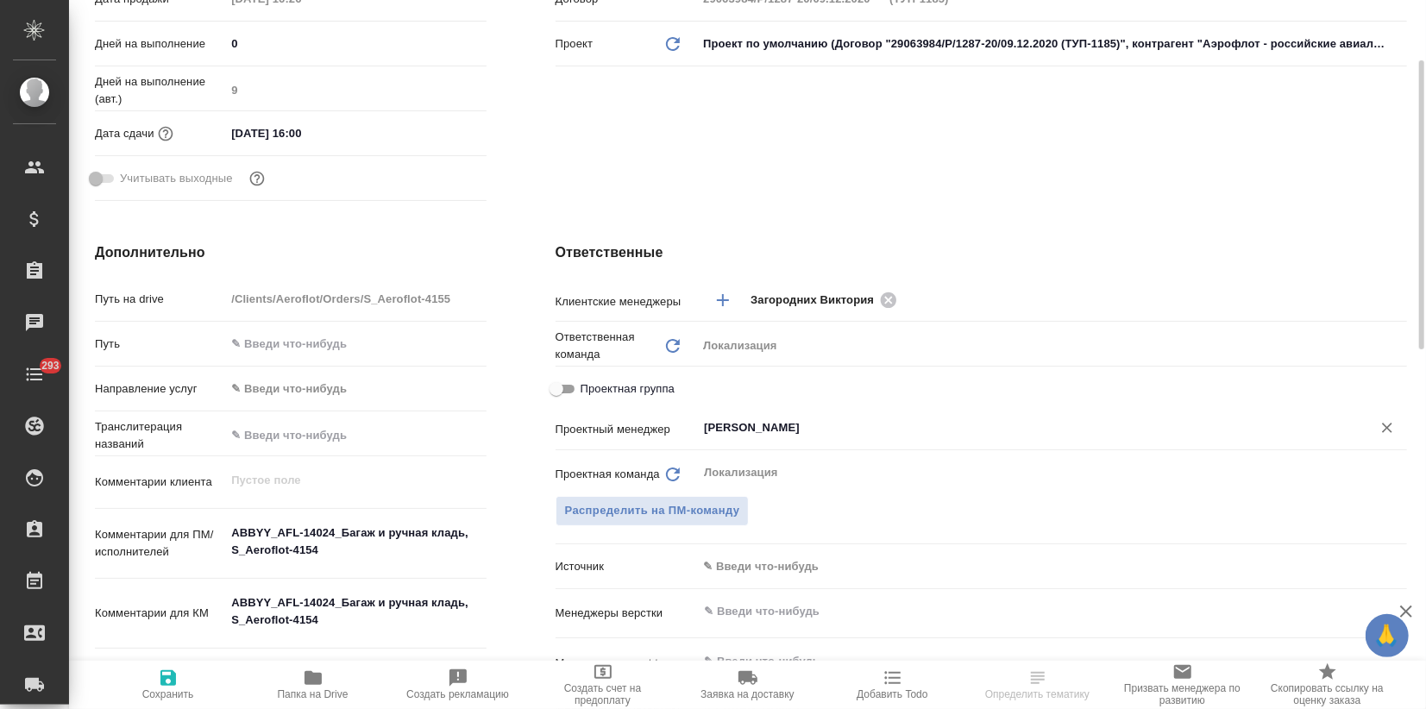
type textarea "x"
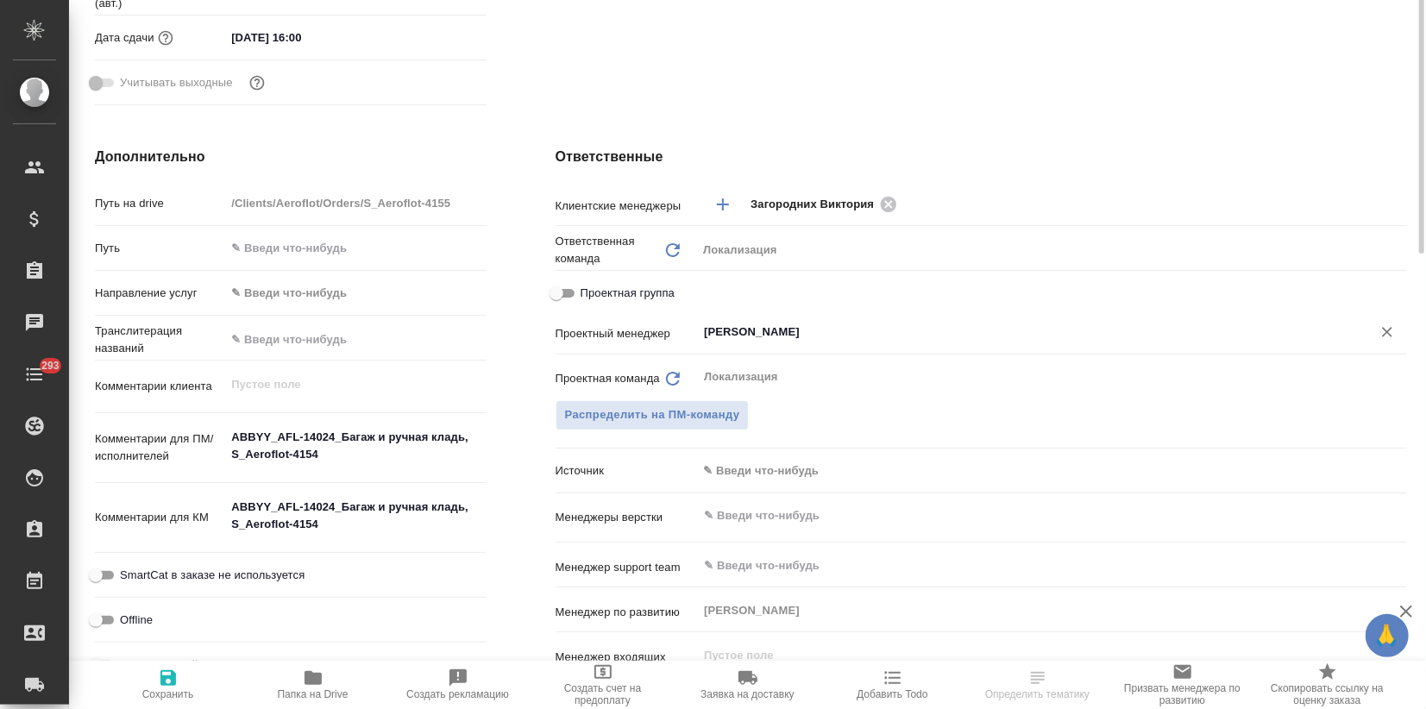
type textarea "x"
click at [763, 462] on body "🙏 .cls-1 fill:#fff; AWATERA Zagorodnikh Viktoria Клиенты Спецификации Заказы Ча…" at bounding box center [713, 354] width 1426 height 709
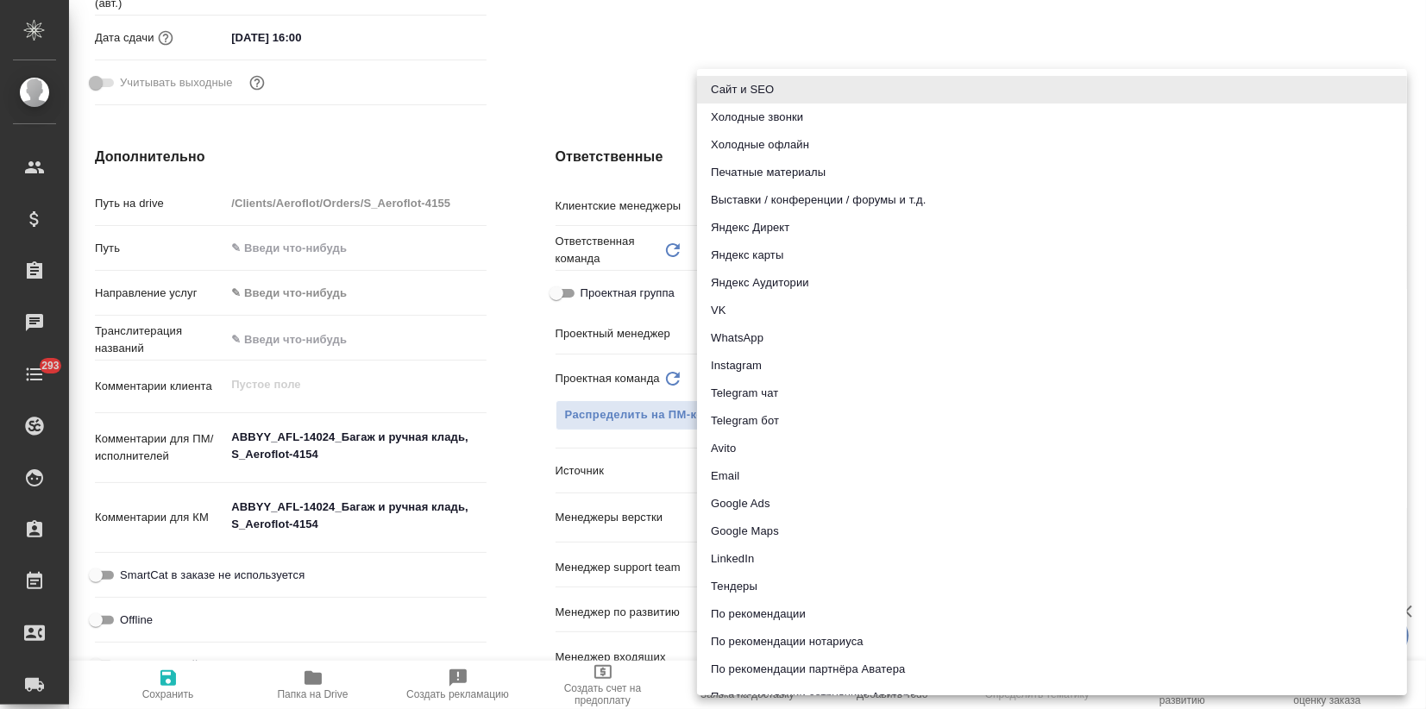
click at [757, 472] on li "Email" at bounding box center [1052, 476] width 710 height 28
type textarea "x"
type input "emailAds"
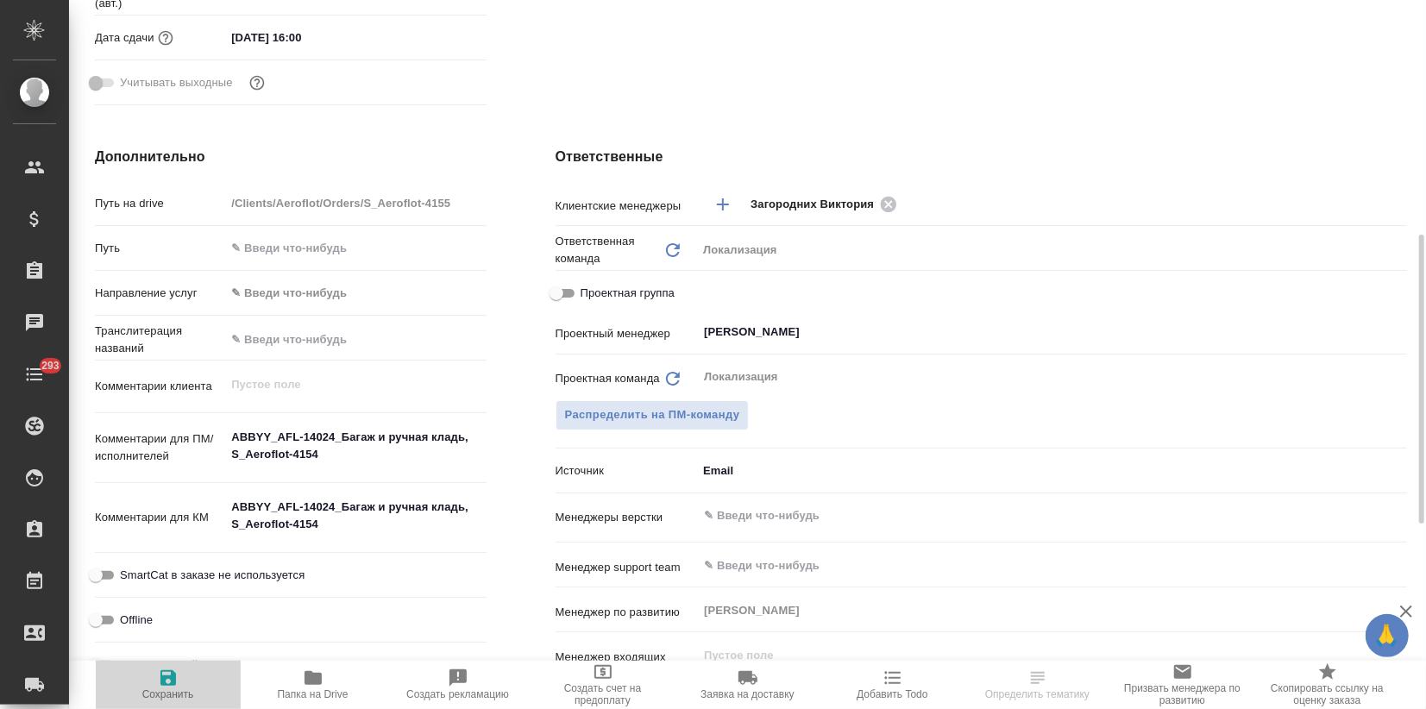
click at [166, 682] on icon "button" at bounding box center [168, 678] width 21 height 21
type textarea "x"
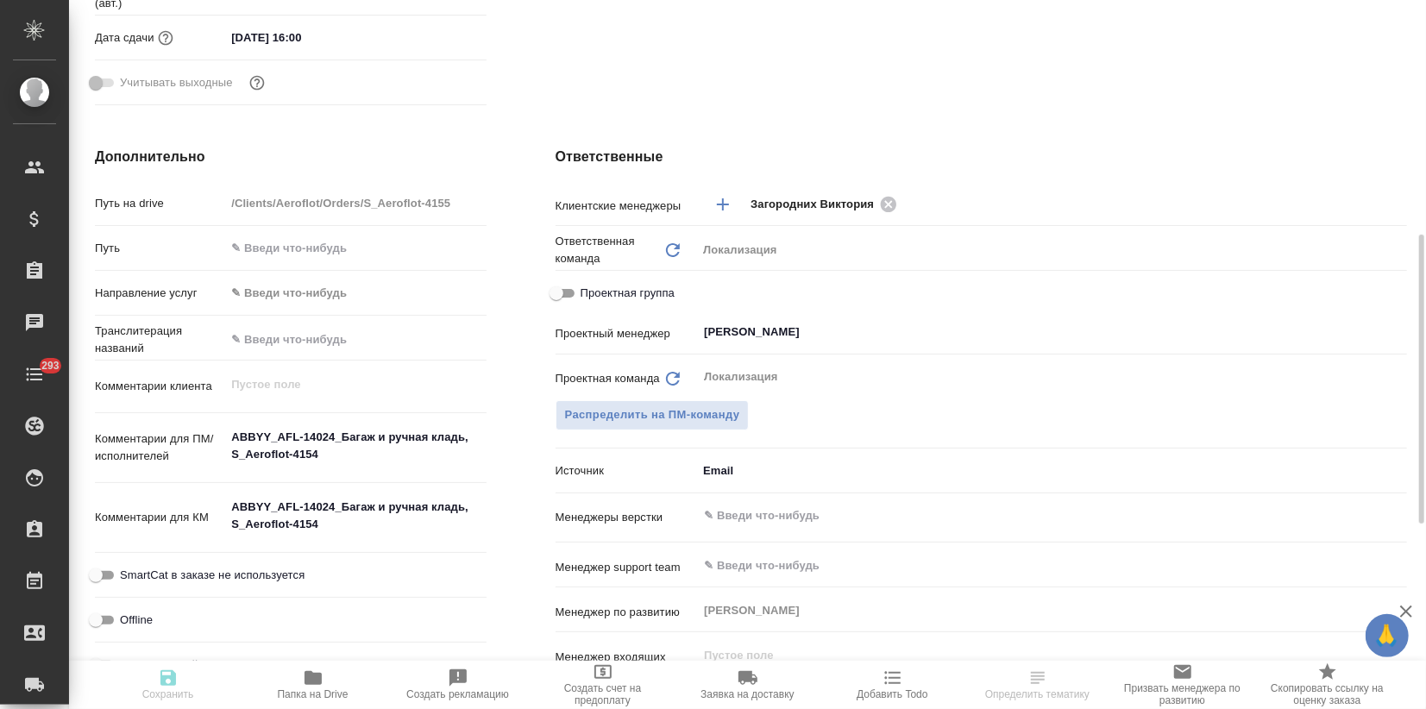
type textarea "x"
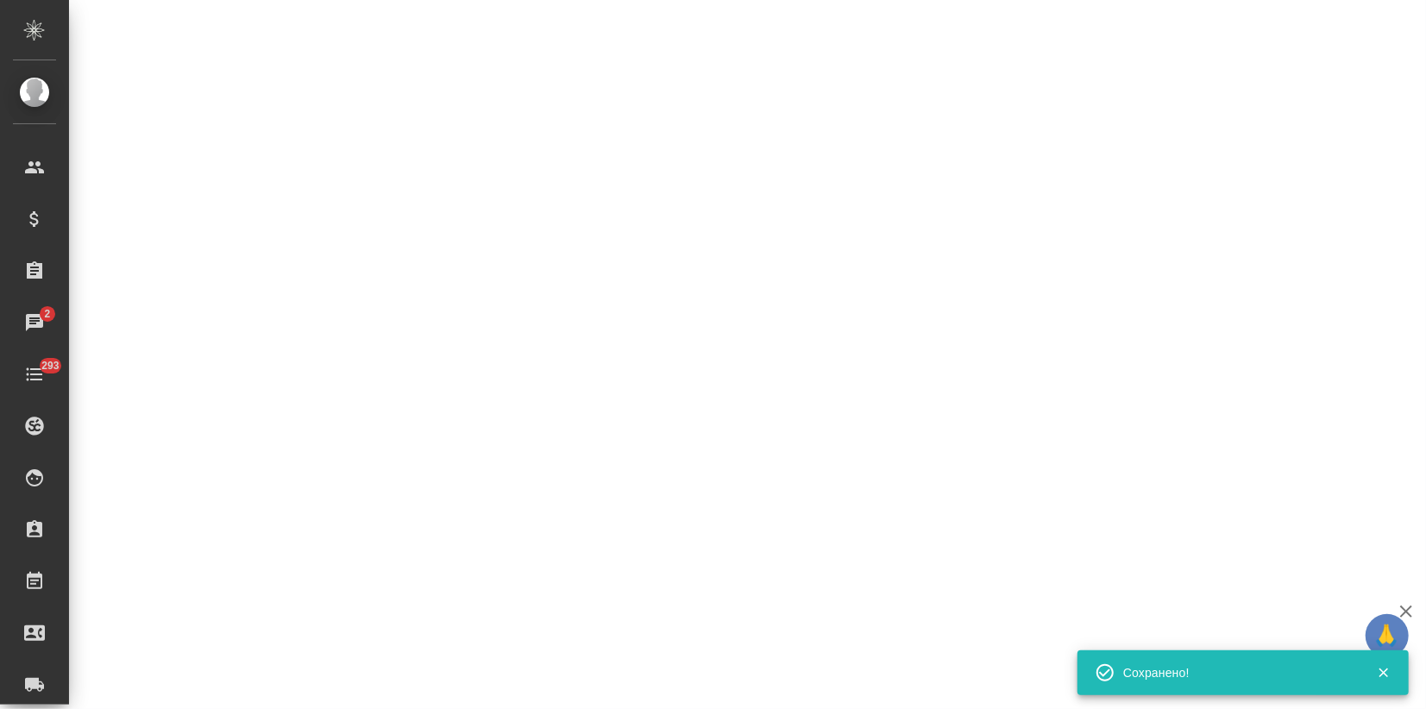
select select "RU"
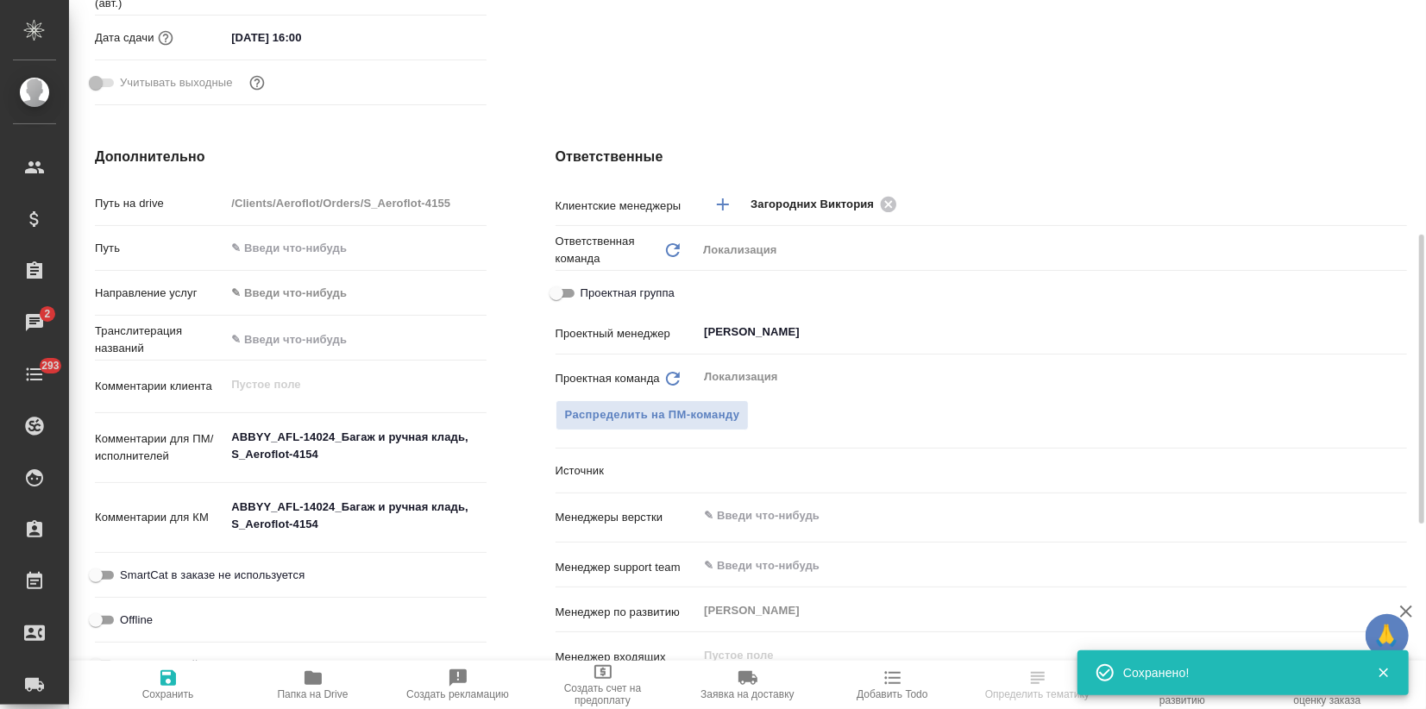
type textarea "x"
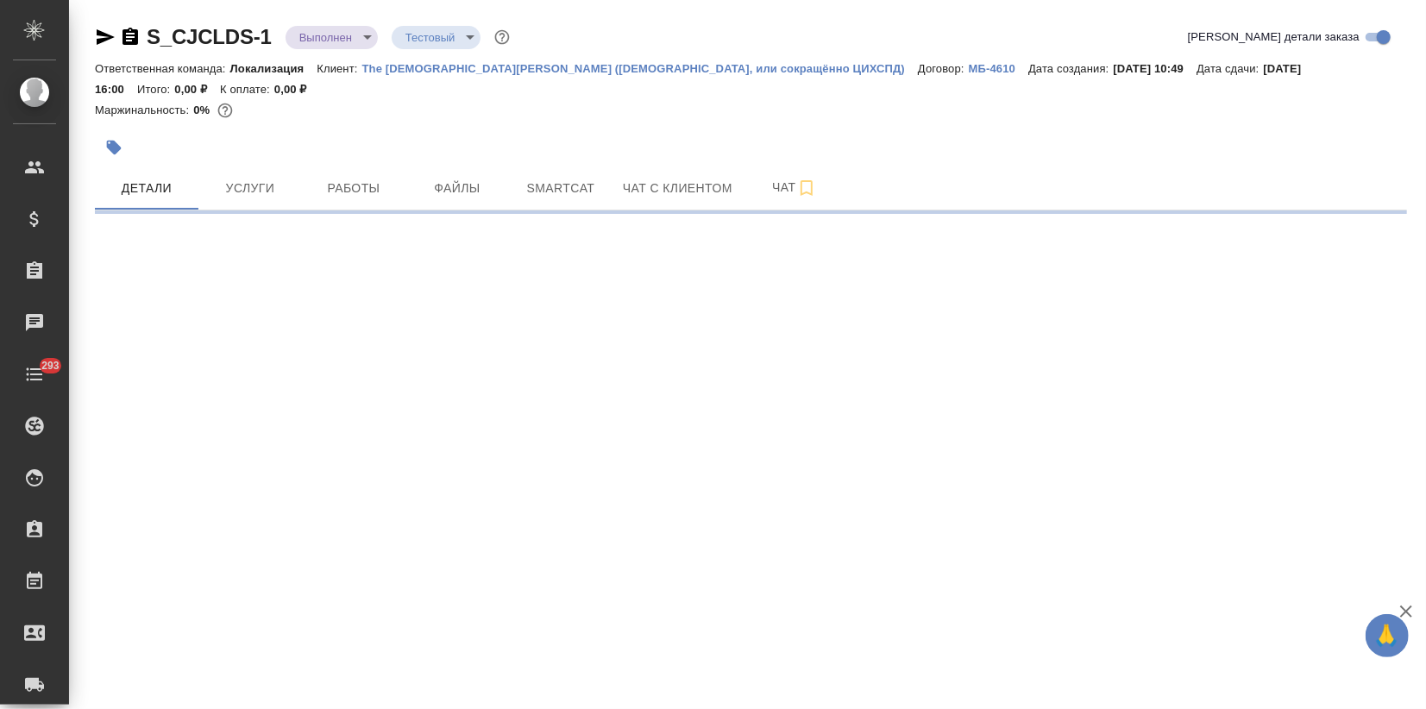
select select "RU"
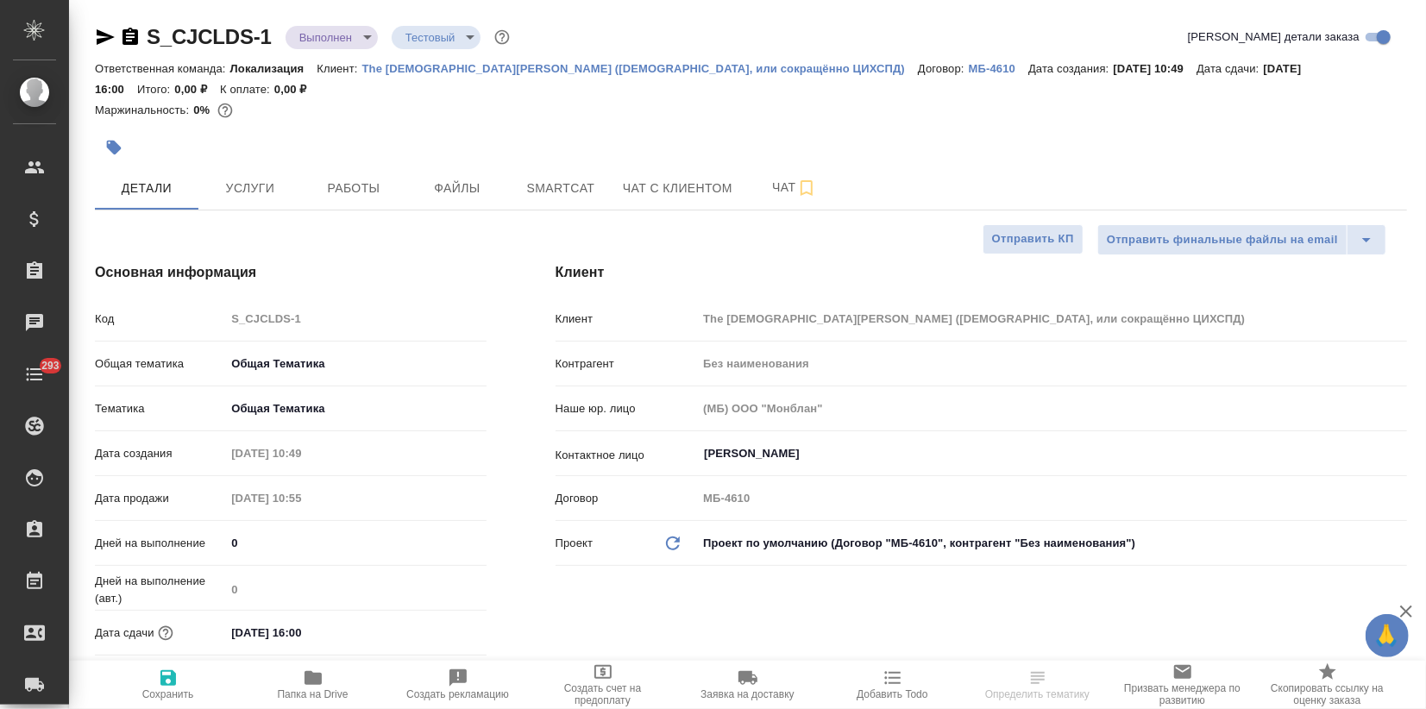
type textarea "x"
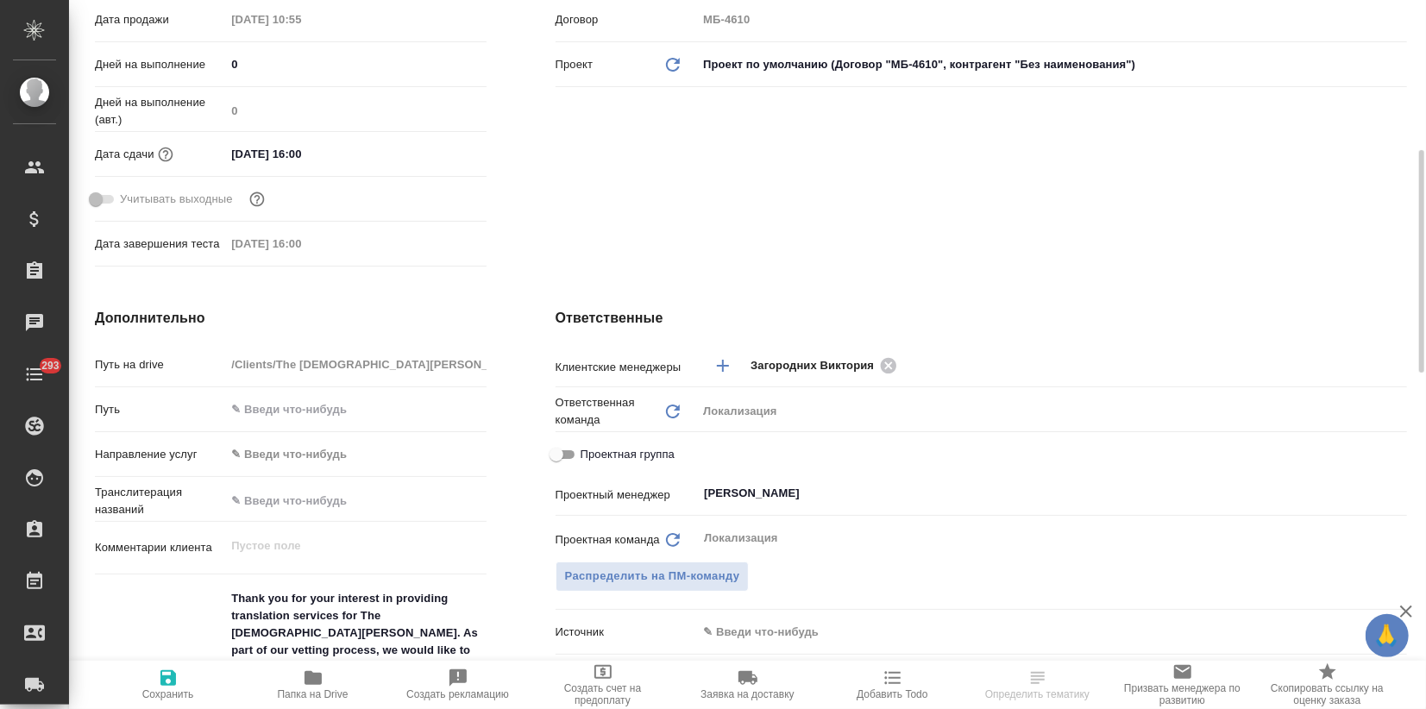
type textarea "x"
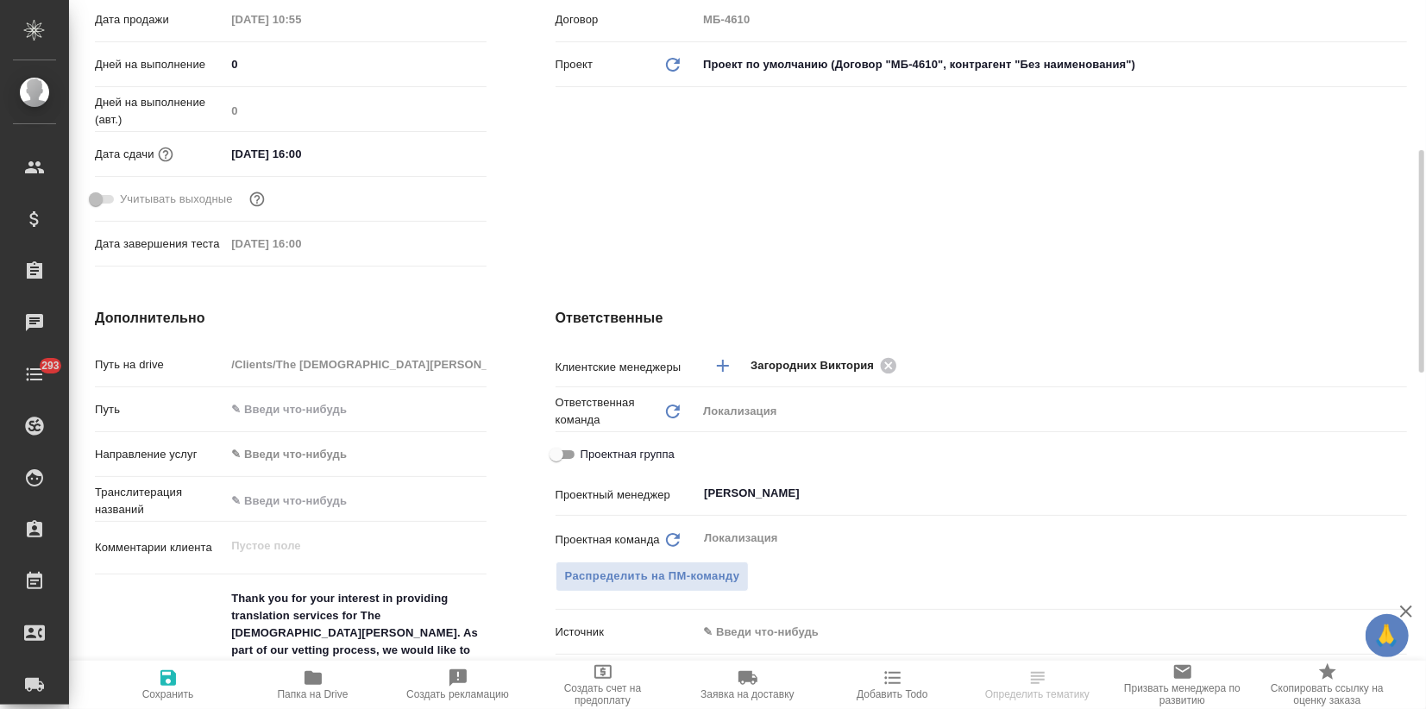
type textarea "x"
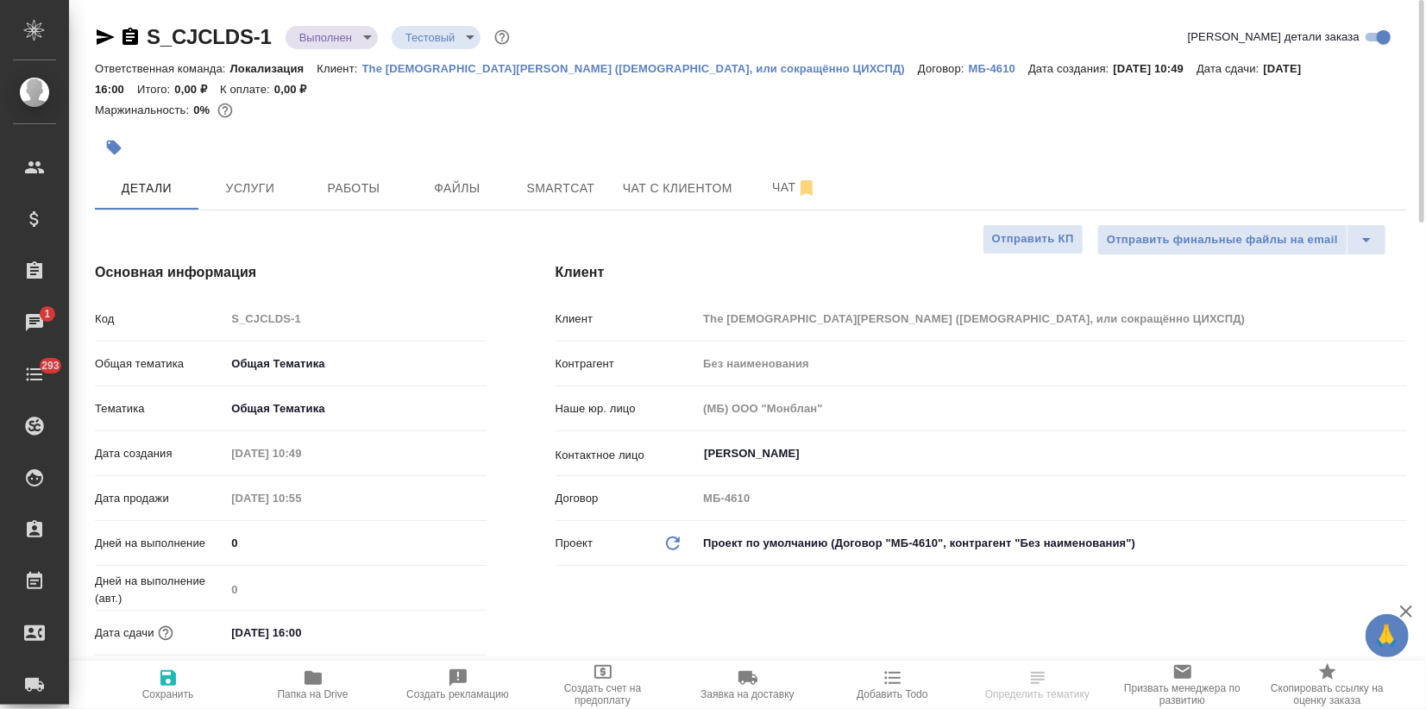
click at [351, 45] on body "🙏 .cls-1 fill:#fff; AWATERA Zagorodnikh [PERSON_NAME] Спецификации Заказы 1 Чат…" at bounding box center [713, 354] width 1426 height 709
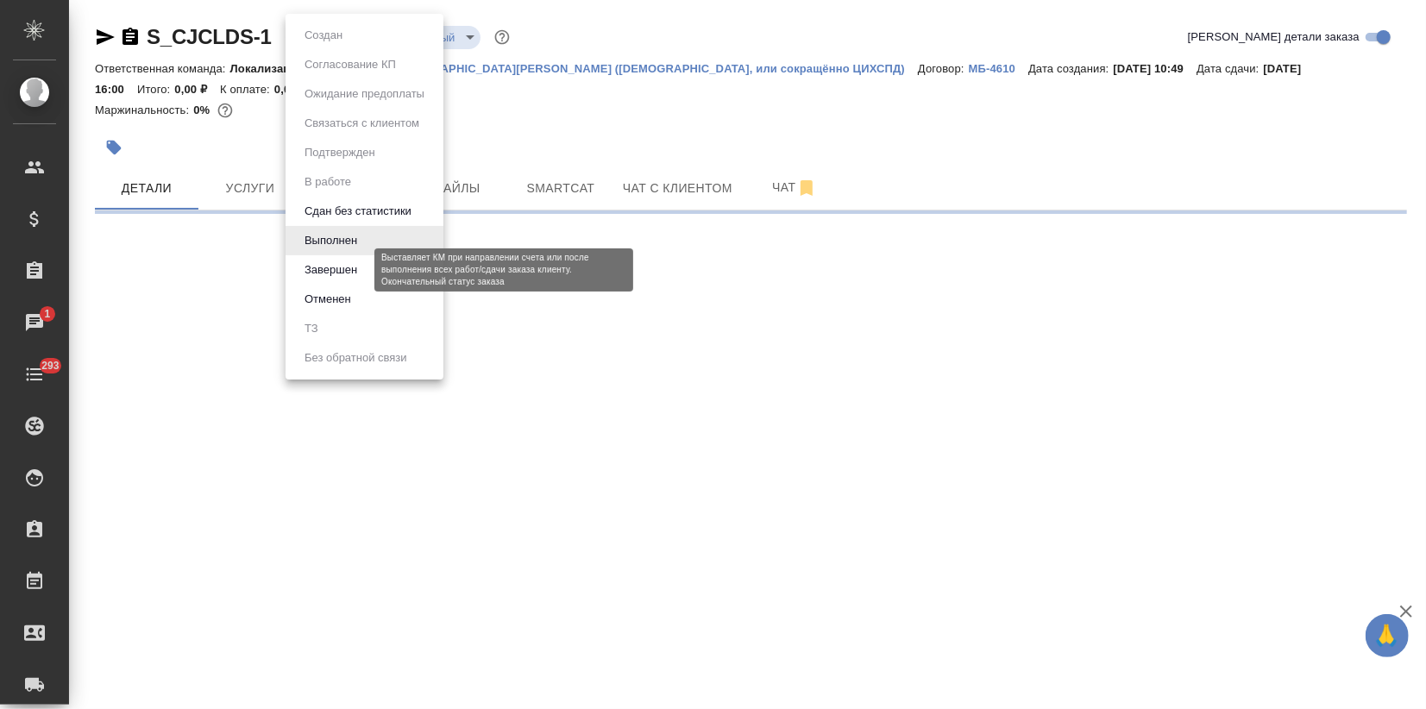
select select "RU"
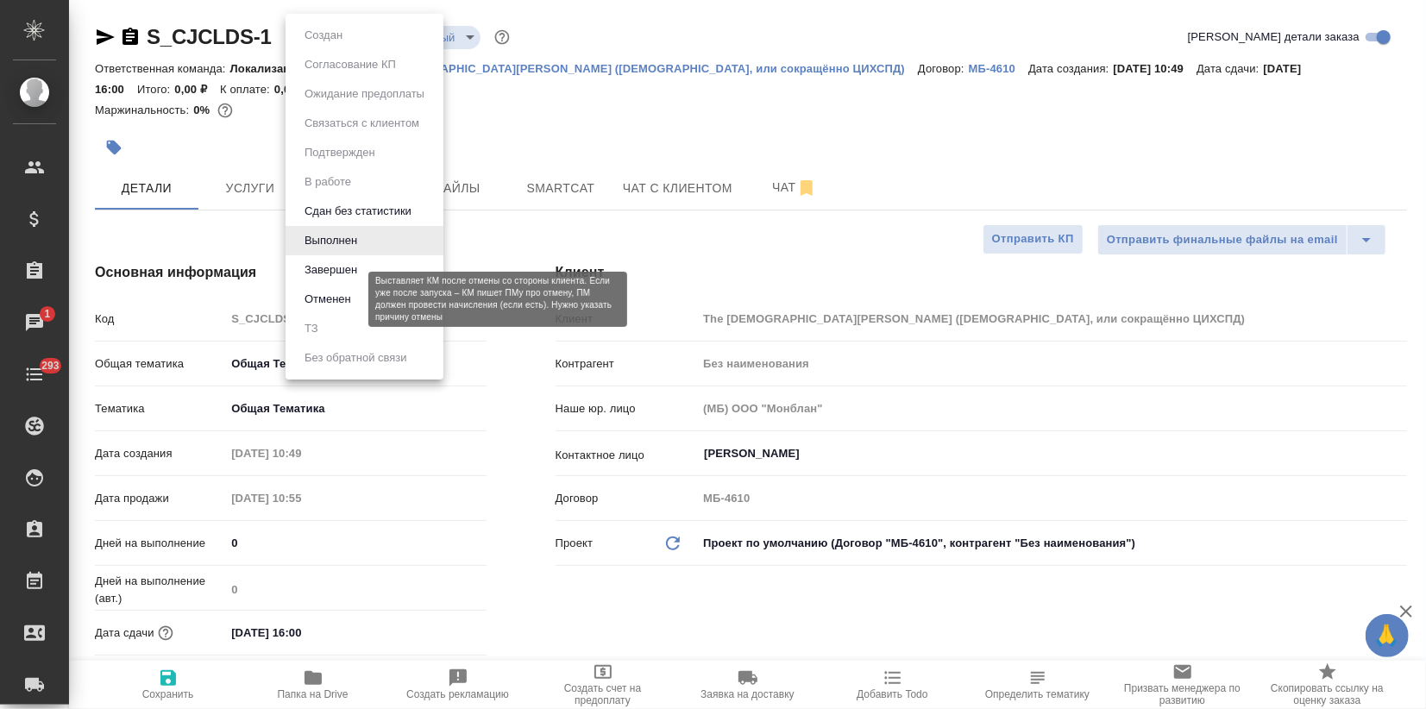
type textarea "x"
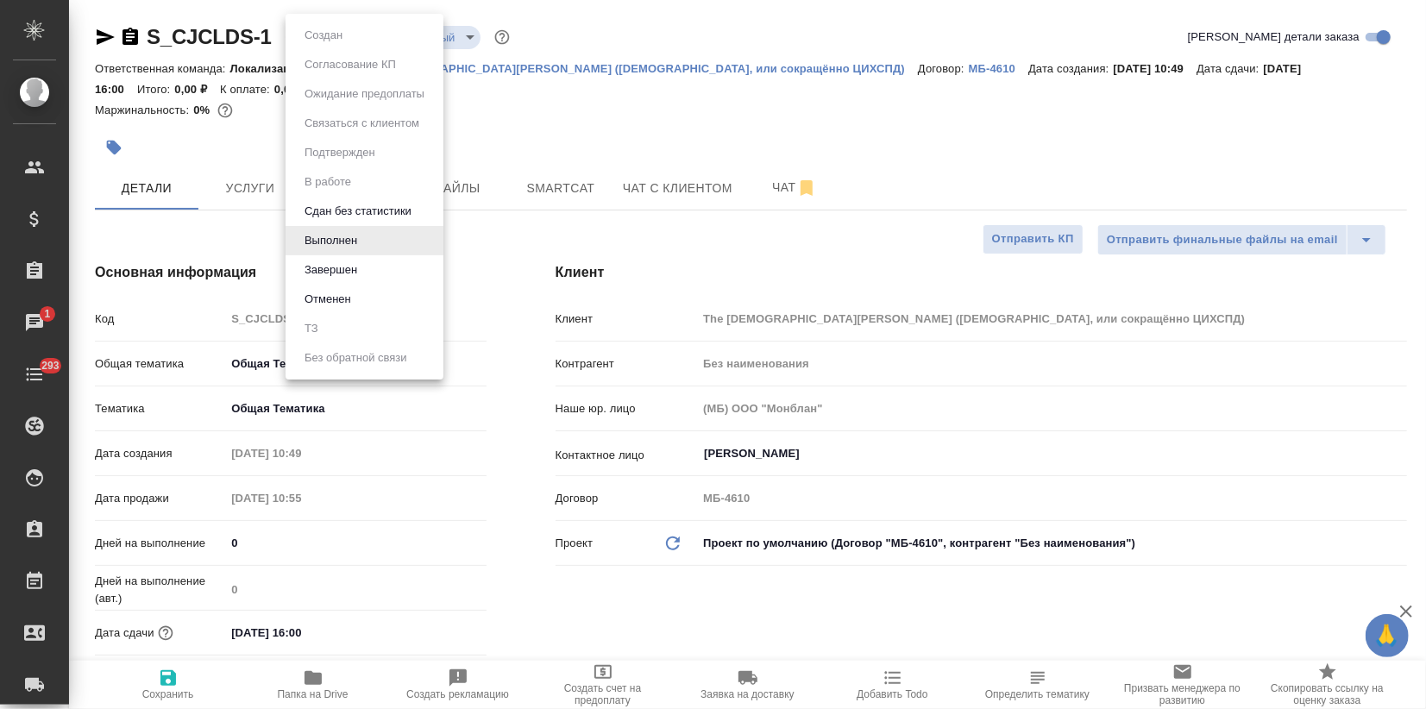
click at [721, 182] on div at bounding box center [713, 354] width 1426 height 709
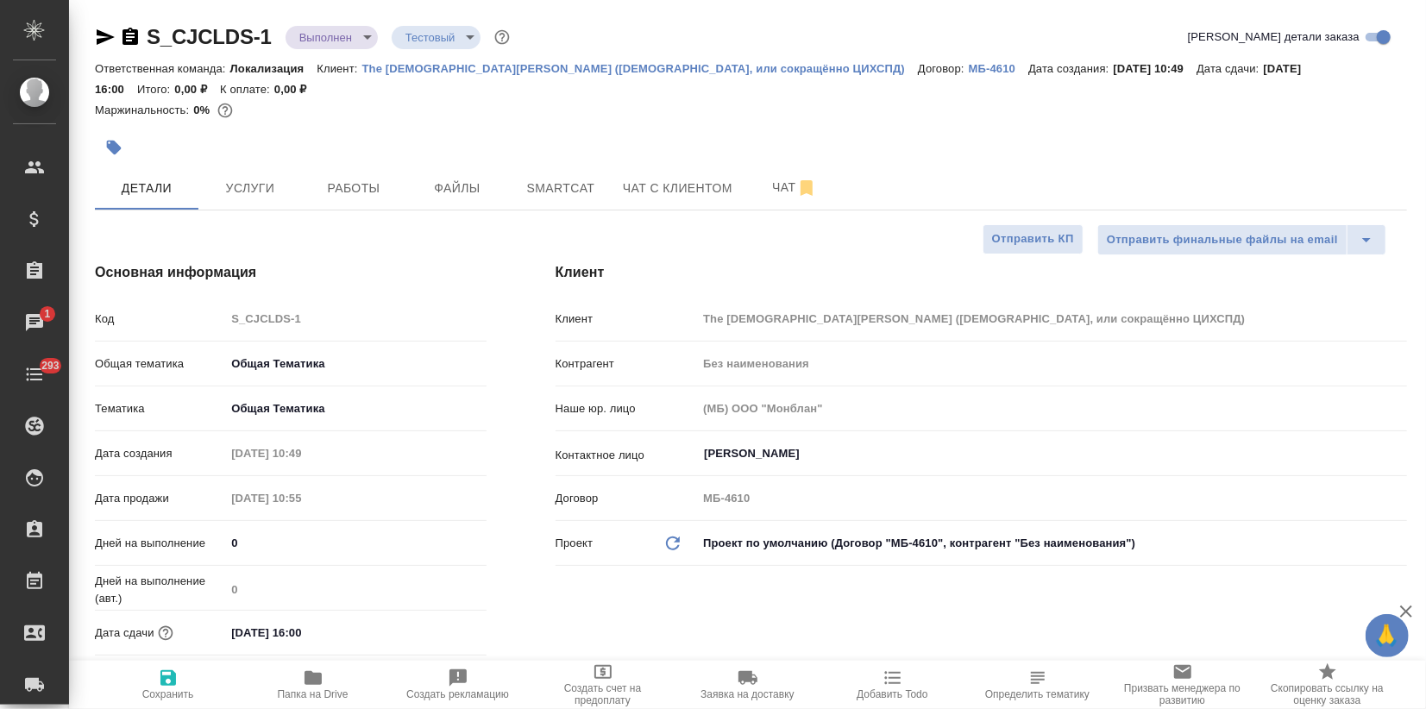
click at [722, 159] on div at bounding box center [532, 148] width 875 height 38
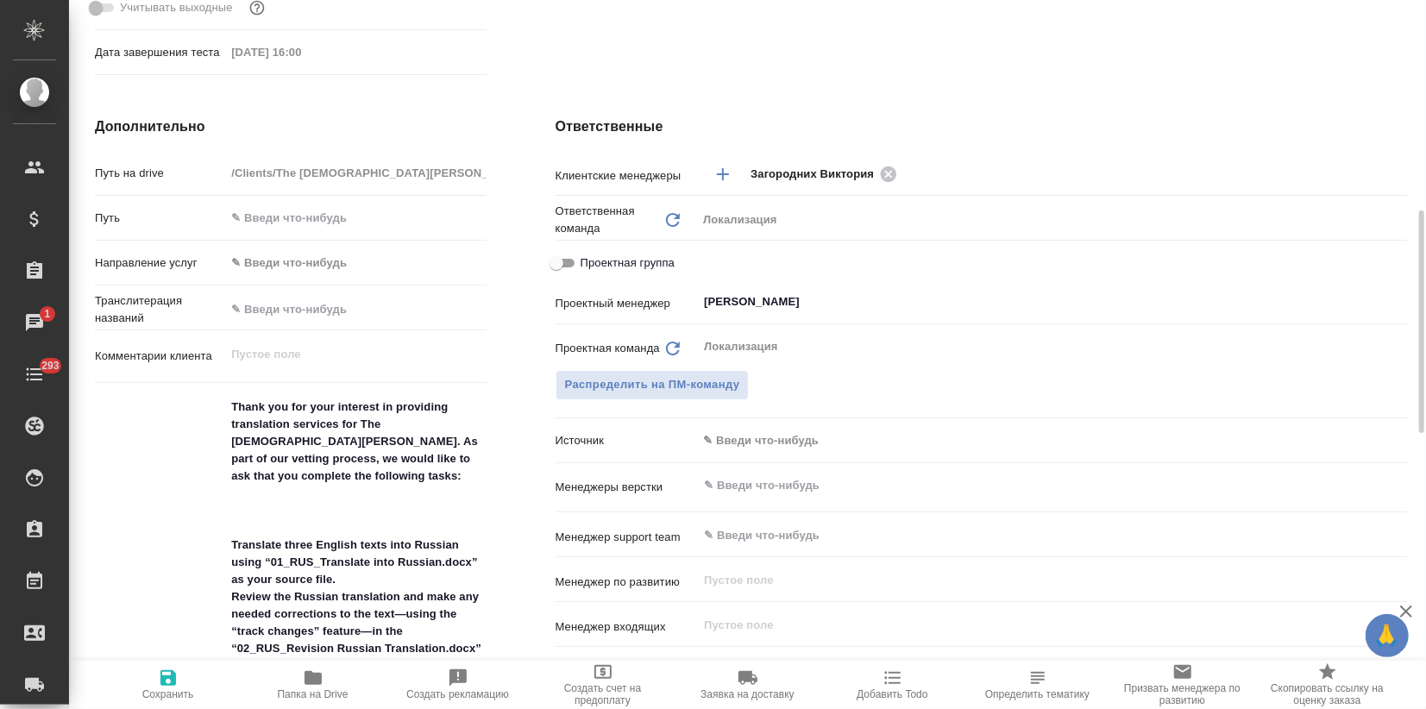
scroll to position [766, 0]
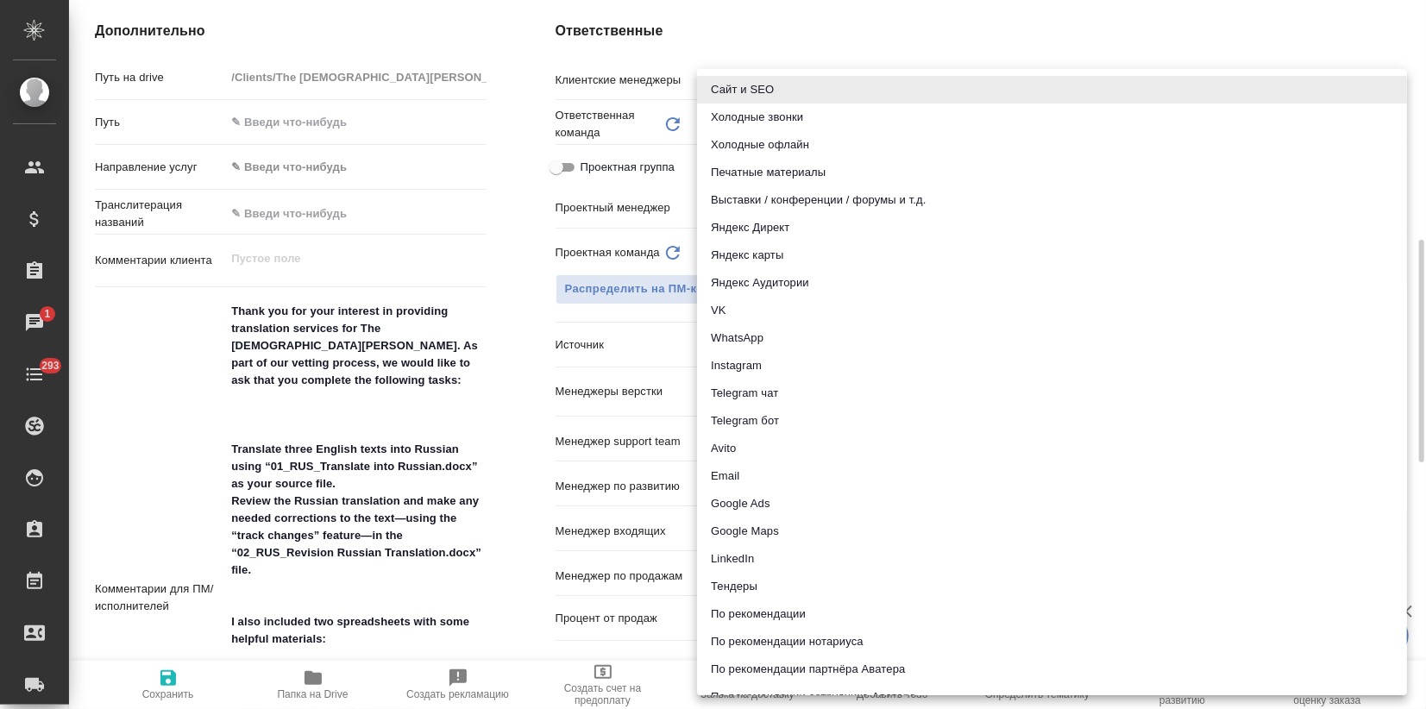
click at [737, 348] on body "🙏 .cls-1 fill:#fff; AWATERA Zagorodnikh [PERSON_NAME] Спецификации Заказы 1 Чат…" at bounding box center [713, 354] width 1426 height 709
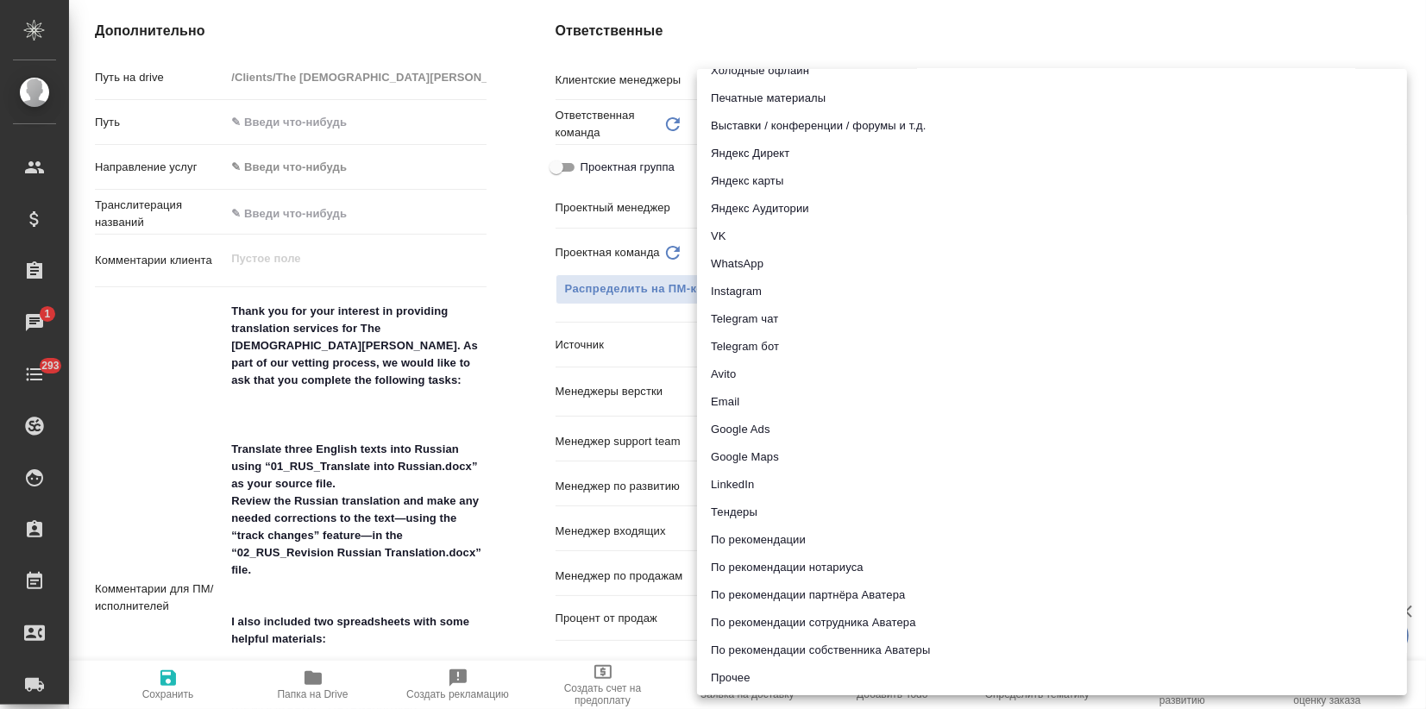
scroll to position [77, 0]
click at [460, 130] on div at bounding box center [713, 354] width 1426 height 709
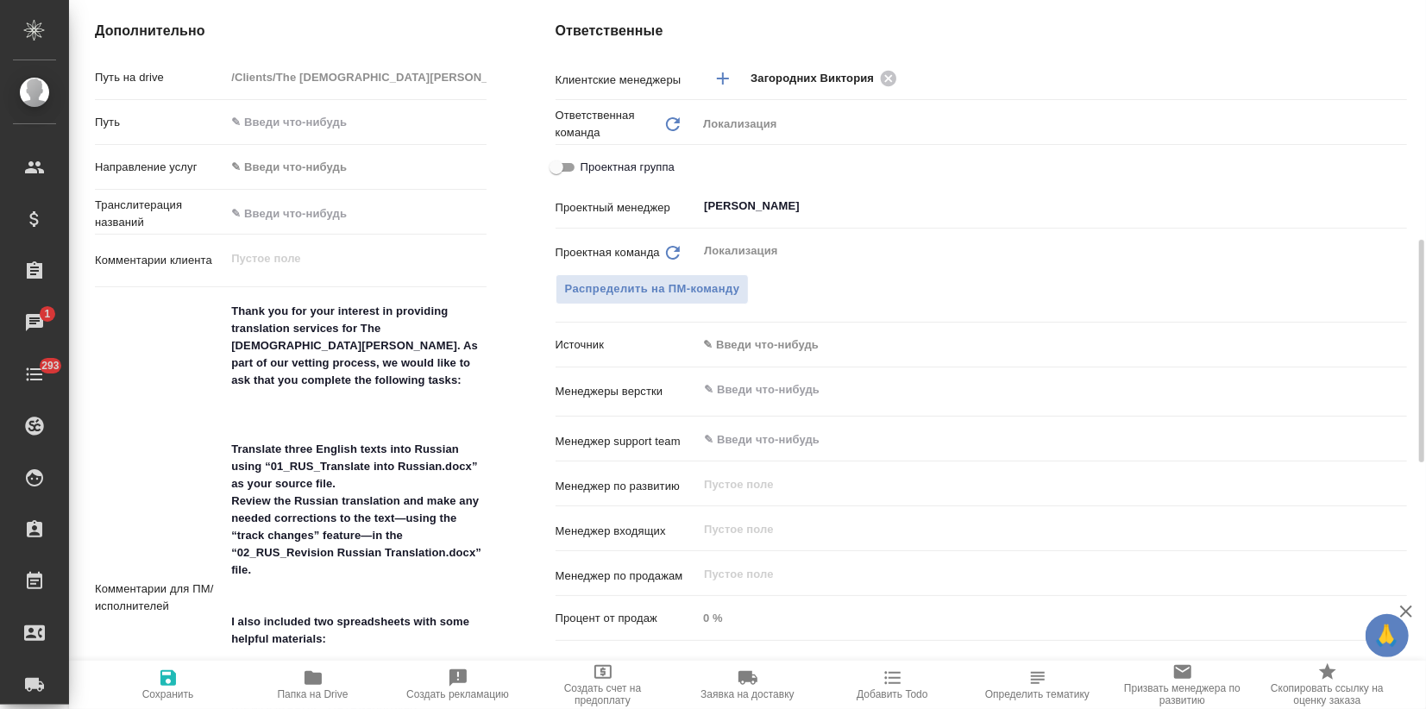
type textarea "x"
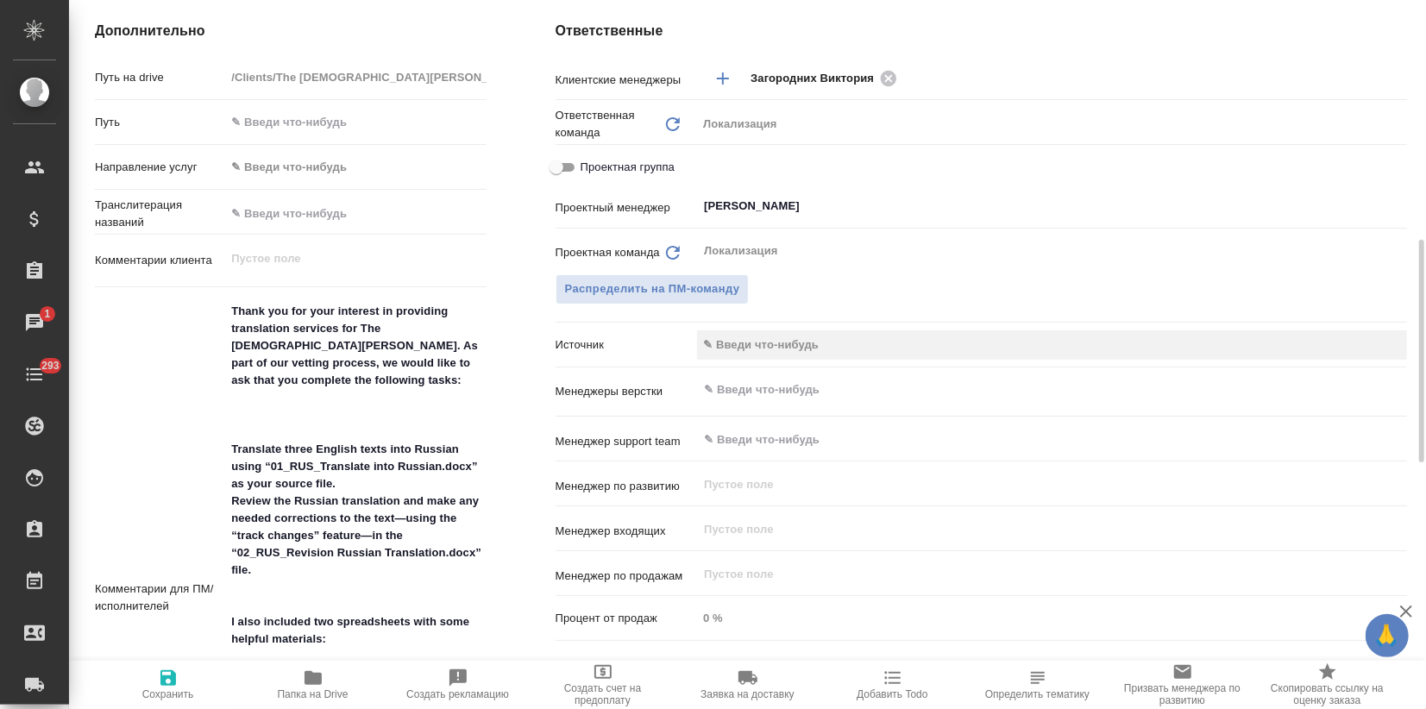
type textarea "x"
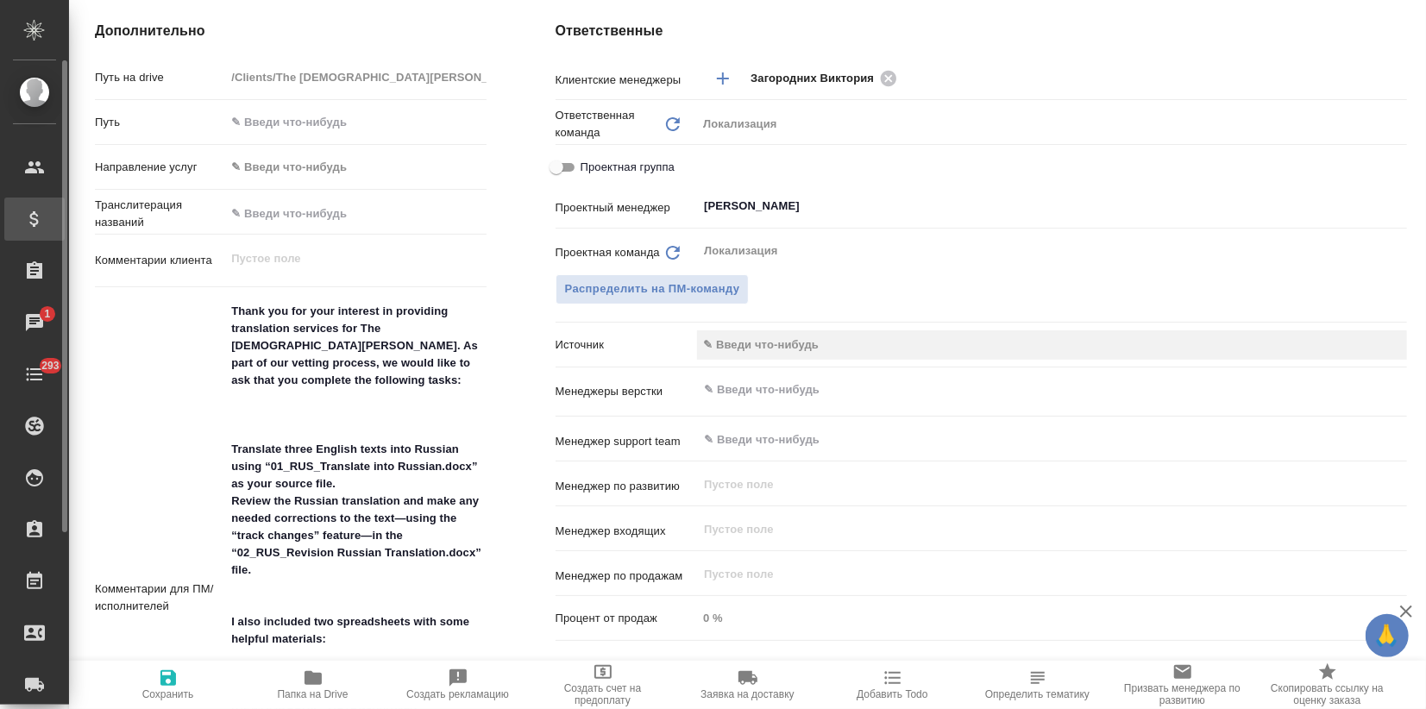
type textarea "x"
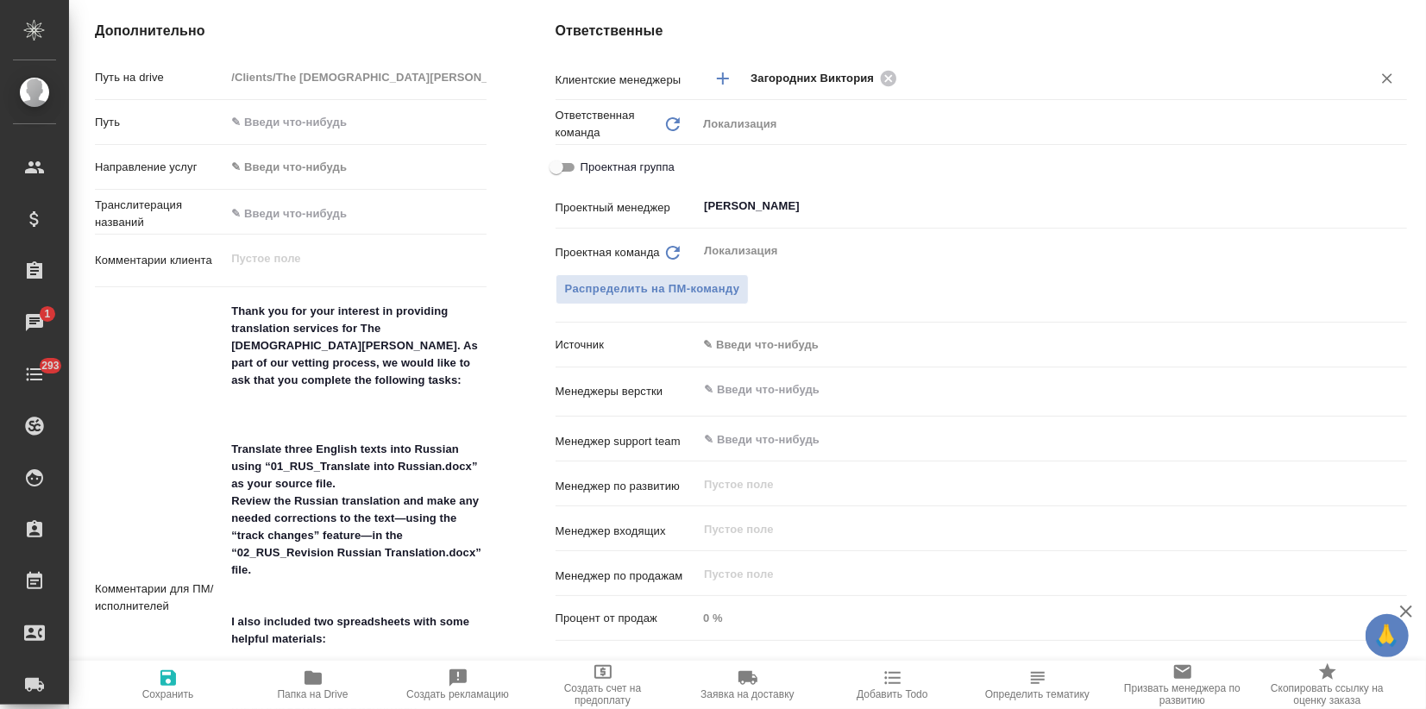
type textarea "x"
